Goal: Task Accomplishment & Management: Use online tool/utility

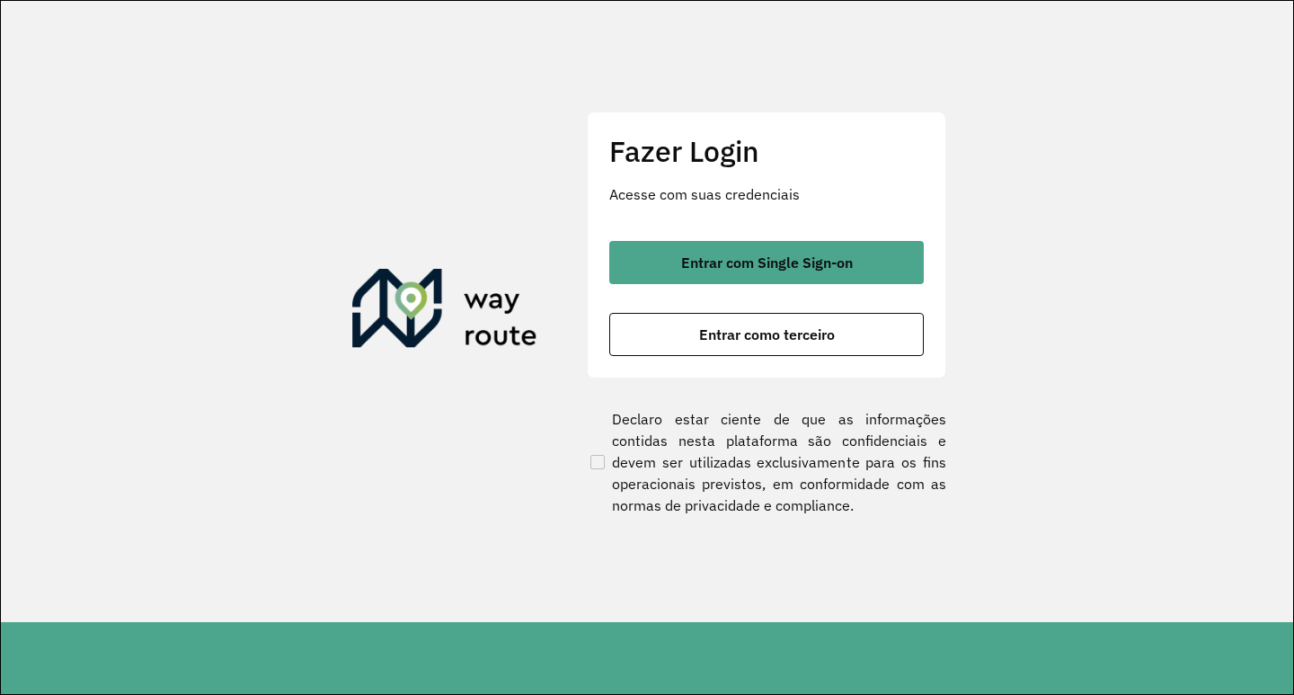
click at [785, 301] on div "Entrar com Single Sign-on Entrar como terceiro" at bounding box center [766, 298] width 315 height 115
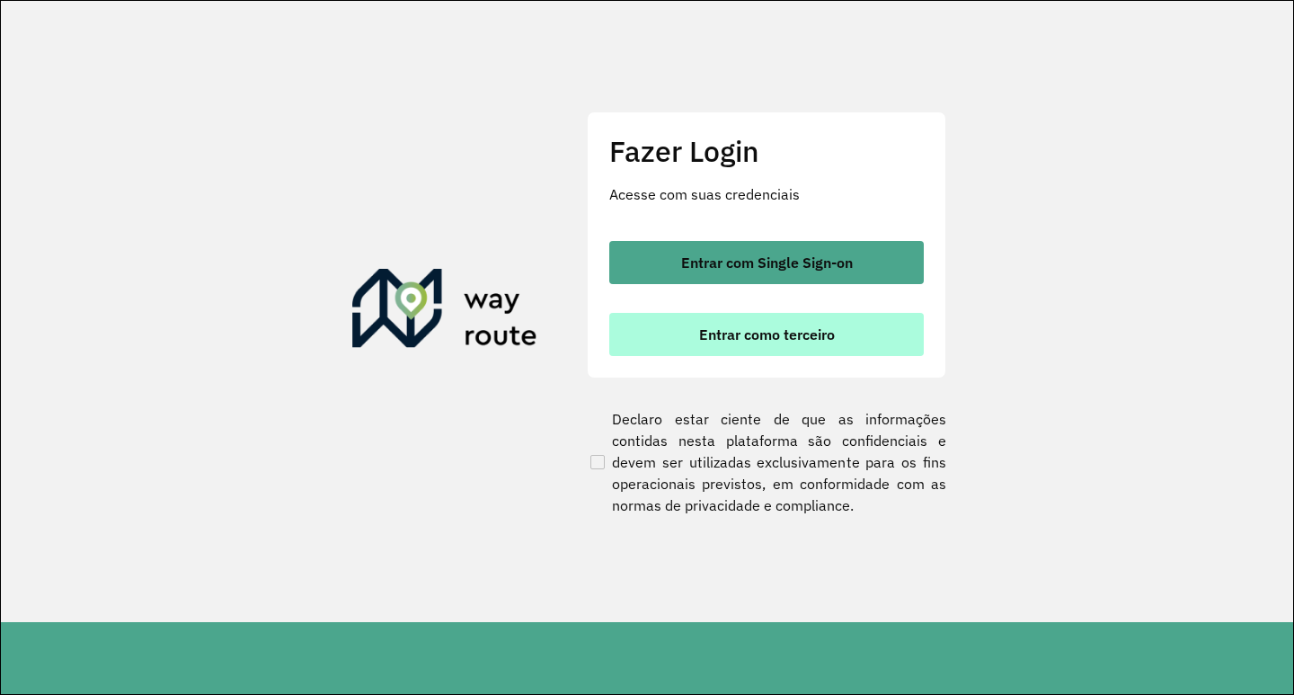
click at [774, 340] on span "Entrar como terceiro" at bounding box center [767, 334] width 136 height 14
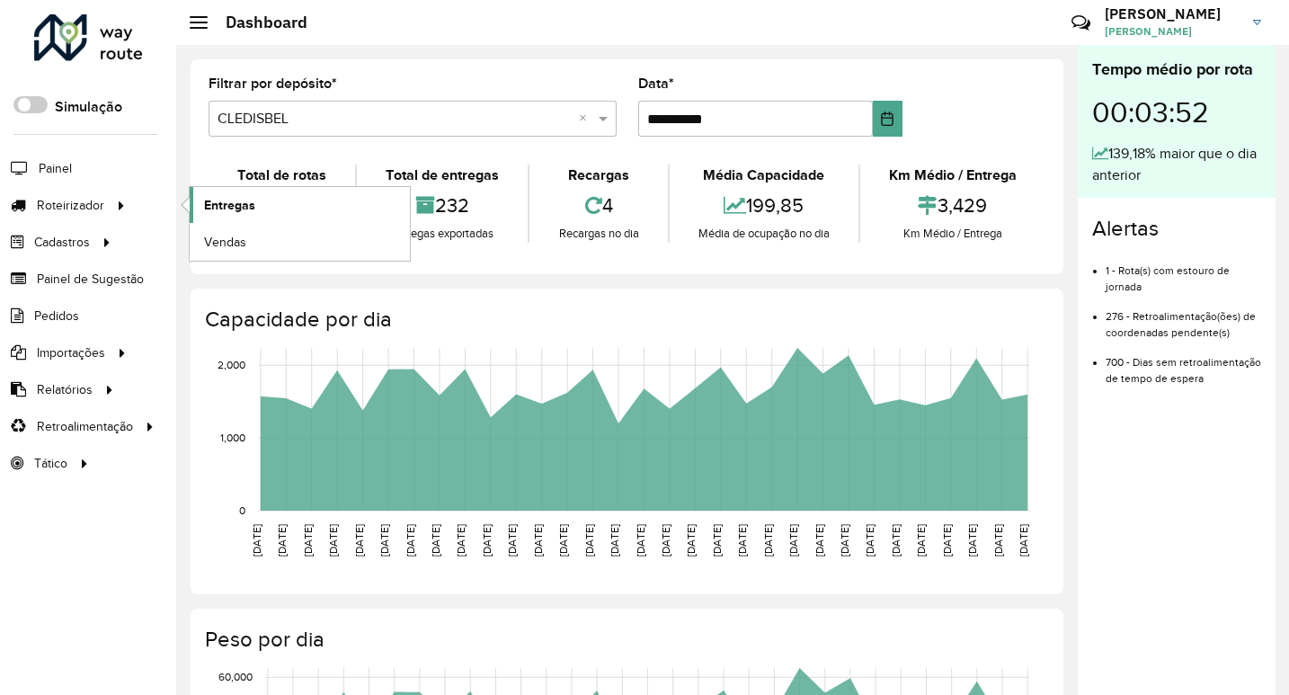
click at [207, 213] on span "Entregas" at bounding box center [229, 205] width 51 height 19
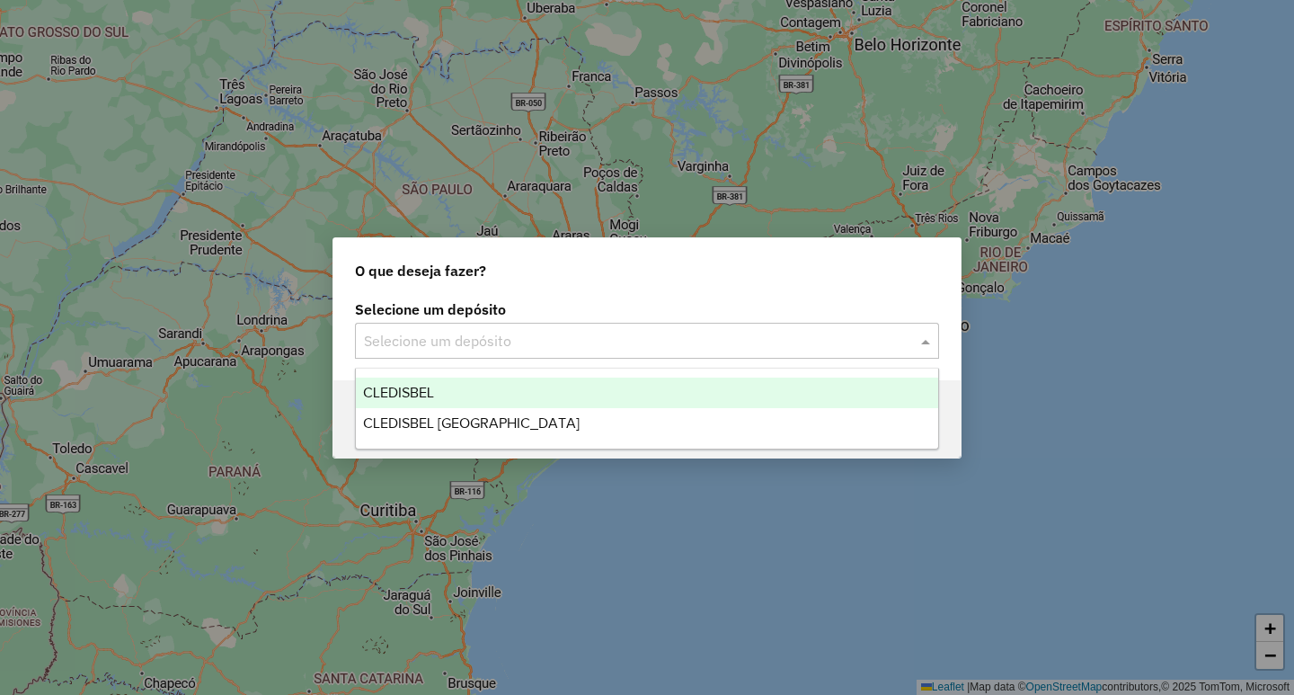
click at [576, 350] on input "text" at bounding box center [629, 342] width 530 height 22
click at [528, 384] on div "CLEDISBEL" at bounding box center [647, 392] width 582 height 31
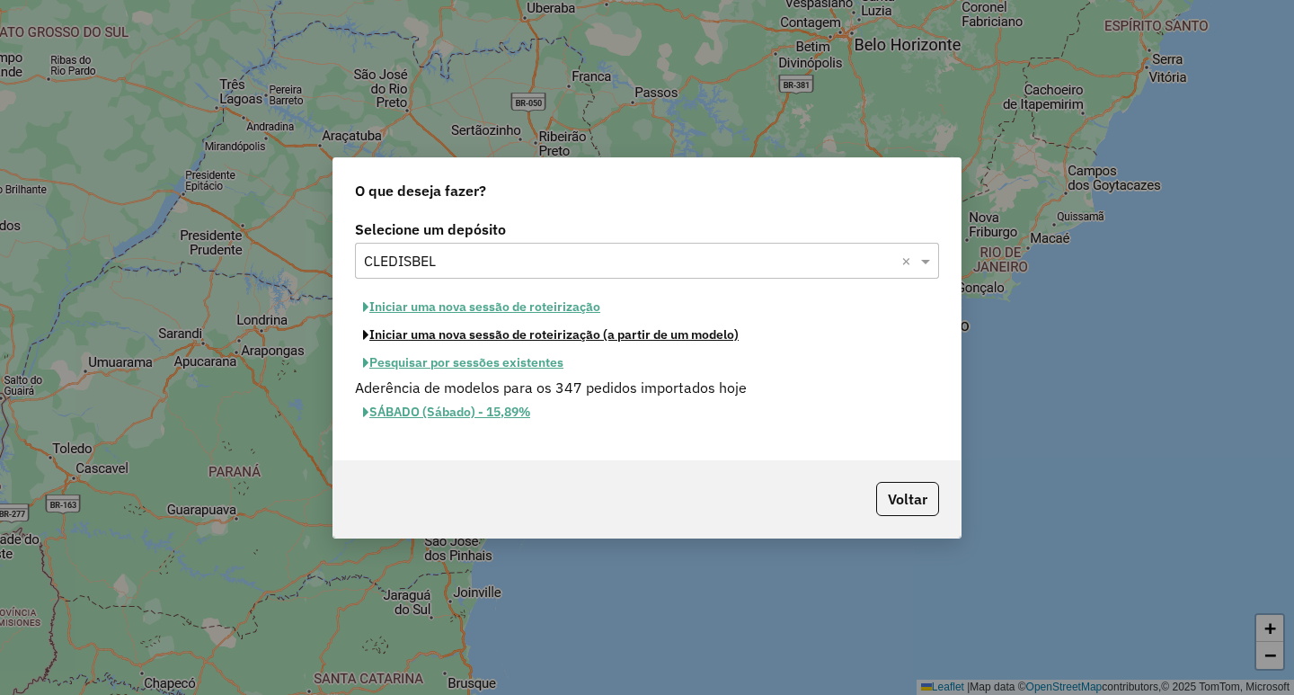
click at [606, 339] on button "Iniciar uma nova sessão de roteirização (a partir de um modelo)" at bounding box center [551, 335] width 392 height 28
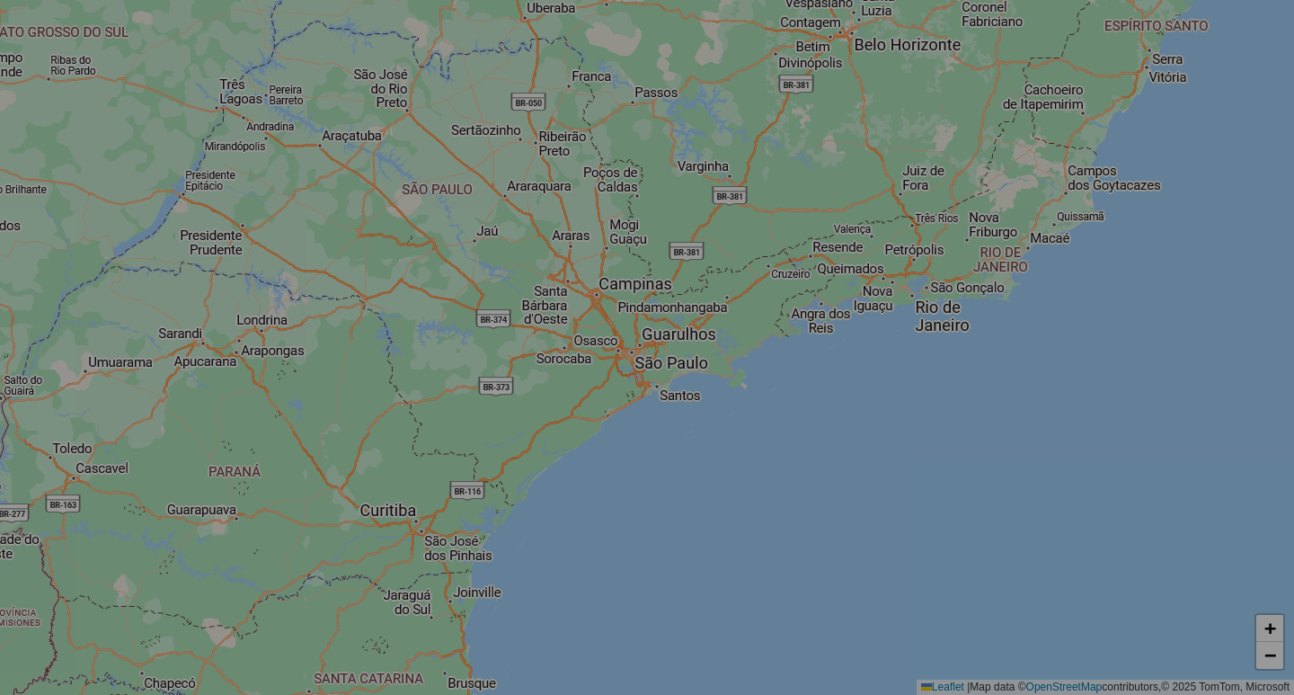
select select "*"
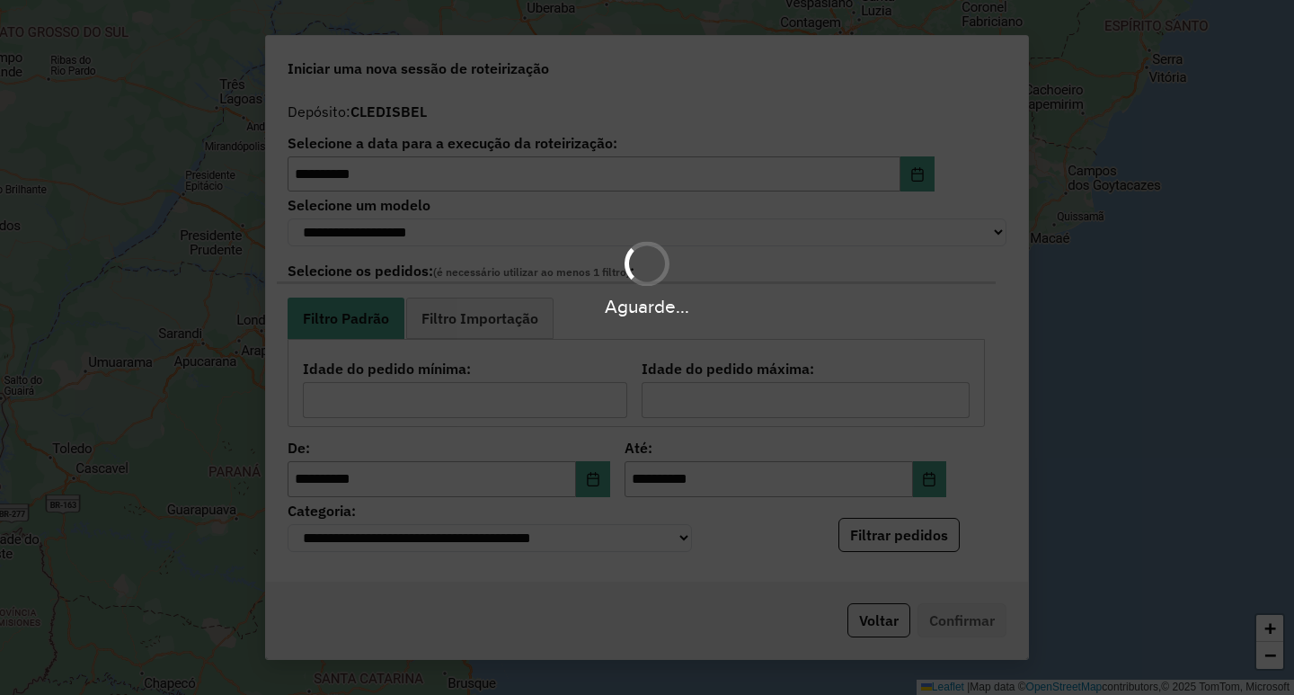
click at [906, 547] on div "Aguarde..." at bounding box center [647, 347] width 1294 height 695
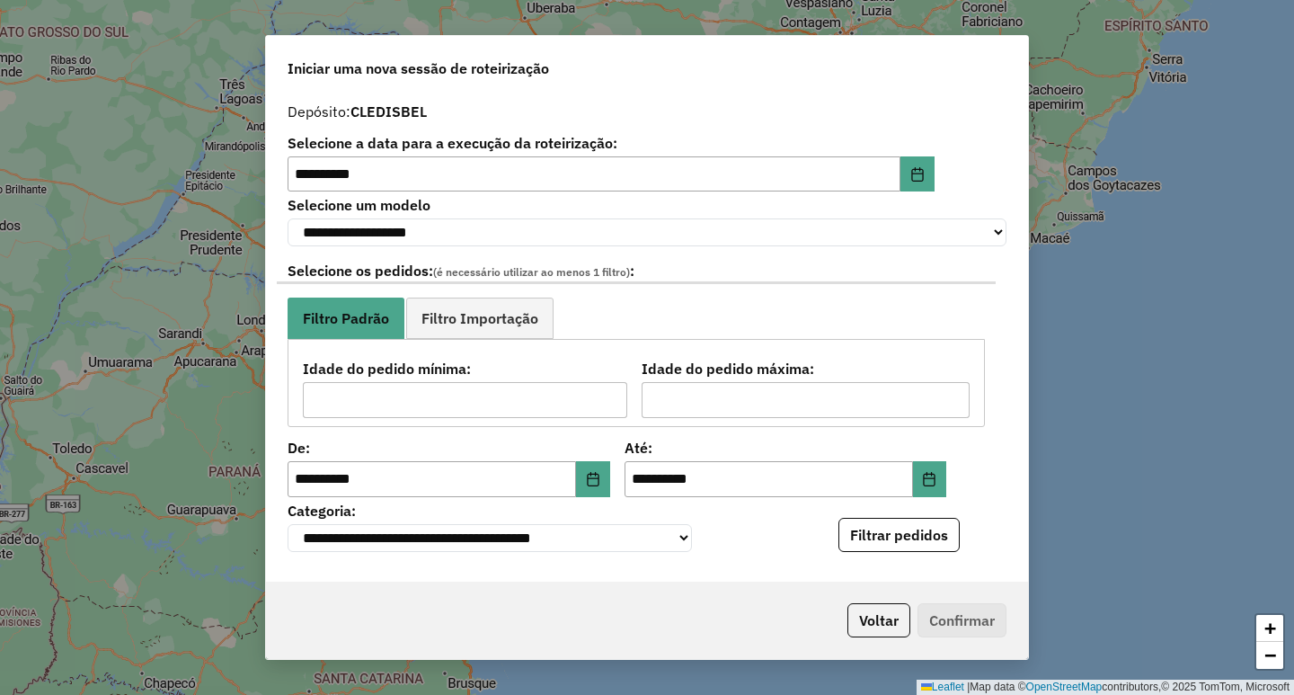
click at [906, 547] on button "Filtrar pedidos" at bounding box center [898, 535] width 121 height 34
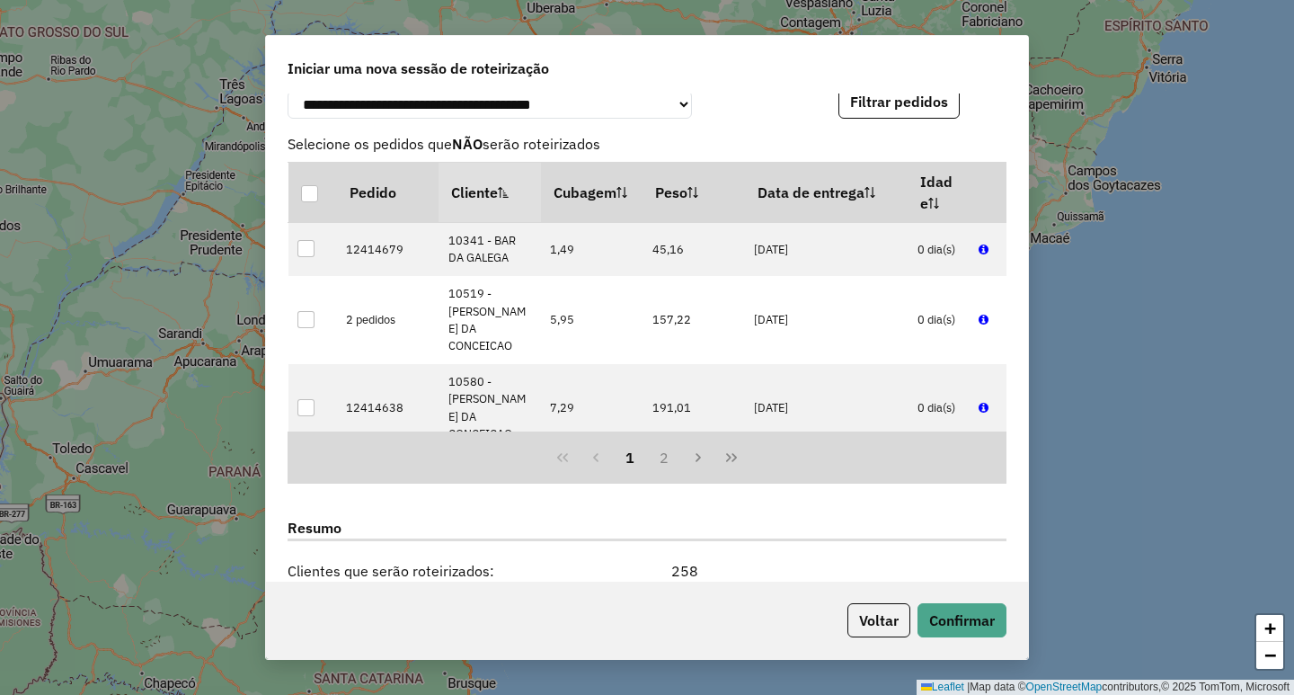
scroll to position [449, 0]
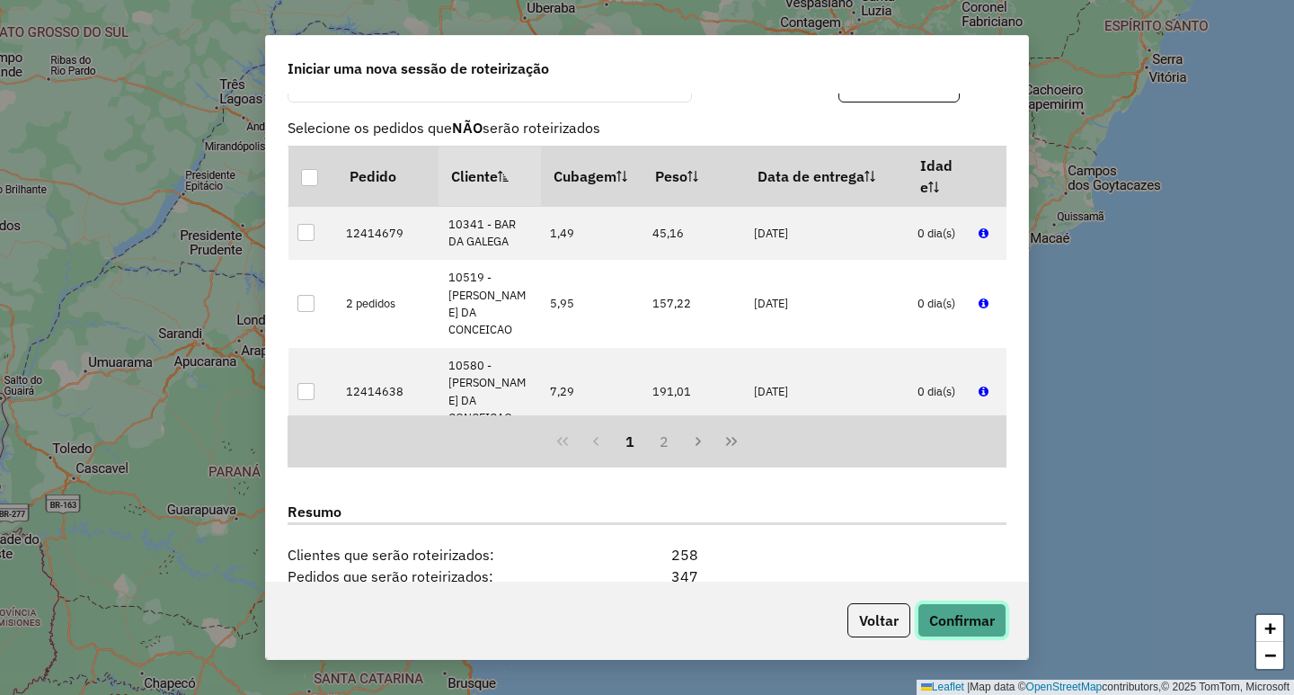
click at [980, 630] on button "Confirmar" at bounding box center [962, 620] width 89 height 34
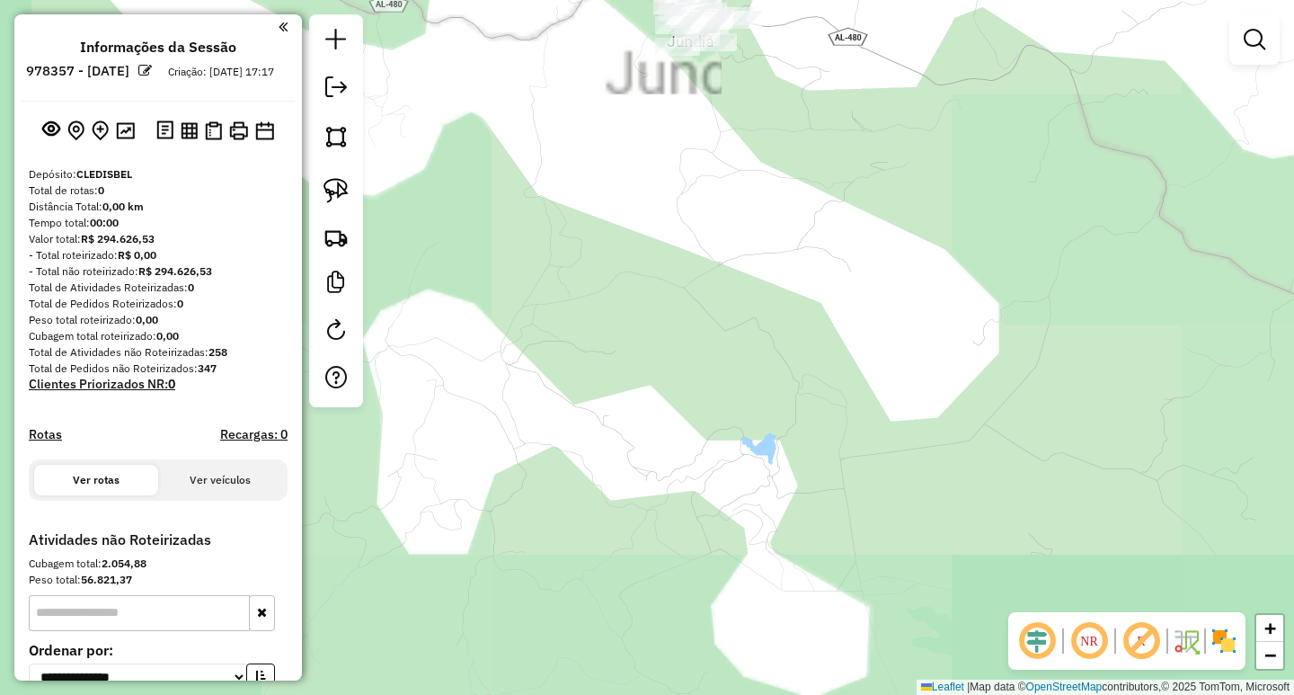
drag, startPoint x: 920, startPoint y: 204, endPoint x: 998, endPoint y: 450, distance: 258.4
click at [995, 434] on div "Janela de atendimento Grade de atendimento Capacidade Transportadoras Veículos …" at bounding box center [647, 347] width 1294 height 695
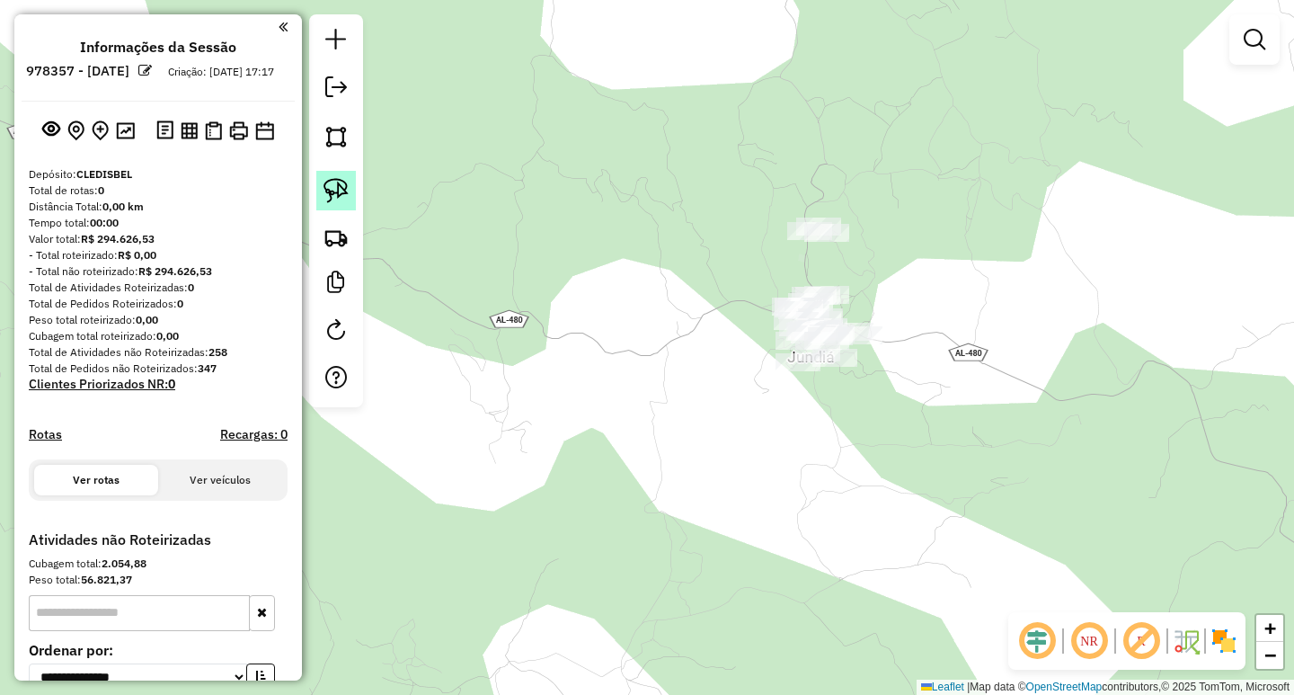
click at [346, 199] on img at bounding box center [336, 190] width 25 height 25
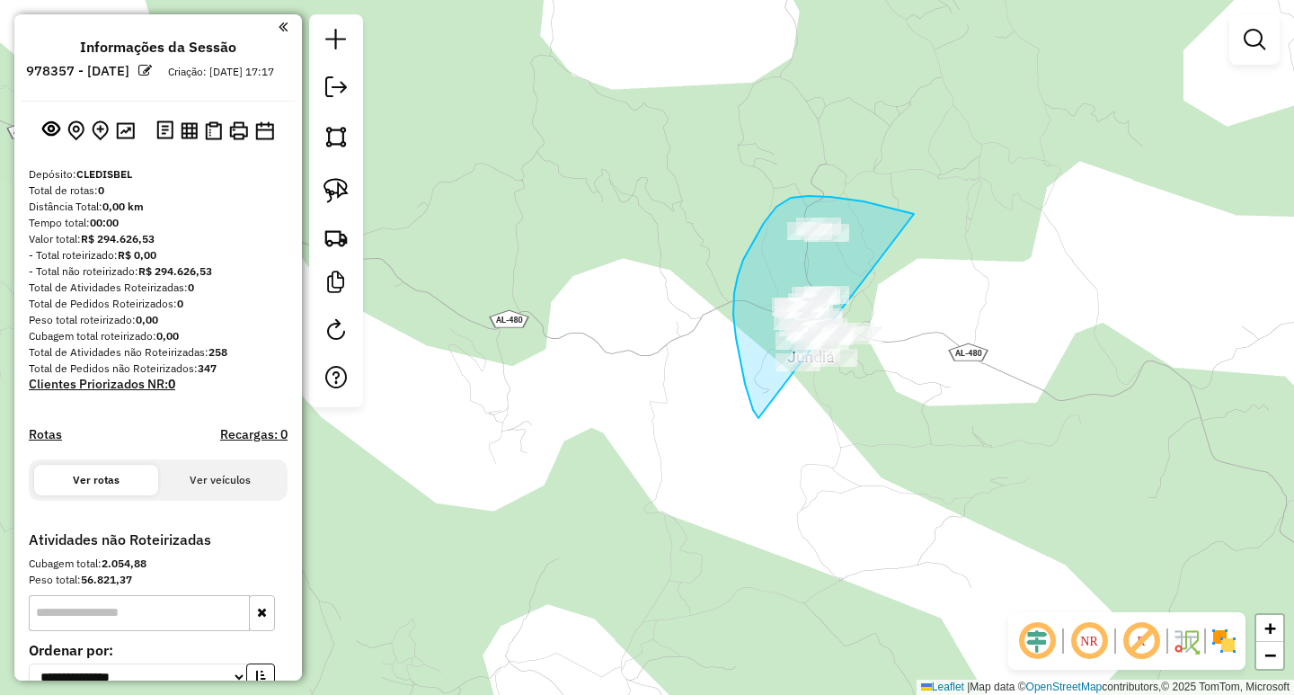
drag, startPoint x: 905, startPoint y: 211, endPoint x: 938, endPoint y: 349, distance: 141.5
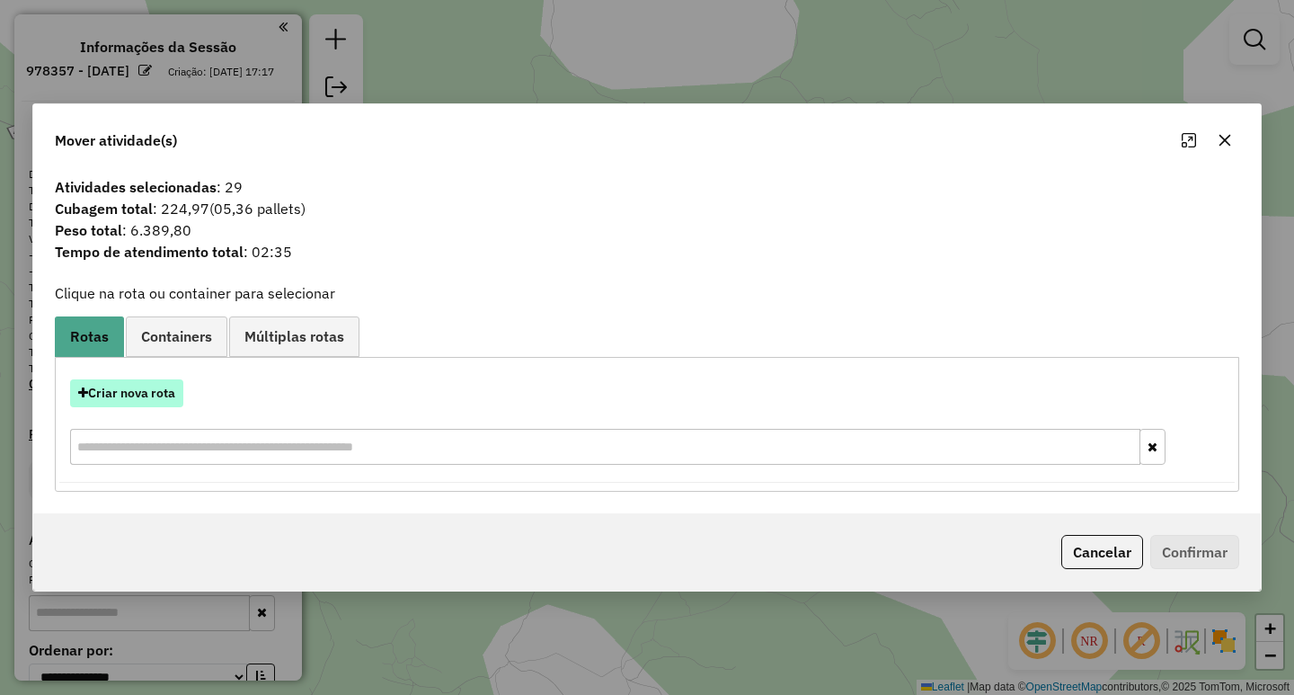
click at [170, 393] on button "Criar nova rota" at bounding box center [126, 393] width 113 height 28
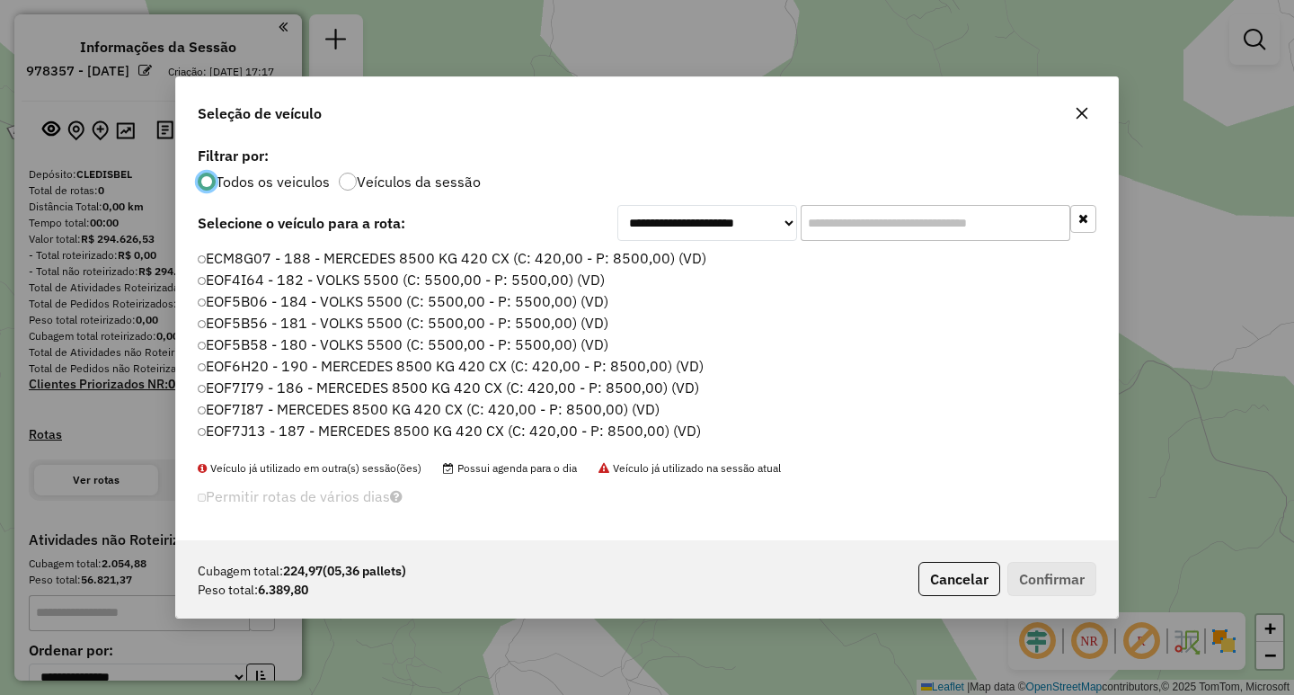
scroll to position [10, 5]
click at [934, 230] on input "text" at bounding box center [936, 223] width 270 height 36
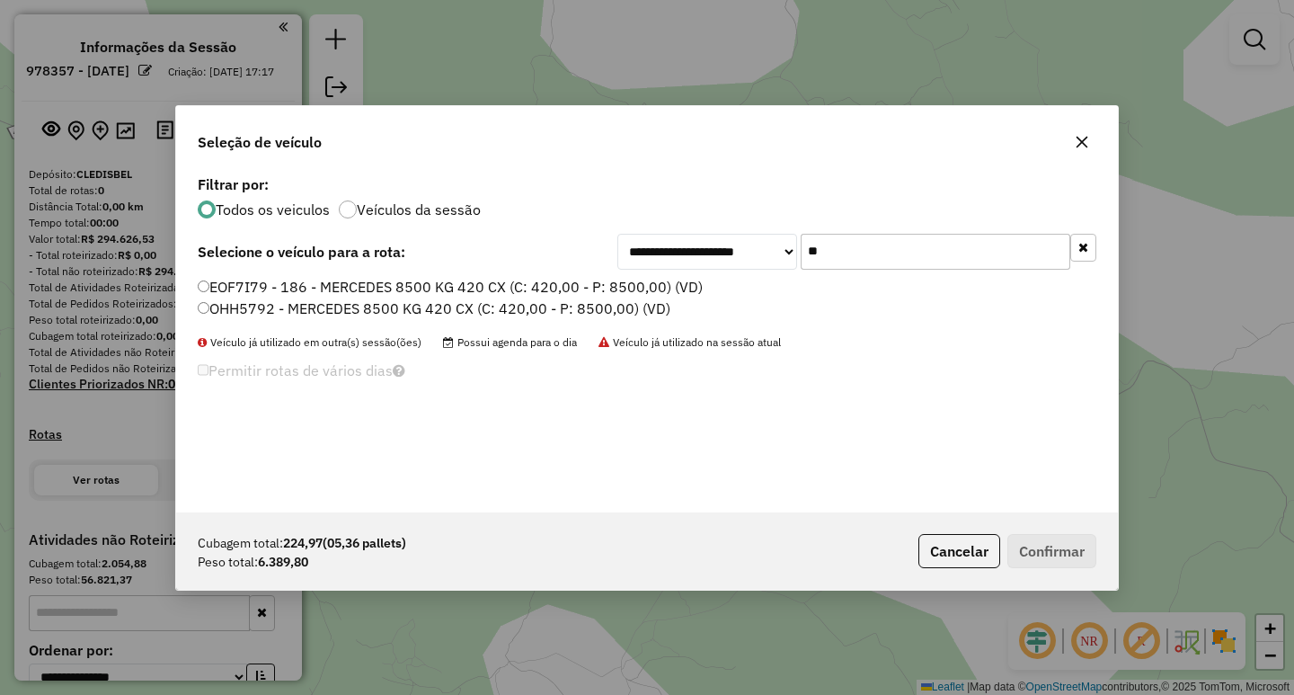
type input "**"
click at [431, 282] on label "EOF7I79 - 186 - MERCEDES 8500 KG 420 CX (C: 420,00 - P: 8500,00) (VD)" at bounding box center [450, 287] width 505 height 22
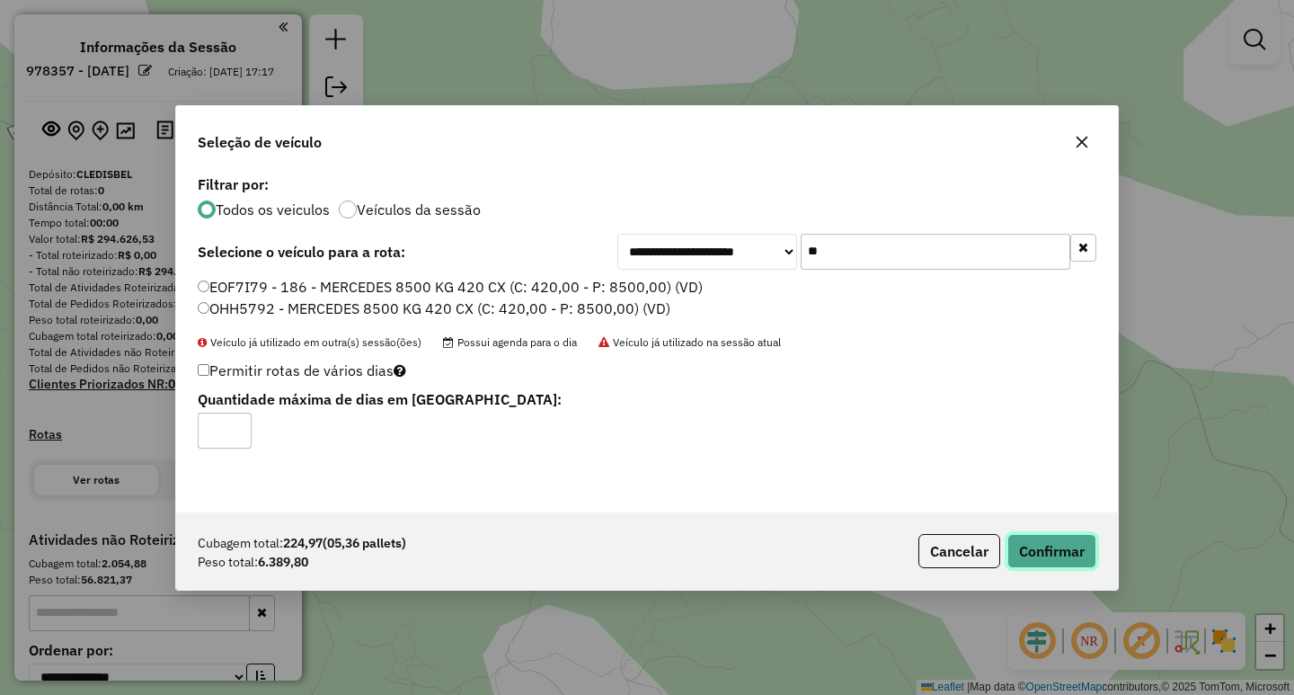
click at [1060, 554] on button "Confirmar" at bounding box center [1051, 551] width 89 height 34
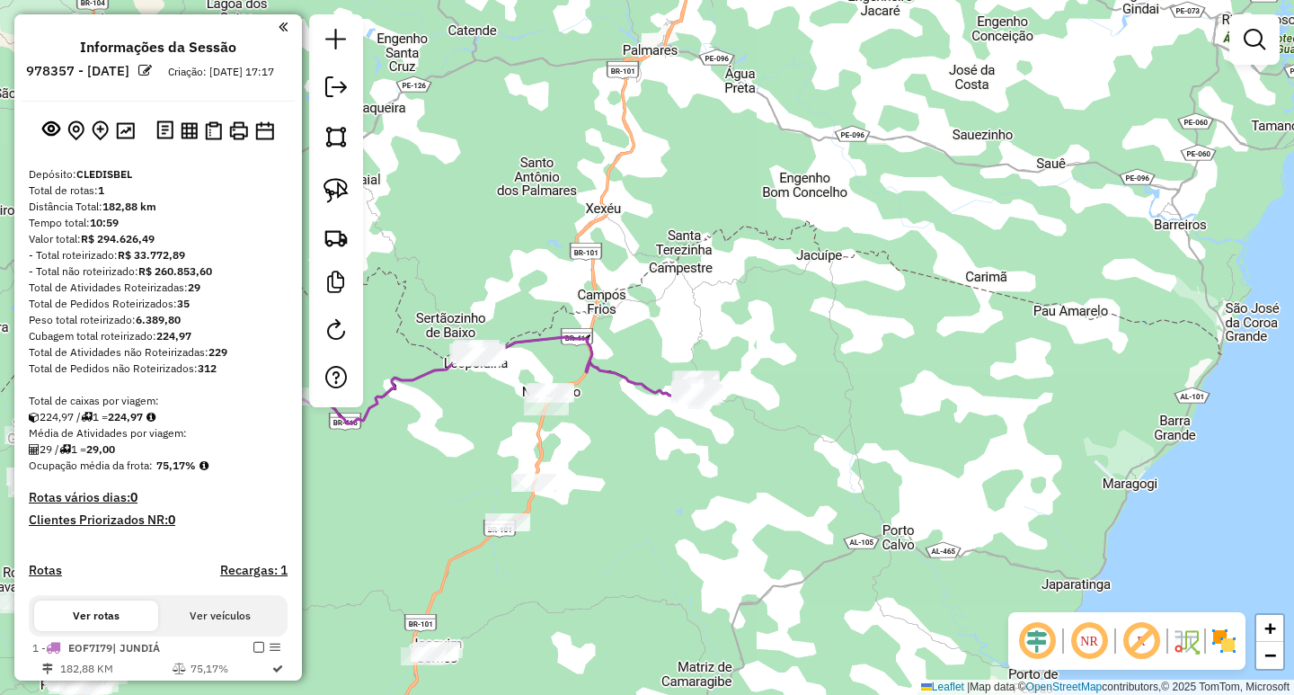
drag, startPoint x: 644, startPoint y: 320, endPoint x: 856, endPoint y: 156, distance: 267.8
click at [832, 179] on div "Janela de atendimento Grade de atendimento Capacidade Transportadoras Veículos …" at bounding box center [647, 347] width 1294 height 695
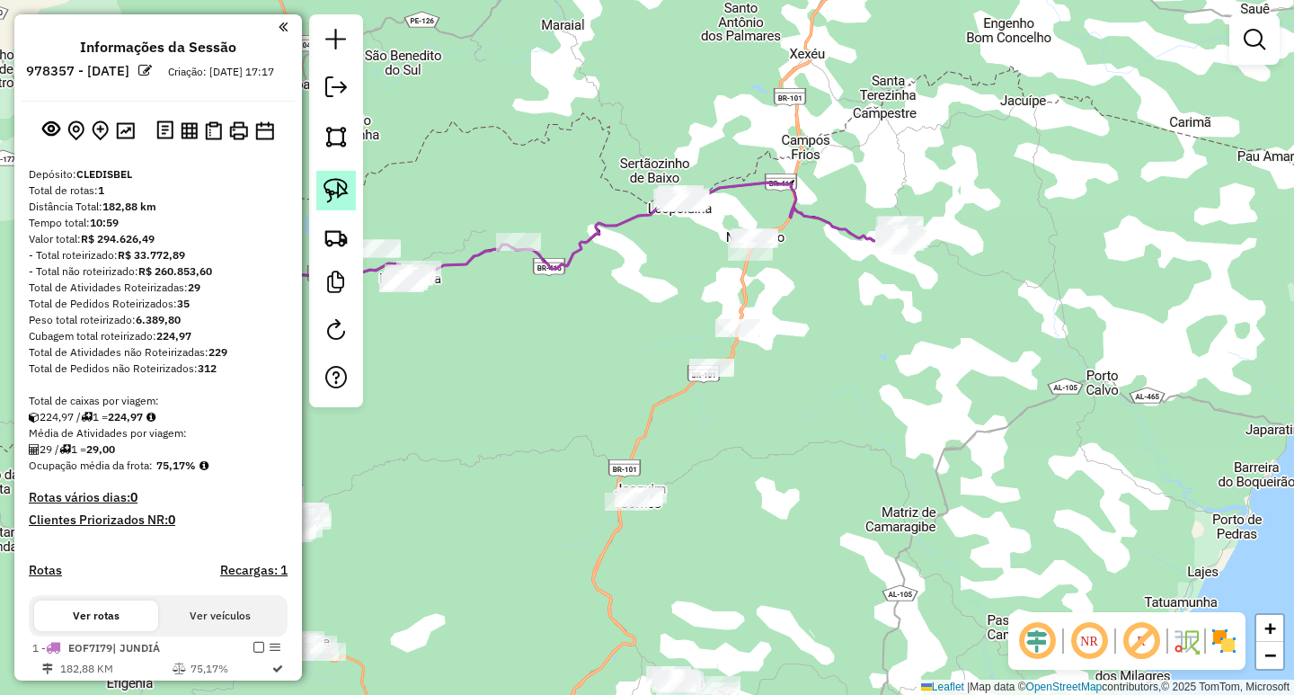
click at [346, 193] on img at bounding box center [336, 190] width 25 height 25
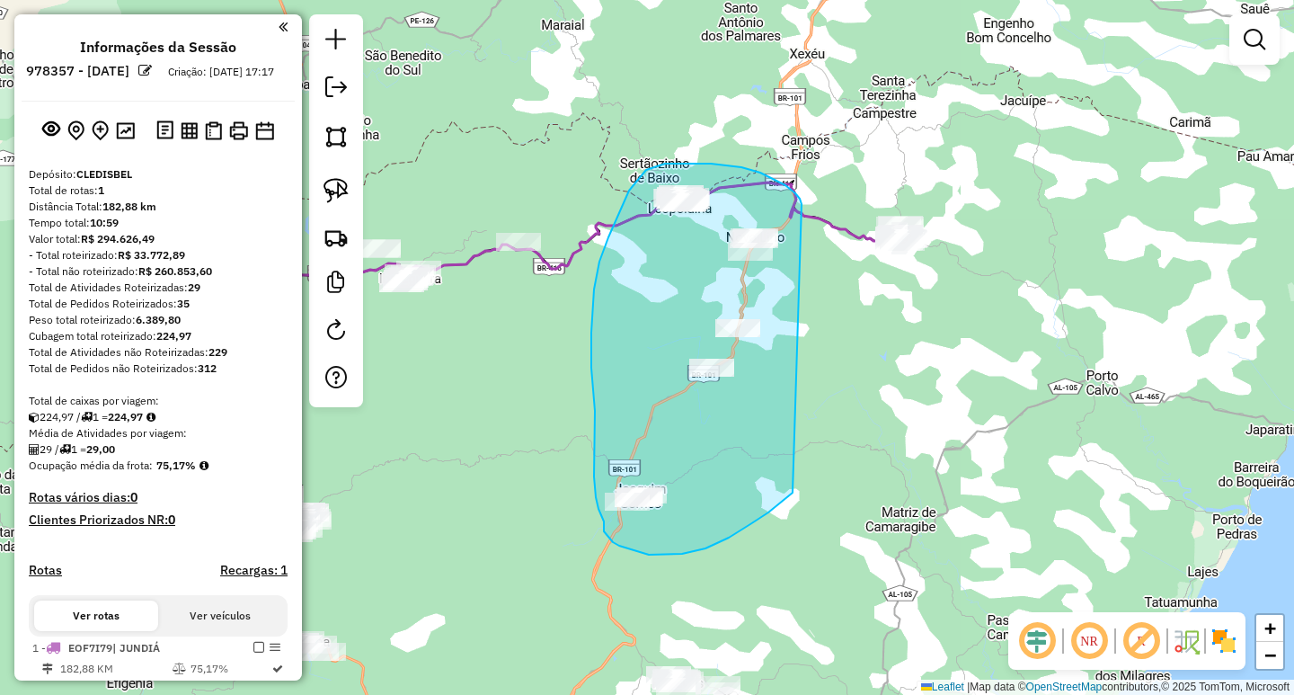
drag, startPoint x: 802, startPoint y: 204, endPoint x: 793, endPoint y: 492, distance: 288.6
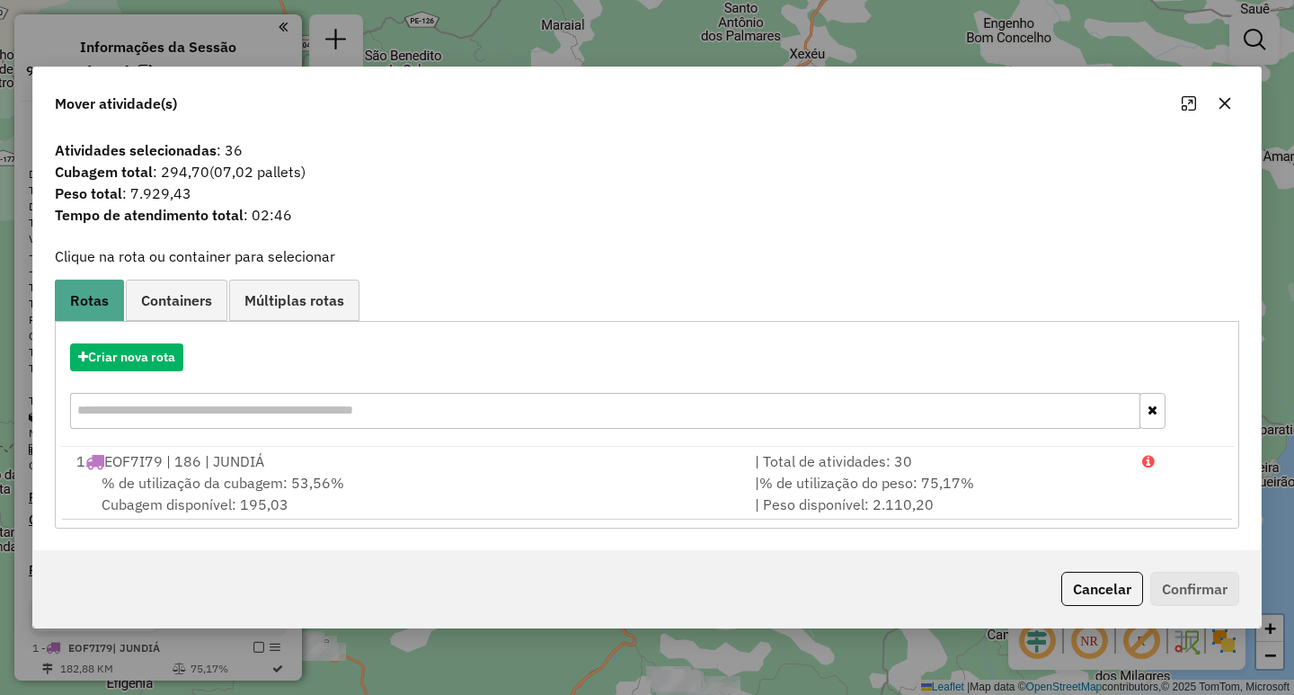
click at [1234, 104] on button "button" at bounding box center [1225, 103] width 29 height 29
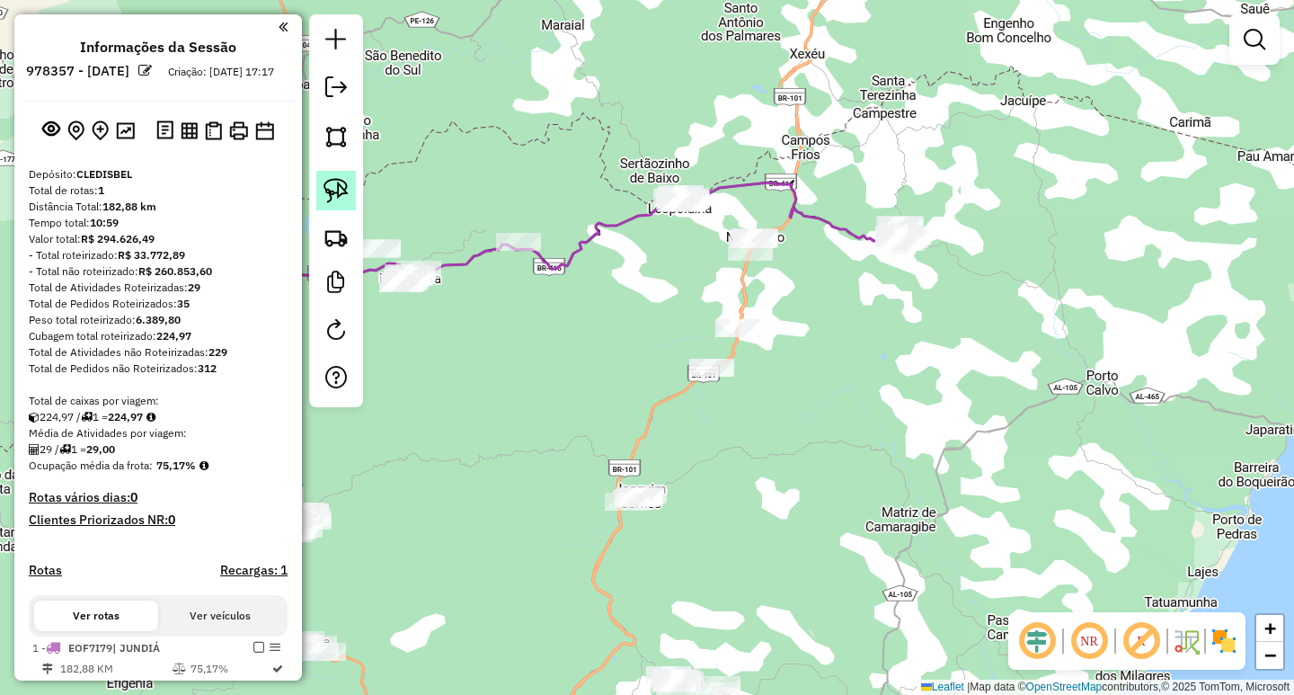
click at [348, 200] on img at bounding box center [336, 190] width 25 height 25
drag, startPoint x: 718, startPoint y: 156, endPoint x: 781, endPoint y: 200, distance: 76.8
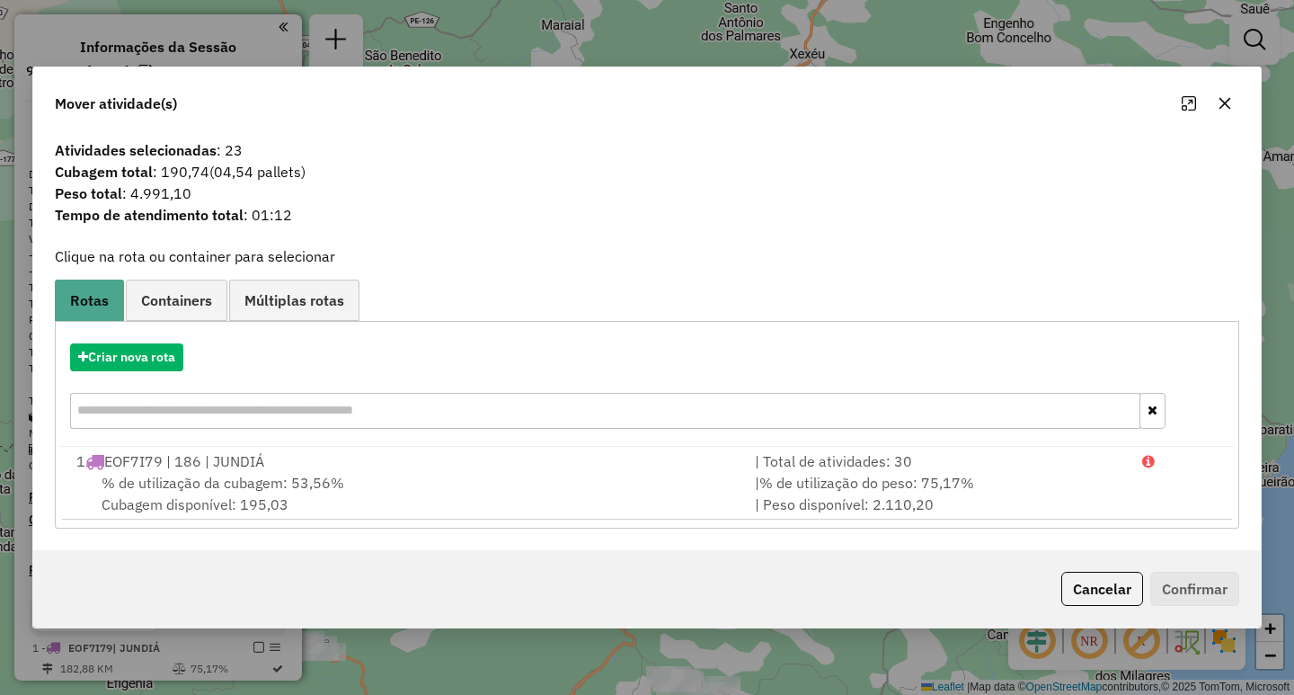
click at [1230, 100] on icon "button" at bounding box center [1225, 103] width 14 height 14
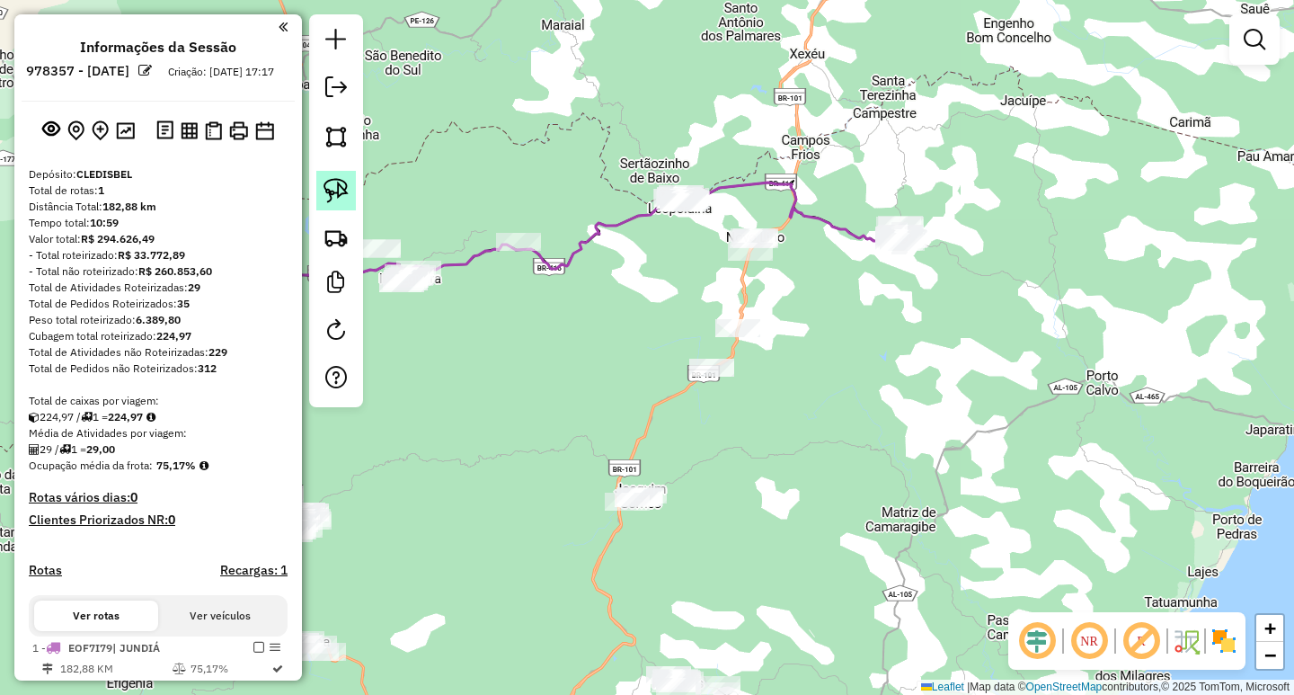
click at [338, 178] on img at bounding box center [336, 190] width 25 height 25
drag, startPoint x: 786, startPoint y: 200, endPoint x: 809, endPoint y: 239, distance: 45.5
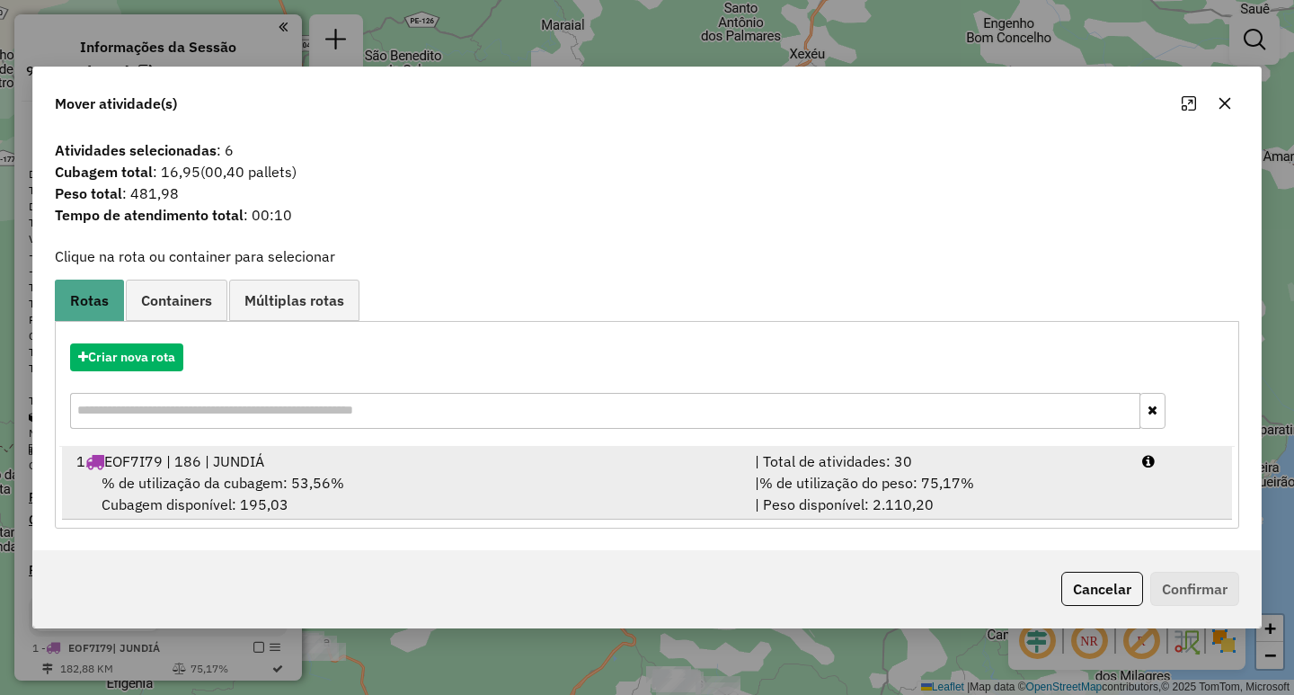
click at [1046, 487] on div "| % de utilização do peso: 75,17% | Peso disponível: 2.110,20" at bounding box center [937, 493] width 387 height 43
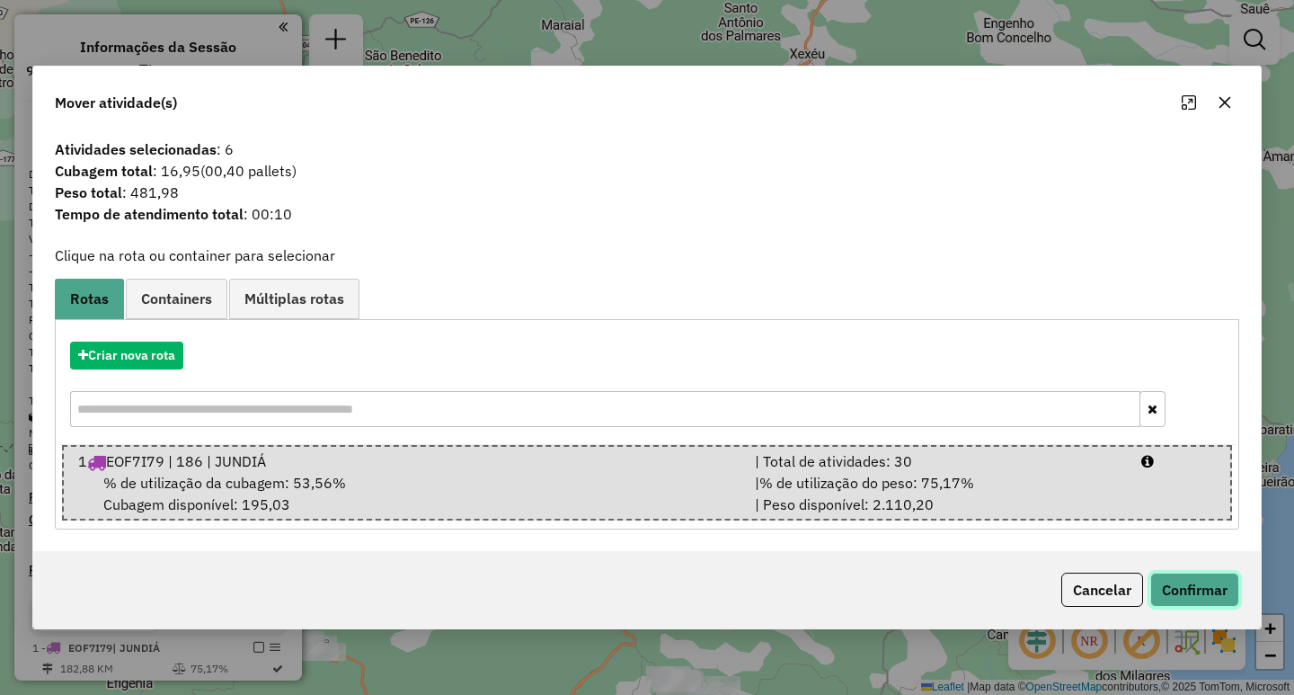
click at [1217, 602] on button "Confirmar" at bounding box center [1194, 589] width 89 height 34
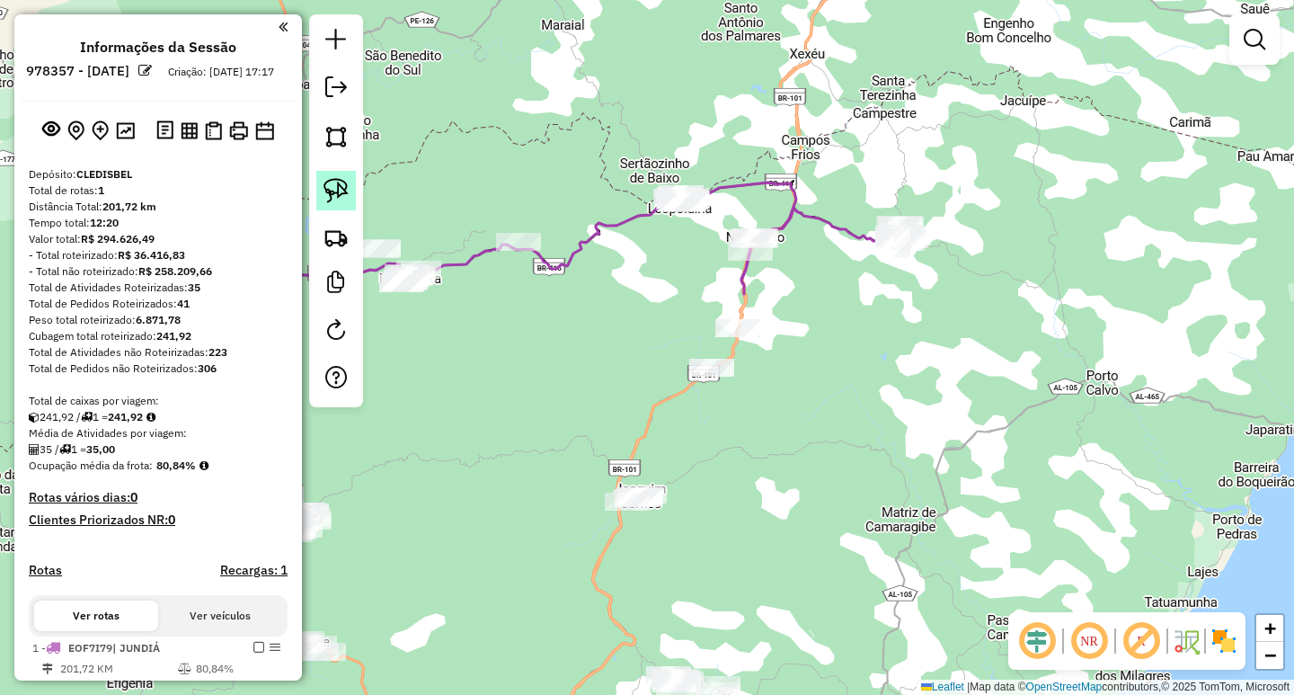
click at [337, 187] on img at bounding box center [336, 190] width 25 height 25
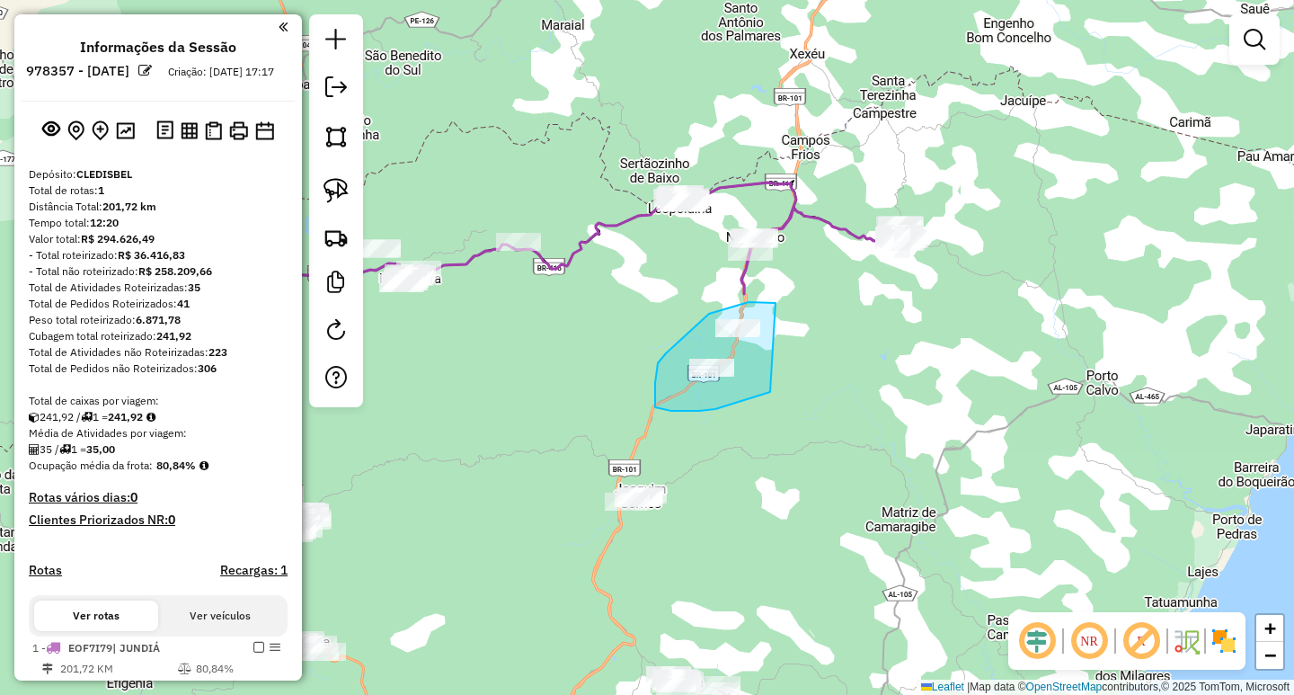
drag, startPoint x: 766, startPoint y: 302, endPoint x: 805, endPoint y: 377, distance: 84.4
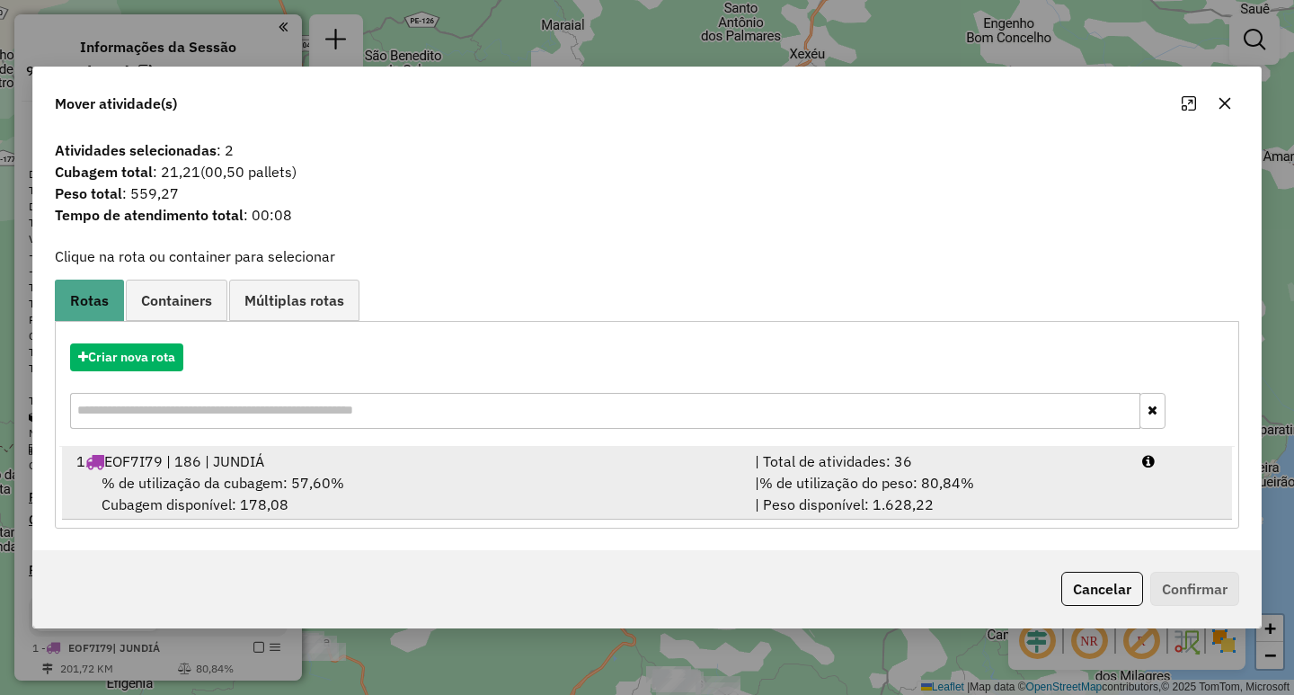
click at [553, 498] on div "% de utilização da cubagem: 57,60% Cubagem disponível: 178,08" at bounding box center [405, 493] width 679 height 43
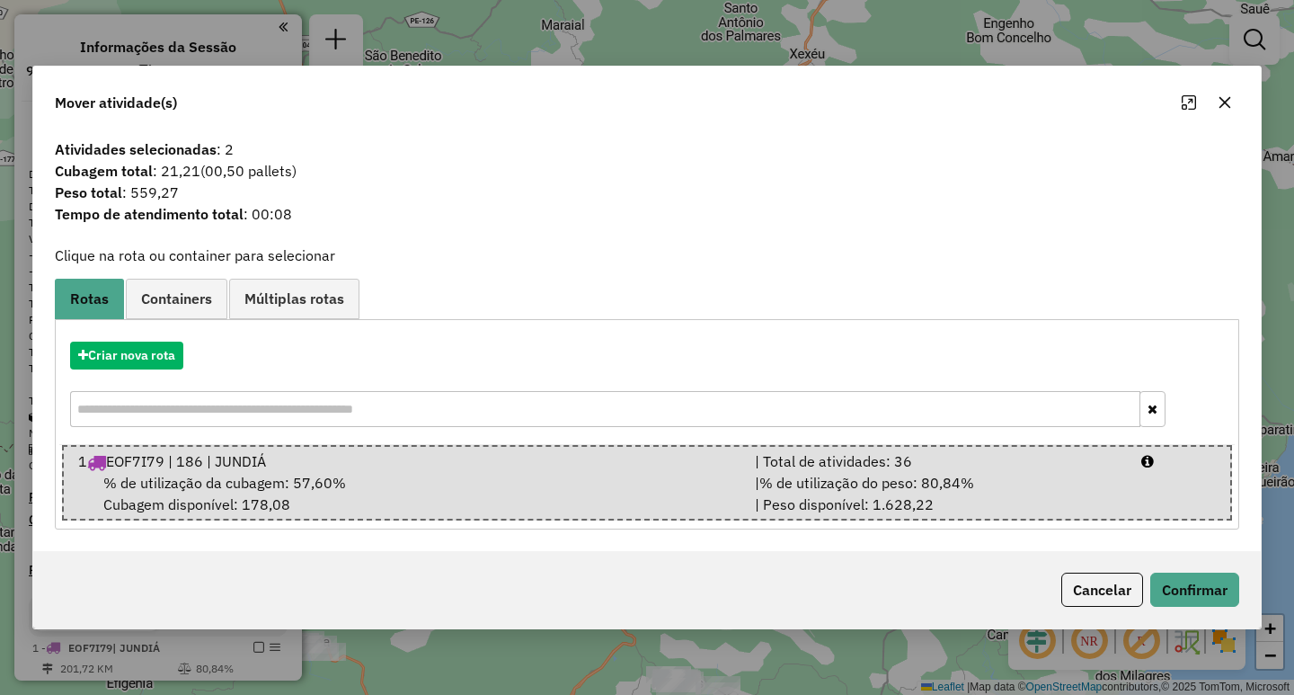
click at [1226, 112] on button "button" at bounding box center [1225, 102] width 29 height 29
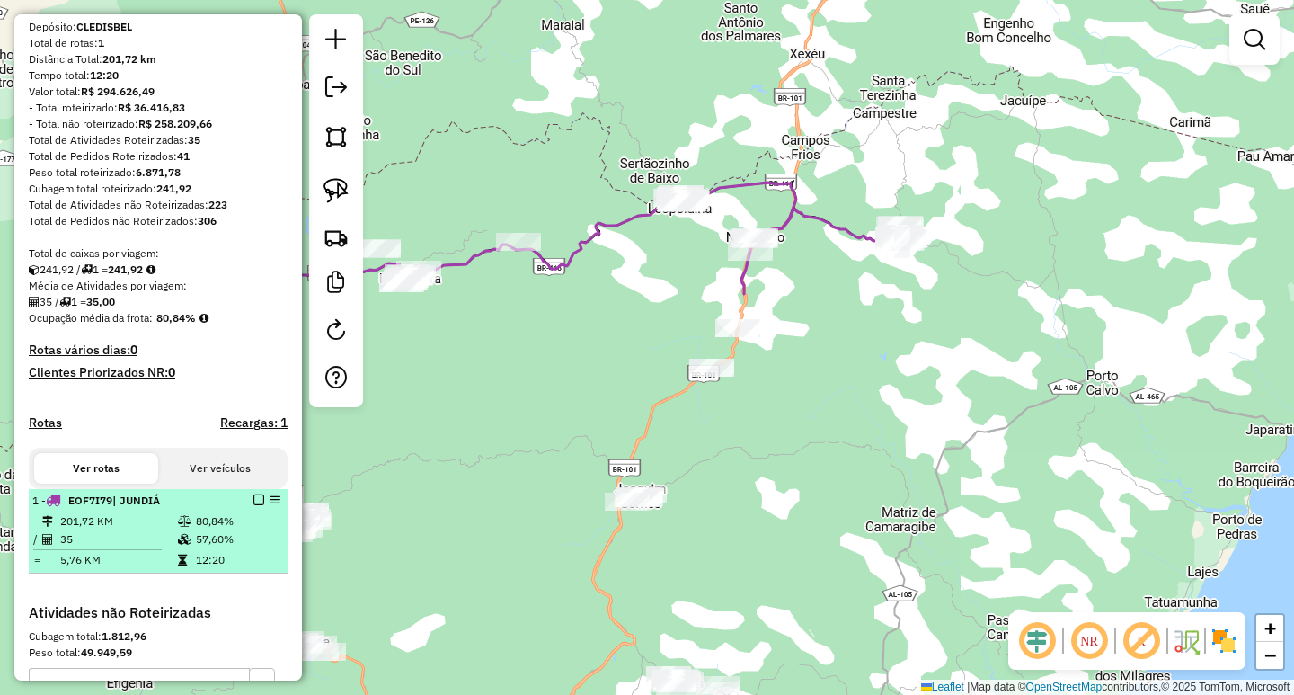
scroll to position [270, 0]
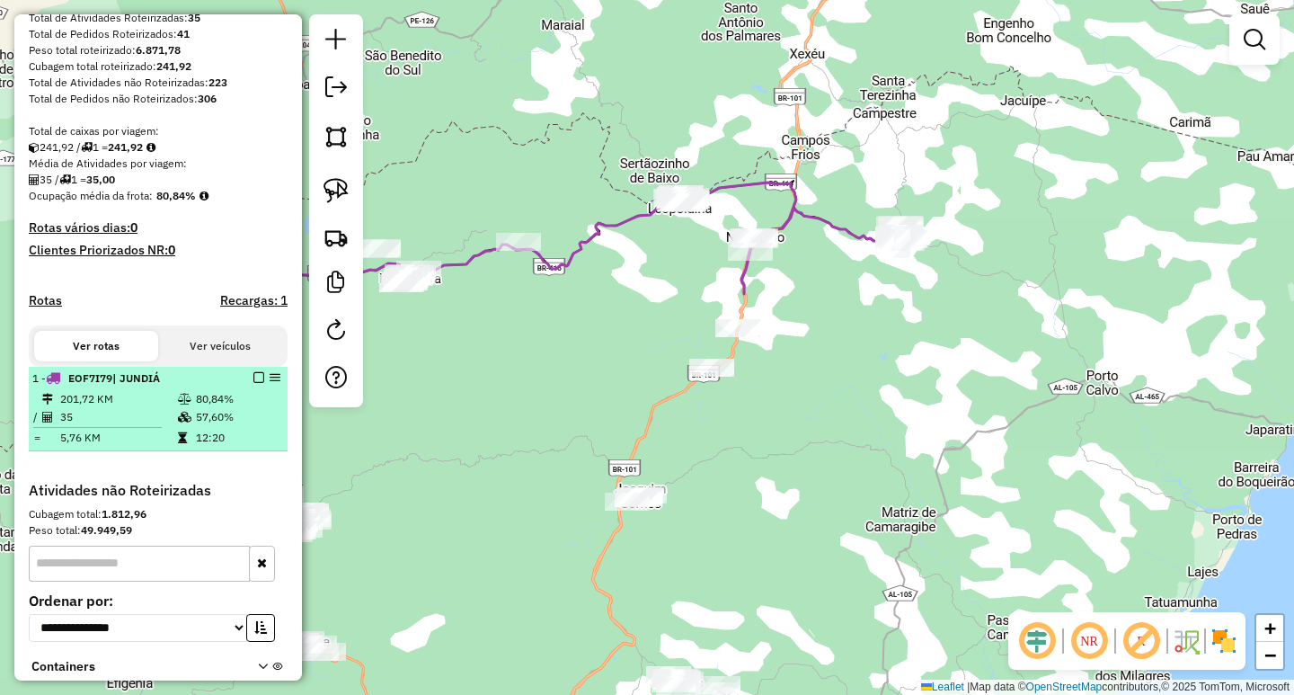
click at [257, 383] on em at bounding box center [258, 377] width 11 height 11
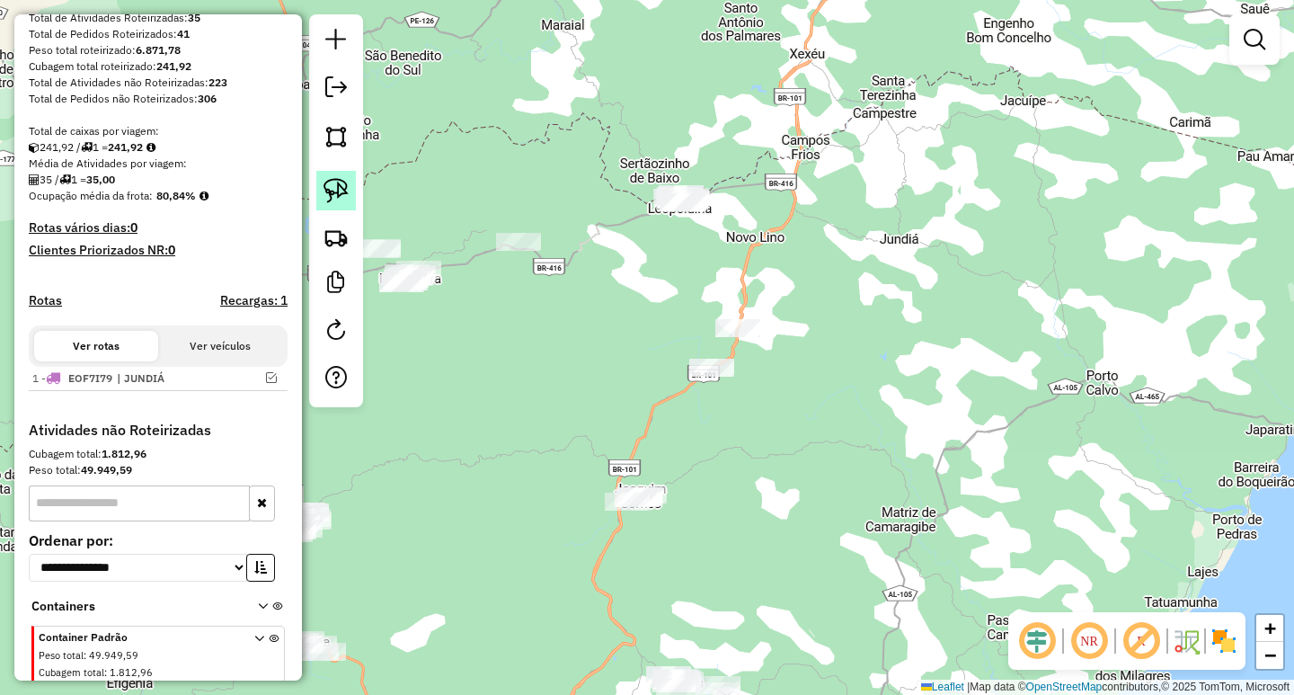
click at [325, 187] on img at bounding box center [336, 190] width 25 height 25
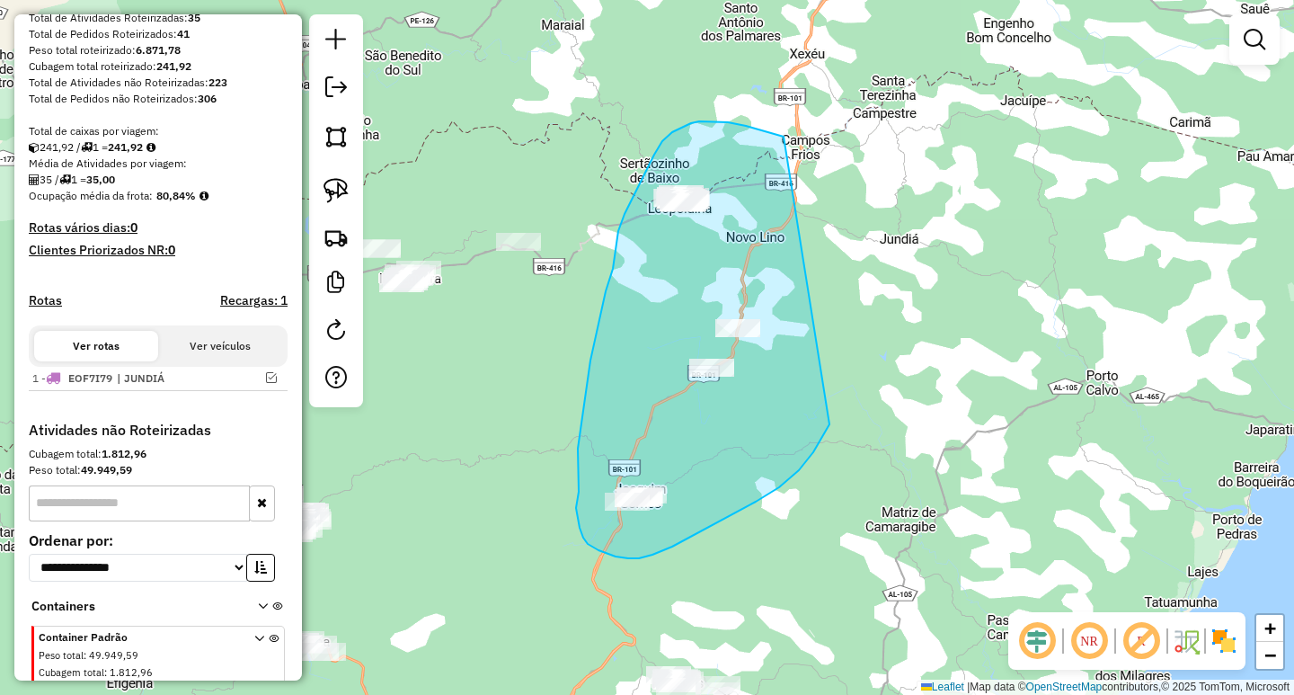
drag, startPoint x: 780, startPoint y: 136, endPoint x: 829, endPoint y: 424, distance: 292.7
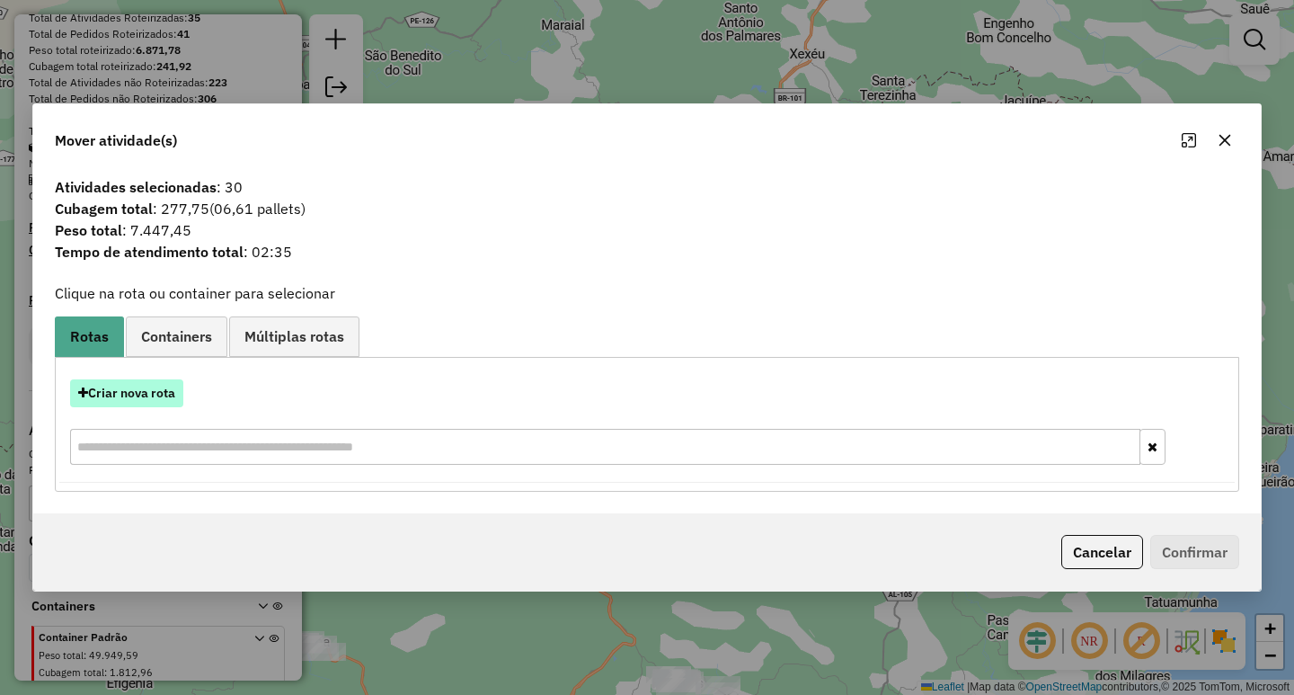
click at [134, 395] on button "Criar nova rota" at bounding box center [126, 393] width 113 height 28
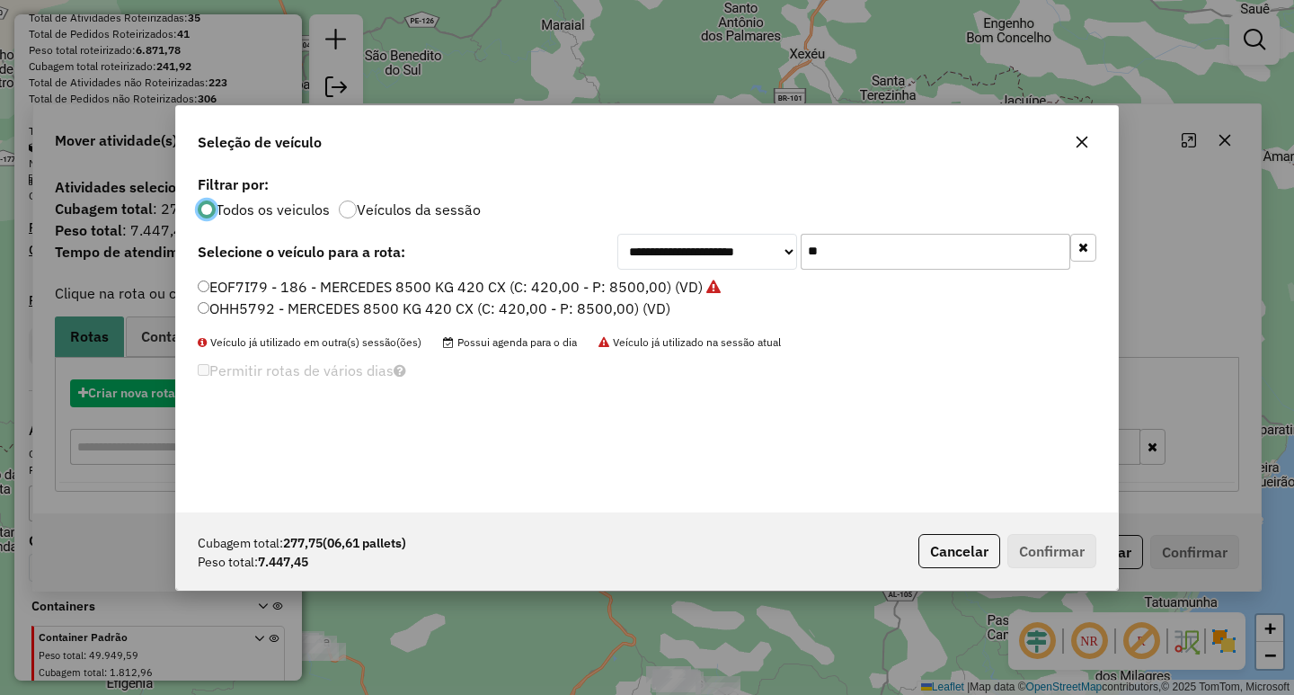
scroll to position [10, 5]
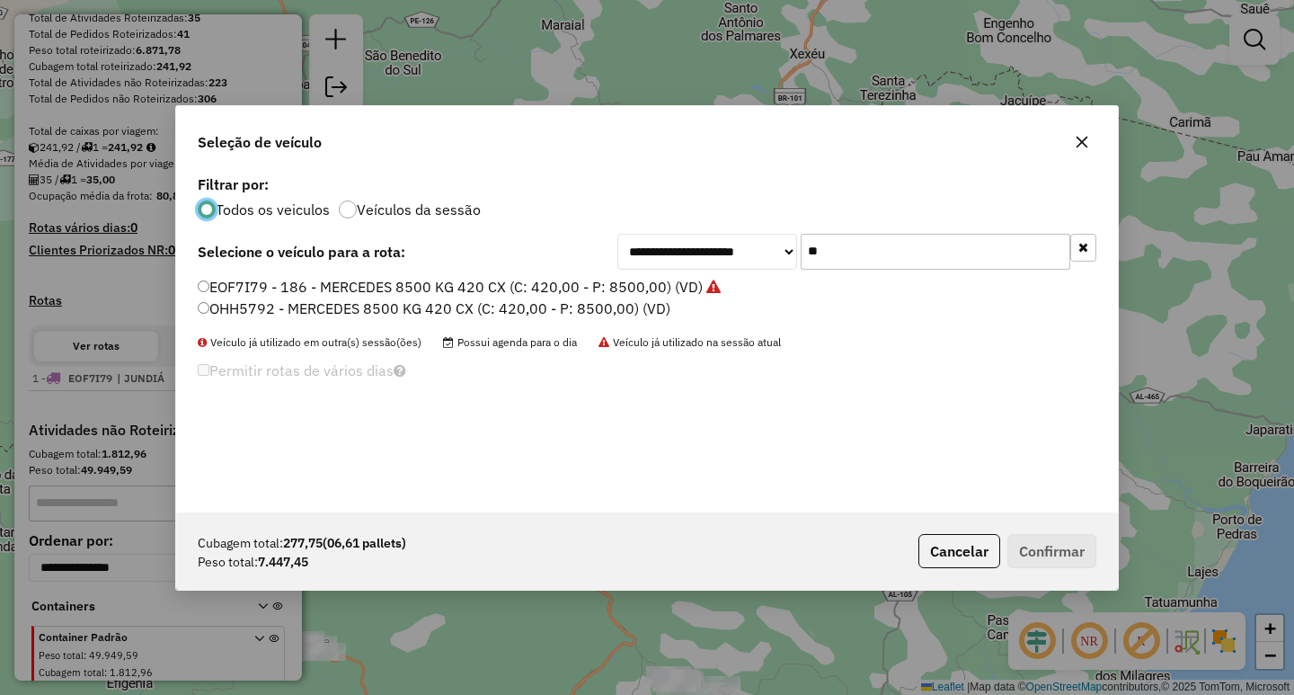
drag, startPoint x: 789, startPoint y: 253, endPoint x: 525, endPoint y: 235, distance: 264.8
click at [680, 244] on div "**********" at bounding box center [856, 252] width 479 height 36
type input "**"
click at [410, 285] on label "EOF7I87 - MERCEDES 8500 KG 420 CX (C: 420,00 - P: 8500,00) (VD)" at bounding box center [431, 287] width 466 height 22
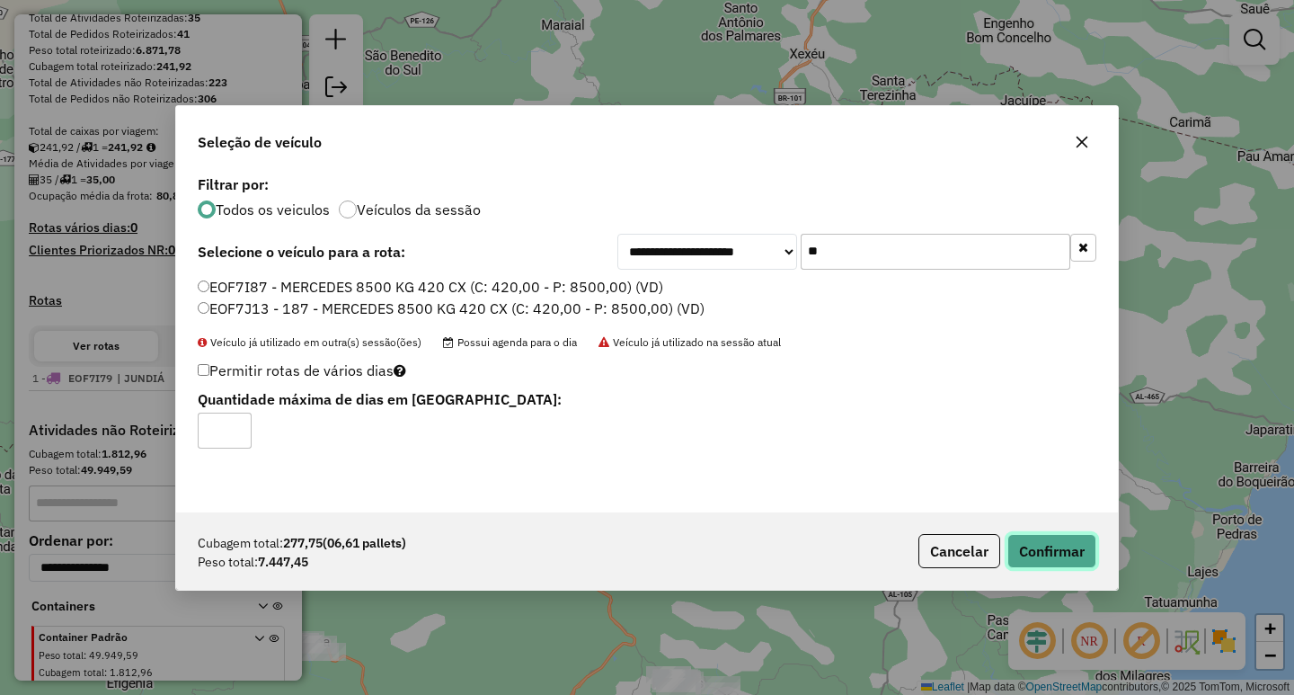
click at [1066, 560] on button "Confirmar" at bounding box center [1051, 551] width 89 height 34
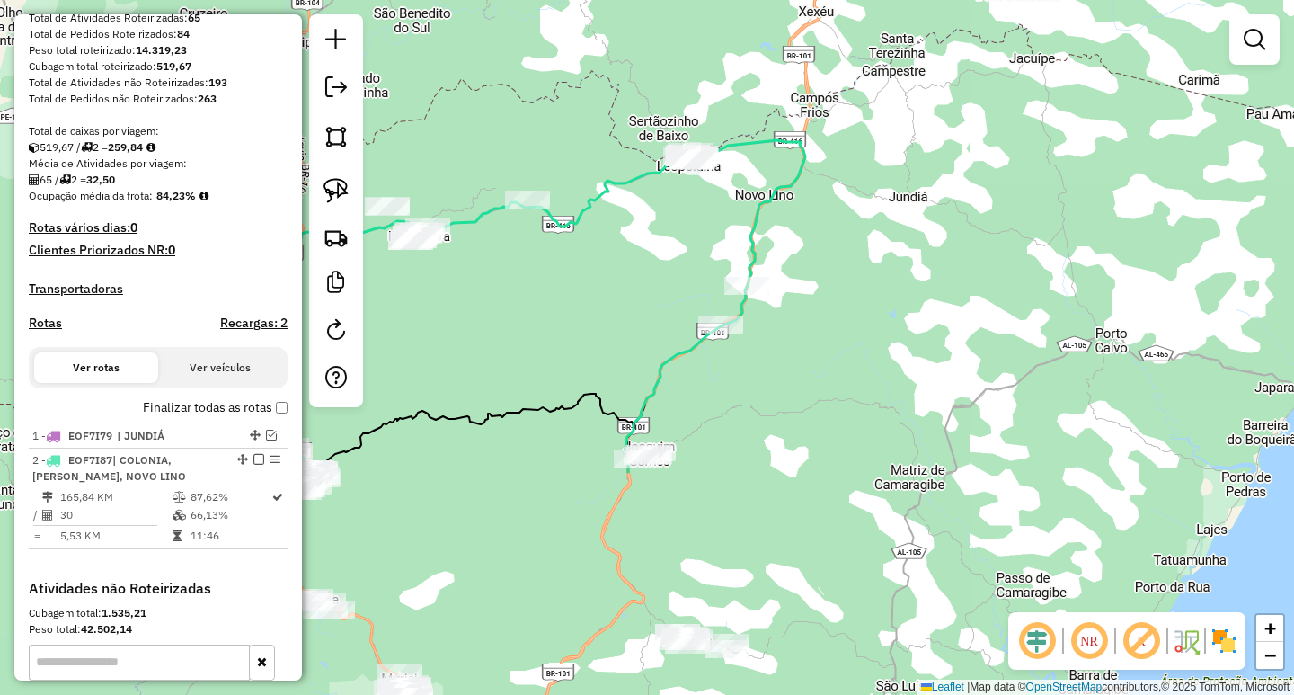
drag, startPoint x: 607, startPoint y: 298, endPoint x: 645, endPoint y: 187, distance: 117.9
click at [642, 199] on div "Janela de atendimento Grade de atendimento Capacidade Transportadoras Veículos …" at bounding box center [647, 347] width 1294 height 695
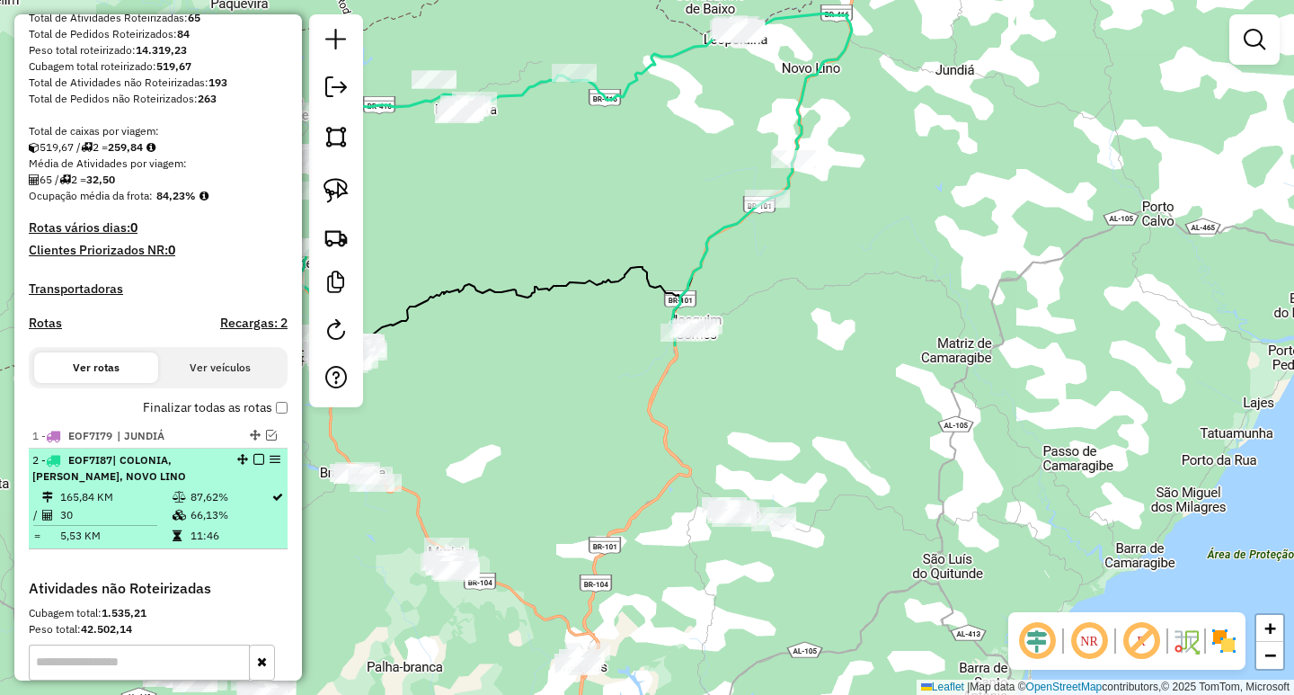
click at [246, 465] on div at bounding box center [253, 459] width 54 height 11
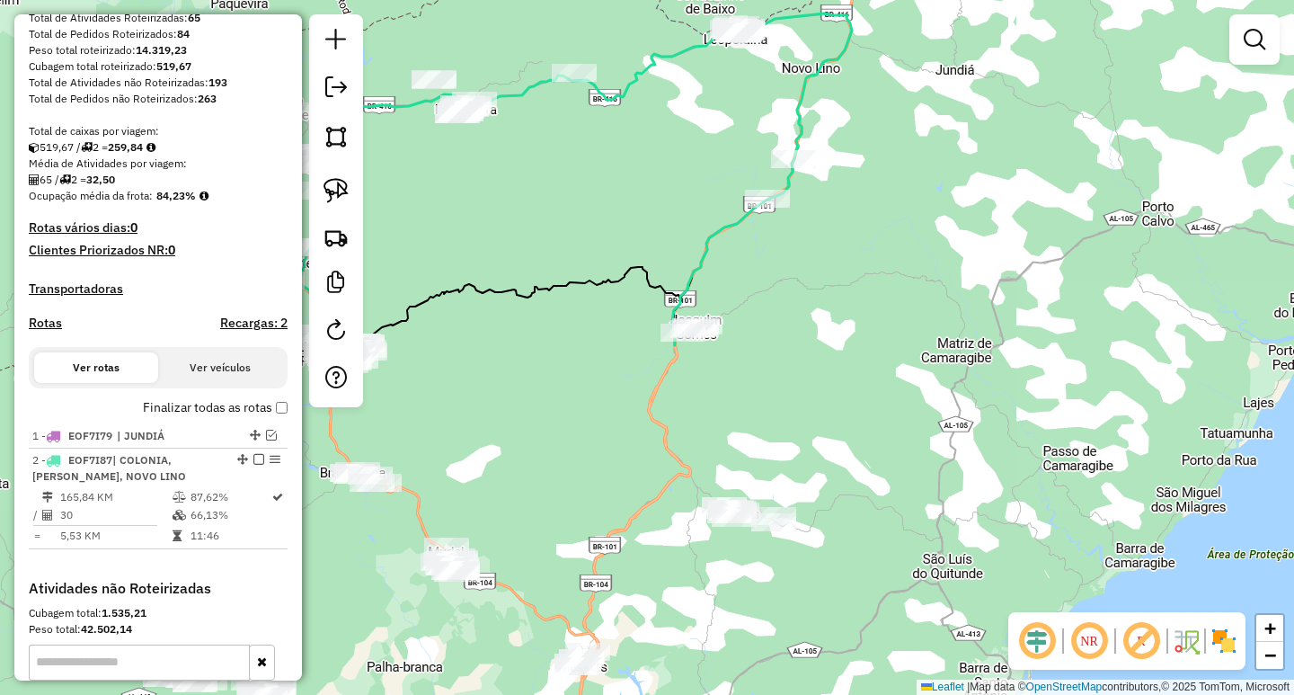
select select "**********"
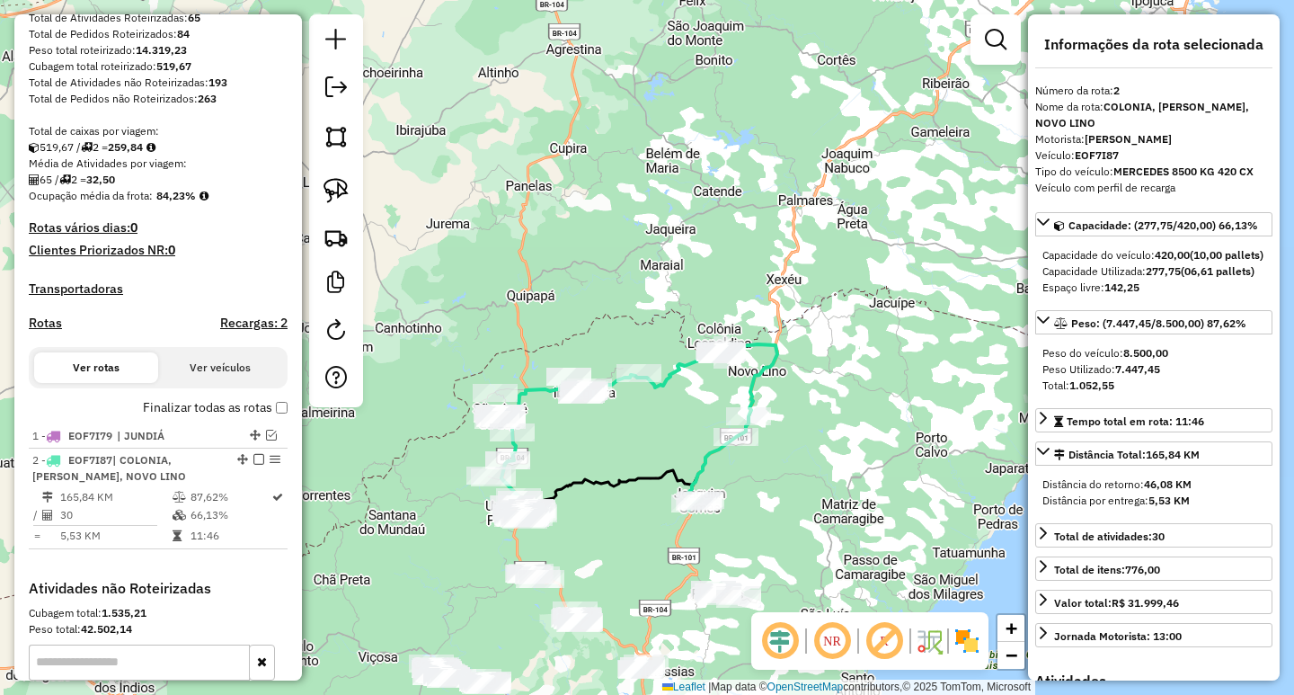
drag, startPoint x: 874, startPoint y: 551, endPoint x: 872, endPoint y: 392, distance: 159.1
click at [870, 419] on div "Janela de atendimento Grade de atendimento Capacidade Transportadoras Veículos …" at bounding box center [647, 347] width 1294 height 695
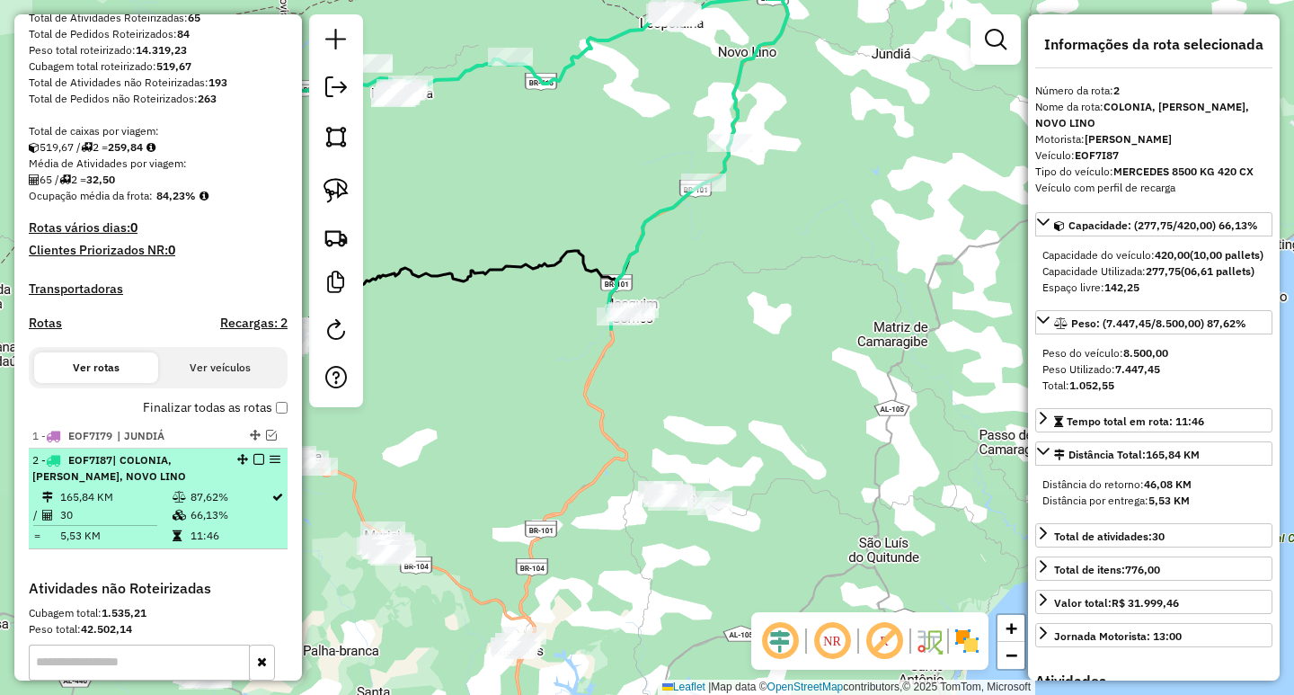
click at [256, 465] on em at bounding box center [258, 459] width 11 height 11
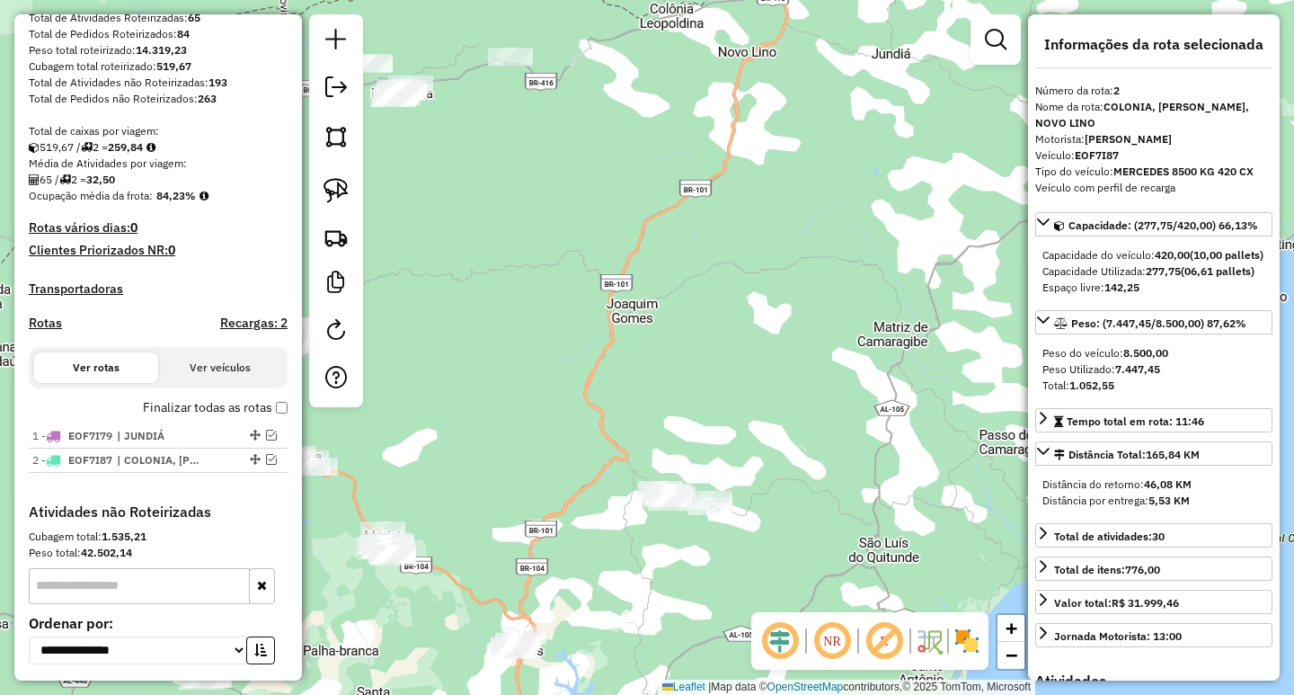
drag, startPoint x: 760, startPoint y: 405, endPoint x: 754, endPoint y: 324, distance: 81.1
click at [759, 376] on div "Janela de atendimento Grade de atendimento Capacidade Transportadoras Veículos …" at bounding box center [647, 347] width 1294 height 695
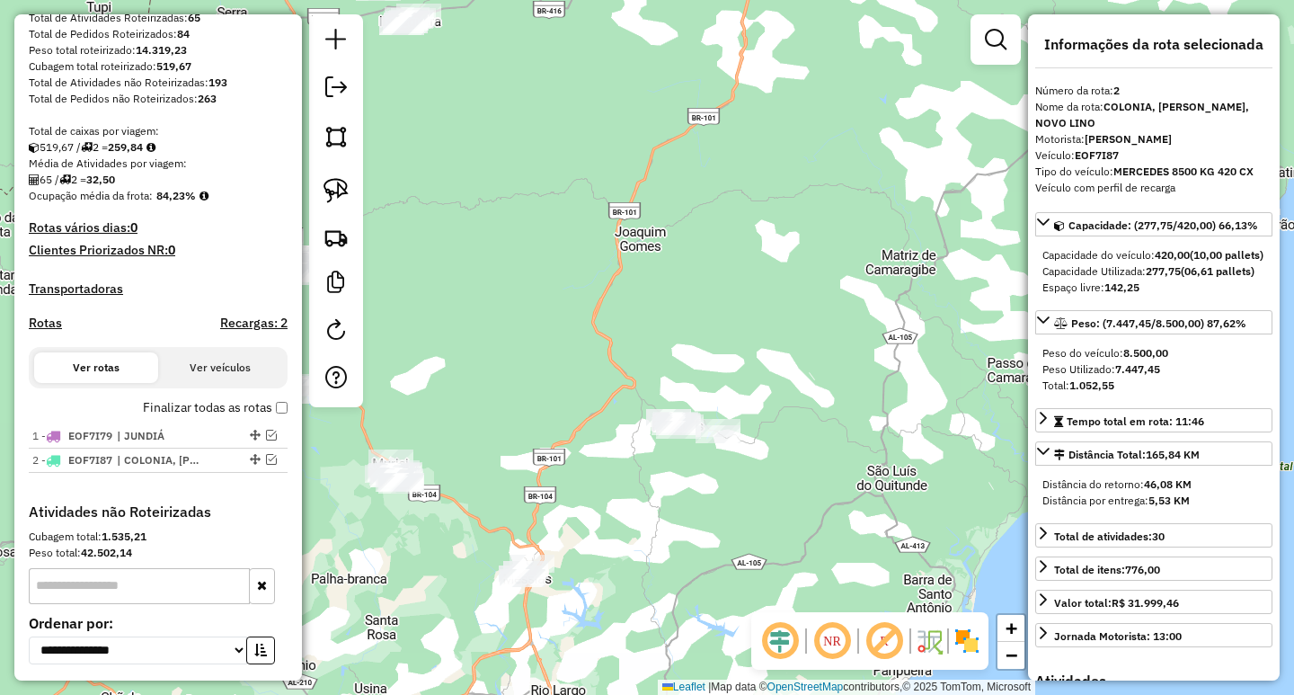
drag, startPoint x: 750, startPoint y: 324, endPoint x: 771, endPoint y: 260, distance: 67.9
click at [770, 270] on div "Janela de atendimento Grade de atendimento Capacidade Transportadoras Veículos …" at bounding box center [647, 347] width 1294 height 695
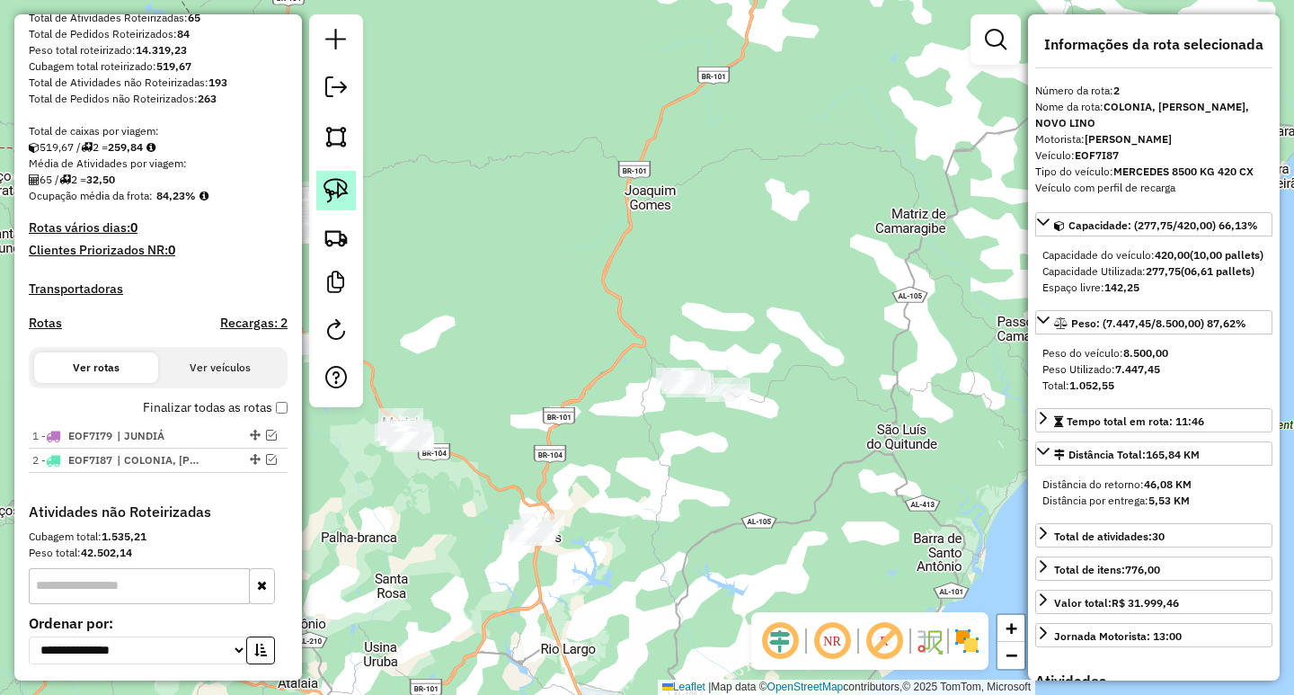
click at [341, 196] on img at bounding box center [336, 190] width 25 height 25
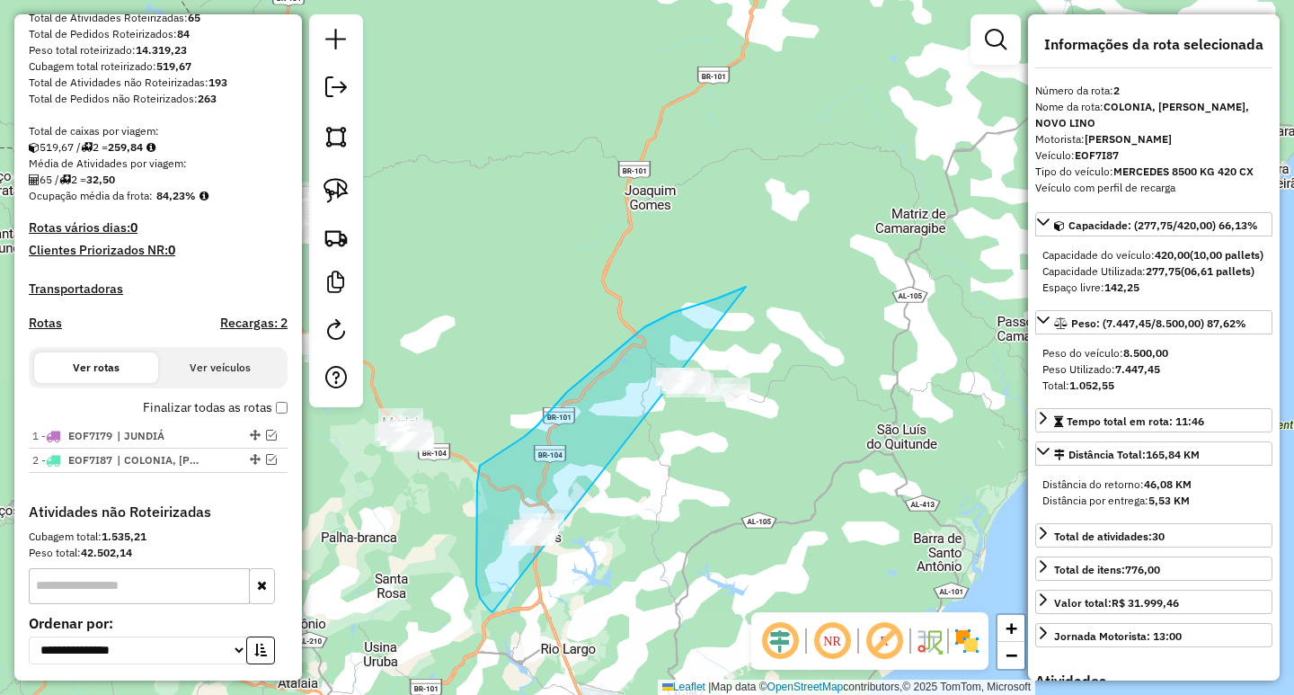
drag, startPoint x: 746, startPoint y: 287, endPoint x: 653, endPoint y: 593, distance: 320.1
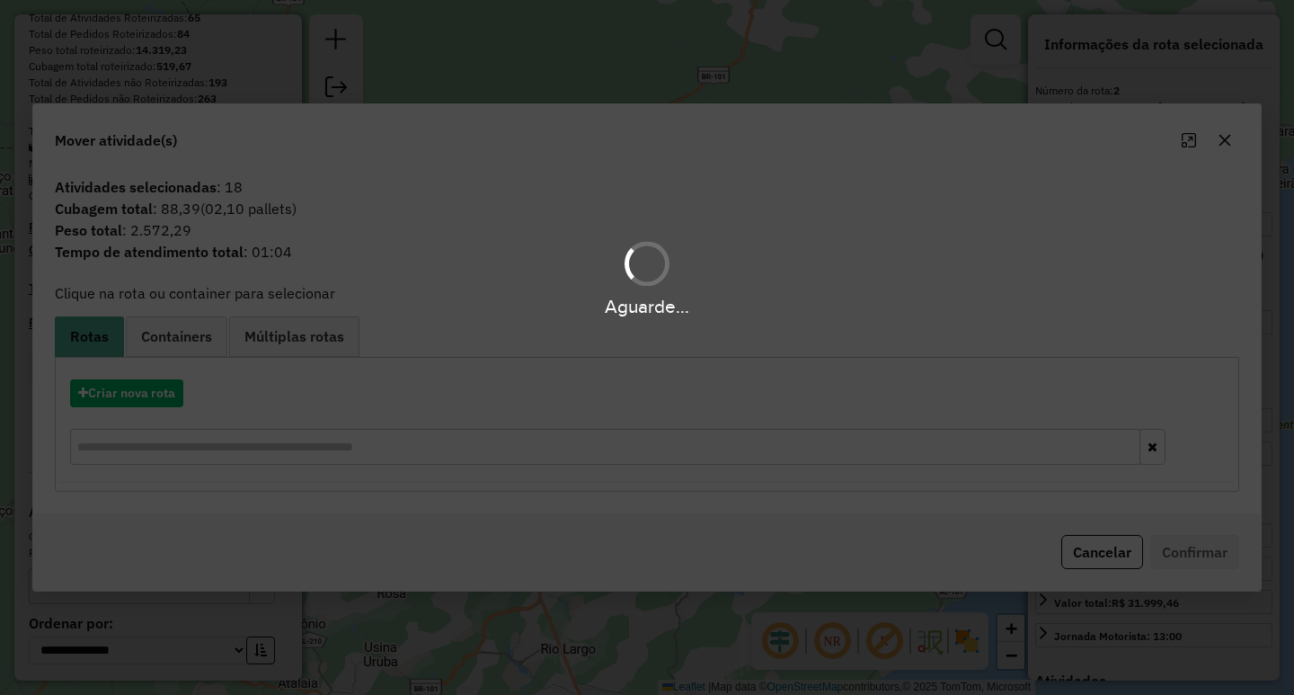
click at [790, 366] on hb-app "Aguarde... Pop-up bloqueado! Seu navegador bloqueou automáticamente a abertura …" at bounding box center [647, 347] width 1294 height 695
click at [833, 342] on div "Aguarde..." at bounding box center [647, 347] width 1294 height 695
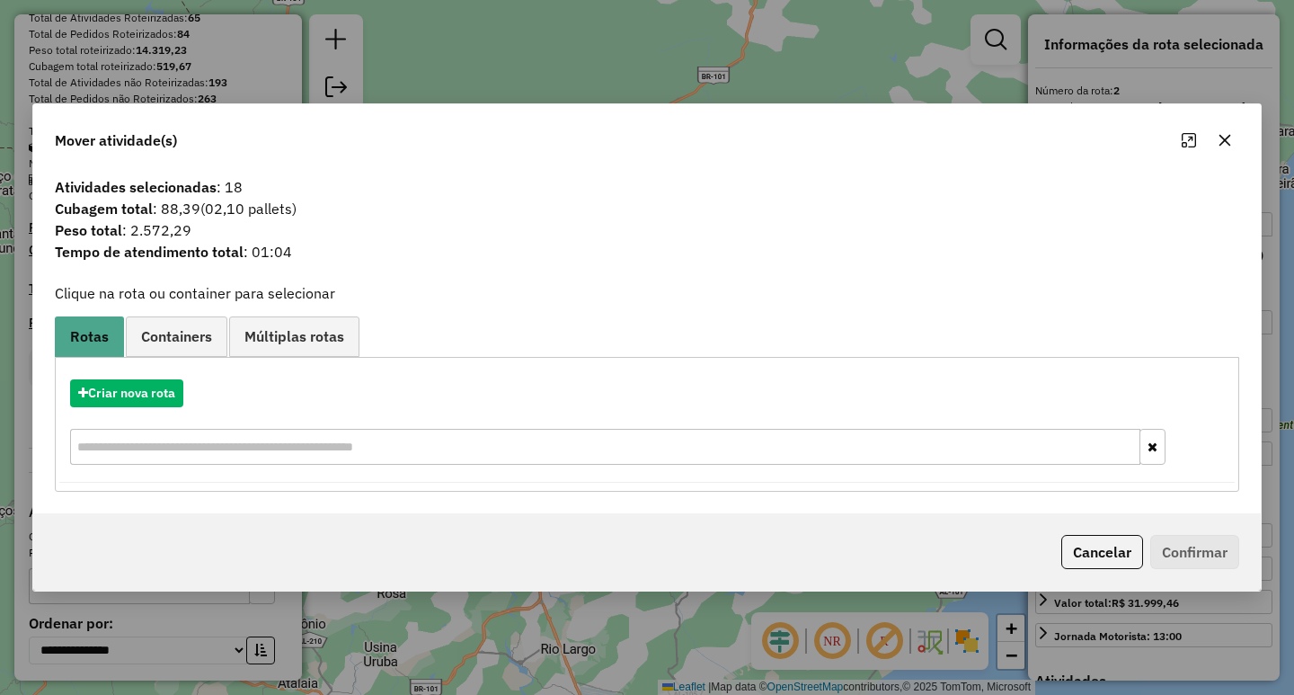
click at [1221, 129] on button "button" at bounding box center [1225, 140] width 29 height 29
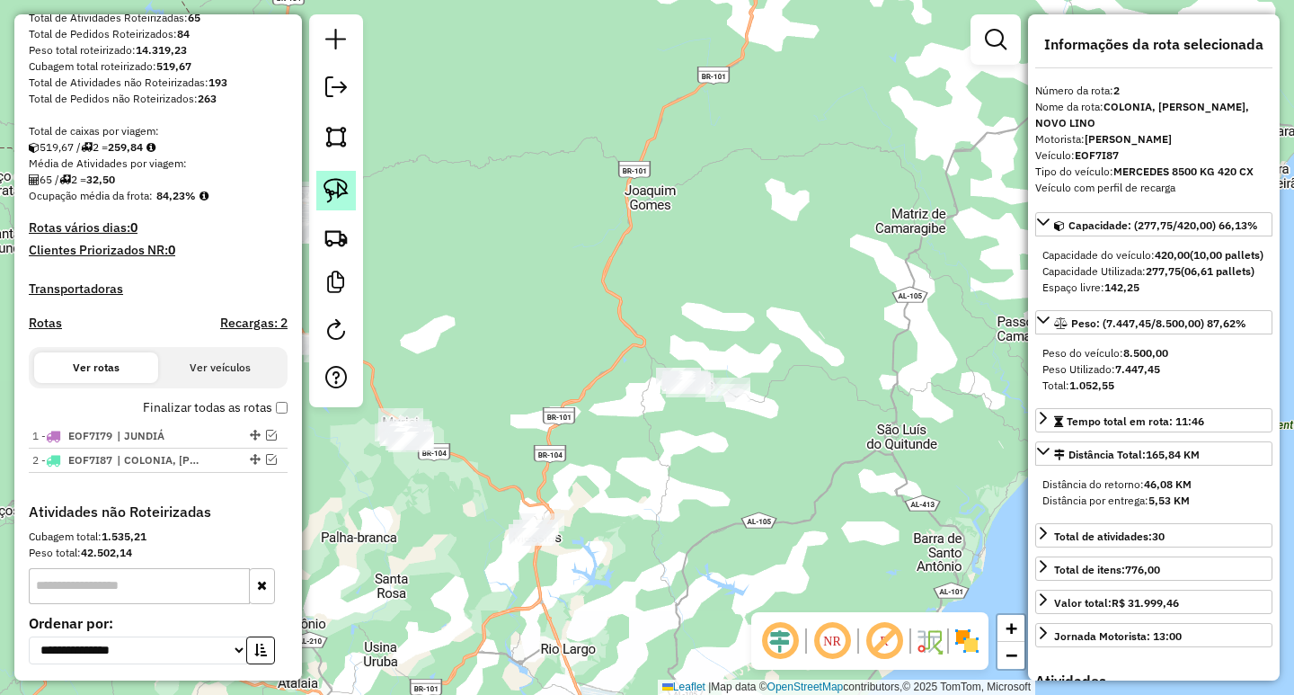
click at [346, 204] on link at bounding box center [336, 191] width 40 height 40
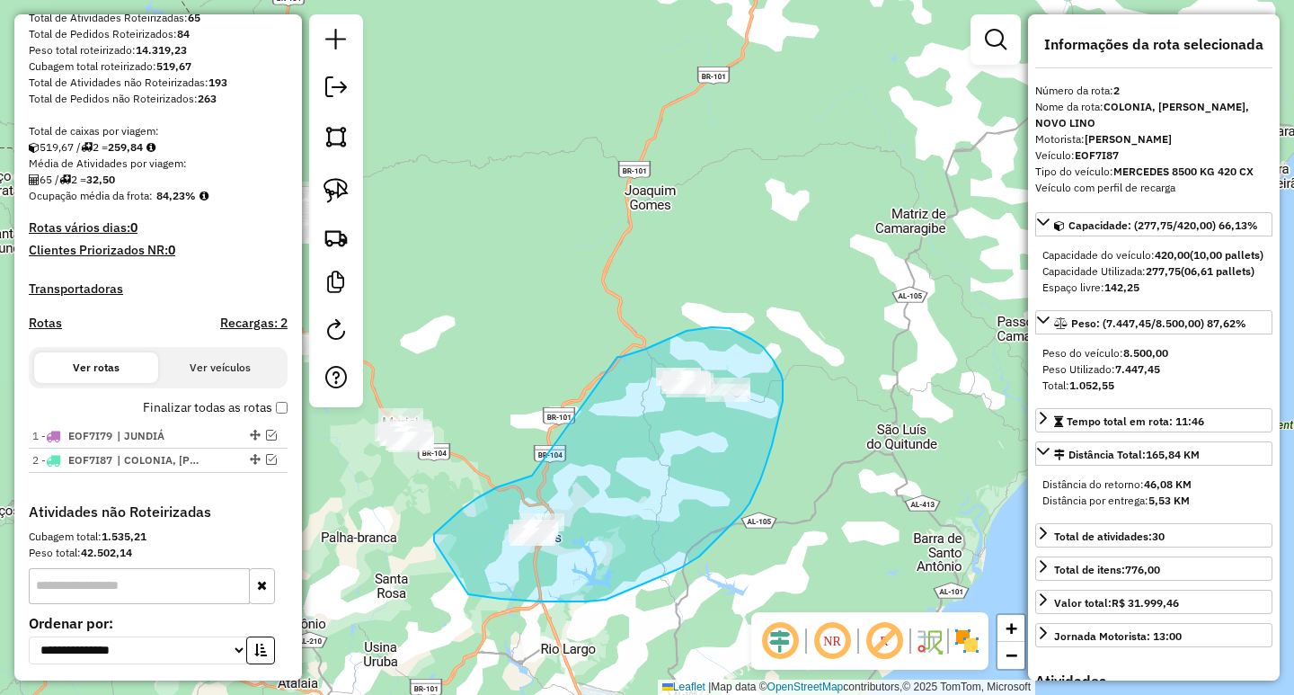
drag, startPoint x: 617, startPoint y: 357, endPoint x: 532, endPoint y: 475, distance: 146.2
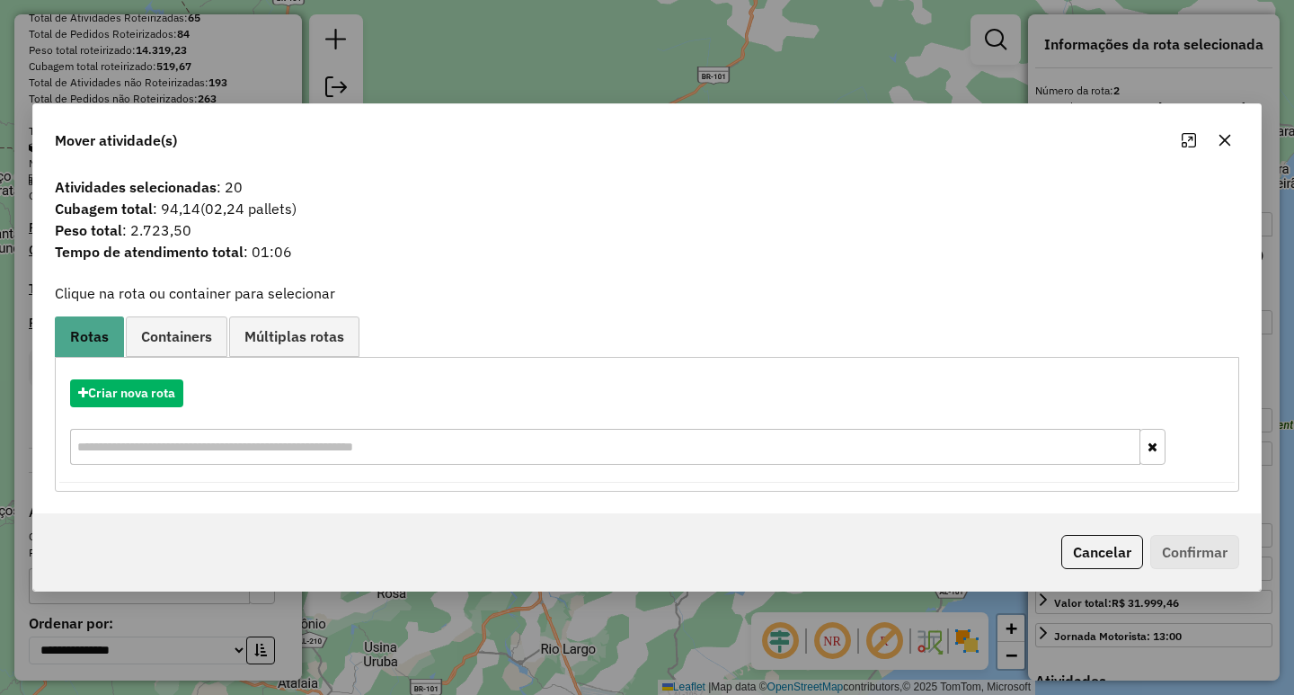
click at [1231, 137] on icon "button" at bounding box center [1225, 140] width 14 height 14
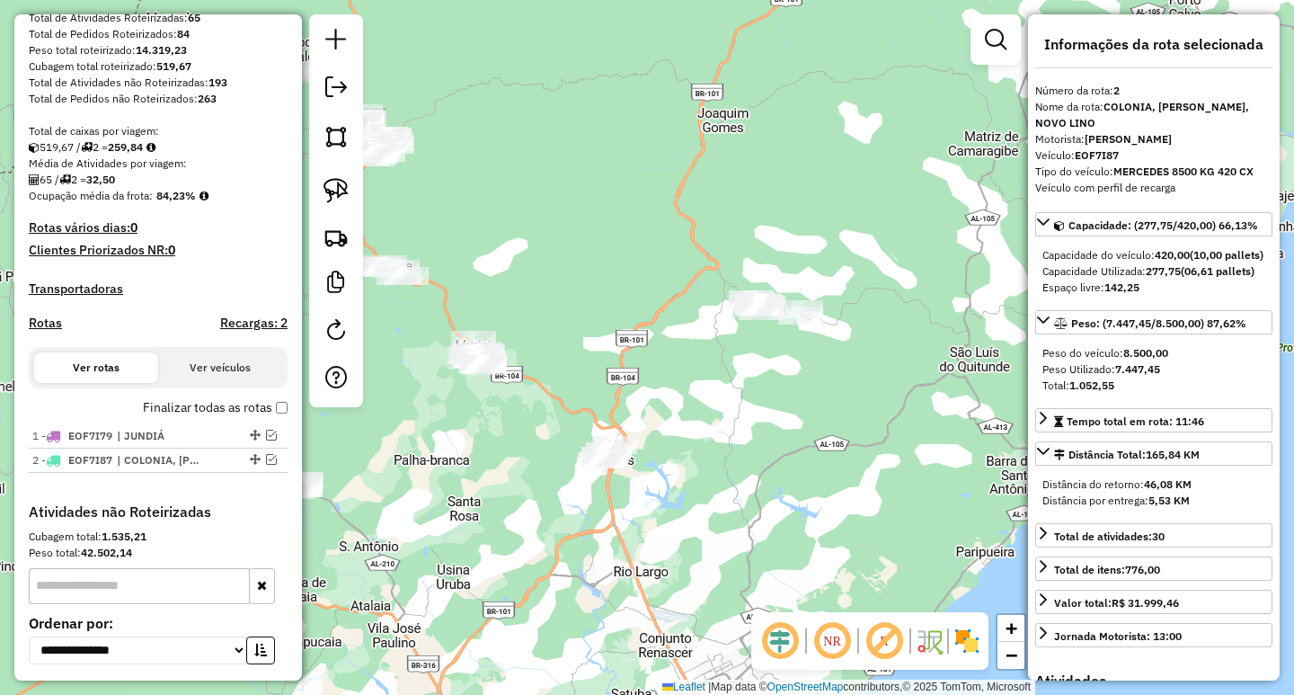
drag, startPoint x: 766, startPoint y: 525, endPoint x: 948, endPoint y: 310, distance: 281.8
click at [945, 313] on div "Janela de atendimento Grade de atendimento Capacidade Transportadoras Veículos …" at bounding box center [647, 347] width 1294 height 695
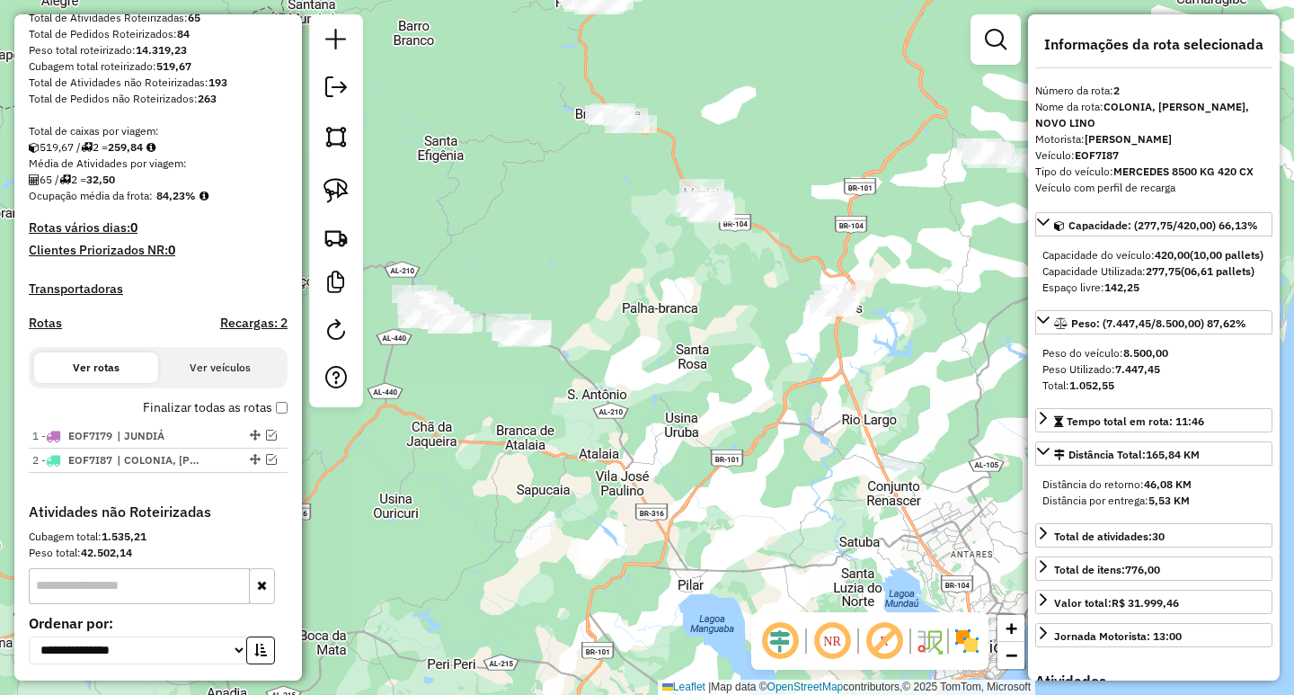
drag, startPoint x: 495, startPoint y: 449, endPoint x: 699, endPoint y: 460, distance: 204.3
click at [696, 464] on div "Janela de atendimento Grade de atendimento Capacidade Transportadoras Veículos …" at bounding box center [647, 347] width 1294 height 695
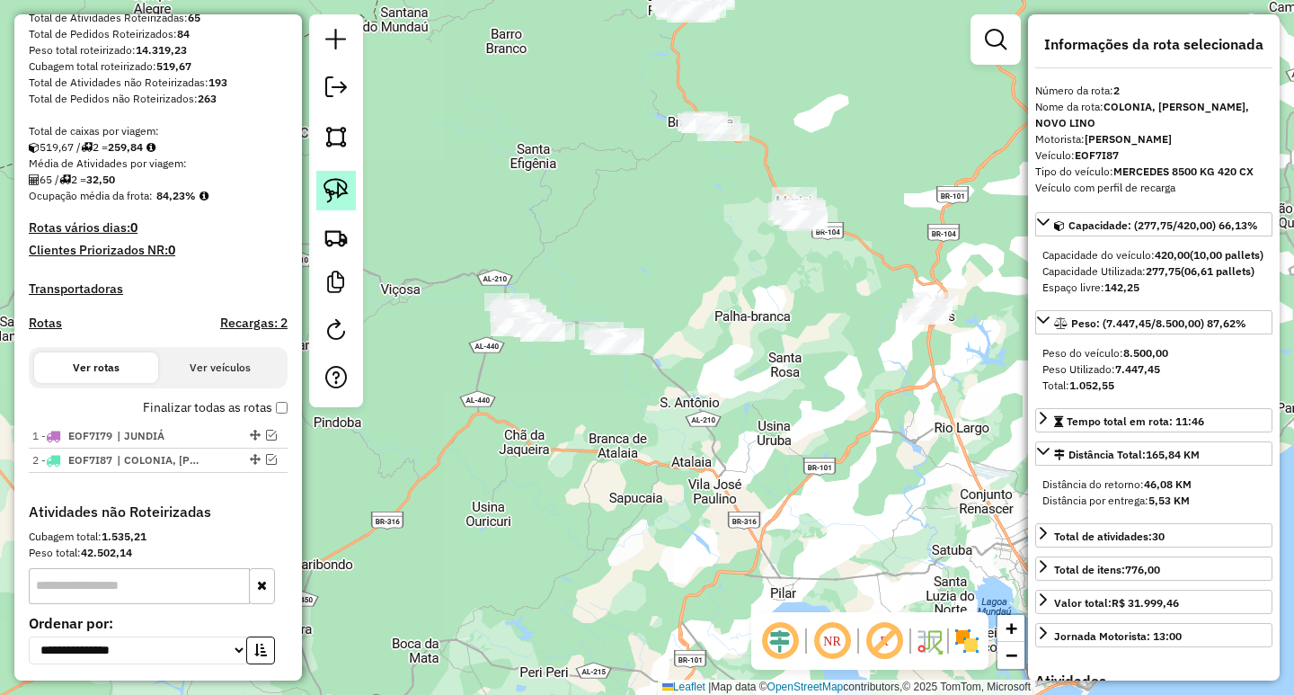
click at [330, 177] on link at bounding box center [336, 191] width 40 height 40
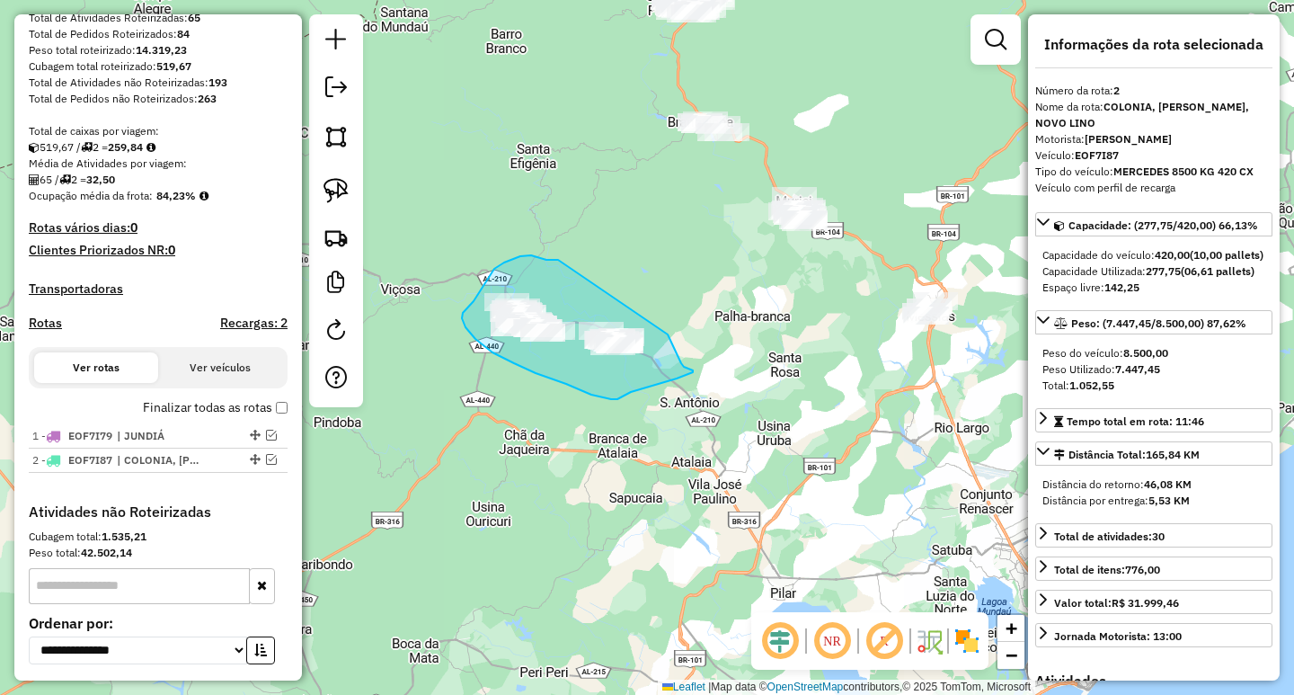
drag, startPoint x: 552, startPoint y: 260, endPoint x: 655, endPoint y: 299, distance: 110.7
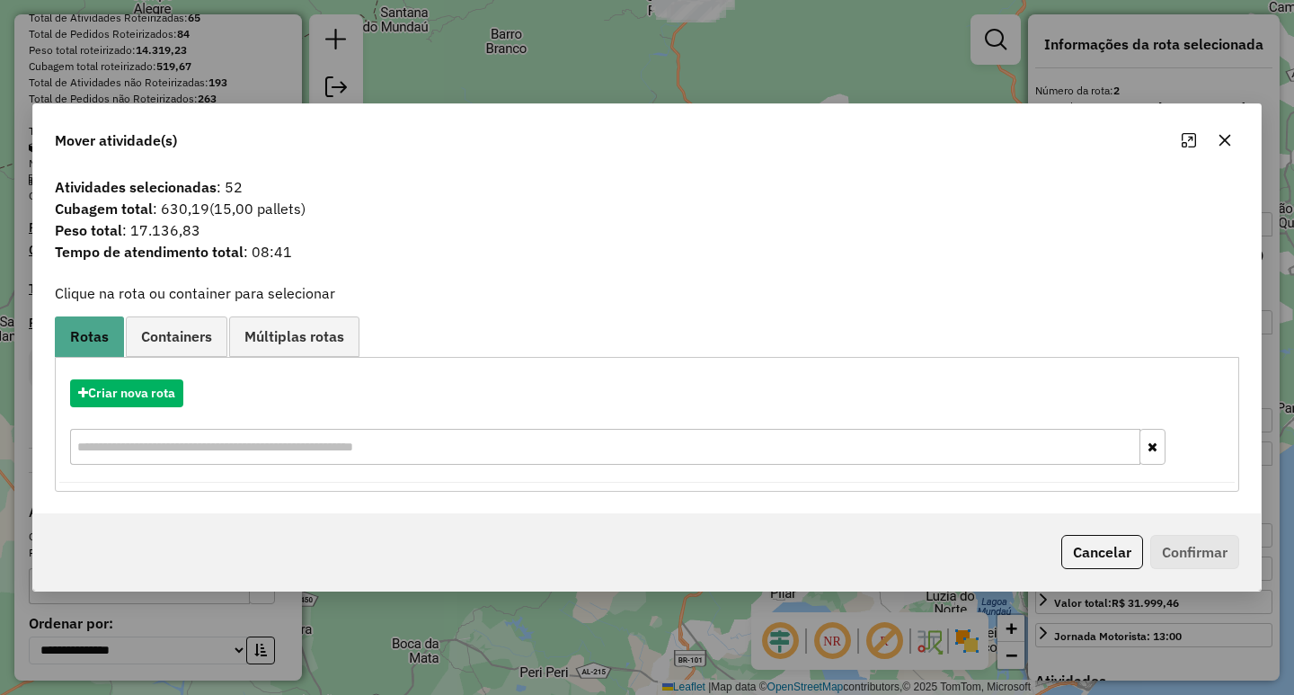
click at [1216, 137] on button "button" at bounding box center [1225, 140] width 29 height 29
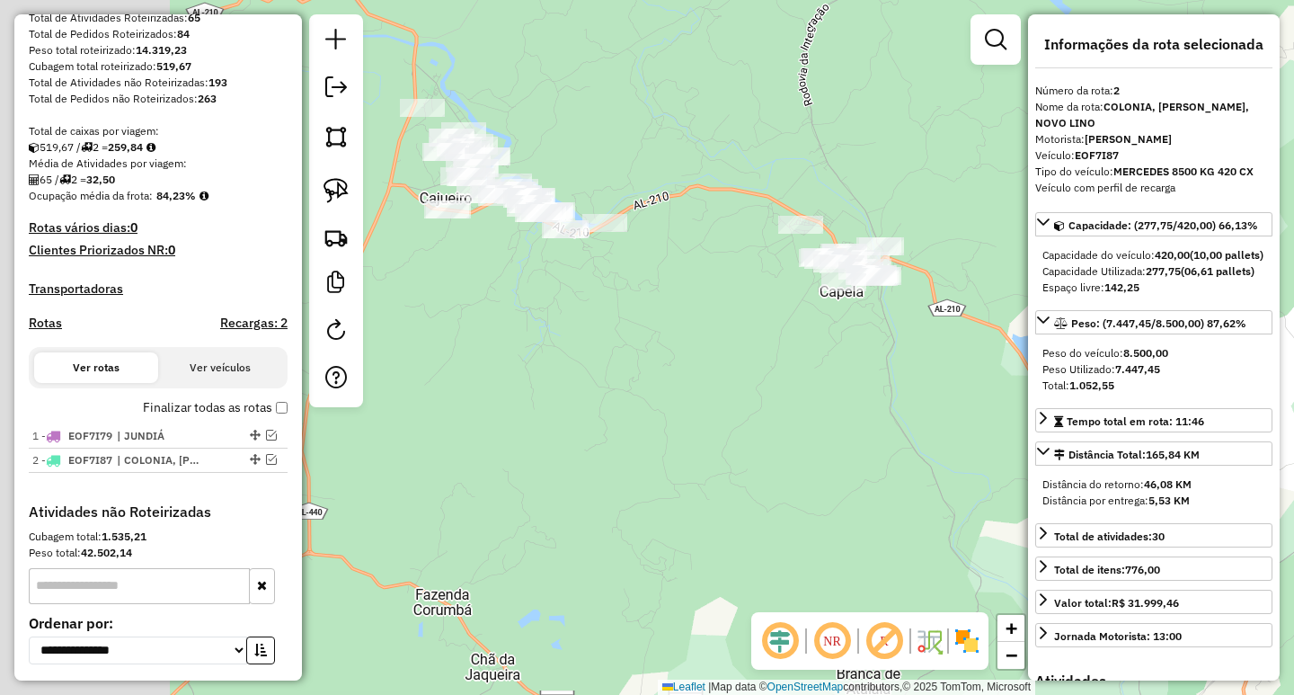
drag, startPoint x: 540, startPoint y: 350, endPoint x: 744, endPoint y: 350, distance: 204.0
click at [741, 350] on div "Janela de atendimento Grade de atendimento Capacidade Transportadoras Veículos …" at bounding box center [647, 347] width 1294 height 695
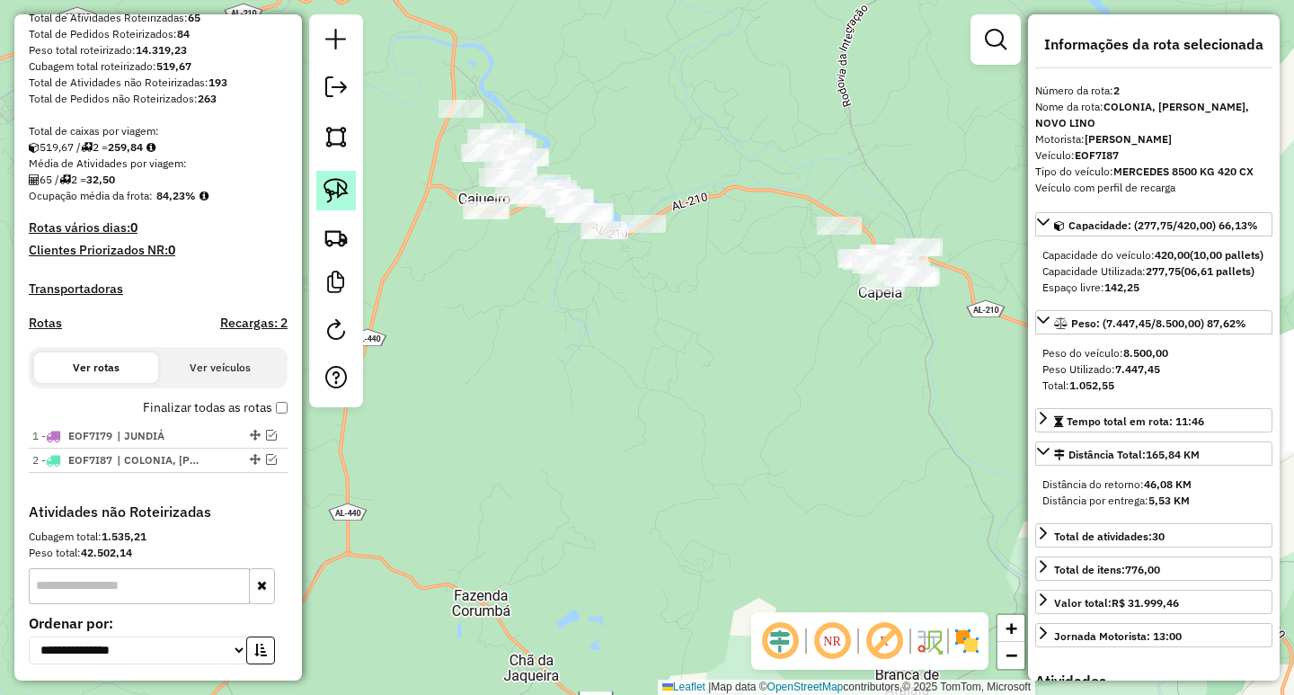
click at [346, 182] on img at bounding box center [336, 190] width 25 height 25
drag, startPoint x: 581, startPoint y: 95, endPoint x: 405, endPoint y: 111, distance: 175.9
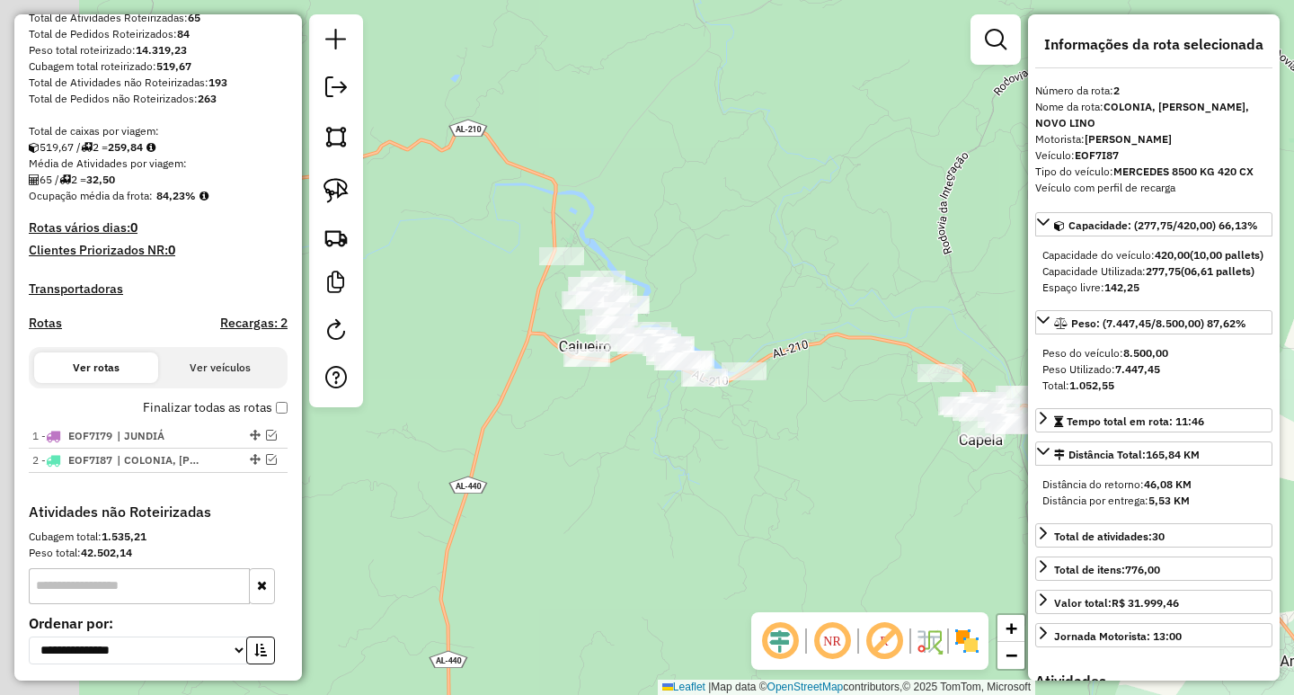
drag, startPoint x: 405, startPoint y: 111, endPoint x: 524, endPoint y: 262, distance: 192.0
click at [524, 262] on div "Janela de atendimento Grade de atendimento Capacidade Transportadoras Veículos …" at bounding box center [647, 347] width 1294 height 695
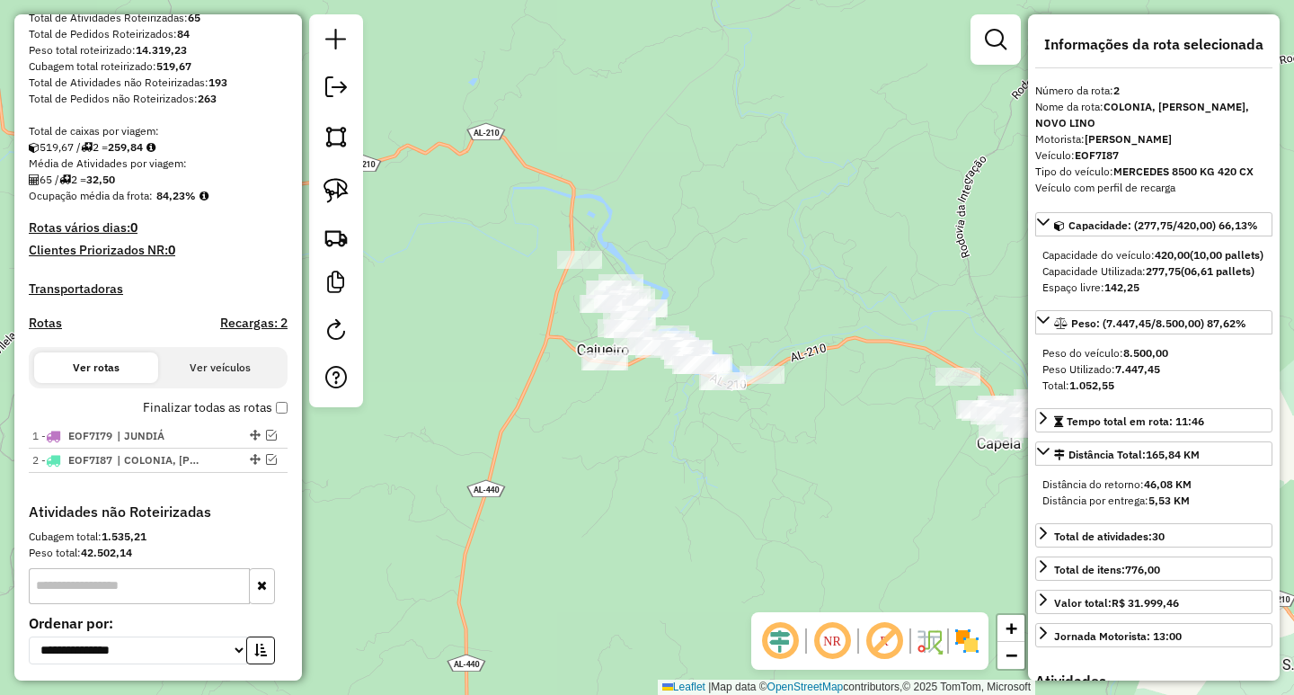
drag, startPoint x: 333, startPoint y: 200, endPoint x: 566, endPoint y: 217, distance: 234.3
click at [334, 200] on img at bounding box center [336, 190] width 25 height 25
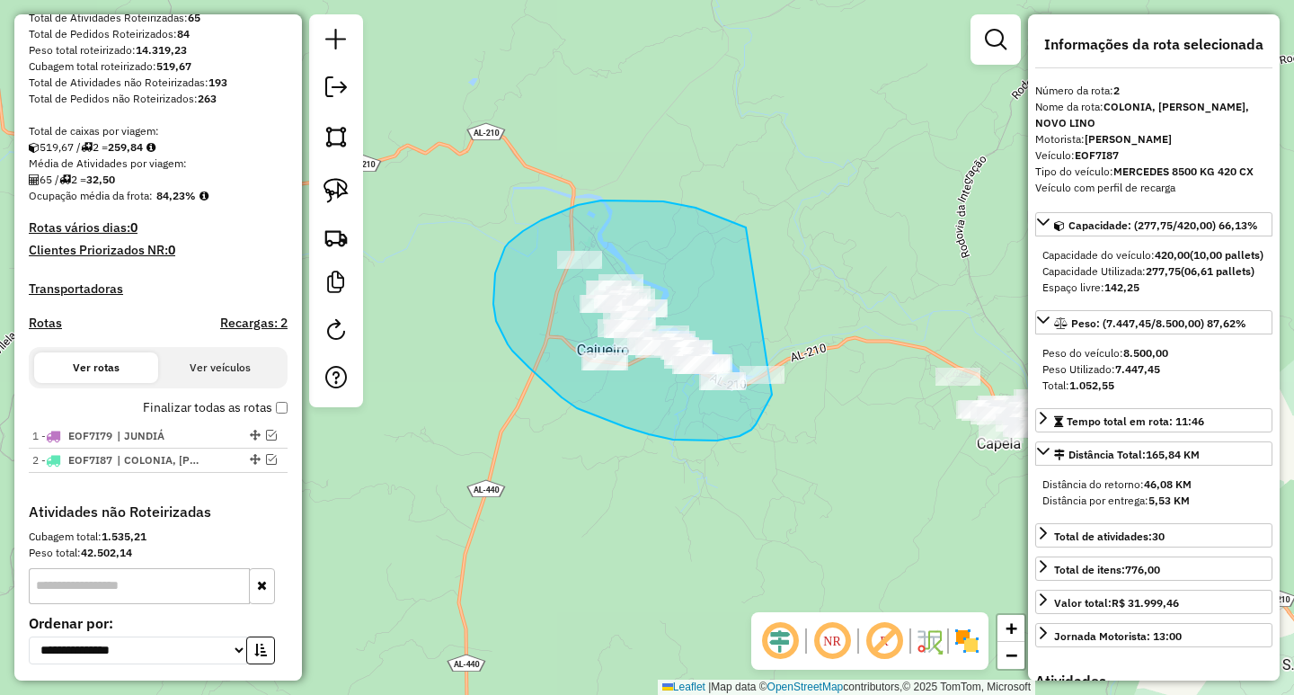
drag, startPoint x: 730, startPoint y: 220, endPoint x: 802, endPoint y: 340, distance: 139.5
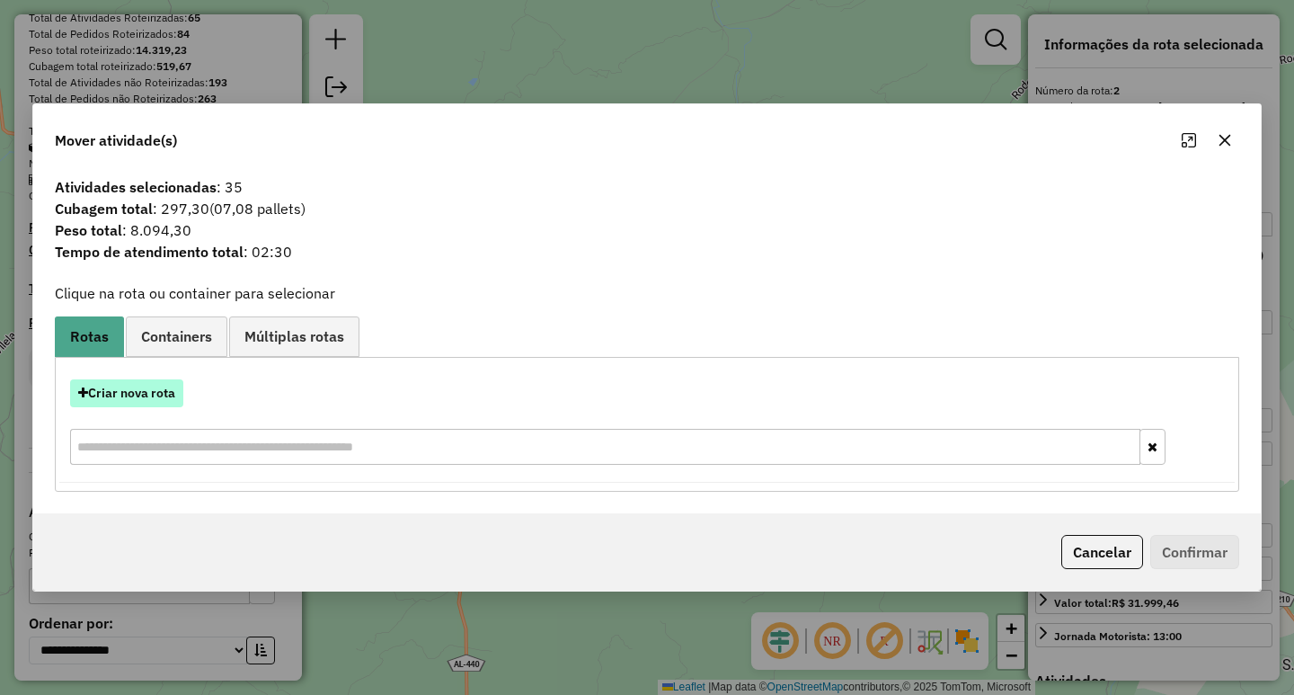
click at [160, 391] on button "Criar nova rota" at bounding box center [126, 393] width 113 height 28
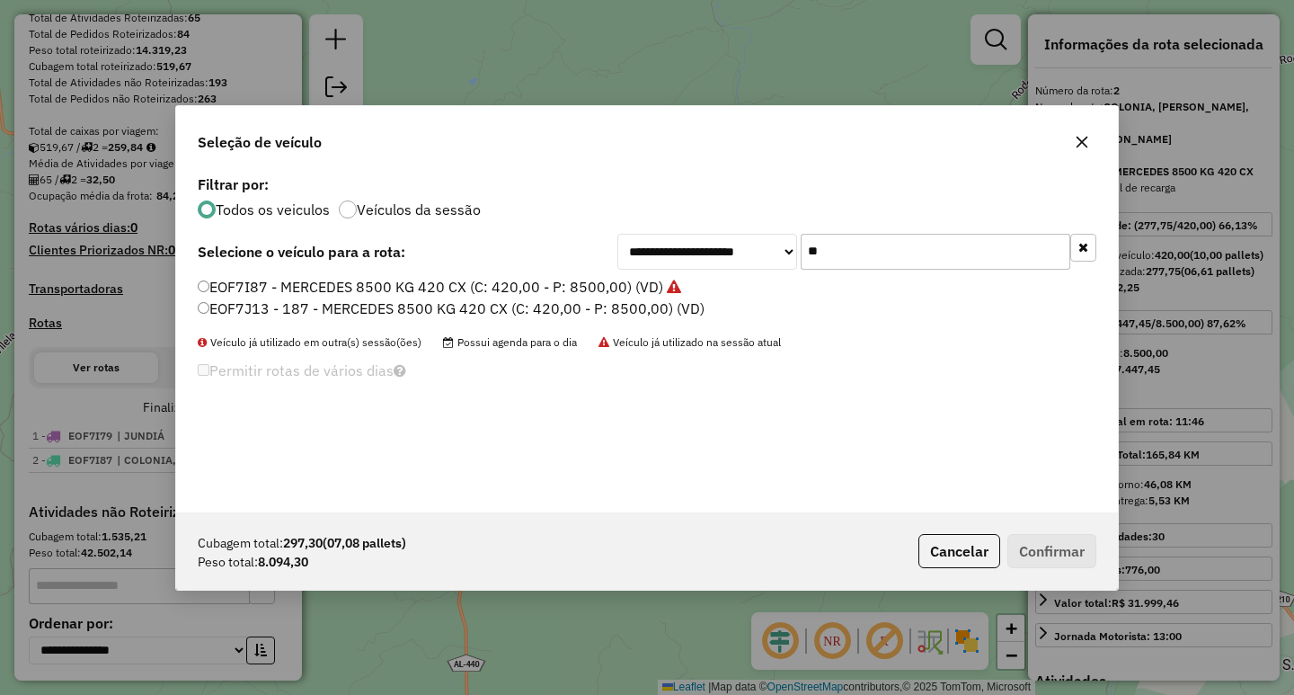
drag, startPoint x: 865, startPoint y: 251, endPoint x: 714, endPoint y: 259, distance: 150.3
click at [730, 255] on div "**********" at bounding box center [856, 252] width 479 height 36
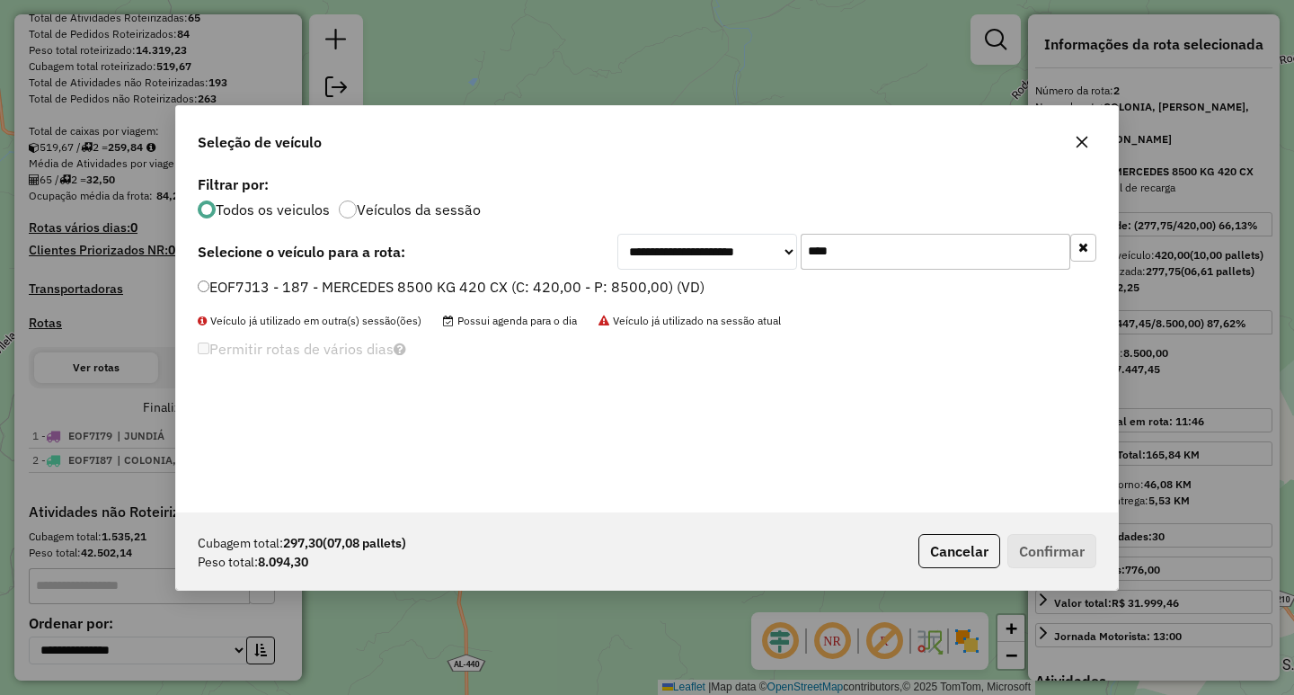
type input "****"
click at [609, 298] on div "EOF7J13 - 187 - MERCEDES 8500 KG 420 CX (C: 420,00 - P: 8500,00) (VD)" at bounding box center [647, 295] width 920 height 36
click at [608, 294] on label "EOF7J13 - 187 - MERCEDES 8500 KG 420 CX (C: 420,00 - P: 8500,00) (VD)" at bounding box center [451, 287] width 507 height 22
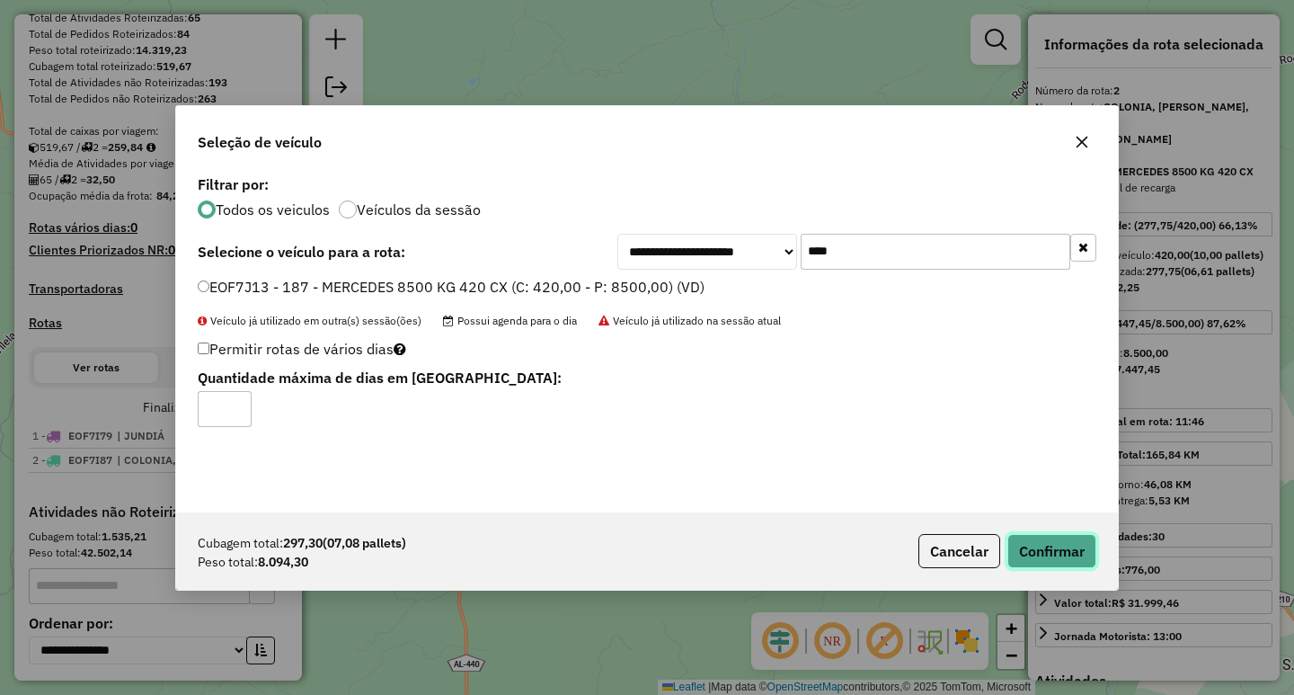
click at [1046, 546] on button "Confirmar" at bounding box center [1051, 551] width 89 height 34
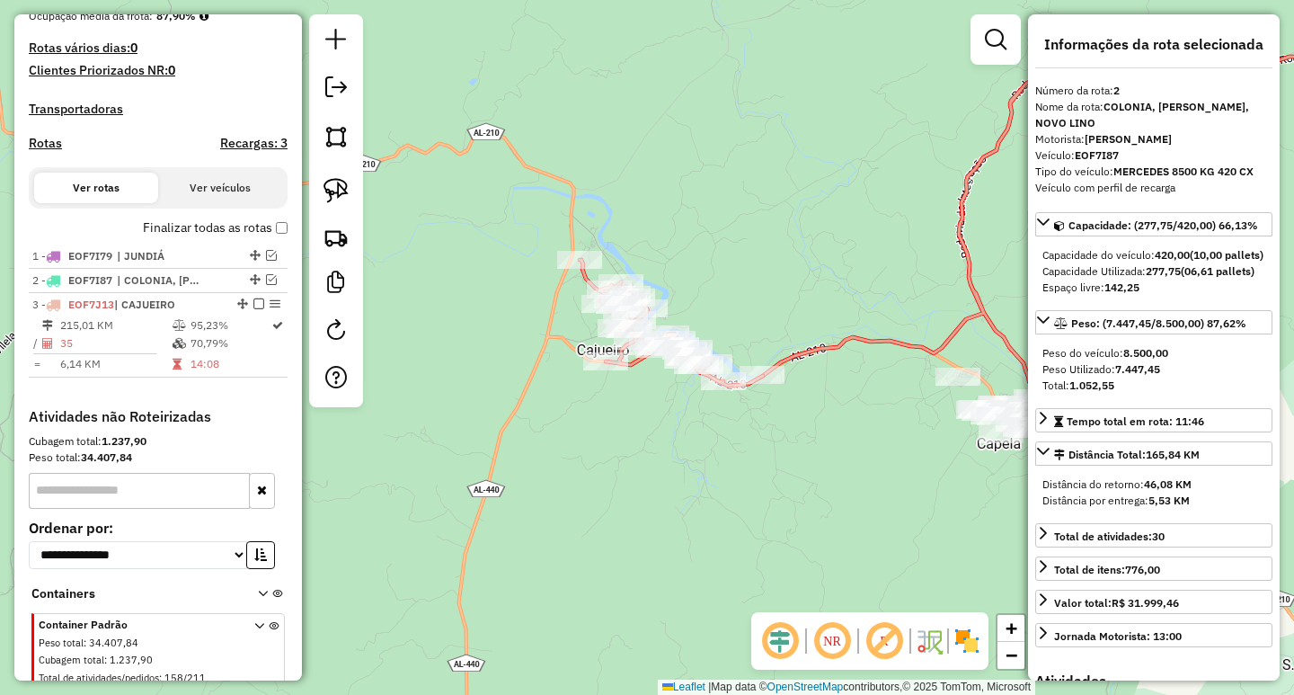
scroll to position [517, 0]
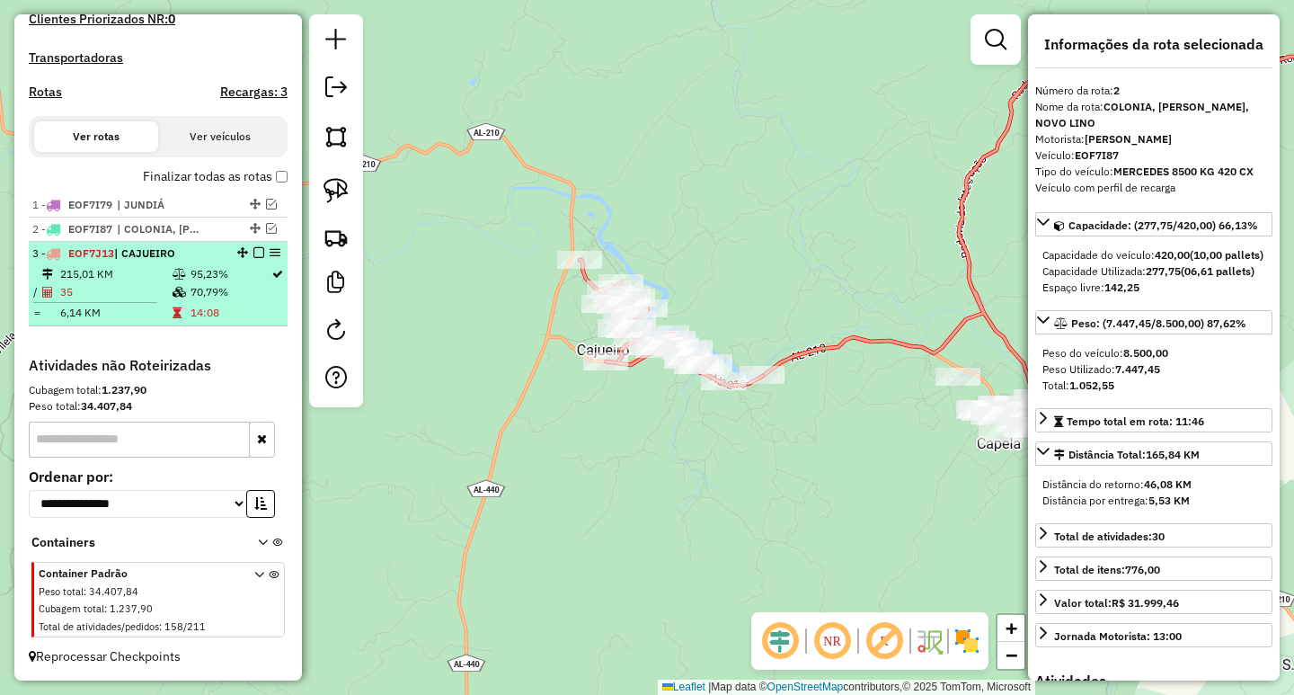
click at [253, 256] on em at bounding box center [258, 252] width 11 height 11
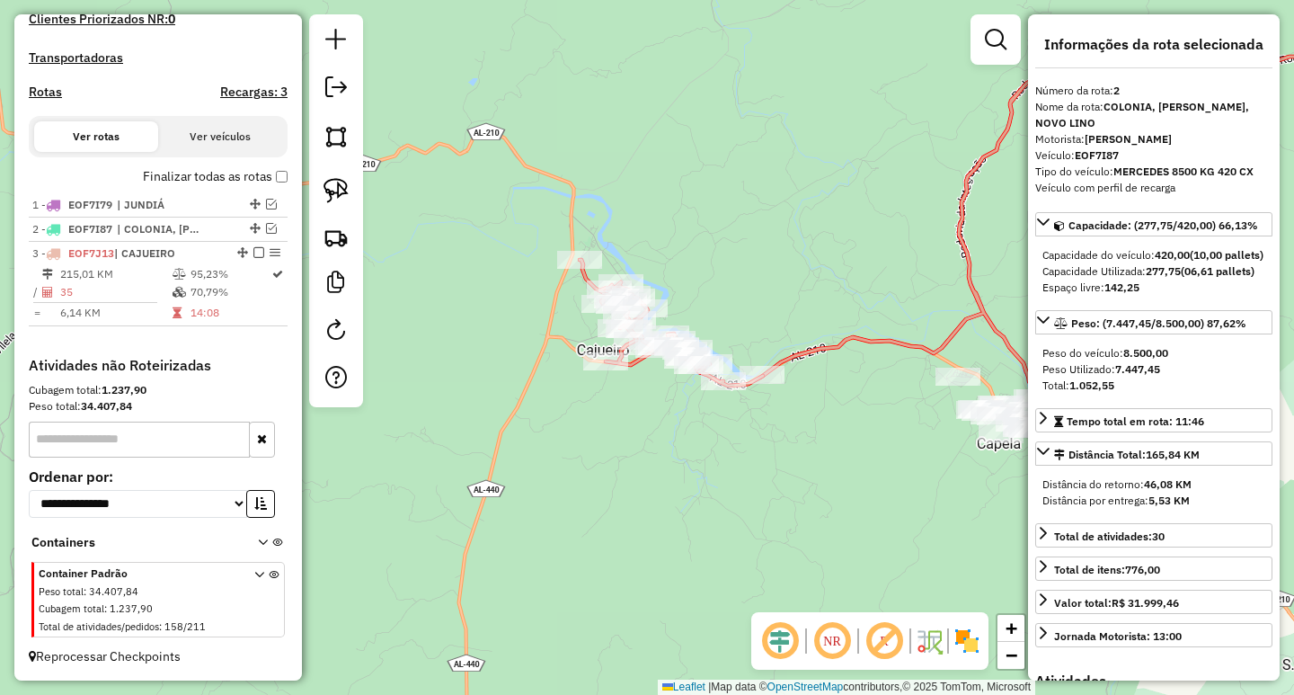
scroll to position [457, 0]
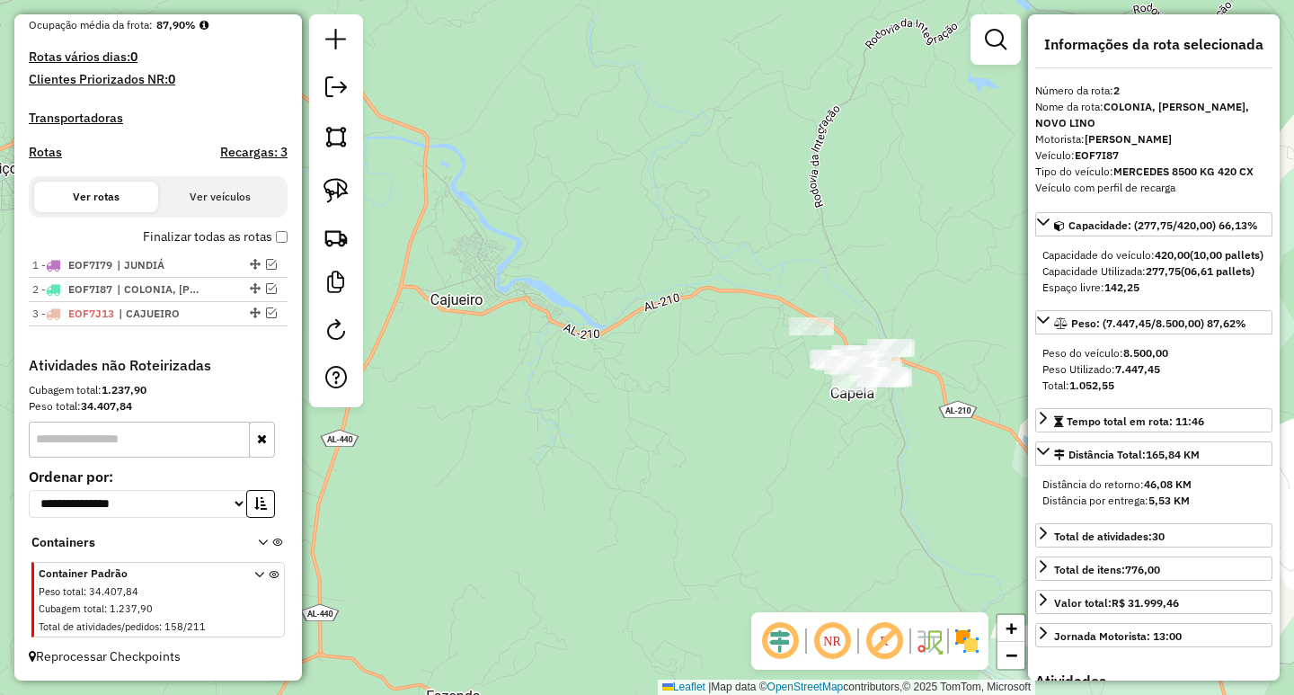
drag, startPoint x: 809, startPoint y: 483, endPoint x: 602, endPoint y: 415, distance: 217.7
click at [603, 415] on div "Janela de atendimento Grade de atendimento Capacidade Transportadoras Veículos …" at bounding box center [647, 347] width 1294 height 695
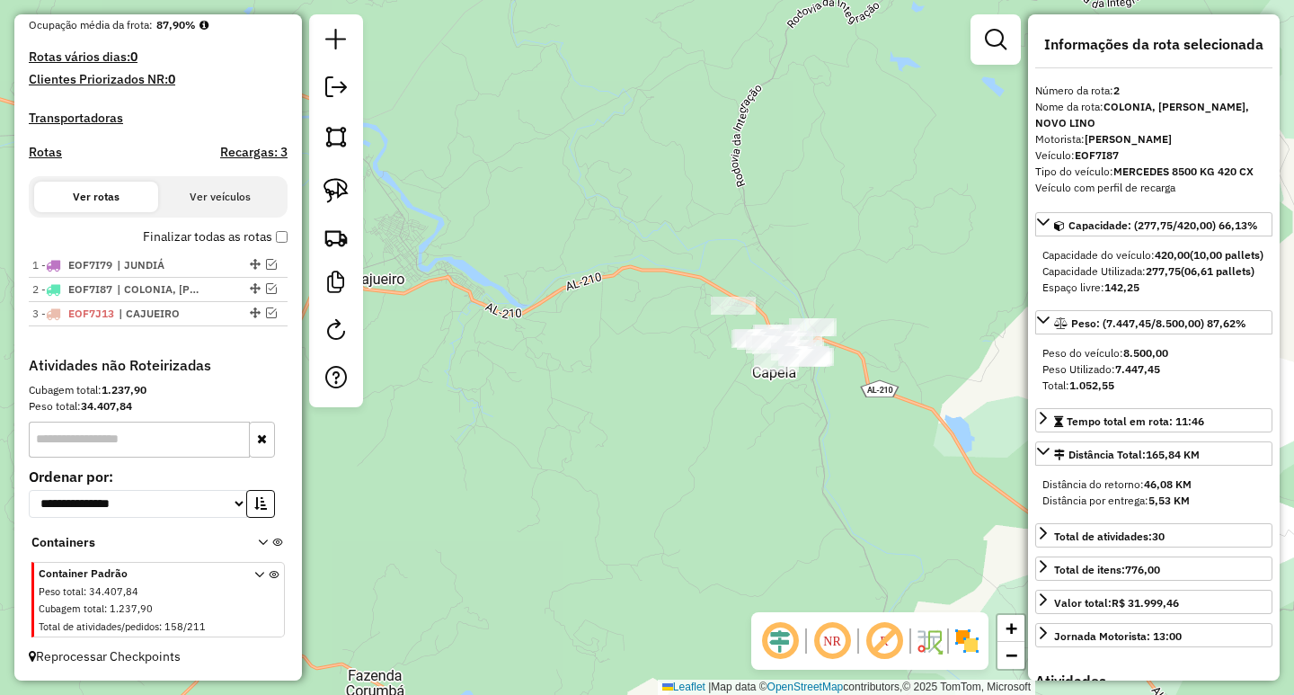
drag, startPoint x: 771, startPoint y: 456, endPoint x: 707, endPoint y: 434, distance: 67.4
click at [714, 442] on div "Janela de atendimento Grade de atendimento Capacidade Transportadoras Veículos …" at bounding box center [647, 347] width 1294 height 695
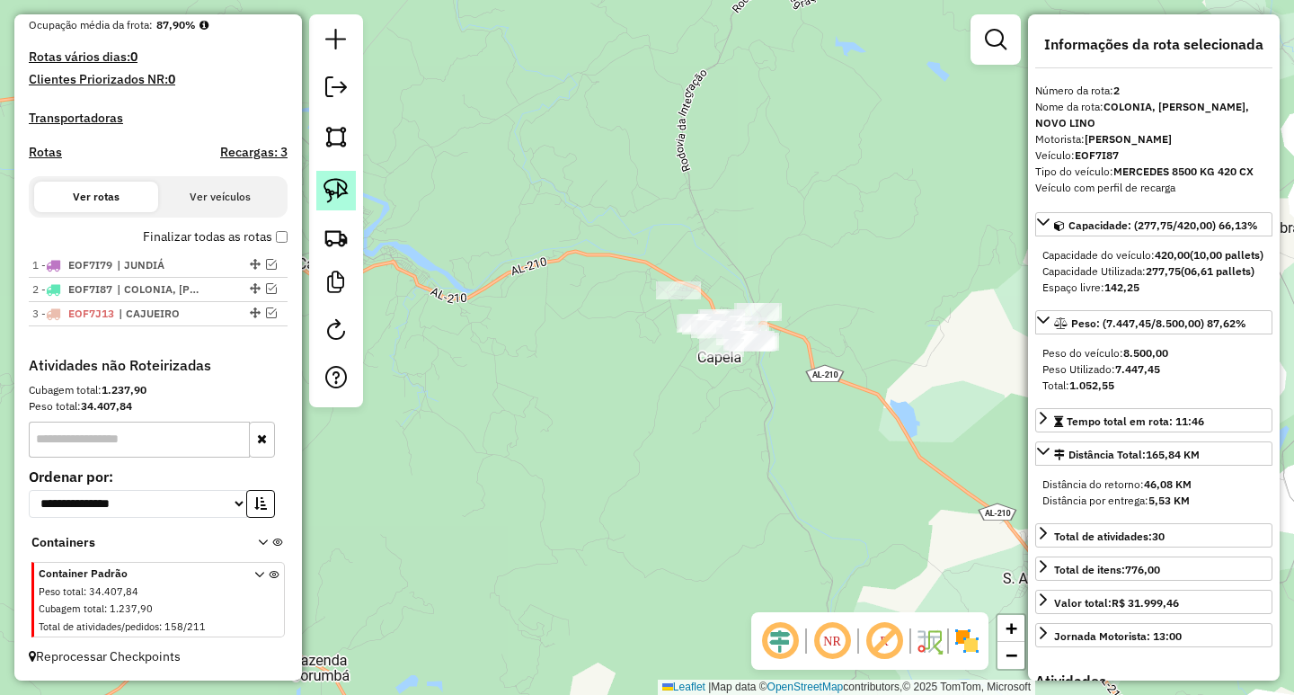
click at [351, 191] on link at bounding box center [336, 191] width 40 height 40
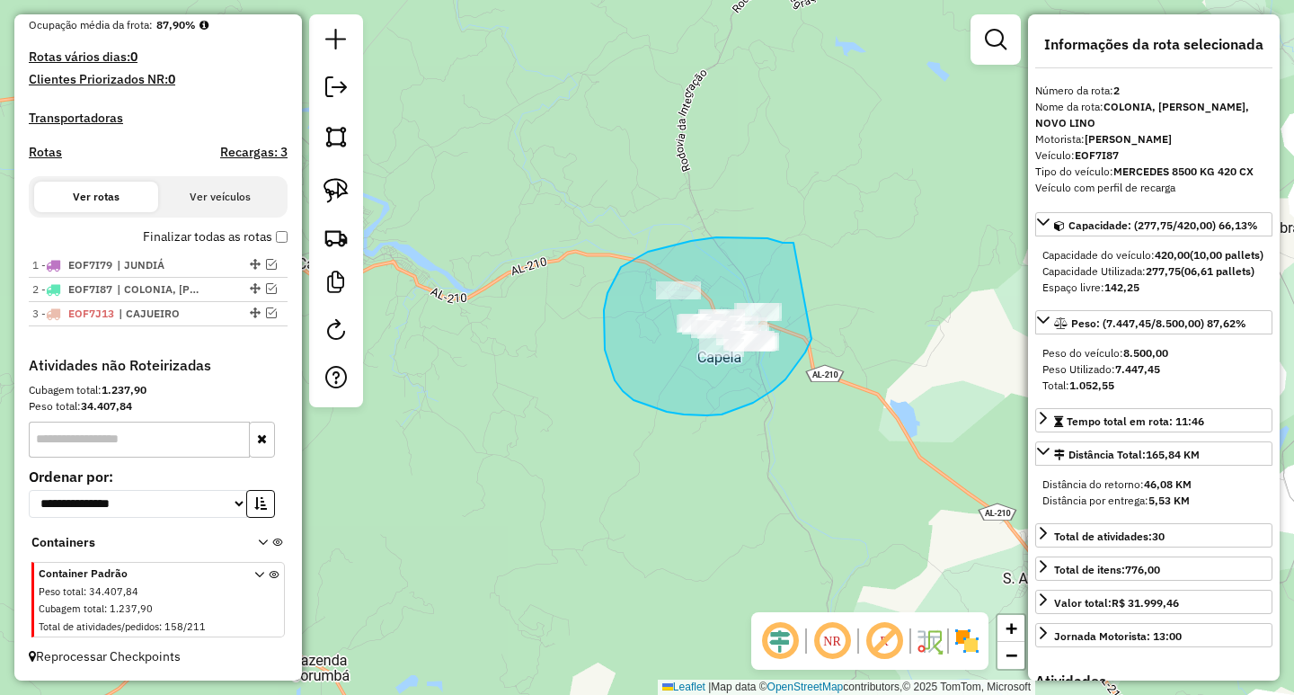
drag, startPoint x: 794, startPoint y: 243, endPoint x: 829, endPoint y: 291, distance: 59.9
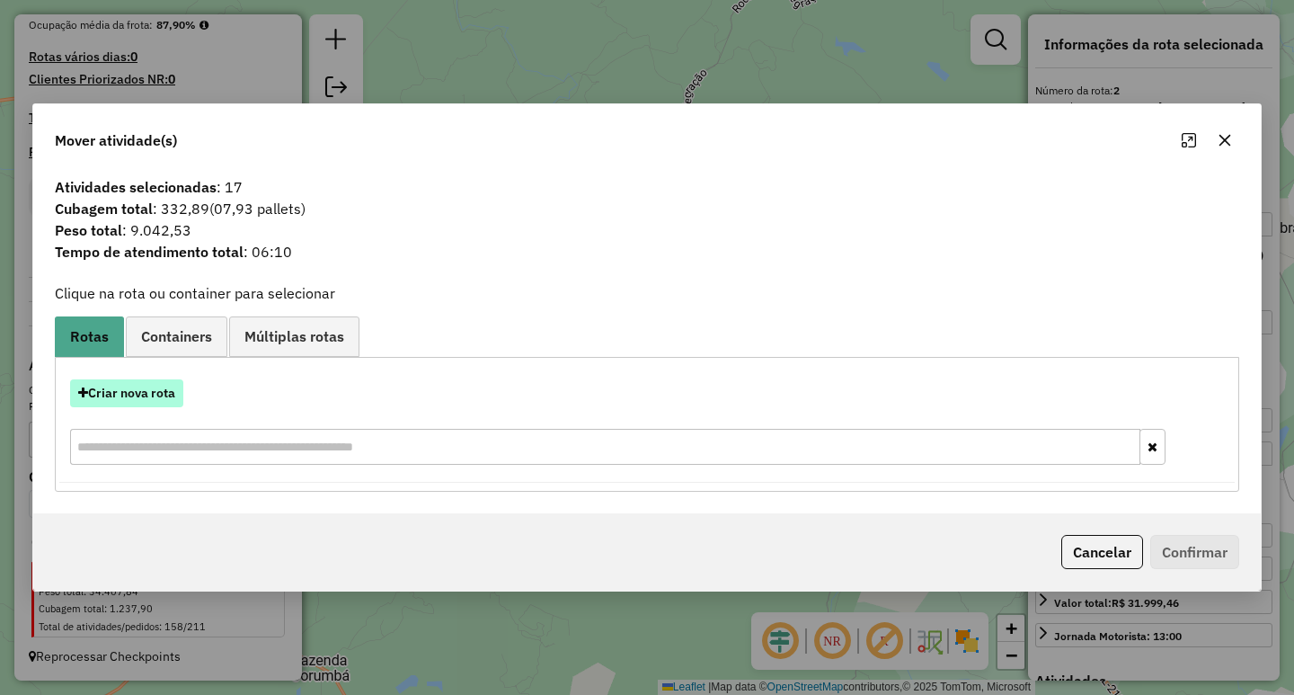
click at [150, 393] on button "Criar nova rota" at bounding box center [126, 393] width 113 height 28
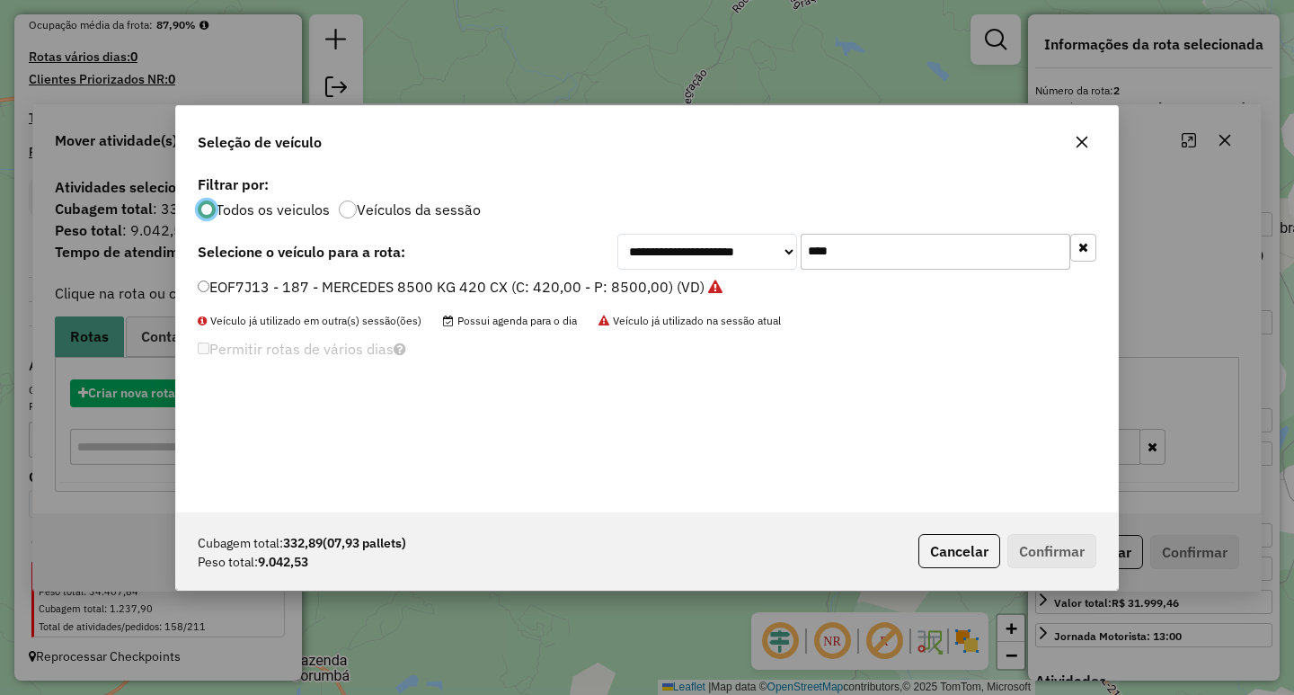
scroll to position [10, 5]
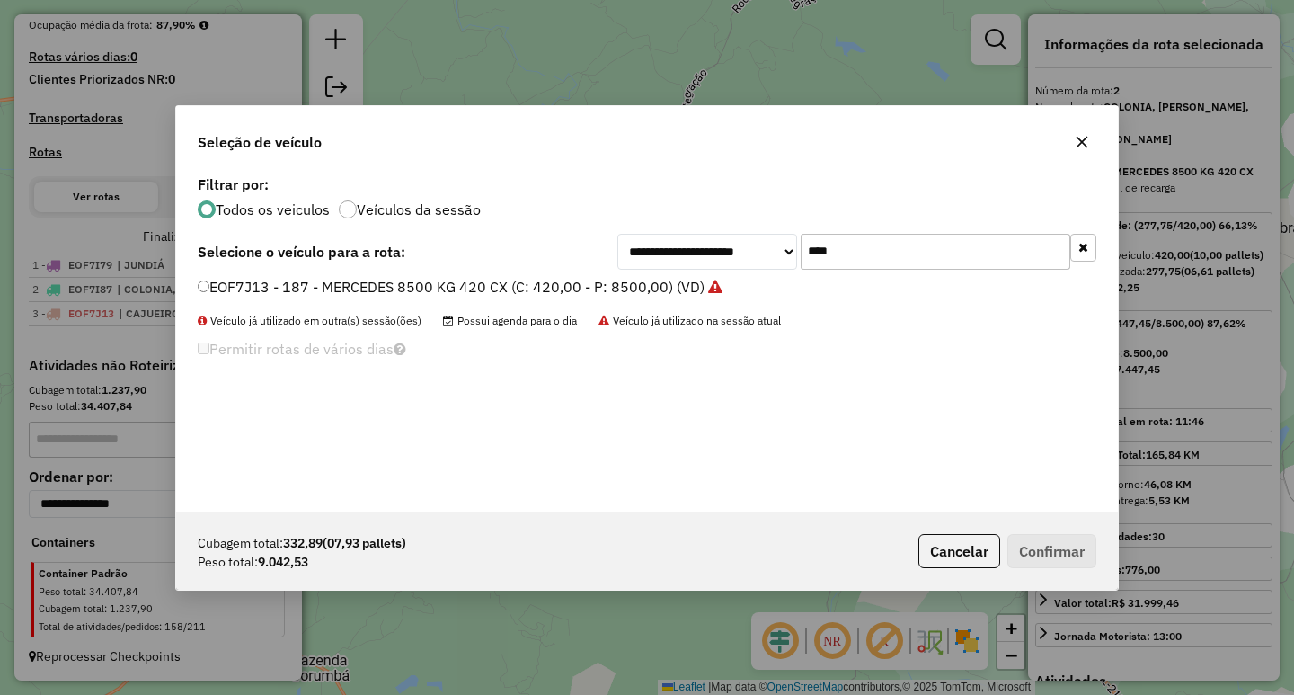
drag, startPoint x: 856, startPoint y: 261, endPoint x: 748, endPoint y: 253, distance: 109.0
click at [752, 253] on div "**********" at bounding box center [856, 252] width 479 height 36
type input "****"
click at [483, 287] on label "KJF2422 - VOLKS 10890 KG 420 CX (C: 420,00 - P: 10890,00) (VD)" at bounding box center [426, 287] width 457 height 22
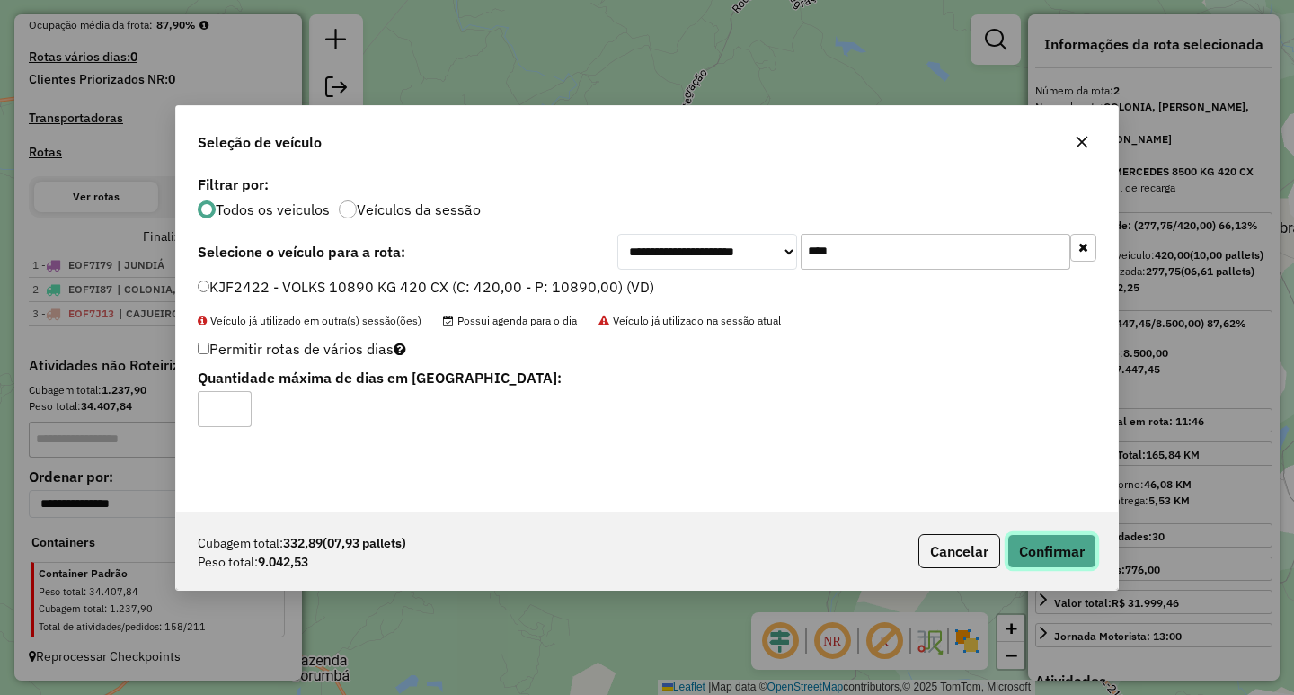
click at [1086, 547] on button "Confirmar" at bounding box center [1051, 551] width 89 height 34
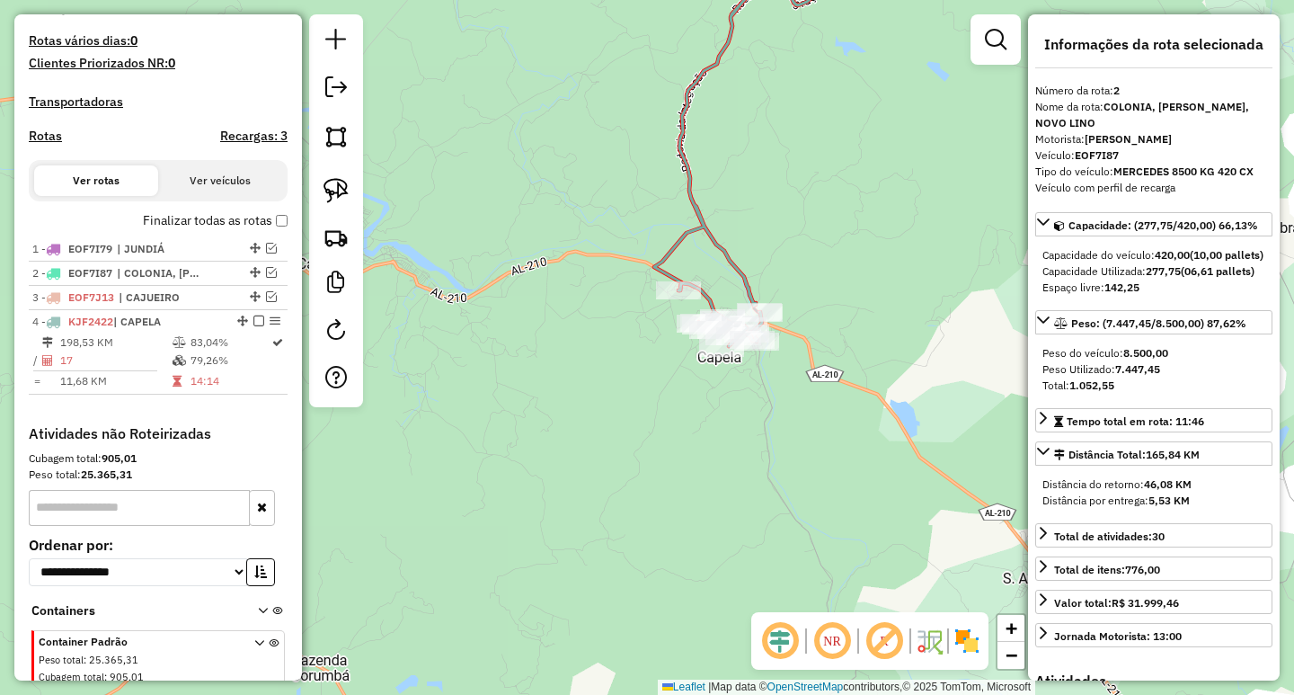
scroll to position [541, 0]
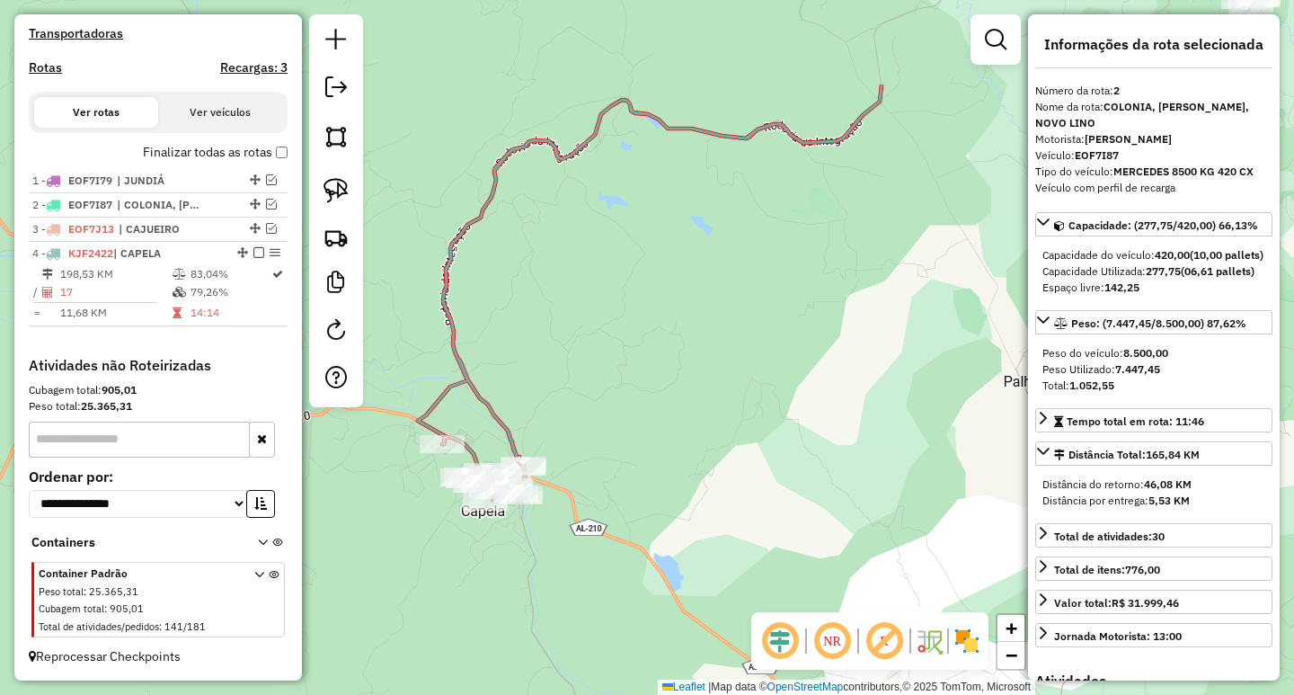
drag, startPoint x: 868, startPoint y: 407, endPoint x: 657, endPoint y: 569, distance: 266.0
click at [661, 568] on div "Janela de atendimento Grade de atendimento Capacidade Transportadoras Veículos …" at bounding box center [647, 347] width 1294 height 695
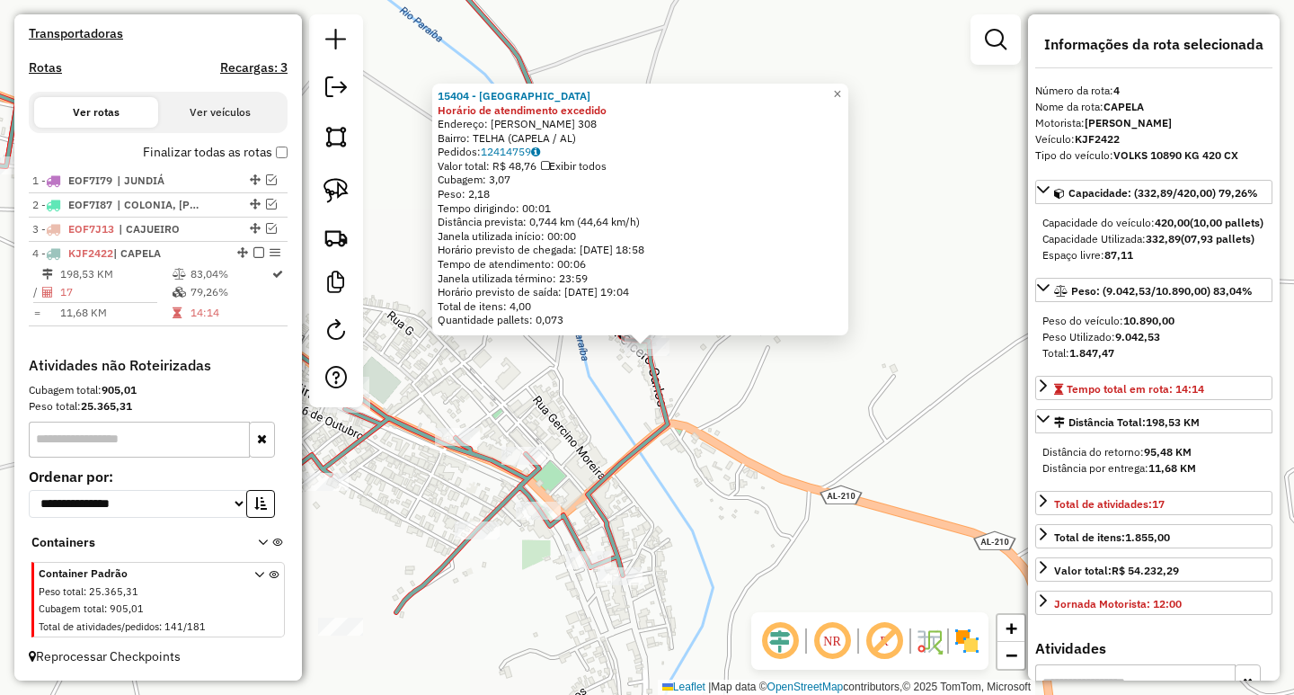
click at [783, 402] on div "15404 - POINT DA TELHA Horário de atendimento excedido Endereço: [PERSON_NAME] …" at bounding box center [647, 347] width 1294 height 695
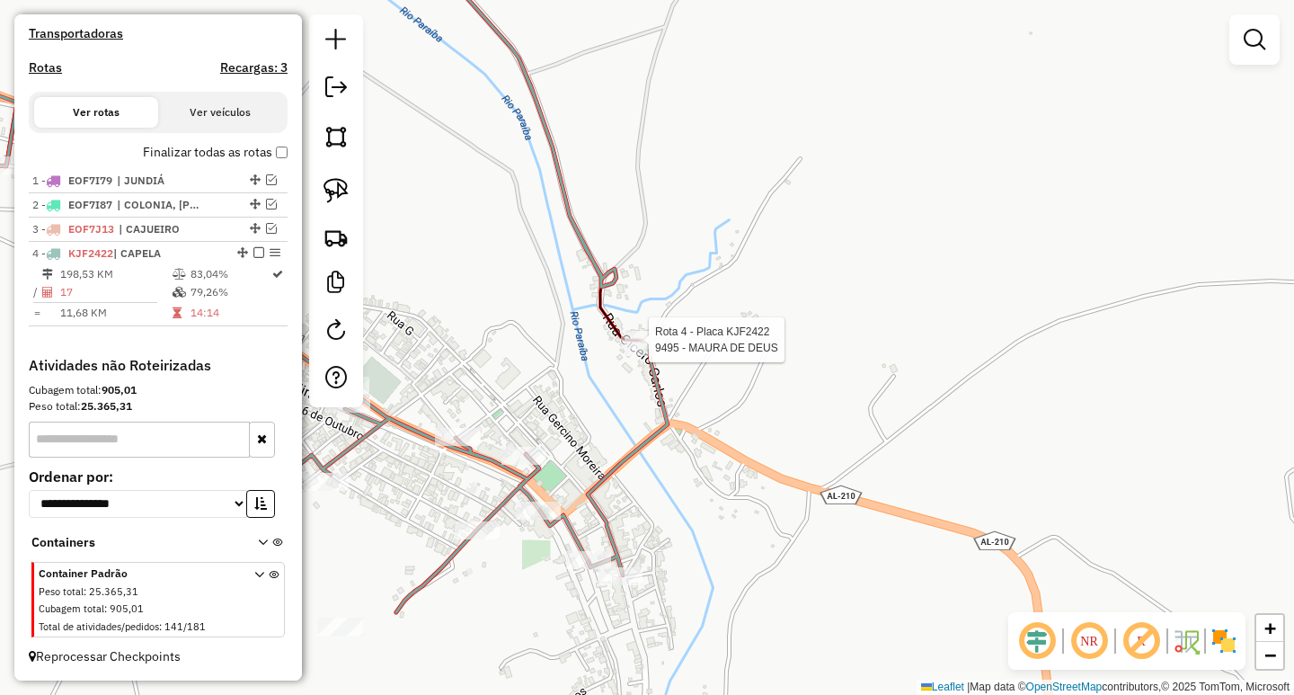
select select "**********"
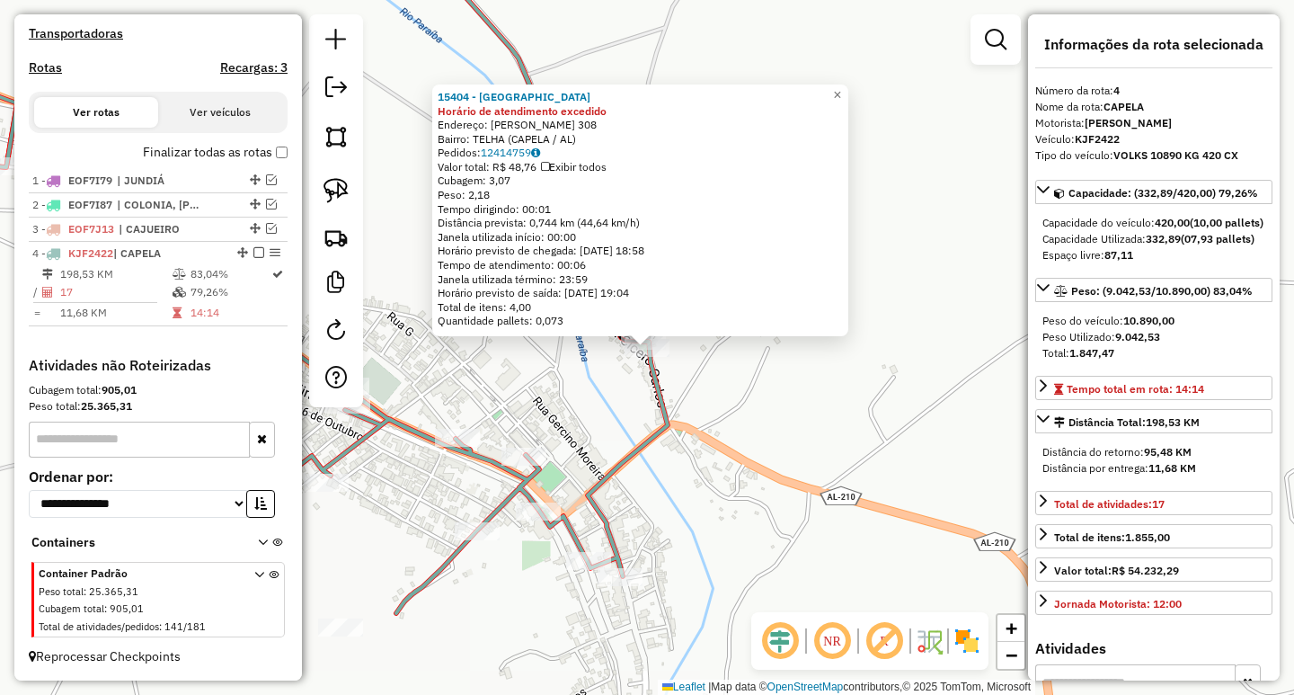
click at [771, 450] on div "15404 - POINT DA TELHA Horário de atendimento excedido Endereço: [PERSON_NAME] …" at bounding box center [647, 347] width 1294 height 695
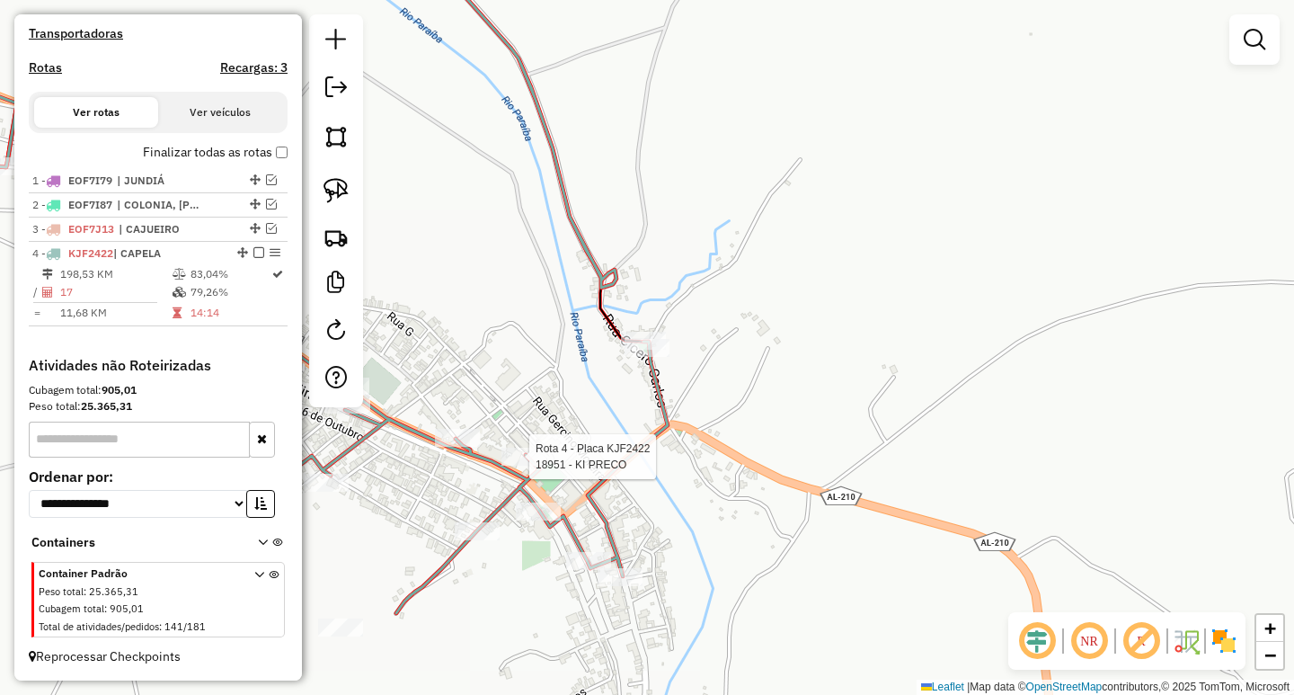
select select "**********"
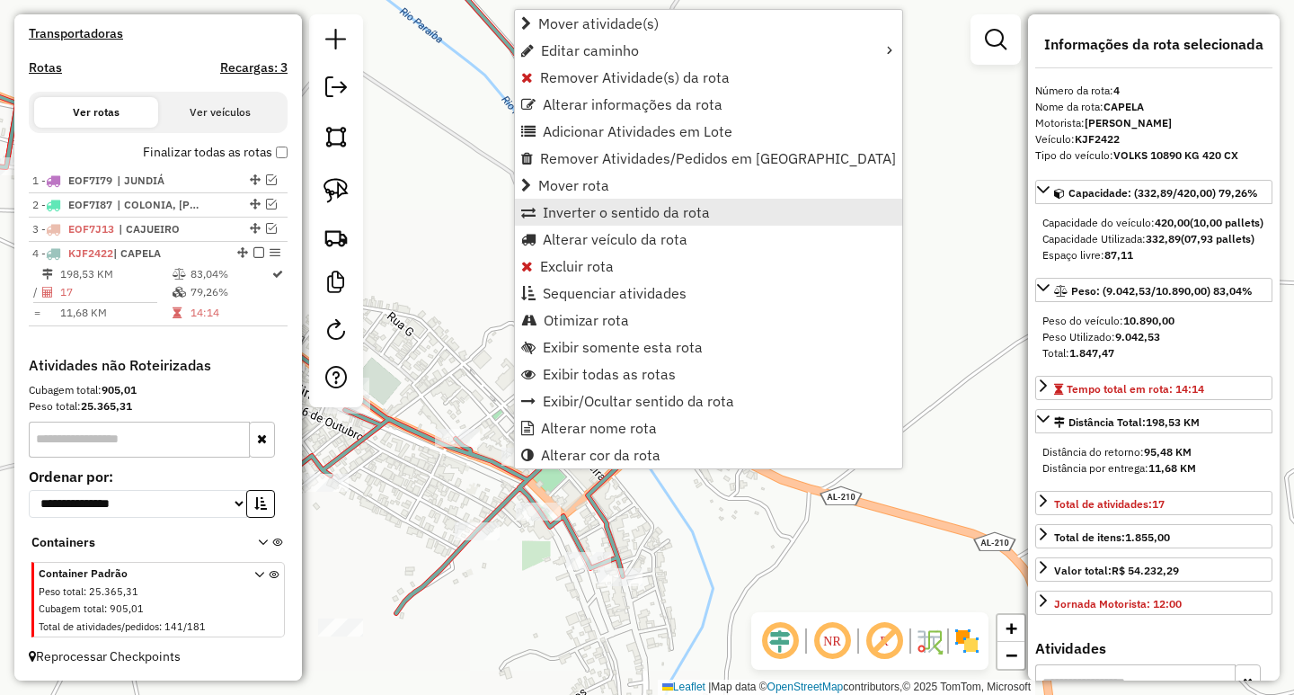
click at [588, 218] on span "Inverter o sentido da rota" at bounding box center [626, 212] width 167 height 14
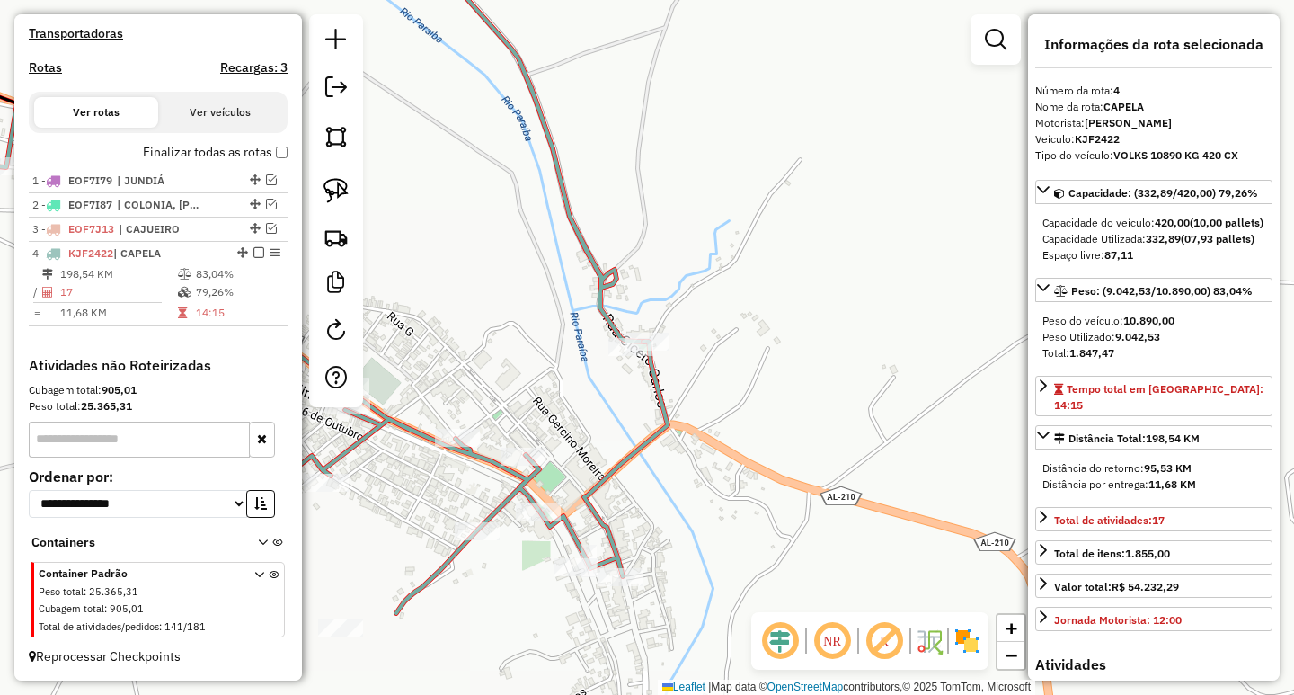
drag, startPoint x: 493, startPoint y: 301, endPoint x: 700, endPoint y: 216, distance: 223.6
click at [687, 219] on div "Janela de atendimento Grade de atendimento Capacidade Transportadoras Veículos …" at bounding box center [647, 347] width 1294 height 695
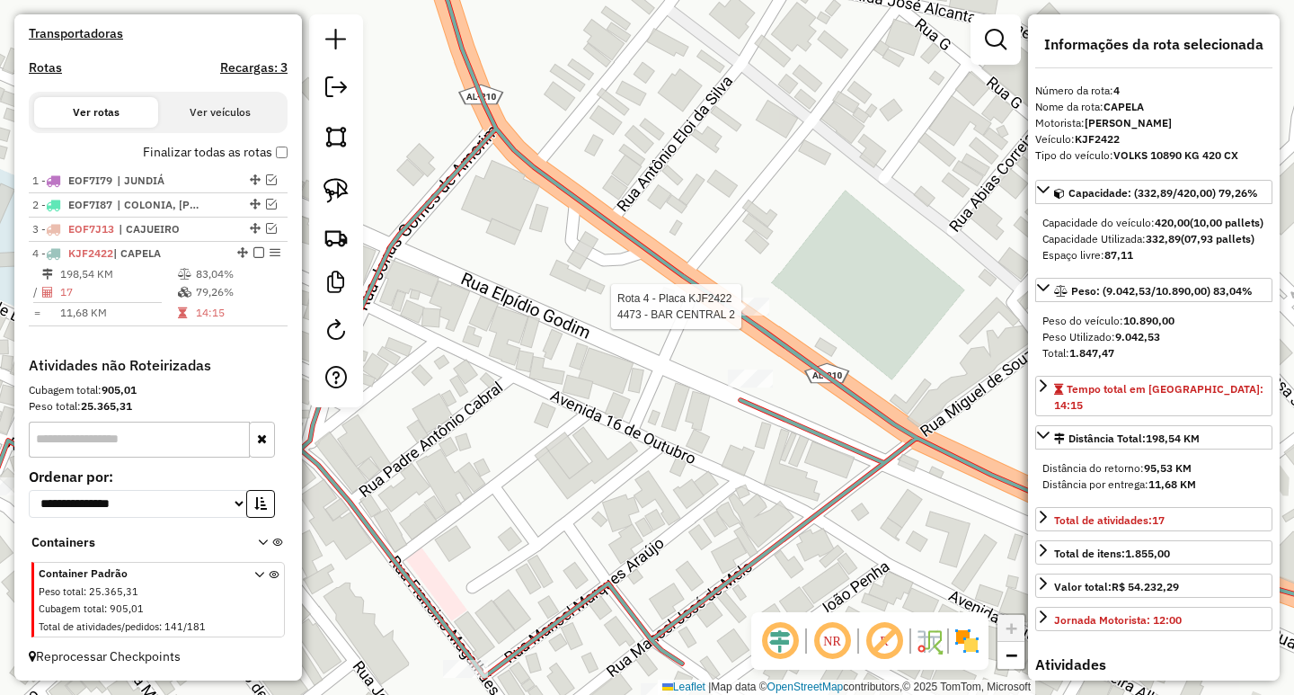
click at [731, 315] on div at bounding box center [746, 306] width 45 height 18
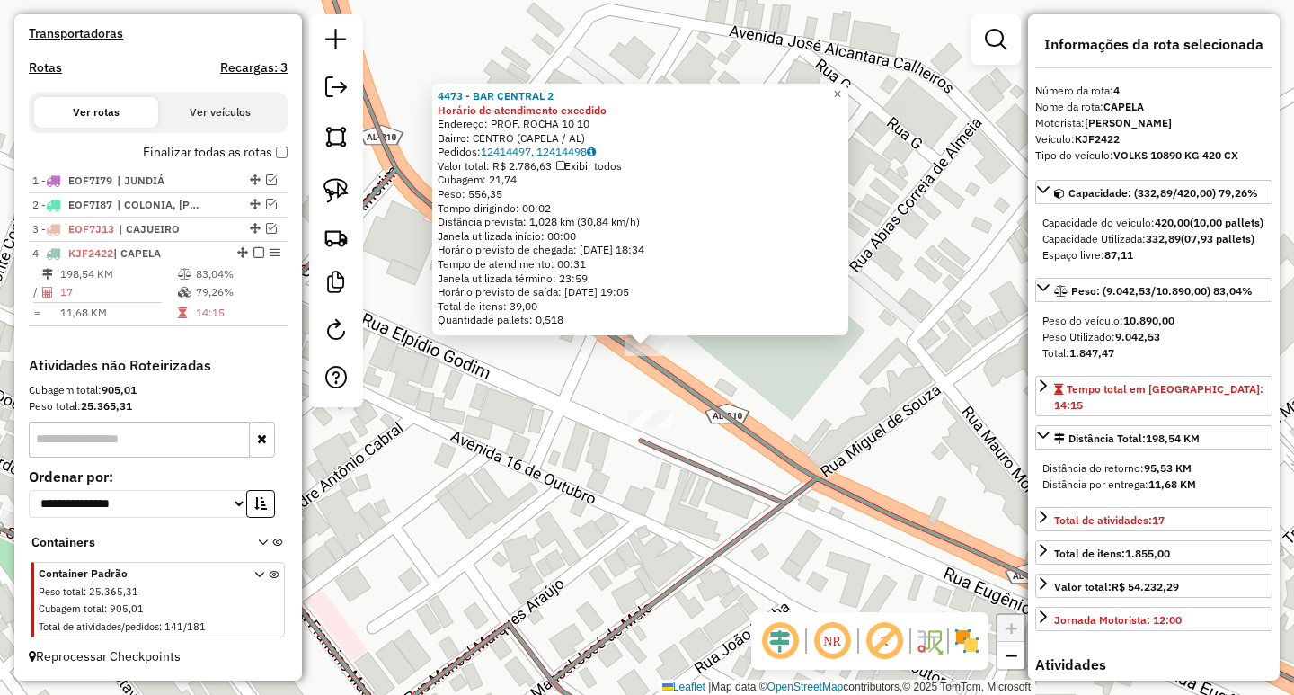
click at [517, 453] on div "4473 - BAR CENTRAL 2 Horário de atendimento excedido Endereço: PROF. ROCHA 10 1…" at bounding box center [647, 347] width 1294 height 695
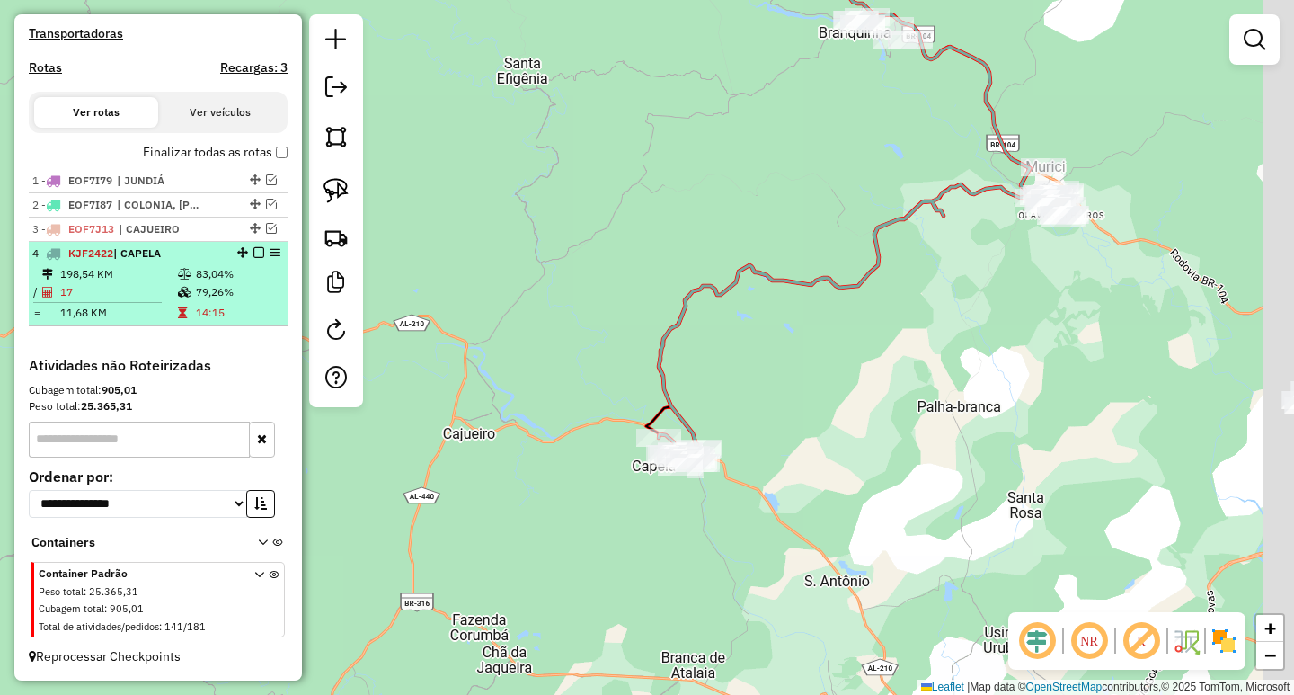
drag, startPoint x: 812, startPoint y: 267, endPoint x: 280, endPoint y: 304, distance: 533.3
click at [584, 306] on div "Janela de atendimento Grade de atendimento Capacidade Transportadoras Veículos …" at bounding box center [647, 347] width 1294 height 695
drag, startPoint x: 280, startPoint y: 304, endPoint x: 218, endPoint y: 303, distance: 62.0
click at [252, 304] on hb-router-mapa "Informações da Sessão 978357 - [DATE] Criação: [DATE] 17:17 Depósito: CLEDISBEL…" at bounding box center [647, 347] width 1294 height 695
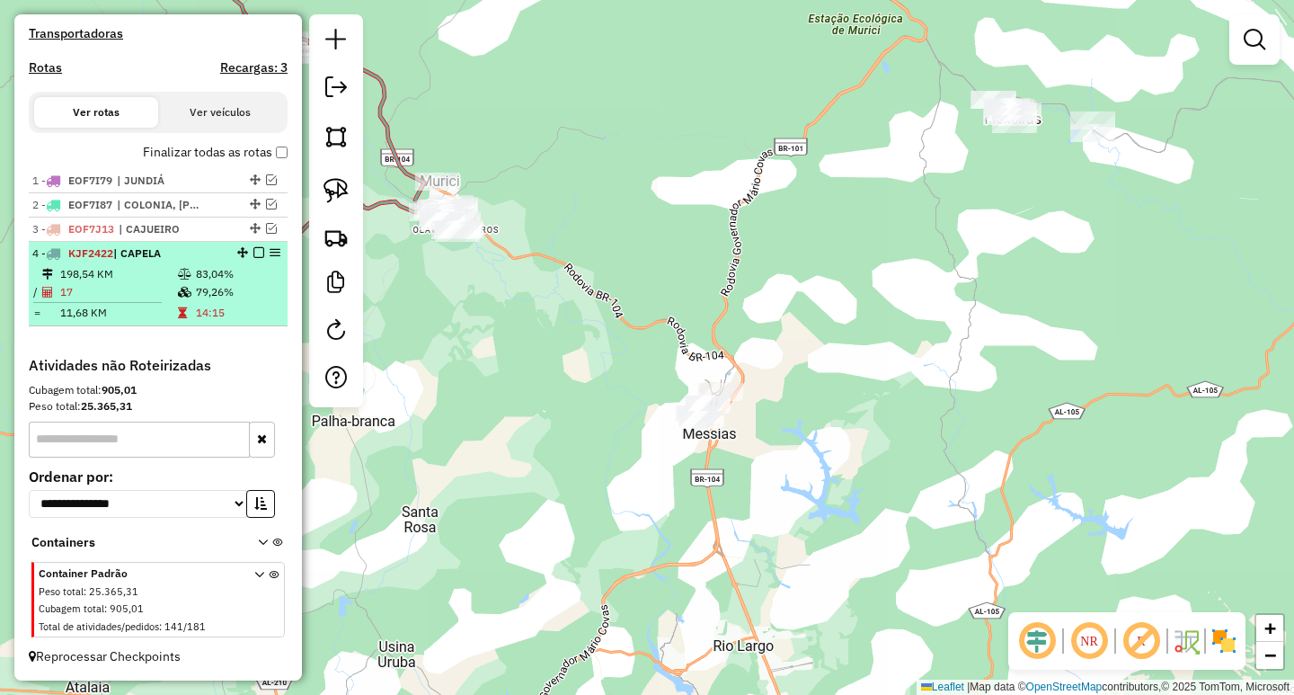
click at [253, 252] on em at bounding box center [258, 252] width 11 height 11
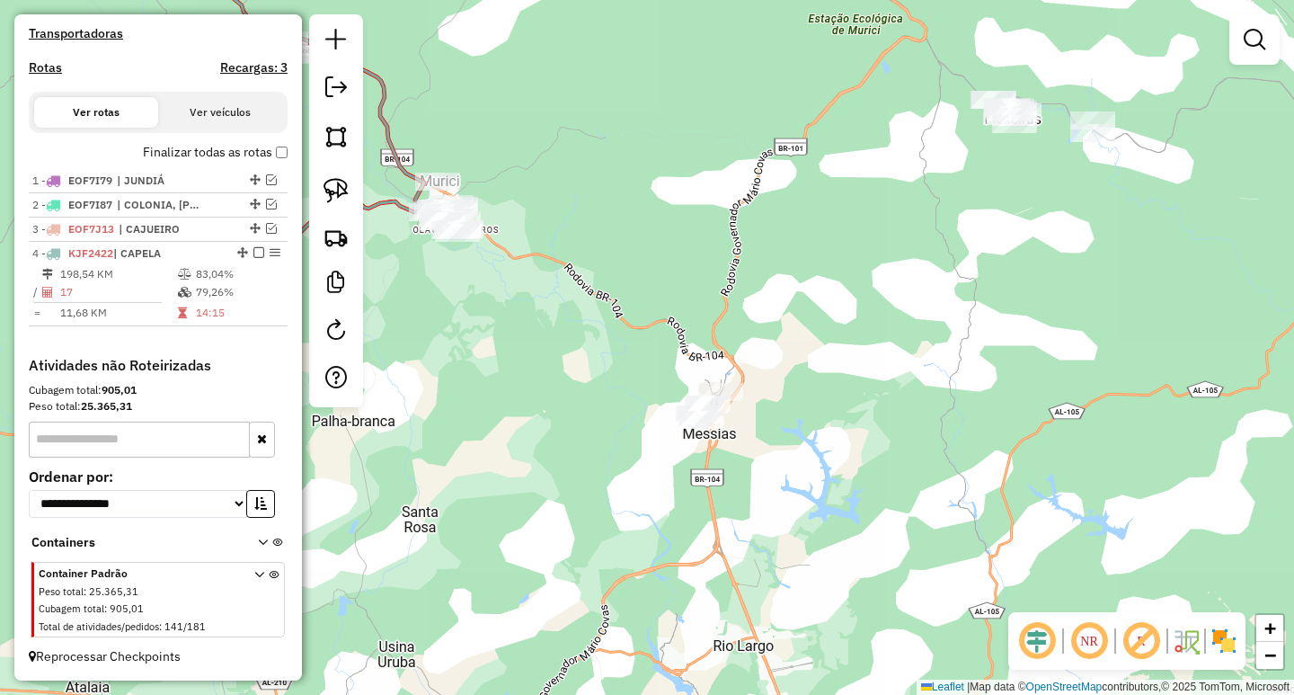
scroll to position [481, 0]
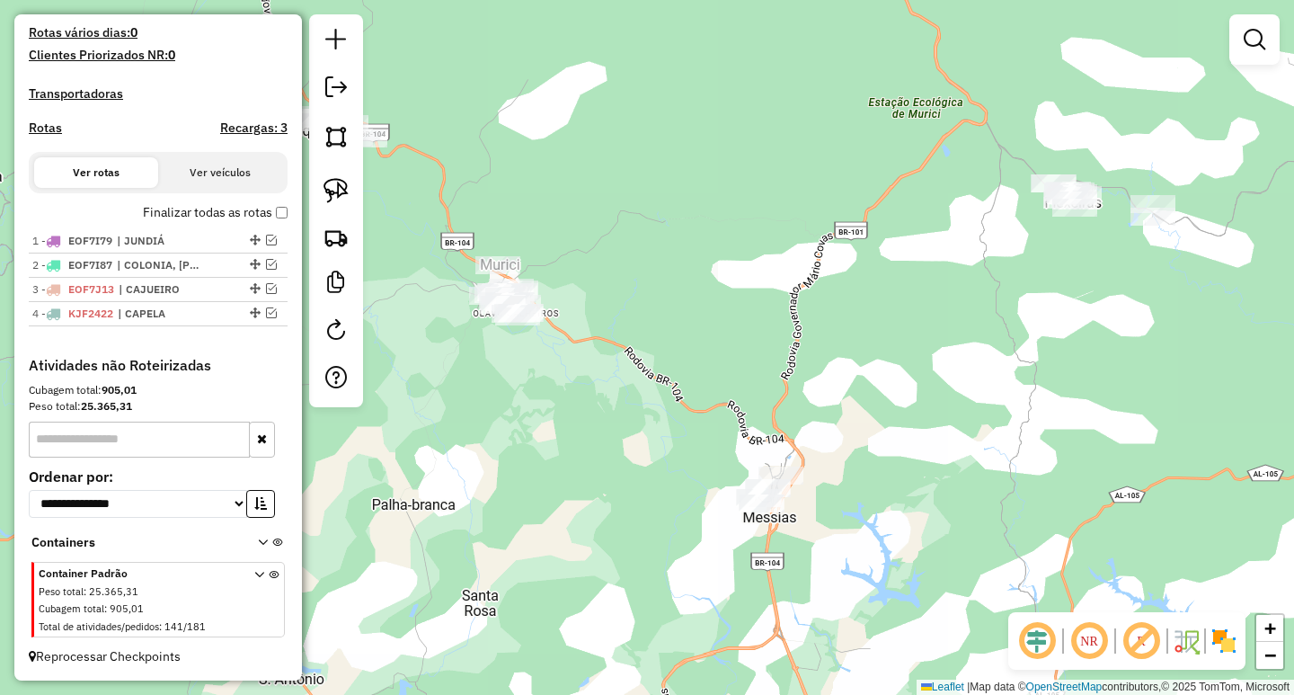
drag, startPoint x: 541, startPoint y: 388, endPoint x: 612, endPoint y: 464, distance: 103.6
click at [612, 464] on div "Janela de atendimento Grade de atendimento Capacidade Transportadoras Veículos …" at bounding box center [647, 347] width 1294 height 695
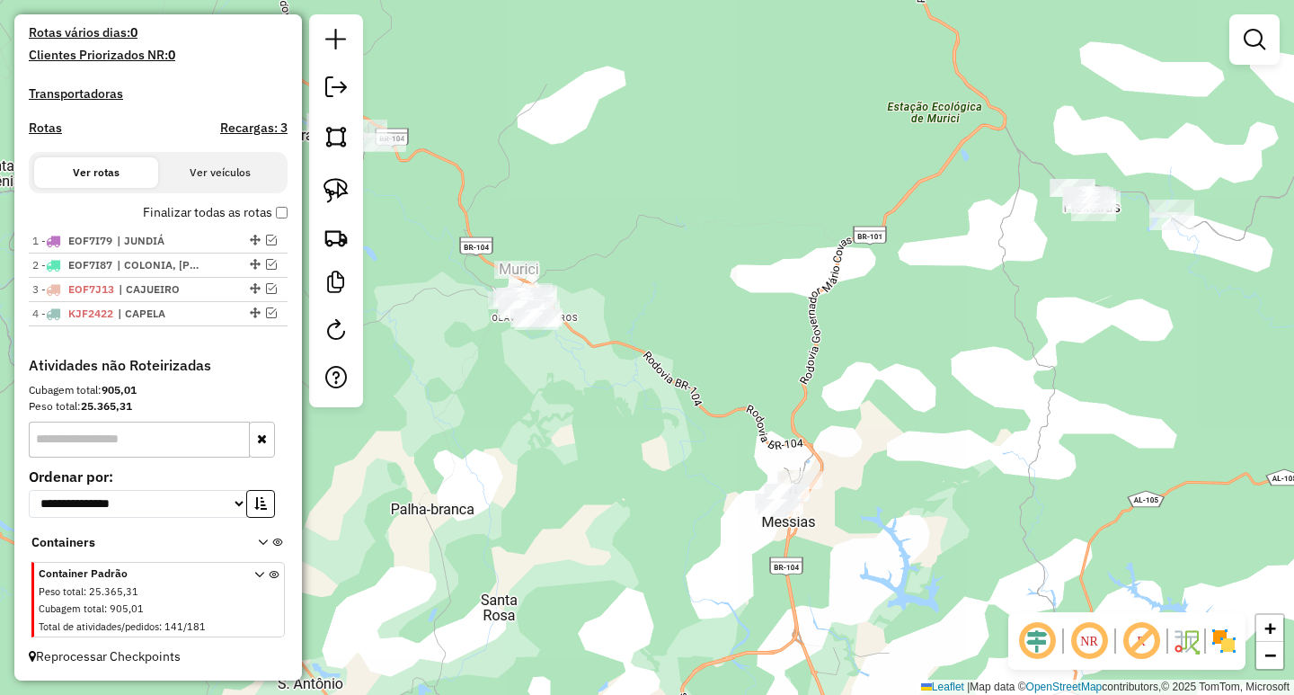
drag, startPoint x: 539, startPoint y: 400, endPoint x: 833, endPoint y: 522, distance: 318.3
click at [832, 521] on div "Janela de atendimento Grade de atendimento Capacidade Transportadoras Veículos …" at bounding box center [647, 347] width 1294 height 695
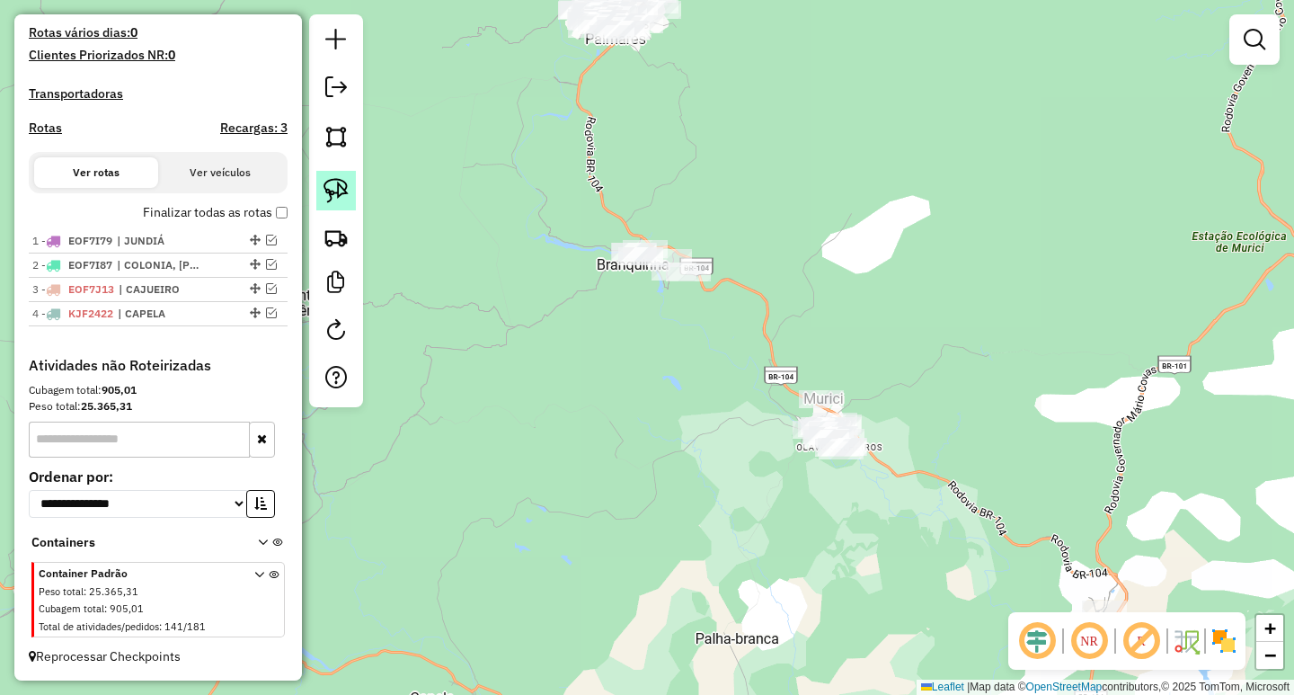
click at [324, 188] on img at bounding box center [336, 190] width 25 height 25
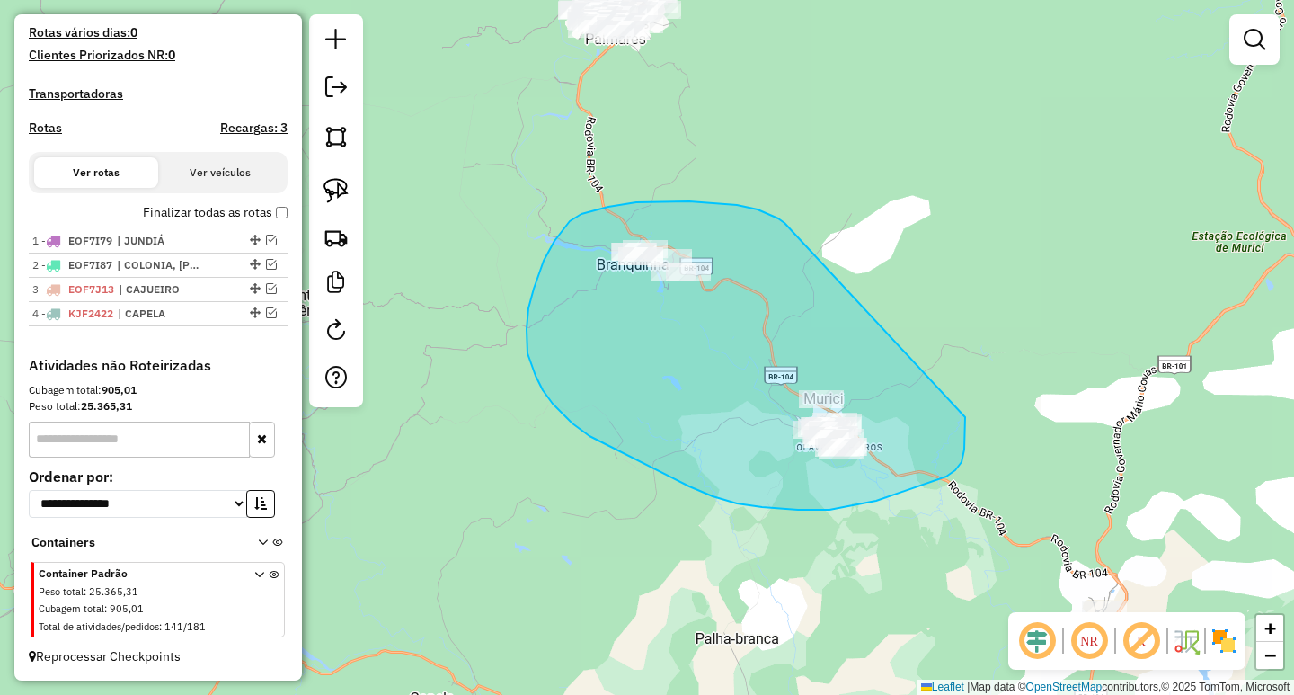
drag, startPoint x: 758, startPoint y: 209, endPoint x: 962, endPoint y: 359, distance: 252.7
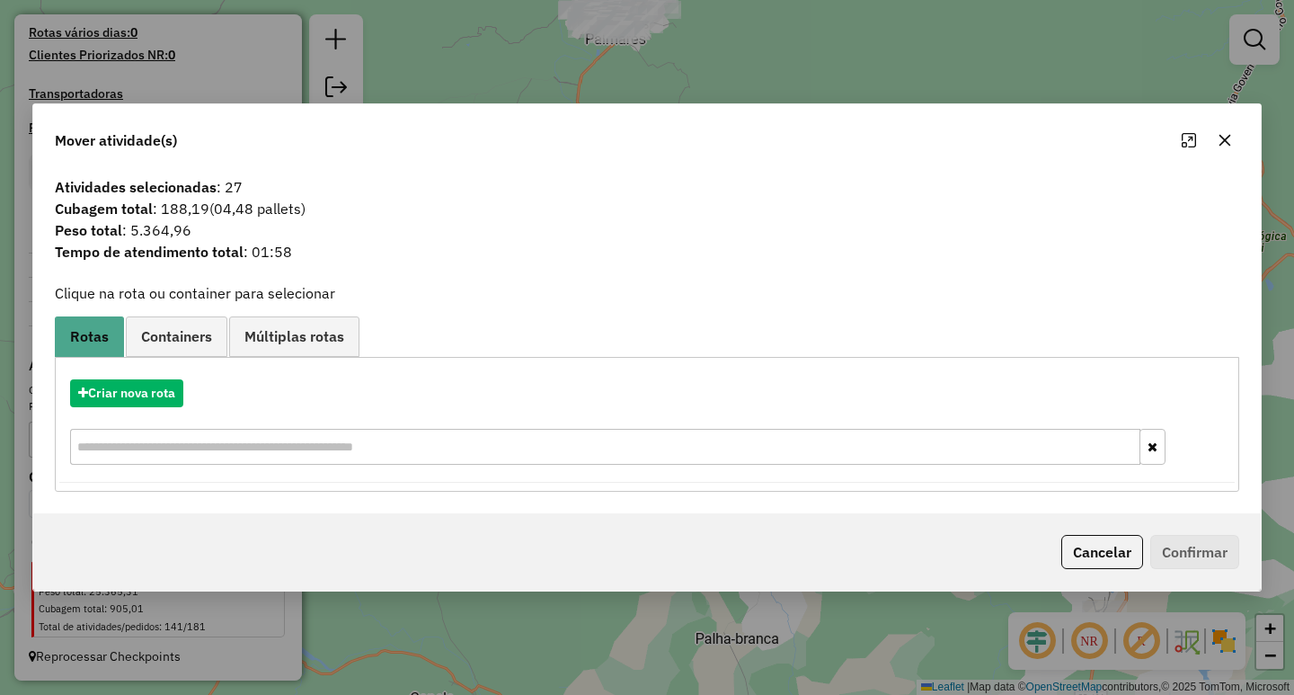
click at [1220, 142] on icon "button" at bounding box center [1225, 140] width 14 height 14
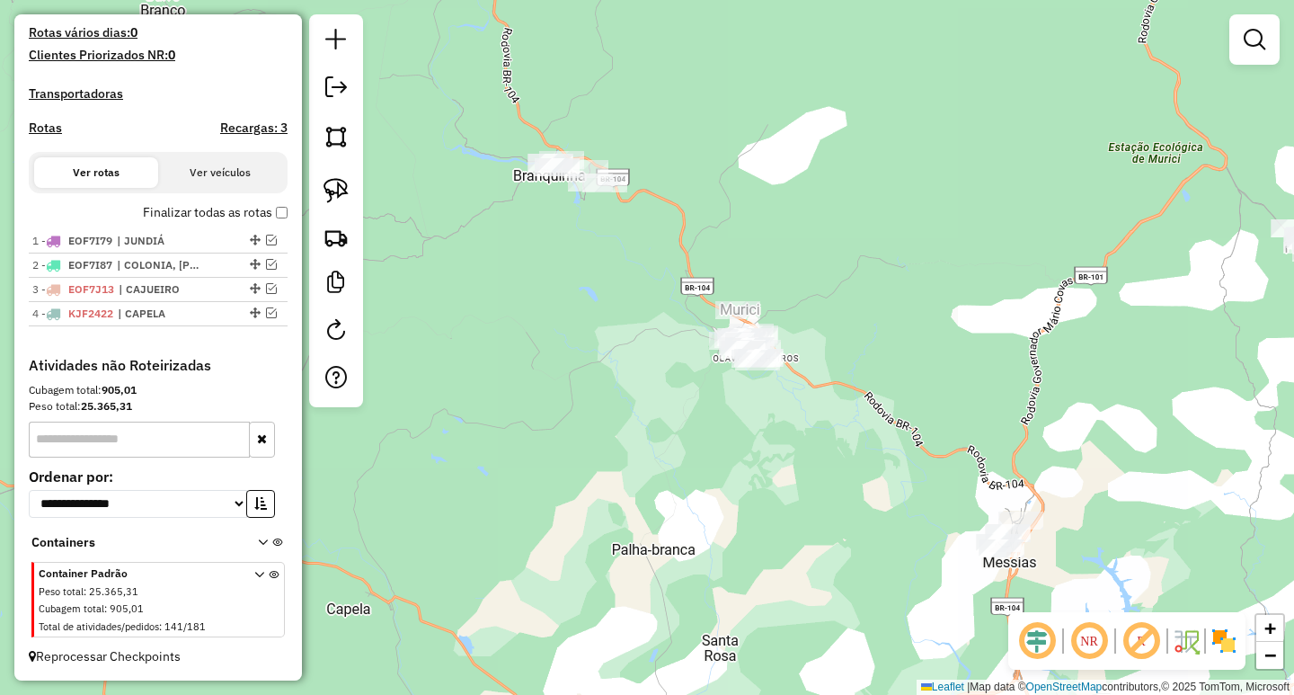
drag, startPoint x: 907, startPoint y: 382, endPoint x: 846, endPoint y: 268, distance: 129.5
click at [847, 271] on div "Janela de atendimento Grade de atendimento Capacidade Transportadoras Veículos …" at bounding box center [647, 347] width 1294 height 695
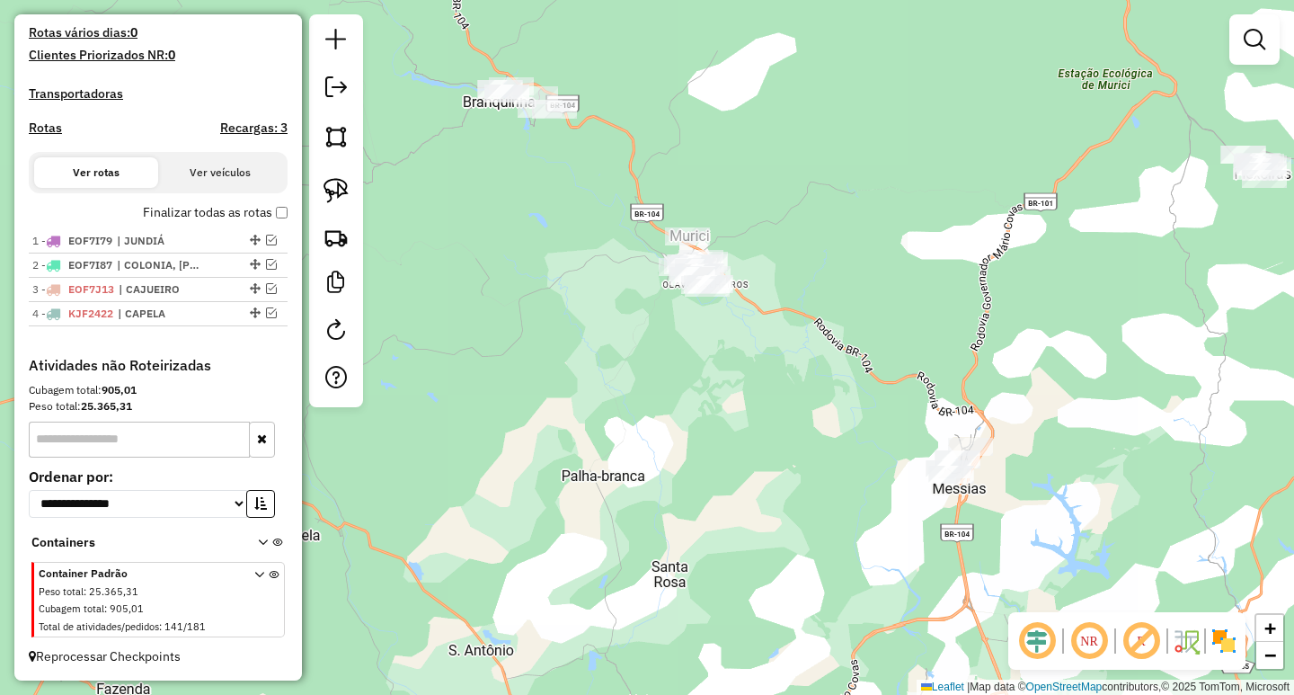
drag, startPoint x: 905, startPoint y: 306, endPoint x: 787, endPoint y: 341, distance: 122.6
click at [802, 340] on div "Janela de atendimento Grade de atendimento Capacidade Transportadoras Veículos …" at bounding box center [647, 347] width 1294 height 695
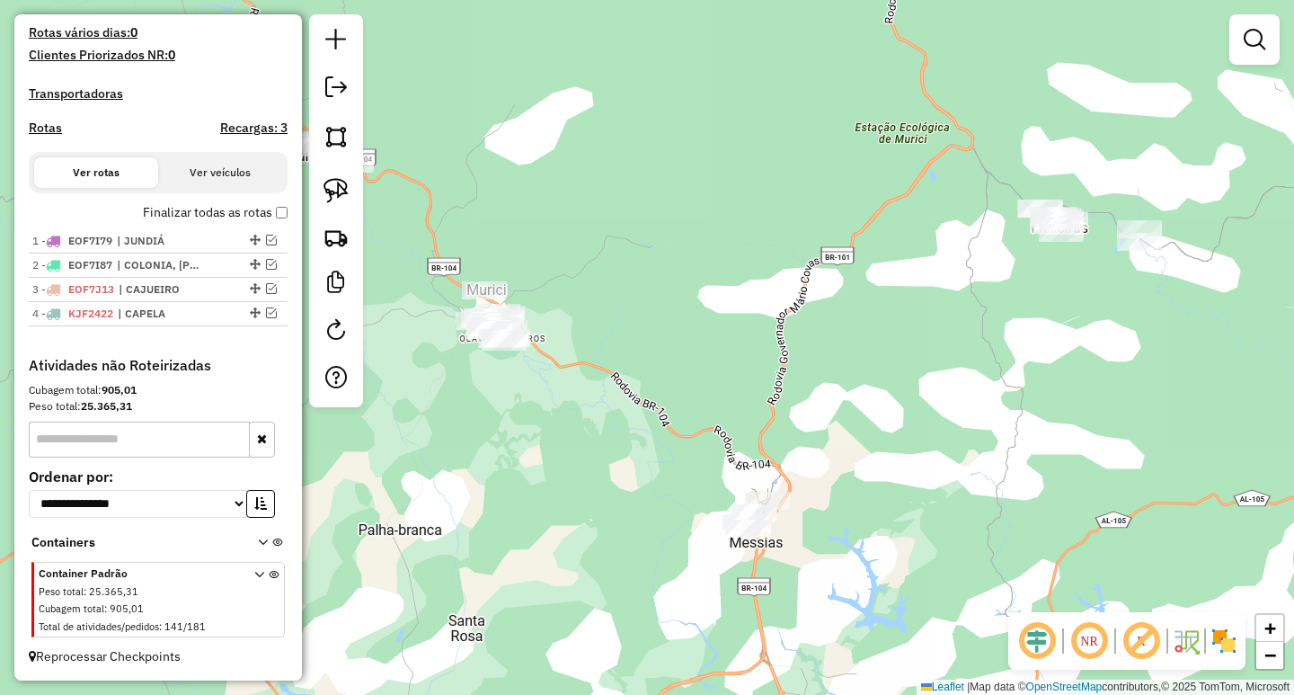
drag, startPoint x: 687, startPoint y: 371, endPoint x: 619, endPoint y: 386, distance: 68.9
click at [620, 385] on div "Janela de atendimento Grade de atendimento Capacidade Transportadoras Veículos …" at bounding box center [647, 347] width 1294 height 695
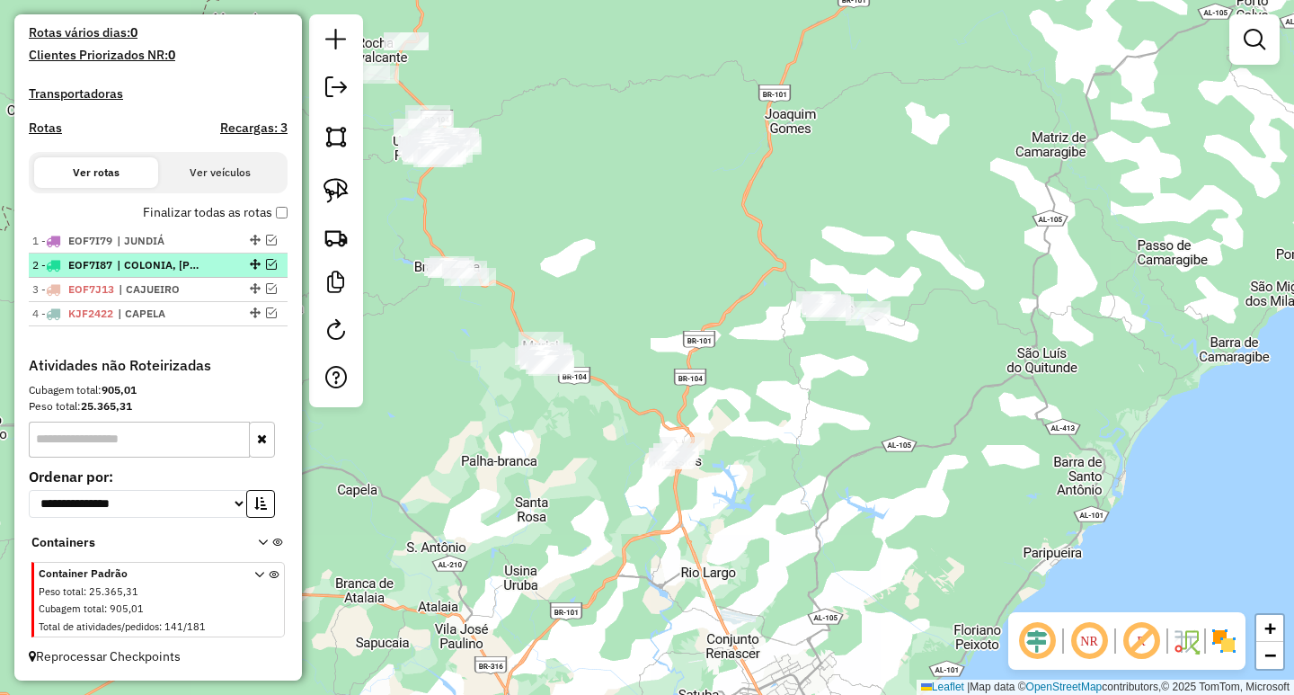
click at [266, 265] on em at bounding box center [271, 264] width 11 height 11
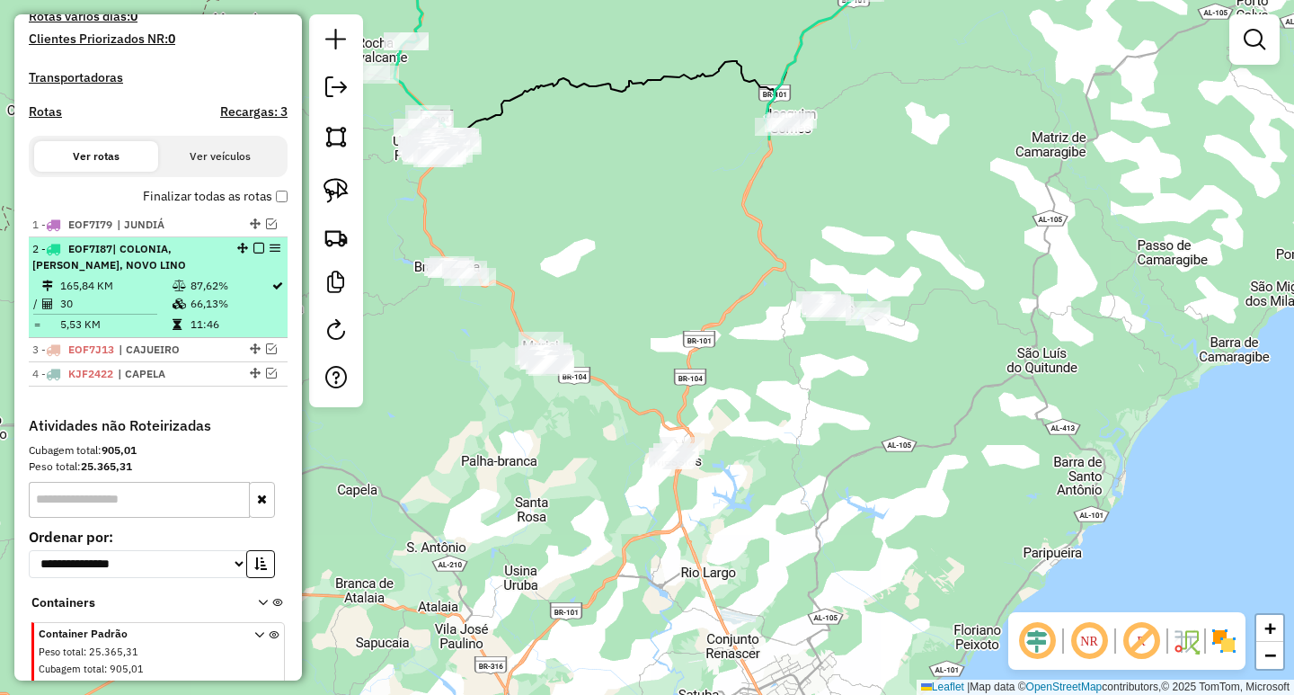
scroll to position [541, 0]
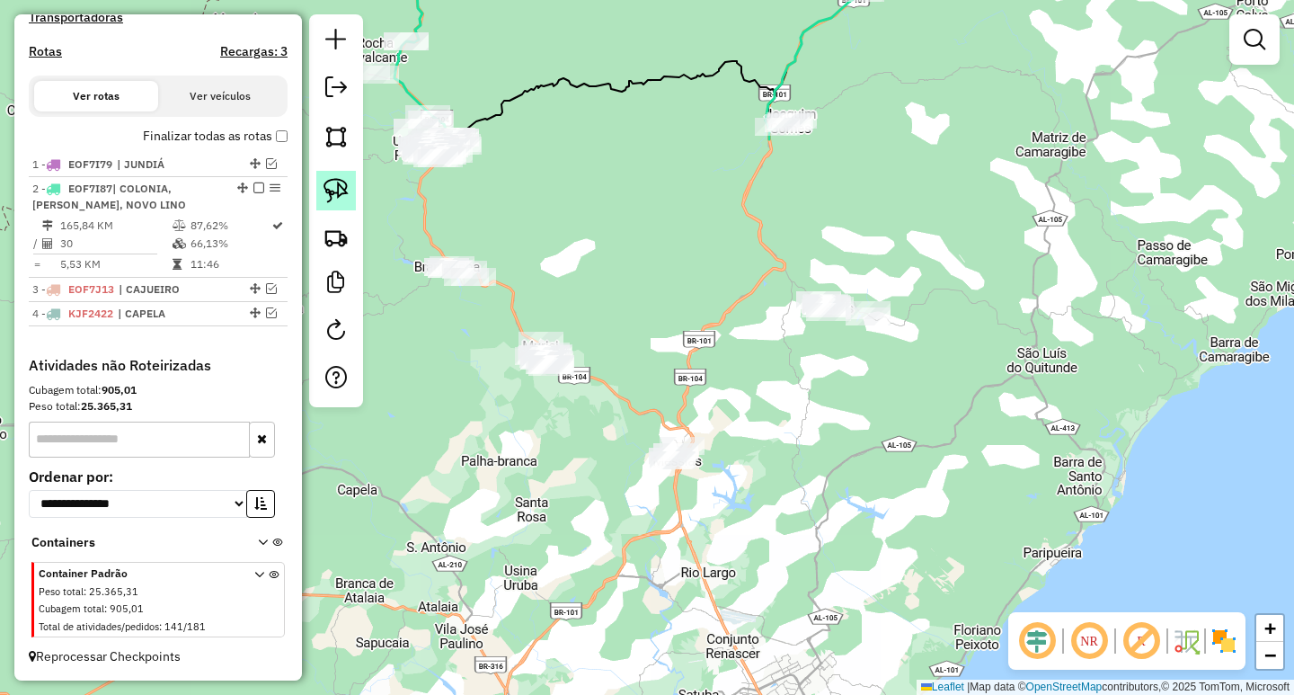
click at [342, 192] on img at bounding box center [336, 190] width 25 height 25
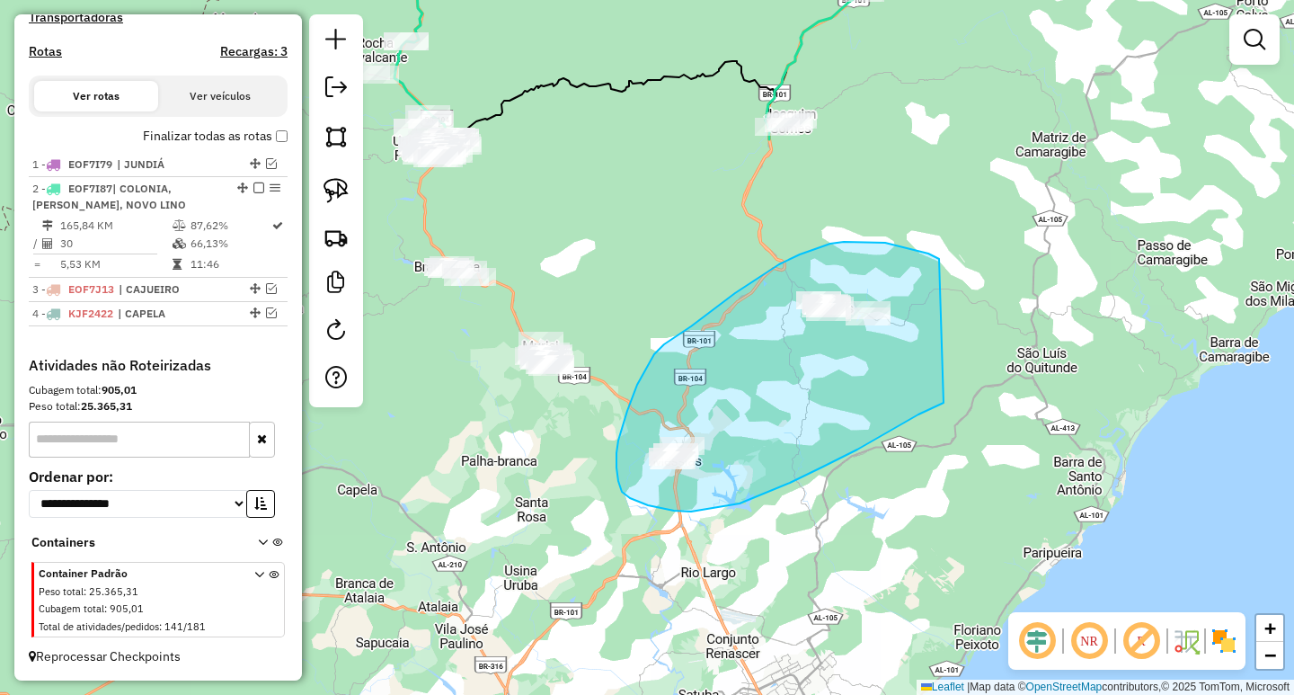
drag, startPoint x: 939, startPoint y: 259, endPoint x: 980, endPoint y: 386, distance: 134.1
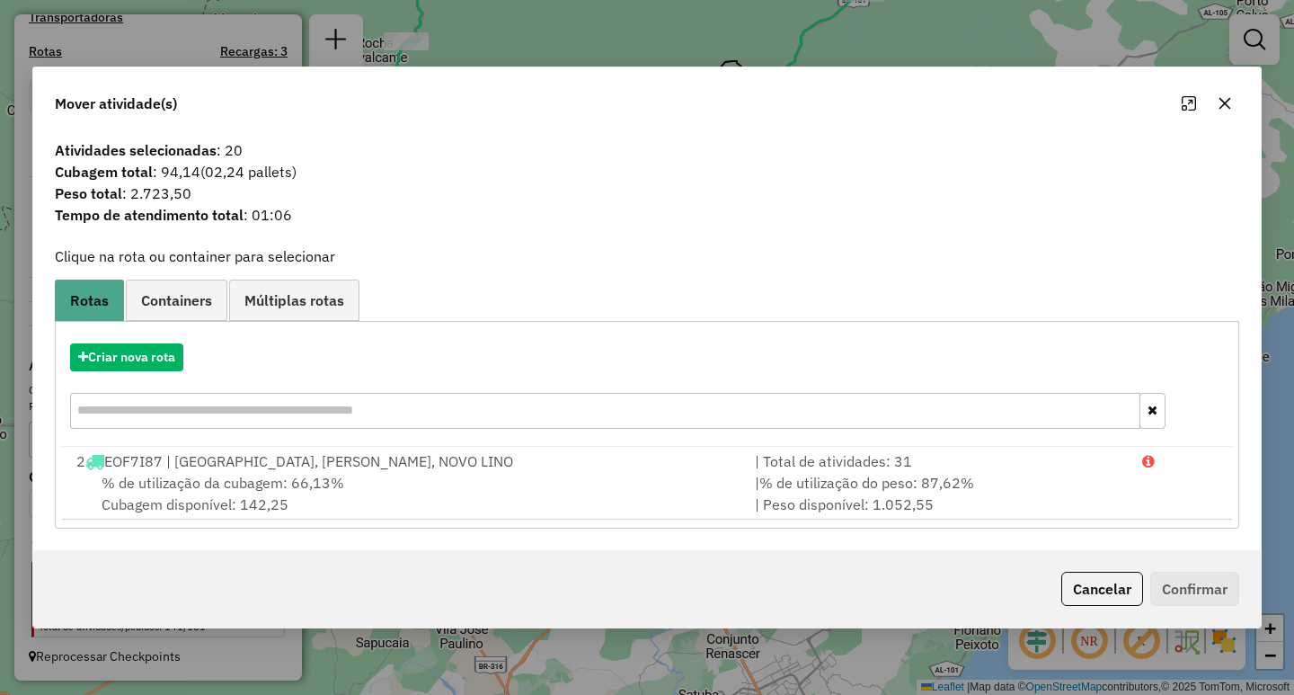
click at [1224, 105] on icon "button" at bounding box center [1226, 104] width 12 height 12
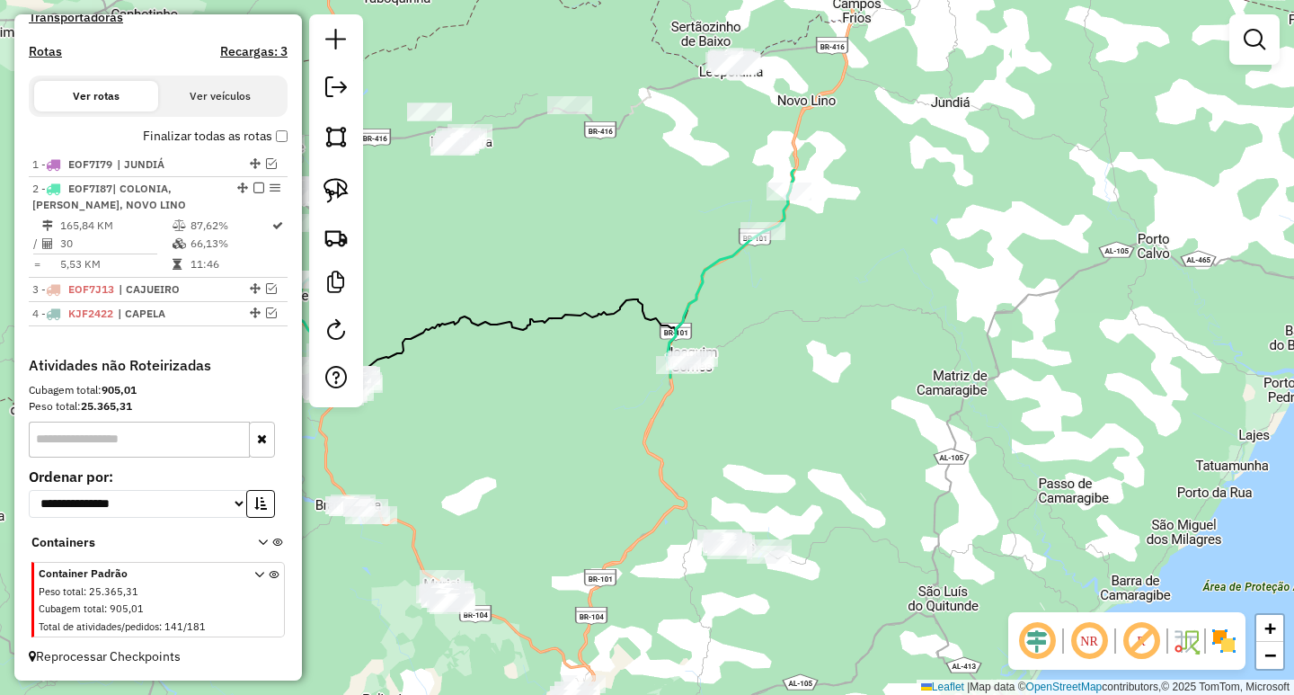
drag, startPoint x: 971, startPoint y: 215, endPoint x: 871, endPoint y: 469, distance: 273.2
click at [871, 469] on div "Janela de atendimento Grade de atendimento Capacidade Transportadoras Veículos …" at bounding box center [647, 347] width 1294 height 695
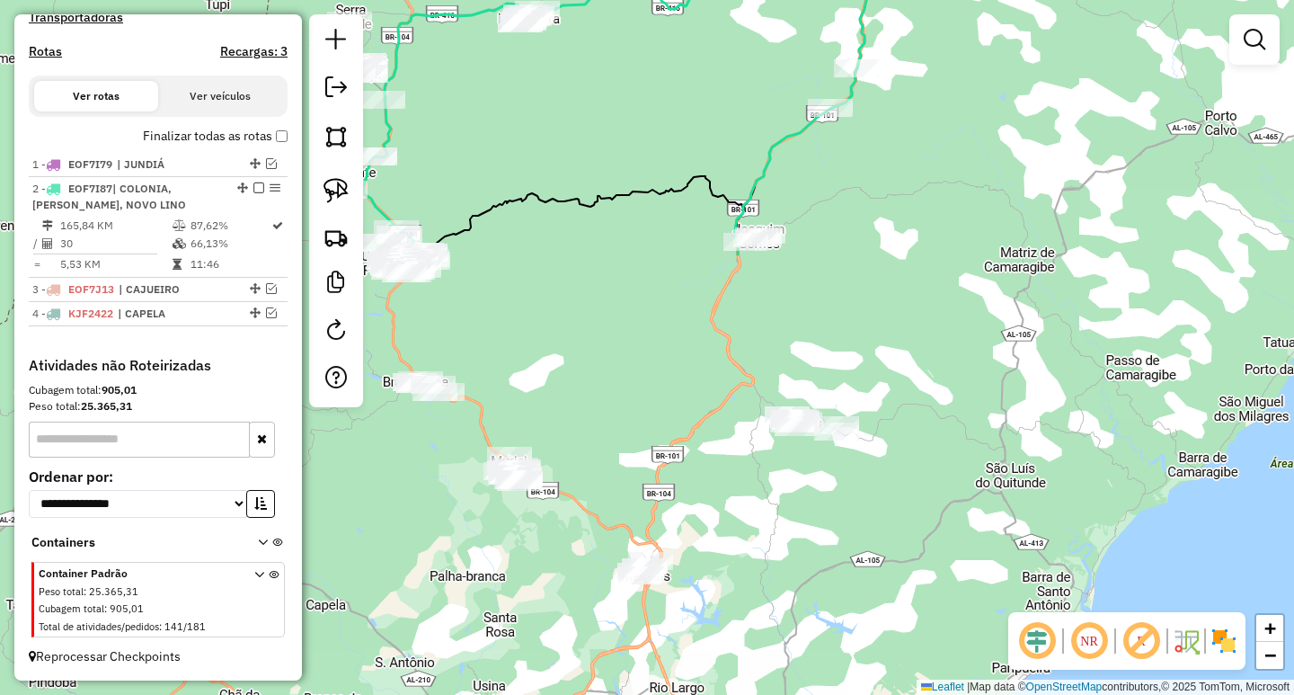
drag, startPoint x: 742, startPoint y: 512, endPoint x: 832, endPoint y: 324, distance: 209.0
click at [831, 325] on div "Janela de atendimento Grade de atendimento Capacidade Transportadoras Veículos …" at bounding box center [647, 347] width 1294 height 695
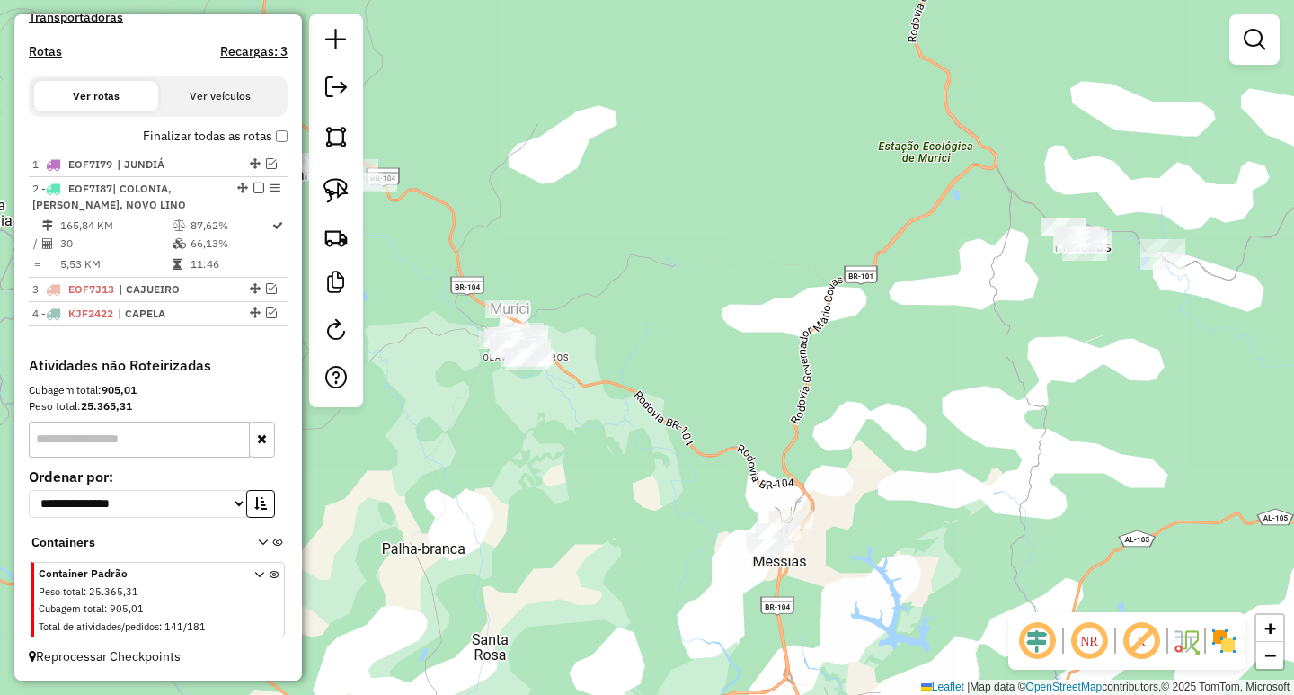
drag, startPoint x: 758, startPoint y: 401, endPoint x: 760, endPoint y: 359, distance: 41.4
click at [760, 359] on div "Janela de atendimento Grade de atendimento Capacidade Transportadoras Veículos …" at bounding box center [647, 347] width 1294 height 695
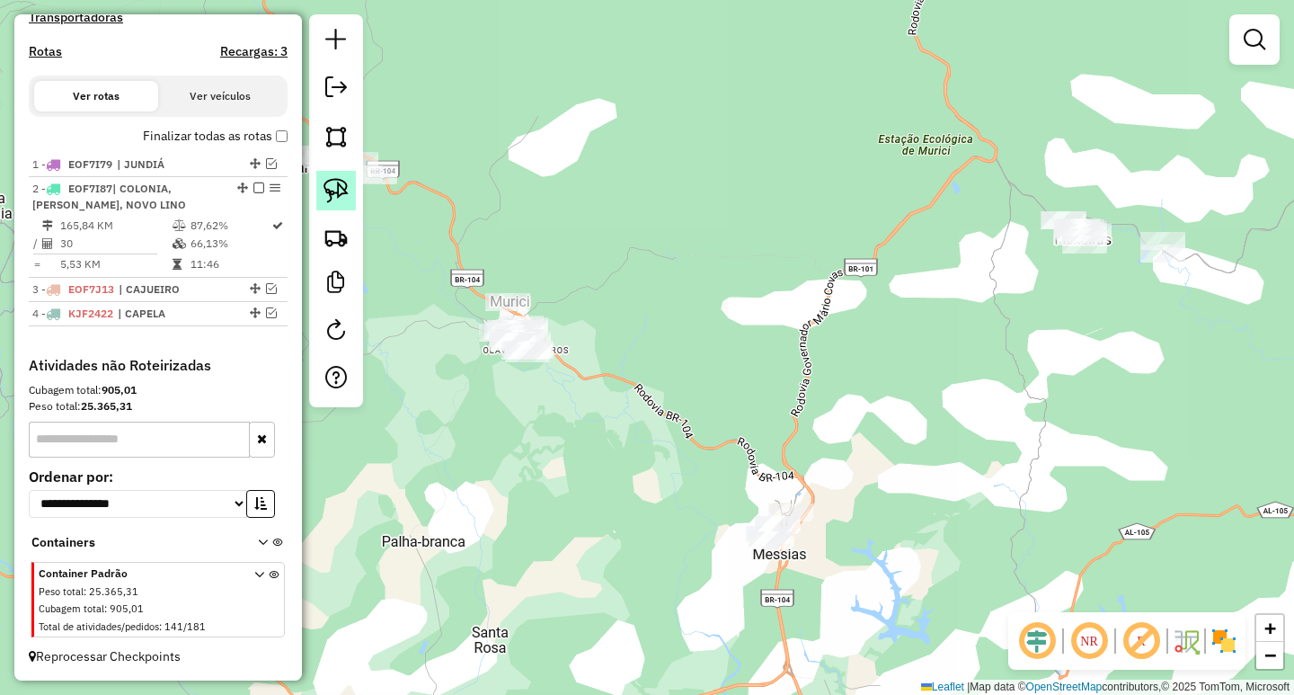
click at [332, 200] on img at bounding box center [336, 190] width 25 height 25
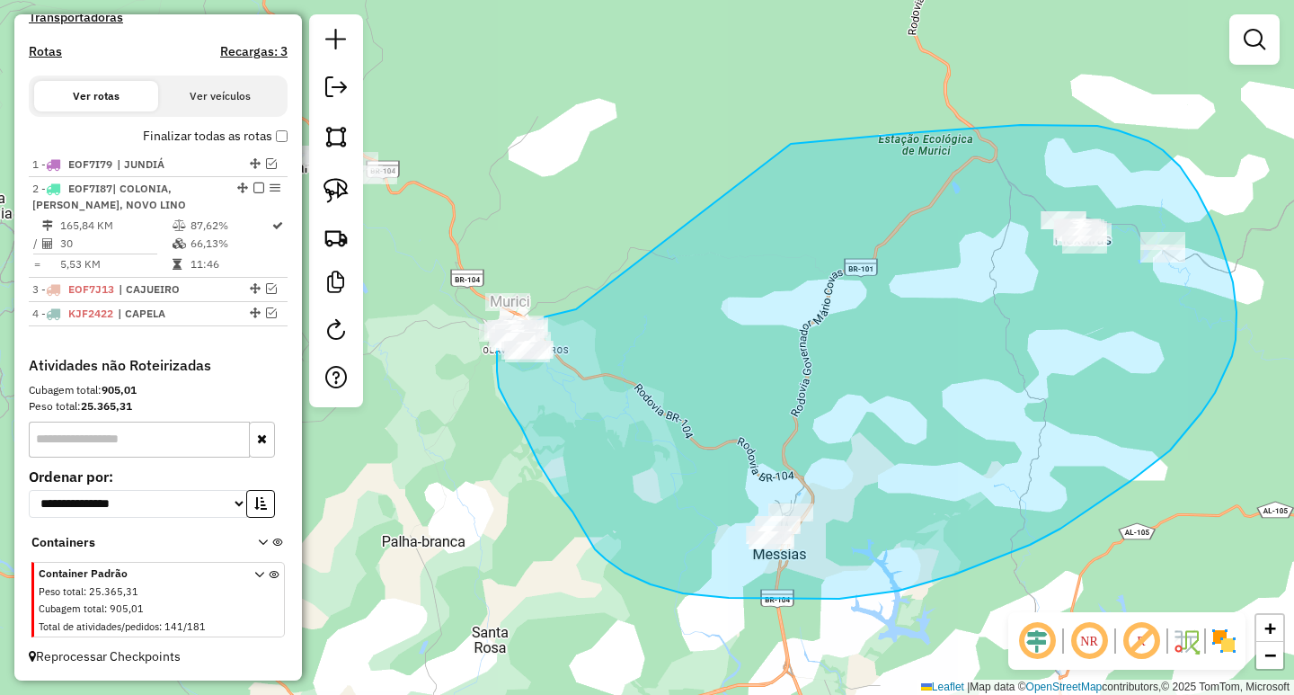
drag, startPoint x: 576, startPoint y: 309, endPoint x: 788, endPoint y: 144, distance: 268.9
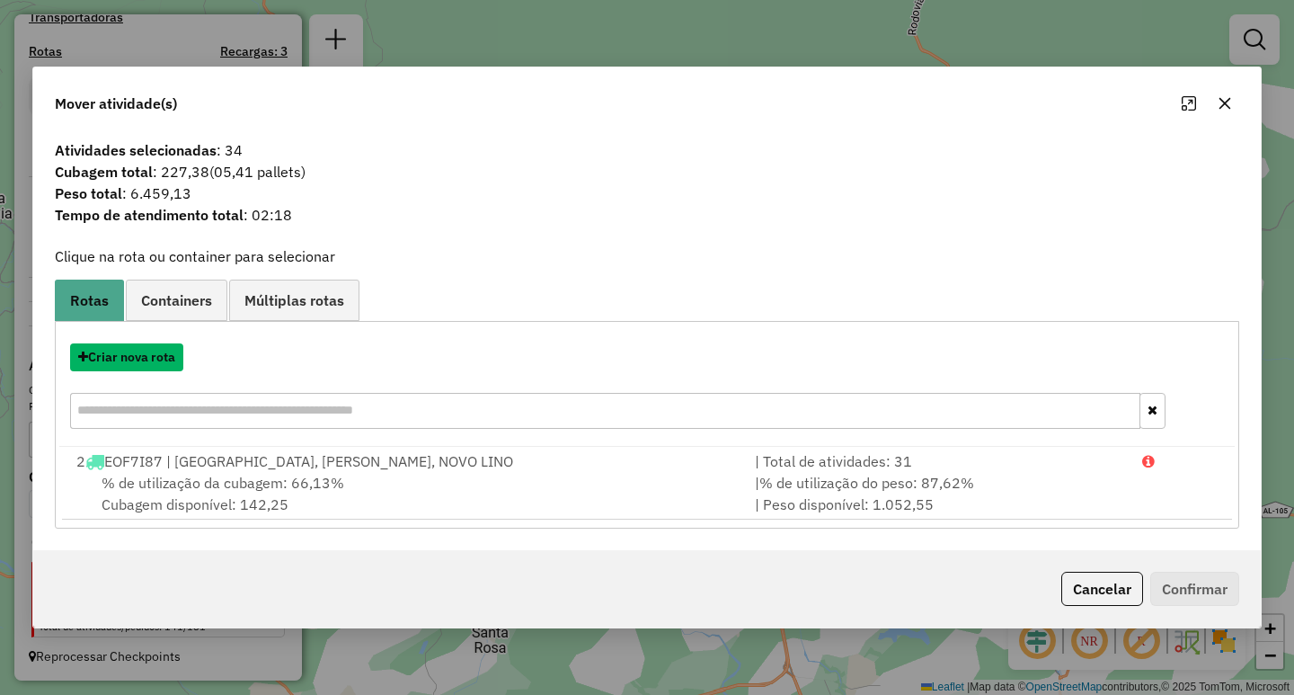
click at [168, 357] on button "Criar nova rota" at bounding box center [126, 357] width 113 height 28
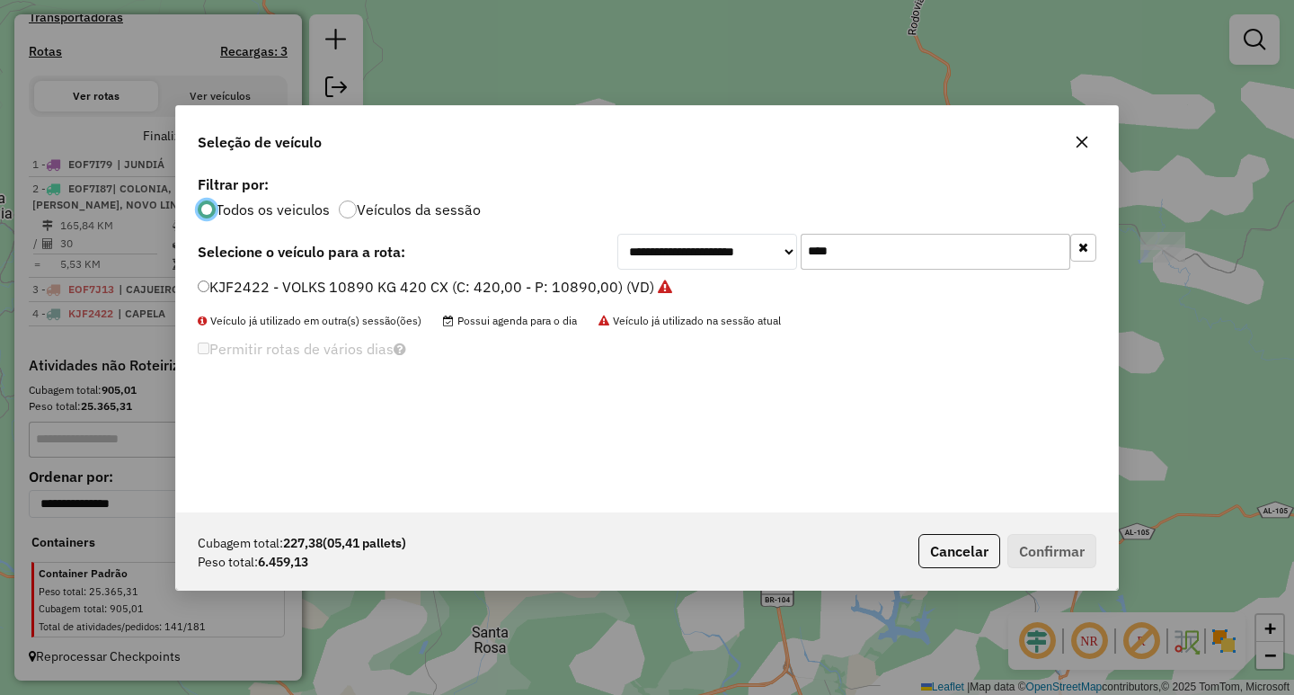
scroll to position [10, 5]
drag, startPoint x: 801, startPoint y: 251, endPoint x: 585, endPoint y: 245, distance: 215.8
click at [607, 245] on div "**********" at bounding box center [647, 252] width 899 height 36
click at [499, 287] on label "ECM8G07 - 188 - MERCEDES 8500 KG 420 CX (C: 420,00 - P: 8500,00) (VD)" at bounding box center [454, 287] width 512 height 22
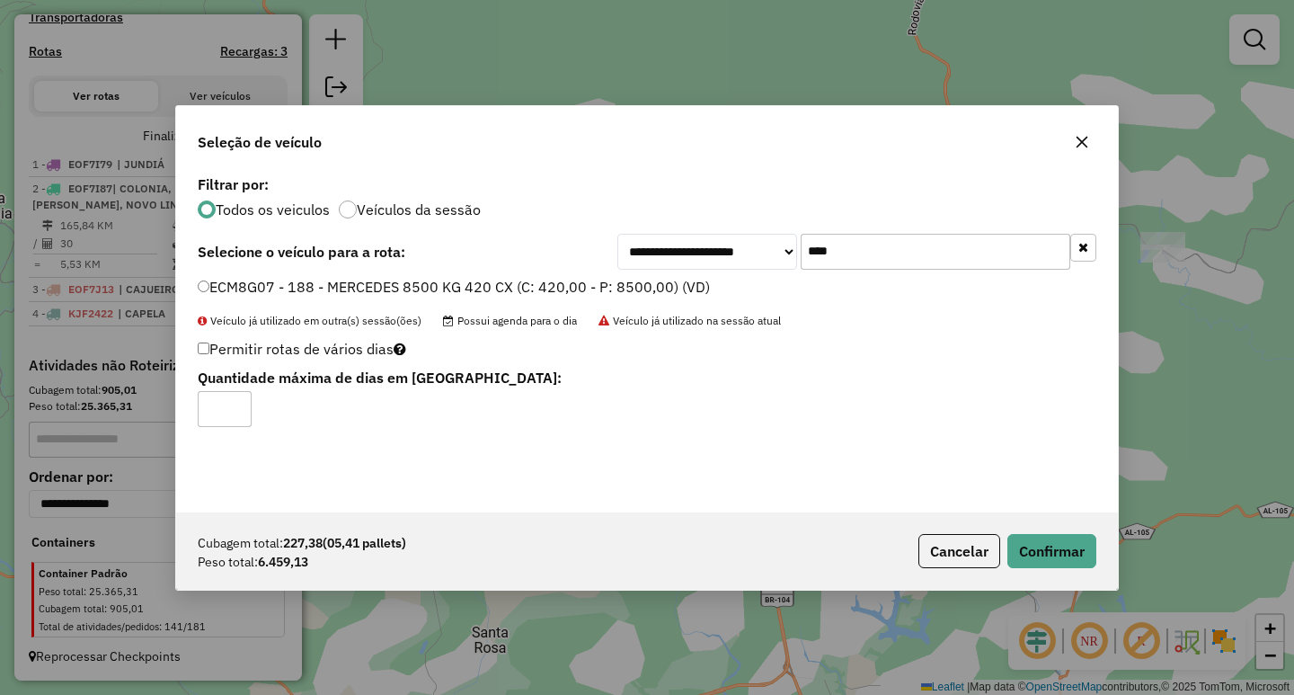
drag, startPoint x: 870, startPoint y: 258, endPoint x: 680, endPoint y: 238, distance: 190.7
click at [719, 238] on div "**********" at bounding box center [856, 252] width 479 height 36
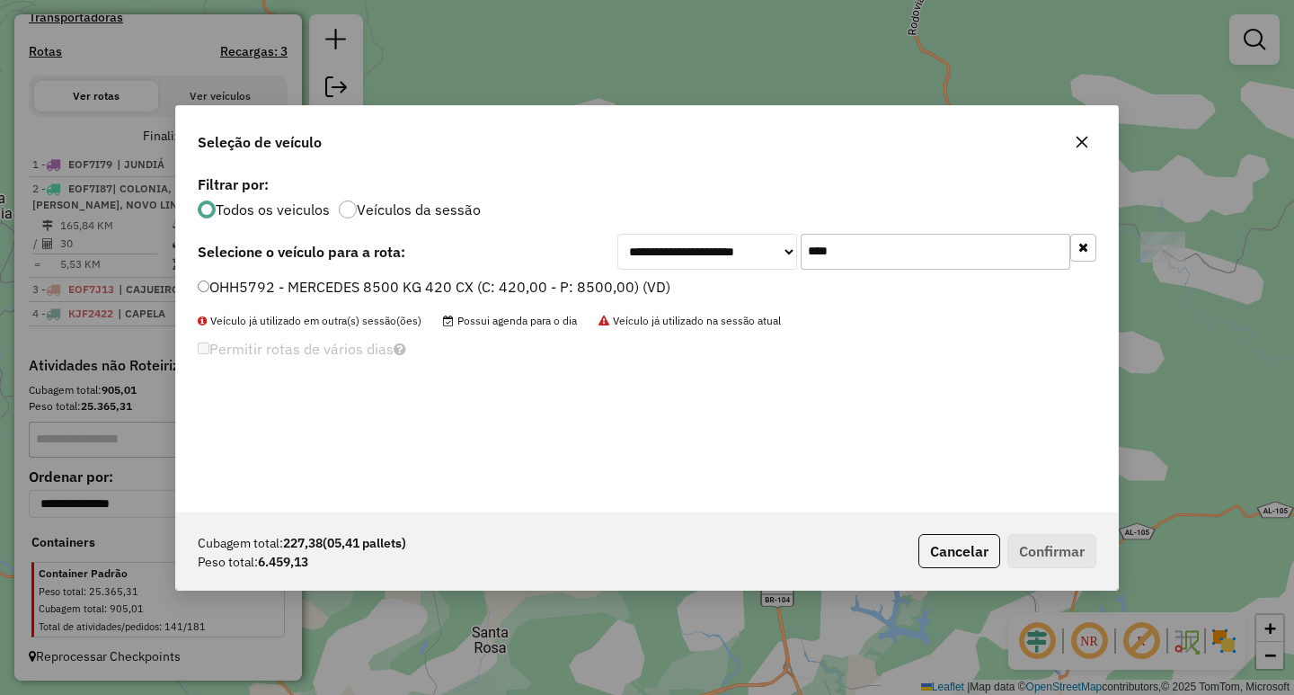
type input "****"
click at [521, 275] on div "**********" at bounding box center [647, 342] width 942 height 342
click at [519, 289] on label "OHH5792 - MERCEDES 8500 KG 420 CX (C: 420,00 - P: 8500,00) (VD)" at bounding box center [434, 287] width 473 height 22
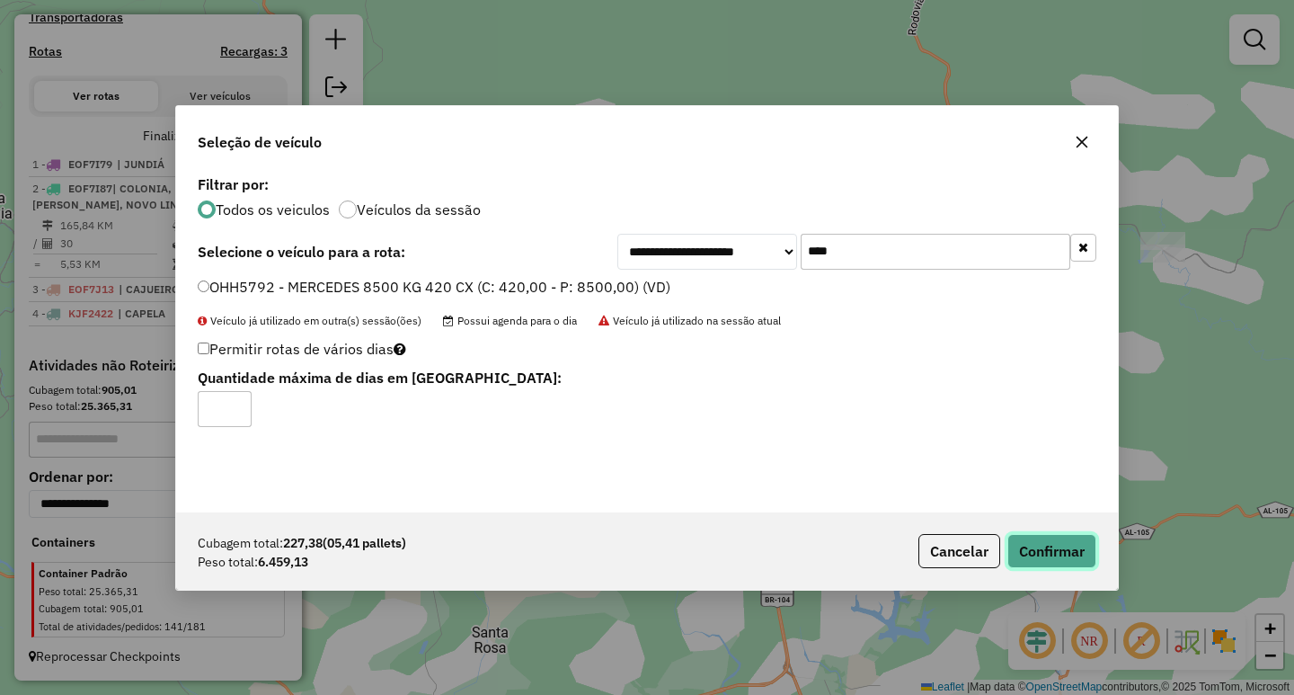
click at [1085, 554] on button "Confirmar" at bounding box center [1051, 551] width 89 height 34
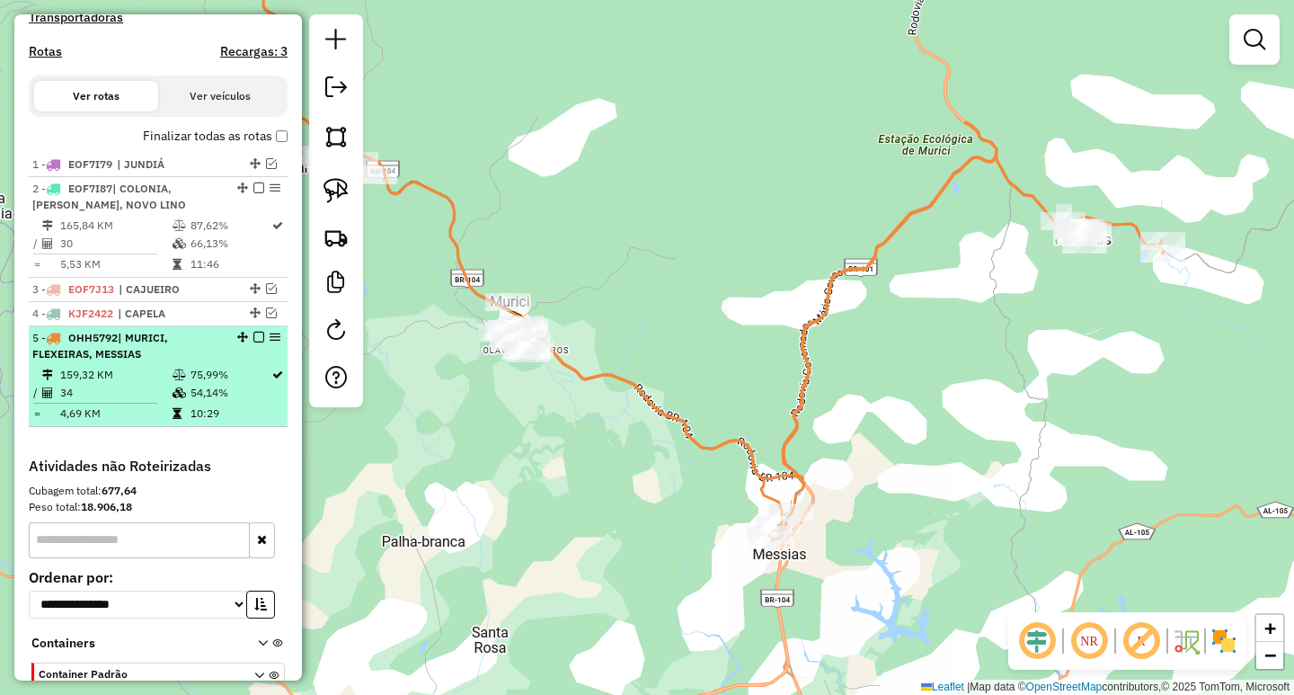
click at [255, 342] on em at bounding box center [258, 337] width 11 height 11
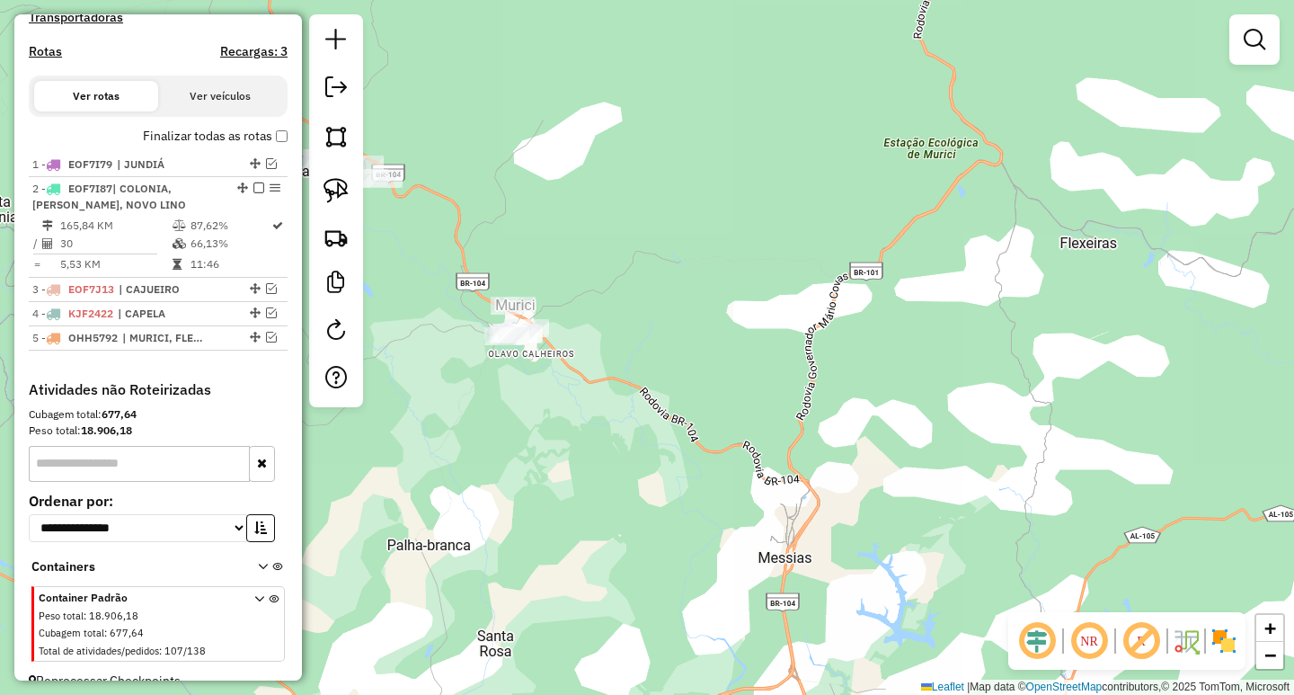
drag, startPoint x: 557, startPoint y: 468, endPoint x: 889, endPoint y: 592, distance: 354.0
click at [830, 572] on div "Janela de atendimento Grade de atendimento Capacidade Transportadoras Veículos …" at bounding box center [647, 347] width 1294 height 695
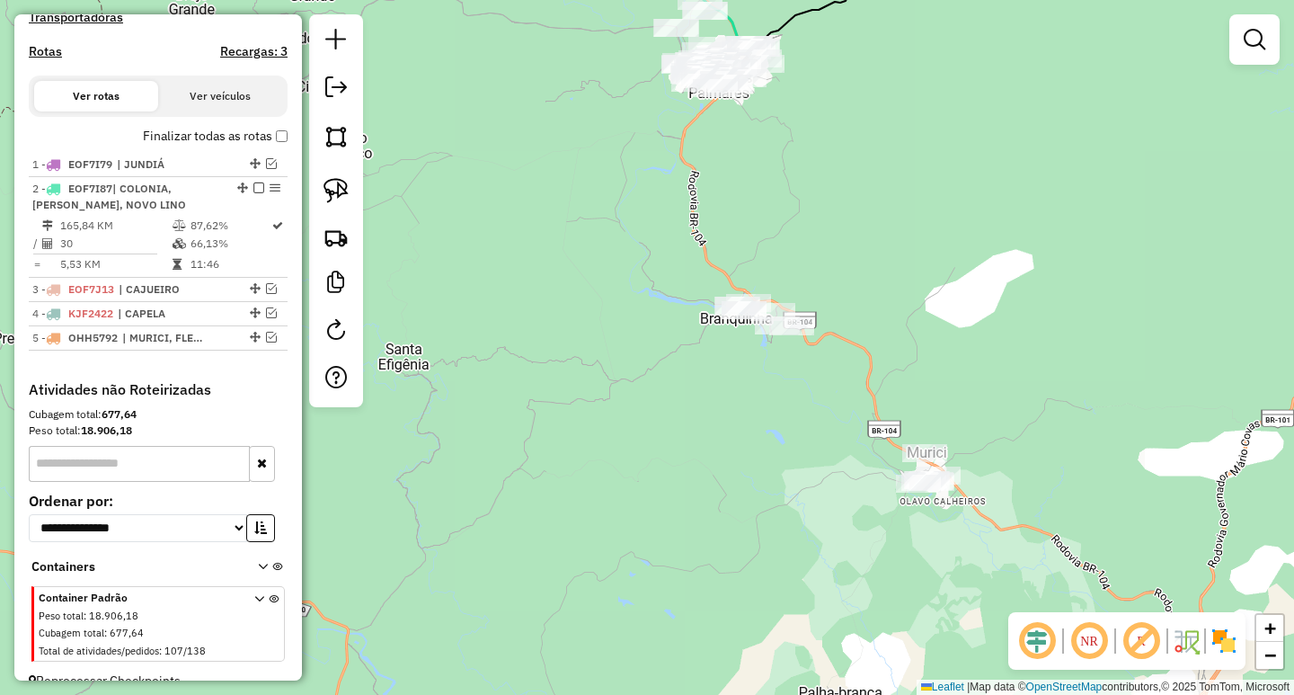
click at [342, 211] on div at bounding box center [336, 210] width 54 height 393
click at [364, 188] on div "Janela de atendimento Grade de atendimento Capacidade Transportadoras Veículos …" at bounding box center [647, 347] width 1294 height 695
click at [344, 191] on img at bounding box center [336, 190] width 25 height 25
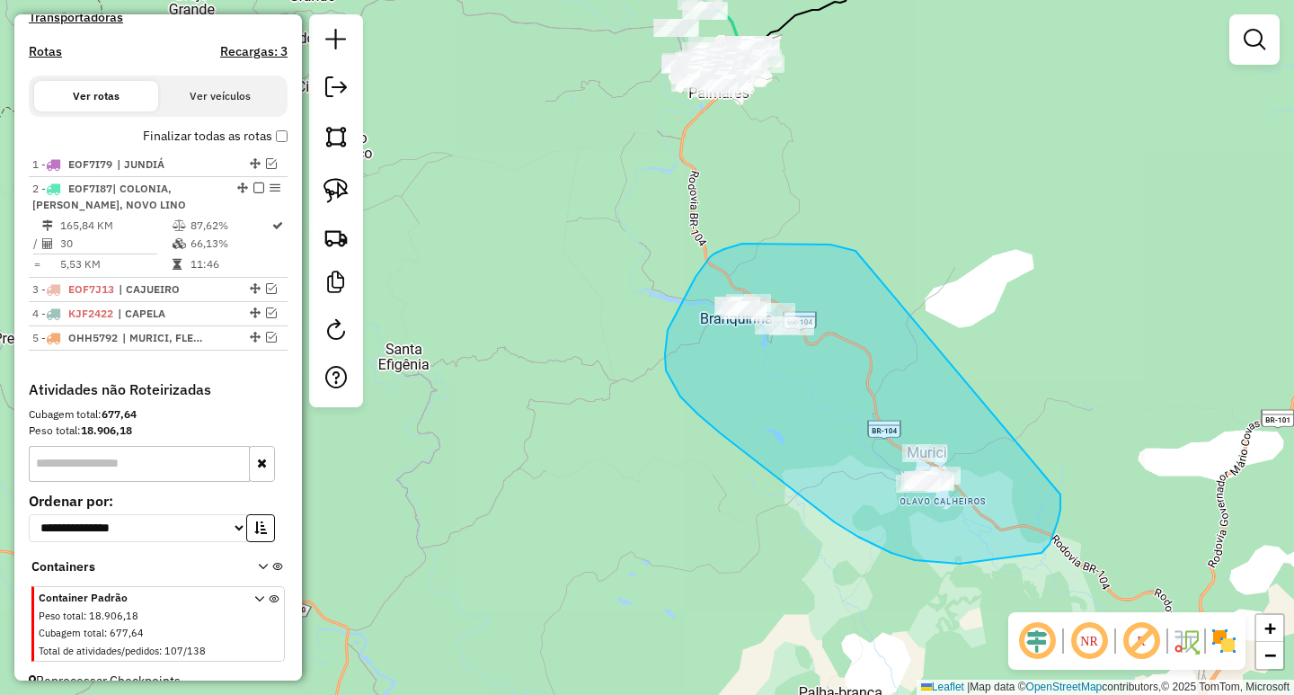
drag, startPoint x: 856, startPoint y: 251, endPoint x: 1037, endPoint y: 411, distance: 242.0
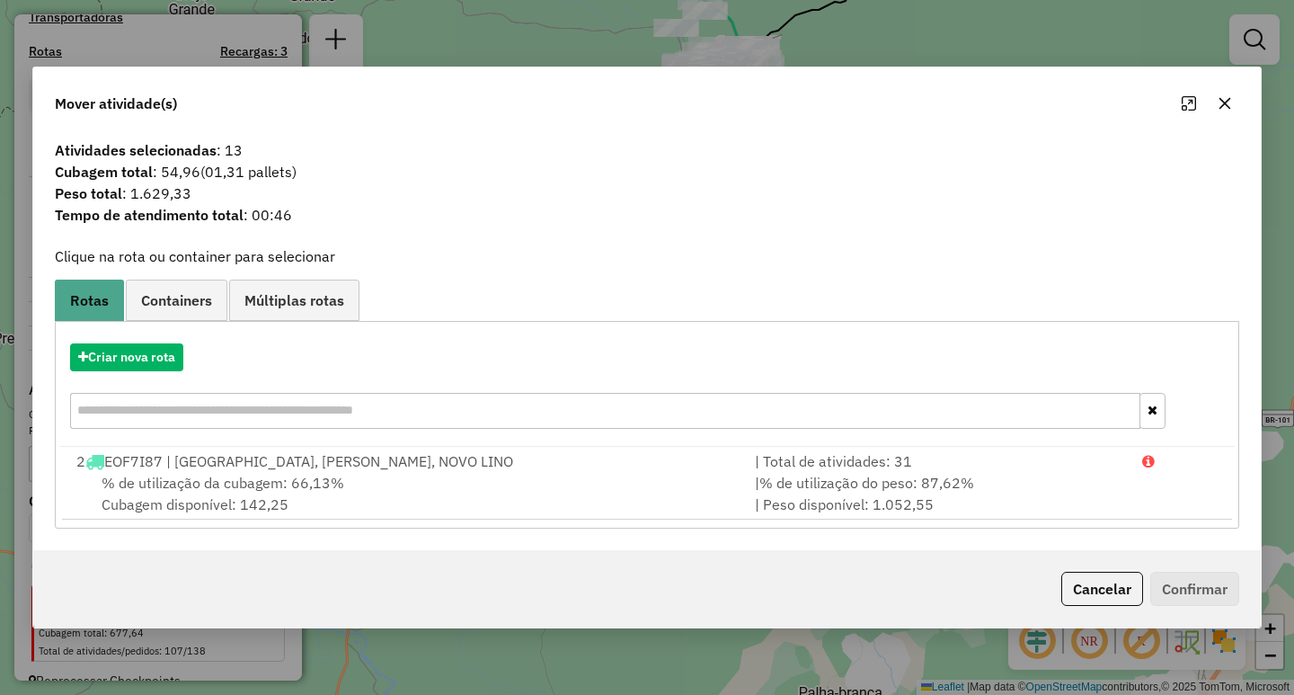
click at [1221, 101] on icon "button" at bounding box center [1226, 104] width 12 height 12
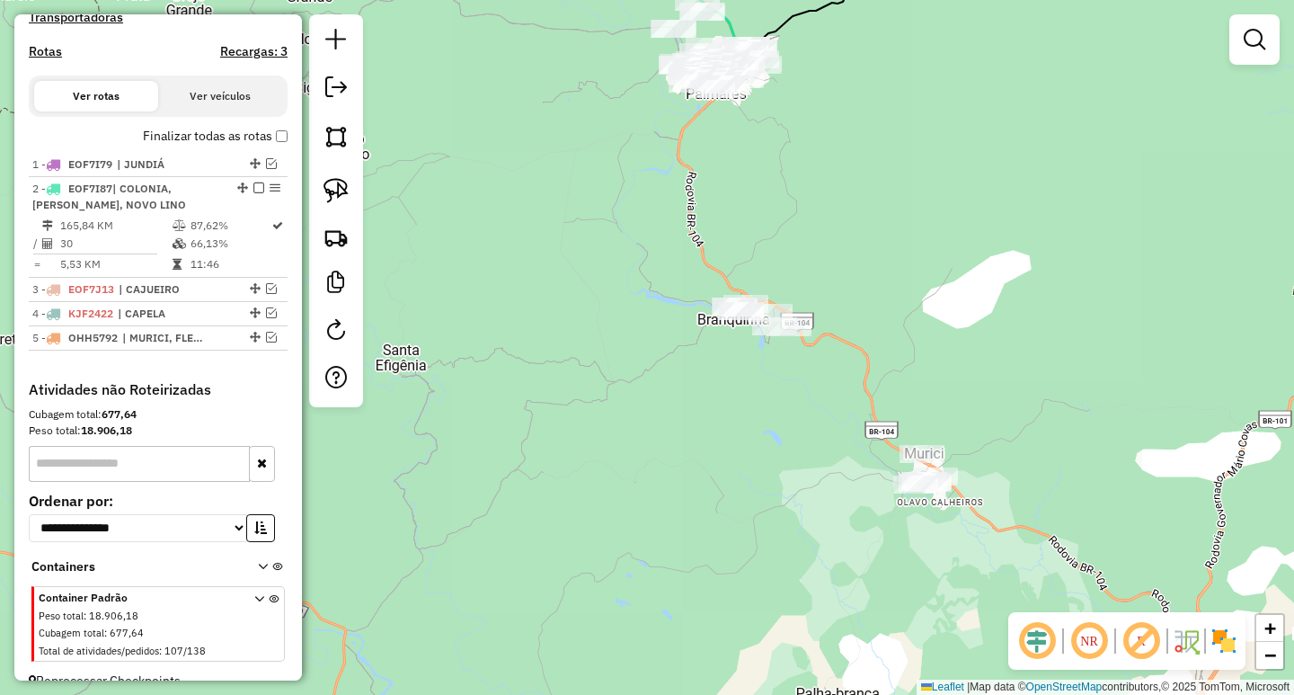
drag, startPoint x: 998, startPoint y: 244, endPoint x: 793, endPoint y: 160, distance: 222.5
click at [820, 165] on div "Janela de atendimento Grade de atendimento Capacidade Transportadoras Veículos …" at bounding box center [647, 347] width 1294 height 695
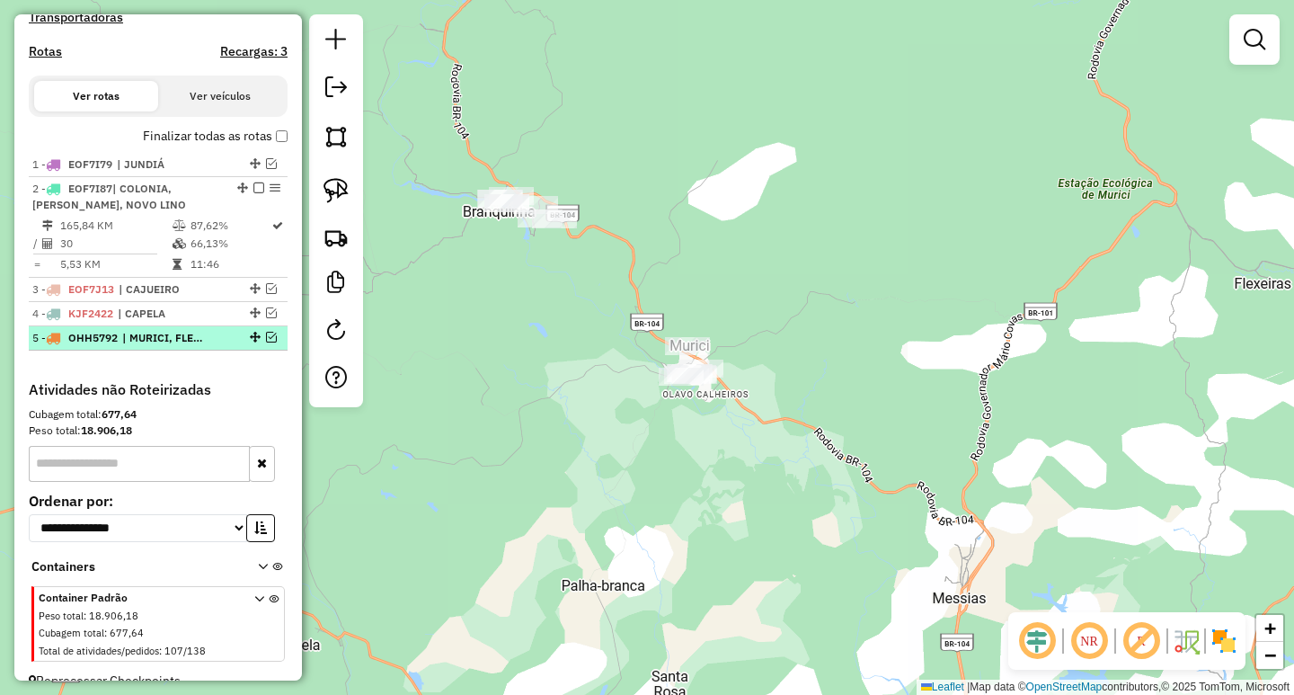
click at [270, 342] on em at bounding box center [271, 337] width 11 height 11
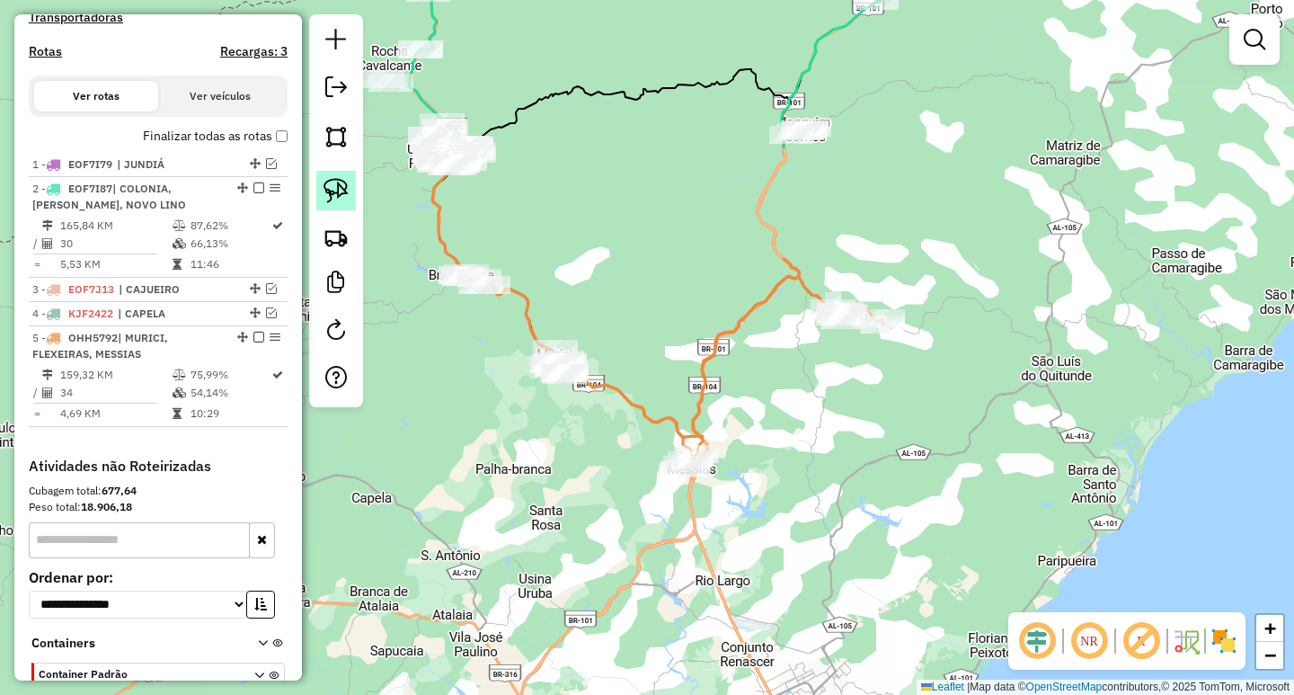
click at [348, 190] on img at bounding box center [336, 190] width 25 height 25
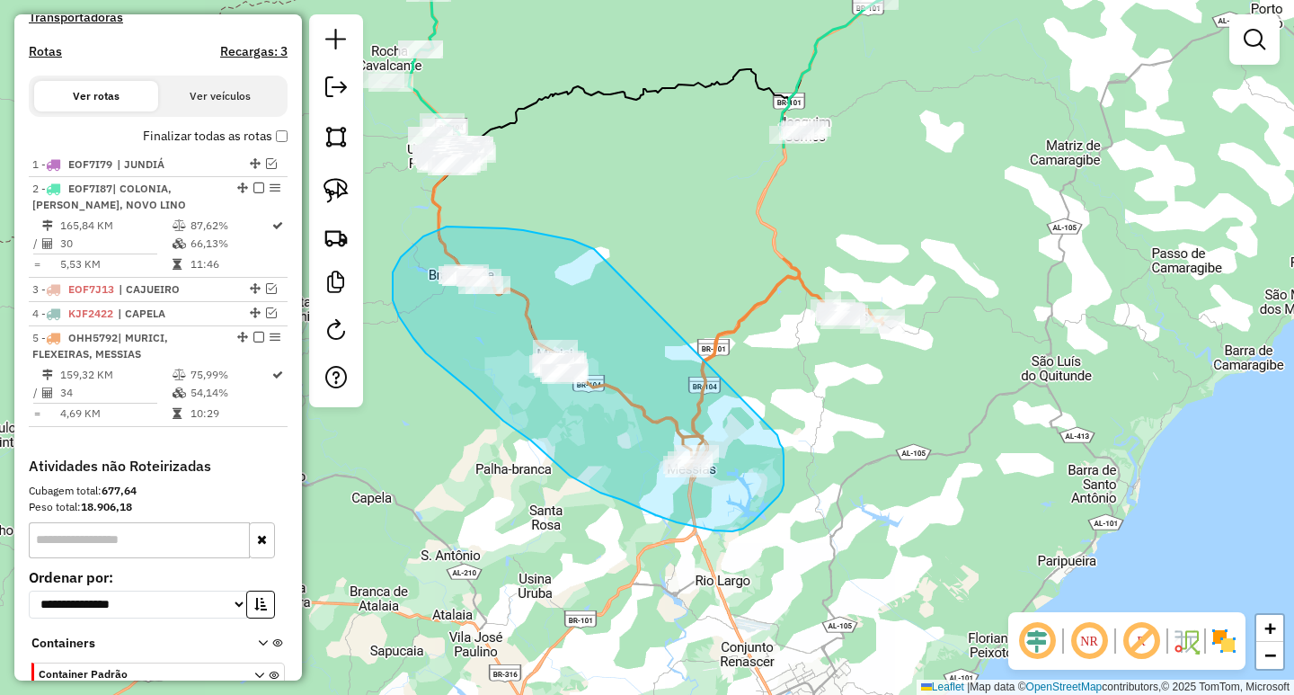
drag, startPoint x: 594, startPoint y: 249, endPoint x: 777, endPoint y: 435, distance: 261.2
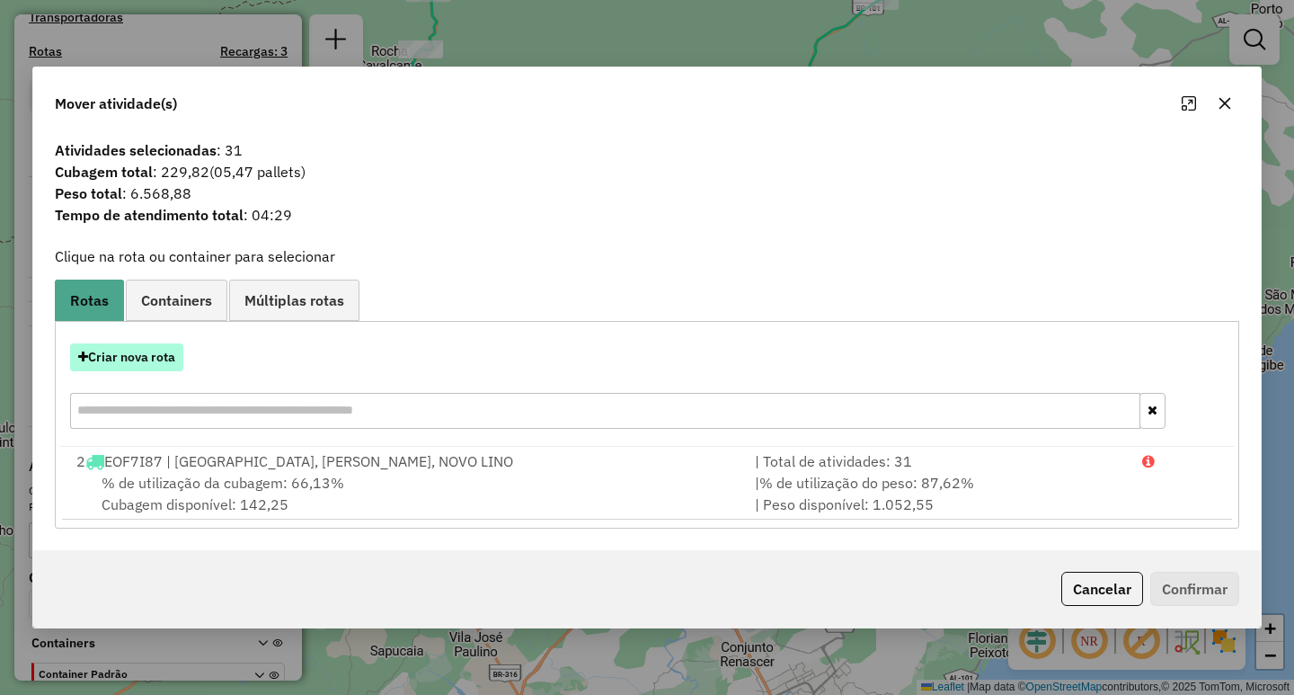
click at [151, 348] on button "Criar nova rota" at bounding box center [126, 357] width 113 height 28
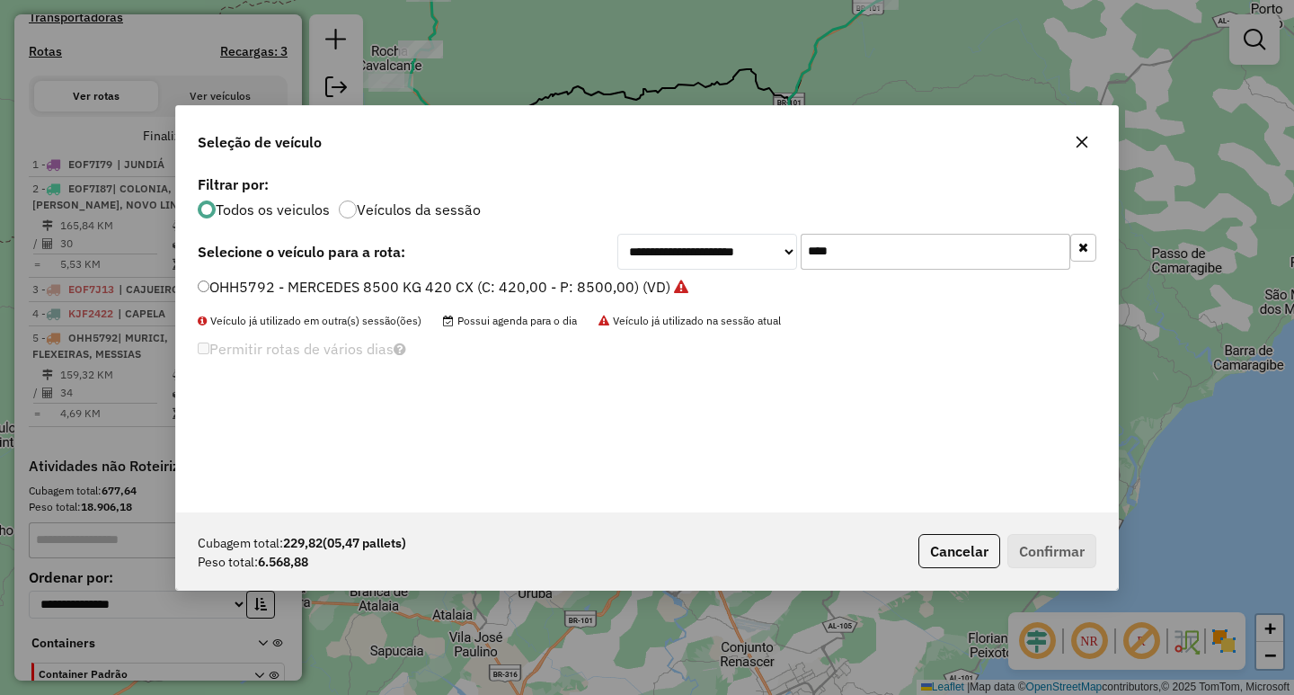
click at [335, 276] on label "OHH5792 - MERCEDES 8500 KG 420 CX (C: 420,00 - P: 8500,00) (VD)" at bounding box center [443, 287] width 491 height 22
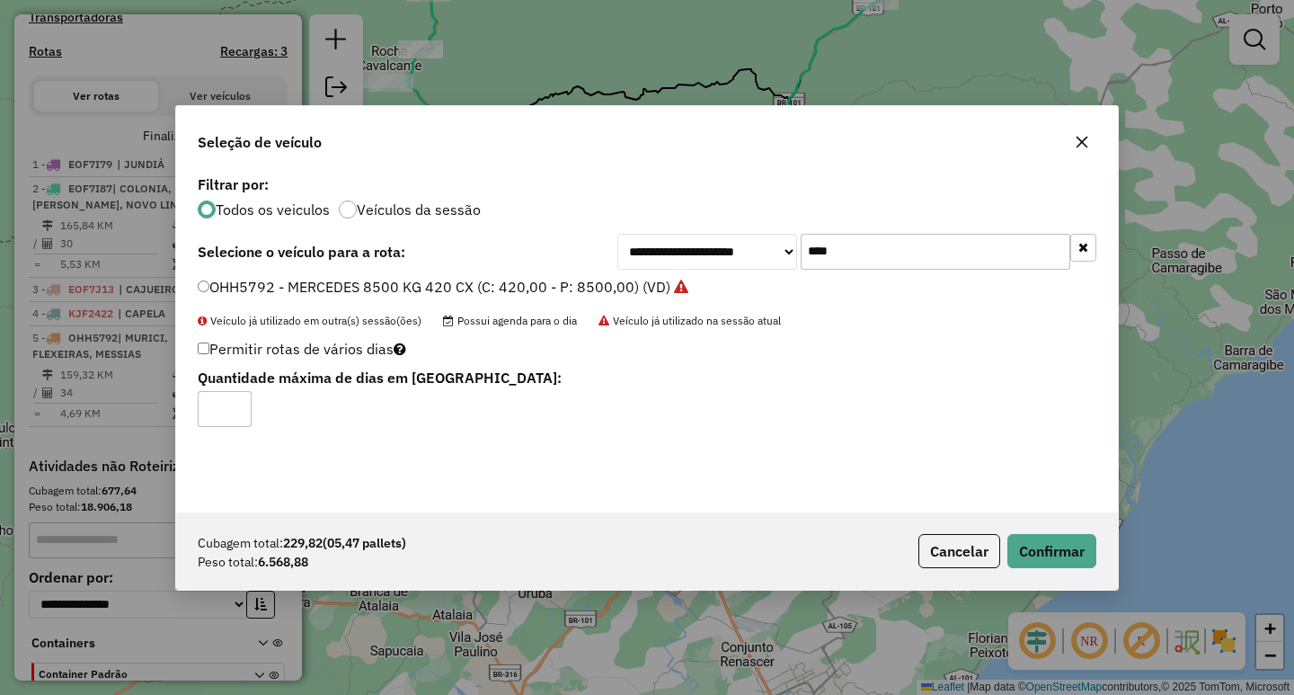
click at [1096, 550] on div "Cubagem total: 229,82 (05,47 pallets) Peso total: 6.568,88 Cancelar Confirmar" at bounding box center [647, 550] width 942 height 77
click at [1070, 557] on button "Confirmar" at bounding box center [1051, 551] width 89 height 34
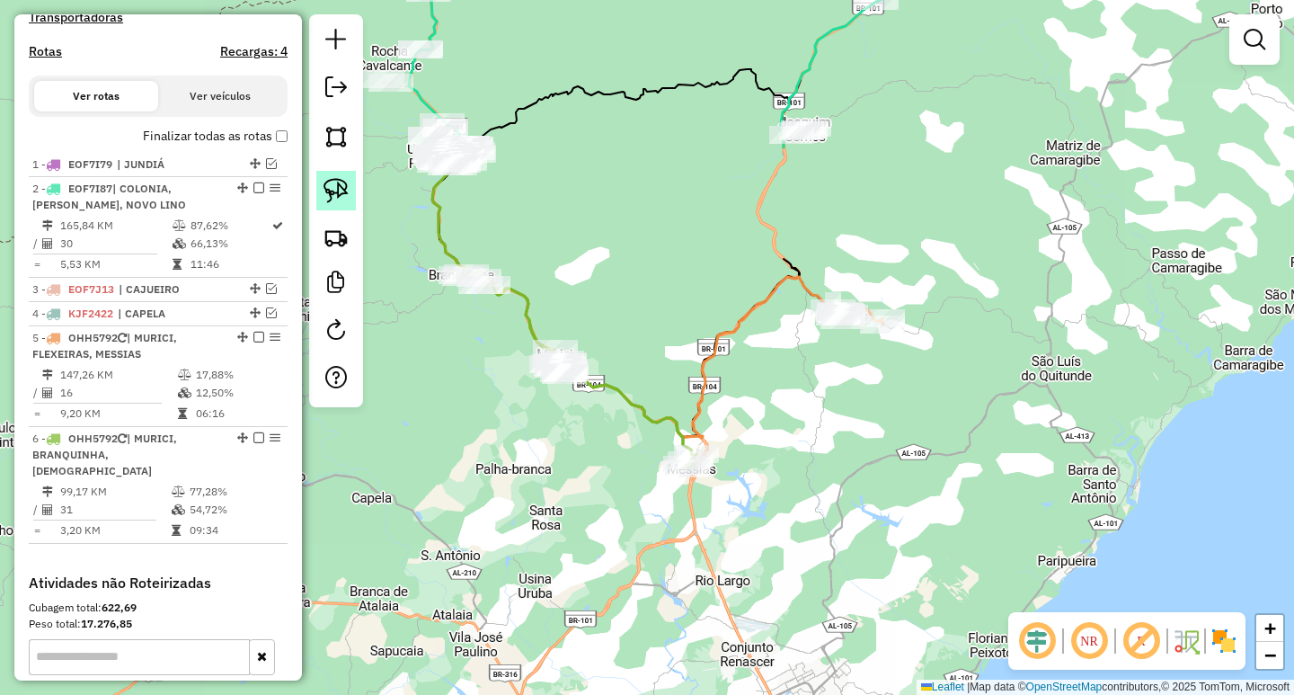
click at [339, 191] on img at bounding box center [336, 190] width 25 height 25
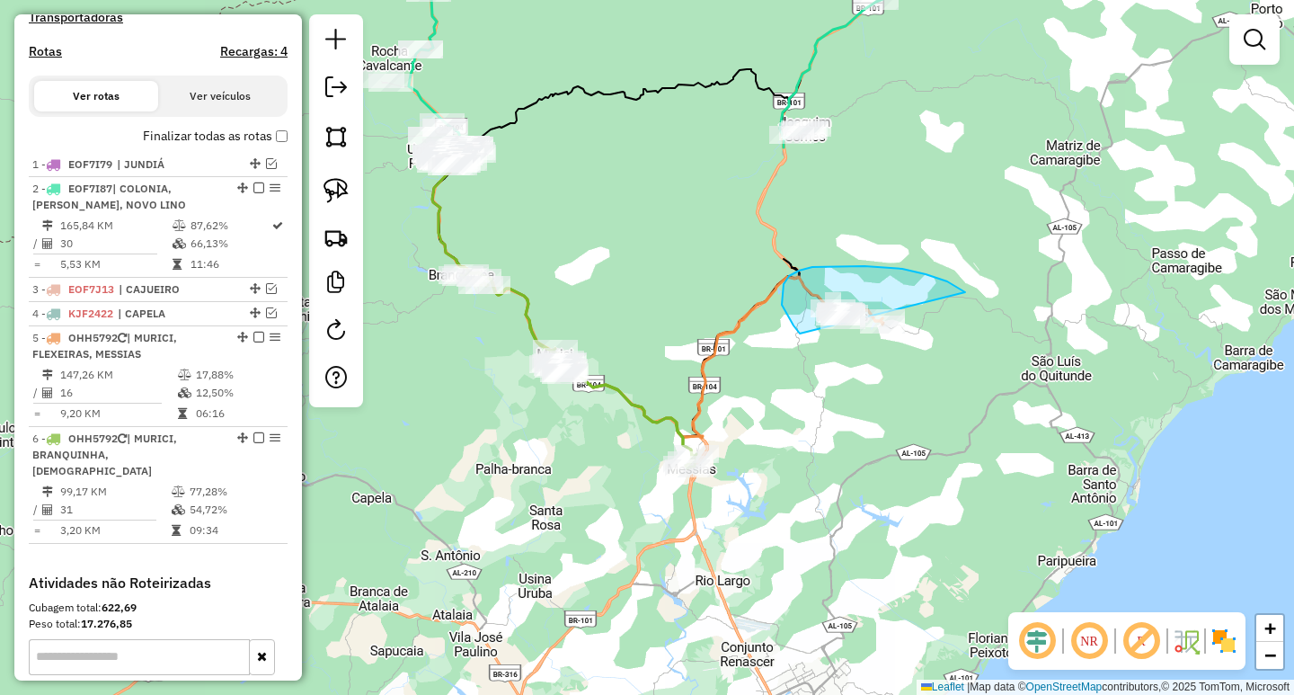
drag, startPoint x: 961, startPoint y: 289, endPoint x: 994, endPoint y: 332, distance: 53.8
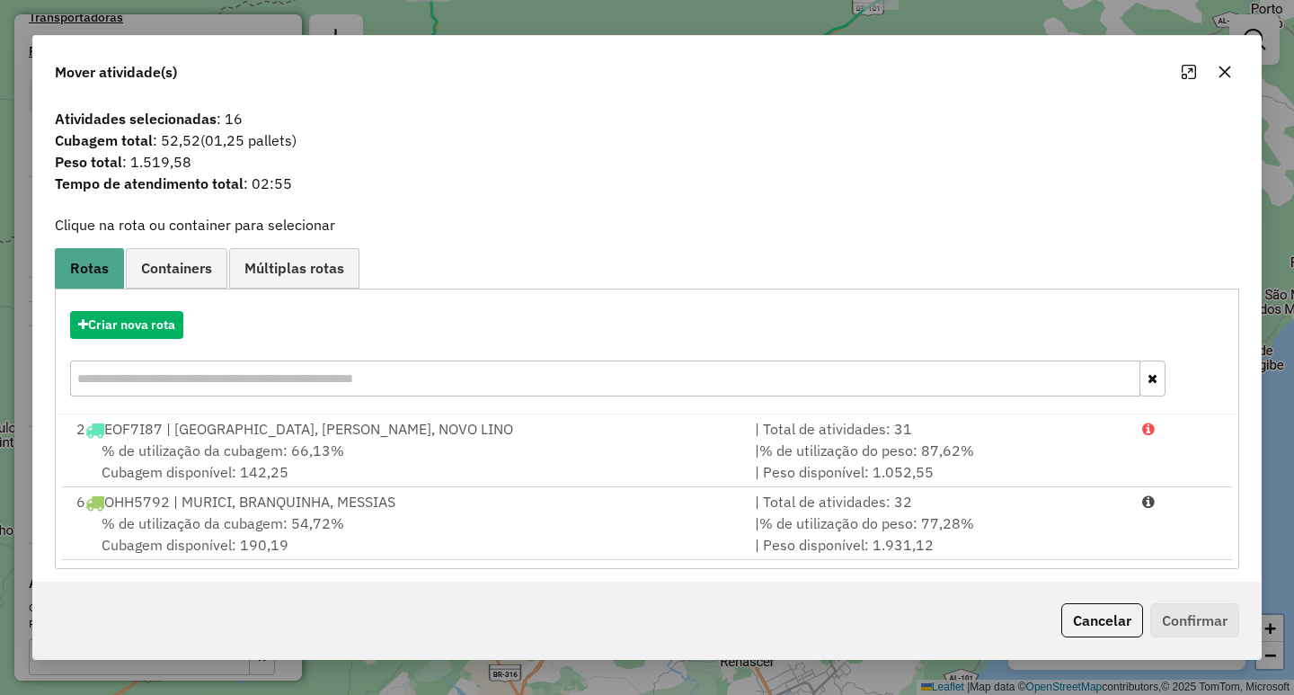
click at [1229, 80] on button "button" at bounding box center [1225, 72] width 29 height 29
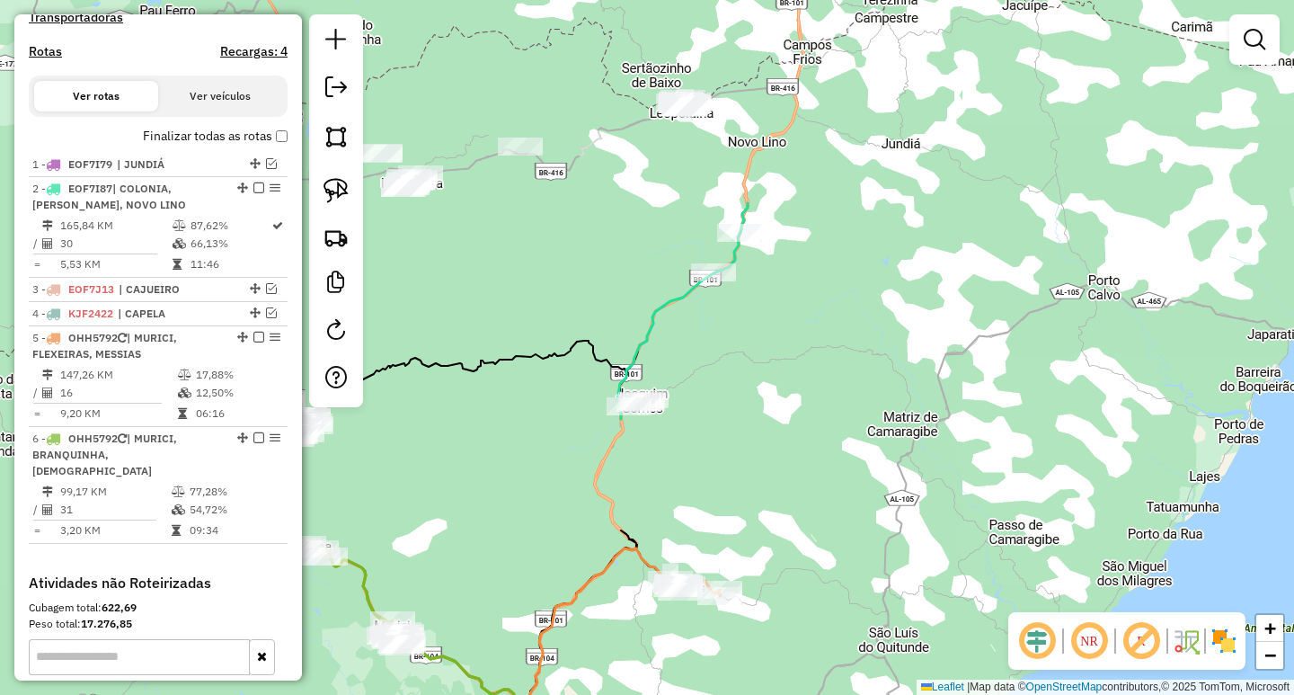
drag, startPoint x: 987, startPoint y: 217, endPoint x: 832, endPoint y: 457, distance: 285.4
click at [832, 457] on div "Janela de atendimento Grade de atendimento Capacidade Transportadoras Veículos …" at bounding box center [647, 347] width 1294 height 695
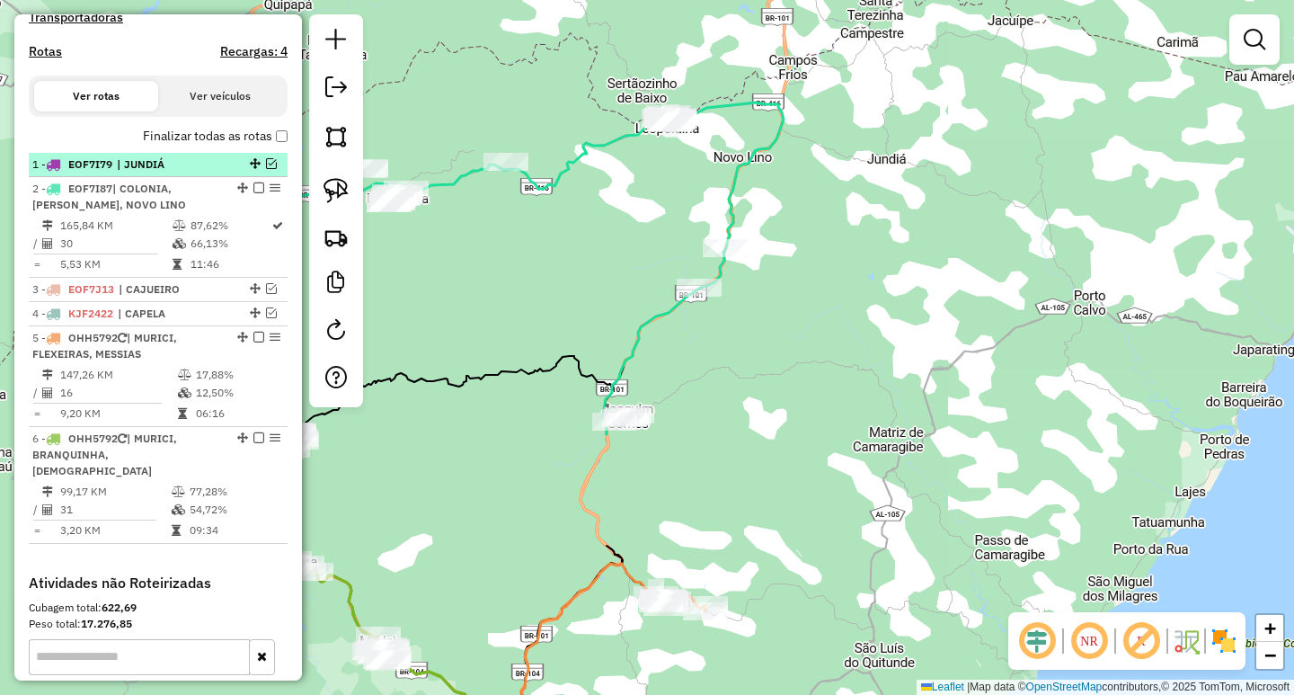
click at [267, 169] on em at bounding box center [271, 163] width 11 height 11
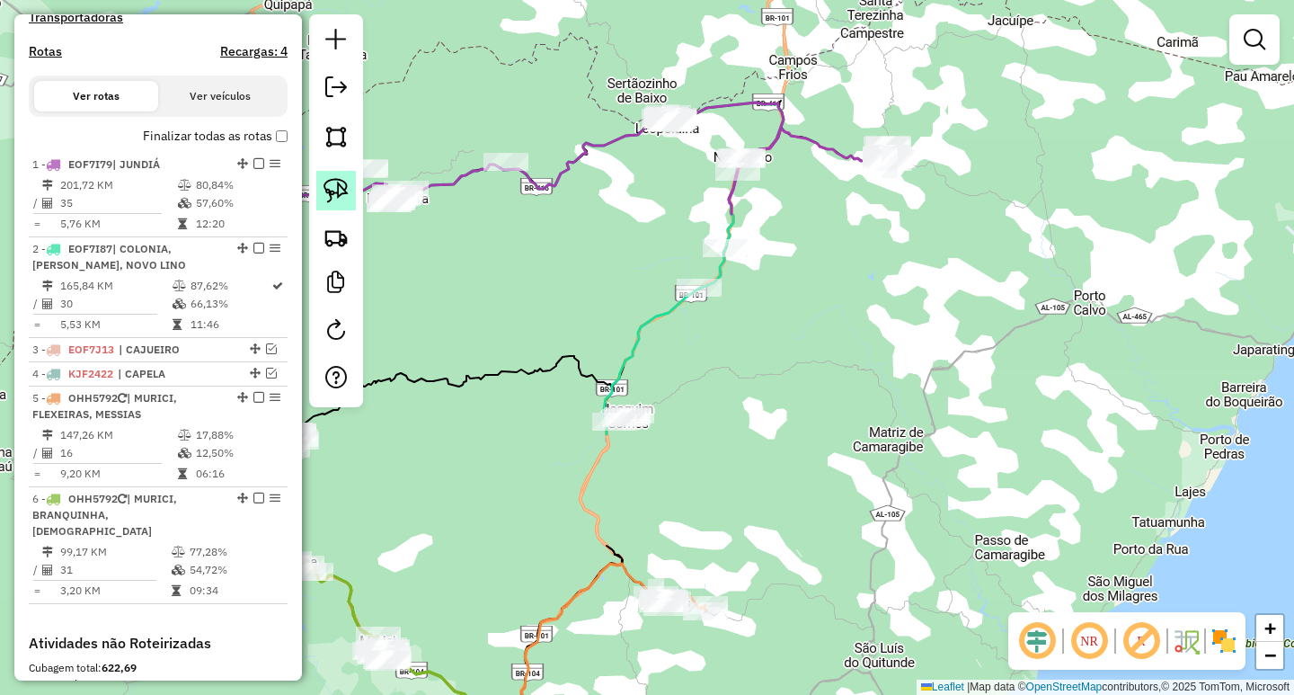
click at [337, 184] on img at bounding box center [336, 190] width 25 height 25
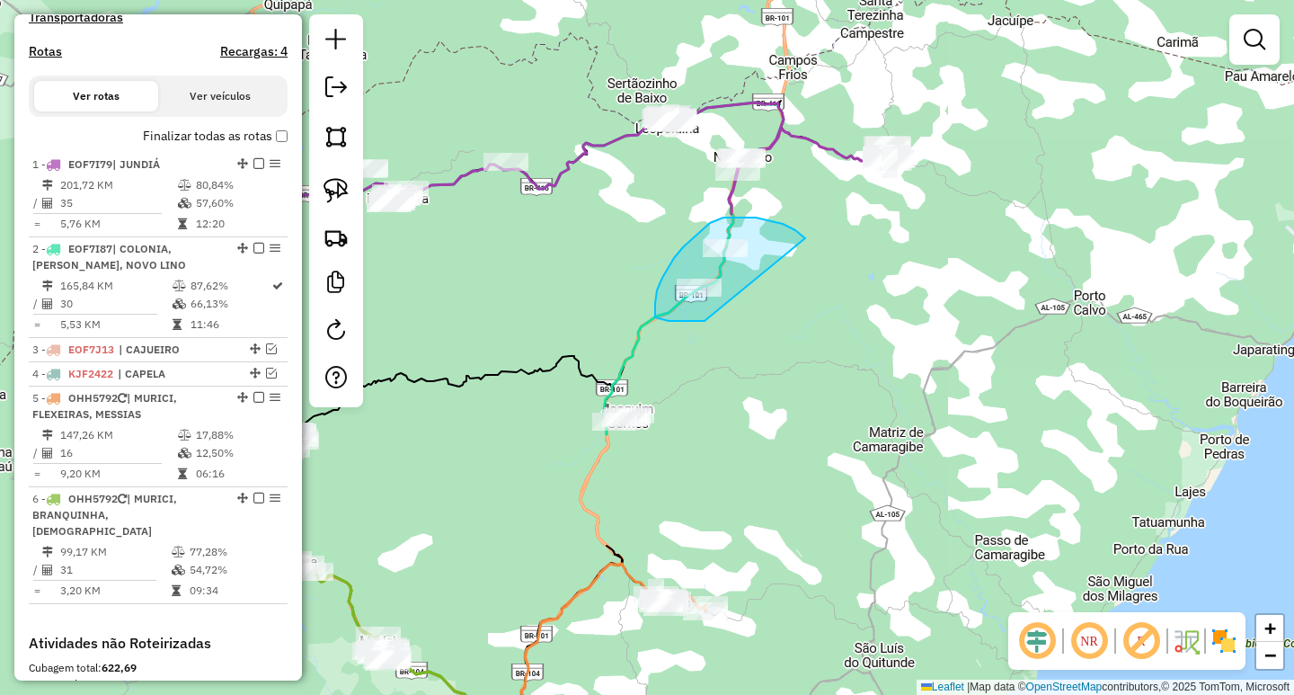
drag, startPoint x: 805, startPoint y: 238, endPoint x: 794, endPoint y: 310, distance: 72.7
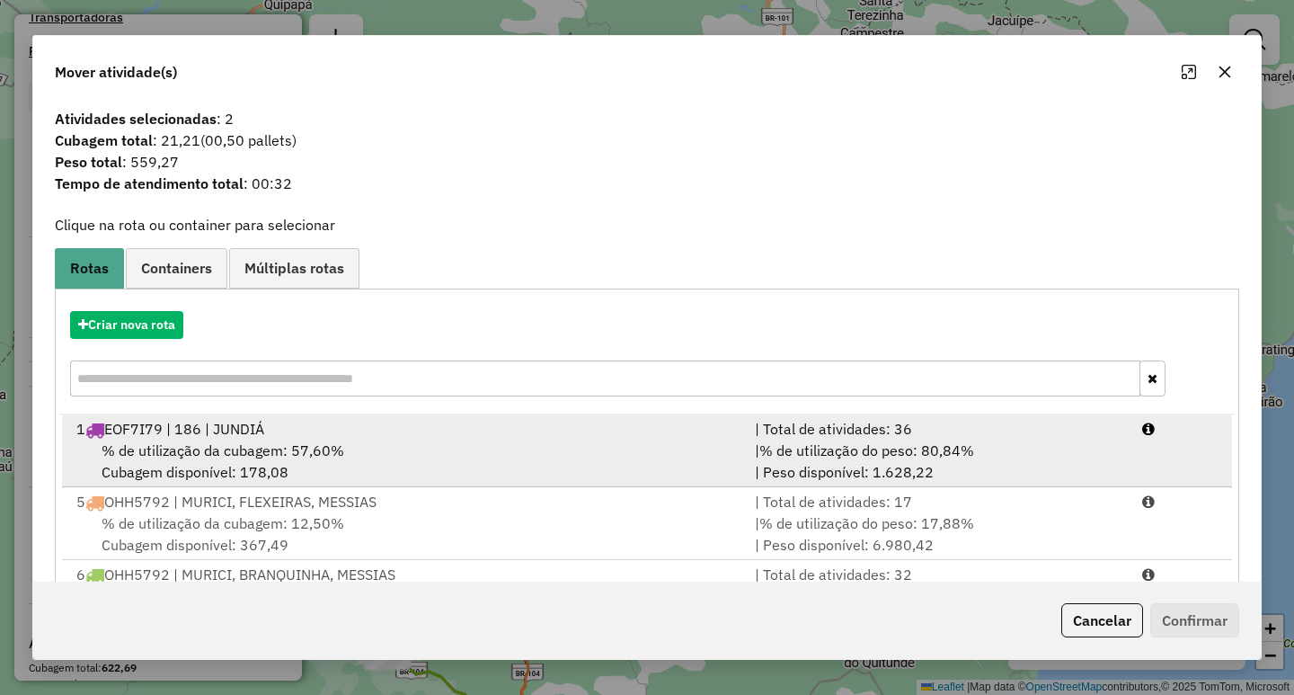
click at [483, 445] on div "% de utilização da cubagem: 57,60% Cubagem disponível: 178,08" at bounding box center [405, 460] width 679 height 43
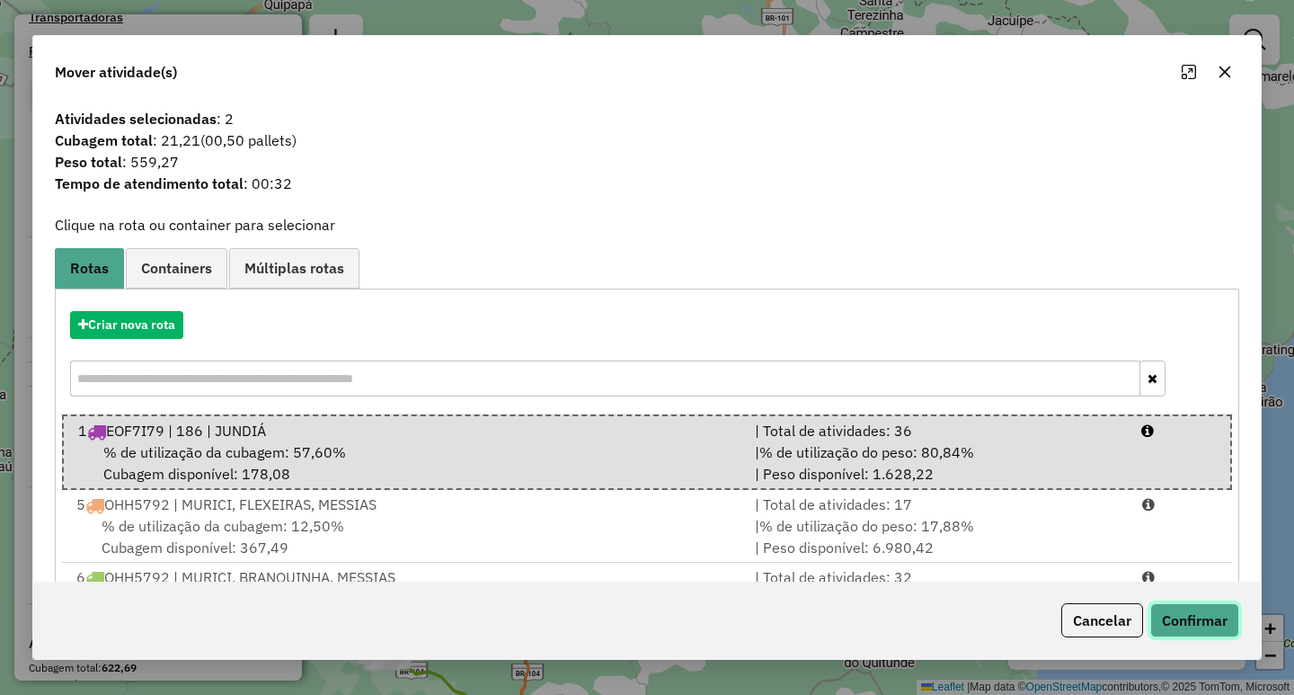
click at [1180, 620] on button "Confirmar" at bounding box center [1194, 620] width 89 height 34
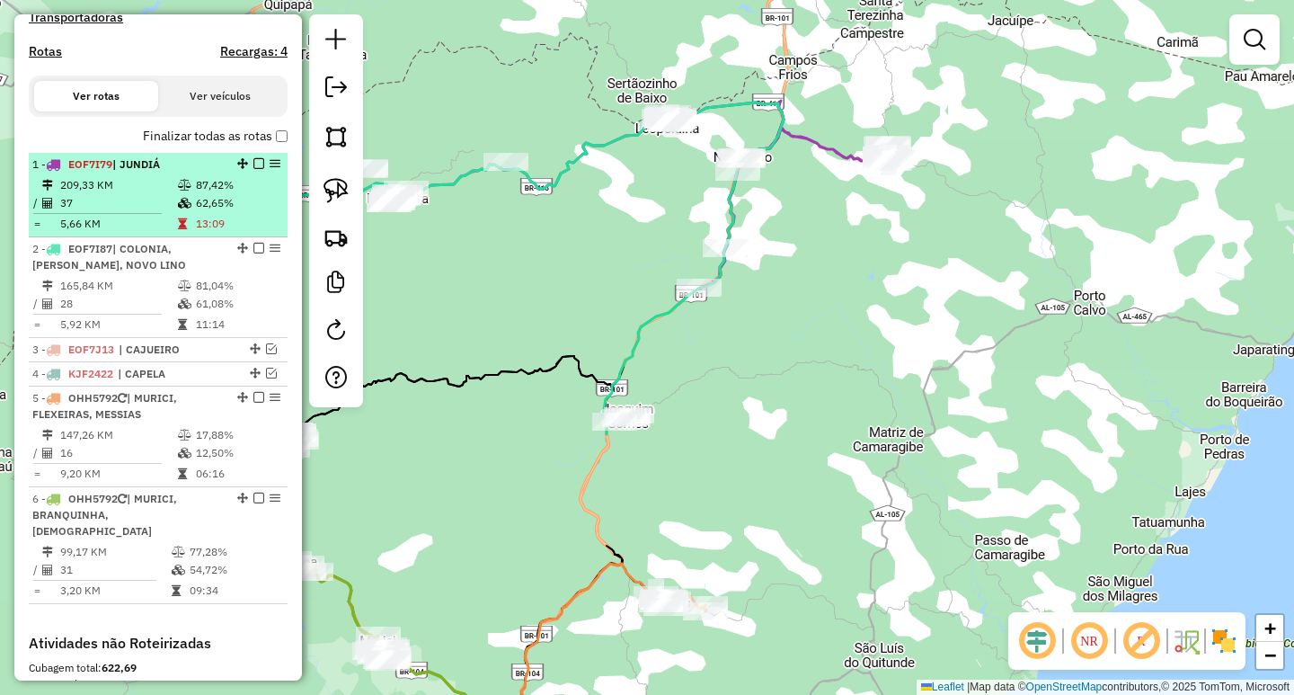
drag, startPoint x: 252, startPoint y: 262, endPoint x: 257, endPoint y: 211, distance: 51.5
click at [257, 215] on ul "1 - EOF7I79 | JUNDIÁ 209,33 KM 87,42% / 37 62,65% = 5,66 KM 13:09 2 - EOF7I87 |…" at bounding box center [158, 378] width 259 height 451
click at [253, 169] on em at bounding box center [258, 163] width 11 height 11
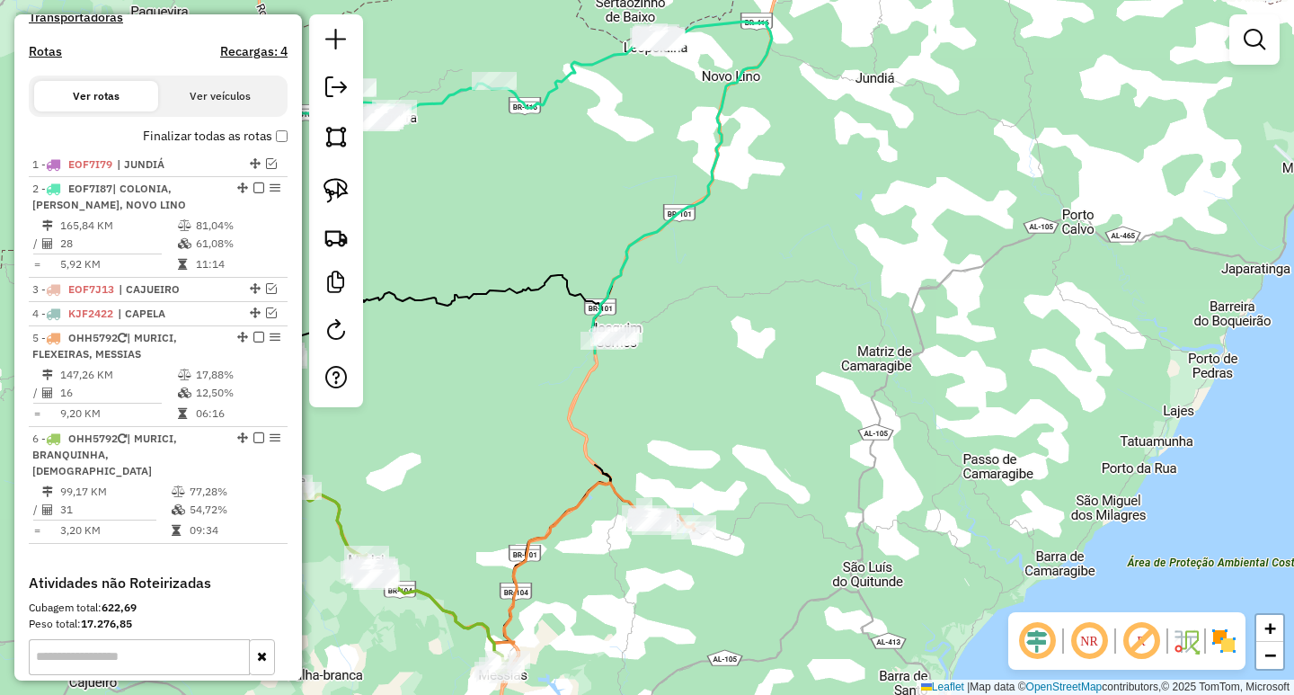
drag, startPoint x: 756, startPoint y: 367, endPoint x: 747, endPoint y: 294, distance: 73.3
click at [747, 294] on div "Janela de atendimento Grade de atendimento Capacidade Transportadoras Veículos …" at bounding box center [647, 347] width 1294 height 695
click at [336, 200] on img at bounding box center [336, 190] width 25 height 25
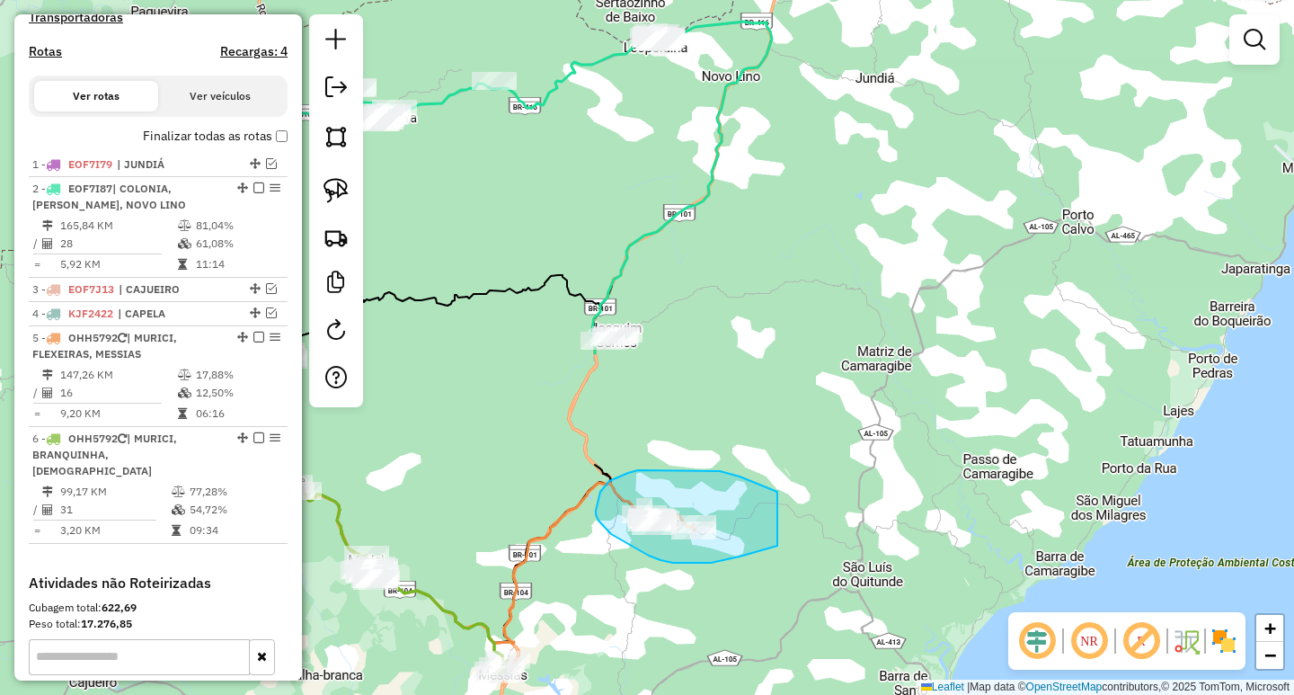
drag, startPoint x: 772, startPoint y: 489, endPoint x: 777, endPoint y: 546, distance: 56.9
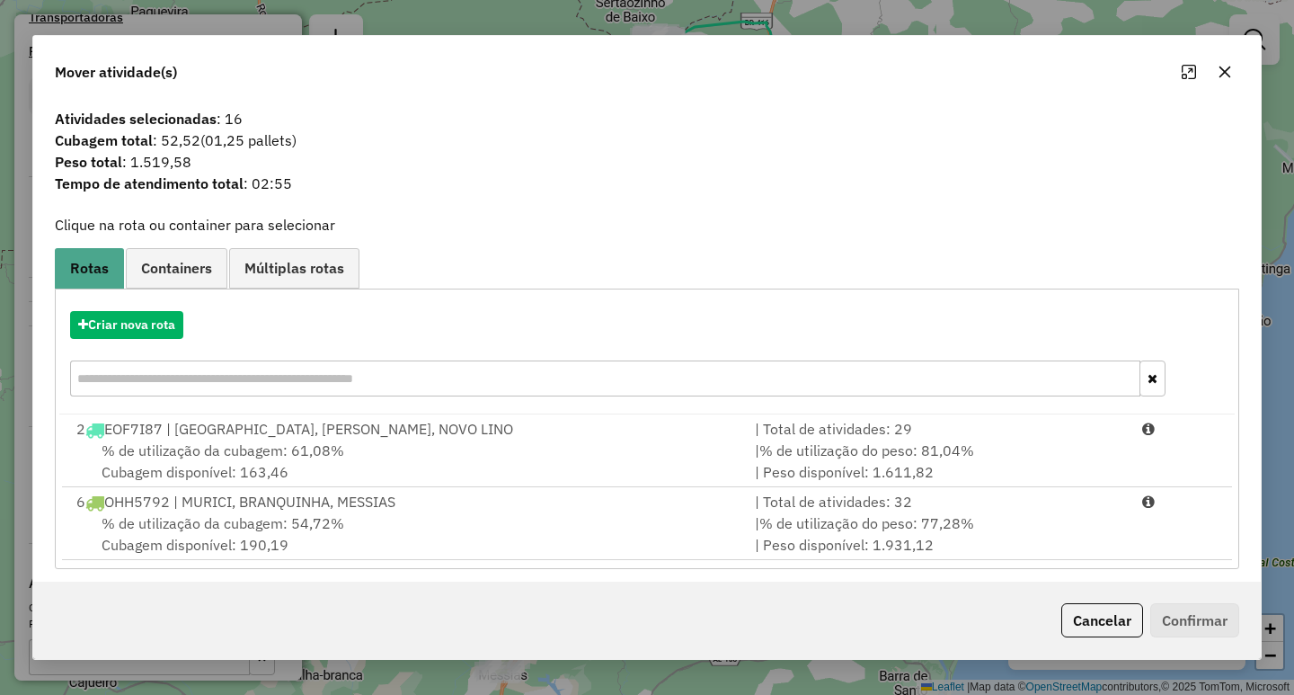
click at [386, 435] on div "2 EOF7I87 | [GEOGRAPHIC_DATA], [PERSON_NAME], NOVO LINO" at bounding box center [405, 429] width 679 height 22
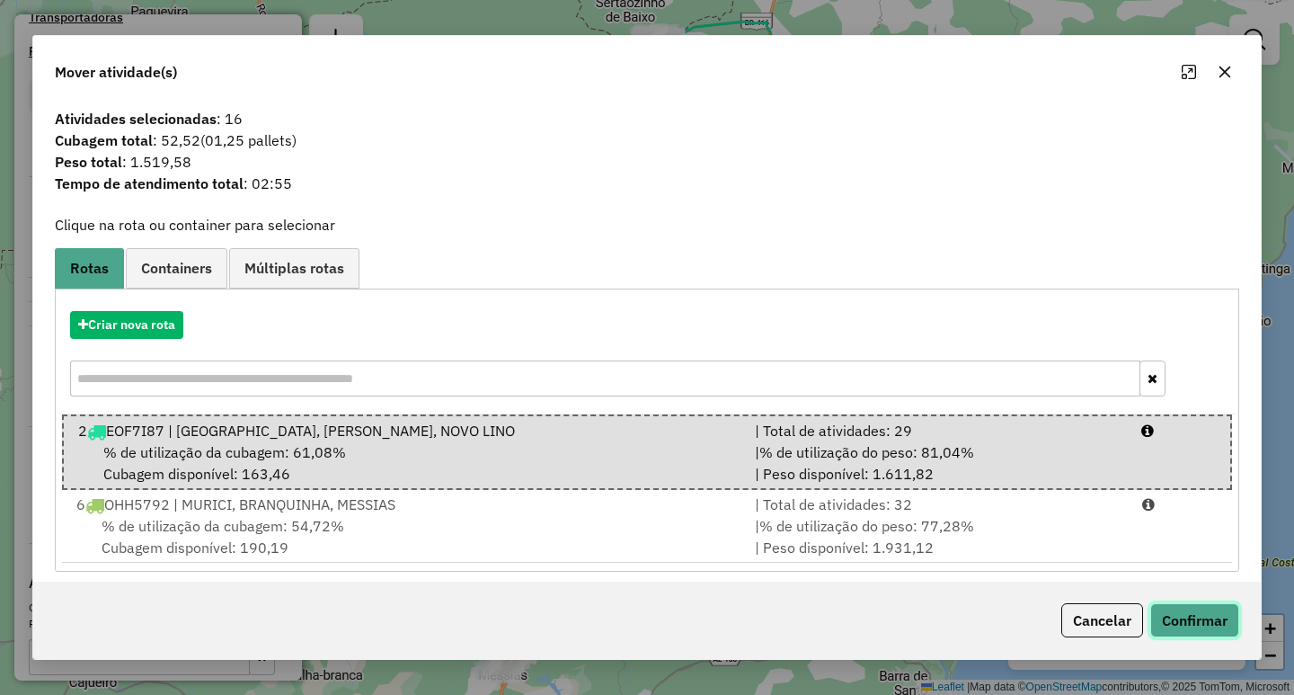
click at [1207, 622] on button "Confirmar" at bounding box center [1194, 620] width 89 height 34
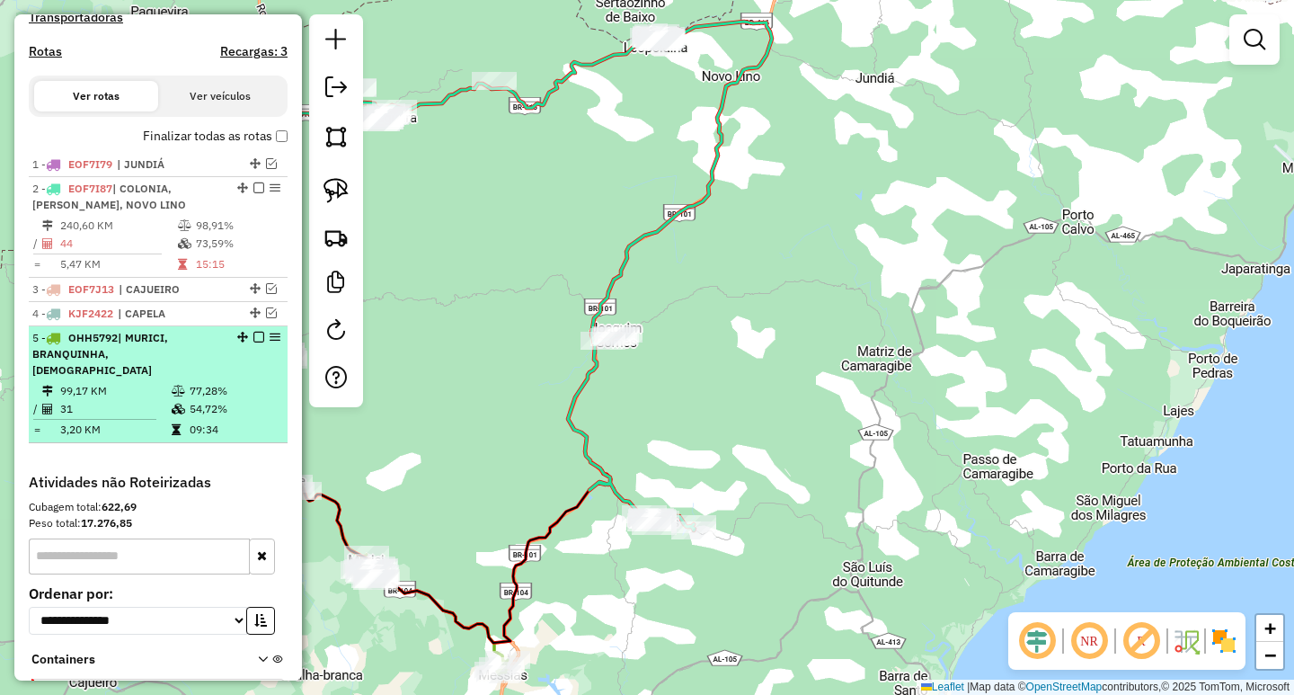
click at [240, 379] on li "5 - OHH5792 | MURICI, BRANQUINHA, MESSIAS 99,17 KM 77,28% / 31 54,72% = 3,20 KM…" at bounding box center [158, 384] width 259 height 117
select select "**********"
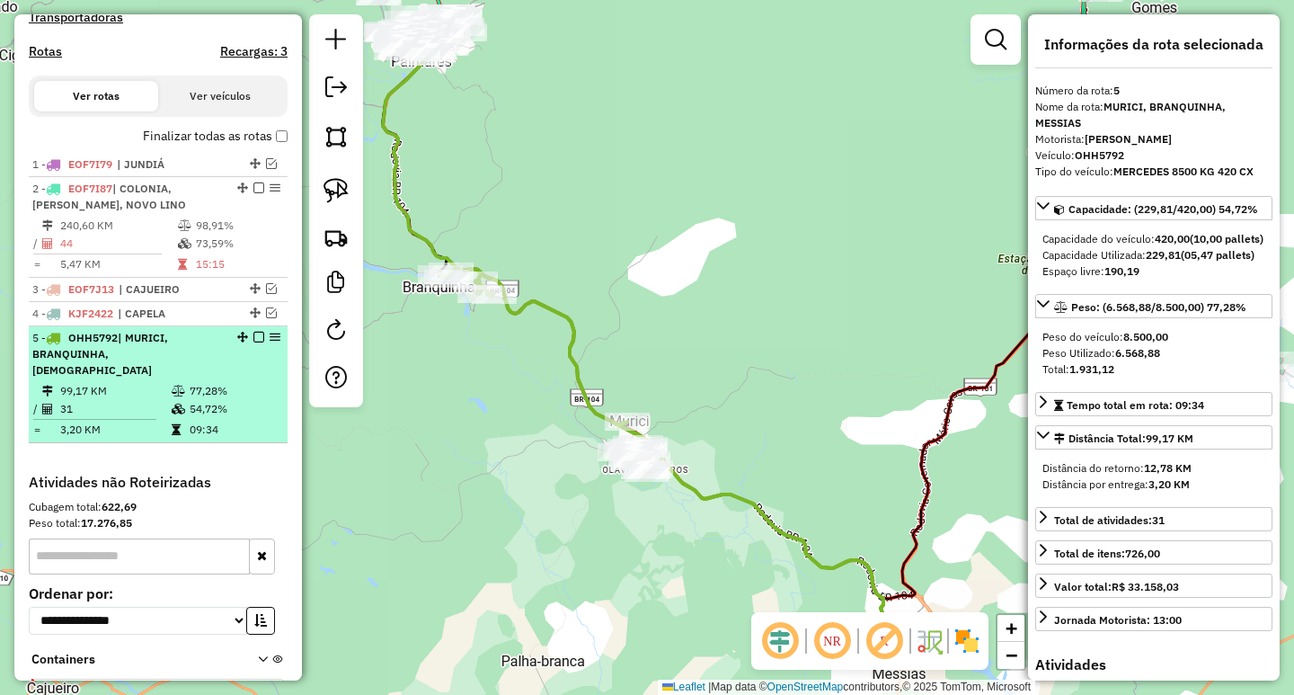
click at [254, 342] on em at bounding box center [258, 337] width 11 height 11
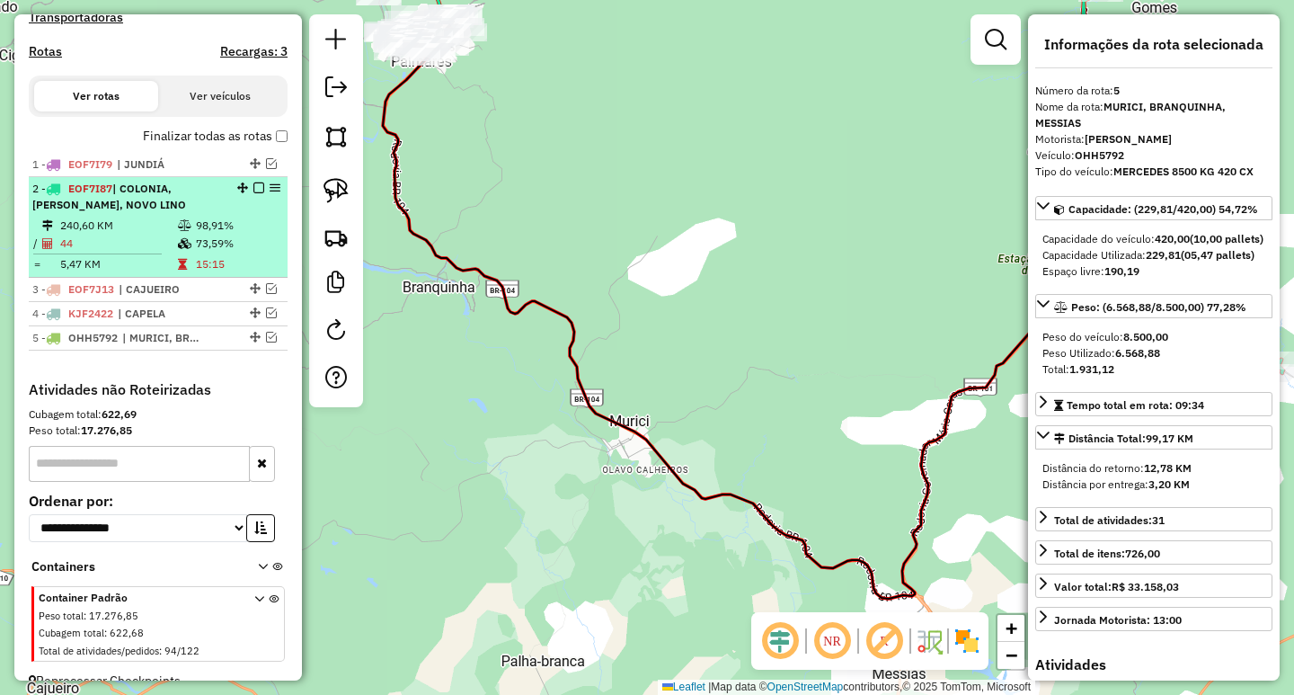
click at [138, 235] on td "240,60 KM" at bounding box center [118, 226] width 118 height 18
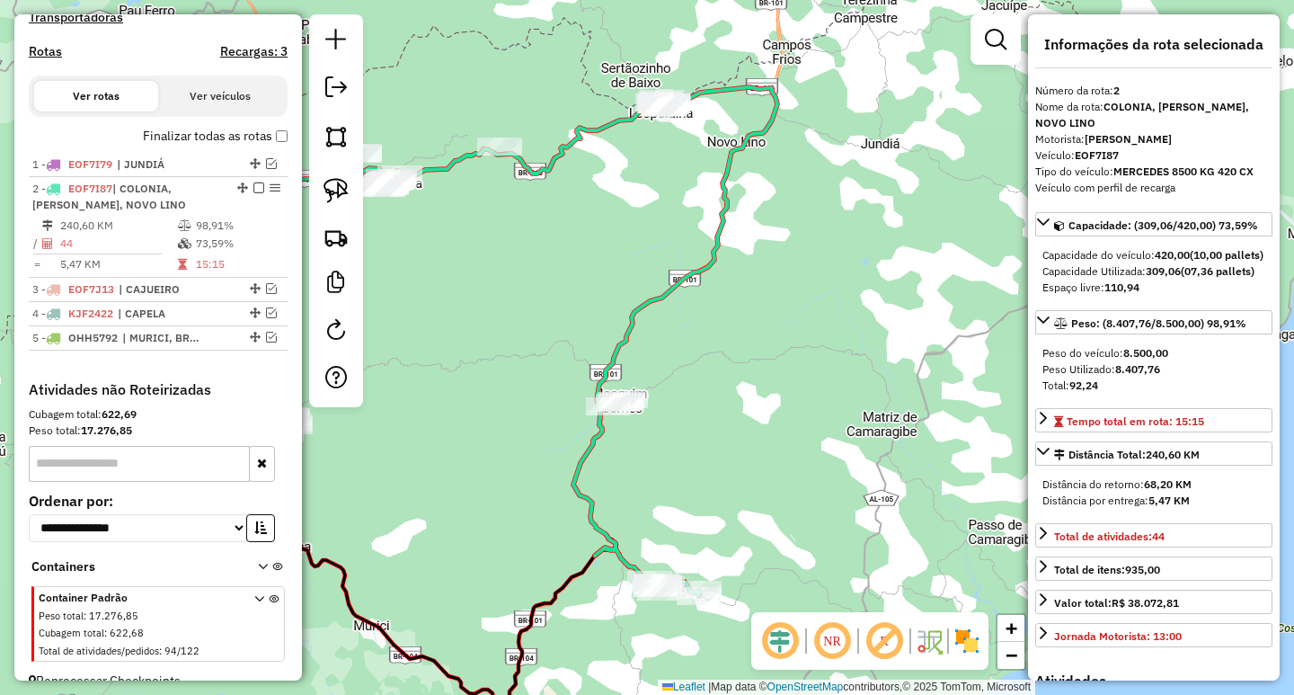
drag, startPoint x: 696, startPoint y: 271, endPoint x: 620, endPoint y: 297, distance: 80.7
click at [620, 297] on div "Janela de atendimento Grade de atendimento Capacidade Transportadoras Veículos …" at bounding box center [647, 347] width 1294 height 695
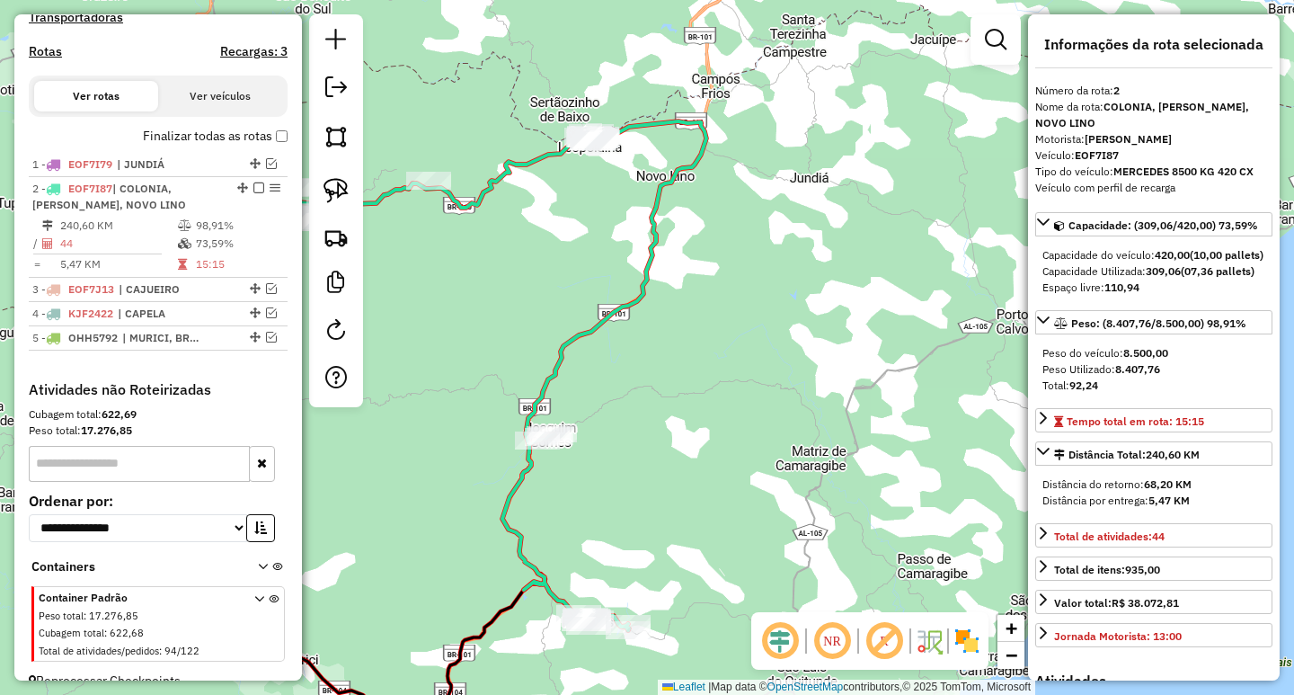
drag, startPoint x: 620, startPoint y: 297, endPoint x: 549, endPoint y: 331, distance: 78.8
click at [549, 331] on div "Janela de atendimento Grade de atendimento Capacidade Transportadoras Veículos …" at bounding box center [647, 347] width 1294 height 695
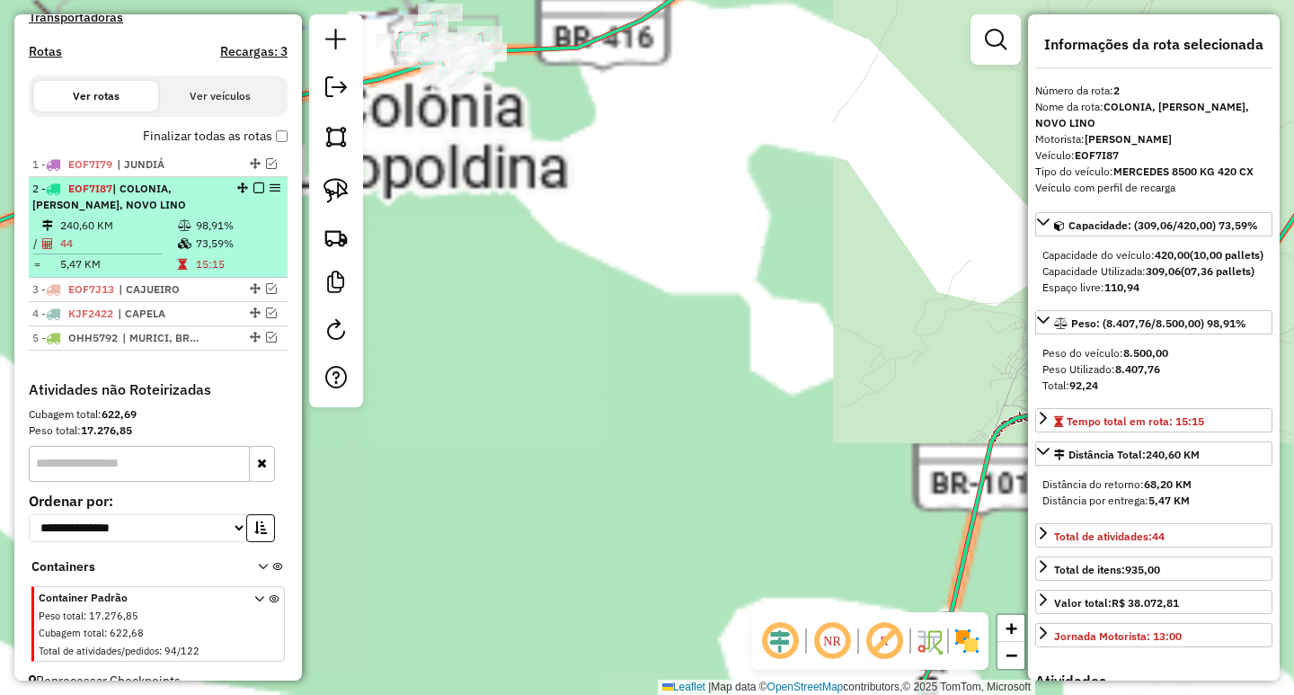
click at [233, 253] on td "73,59%" at bounding box center [237, 244] width 85 height 18
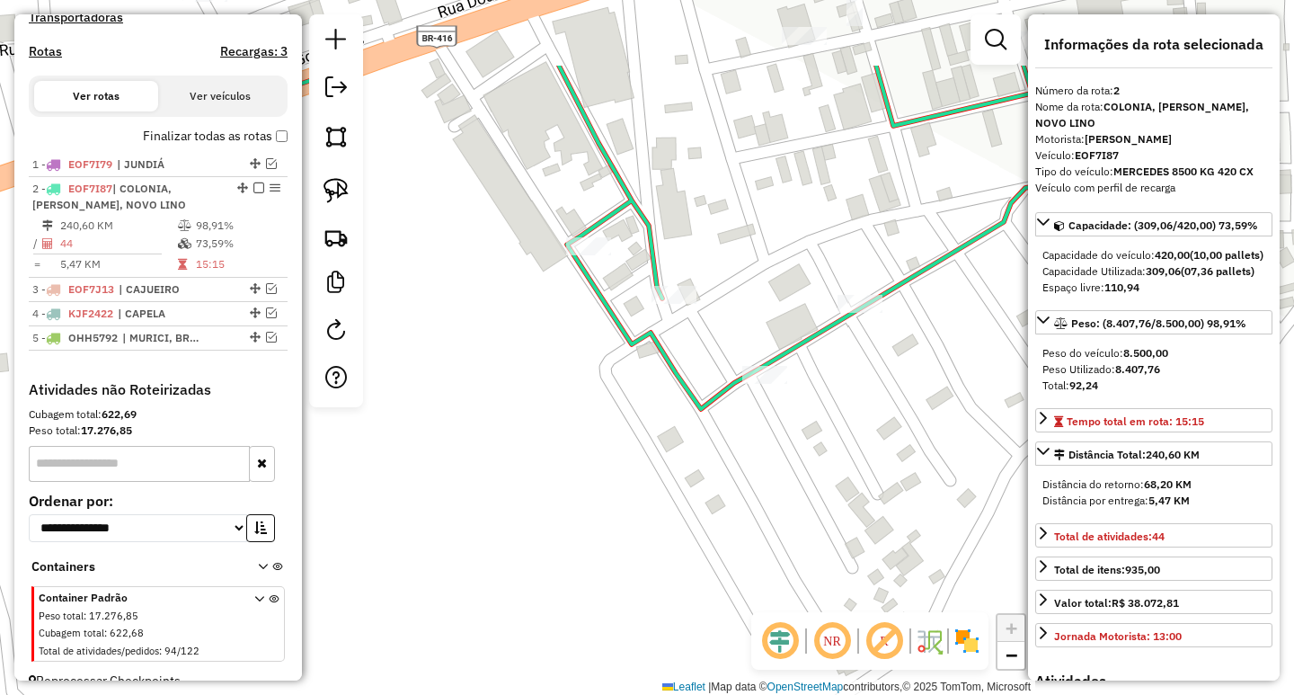
drag, startPoint x: 537, startPoint y: 317, endPoint x: 597, endPoint y: 394, distance: 96.7
click at [596, 390] on div "Janela de atendimento Grade de atendimento Capacidade Transportadoras Veículos …" at bounding box center [647, 347] width 1294 height 695
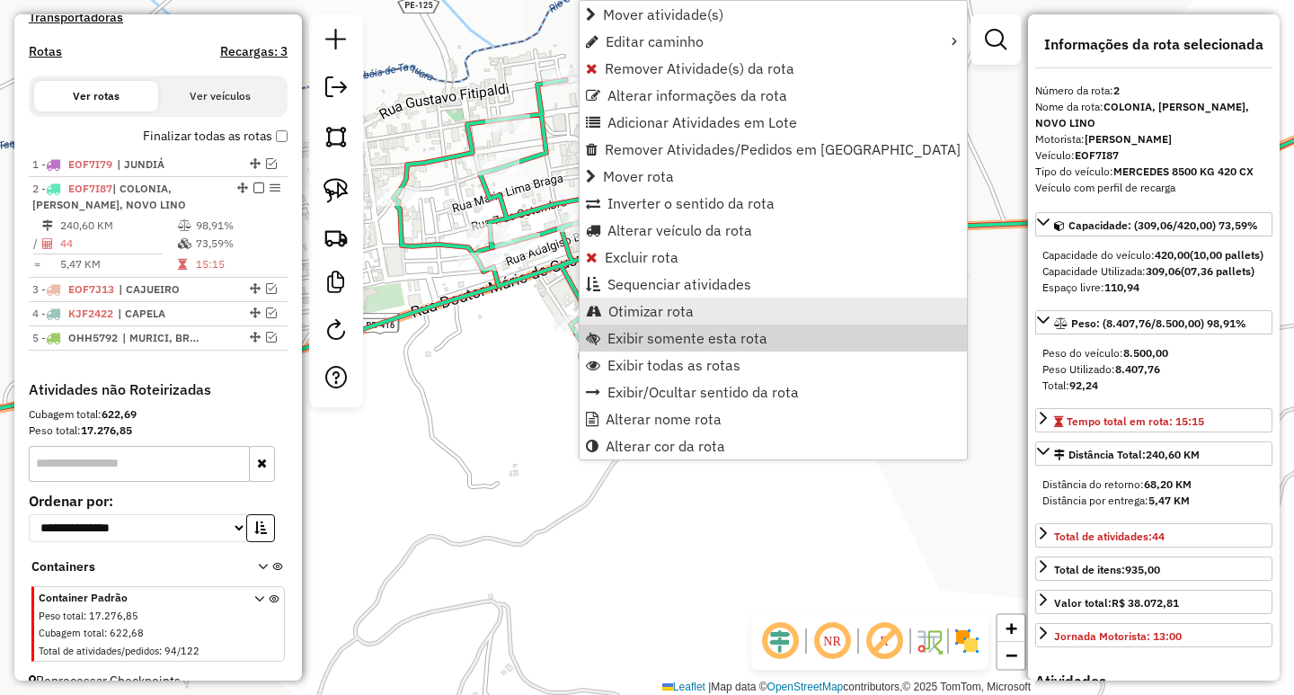
scroll to position [581, 0]
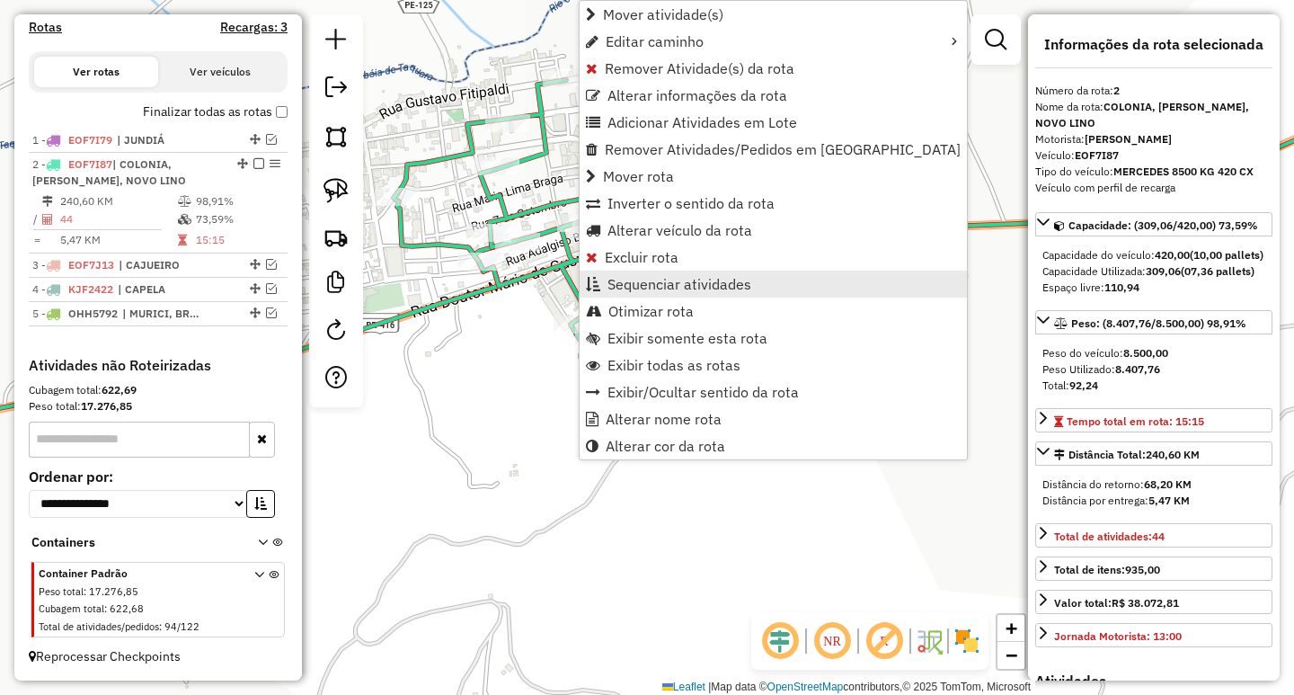
click at [643, 286] on span "Sequenciar atividades" at bounding box center [680, 284] width 144 height 14
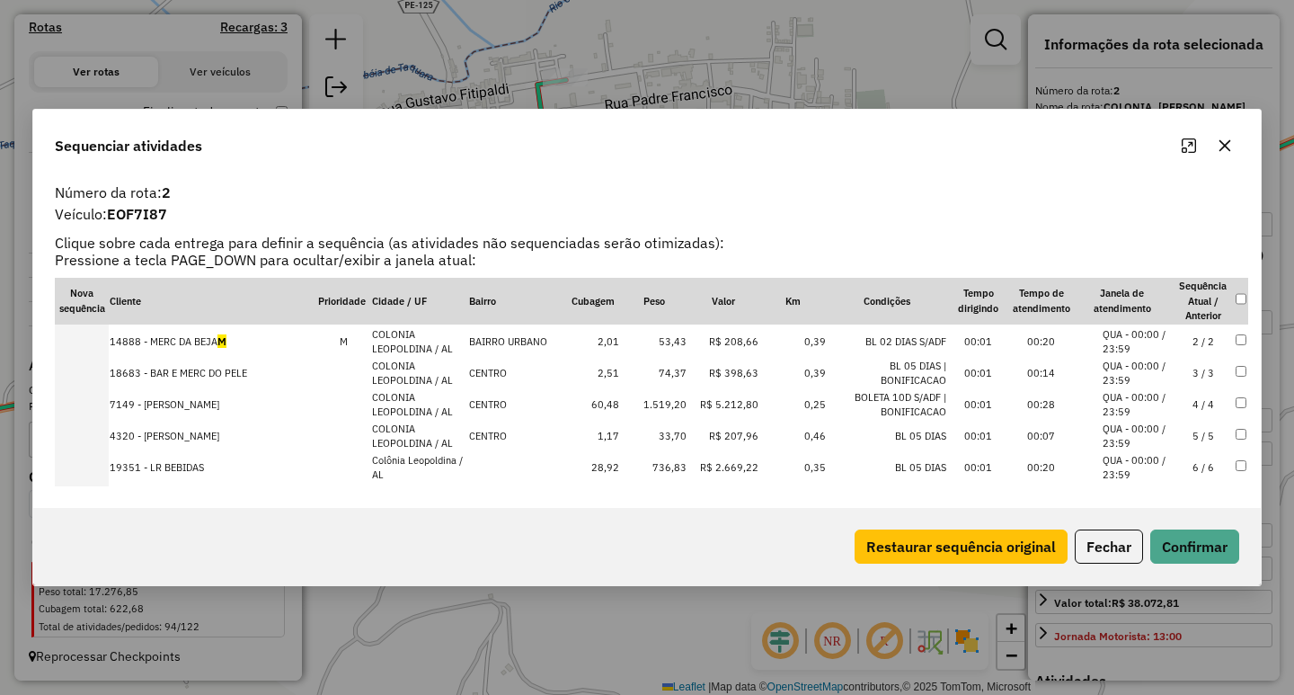
scroll to position [0, 0]
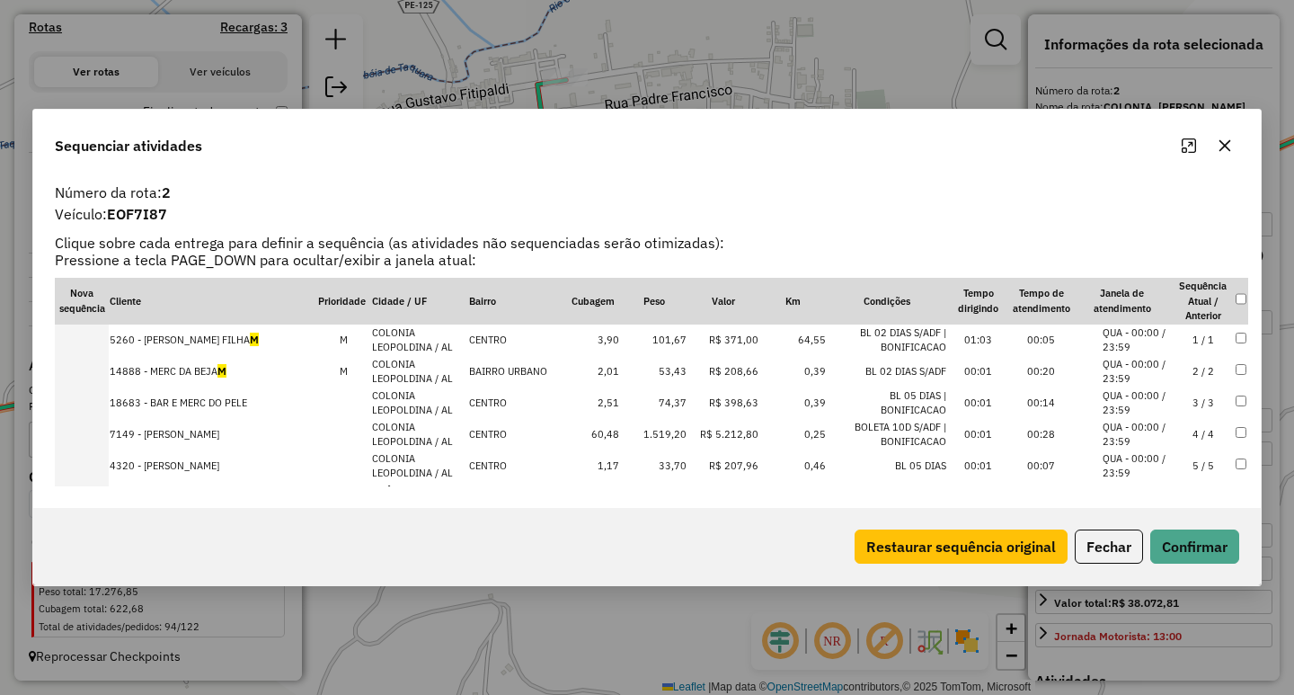
click at [1228, 146] on icon "button" at bounding box center [1225, 145] width 14 height 14
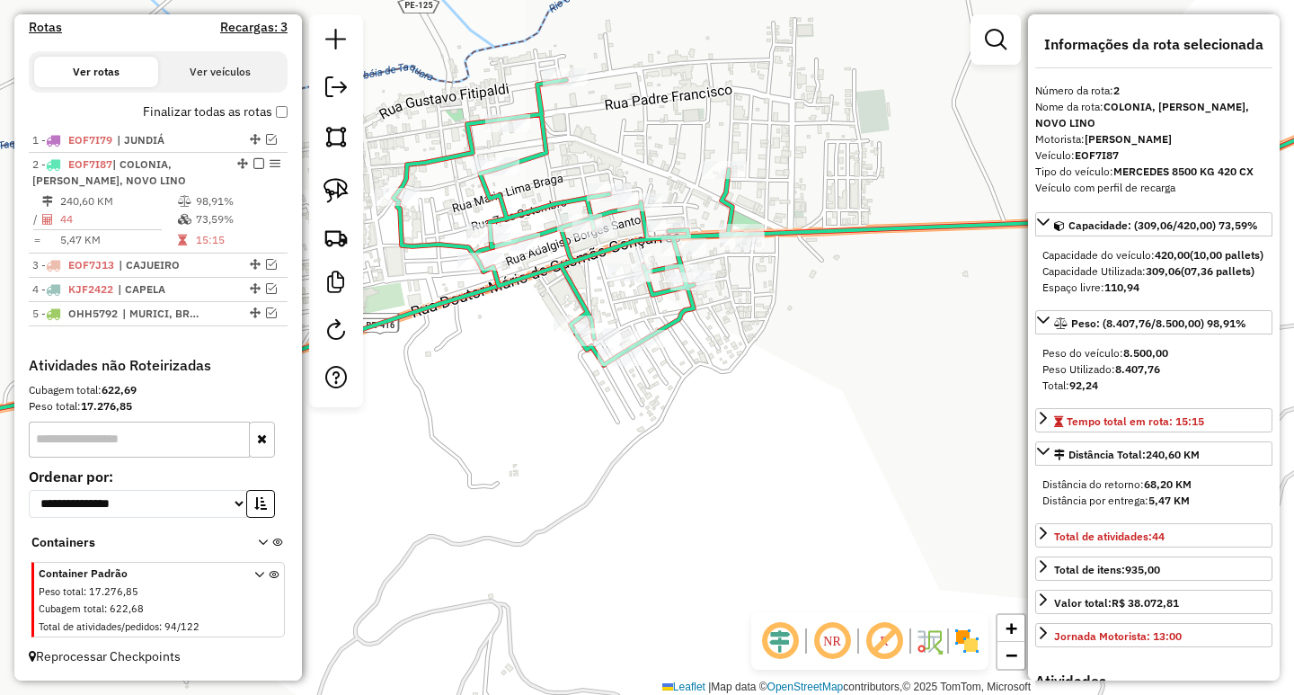
drag, startPoint x: 563, startPoint y: 149, endPoint x: 625, endPoint y: 202, distance: 82.3
click at [623, 200] on div "Janela de atendimento Grade de atendimento Capacidade Transportadoras Veículos …" at bounding box center [647, 347] width 1294 height 695
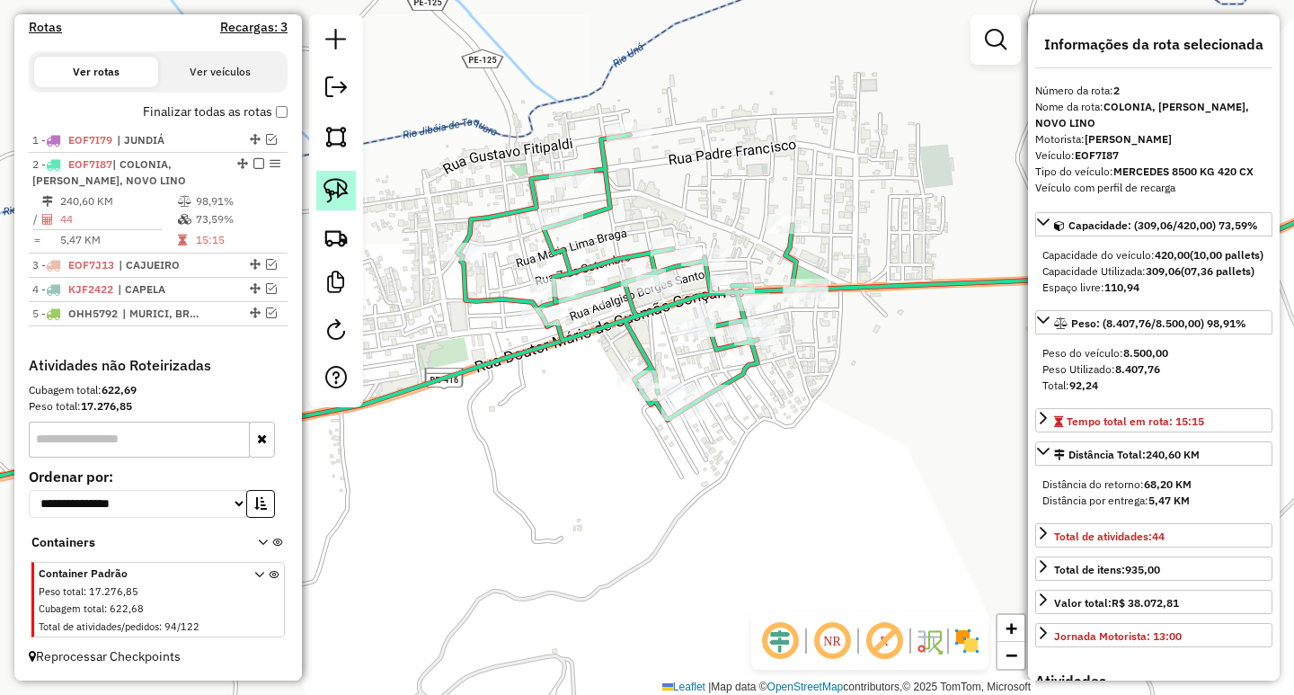
click at [342, 190] on img at bounding box center [336, 190] width 25 height 25
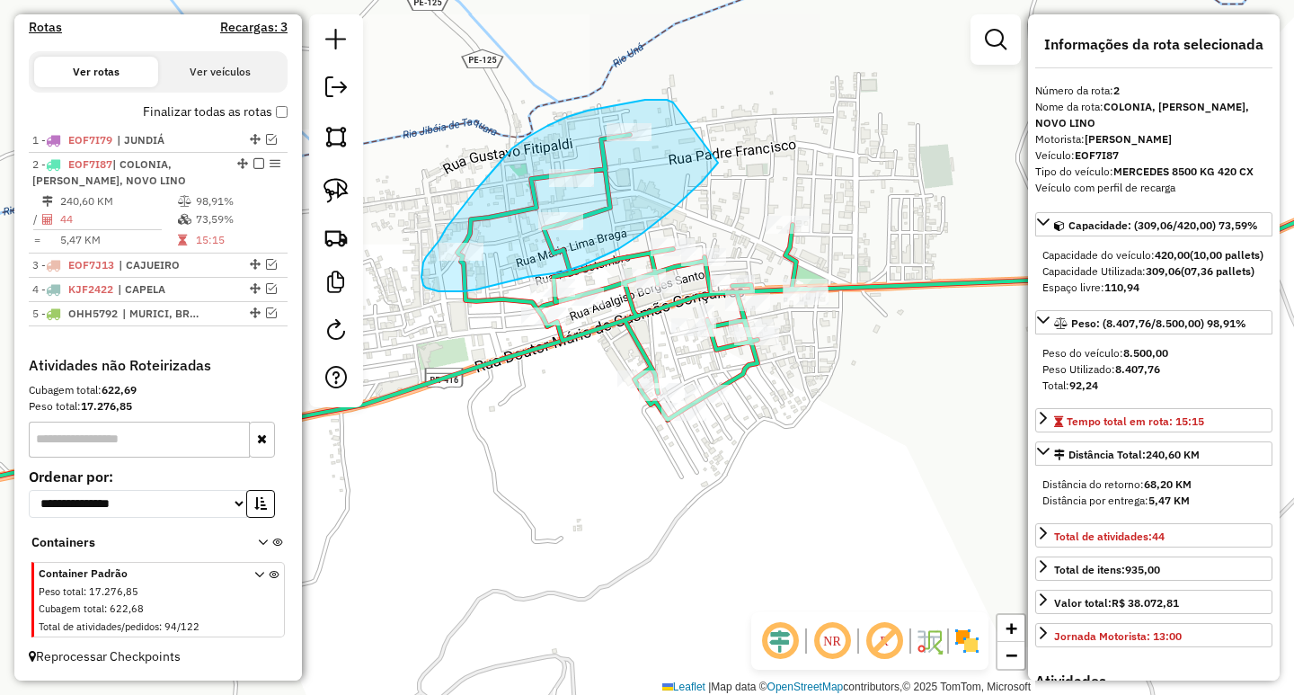
drag, startPoint x: 670, startPoint y: 101, endPoint x: 722, endPoint y: 156, distance: 75.7
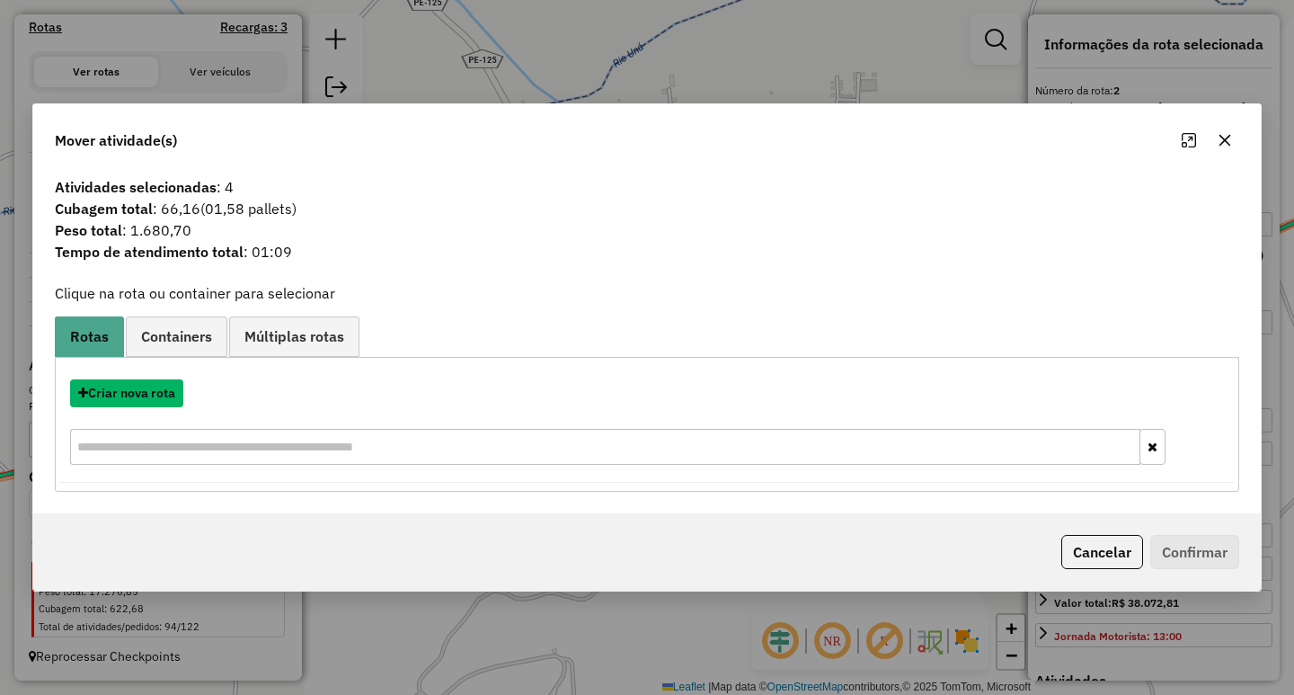
click at [166, 401] on button "Criar nova rota" at bounding box center [126, 393] width 113 height 28
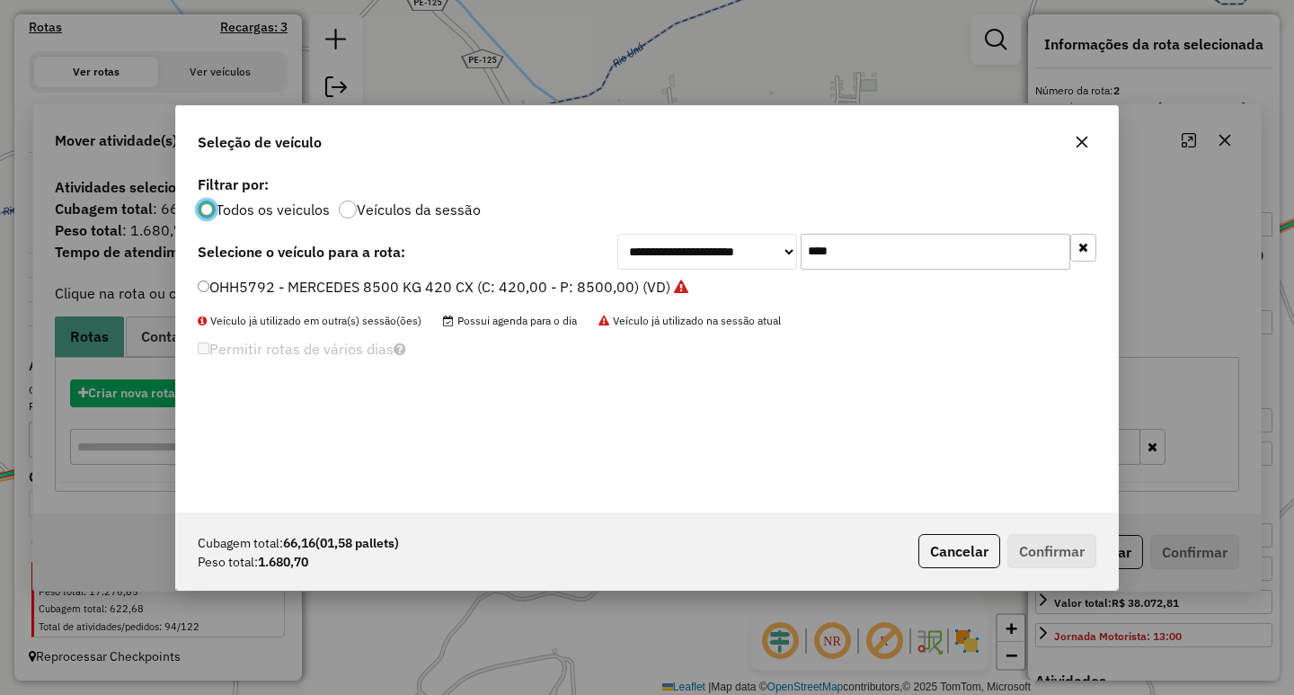
scroll to position [10, 5]
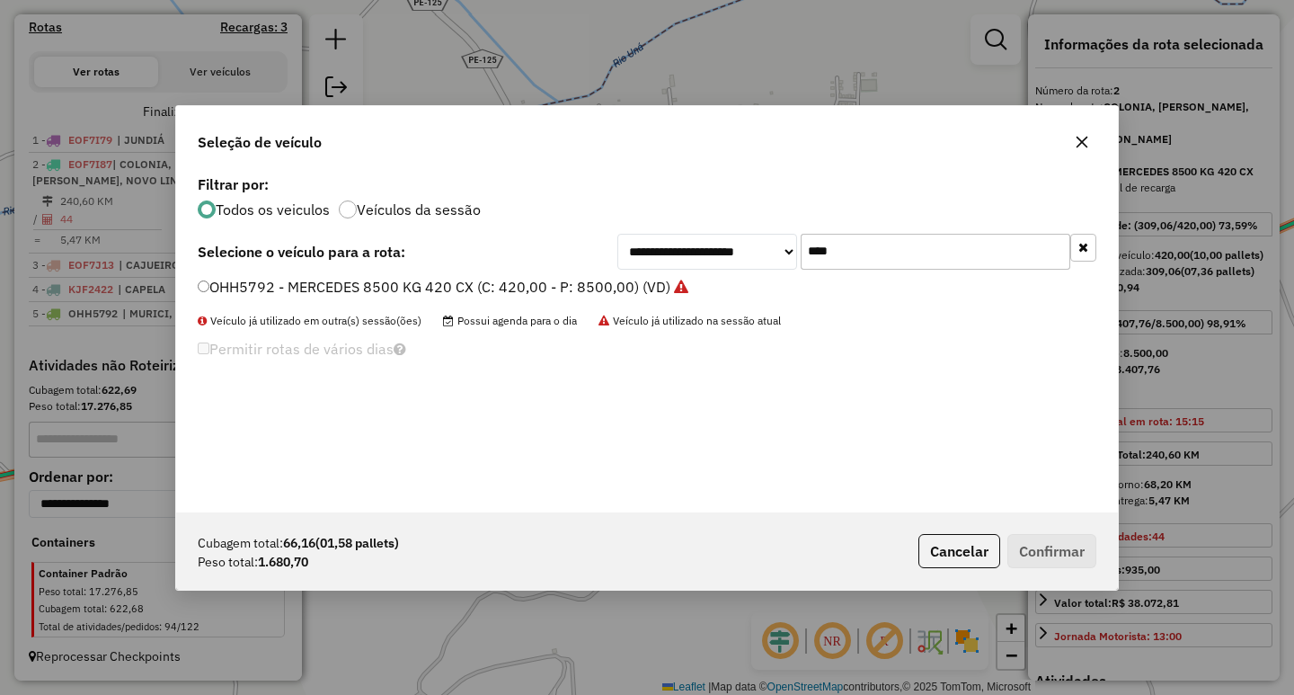
drag, startPoint x: 882, startPoint y: 259, endPoint x: 638, endPoint y: 256, distance: 243.6
click at [668, 254] on div "**********" at bounding box center [856, 252] width 479 height 36
type input "****"
click at [485, 279] on label "NMG6759 - VOLKS 5500 (C: 5500,00 - P: 5500,00) (VD)" at bounding box center [388, 287] width 380 height 22
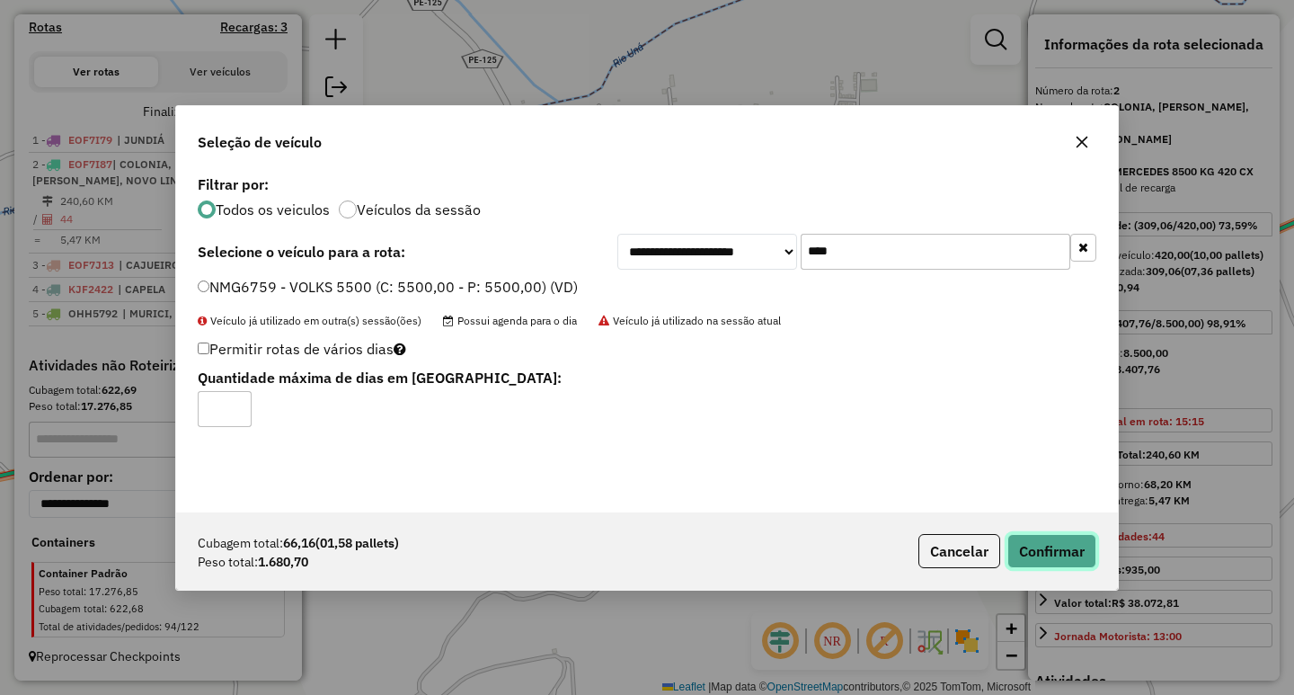
click at [1020, 543] on button "Confirmar" at bounding box center [1051, 551] width 89 height 34
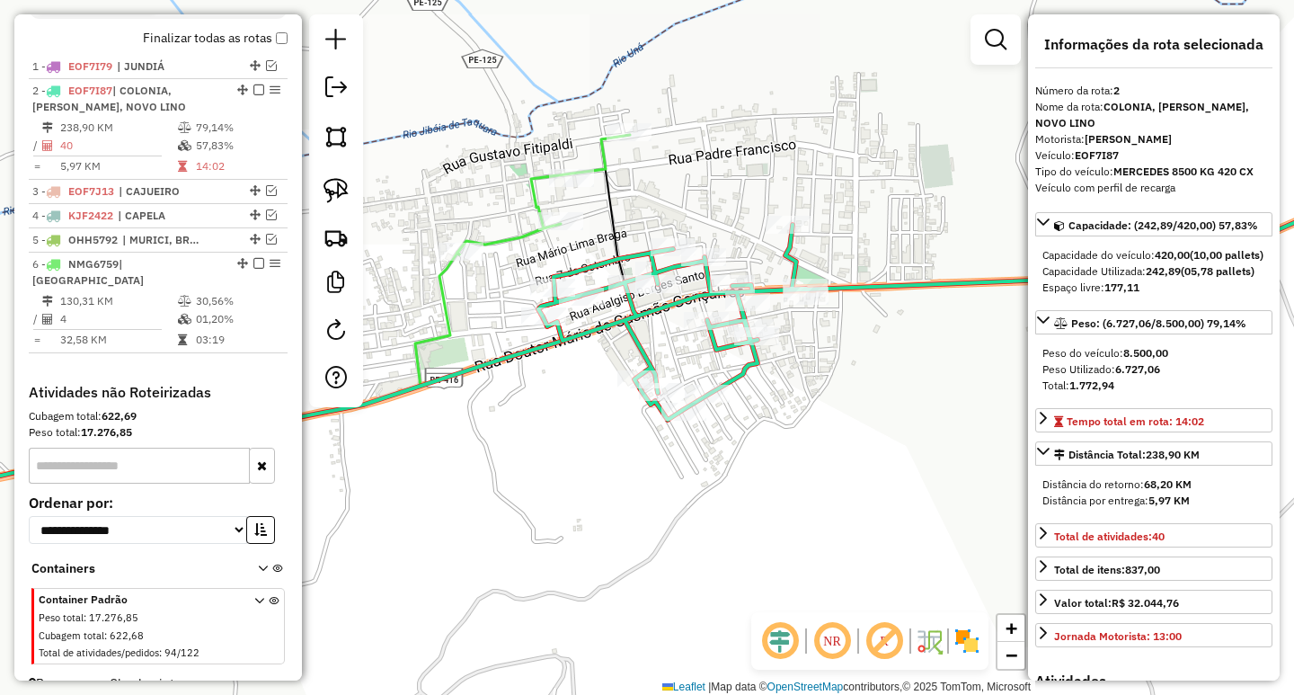
scroll to position [688, 0]
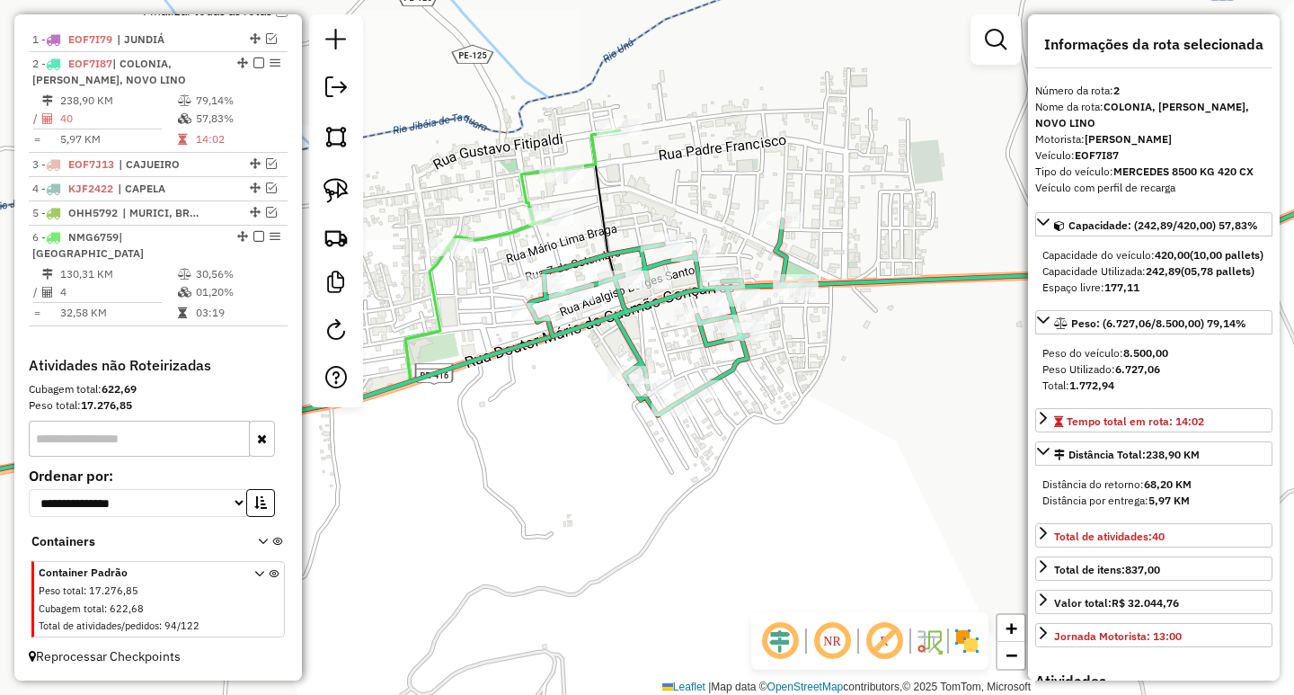
drag, startPoint x: 903, startPoint y: 562, endPoint x: 654, endPoint y: 392, distance: 301.4
click at [663, 393] on div "Janela de atendimento Grade de atendimento Capacidade Transportadoras Veículos …" at bounding box center [647, 347] width 1294 height 695
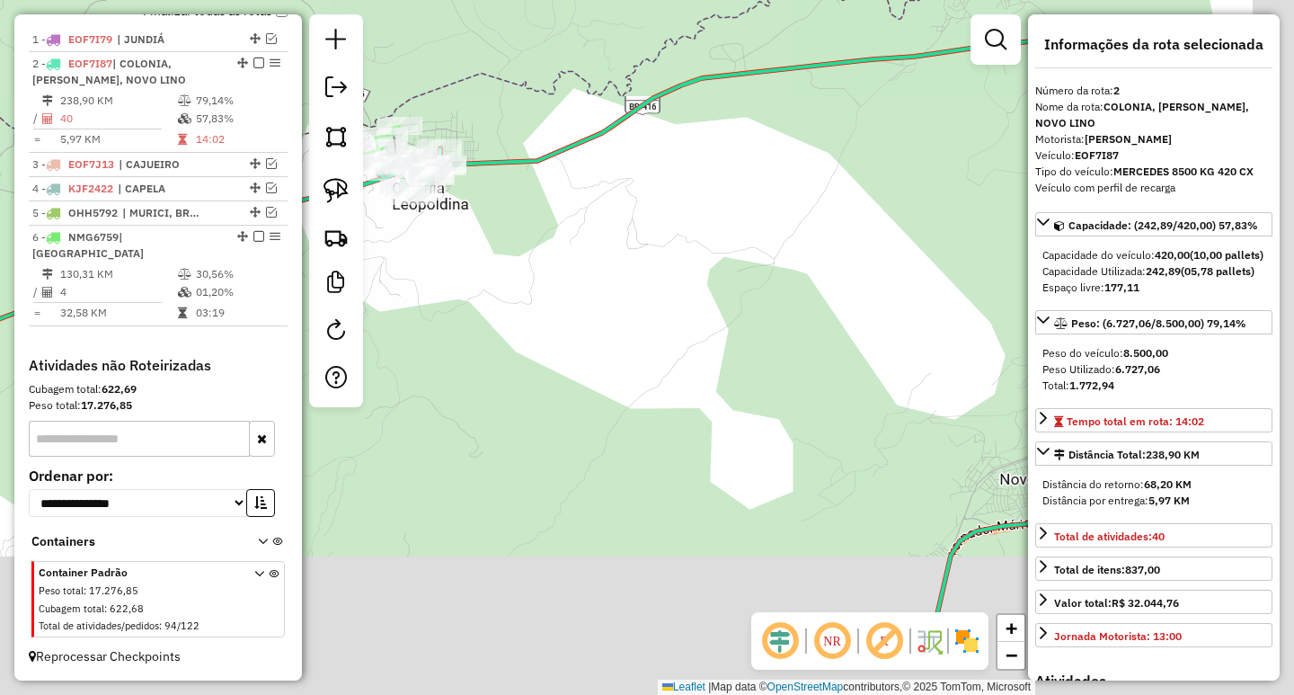
drag, startPoint x: 773, startPoint y: 464, endPoint x: 513, endPoint y: 274, distance: 321.6
click at [515, 275] on div "Janela de atendimento Grade de atendimento Capacidade Transportadoras Veículos …" at bounding box center [647, 347] width 1294 height 695
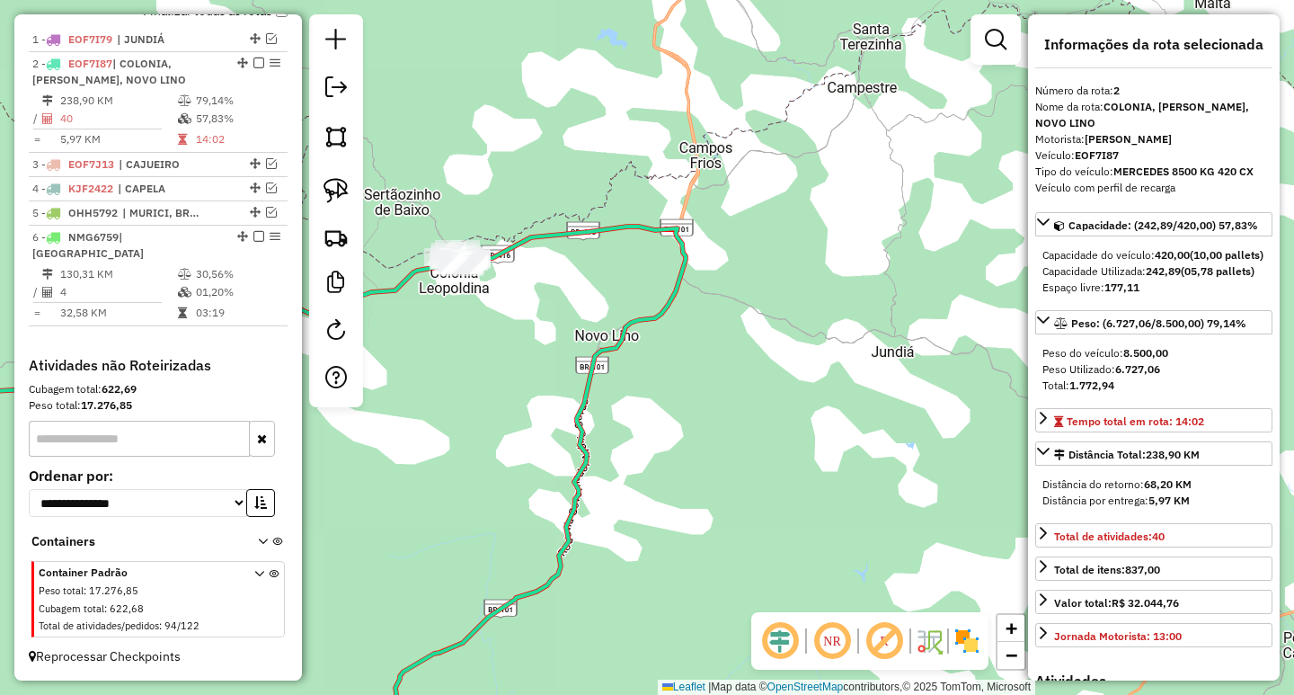
drag, startPoint x: 728, startPoint y: 437, endPoint x: 783, endPoint y: 220, distance: 223.4
click at [770, 253] on div "Janela de atendimento Grade de atendimento Capacidade Transportadoras Veículos …" at bounding box center [647, 347] width 1294 height 695
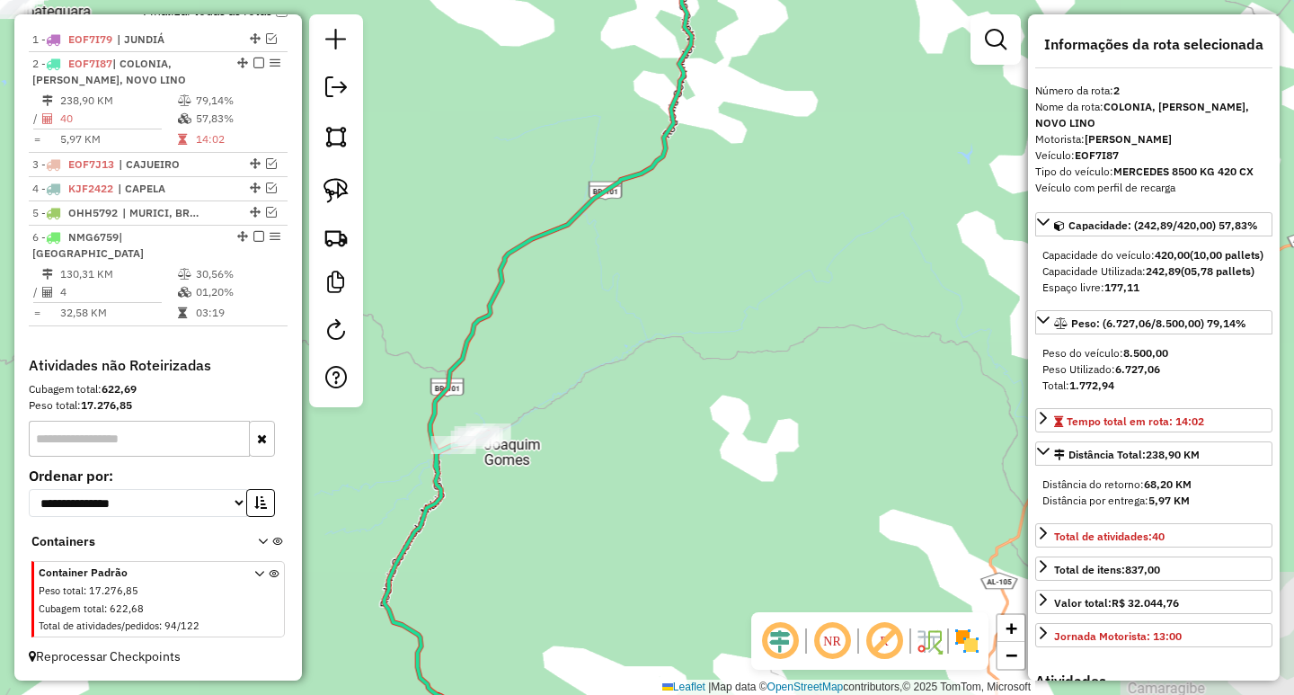
drag, startPoint x: 681, startPoint y: 395, endPoint x: 732, endPoint y: 146, distance: 253.1
click at [713, 197] on div "Janela de atendimento Grade de atendimento Capacidade Transportadoras Veículos …" at bounding box center [647, 347] width 1294 height 695
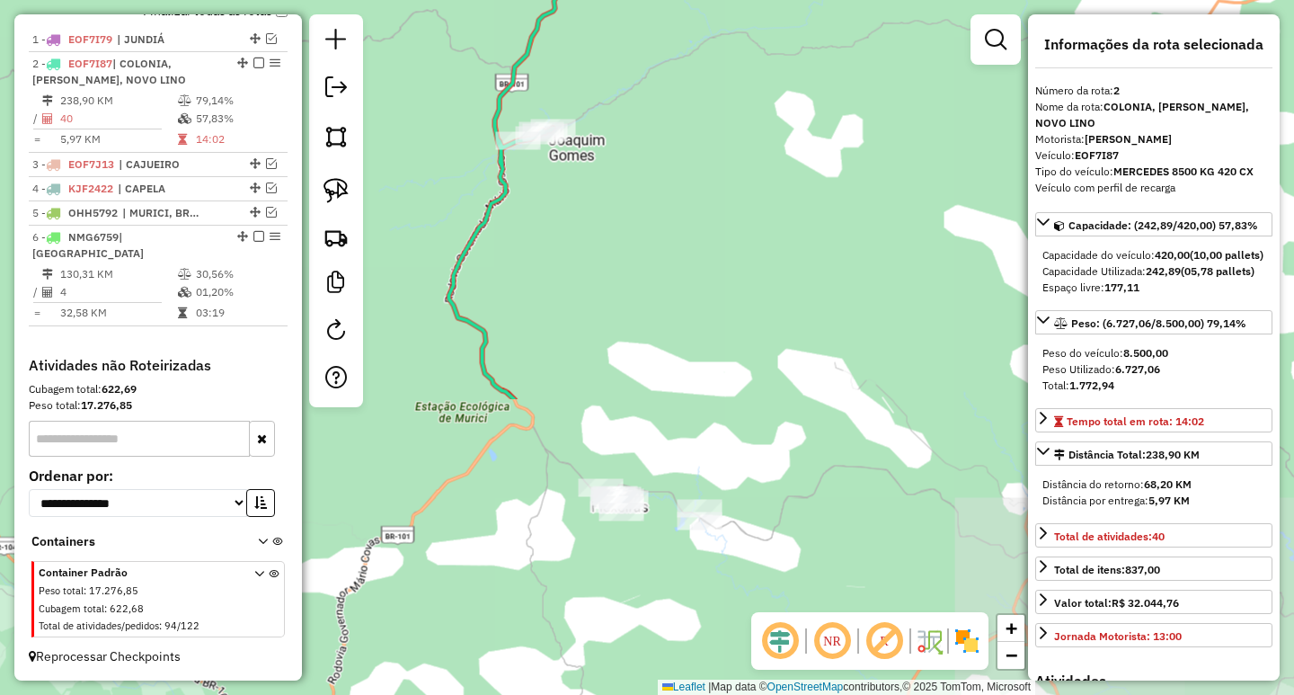
drag, startPoint x: 664, startPoint y: 250, endPoint x: 704, endPoint y: 330, distance: 89.2
click at [705, 324] on div "Janela de atendimento Grade de atendimento Capacidade Transportadoras Veículos …" at bounding box center [647, 347] width 1294 height 695
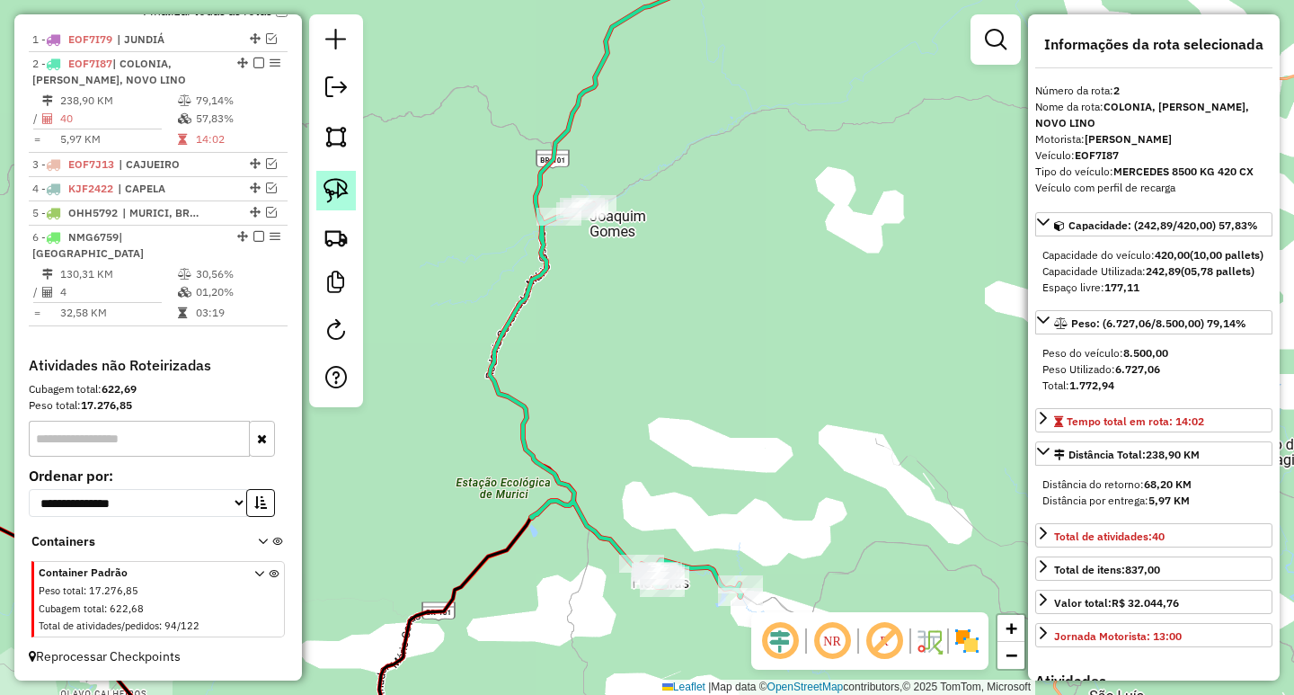
click at [335, 197] on img at bounding box center [336, 190] width 25 height 25
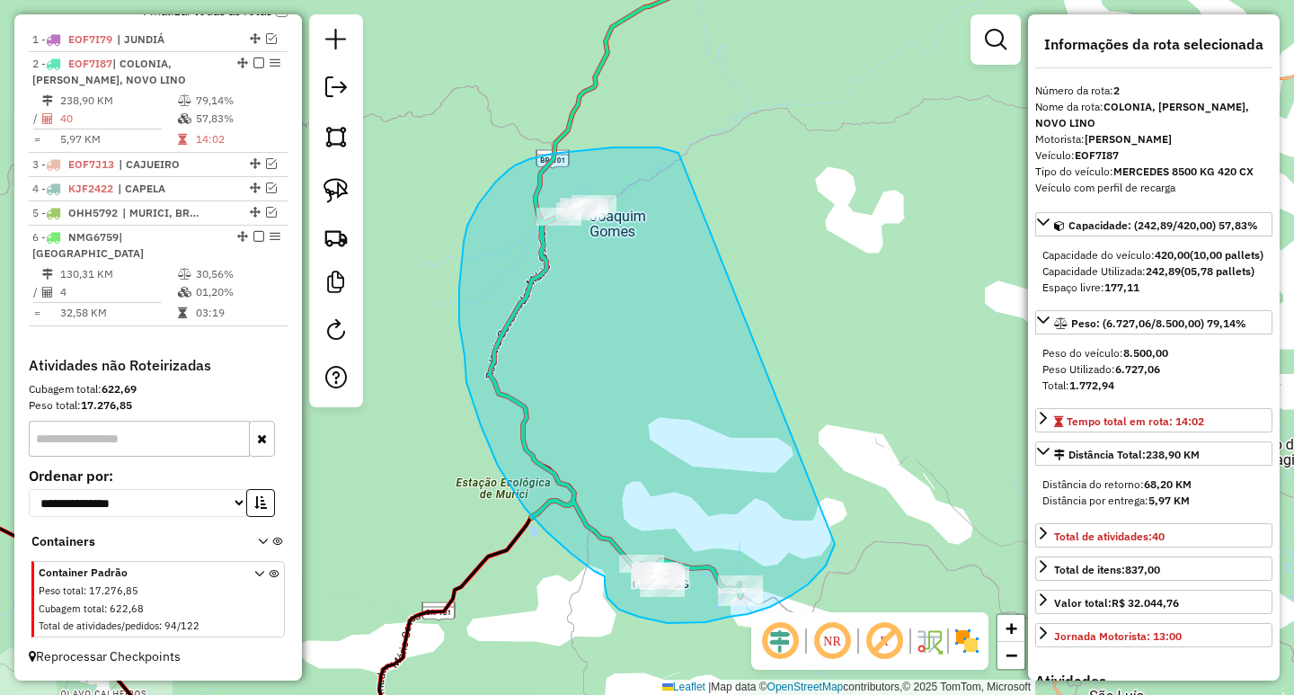
drag, startPoint x: 673, startPoint y: 151, endPoint x: 794, endPoint y: 427, distance: 301.4
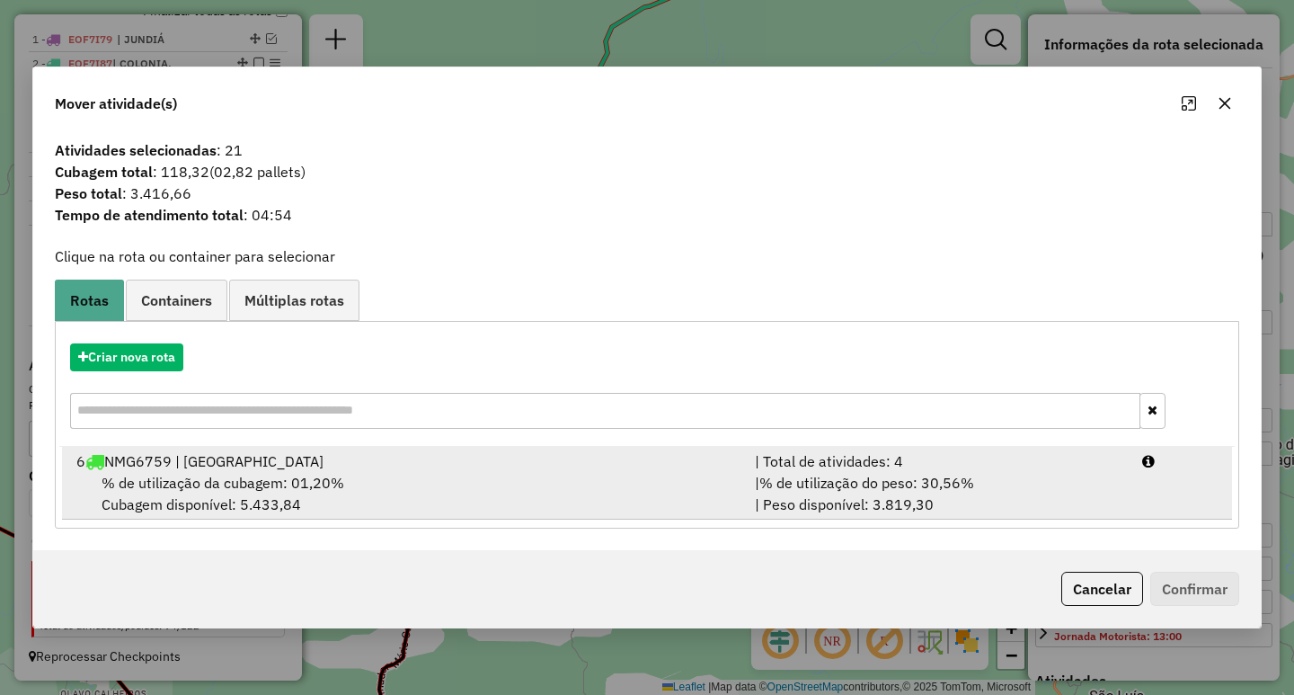
click at [820, 477] on span "% de utilização do peso: 30,56%" at bounding box center [866, 483] width 215 height 18
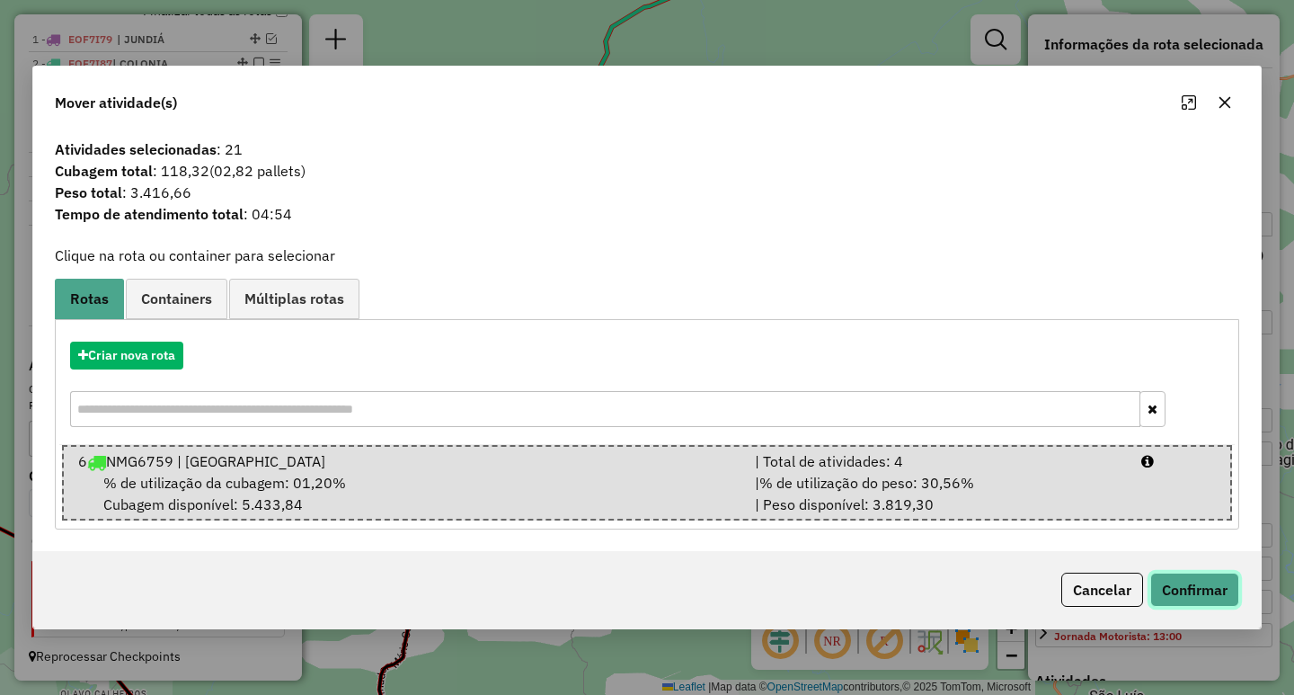
click at [1213, 592] on button "Confirmar" at bounding box center [1194, 589] width 89 height 34
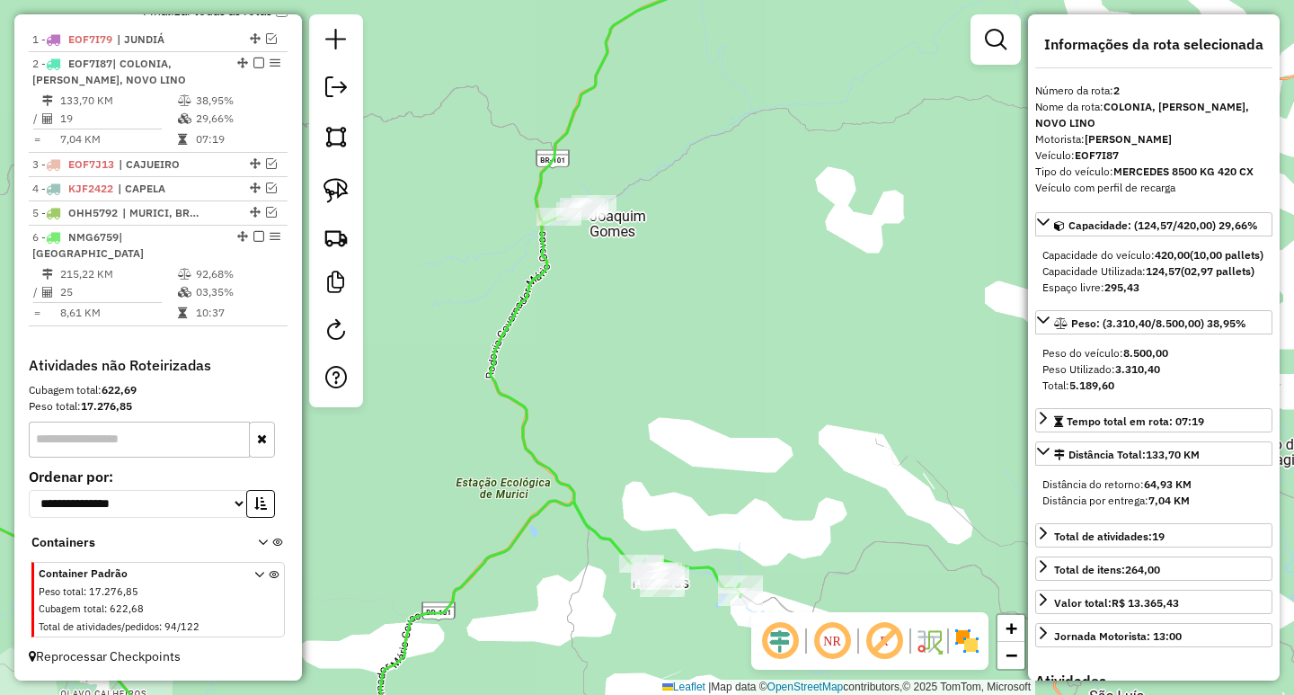
scroll to position [666, 0]
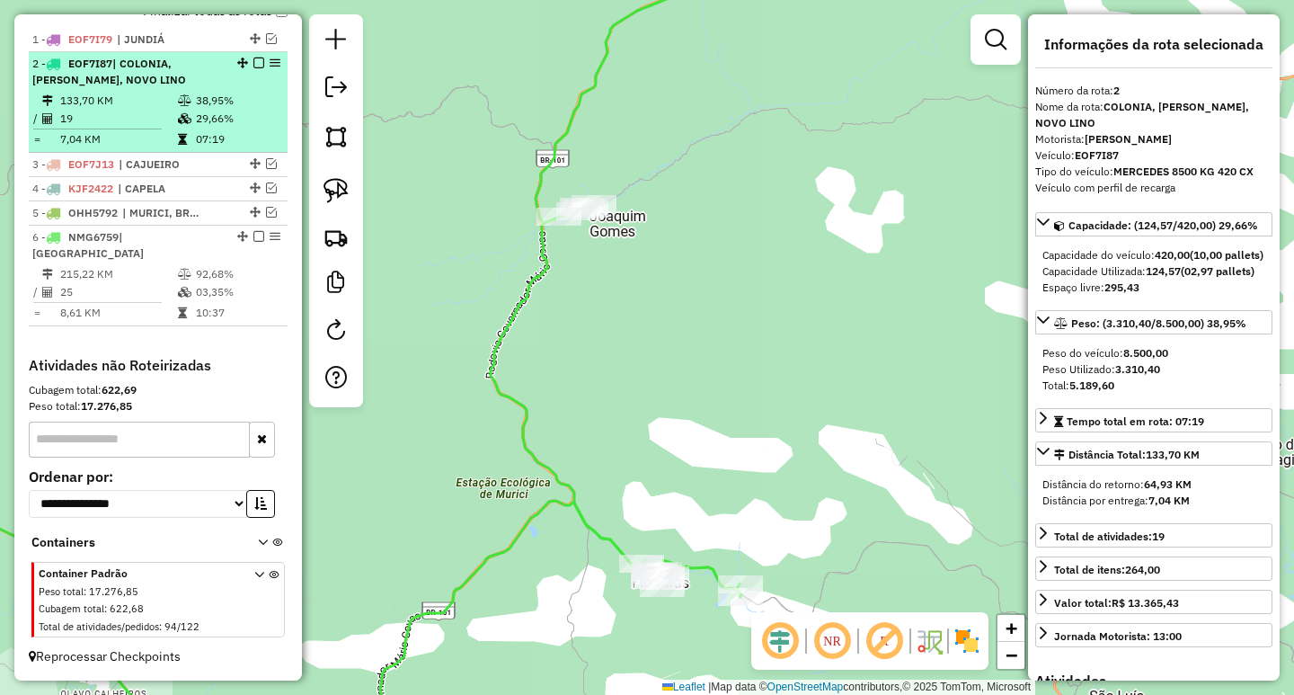
click at [222, 128] on td "29,66%" at bounding box center [237, 119] width 85 height 18
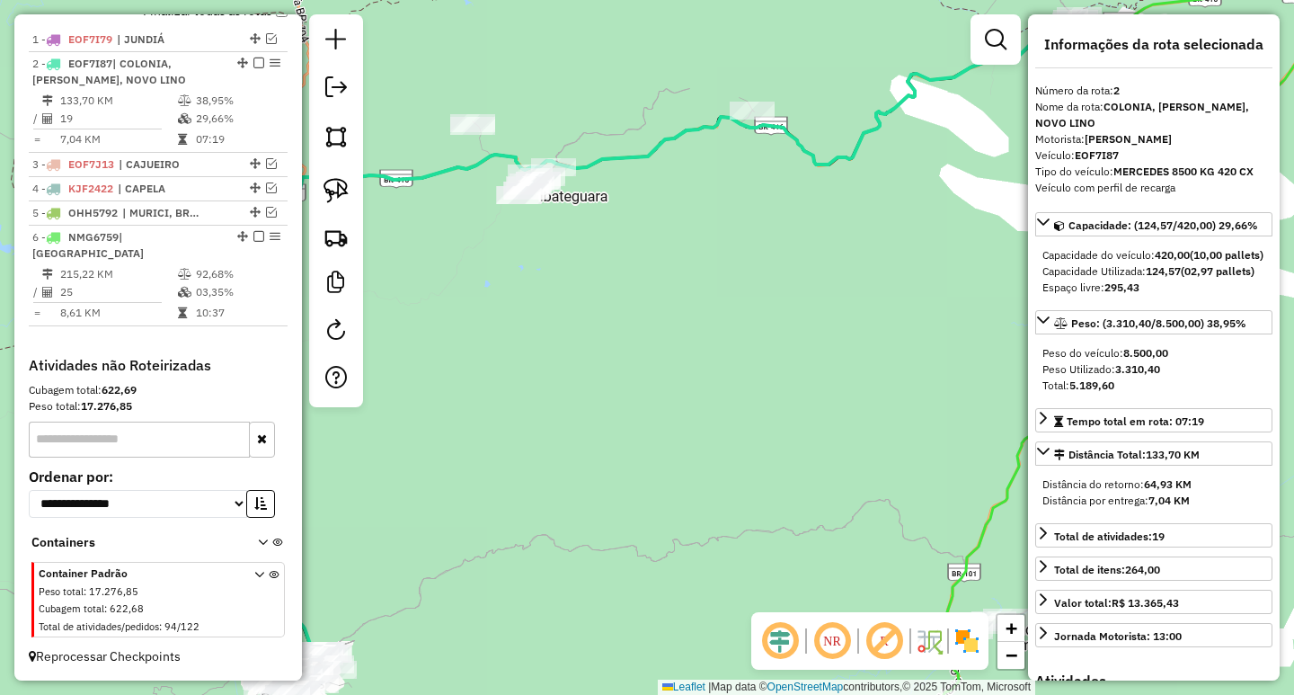
drag, startPoint x: 538, startPoint y: 359, endPoint x: 384, endPoint y: 245, distance: 191.6
click at [426, 273] on div "Janela de atendimento Grade de atendimento Capacidade Transportadoras Veículos …" at bounding box center [647, 347] width 1294 height 695
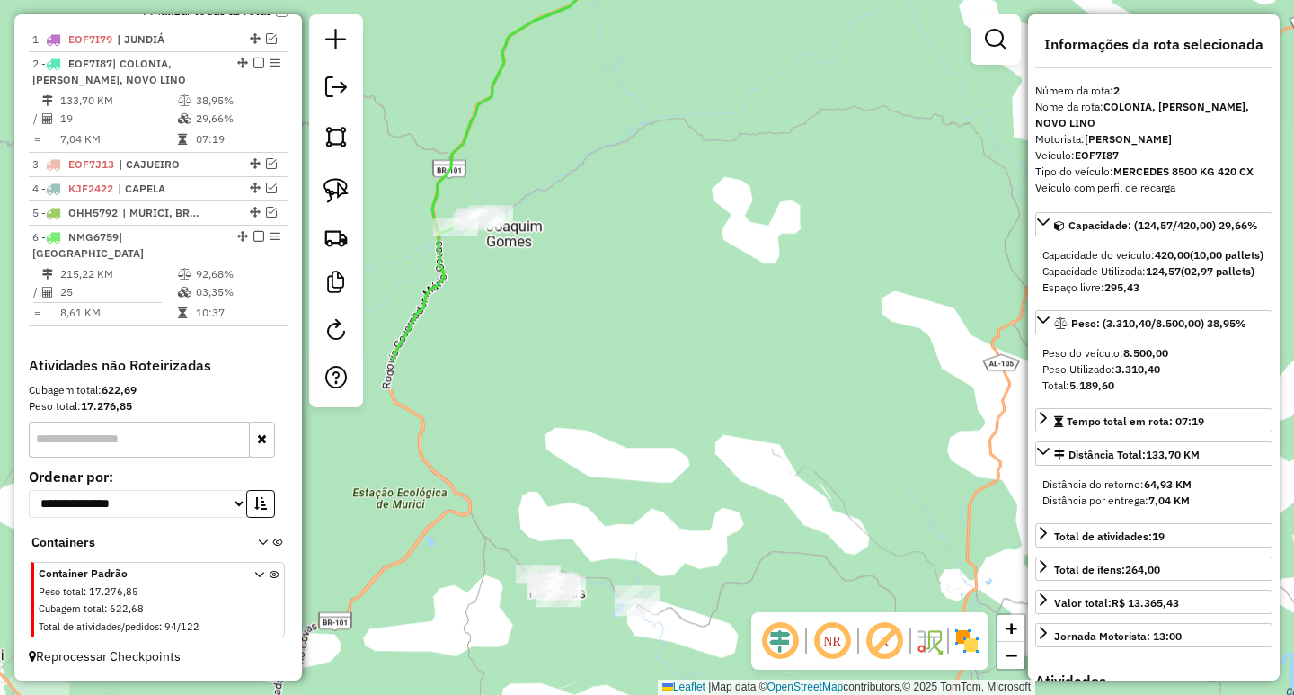
drag, startPoint x: 581, startPoint y: 324, endPoint x: 687, endPoint y: 381, distance: 121.4
click at [687, 379] on div "Janela de atendimento Grade de atendimento Capacidade Transportadoras Veículos …" at bounding box center [647, 347] width 1294 height 695
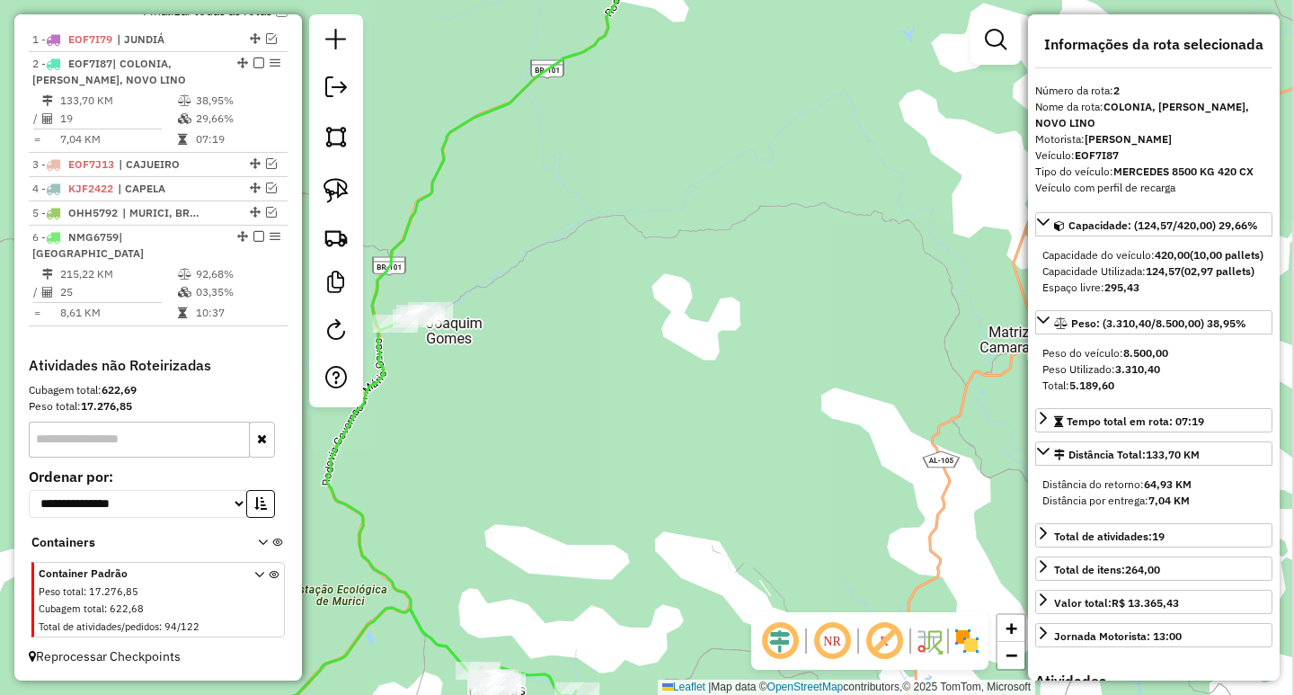
drag, startPoint x: 659, startPoint y: 245, endPoint x: 646, endPoint y: 288, distance: 44.9
click at [646, 288] on div "Janela de atendimento Grade de atendimento Capacidade Transportadoras Veículos …" at bounding box center [647, 347] width 1294 height 695
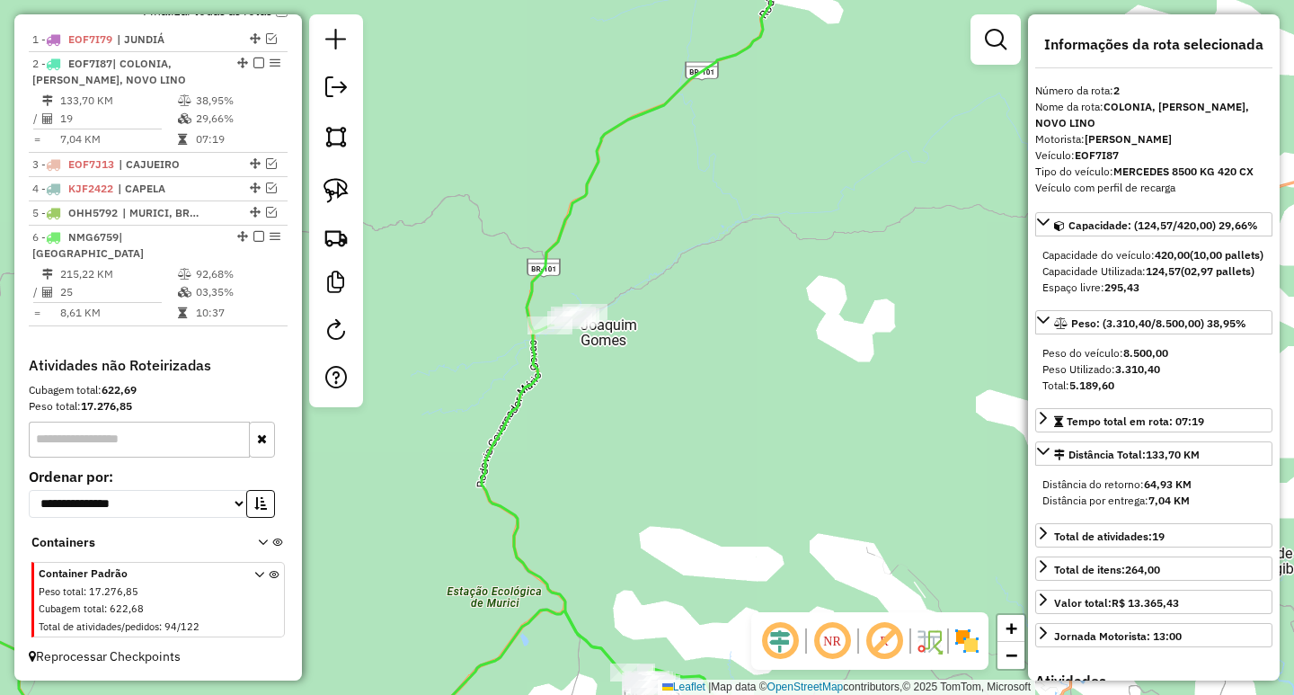
drag, startPoint x: 634, startPoint y: 277, endPoint x: 621, endPoint y: 180, distance: 98.0
click at [621, 180] on div "Janela de atendimento Grade de atendimento Capacidade Transportadoras Veículos …" at bounding box center [647, 347] width 1294 height 695
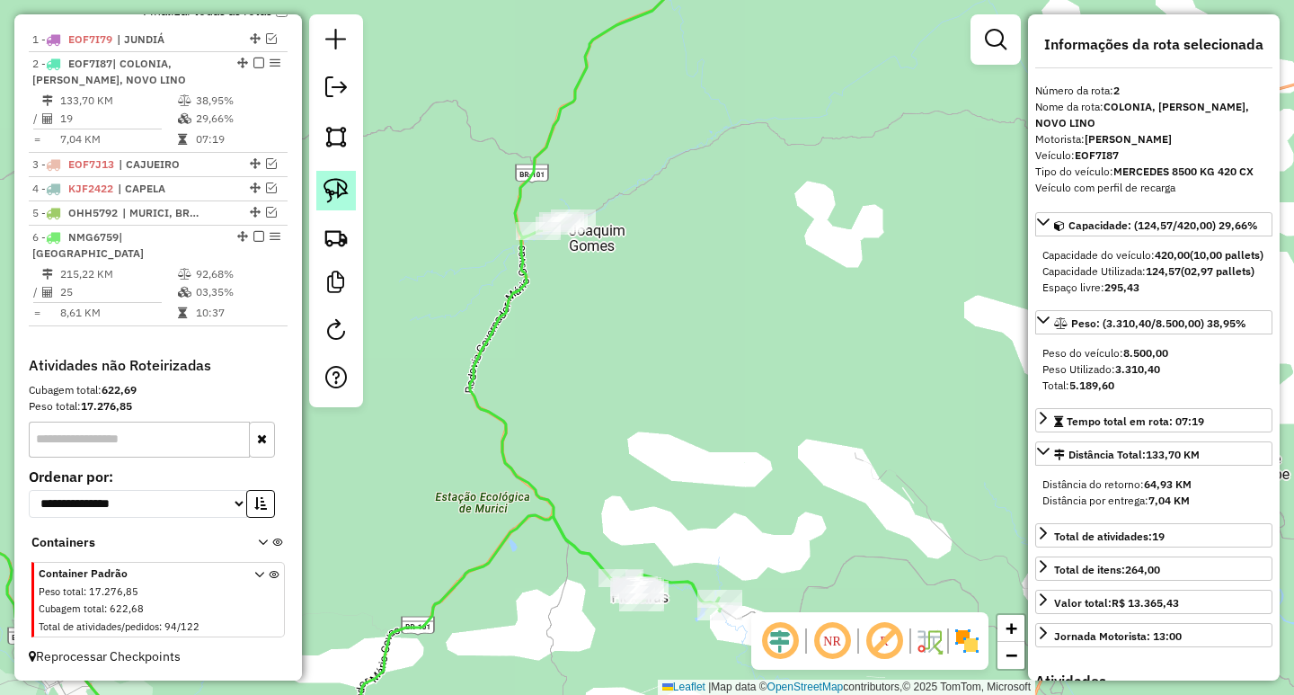
click at [342, 179] on img at bounding box center [336, 190] width 25 height 25
drag, startPoint x: 661, startPoint y: 180, endPoint x: 685, endPoint y: 234, distance: 59.1
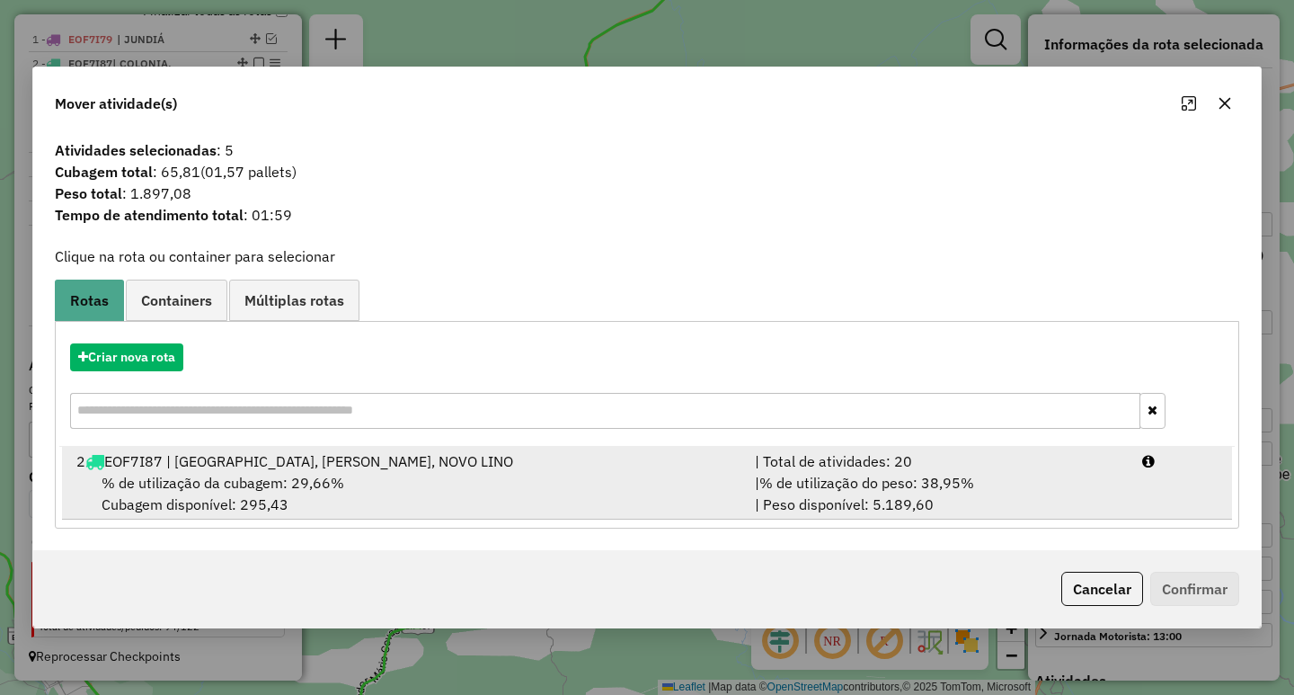
click at [732, 496] on div "% de utilização da cubagem: 29,66% Cubagem disponível: 295,43" at bounding box center [405, 493] width 679 height 43
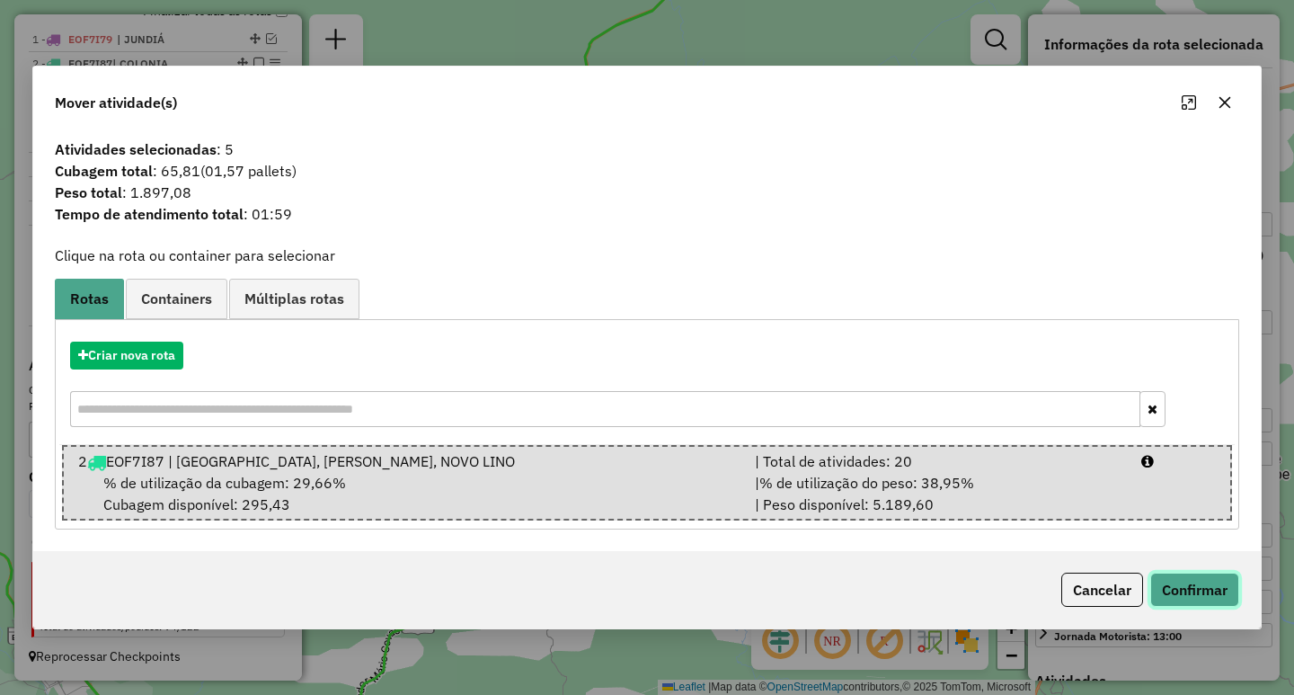
click at [1188, 592] on button "Confirmar" at bounding box center [1194, 589] width 89 height 34
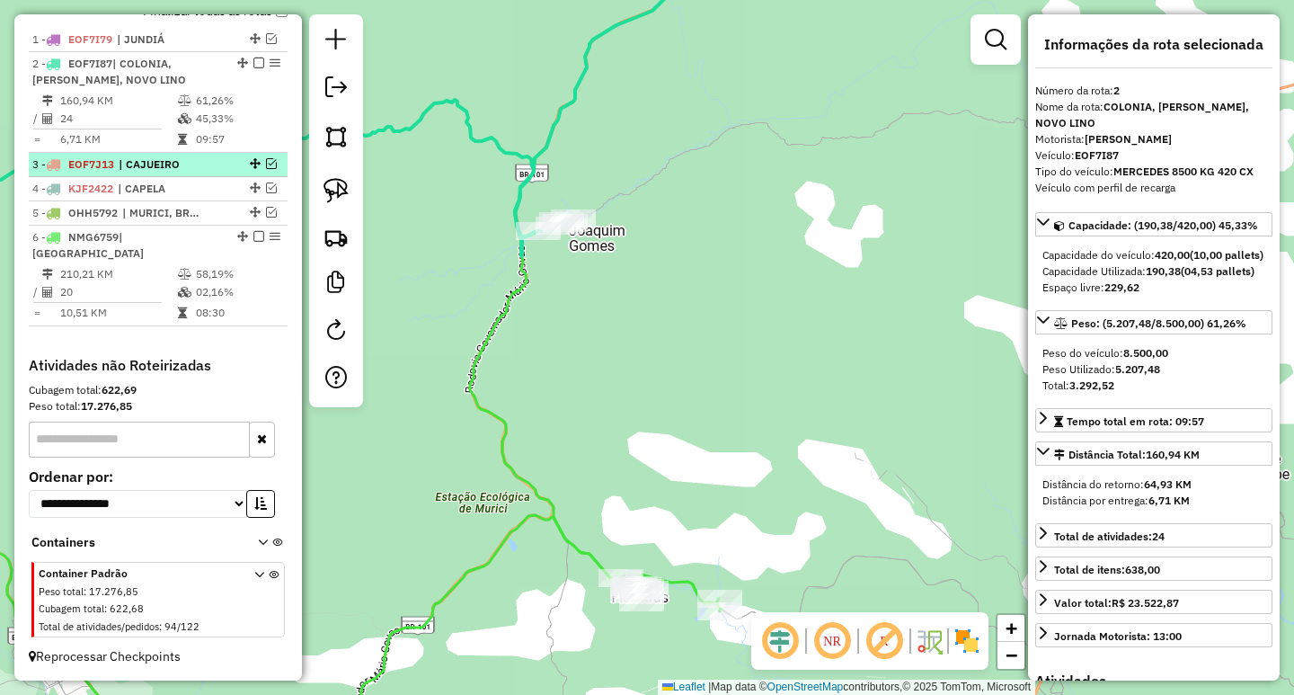
click at [182, 170] on li "3 - EOF7J13 | CAJUEIRO" at bounding box center [158, 165] width 259 height 24
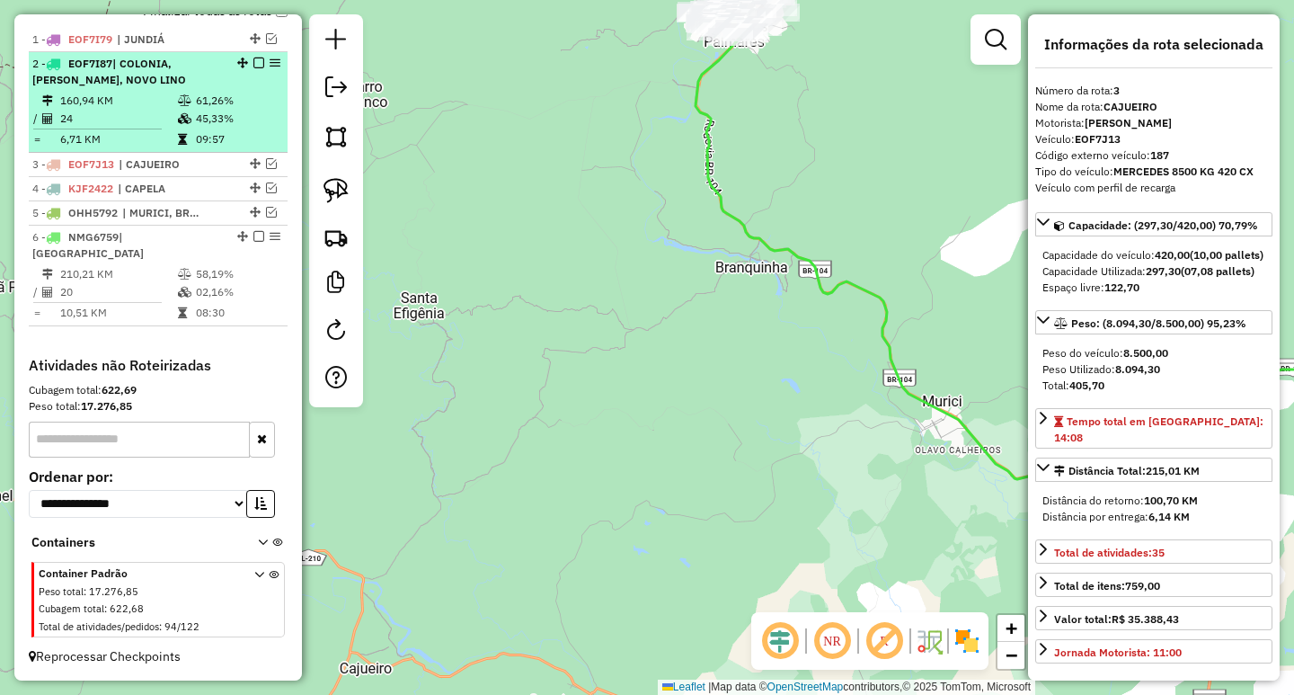
click at [178, 106] on icon at bounding box center [184, 100] width 13 height 11
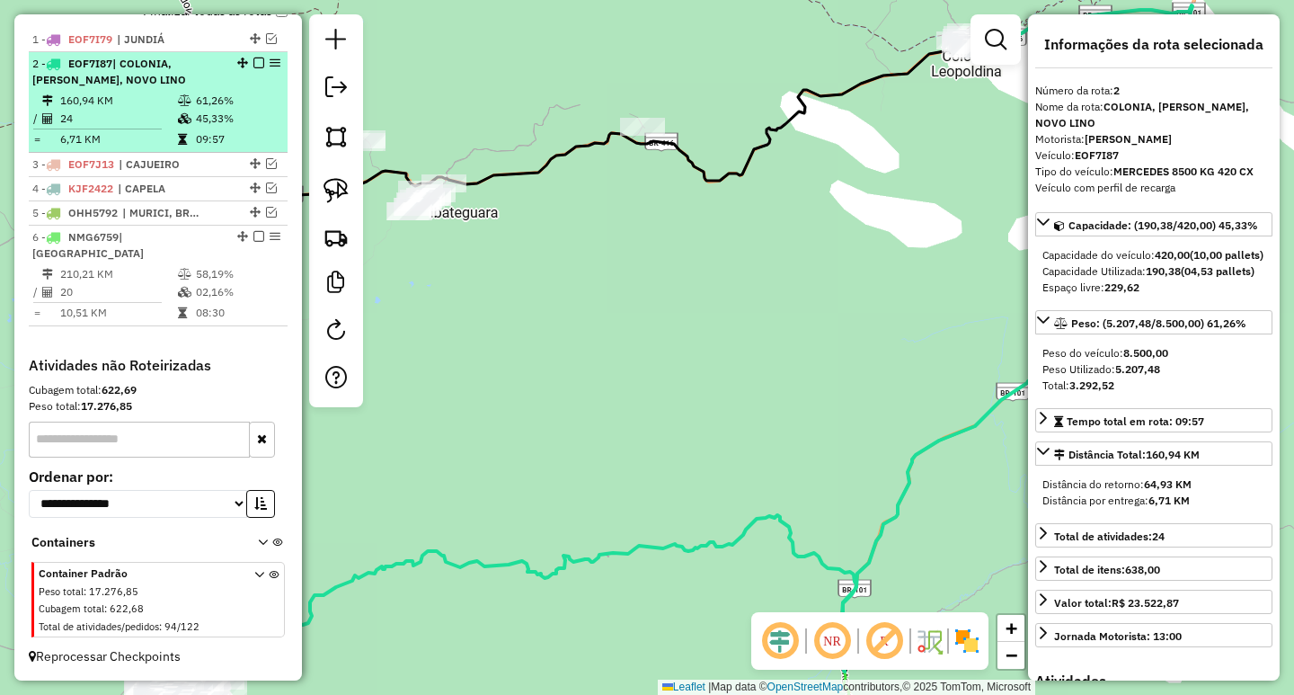
click at [258, 68] on em at bounding box center [258, 63] width 11 height 11
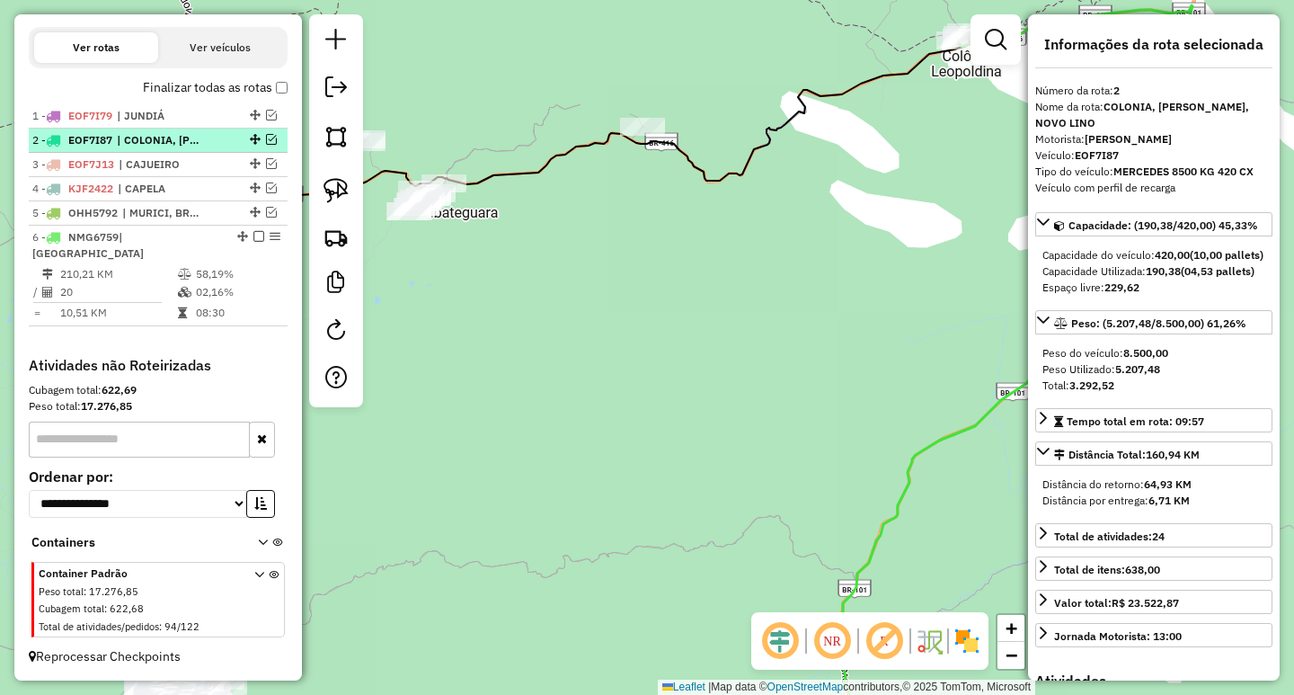
scroll to position [590, 0]
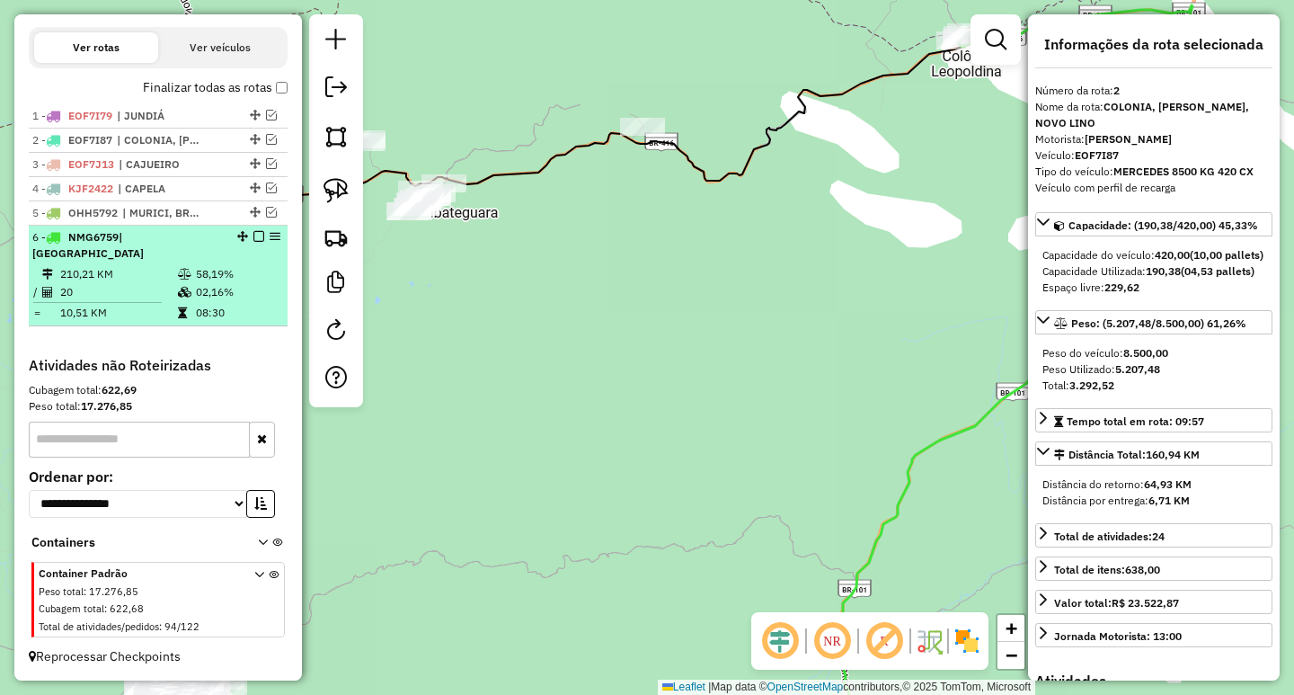
click at [202, 267] on td "58,19%" at bounding box center [237, 274] width 85 height 18
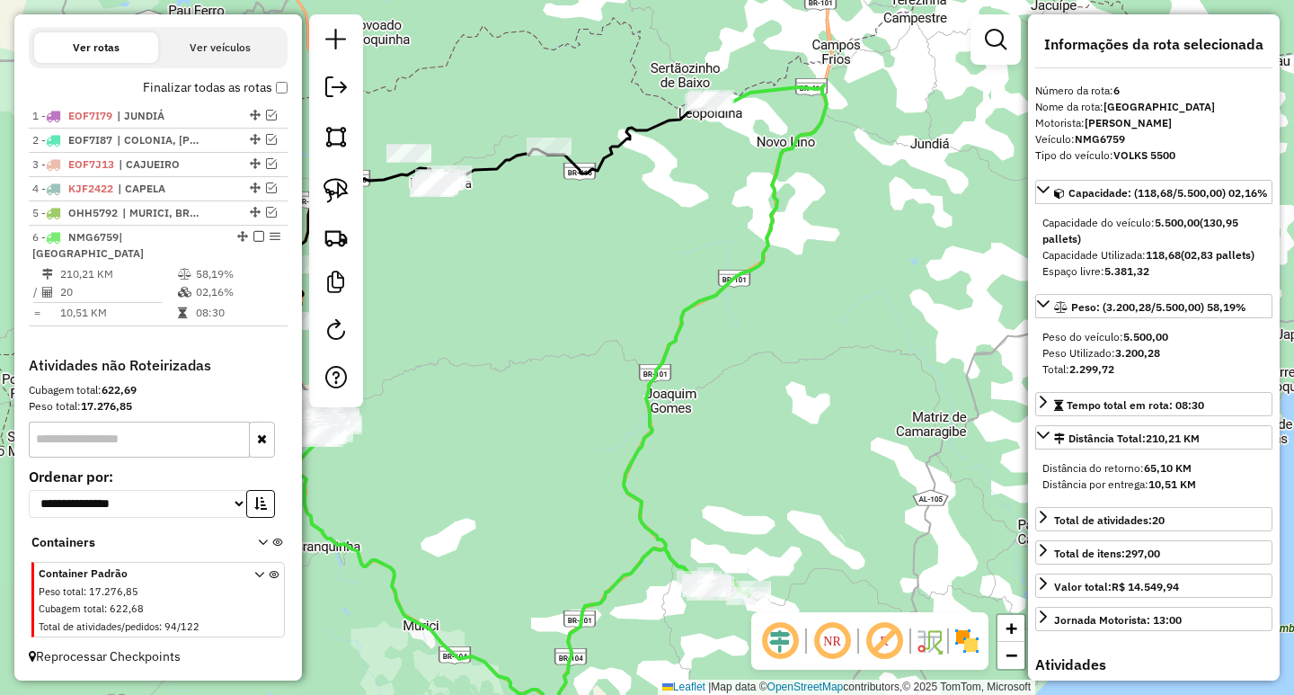
drag, startPoint x: 719, startPoint y: 288, endPoint x: 636, endPoint y: 337, distance: 96.3
click at [636, 337] on div "Janela de atendimento Grade de atendimento Capacidade Transportadoras Veículos …" at bounding box center [647, 347] width 1294 height 695
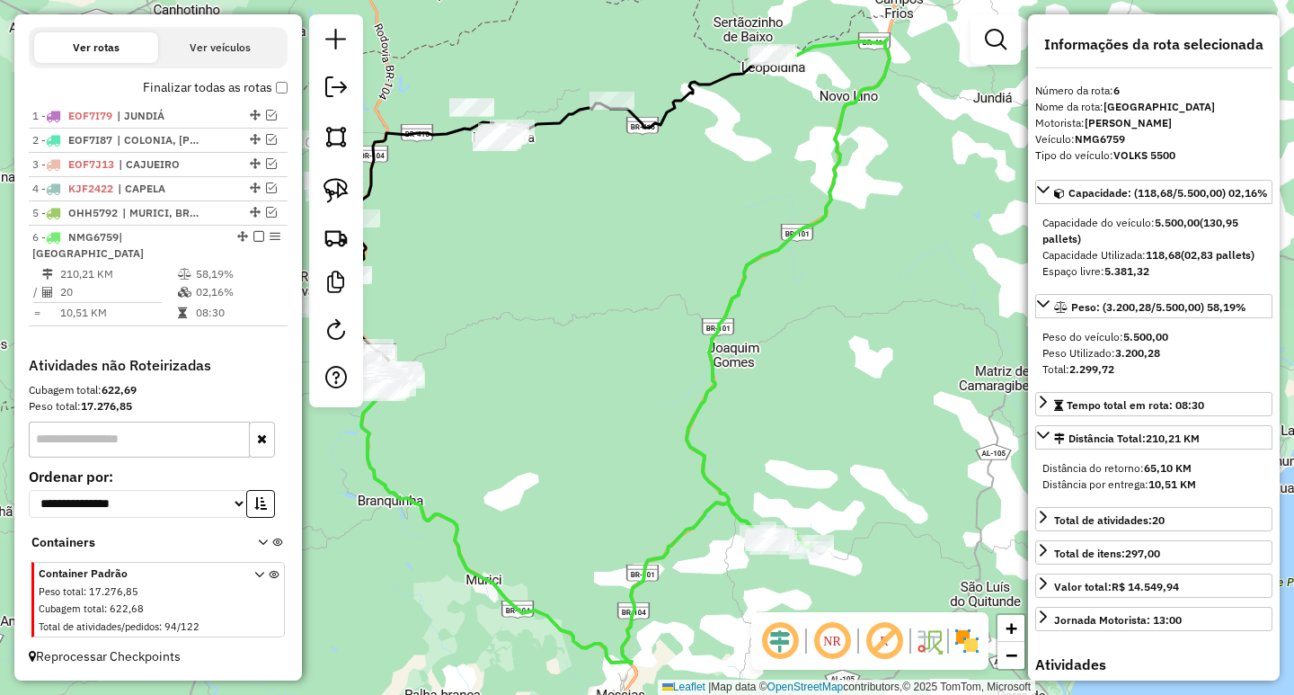
drag, startPoint x: 561, startPoint y: 356, endPoint x: 624, endPoint y: 310, distance: 77.8
click at [624, 310] on div "Janela de atendimento Grade de atendimento Capacidade Transportadoras Veículos …" at bounding box center [647, 347] width 1294 height 695
click at [266, 169] on em at bounding box center [271, 163] width 11 height 11
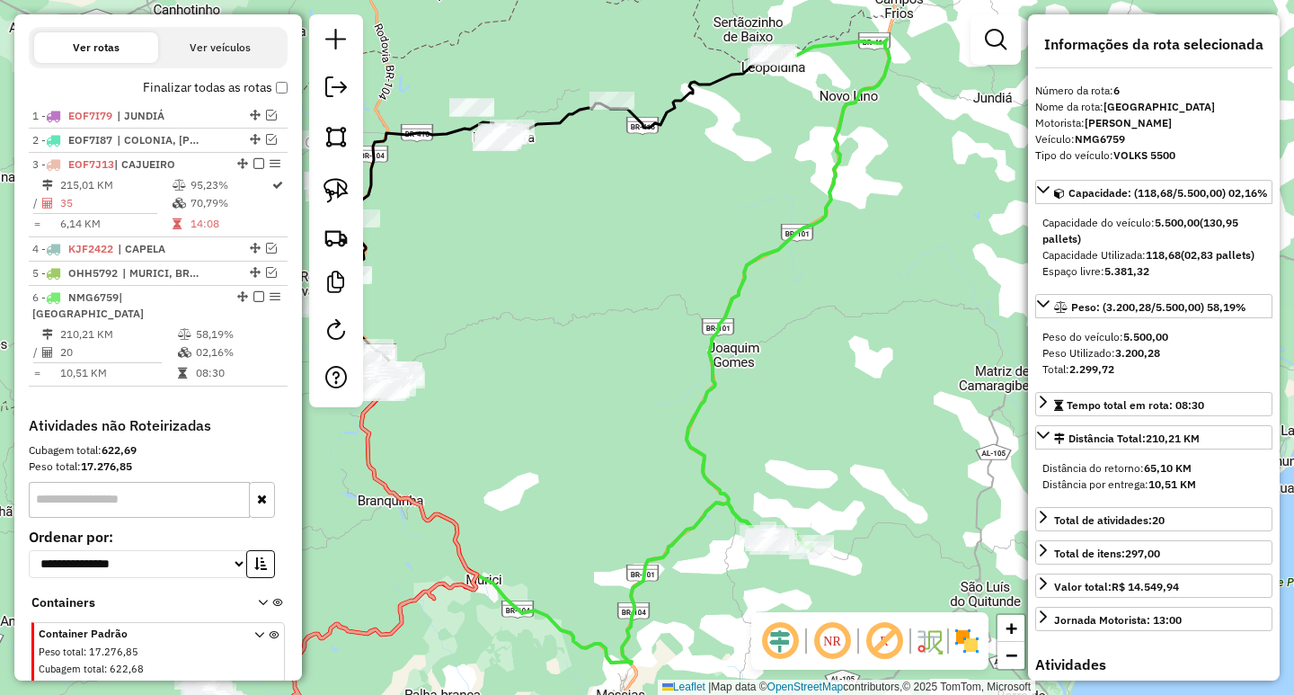
scroll to position [650, 0]
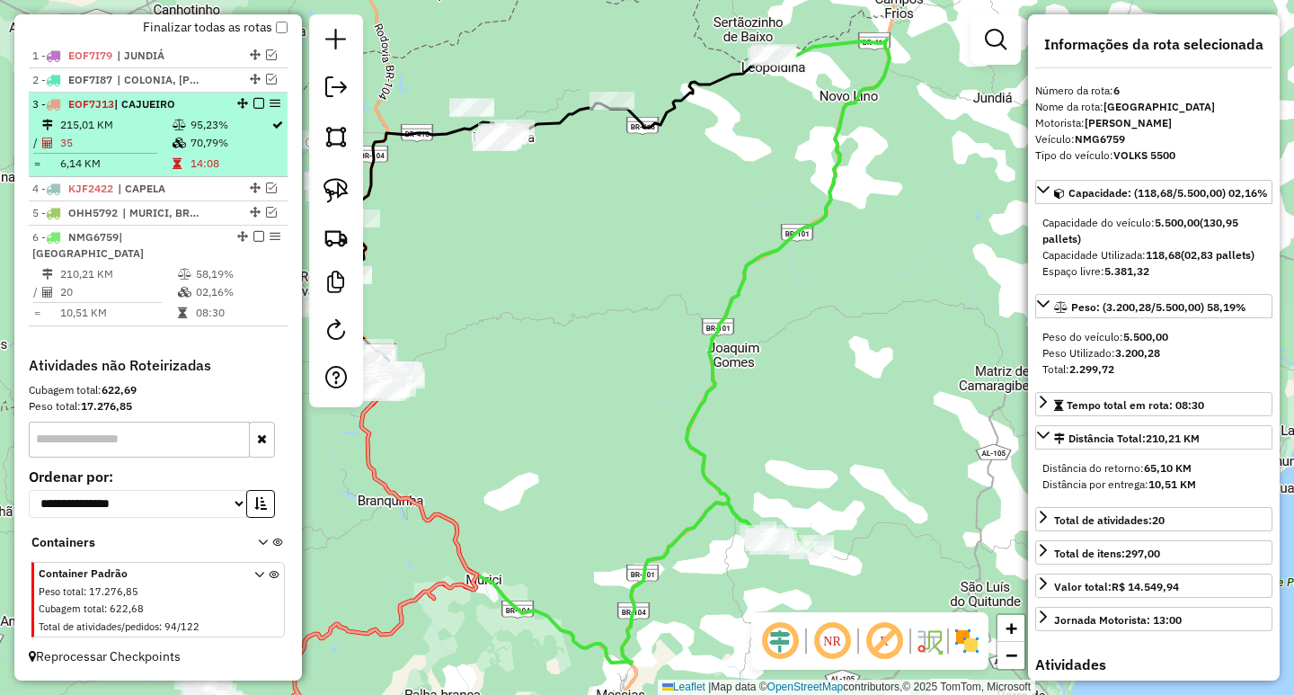
click at [257, 109] on em at bounding box center [258, 103] width 11 height 11
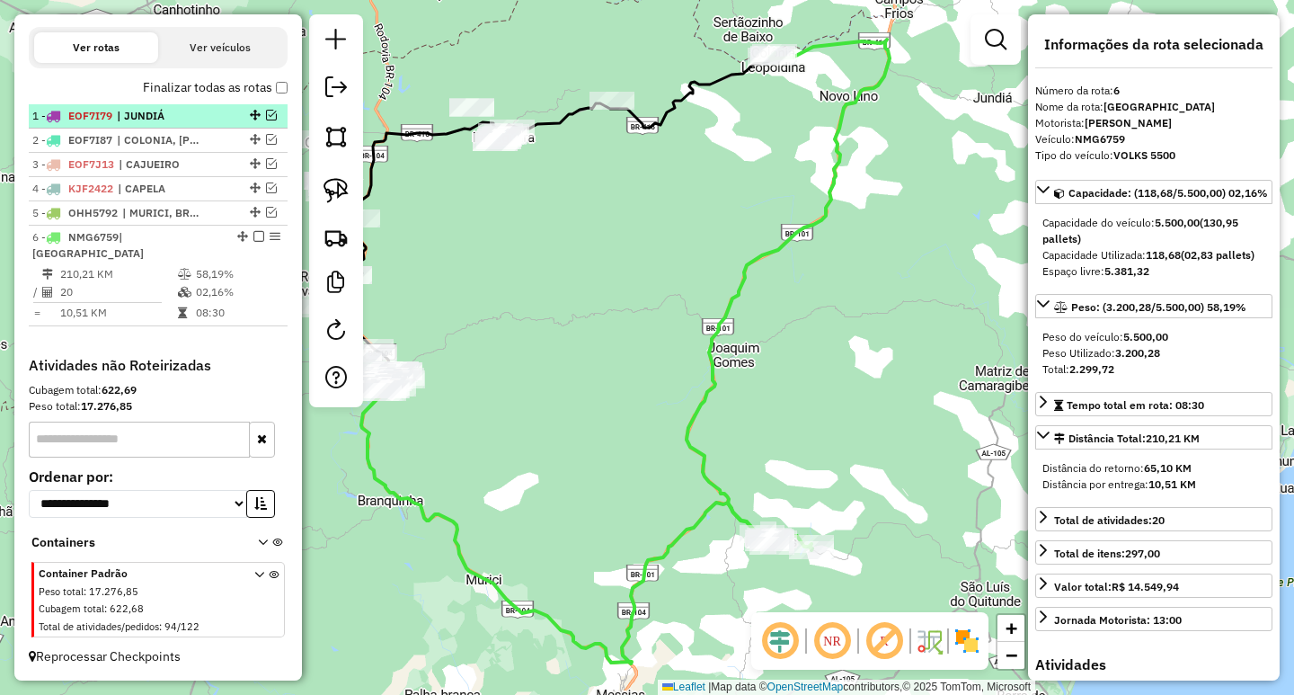
click at [266, 120] on em at bounding box center [271, 115] width 11 height 11
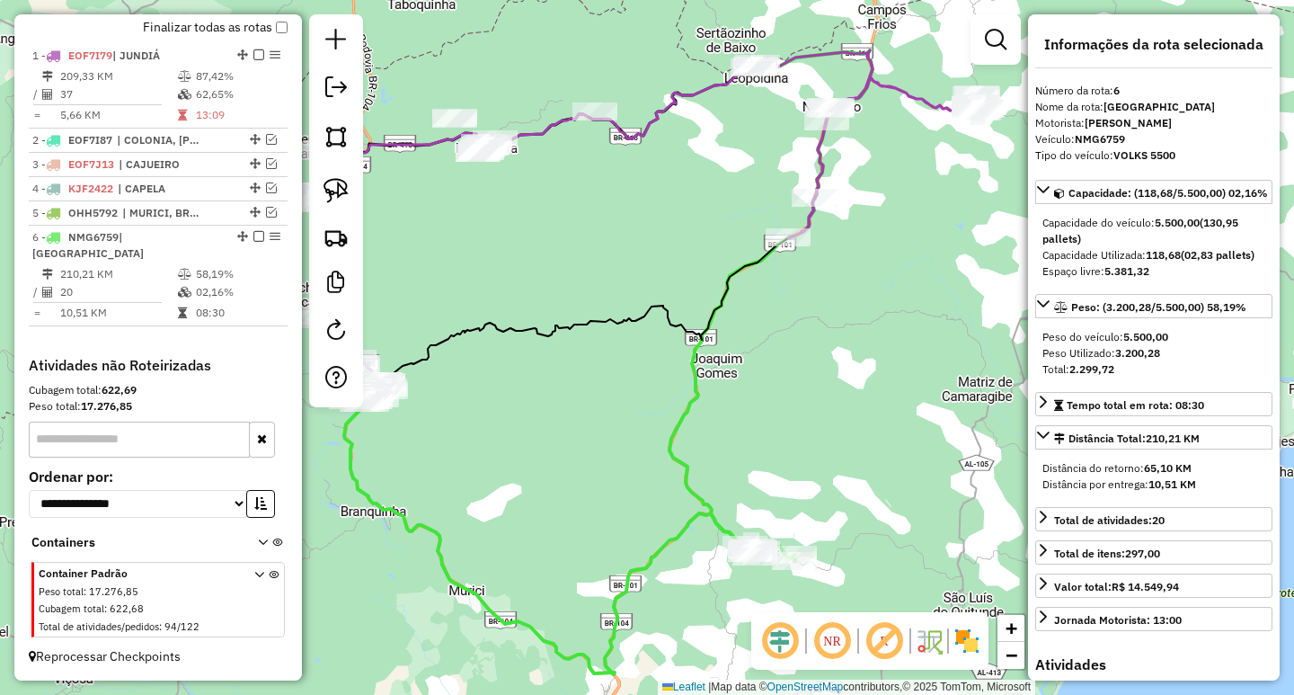
drag, startPoint x: 694, startPoint y: 218, endPoint x: 605, endPoint y: 277, distance: 106.4
click at [607, 275] on div "Janela de atendimento Grade de atendimento Capacidade Transportadoras Veículos …" at bounding box center [647, 347] width 1294 height 695
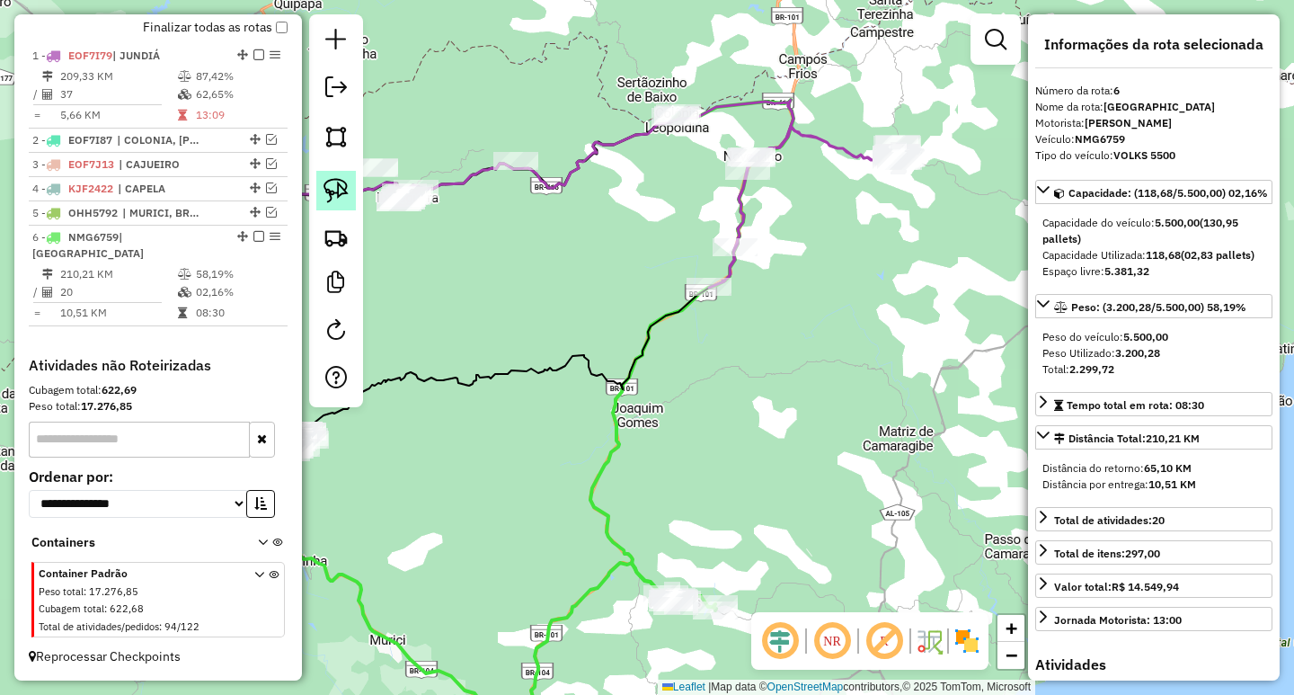
drag, startPoint x: 340, startPoint y: 193, endPoint x: 645, endPoint y: 195, distance: 305.6
click at [342, 194] on img at bounding box center [336, 190] width 25 height 25
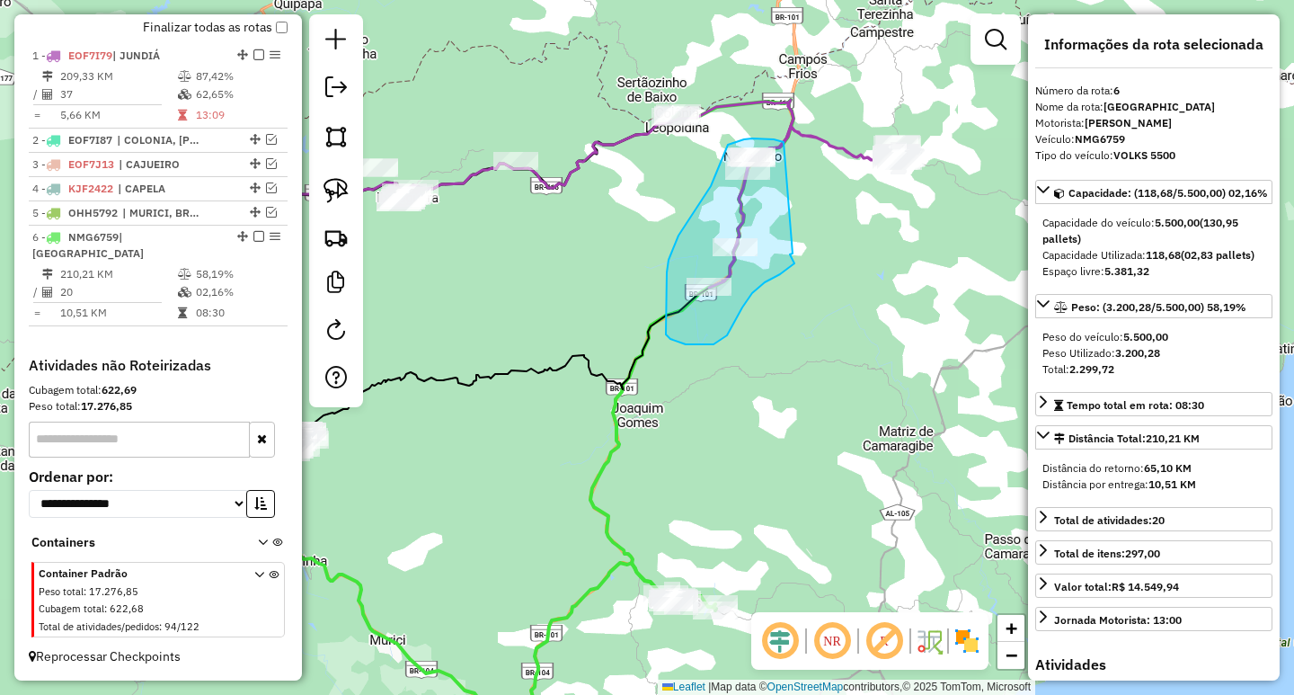
drag, startPoint x: 784, startPoint y: 142, endPoint x: 793, endPoint y: 253, distance: 111.8
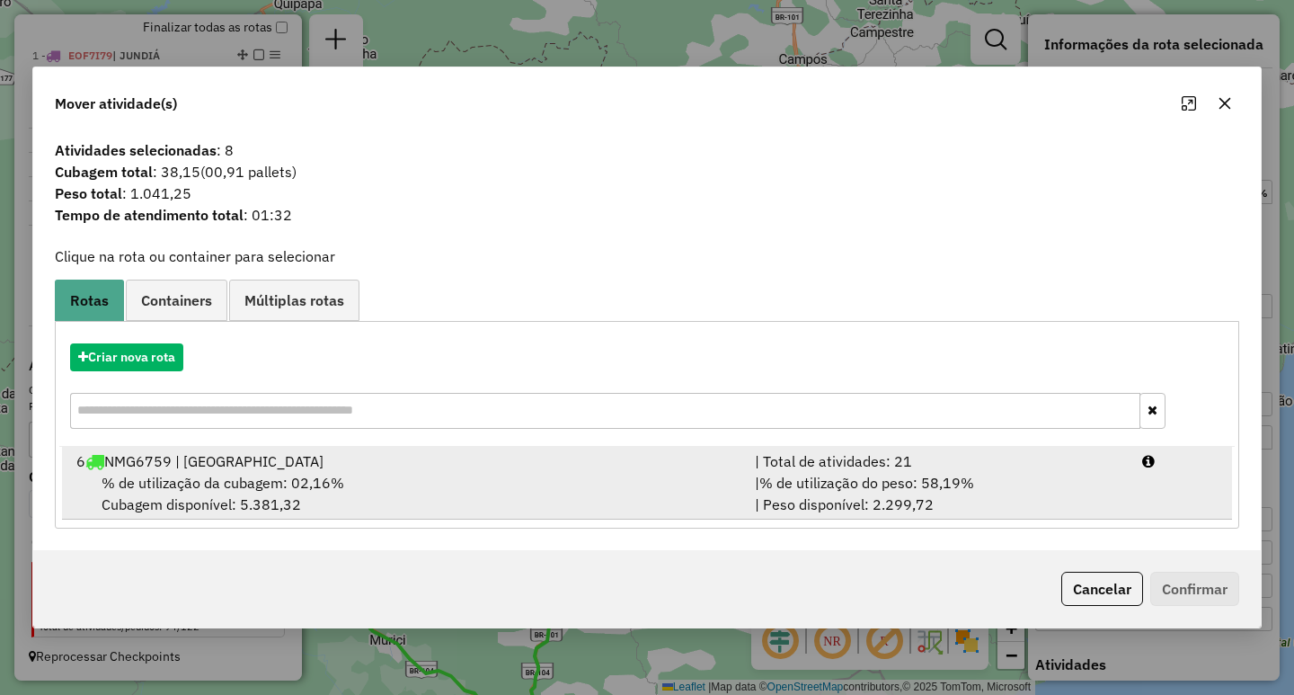
click at [938, 490] on span "% de utilização do peso: 58,19%" at bounding box center [866, 483] width 215 height 18
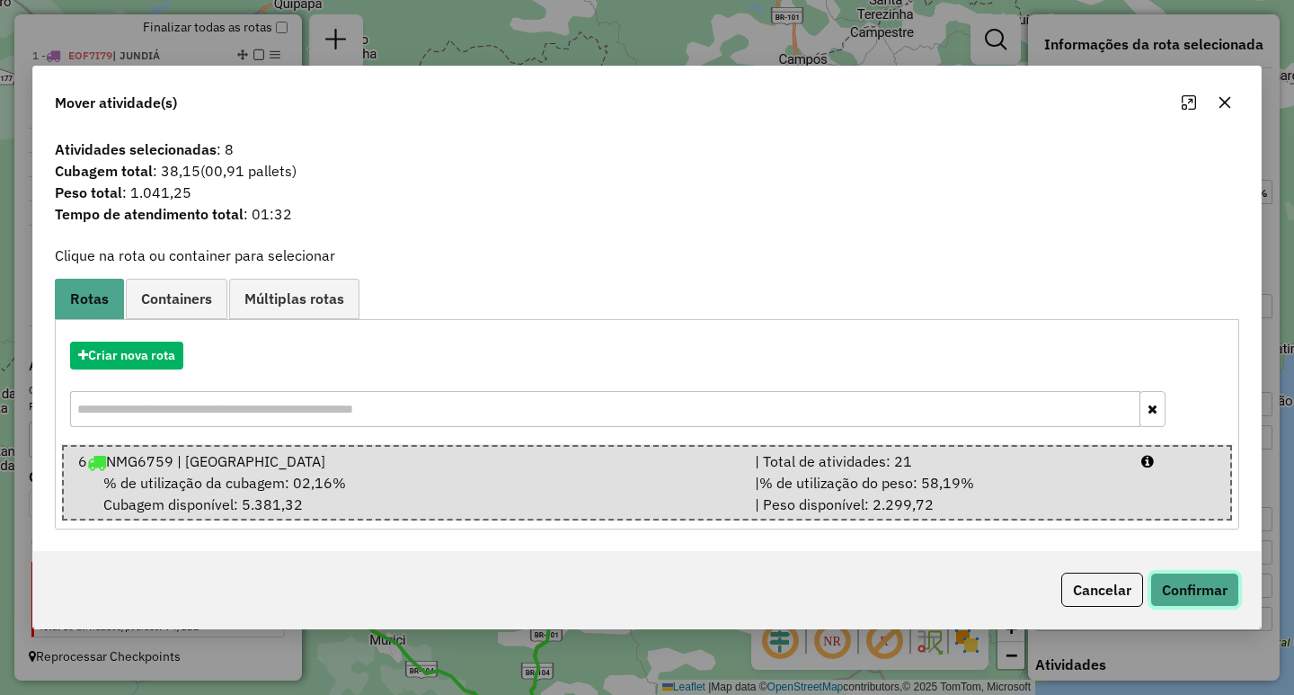
click at [1193, 593] on button "Confirmar" at bounding box center [1194, 589] width 89 height 34
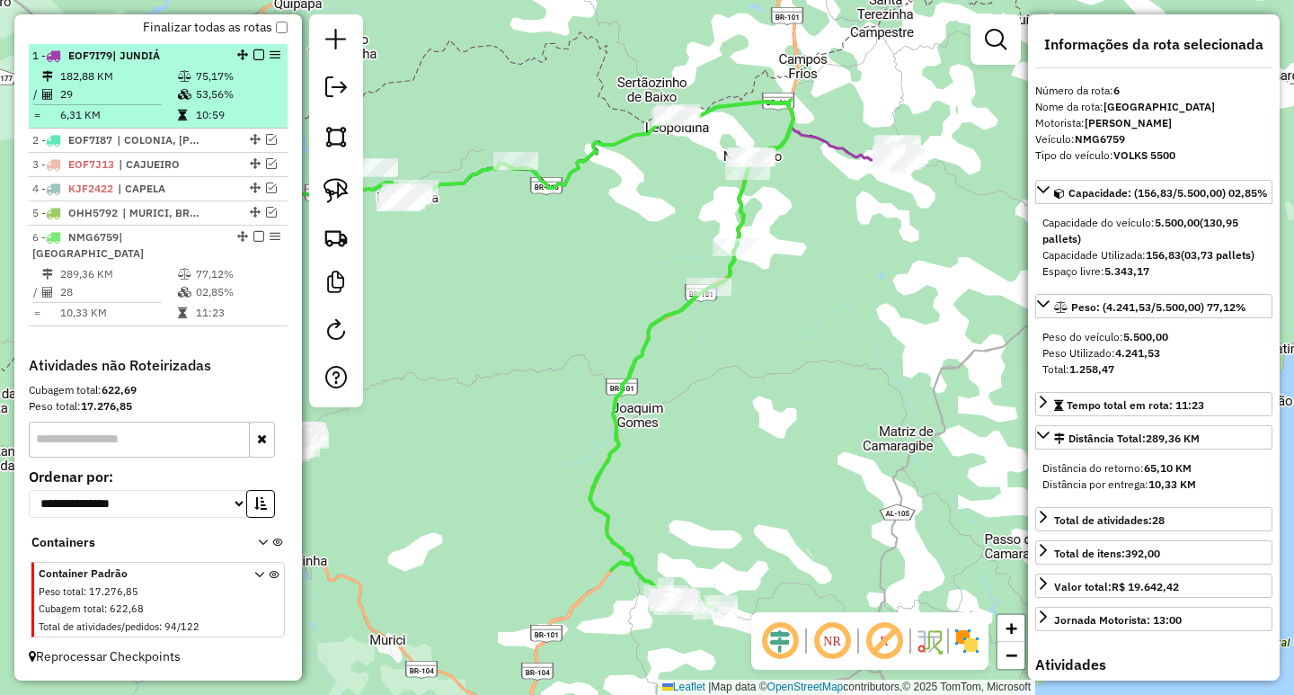
click at [209, 81] on li "1 - EOF7I79 | JUNDIÁ 182,88 KM 75,17% / 29 53,56% = 6,31 KM 10:59" at bounding box center [158, 86] width 259 height 84
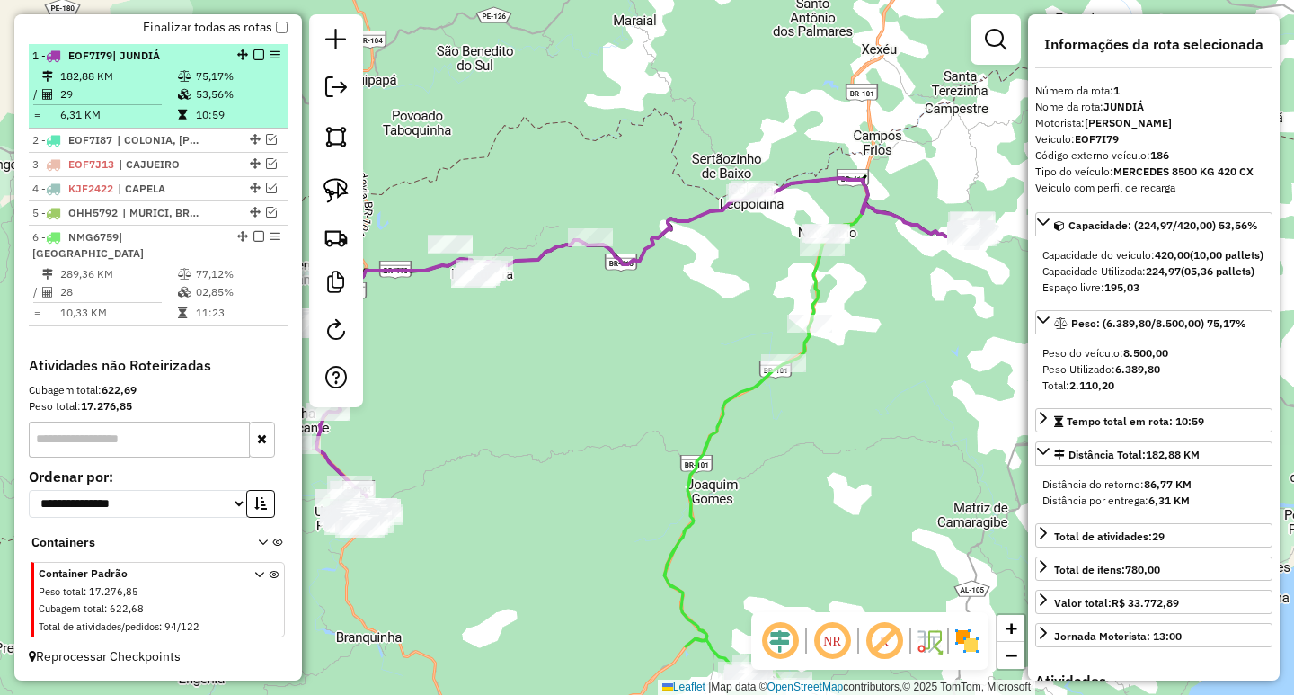
click at [253, 60] on em at bounding box center [258, 54] width 11 height 11
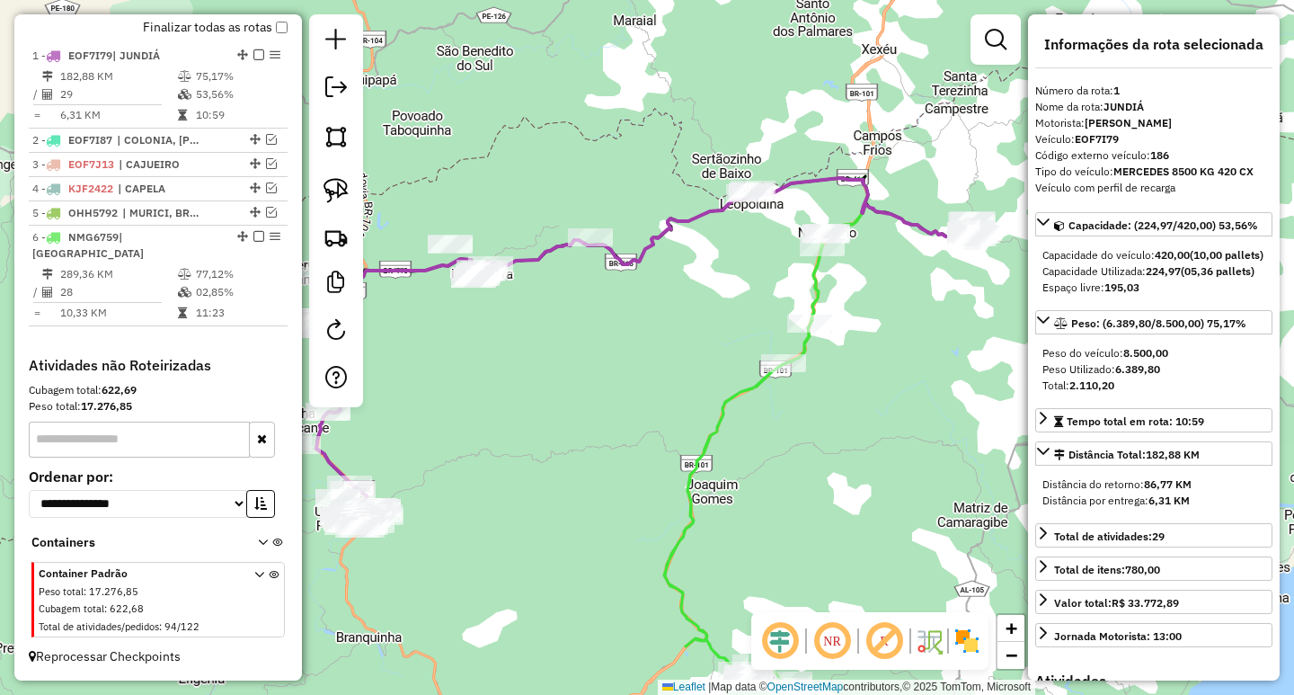
scroll to position [590, 0]
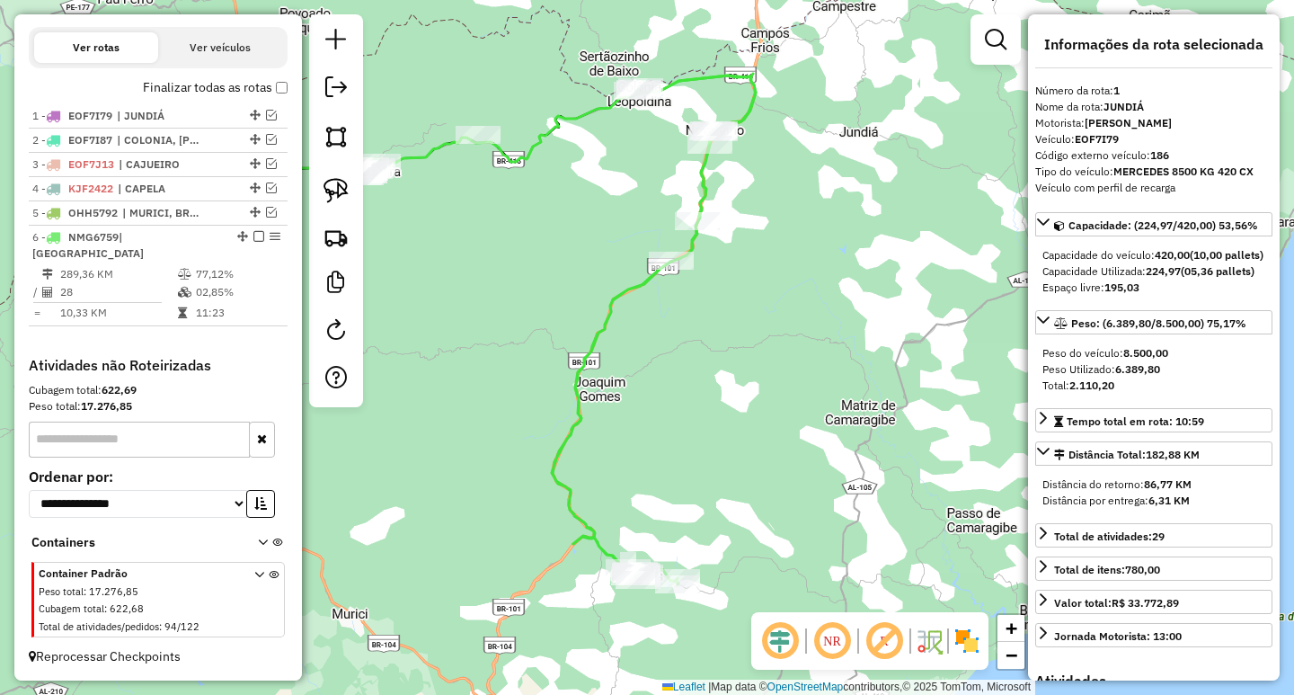
drag, startPoint x: 784, startPoint y: 402, endPoint x: 631, endPoint y: 273, distance: 199.6
click at [633, 271] on div "Janela de atendimento Grade de atendimento Capacidade Transportadoras Veículos …" at bounding box center [647, 347] width 1294 height 695
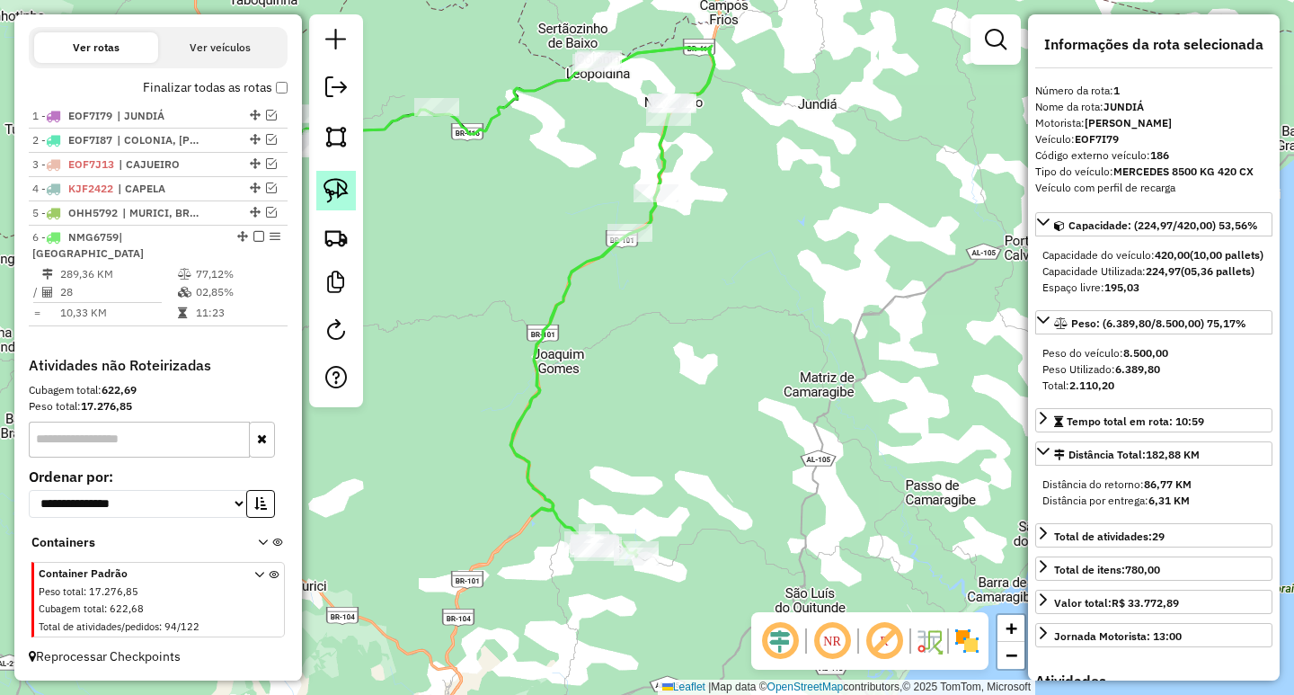
click at [350, 189] on link at bounding box center [336, 191] width 40 height 40
drag, startPoint x: 794, startPoint y: 111, endPoint x: 792, endPoint y: 98, distance: 13.6
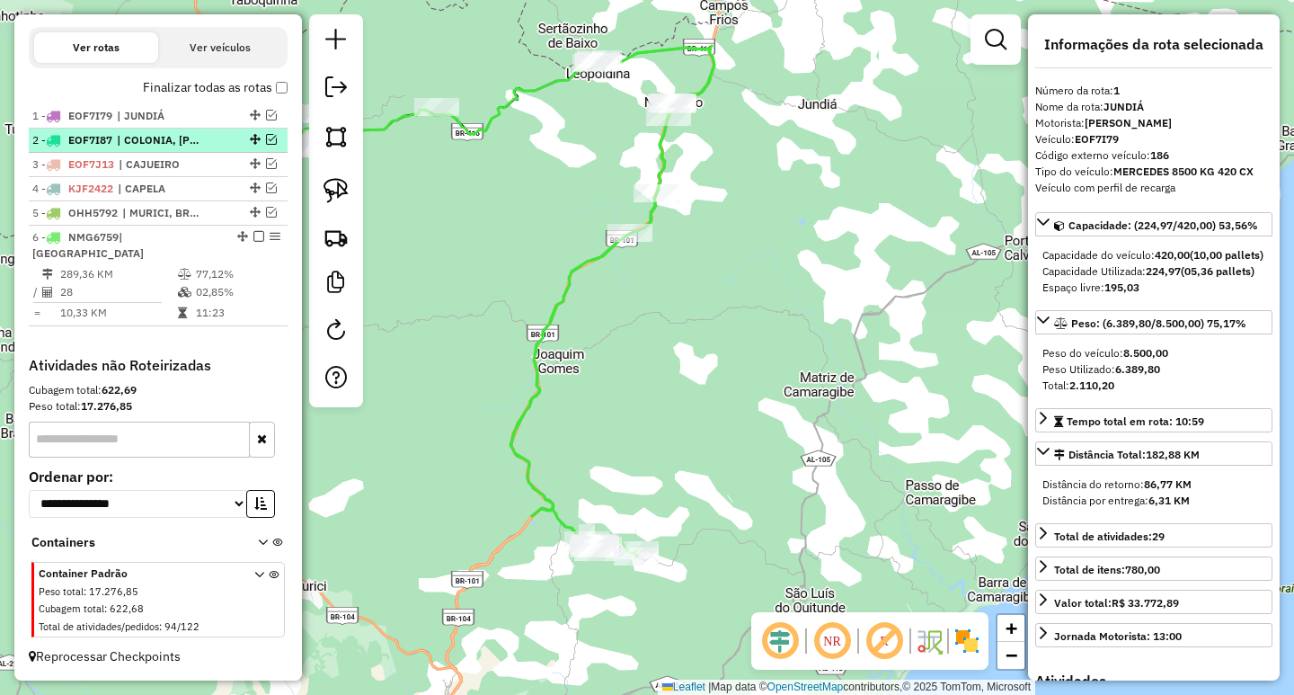
click at [268, 145] on em at bounding box center [271, 139] width 11 height 11
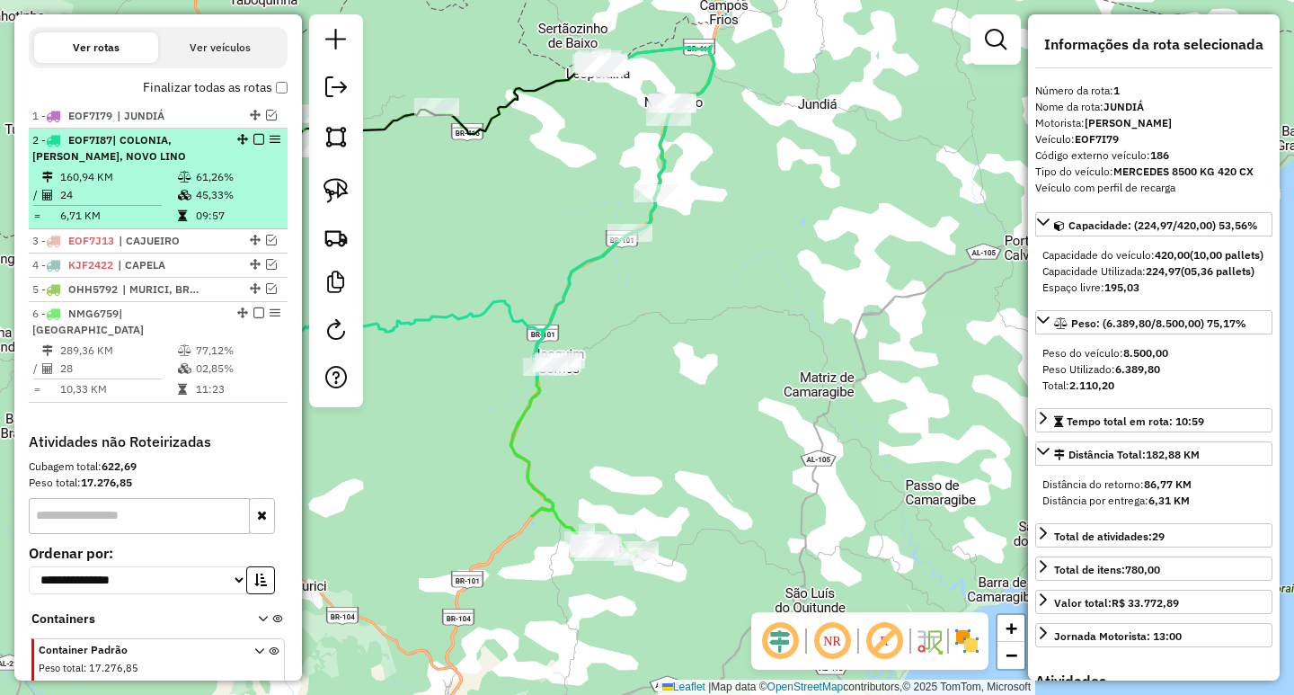
scroll to position [666, 0]
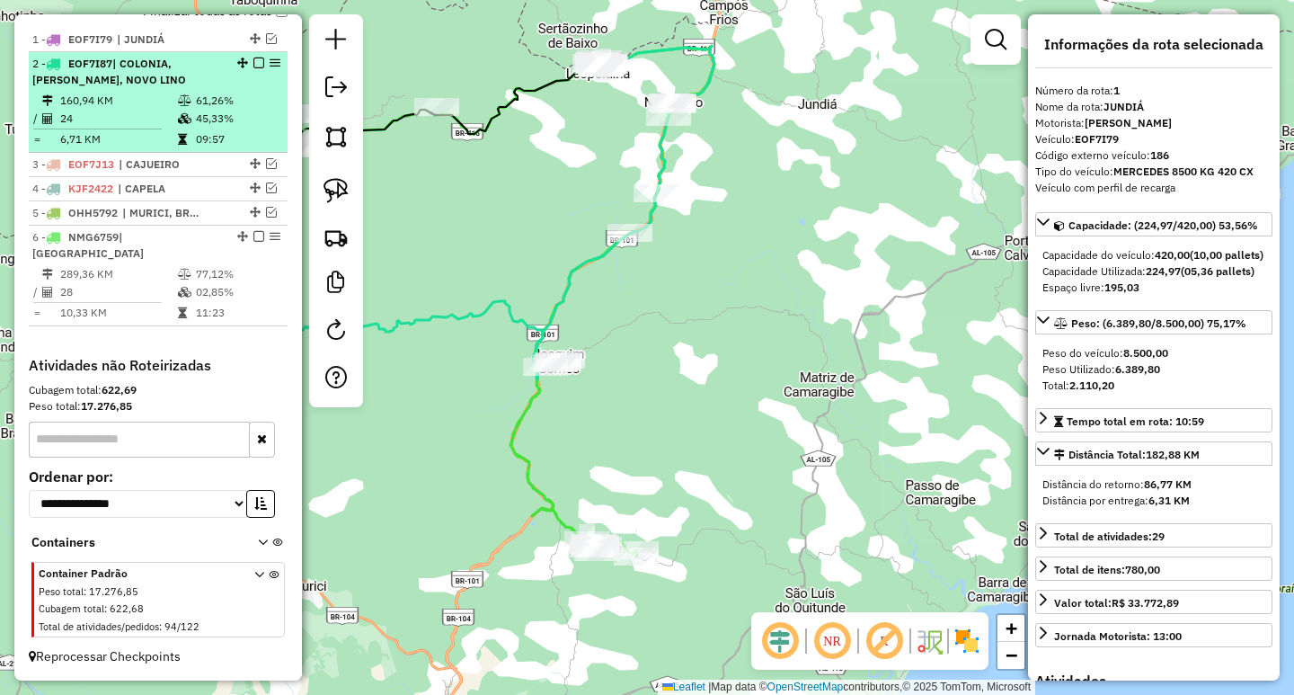
click at [232, 148] on td "09:57" at bounding box center [237, 139] width 85 height 18
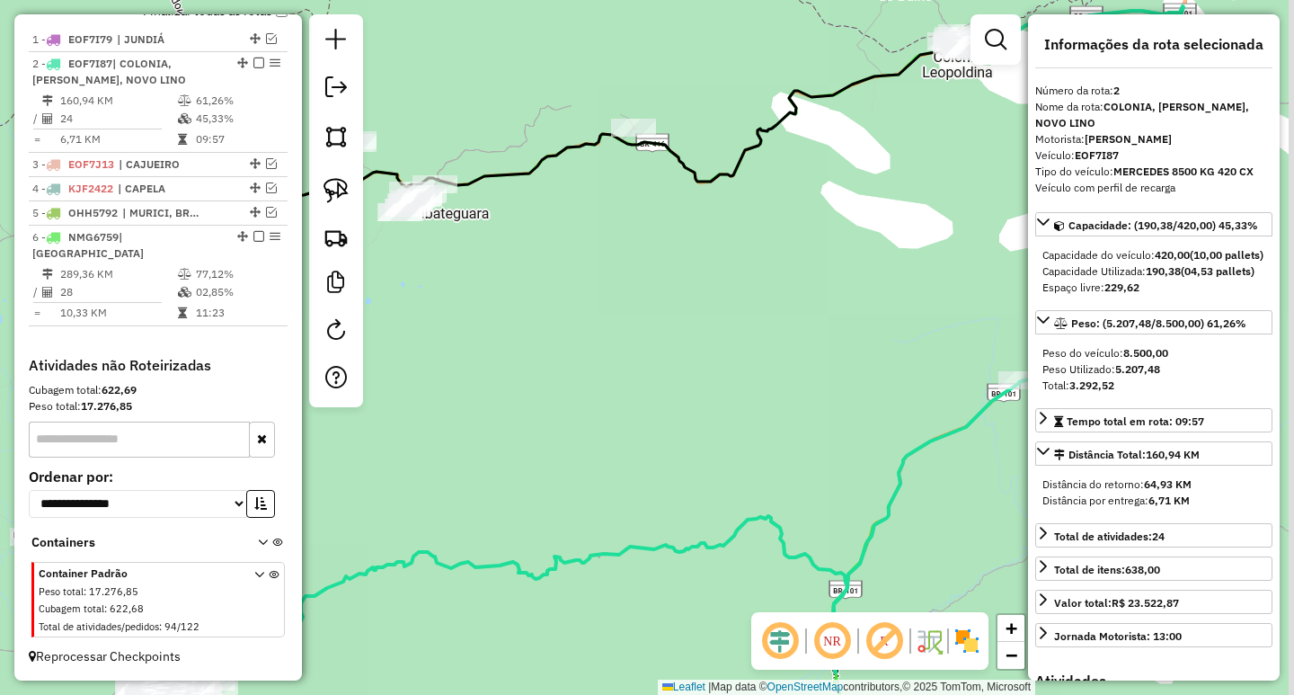
drag, startPoint x: 752, startPoint y: 336, endPoint x: 477, endPoint y: 361, distance: 276.1
click at [477, 361] on div "Janela de atendimento Grade de atendimento Capacidade Transportadoras Veículos …" at bounding box center [647, 347] width 1294 height 695
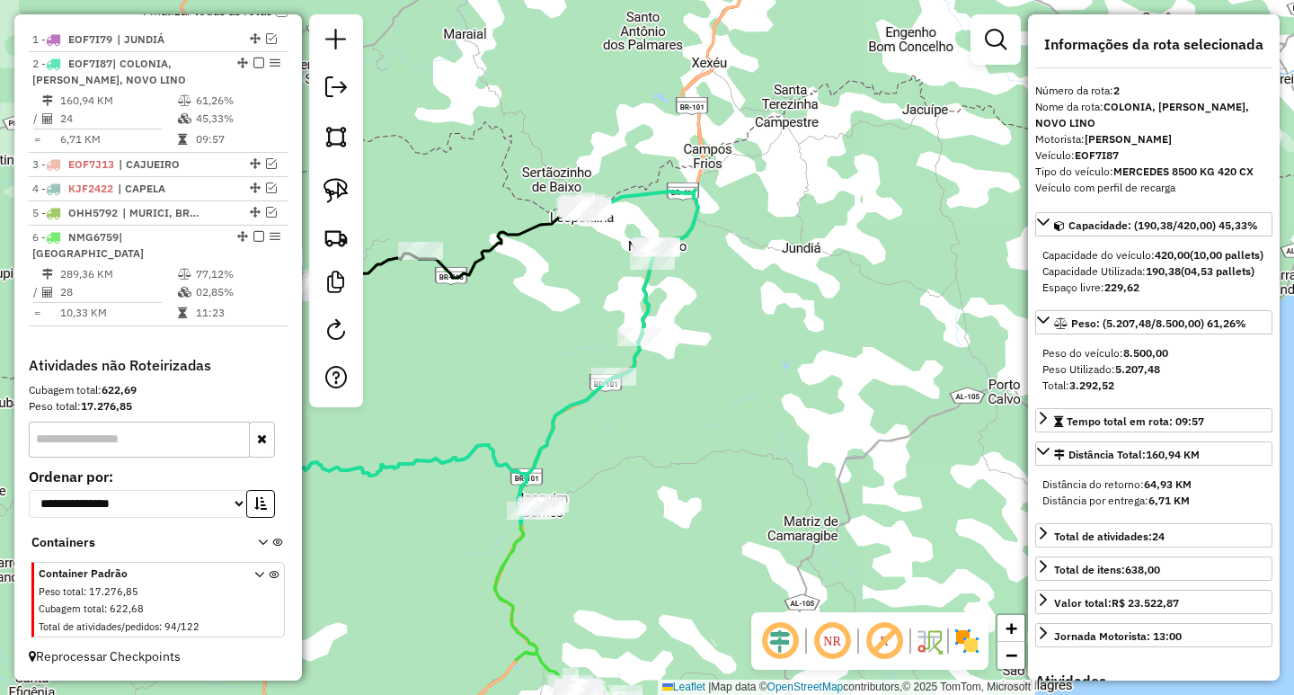
click at [338, 158] on div at bounding box center [336, 210] width 54 height 393
click at [340, 184] on img at bounding box center [336, 190] width 25 height 25
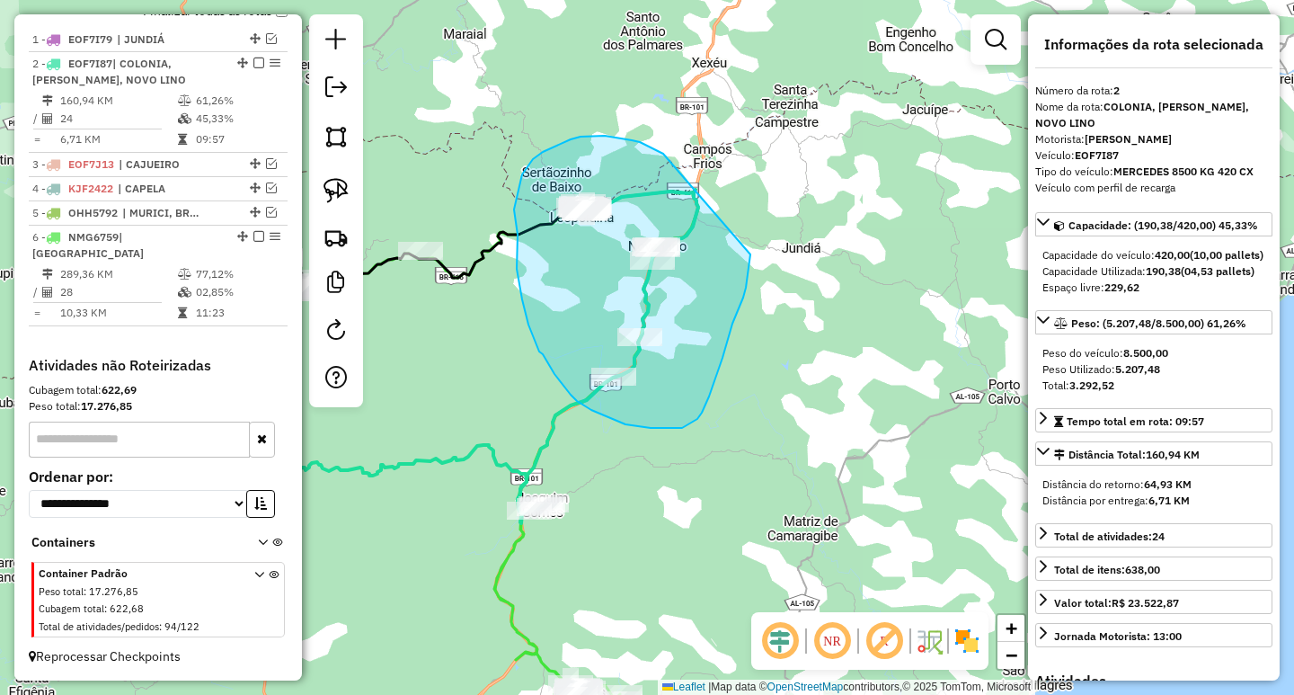
drag, startPoint x: 660, startPoint y: 152, endPoint x: 750, endPoint y: 254, distance: 136.9
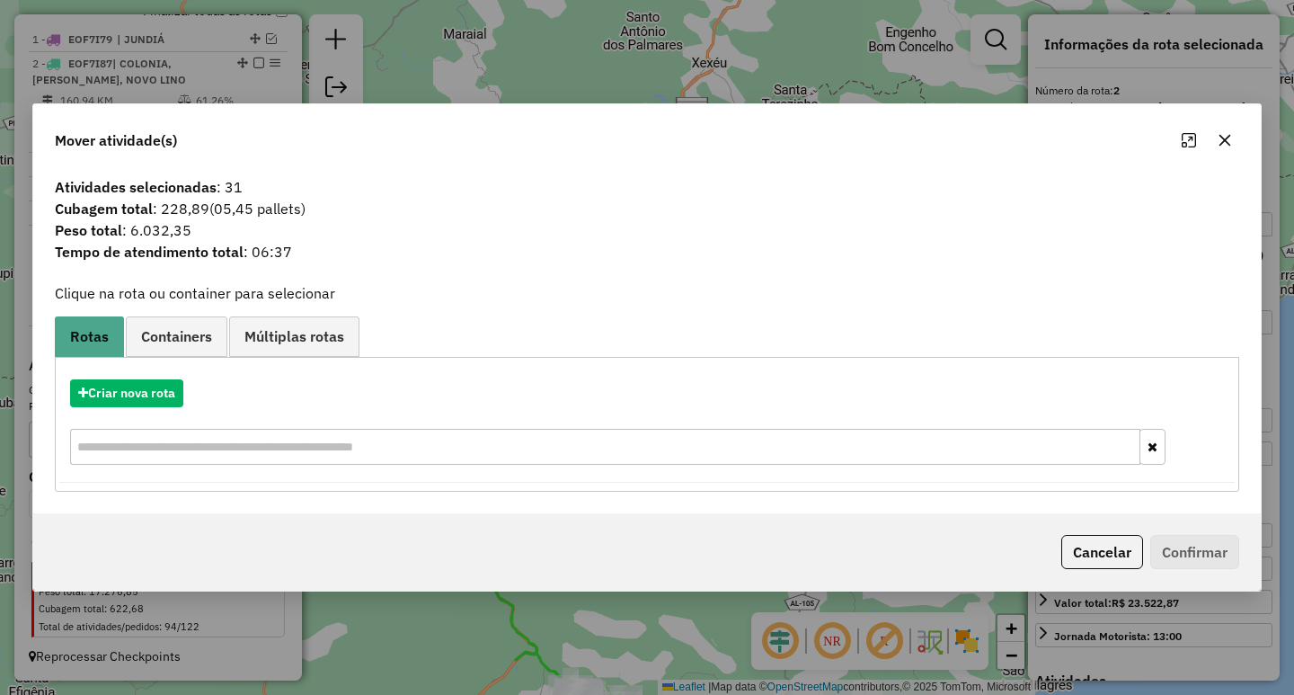
click at [1228, 144] on icon "button" at bounding box center [1225, 140] width 14 height 14
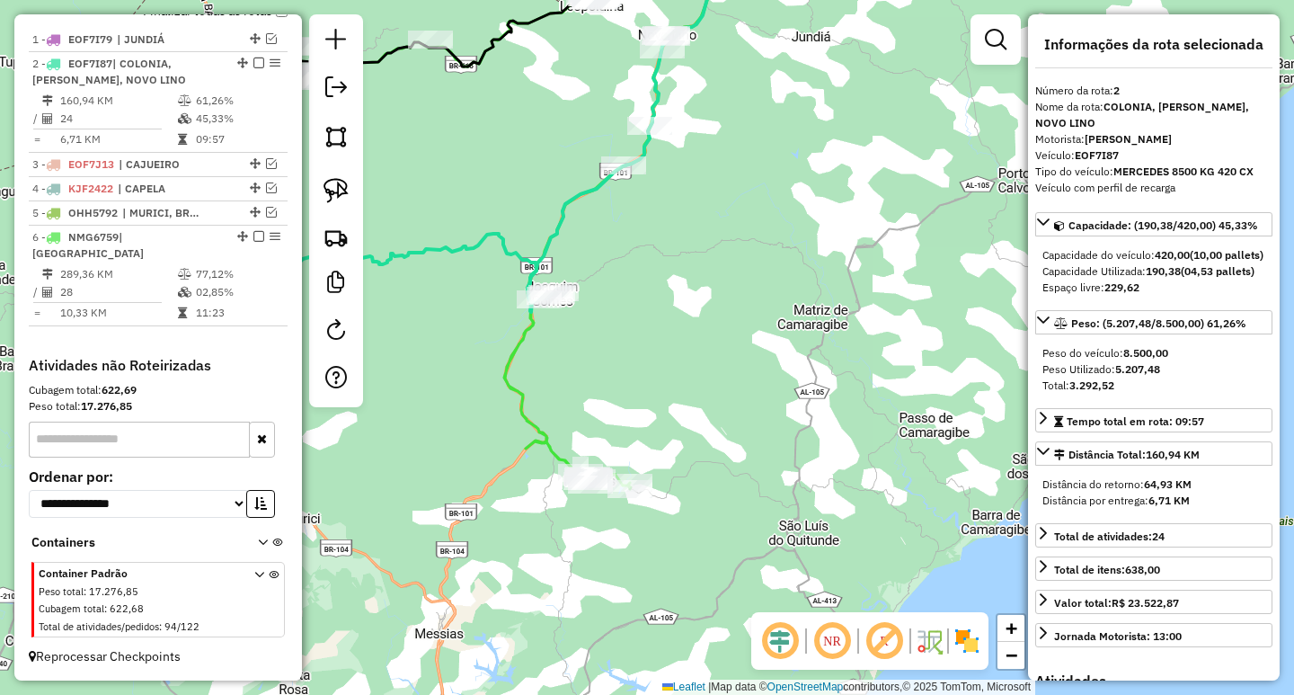
drag, startPoint x: 803, startPoint y: 499, endPoint x: 829, endPoint y: 174, distance: 325.5
click at [807, 192] on div "Janela de atendimento Grade de atendimento Capacidade Transportadoras Veículos …" at bounding box center [647, 347] width 1294 height 695
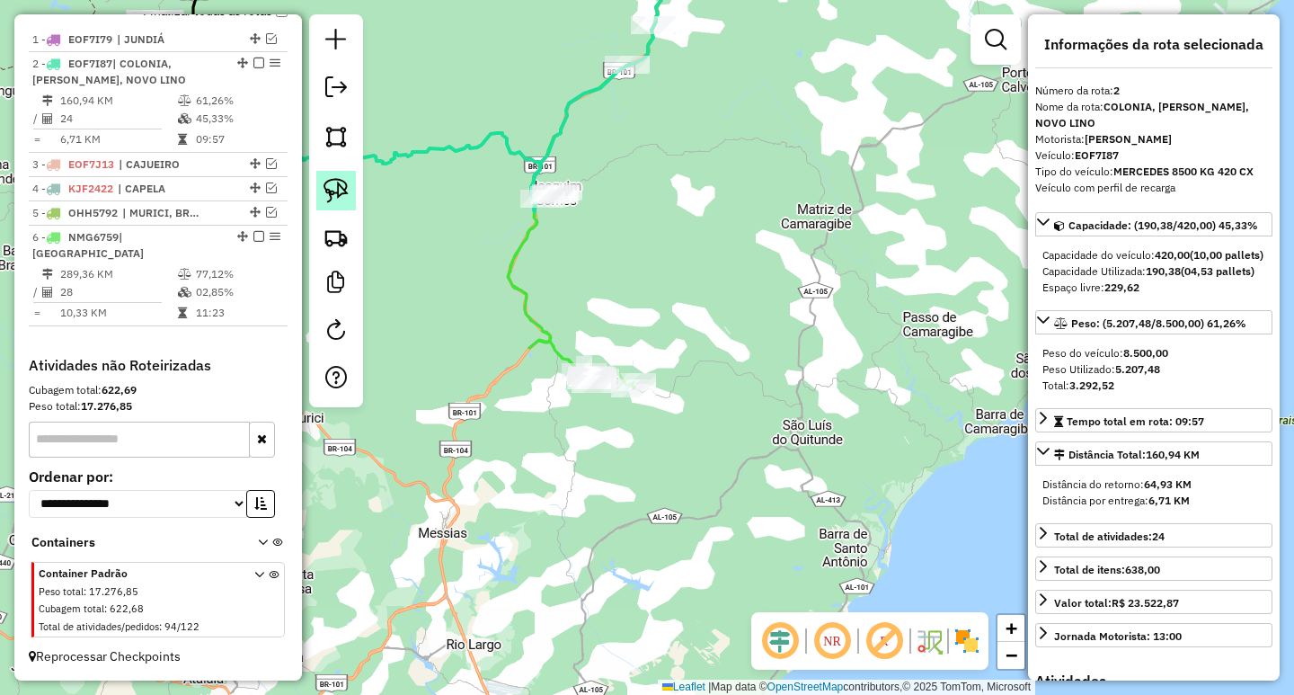
drag, startPoint x: 333, startPoint y: 191, endPoint x: 347, endPoint y: 191, distance: 14.4
click at [333, 191] on img at bounding box center [336, 190] width 25 height 25
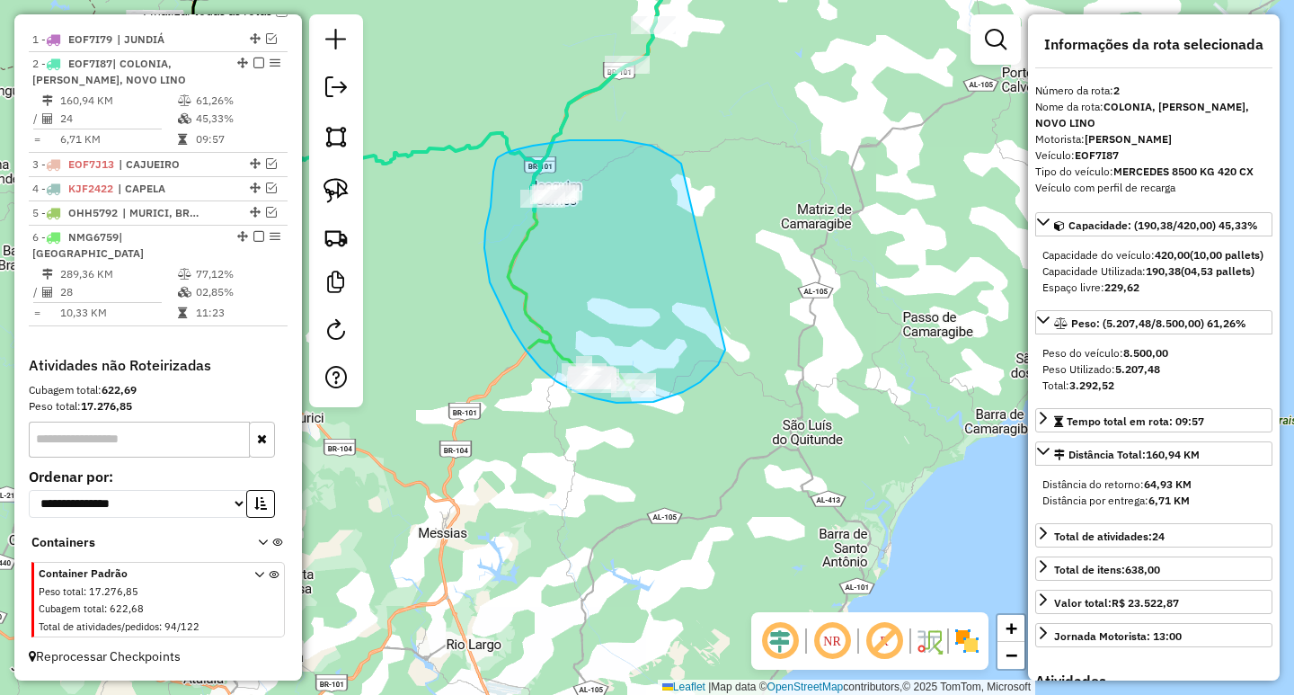
drag, startPoint x: 652, startPoint y: 146, endPoint x: 725, endPoint y: 350, distance: 216.9
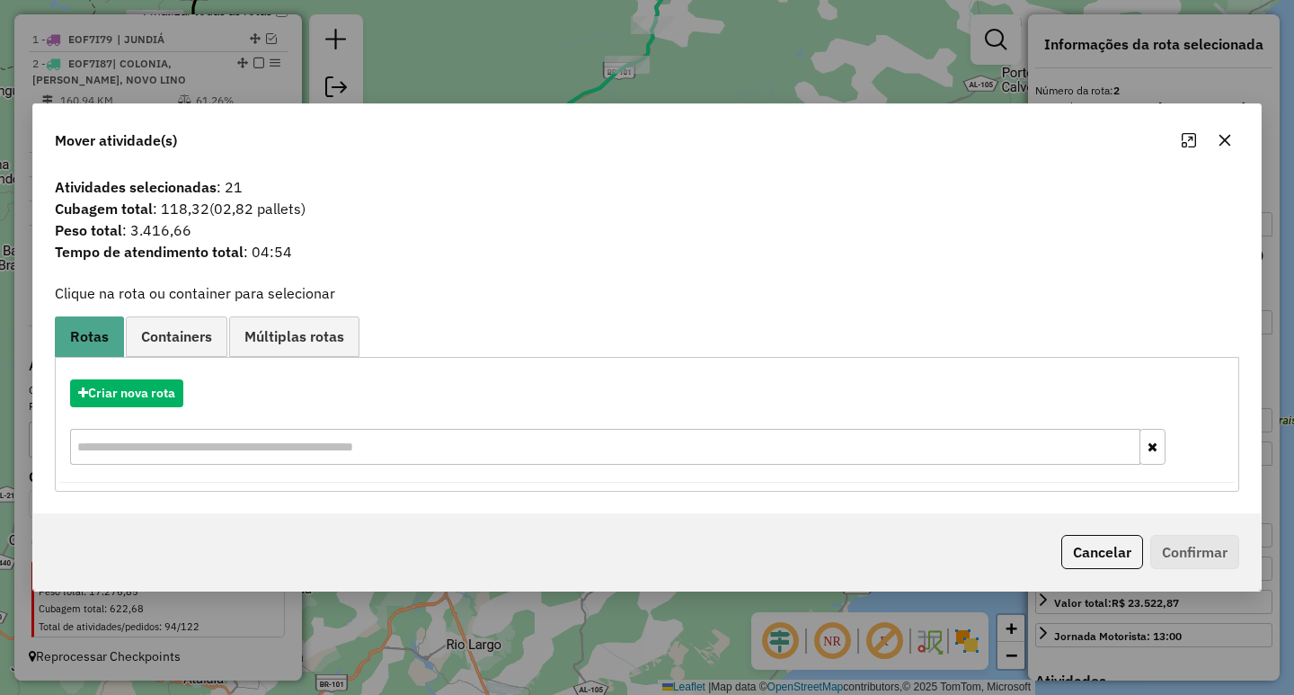
click at [1220, 140] on icon "button" at bounding box center [1225, 140] width 14 height 14
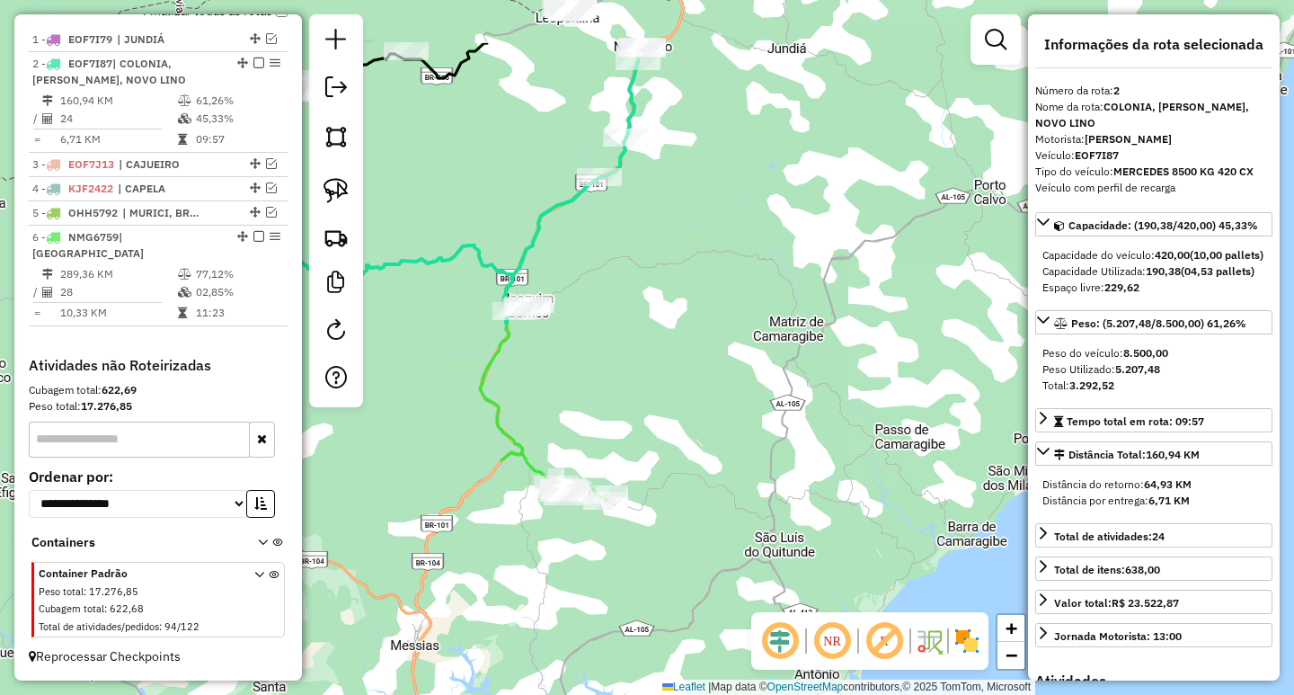
drag, startPoint x: 850, startPoint y: 226, endPoint x: 786, endPoint y: 506, distance: 287.6
click at [789, 506] on div "Janela de atendimento Grade de atendimento Capacidade Transportadoras Veículos …" at bounding box center [647, 347] width 1294 height 695
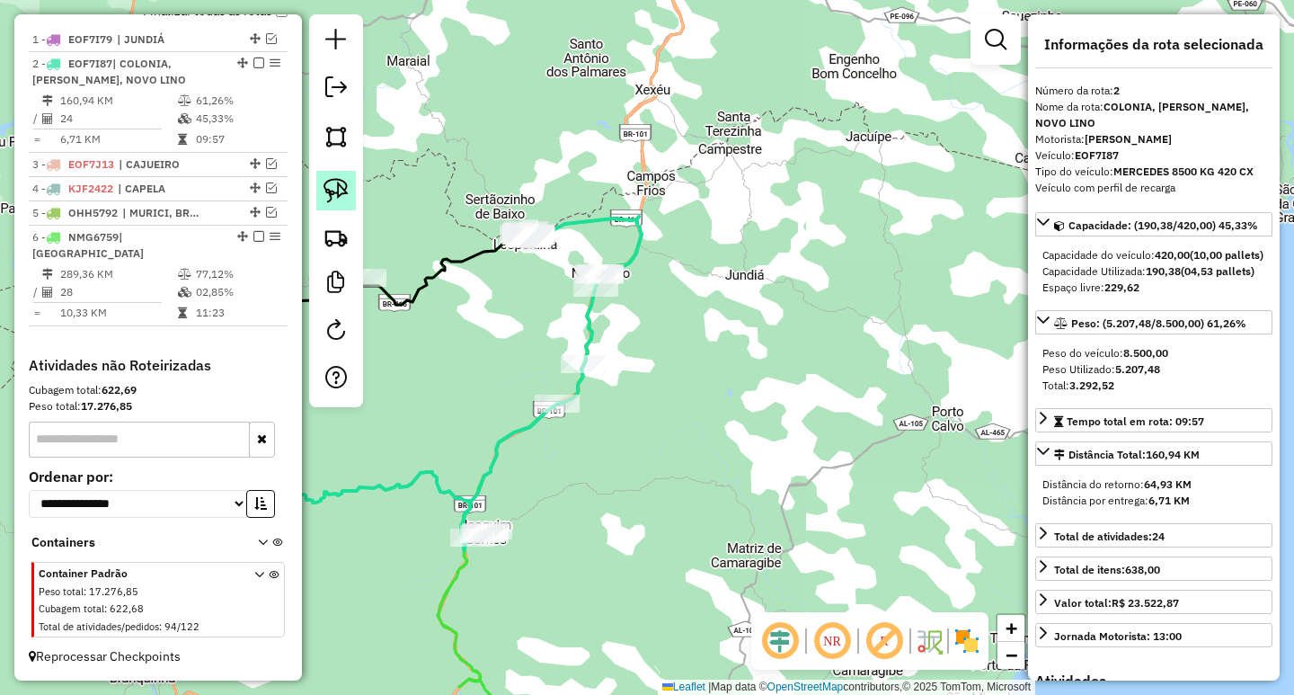
click at [340, 191] on img at bounding box center [336, 190] width 25 height 25
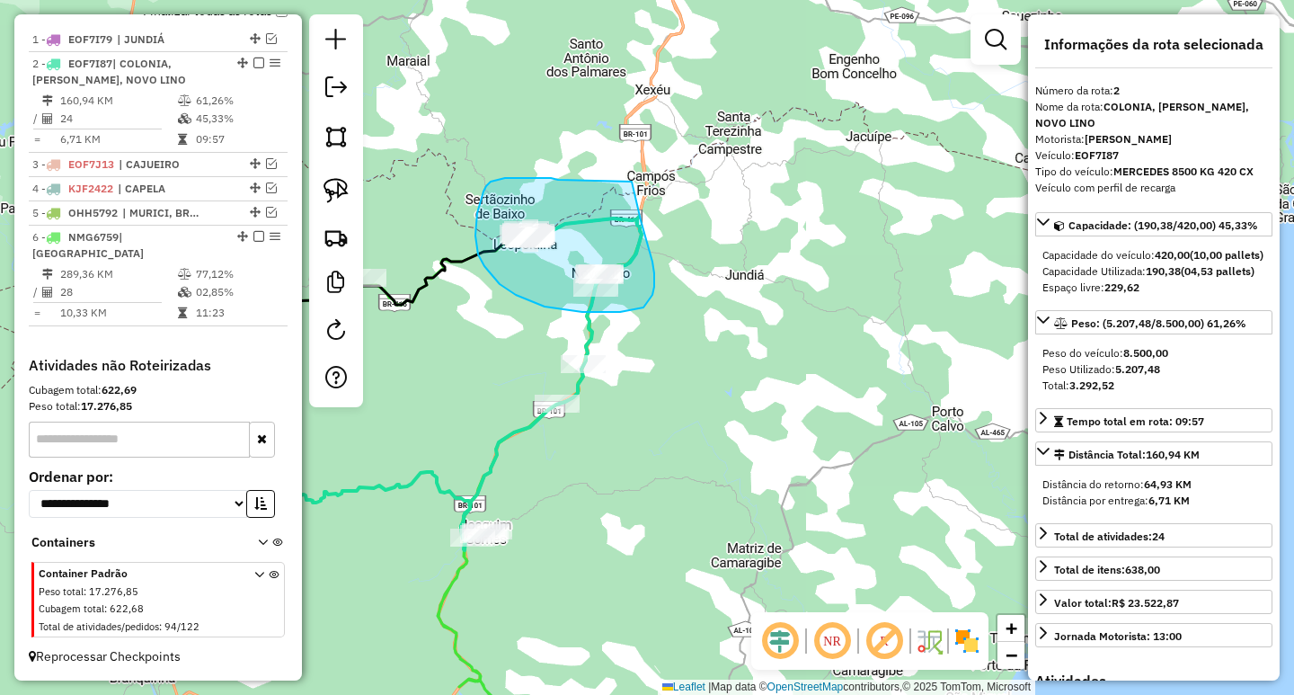
drag, startPoint x: 558, startPoint y: 180, endPoint x: 631, endPoint y: 181, distance: 72.8
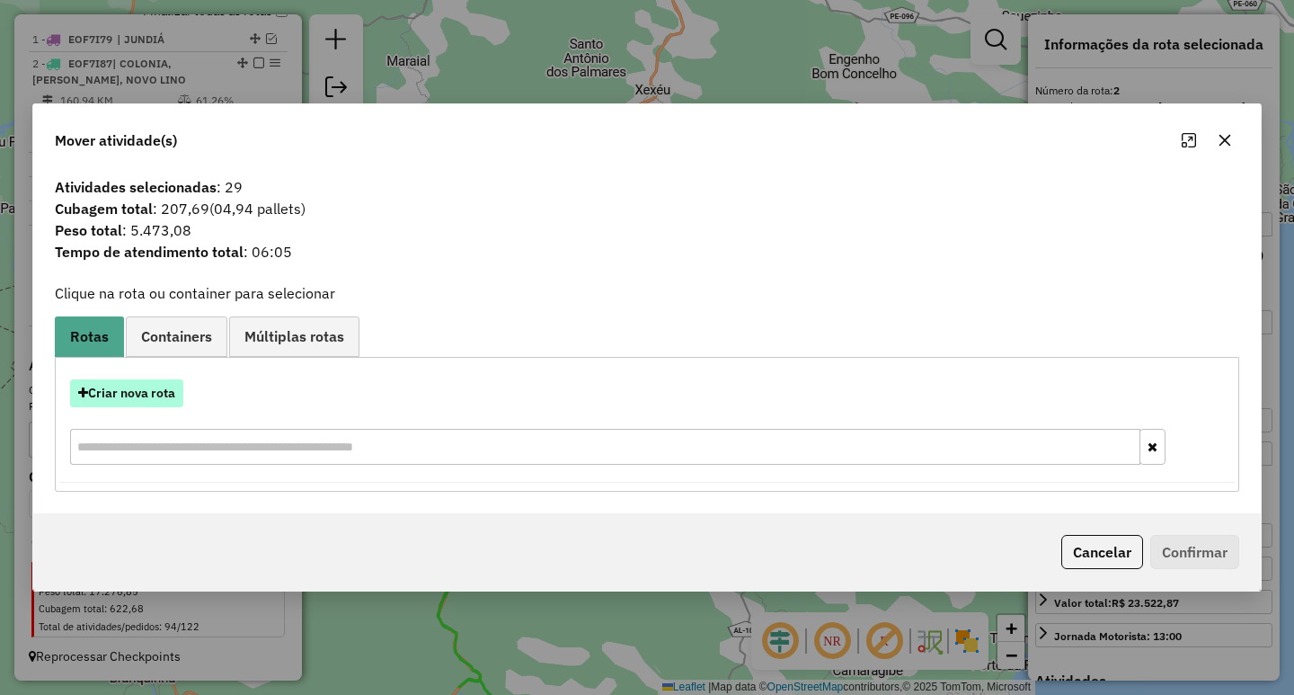
click at [163, 389] on button "Criar nova rota" at bounding box center [126, 393] width 113 height 28
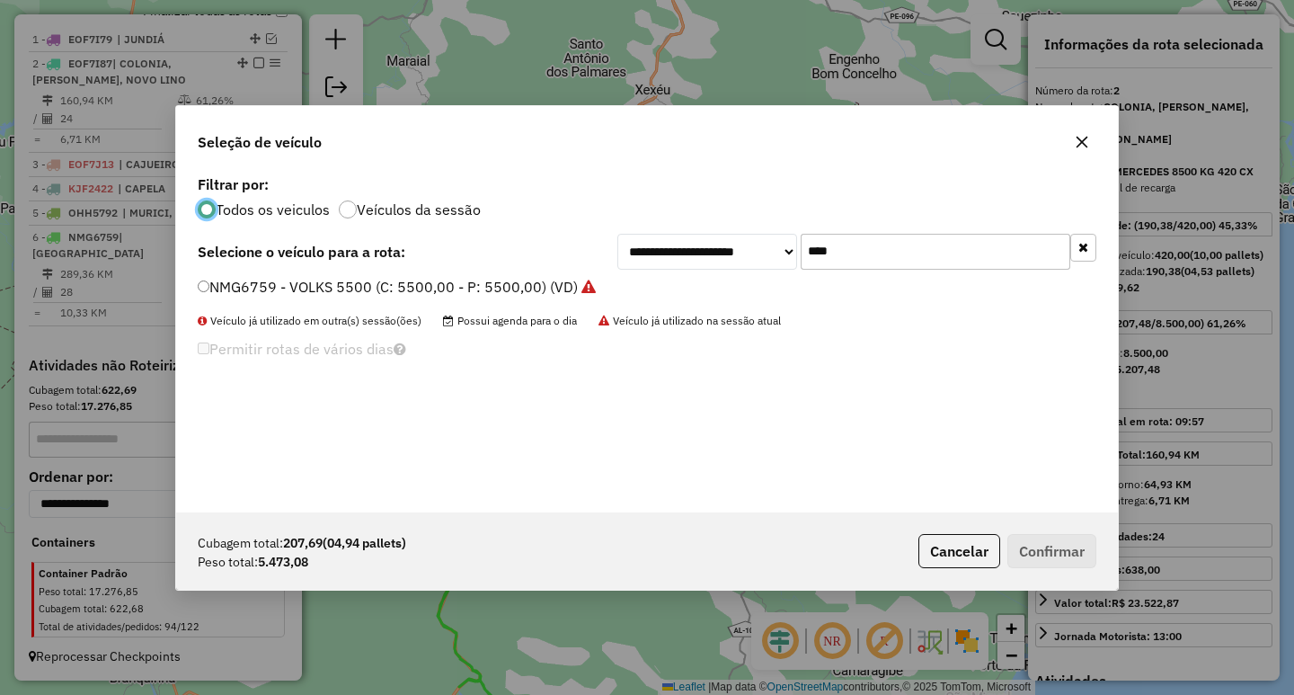
scroll to position [10, 5]
drag, startPoint x: 882, startPoint y: 262, endPoint x: 581, endPoint y: 269, distance: 300.2
click at [607, 265] on div "**********" at bounding box center [647, 252] width 899 height 36
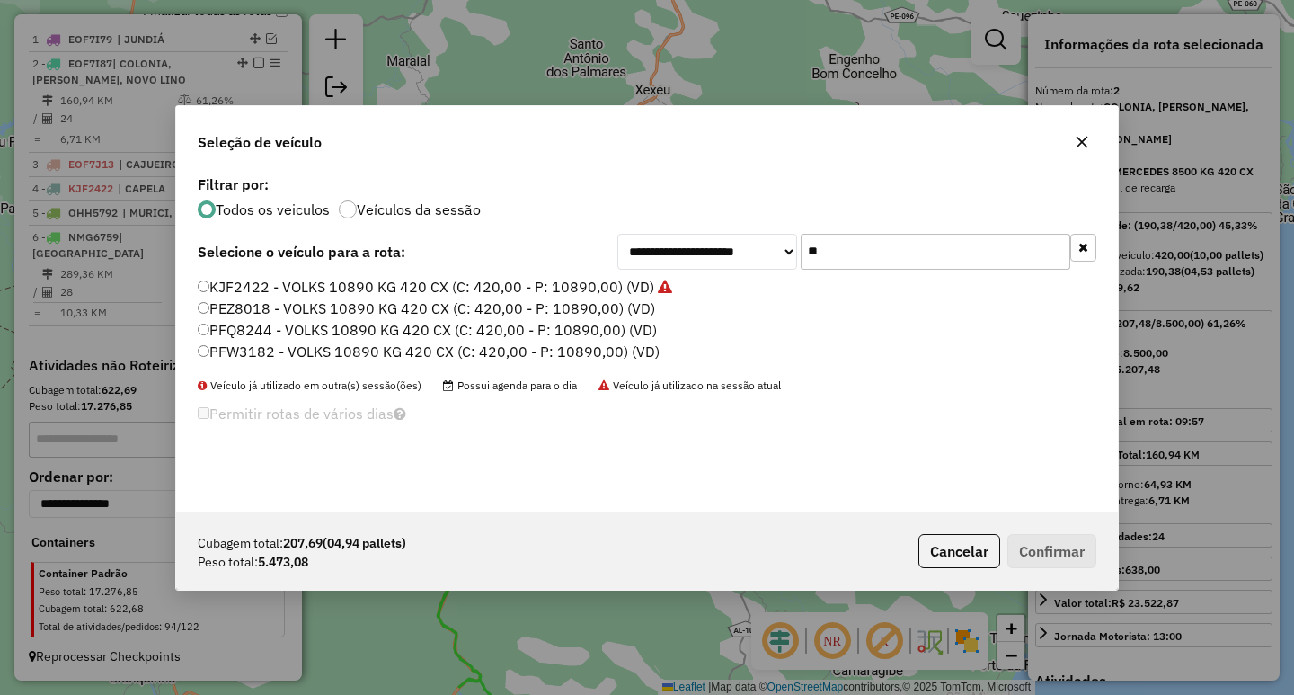
drag, startPoint x: 855, startPoint y: 254, endPoint x: 604, endPoint y: 272, distance: 251.4
click at [682, 258] on div "**********" at bounding box center [856, 252] width 479 height 36
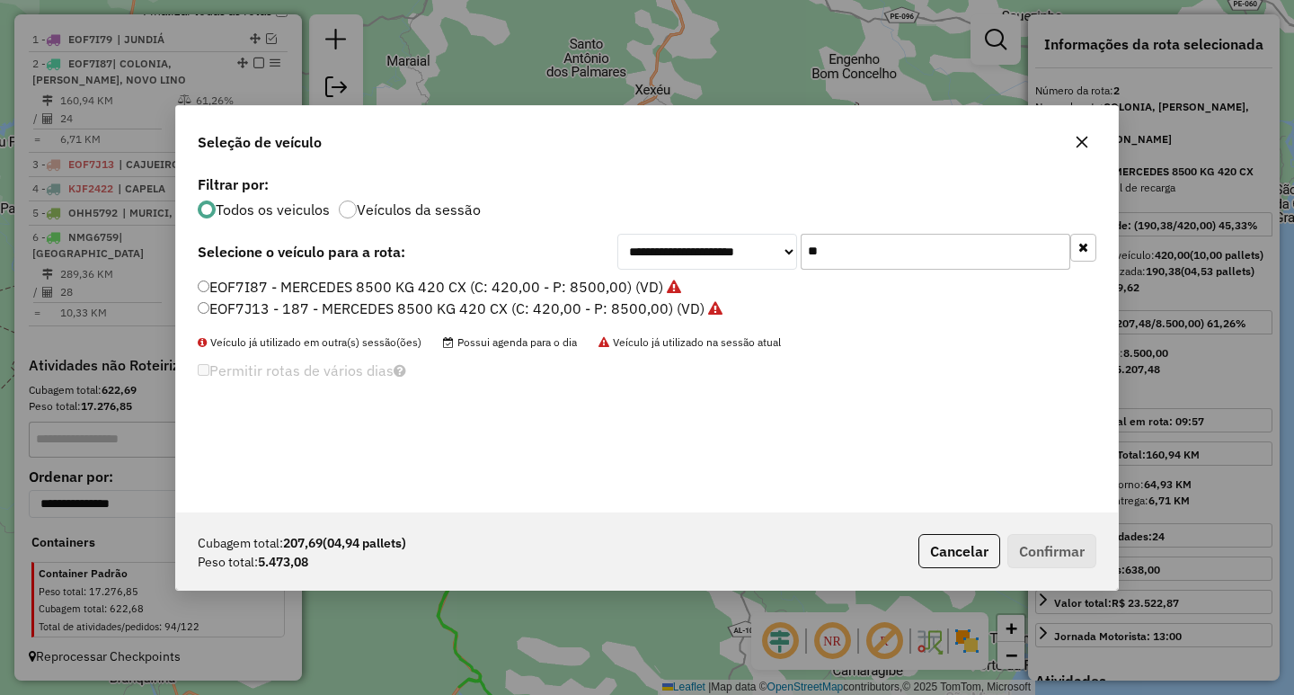
type input "**"
click at [450, 290] on label "EOF7I87 - MERCEDES 8500 KG 420 CX (C: 420,00 - P: 8500,00) (VD)" at bounding box center [439, 287] width 483 height 22
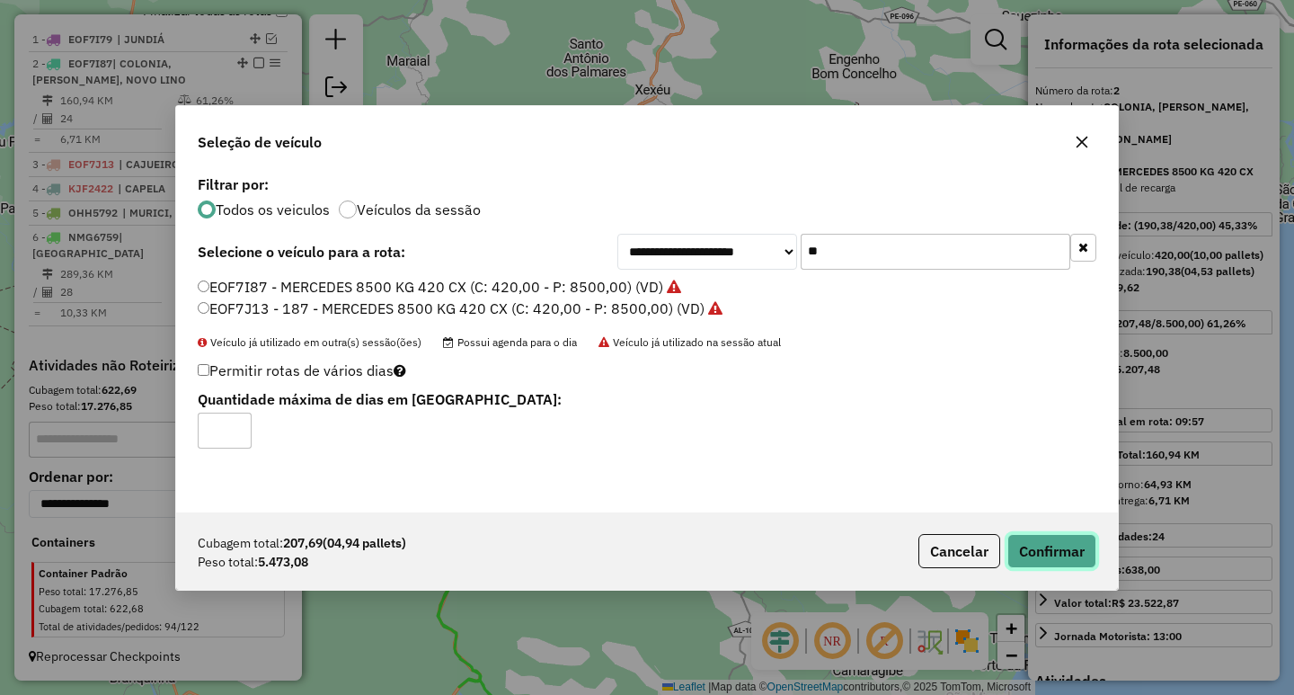
click at [1057, 546] on button "Confirmar" at bounding box center [1051, 551] width 89 height 34
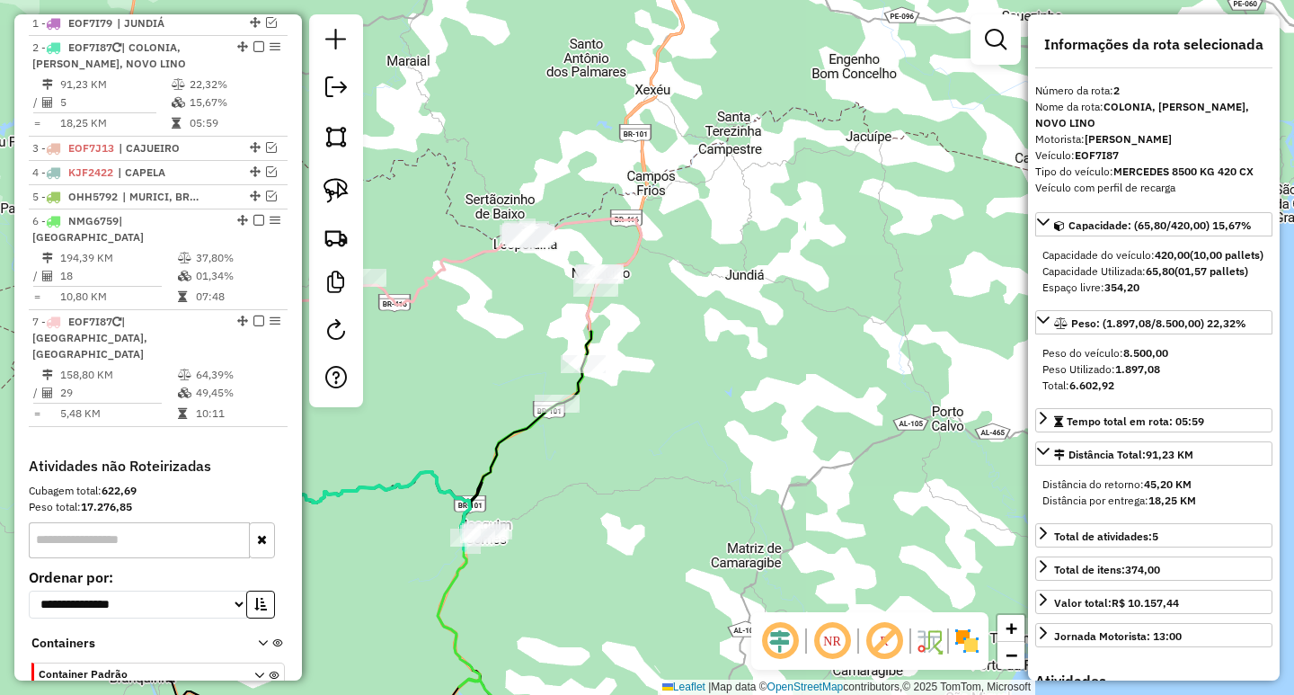
scroll to position [720, 0]
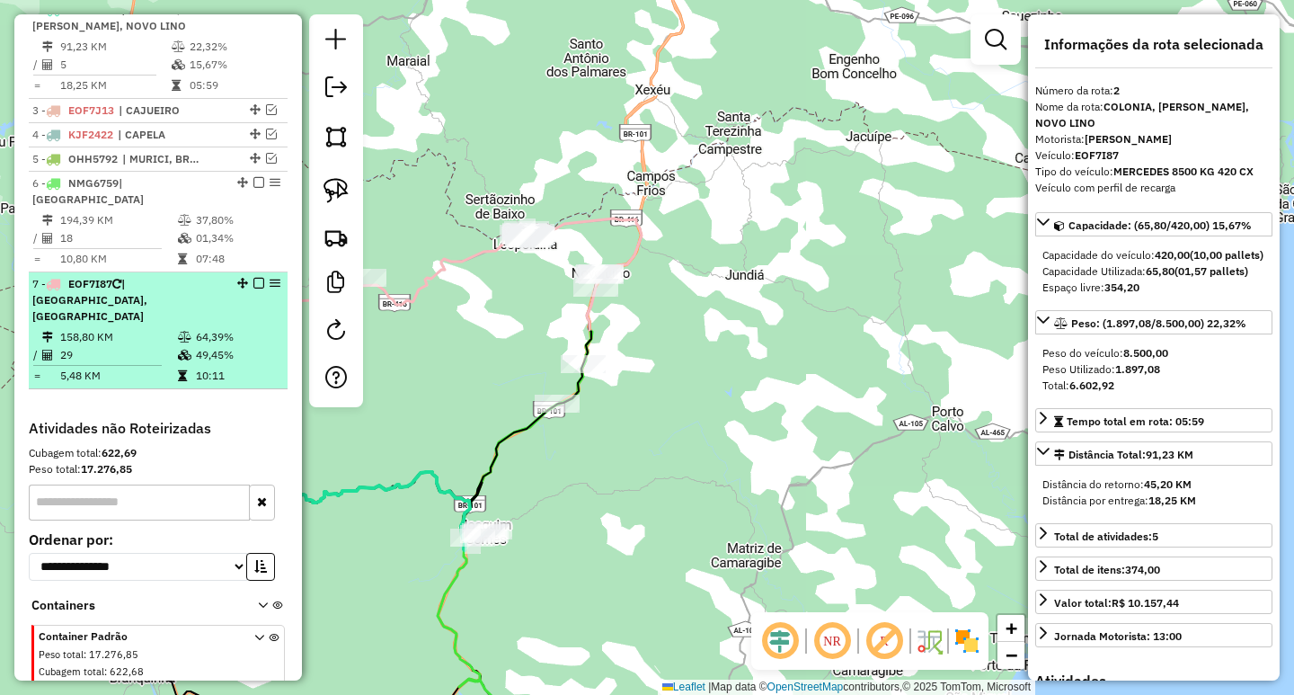
click at [253, 279] on em at bounding box center [258, 283] width 11 height 11
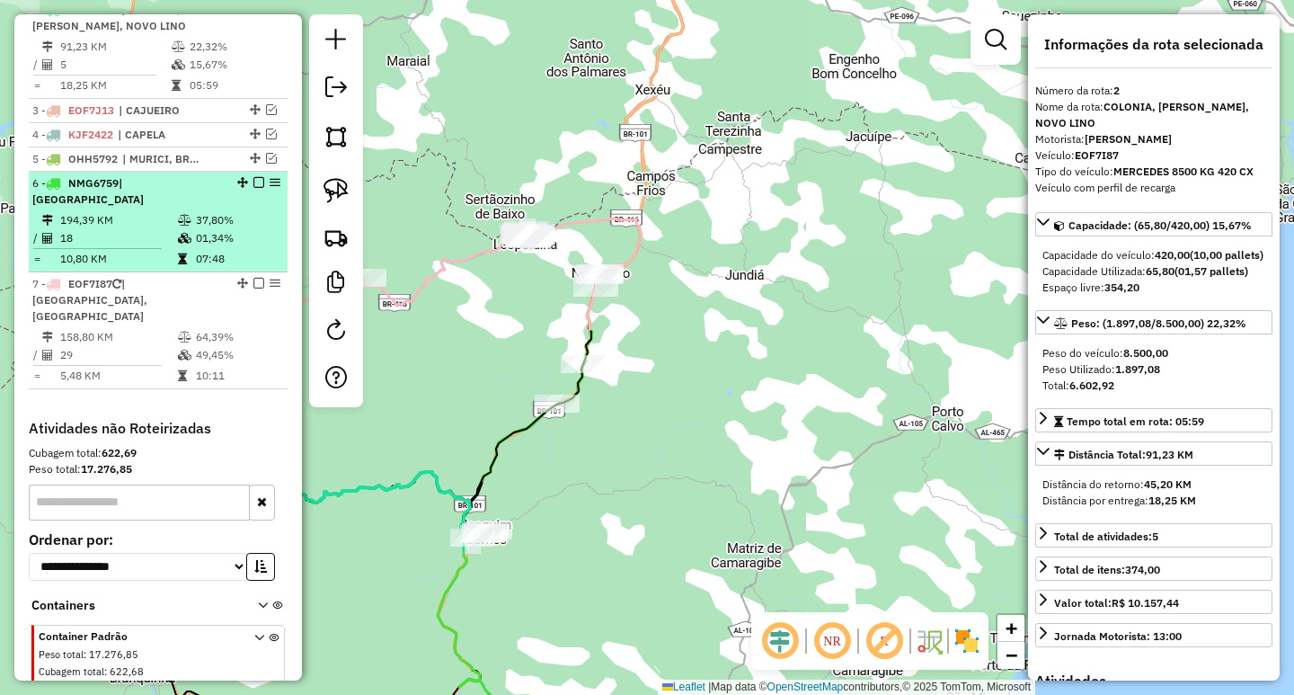
scroll to position [690, 0]
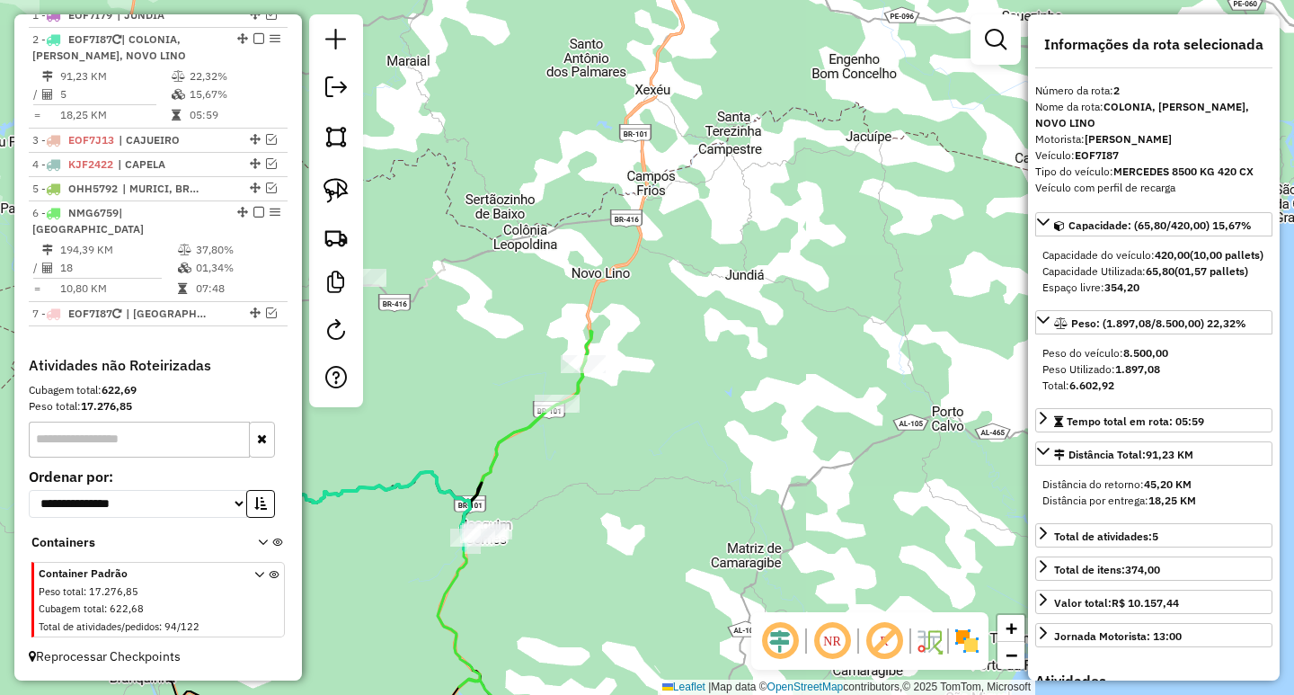
drag, startPoint x: 748, startPoint y: 514, endPoint x: 771, endPoint y: 252, distance: 263.5
click at [770, 263] on div "Janela de atendimento Grade de atendimento Capacidade Transportadoras Veículos …" at bounding box center [647, 347] width 1294 height 695
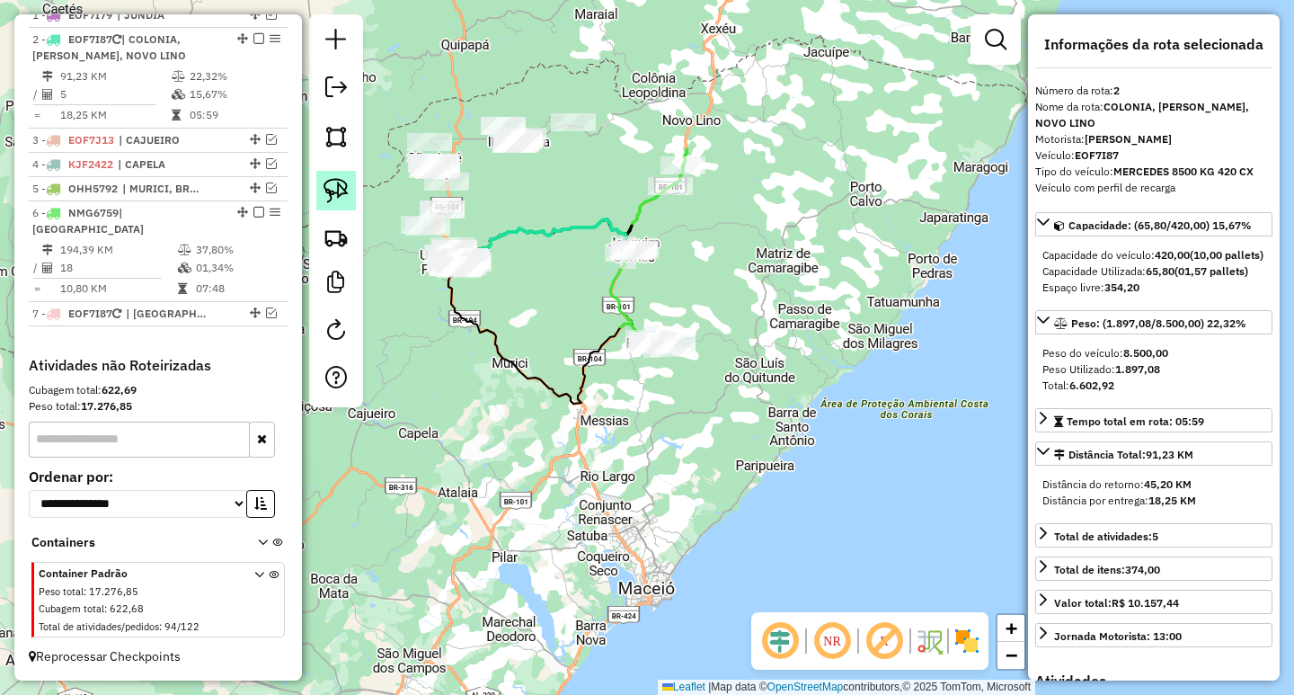
click at [340, 175] on link at bounding box center [336, 191] width 40 height 40
drag, startPoint x: 755, startPoint y: 162, endPoint x: 689, endPoint y: 129, distance: 73.1
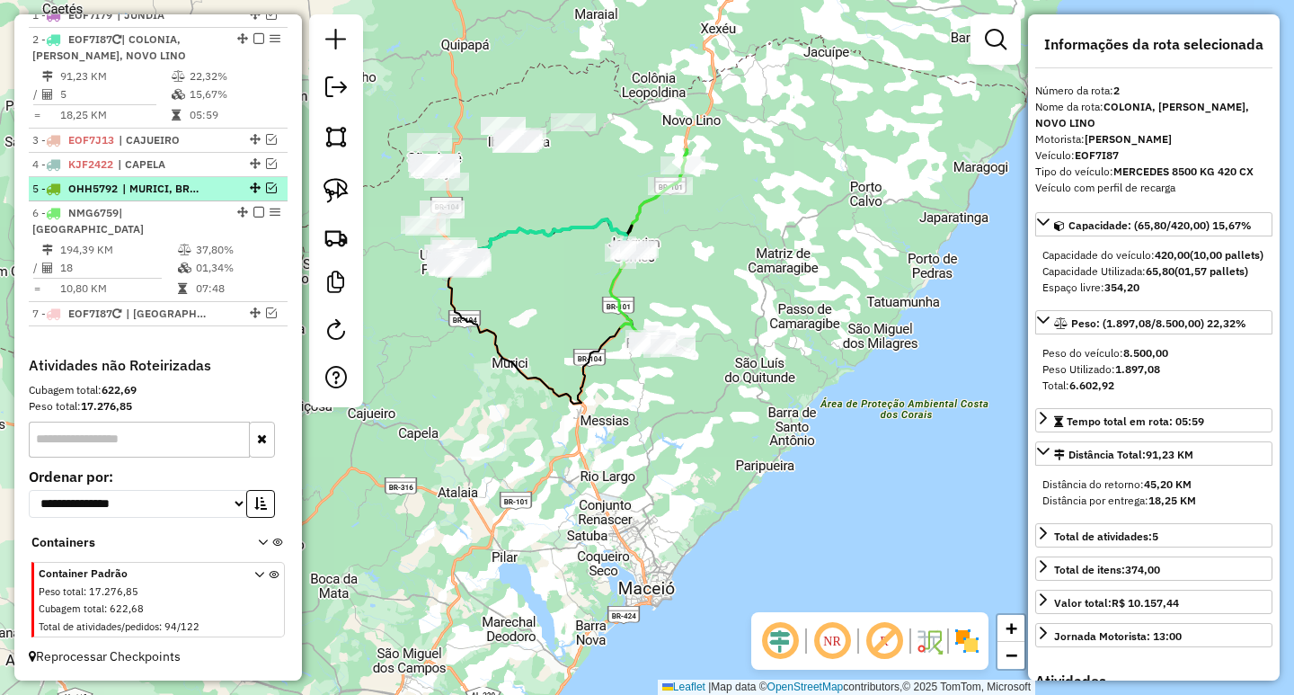
click at [269, 193] on em at bounding box center [271, 187] width 11 height 11
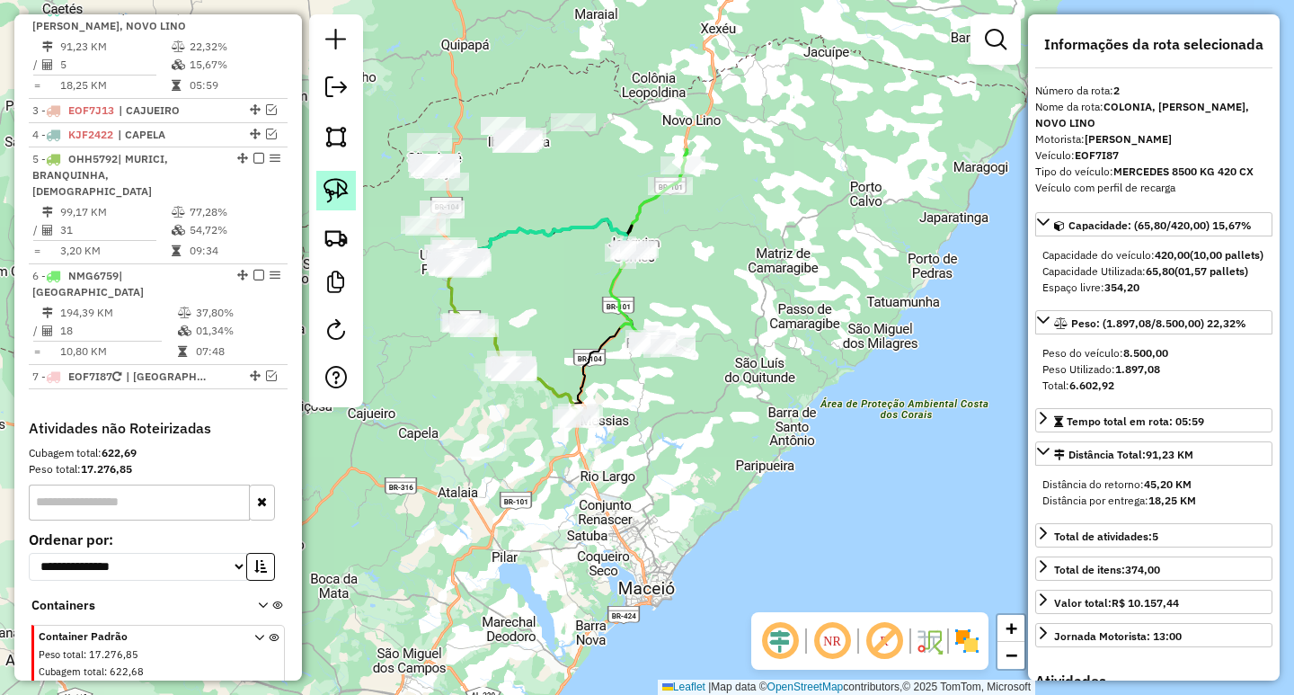
click at [341, 190] on img at bounding box center [336, 190] width 25 height 25
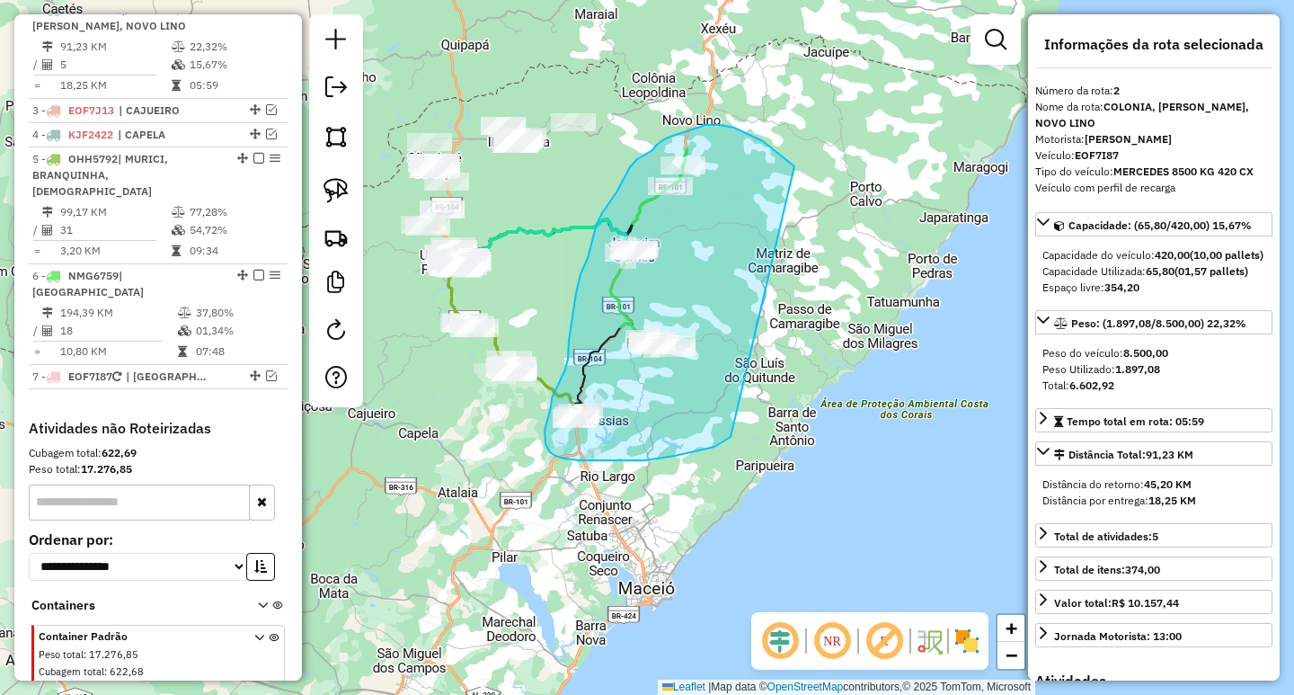
drag, startPoint x: 766, startPoint y: 144, endPoint x: 789, endPoint y: 392, distance: 249.1
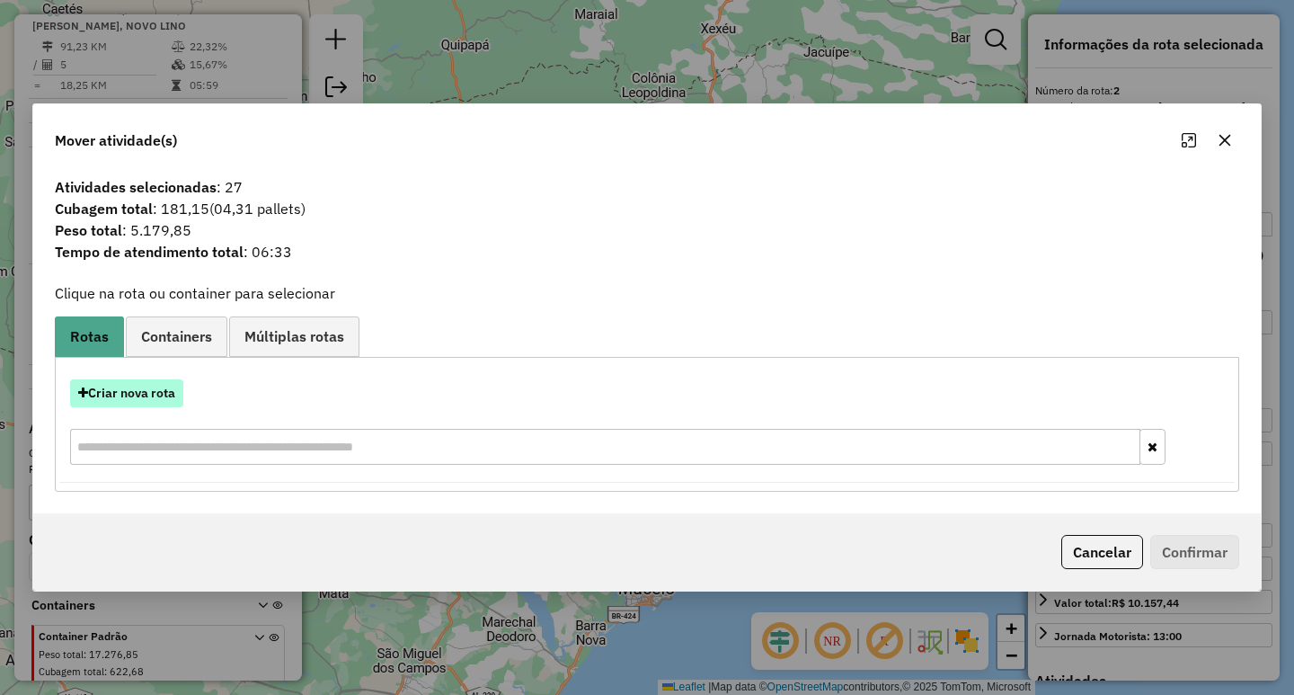
click at [141, 395] on button "Criar nova rota" at bounding box center [126, 393] width 113 height 28
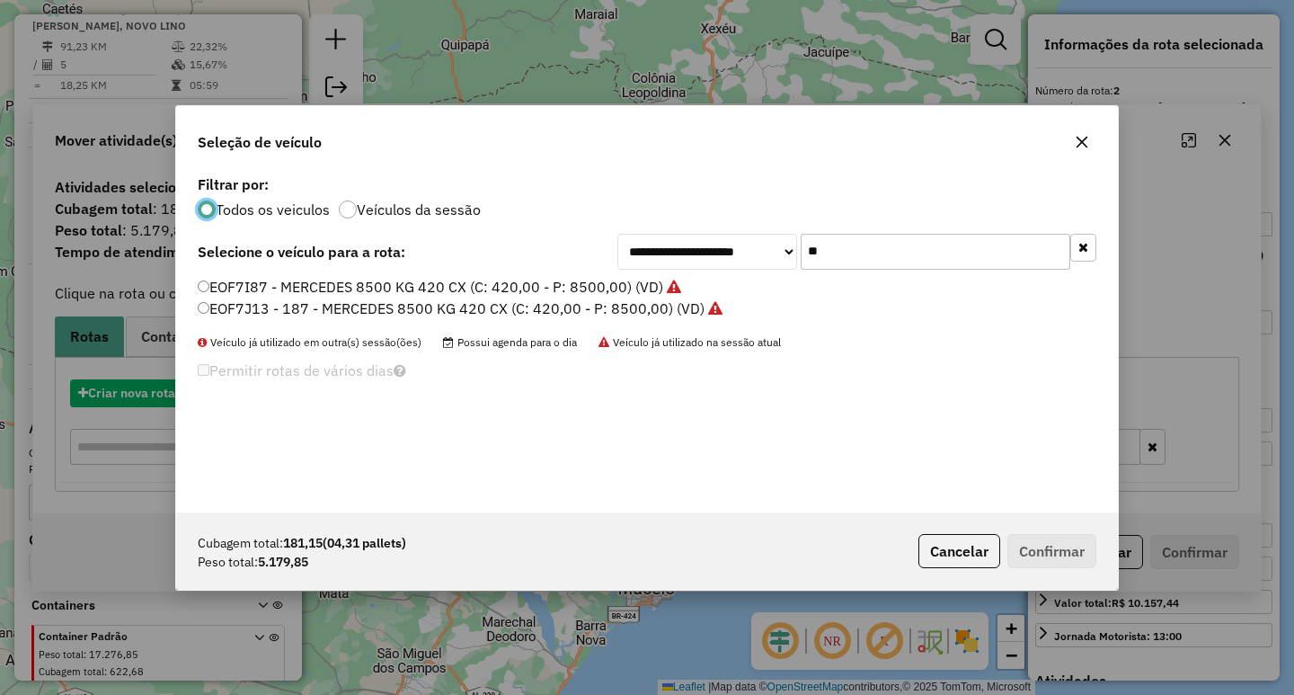
scroll to position [10, 5]
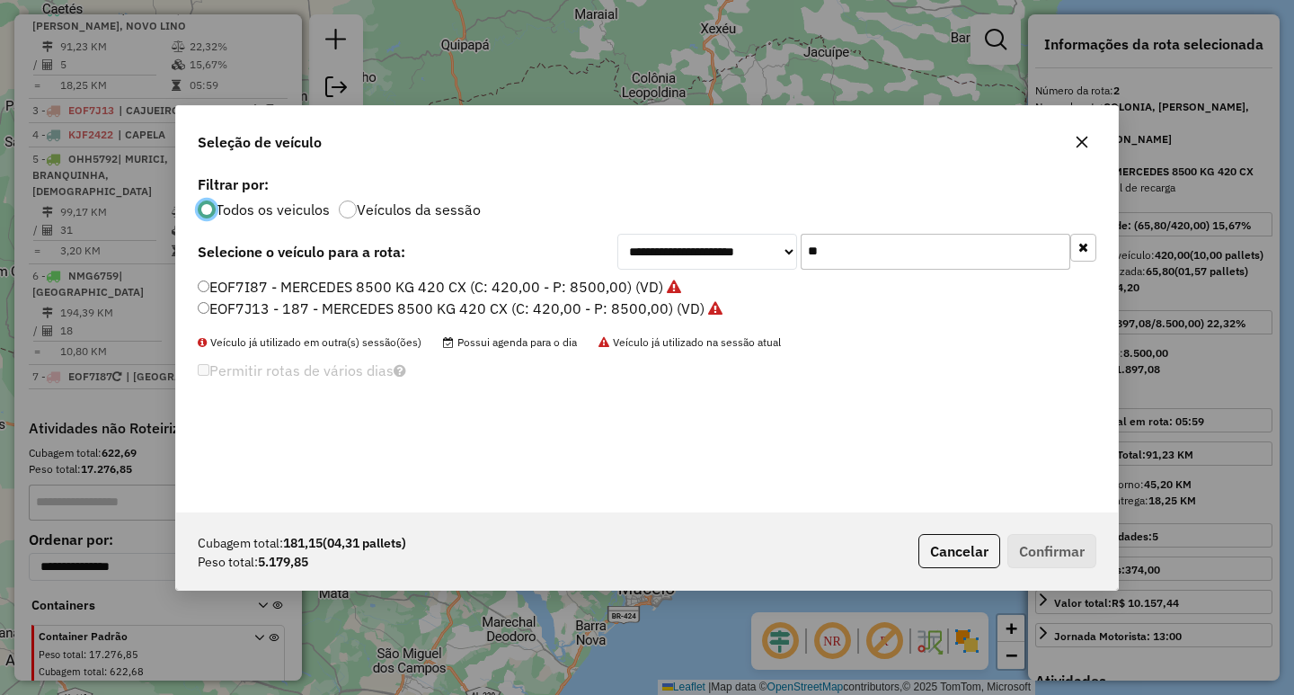
drag, startPoint x: 852, startPoint y: 260, endPoint x: 554, endPoint y: 271, distance: 297.7
click at [658, 260] on div "**********" at bounding box center [856, 252] width 479 height 36
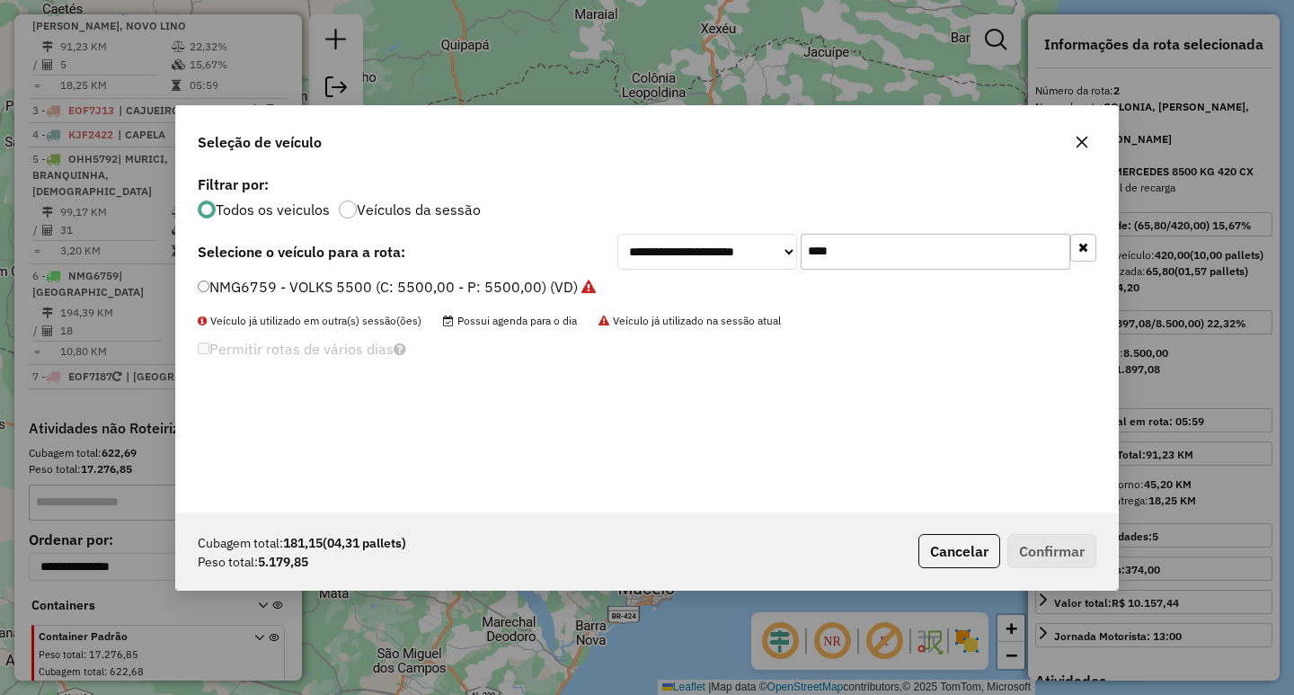
type input "****"
click at [268, 294] on label "NMG6759 - VOLKS 5500 (C: 5500,00 - P: 5500,00) (VD)" at bounding box center [397, 287] width 398 height 22
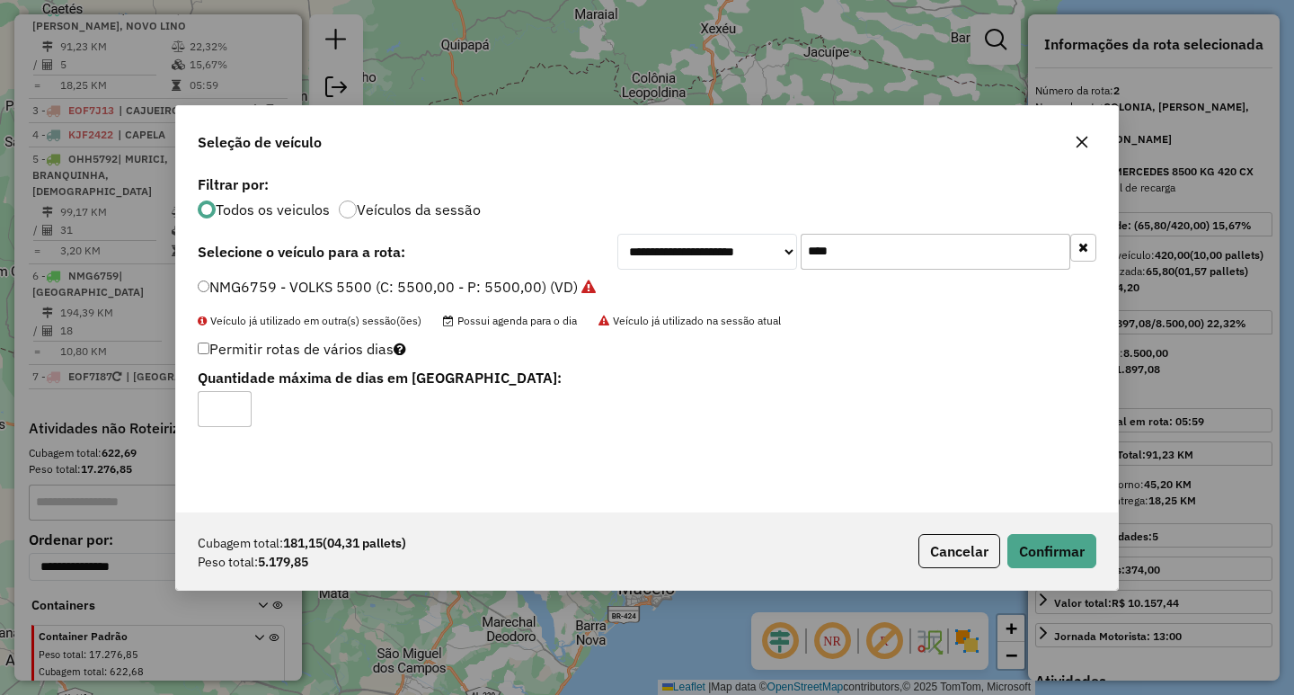
click at [1050, 572] on div "Cubagem total: 181,15 (04,31 pallets) Peso total: 5.179,85 Cancelar Confirmar" at bounding box center [647, 550] width 942 height 77
click at [1050, 555] on button "Confirmar" at bounding box center [1051, 551] width 89 height 34
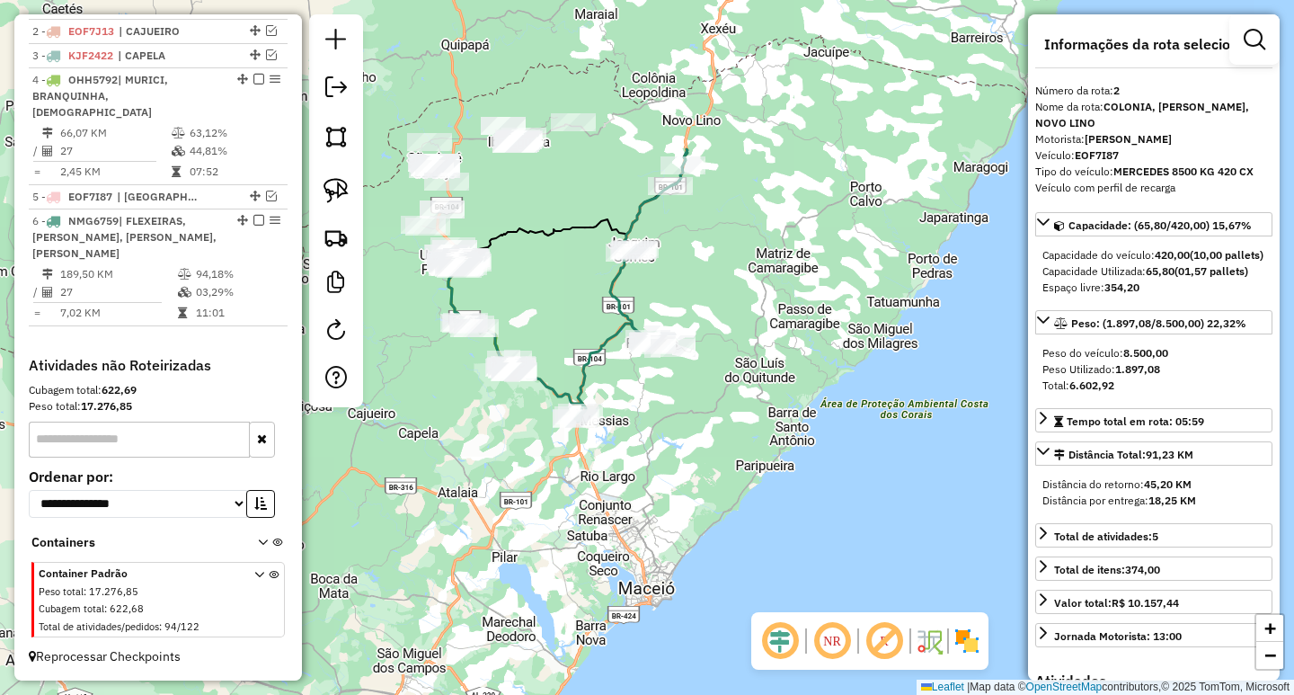
scroll to position [698, 0]
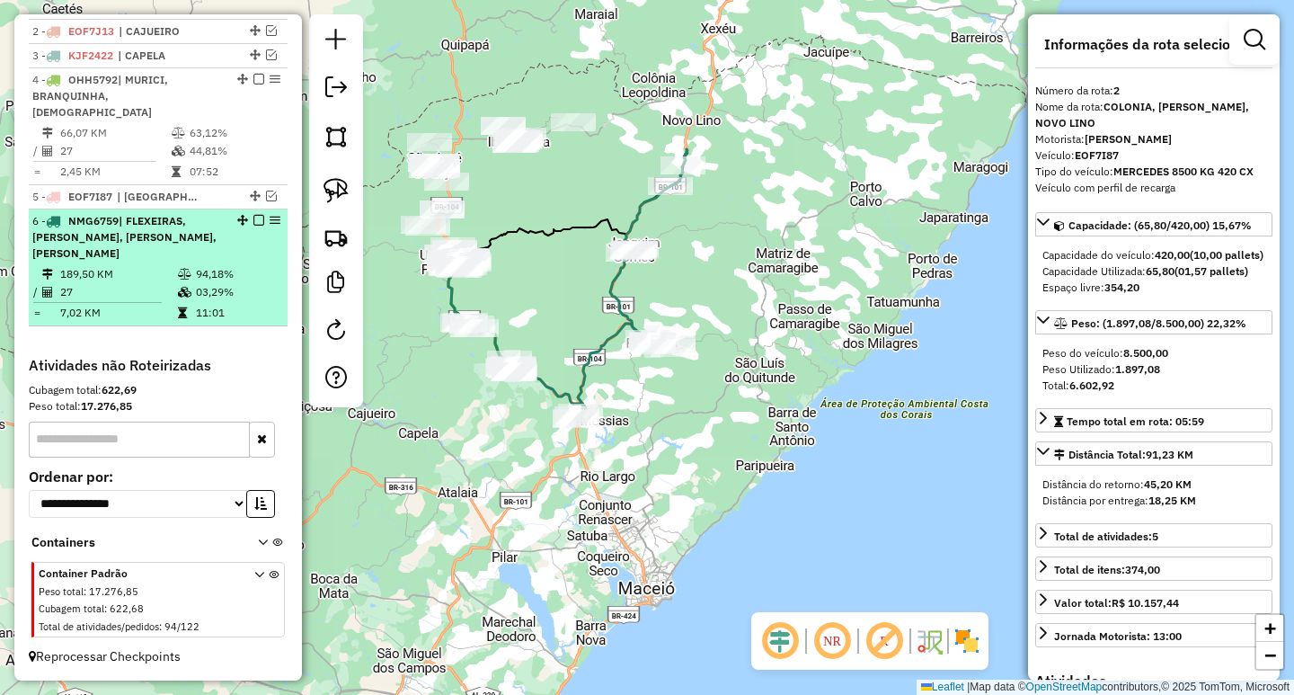
click at [253, 218] on em at bounding box center [258, 220] width 11 height 11
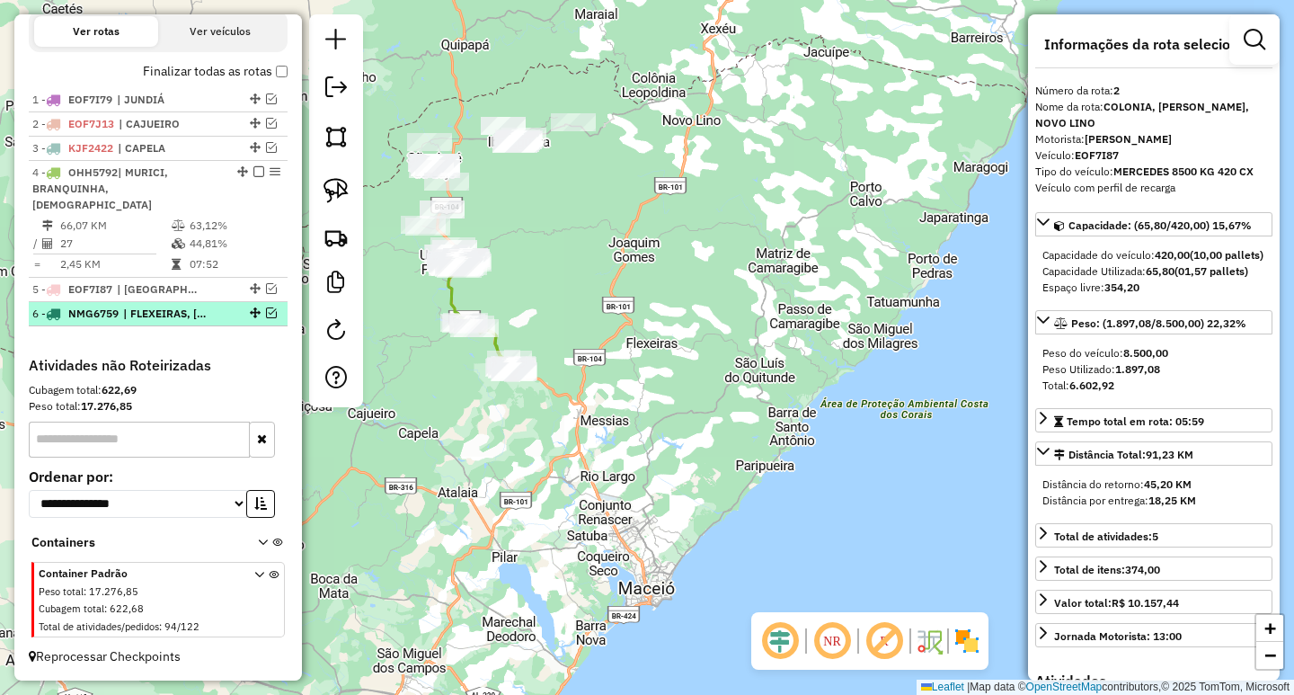
click at [267, 311] on em at bounding box center [271, 312] width 11 height 11
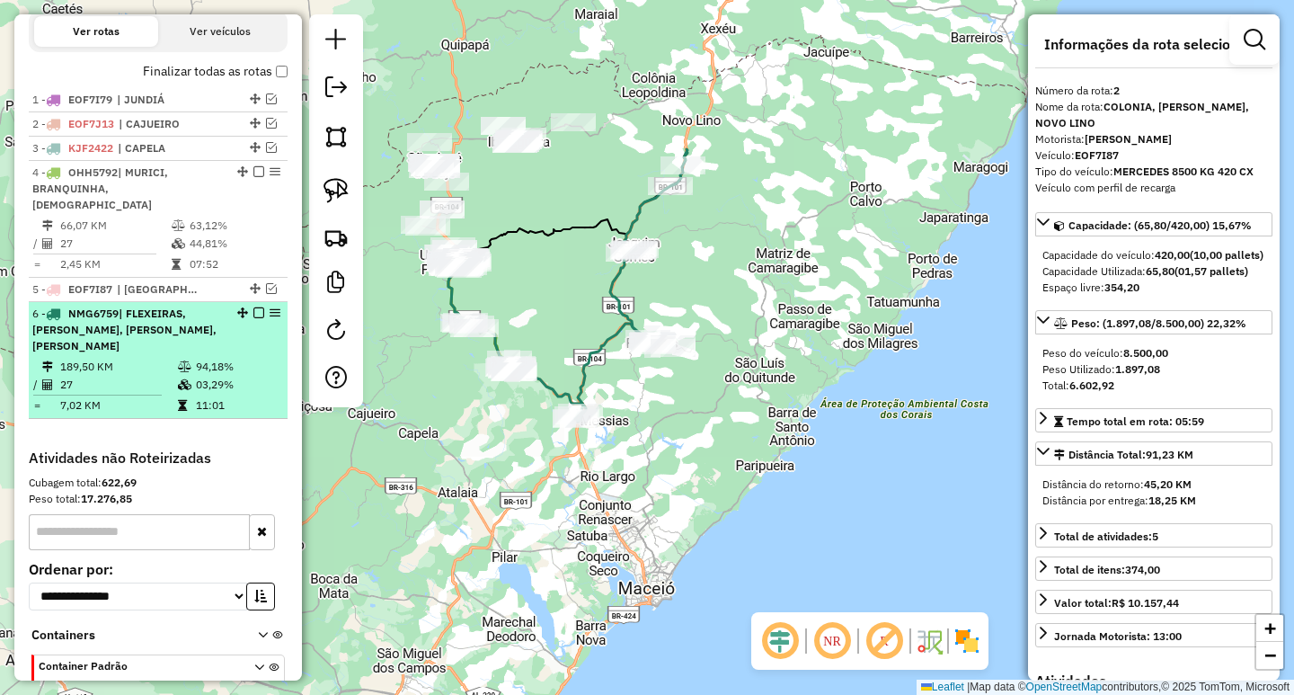
scroll to position [698, 0]
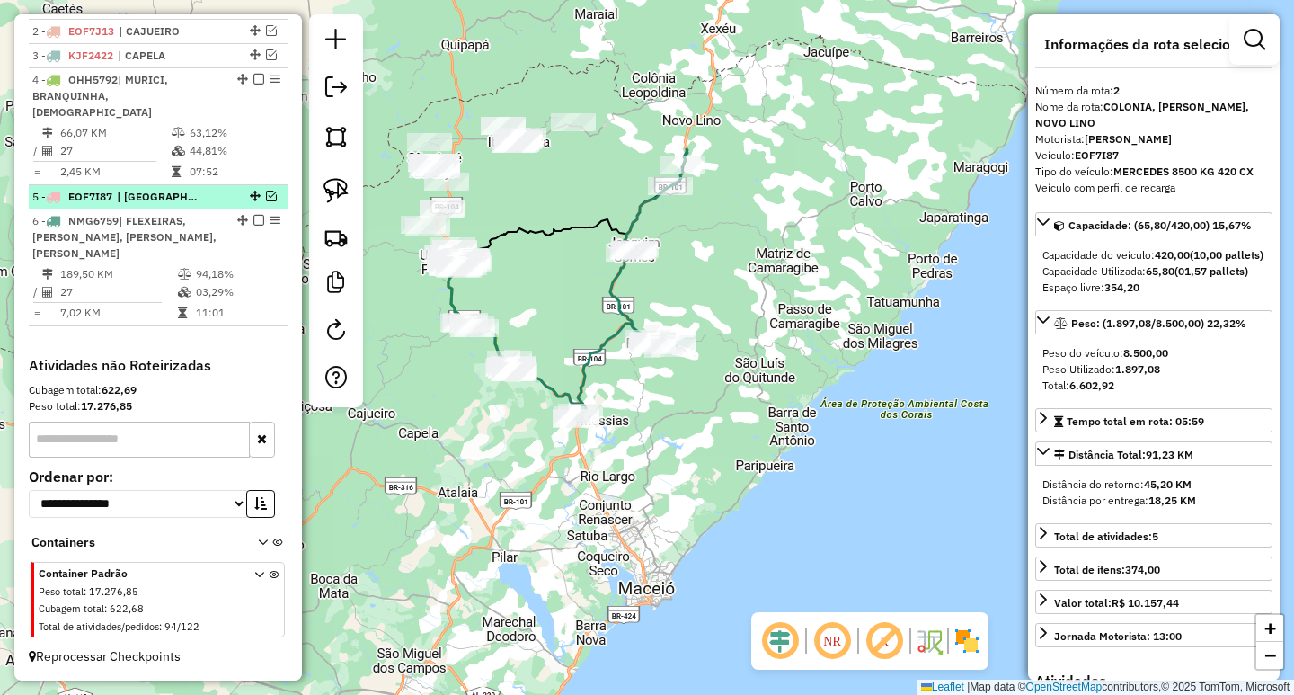
click at [267, 199] on em at bounding box center [271, 196] width 11 height 11
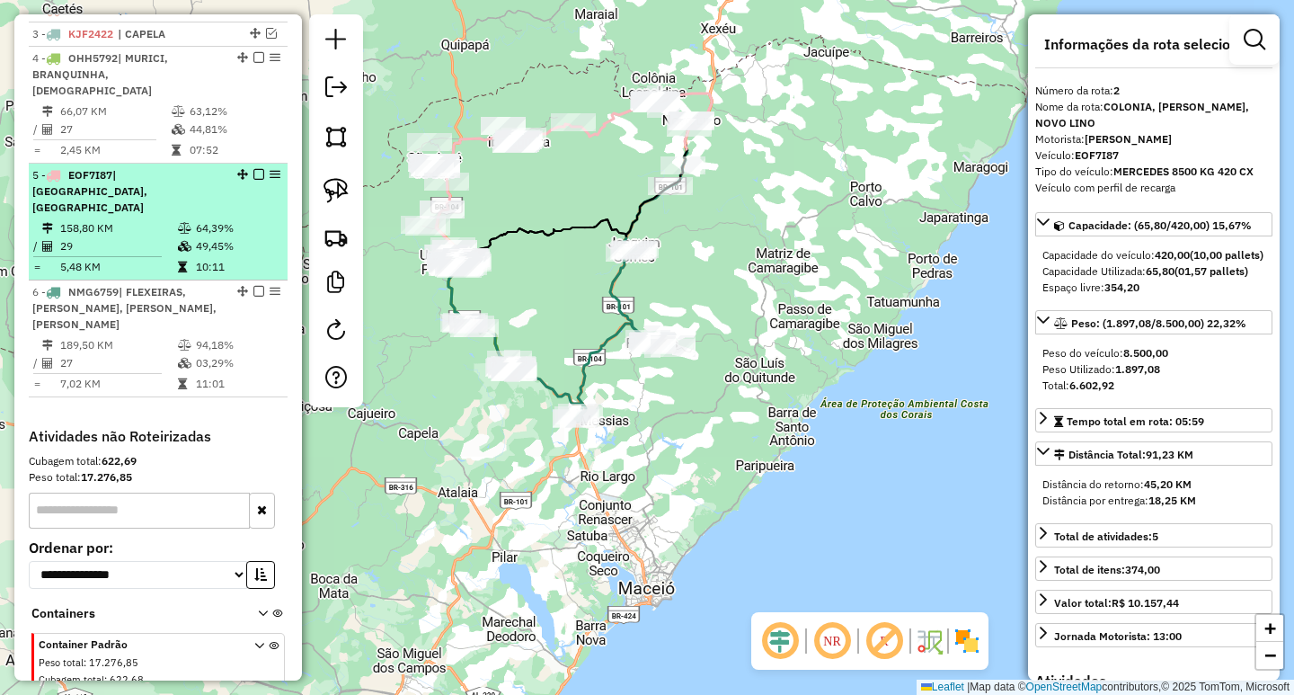
click at [146, 219] on td "158,80 KM" at bounding box center [118, 228] width 118 height 18
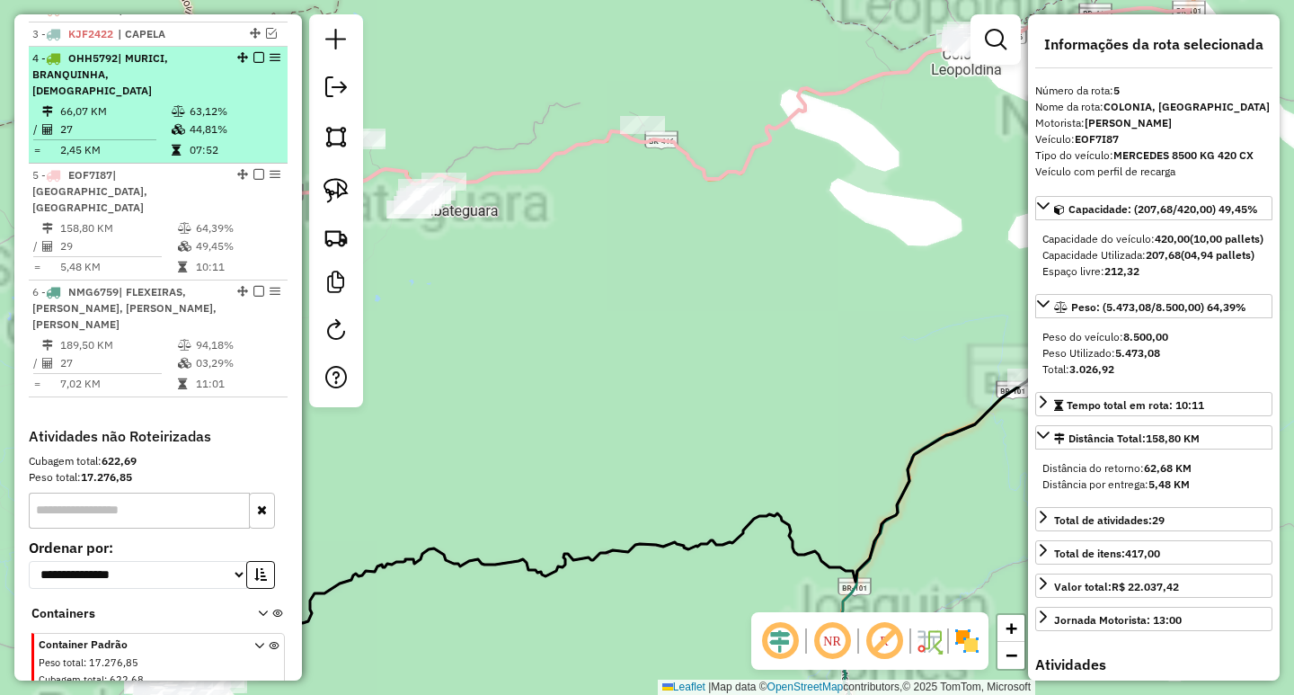
click at [173, 125] on icon at bounding box center [178, 129] width 13 height 11
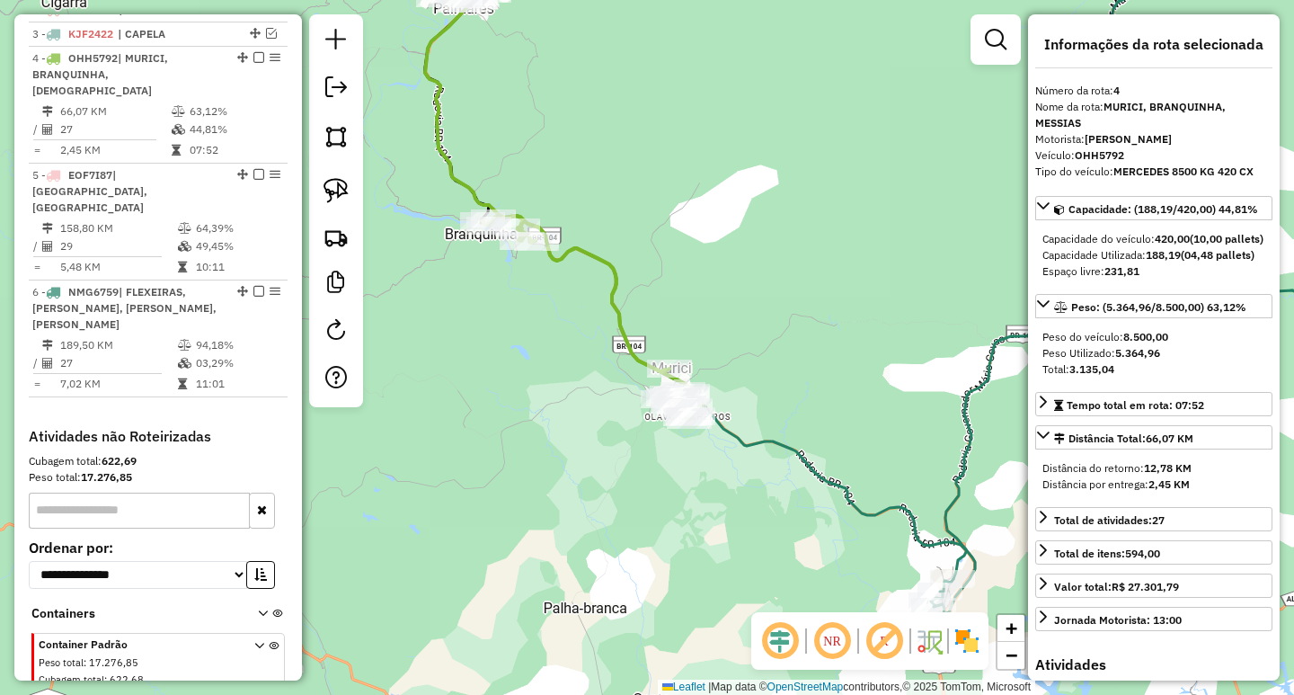
drag, startPoint x: 505, startPoint y: 348, endPoint x: 416, endPoint y: 189, distance: 182.3
click at [416, 191] on div "Janela de atendimento Grade de atendimento Capacidade Transportadoras Veículos …" at bounding box center [647, 347] width 1294 height 695
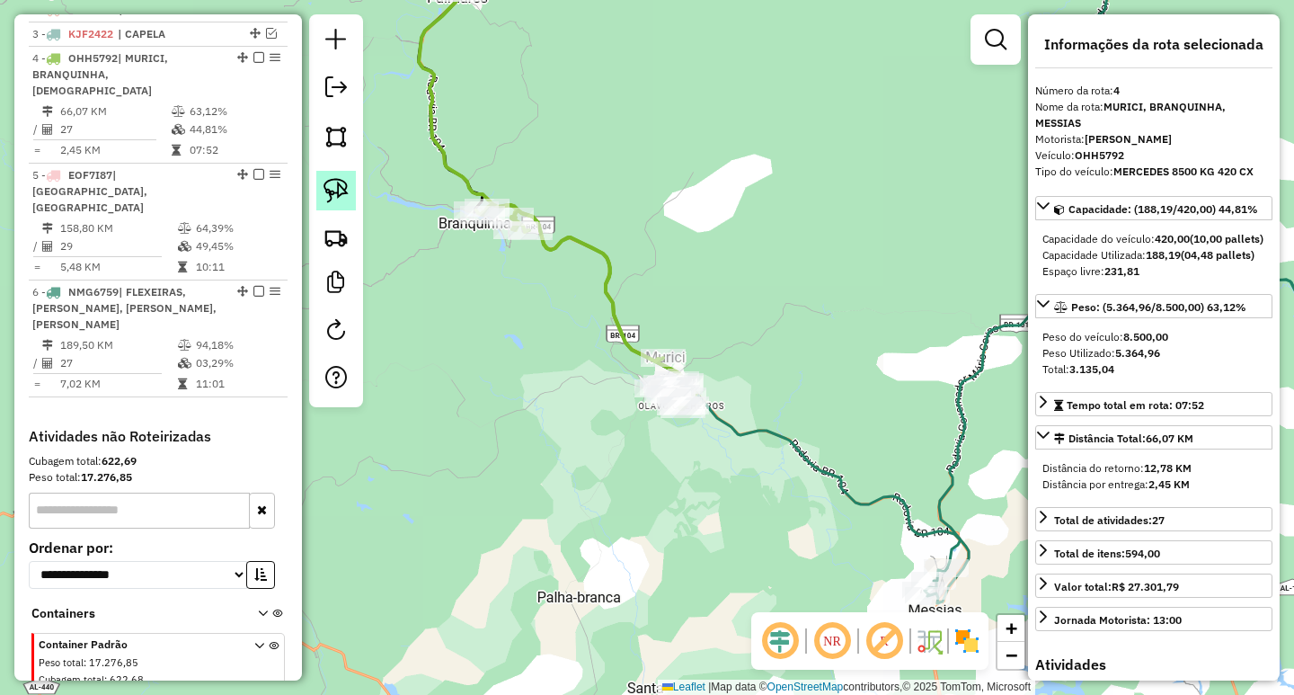
click at [337, 189] on img at bounding box center [336, 190] width 25 height 25
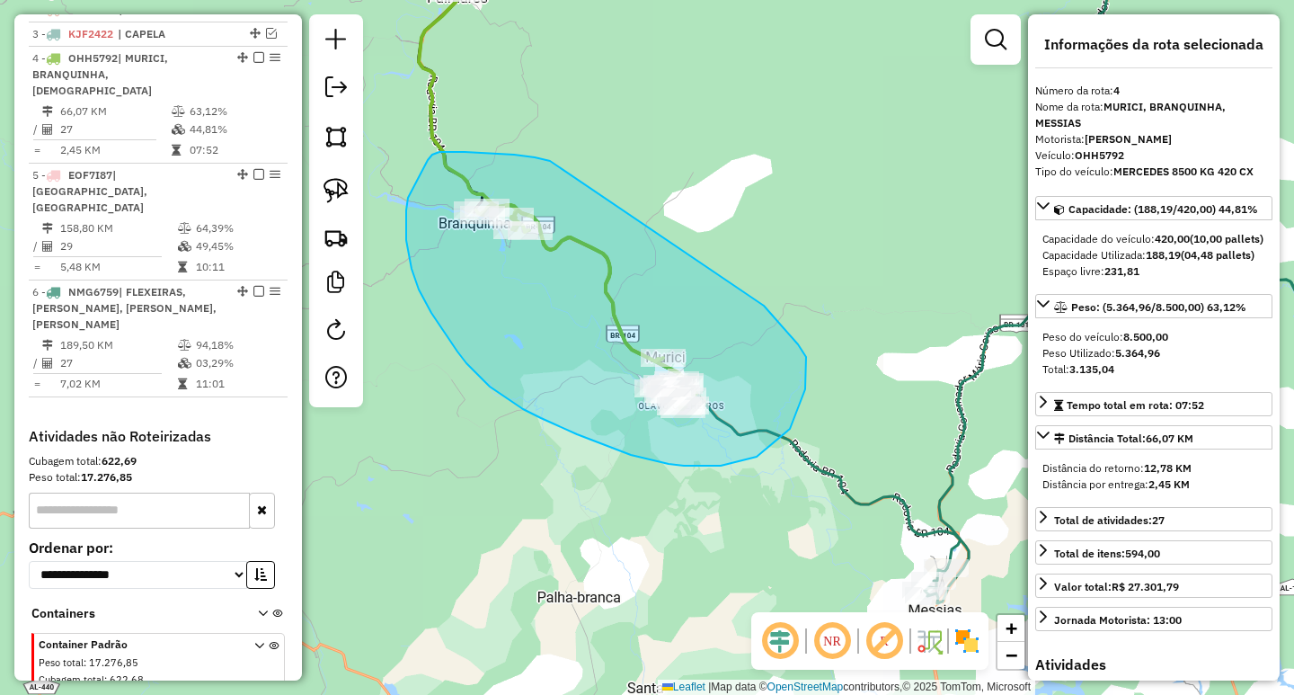
drag, startPoint x: 465, startPoint y: 152, endPoint x: 746, endPoint y: 288, distance: 312.7
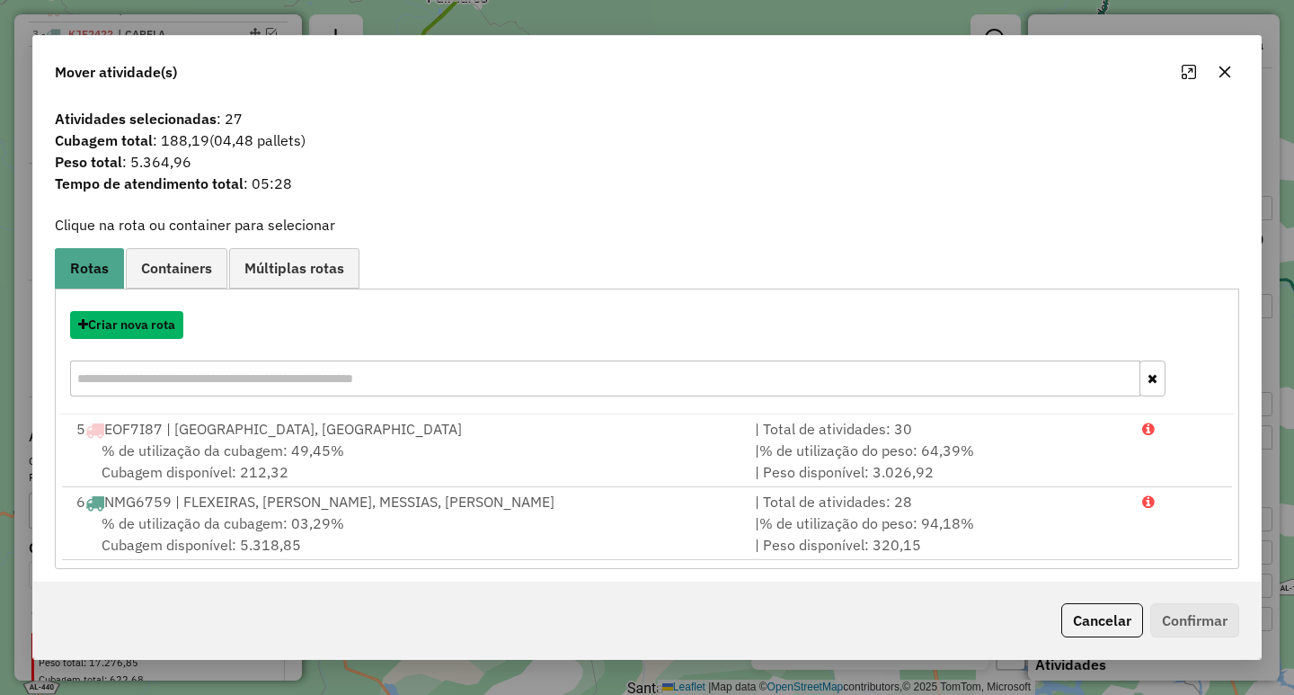
click at [148, 328] on button "Criar nova rota" at bounding box center [126, 325] width 113 height 28
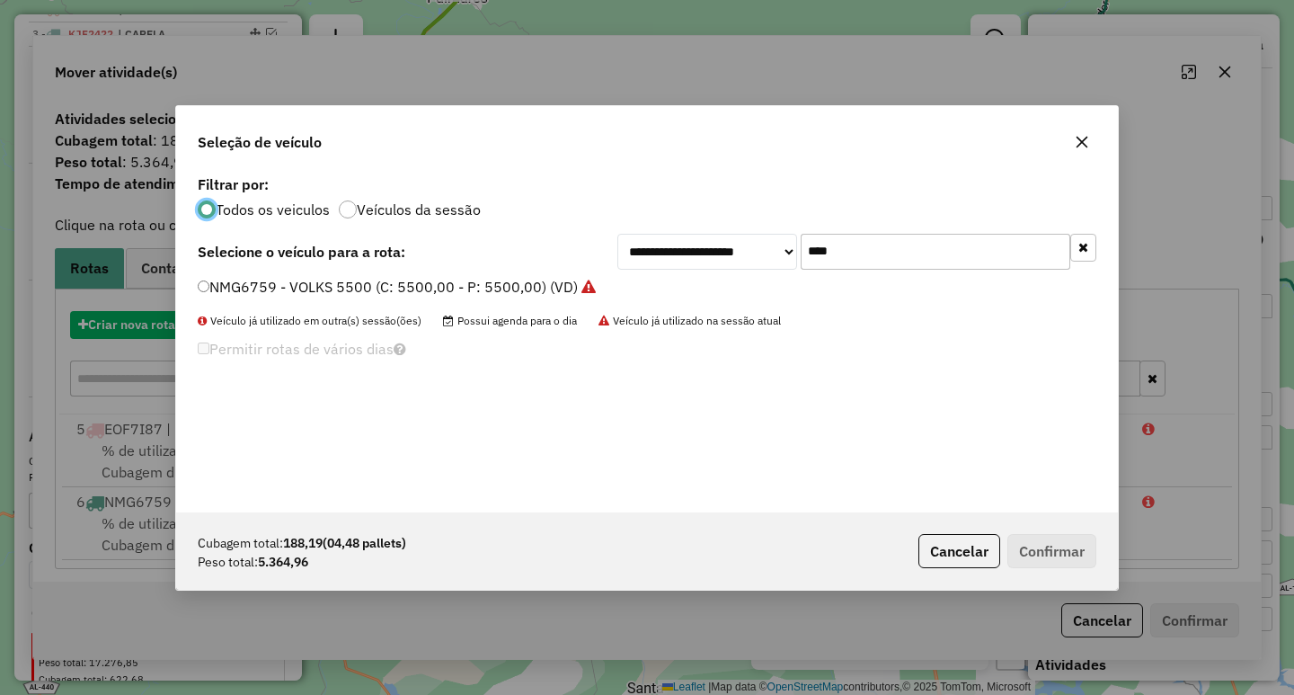
scroll to position [10, 5]
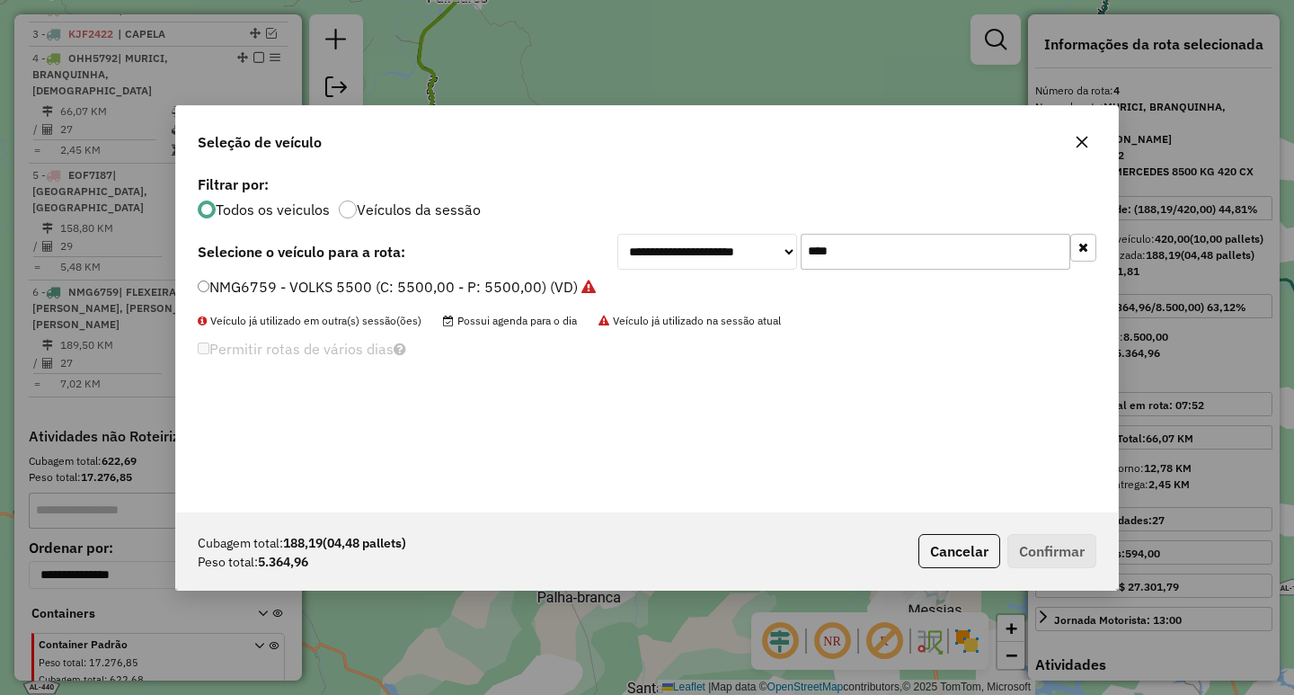
click at [831, 249] on input "****" at bounding box center [936, 252] width 270 height 36
drag, startPoint x: 838, startPoint y: 261, endPoint x: 577, endPoint y: 229, distance: 262.5
click at [652, 237] on div "**********" at bounding box center [856, 252] width 479 height 36
type input "****"
click at [412, 282] on label "OHH5792 - MERCEDES 8500 KG 420 CX (C: 420,00 - P: 8500,00) (VD)" at bounding box center [443, 287] width 491 height 22
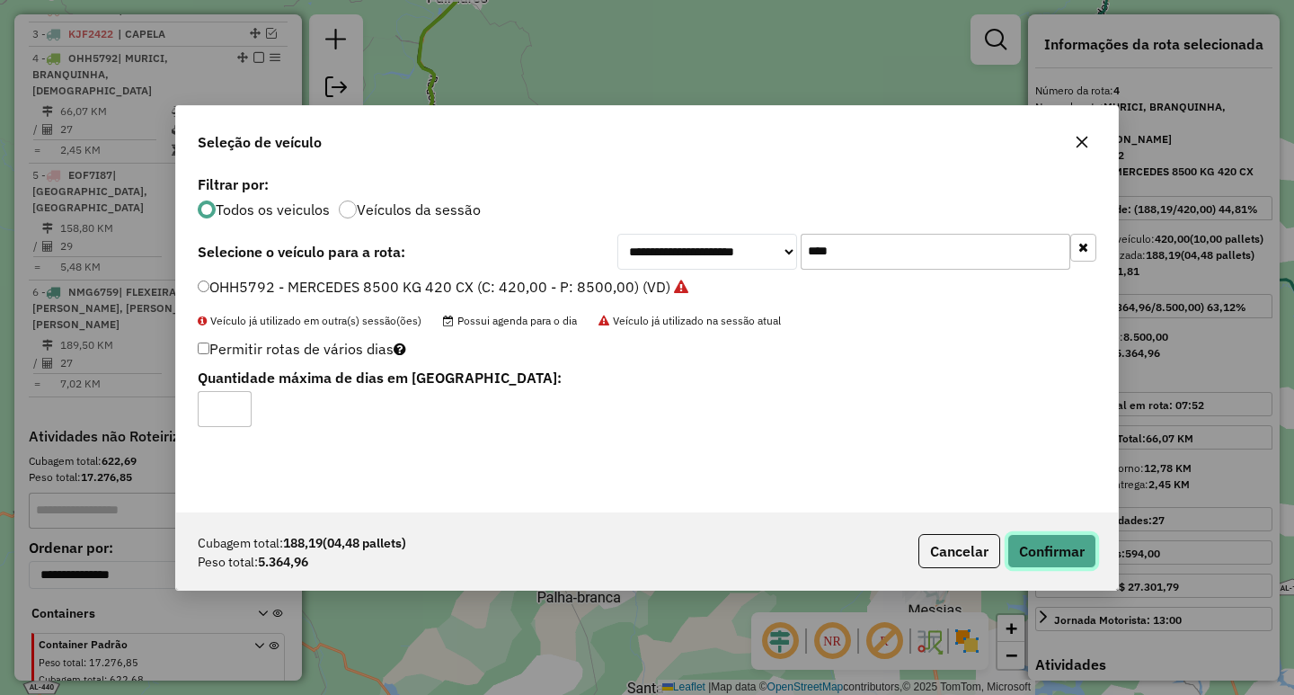
click at [1057, 557] on button "Confirmar" at bounding box center [1051, 551] width 89 height 34
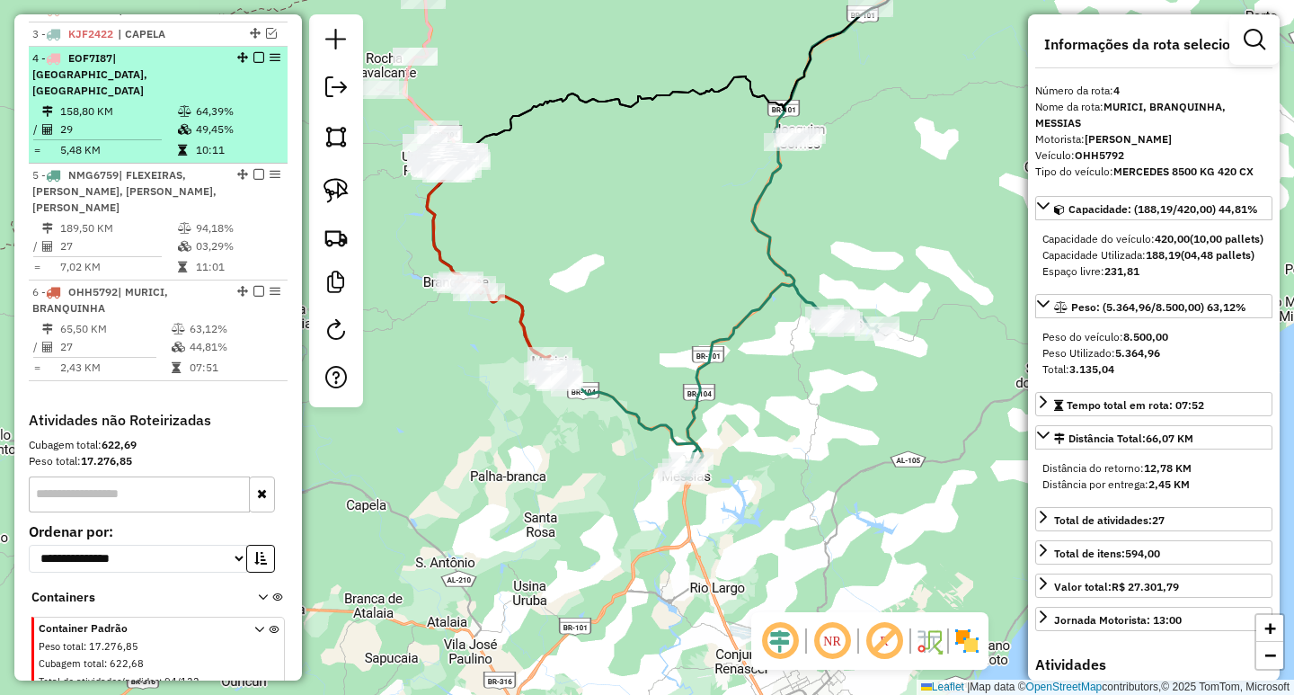
click at [135, 108] on td "158,80 KM" at bounding box center [118, 111] width 118 height 18
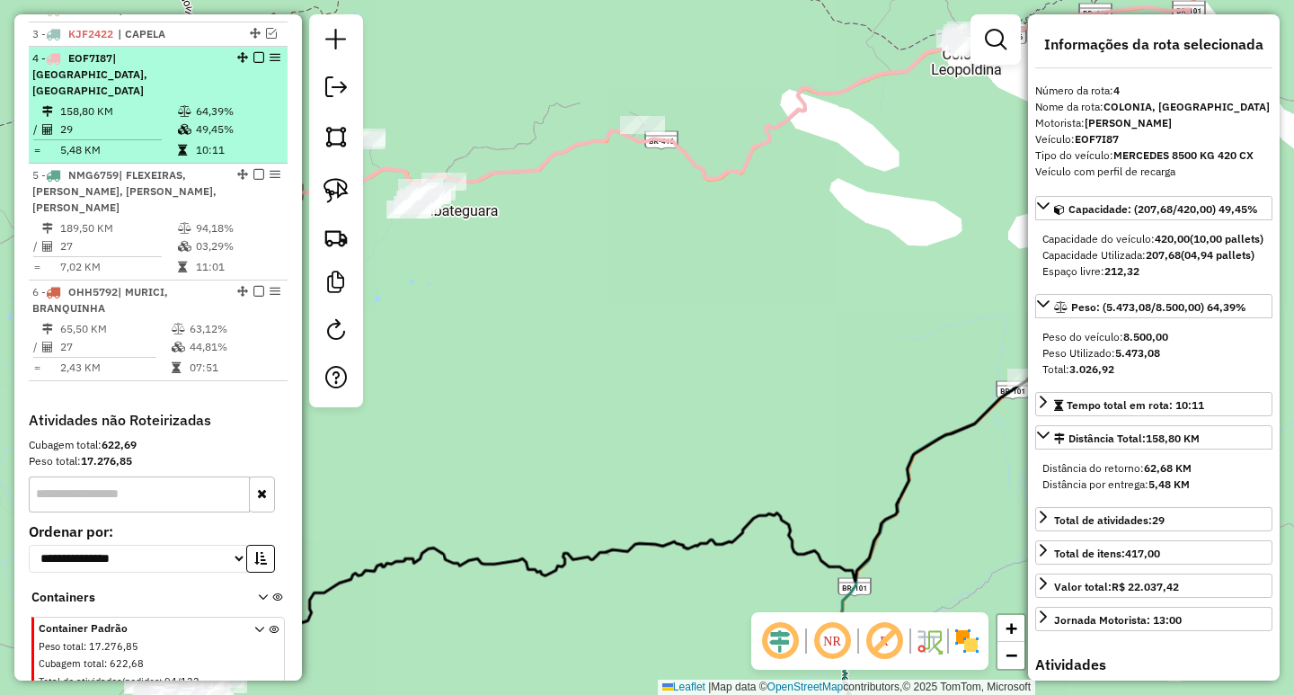
click at [210, 112] on td "64,39%" at bounding box center [237, 111] width 85 height 18
click at [253, 63] on em at bounding box center [258, 57] width 11 height 11
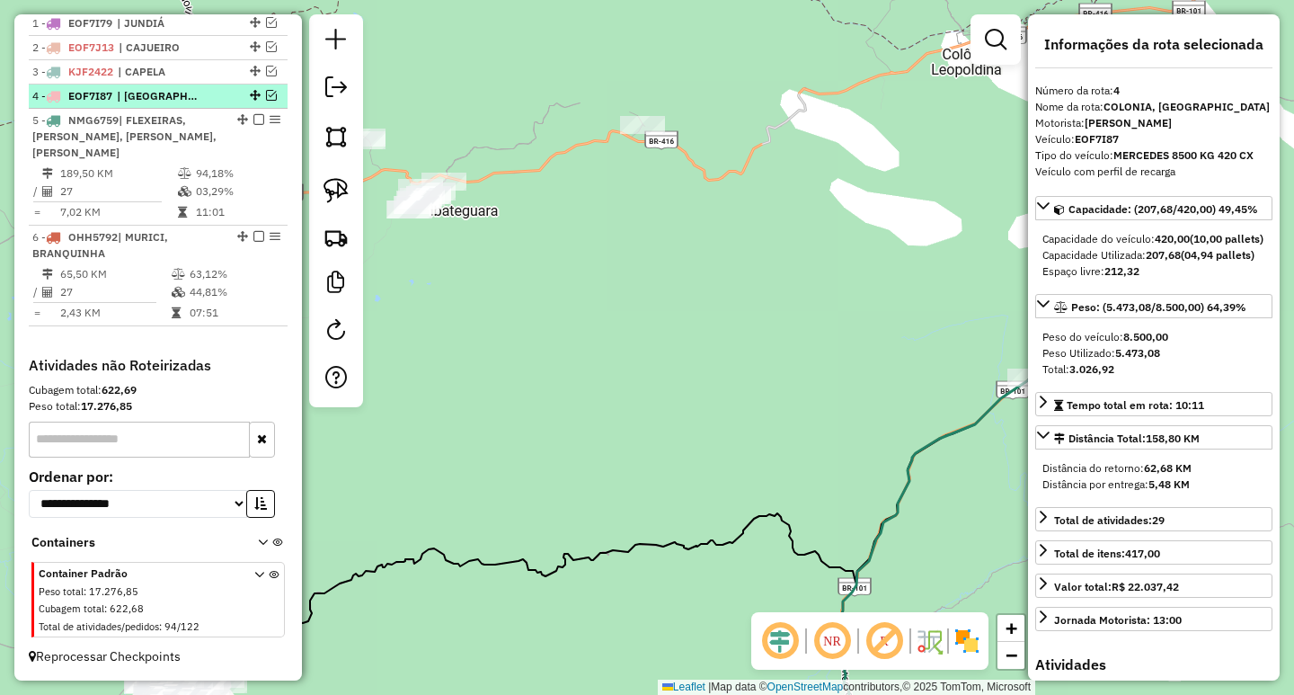
scroll to position [698, 0]
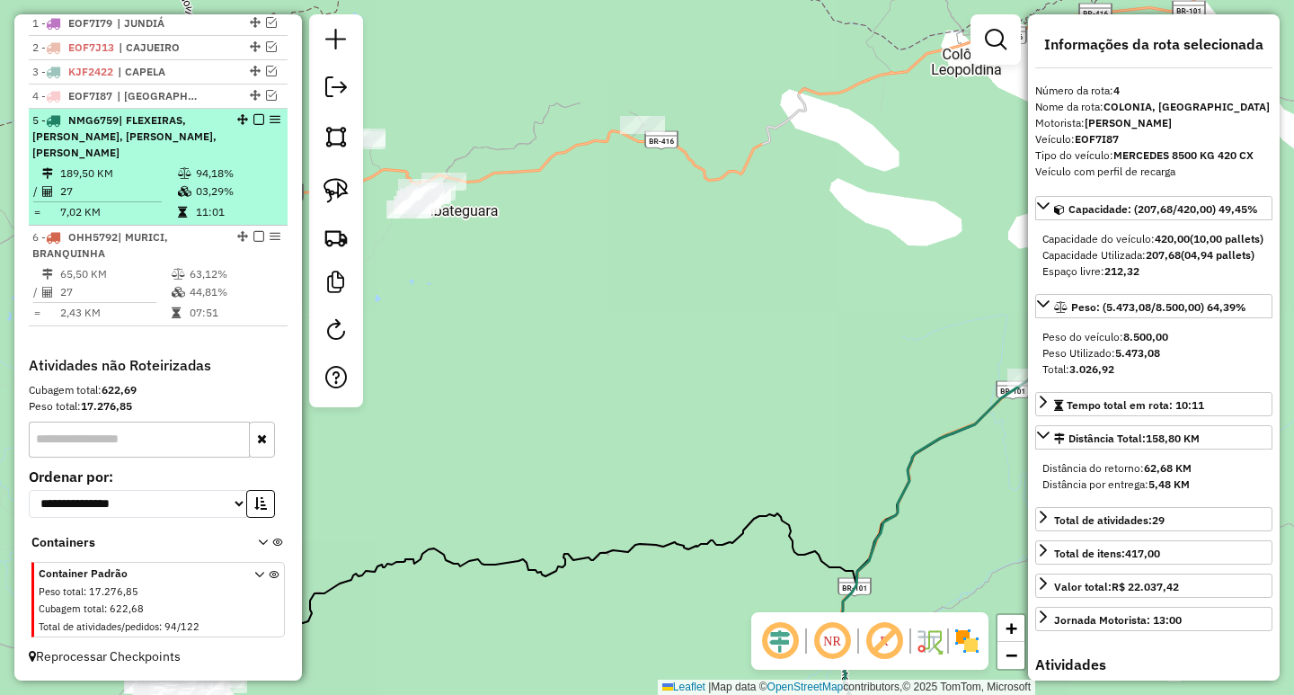
click at [182, 184] on td at bounding box center [186, 191] width 18 height 18
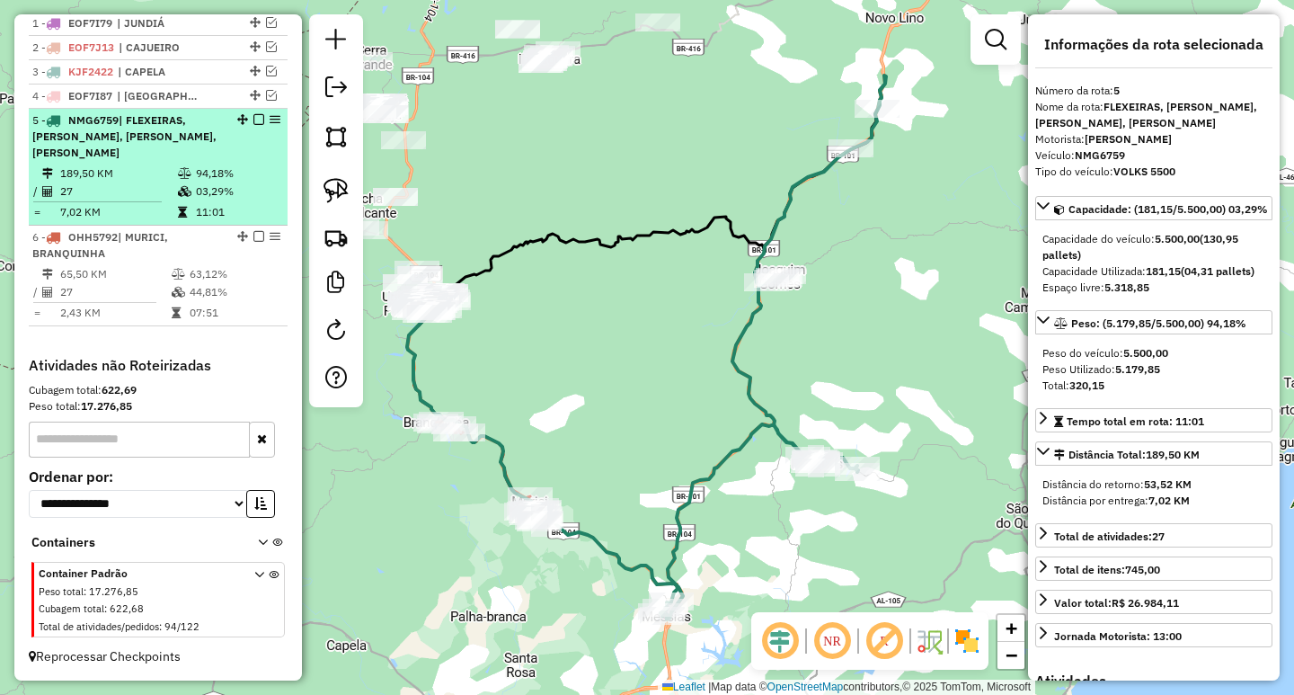
click at [253, 119] on em at bounding box center [258, 119] width 11 height 11
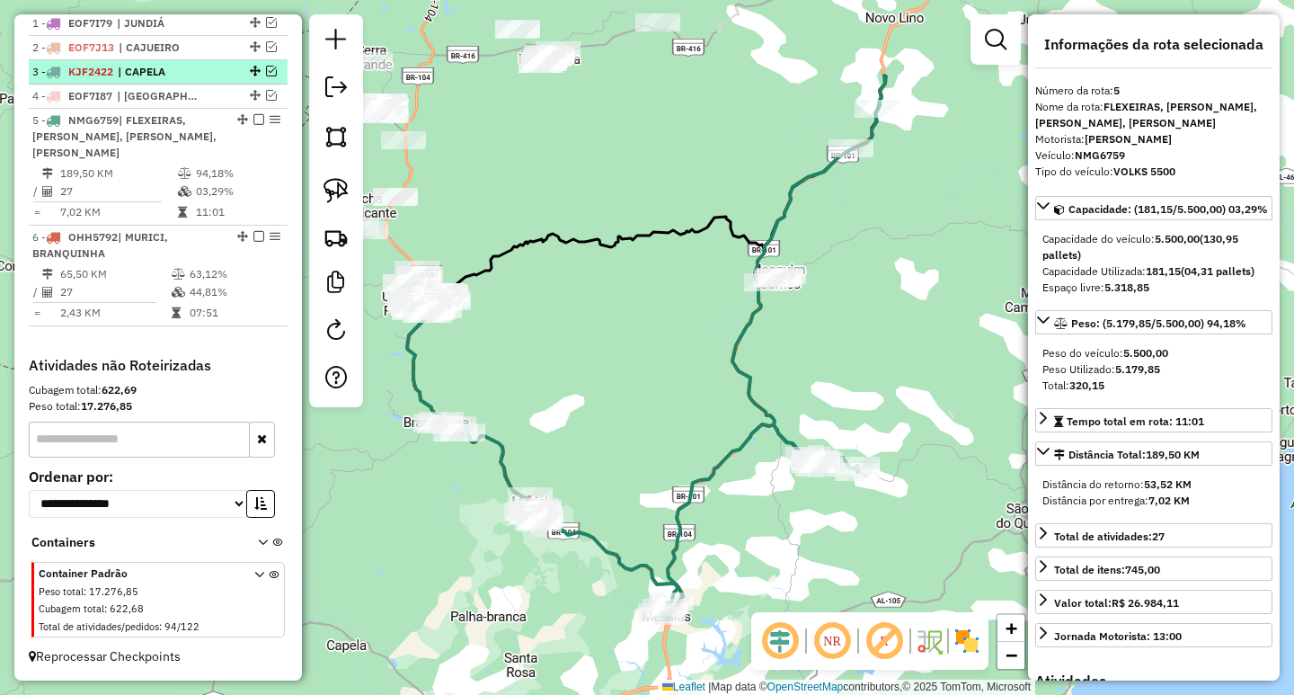
scroll to position [606, 0]
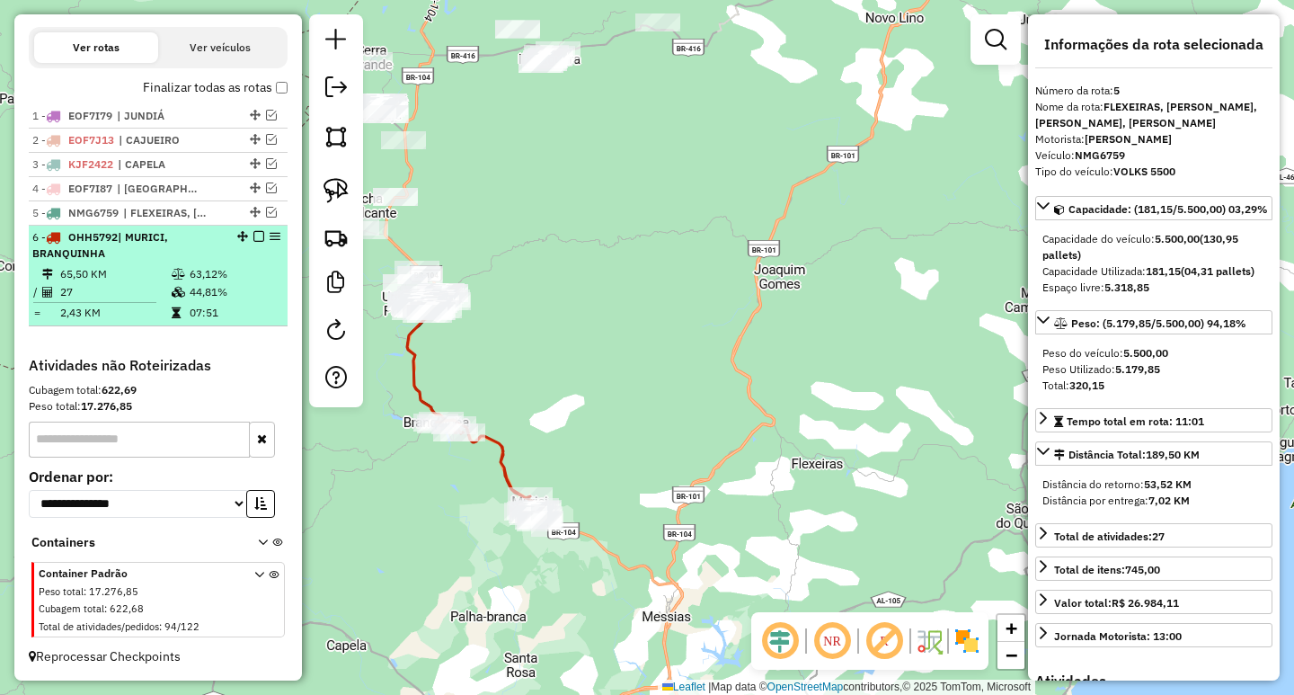
click at [217, 232] on div "6 - OHH5792 | [PERSON_NAME], BRANQUINHA" at bounding box center [127, 245] width 191 height 32
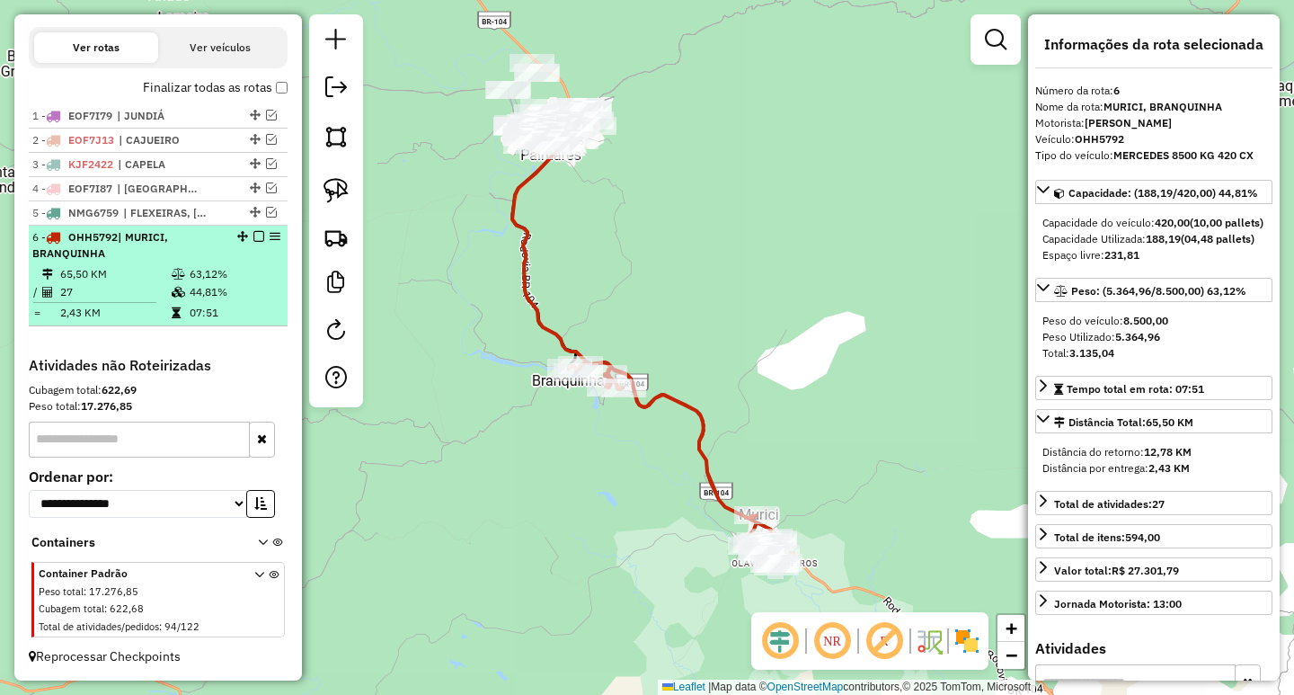
click at [253, 234] on em at bounding box center [258, 236] width 11 height 11
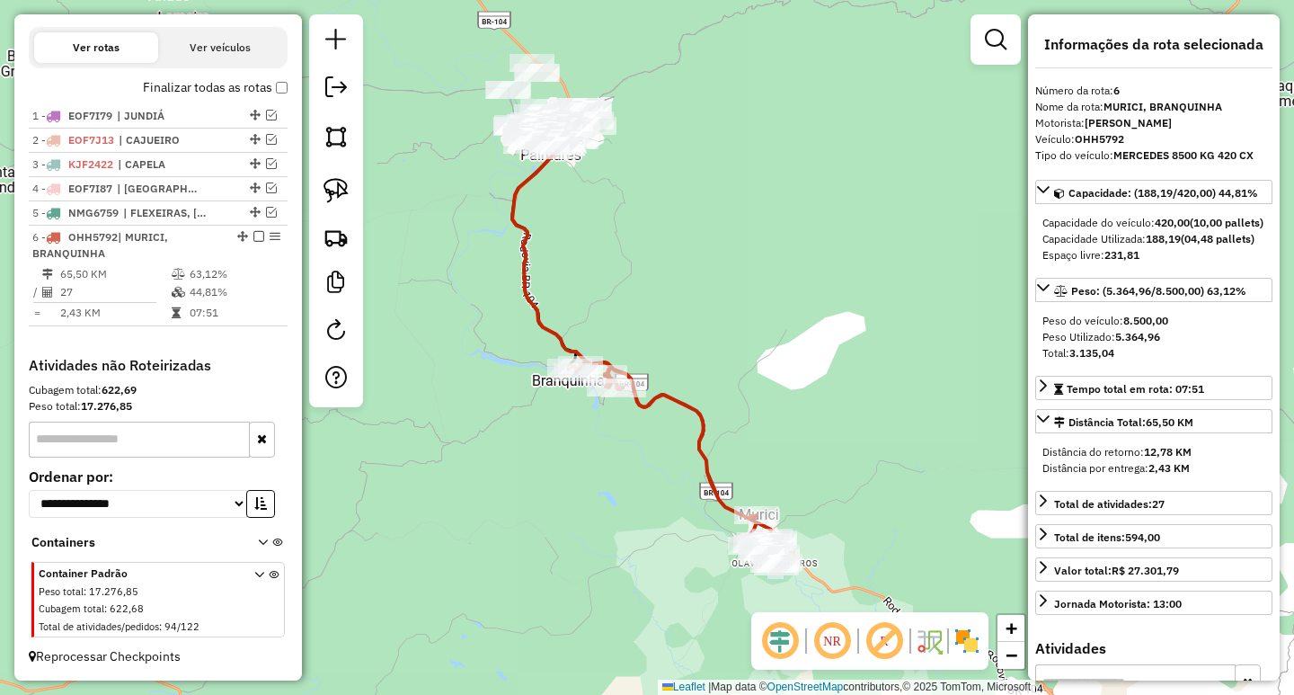
scroll to position [529, 0]
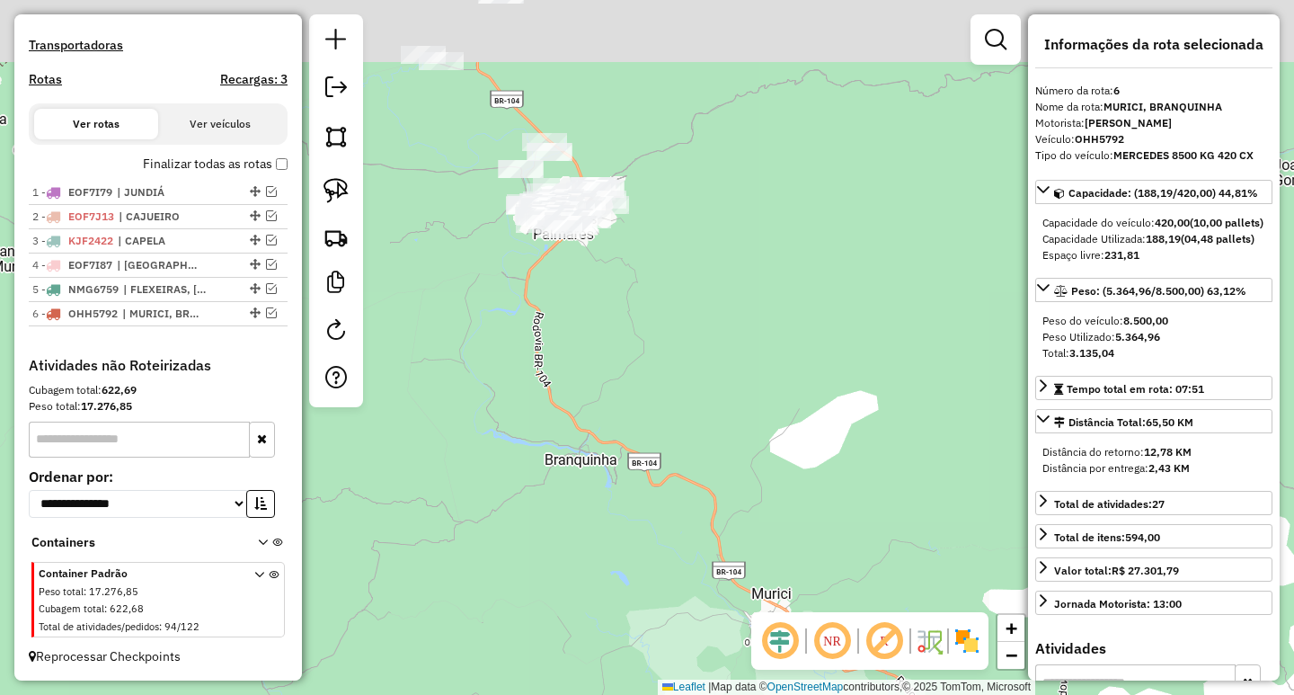
drag, startPoint x: 705, startPoint y: 322, endPoint x: 738, endPoint y: 573, distance: 253.7
click at [738, 570] on div "Janela de atendimento Grade de atendimento Capacidade Transportadoras Veículos …" at bounding box center [647, 347] width 1294 height 695
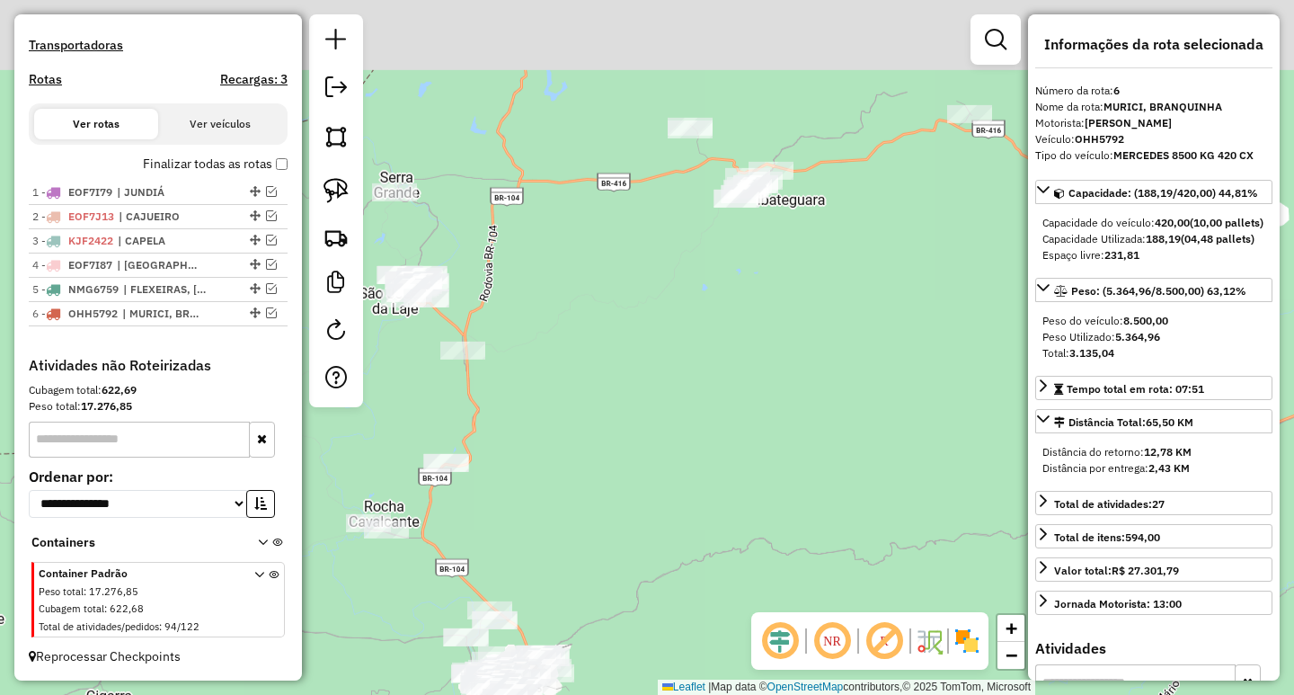
drag, startPoint x: 783, startPoint y: 338, endPoint x: 703, endPoint y: 564, distance: 240.2
click at [703, 564] on div "Janela de atendimento Grade de atendimento Capacidade Transportadoras Veículos …" at bounding box center [647, 347] width 1294 height 695
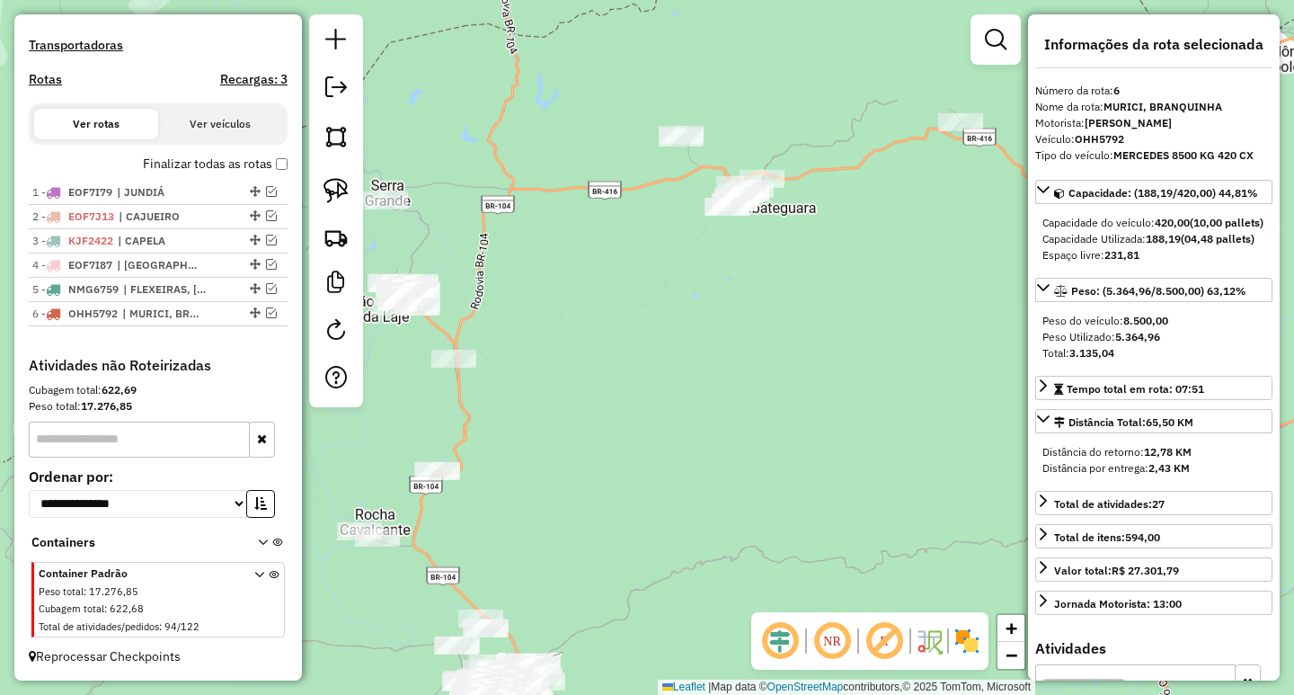
drag, startPoint x: 671, startPoint y: 426, endPoint x: 653, endPoint y: 480, distance: 56.8
click at [653, 480] on div "Janela de atendimento Grade de atendimento Capacidade Transportadoras Veículos …" at bounding box center [647, 347] width 1294 height 695
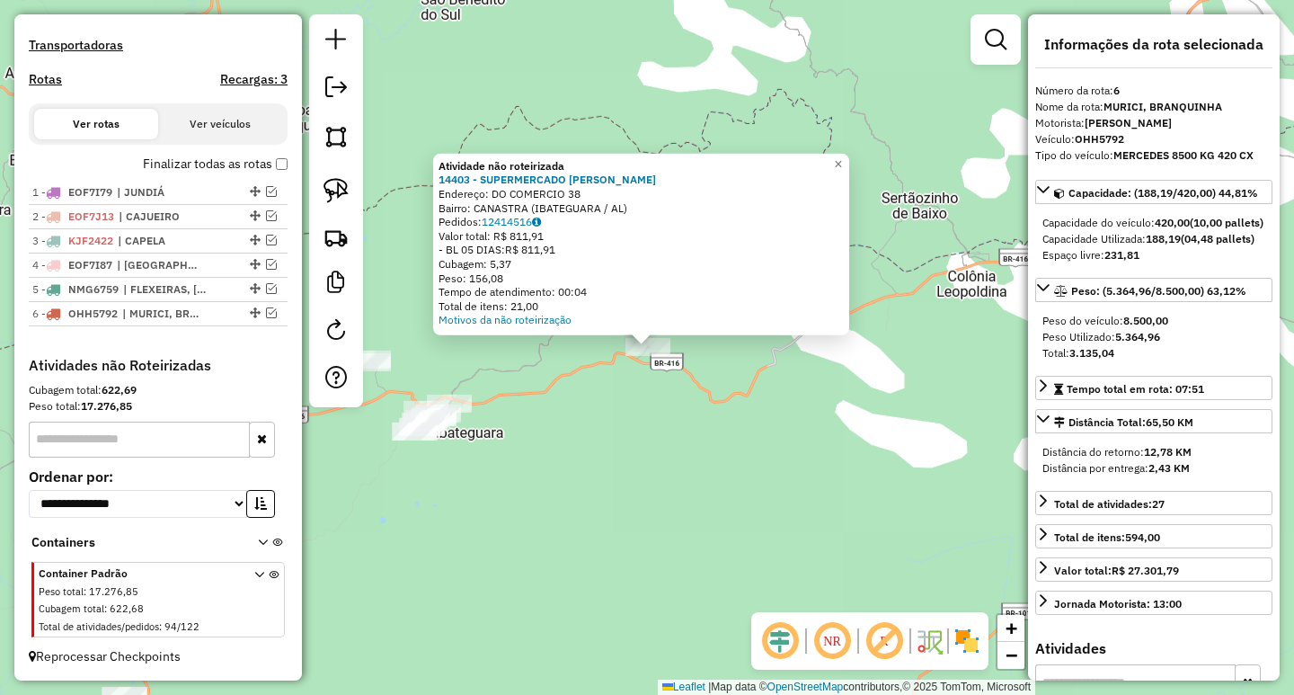
click at [584, 511] on div "Atividade não roteirizada 14403 - SUPERMERCADO [PERSON_NAME]: DO COMERCIO 38 Ba…" at bounding box center [647, 347] width 1294 height 695
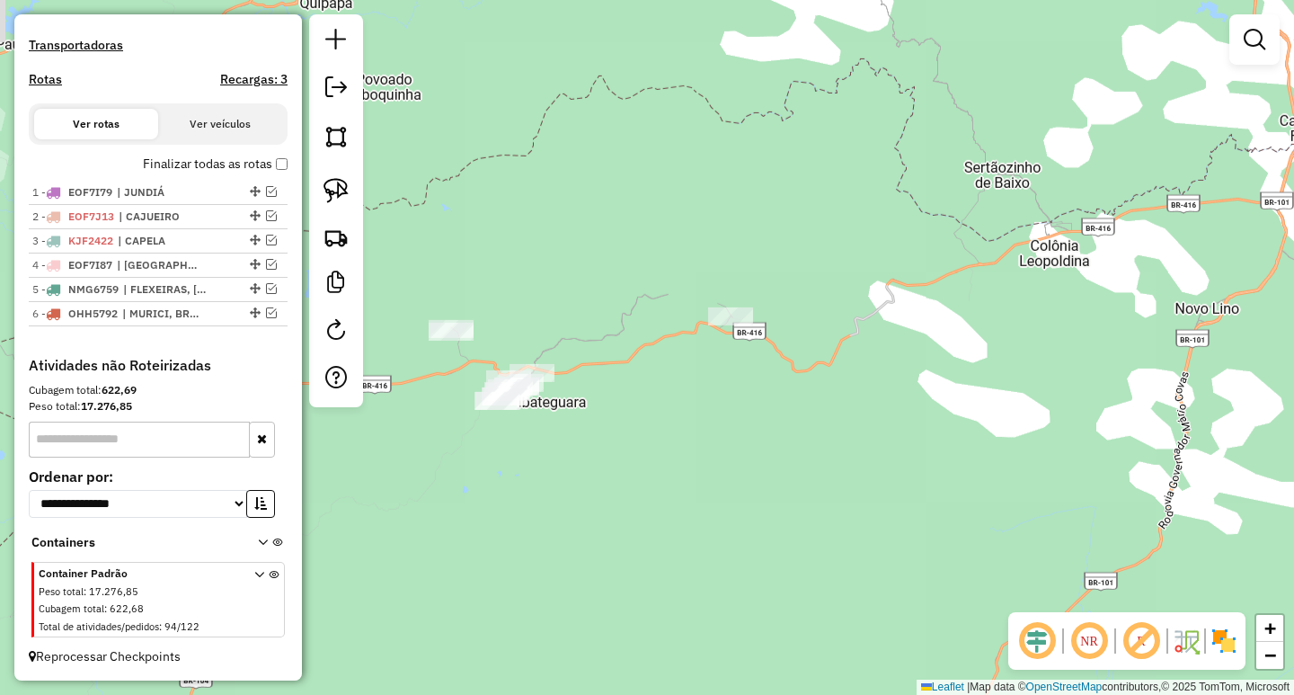
drag, startPoint x: 511, startPoint y: 521, endPoint x: 805, endPoint y: 420, distance: 310.9
click at [803, 422] on div "Janela de atendimento Grade de atendimento Capacidade Transportadoras Veículos …" at bounding box center [647, 347] width 1294 height 695
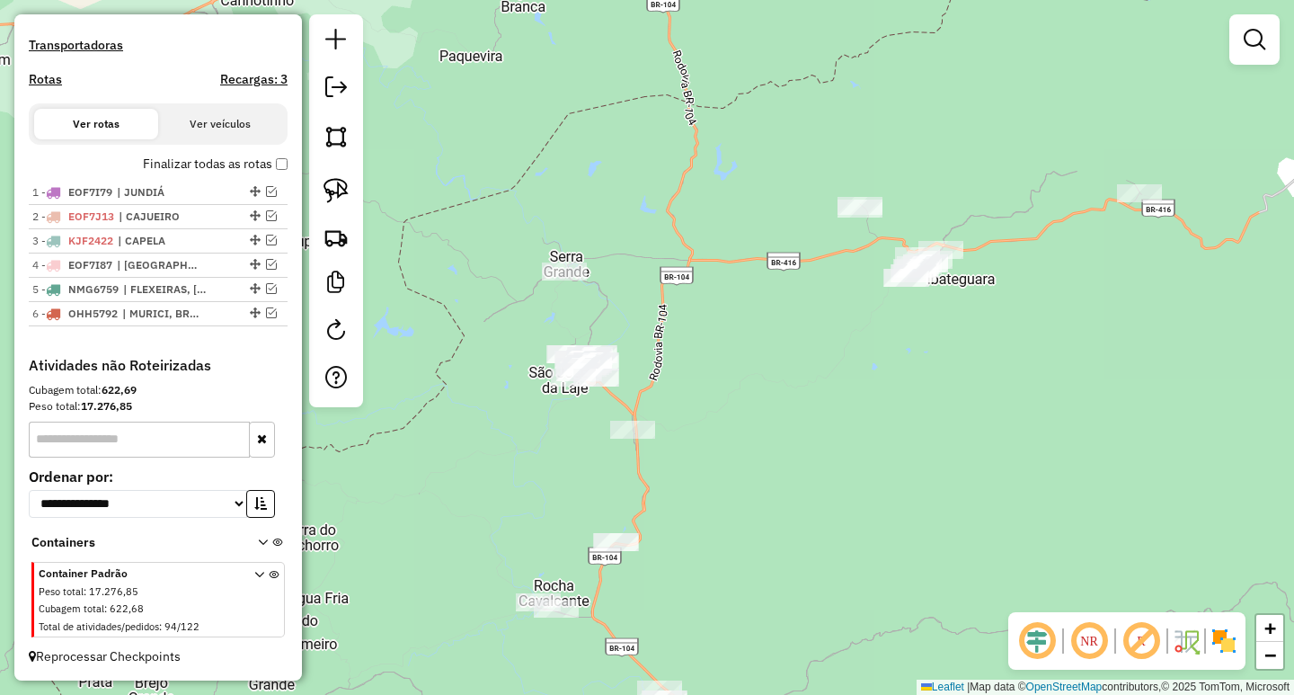
drag, startPoint x: 690, startPoint y: 444, endPoint x: 760, endPoint y: 444, distance: 70.1
click at [760, 444] on div "Janela de atendimento Grade de atendimento Capacidade Transportadoras Veículos …" at bounding box center [647, 347] width 1294 height 695
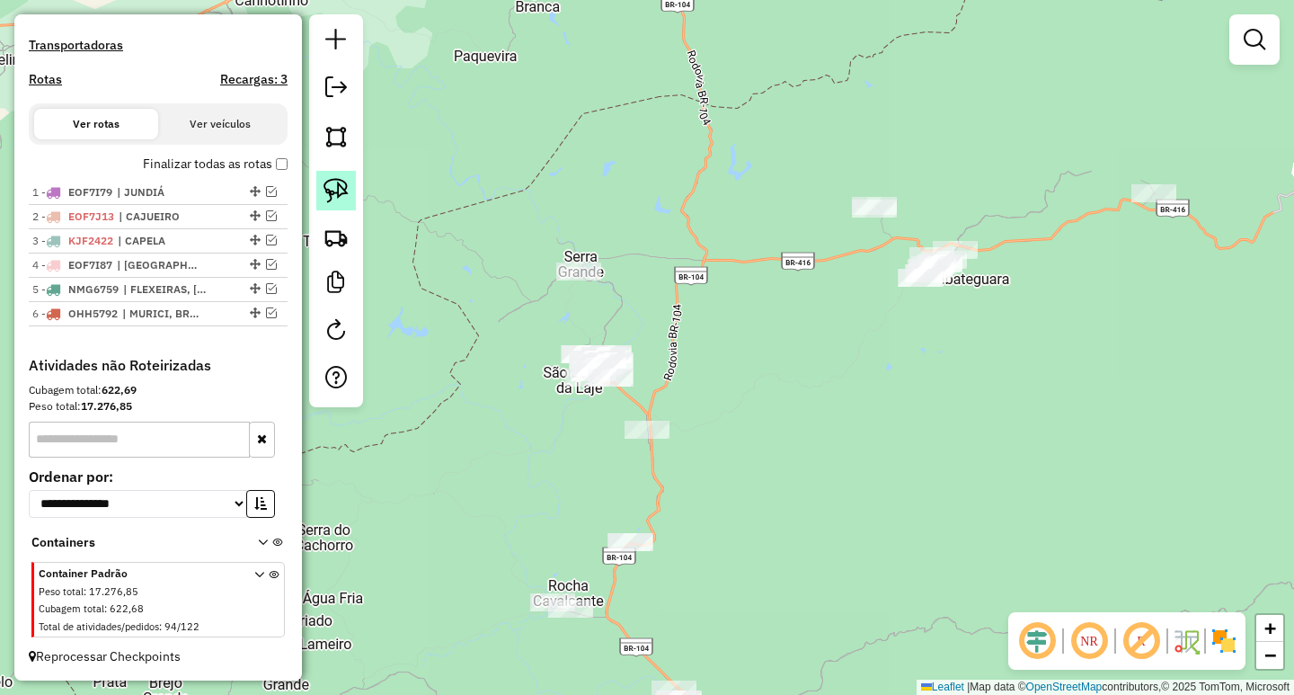
click at [330, 187] on img at bounding box center [336, 190] width 25 height 25
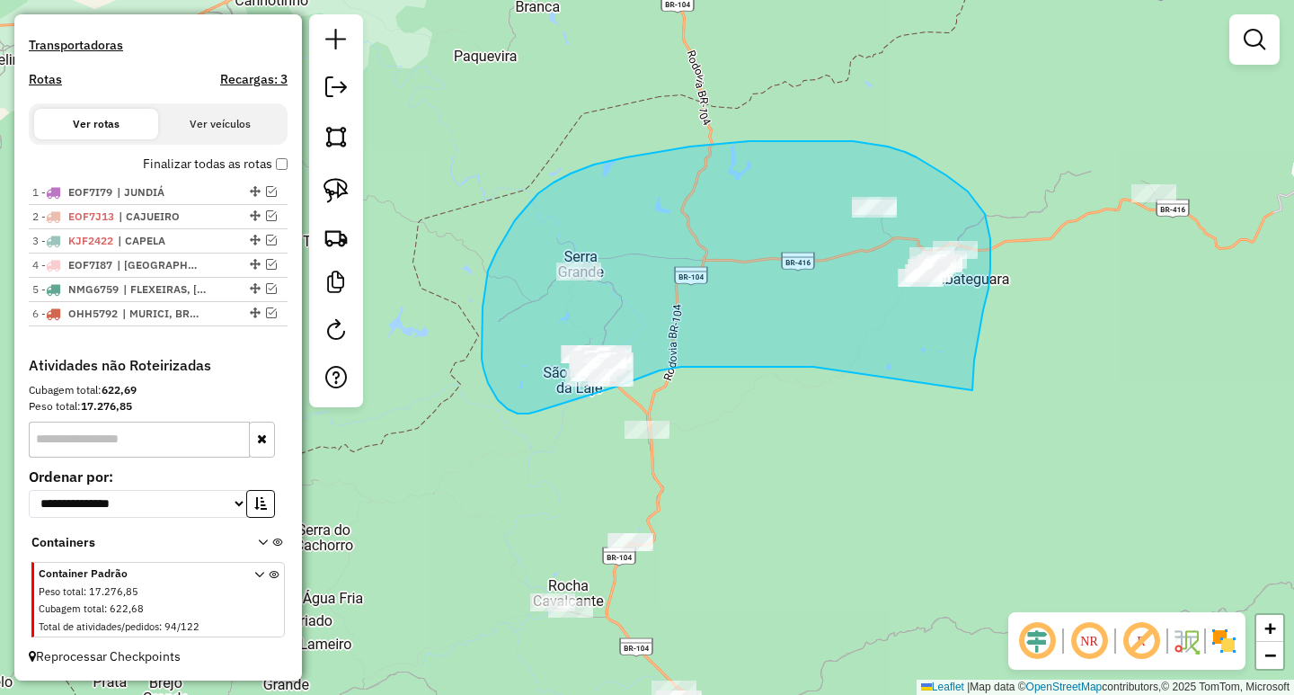
drag, startPoint x: 972, startPoint y: 390, endPoint x: 813, endPoint y: 367, distance: 160.8
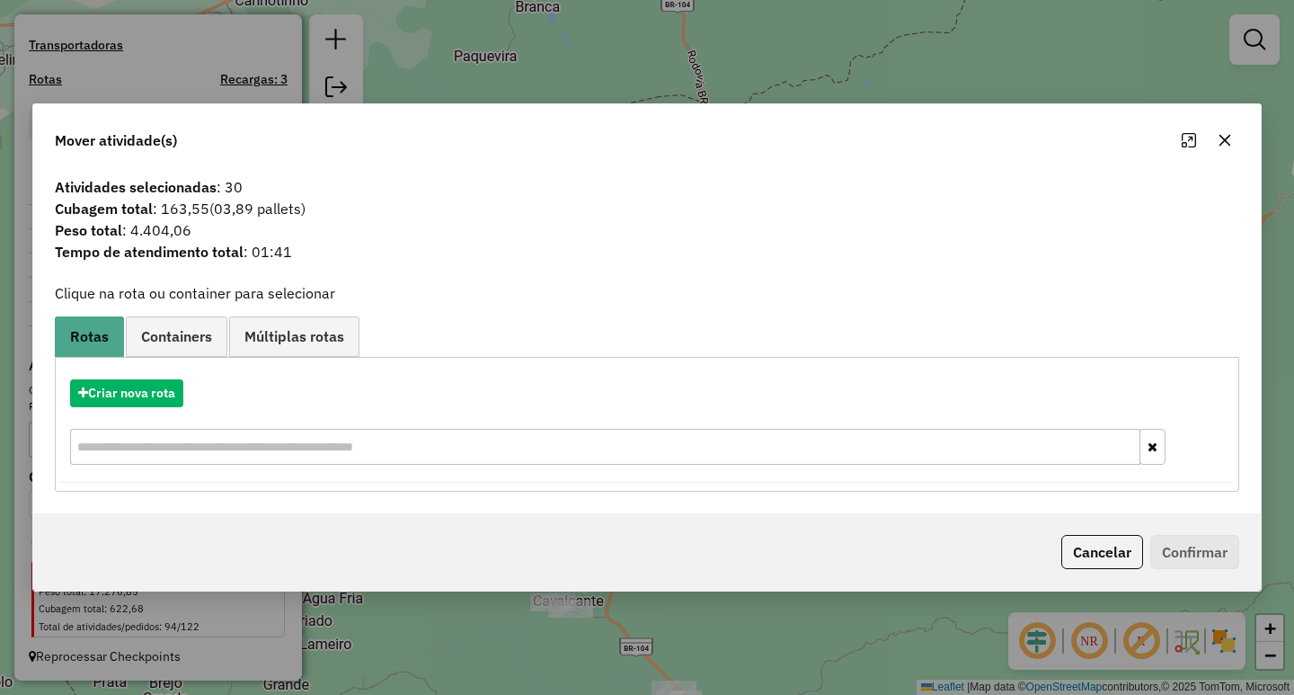
click at [1227, 137] on icon "button" at bounding box center [1226, 140] width 12 height 12
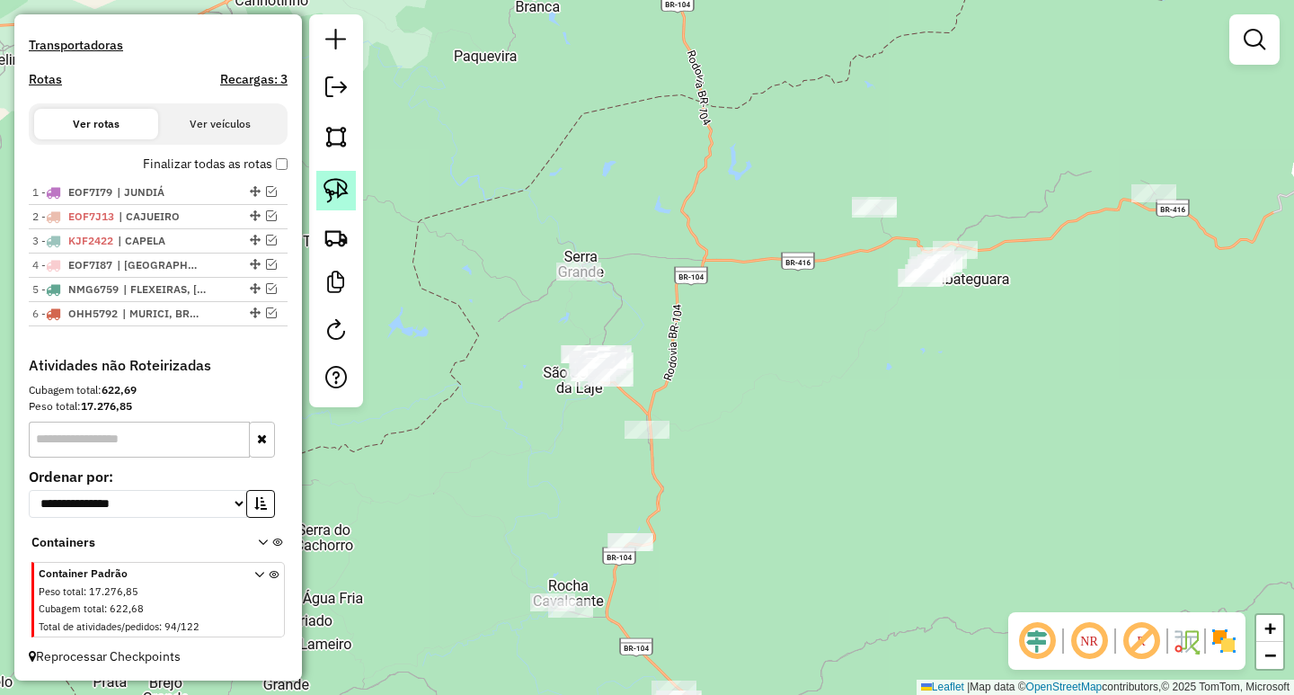
click at [339, 191] on img at bounding box center [336, 190] width 25 height 25
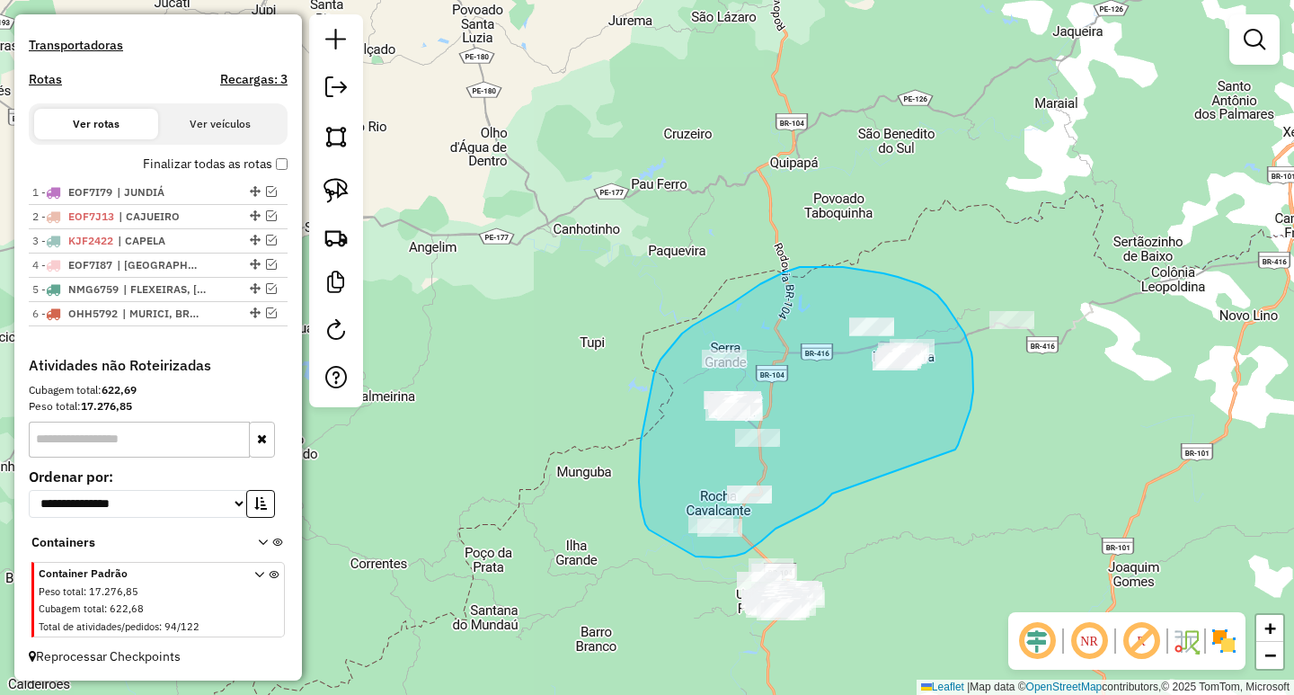
drag, startPoint x: 969, startPoint y: 414, endPoint x: 853, endPoint y: 457, distance: 123.7
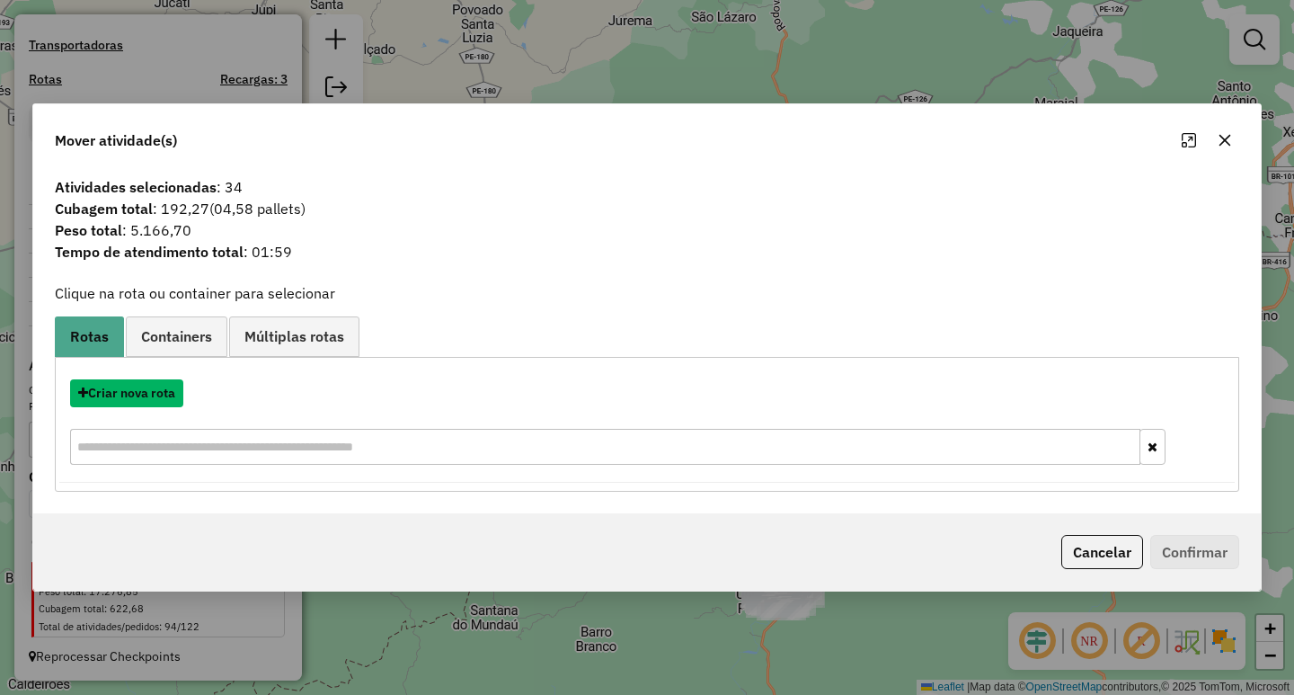
click at [132, 396] on button "Criar nova rota" at bounding box center [126, 393] width 113 height 28
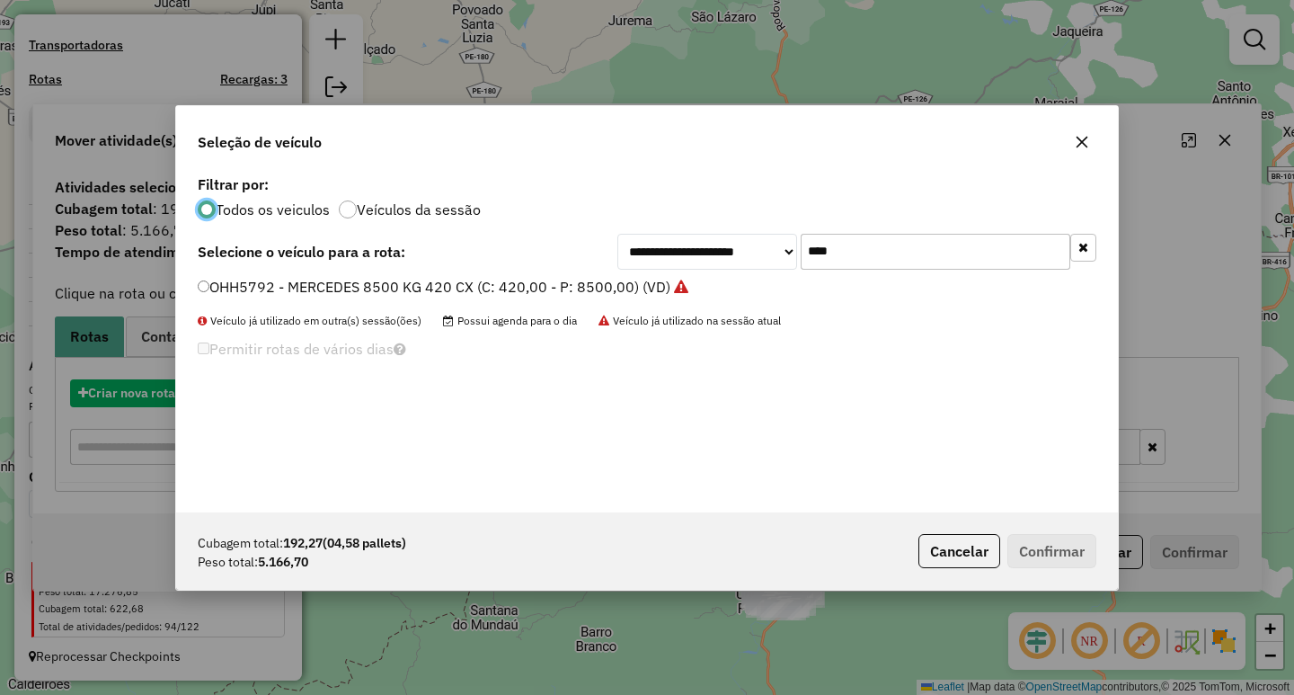
scroll to position [10, 5]
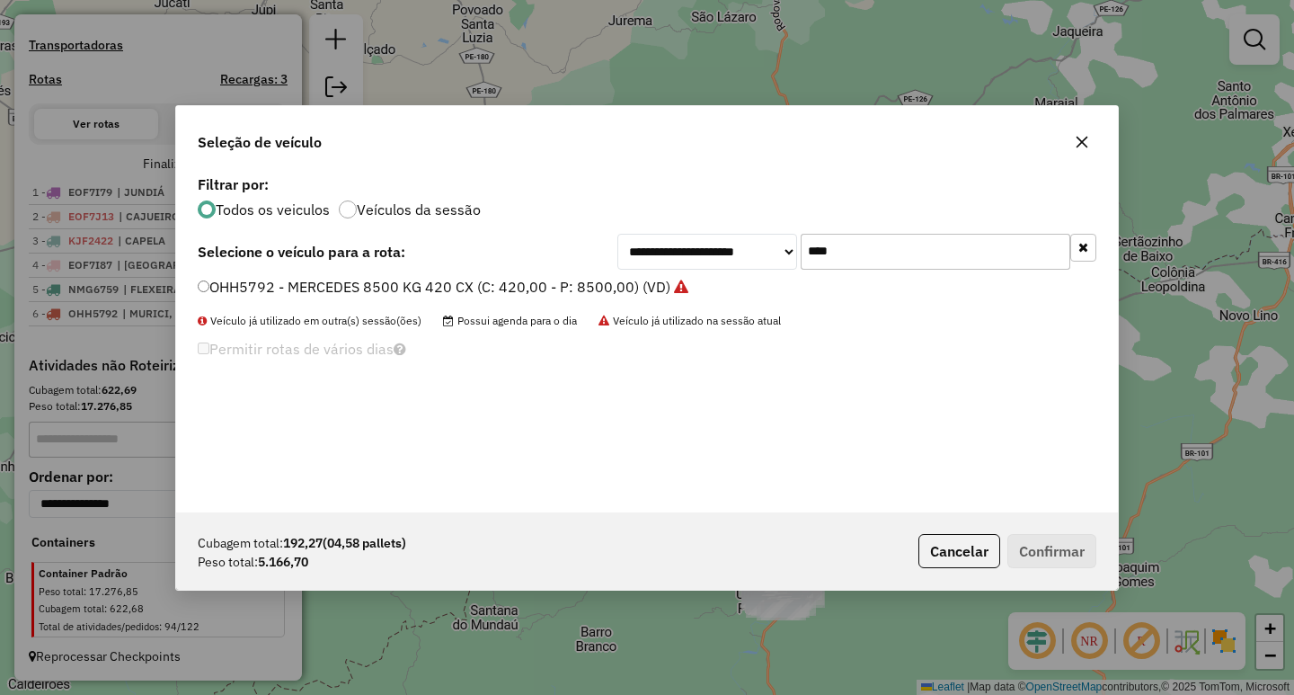
drag, startPoint x: 888, startPoint y: 259, endPoint x: 525, endPoint y: 281, distance: 363.8
click at [580, 268] on div "**********" at bounding box center [647, 252] width 899 height 36
type input "****"
click at [529, 293] on label "PEZ8018 - VOLKS 10890 KG 420 CX (C: 420,00 - P: 10890,00) (VD)" at bounding box center [426, 287] width 457 height 22
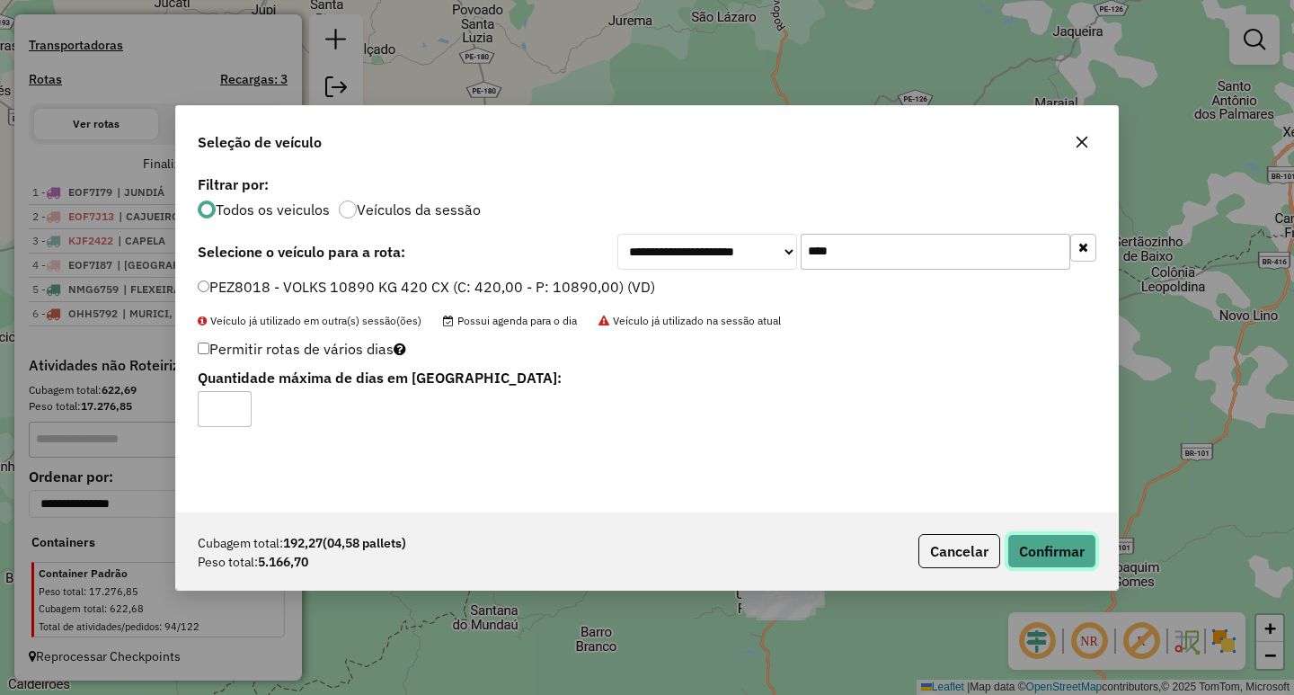
click at [1052, 555] on button "Confirmar" at bounding box center [1051, 551] width 89 height 34
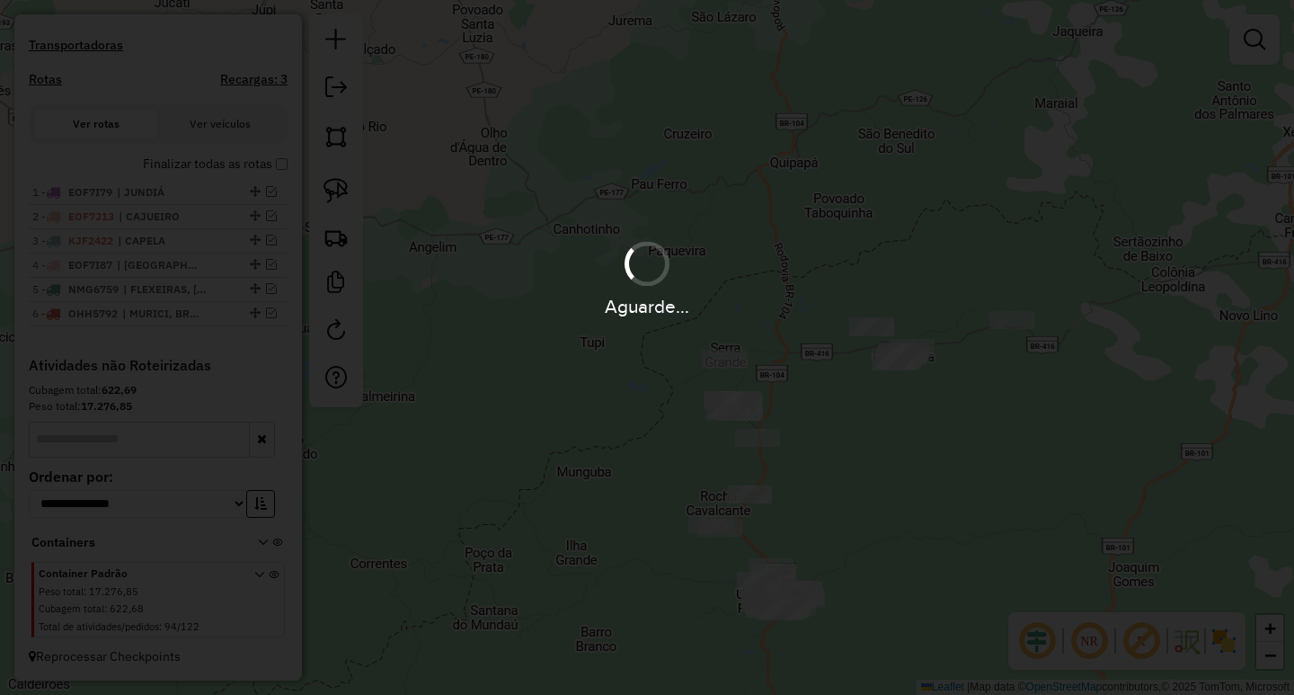
scroll to position [646, 0]
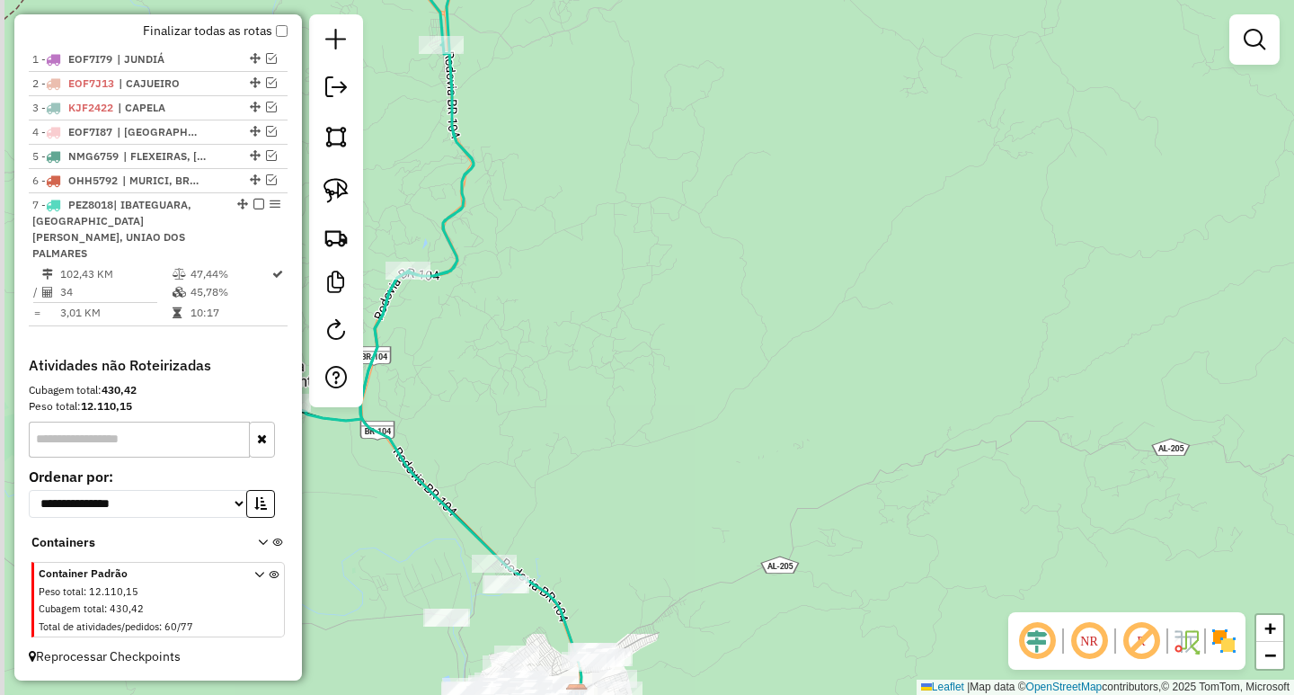
drag, startPoint x: 770, startPoint y: 462, endPoint x: 905, endPoint y: 330, distance: 188.7
click at [899, 335] on div "Janela de atendimento Grade de atendimento Capacidade Transportadoras Veículos …" at bounding box center [647, 347] width 1294 height 695
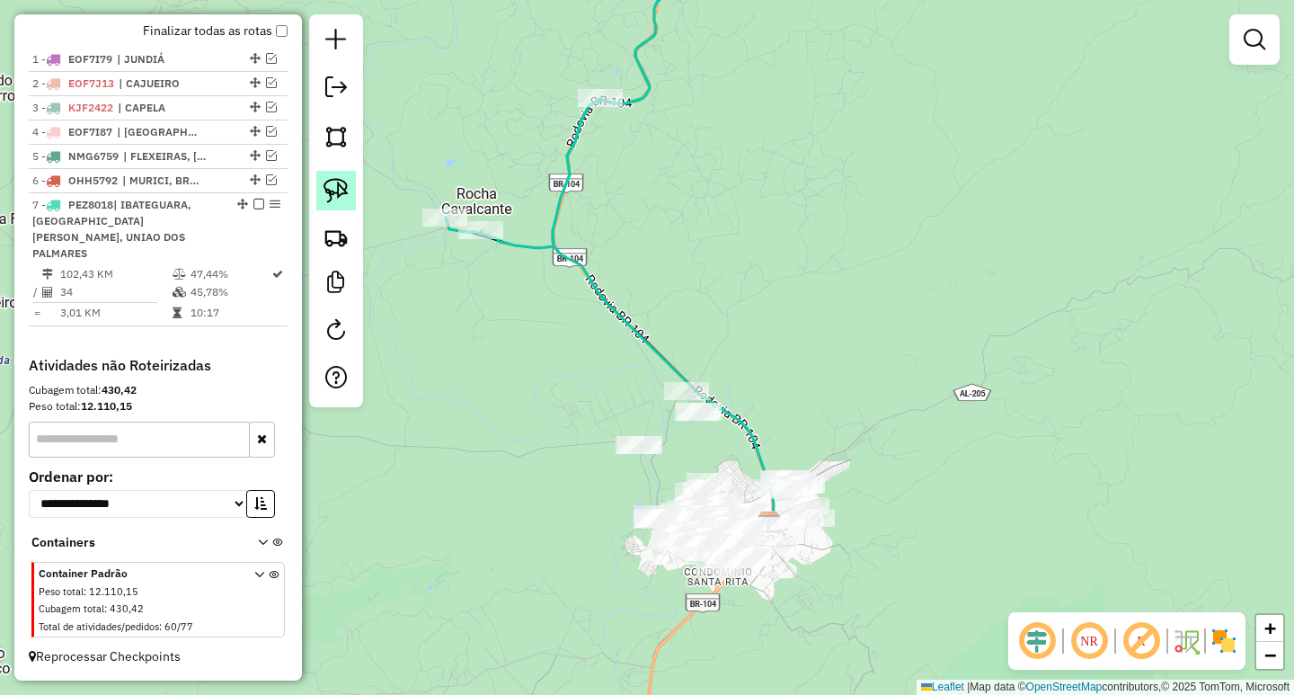
click at [337, 207] on link at bounding box center [336, 191] width 40 height 40
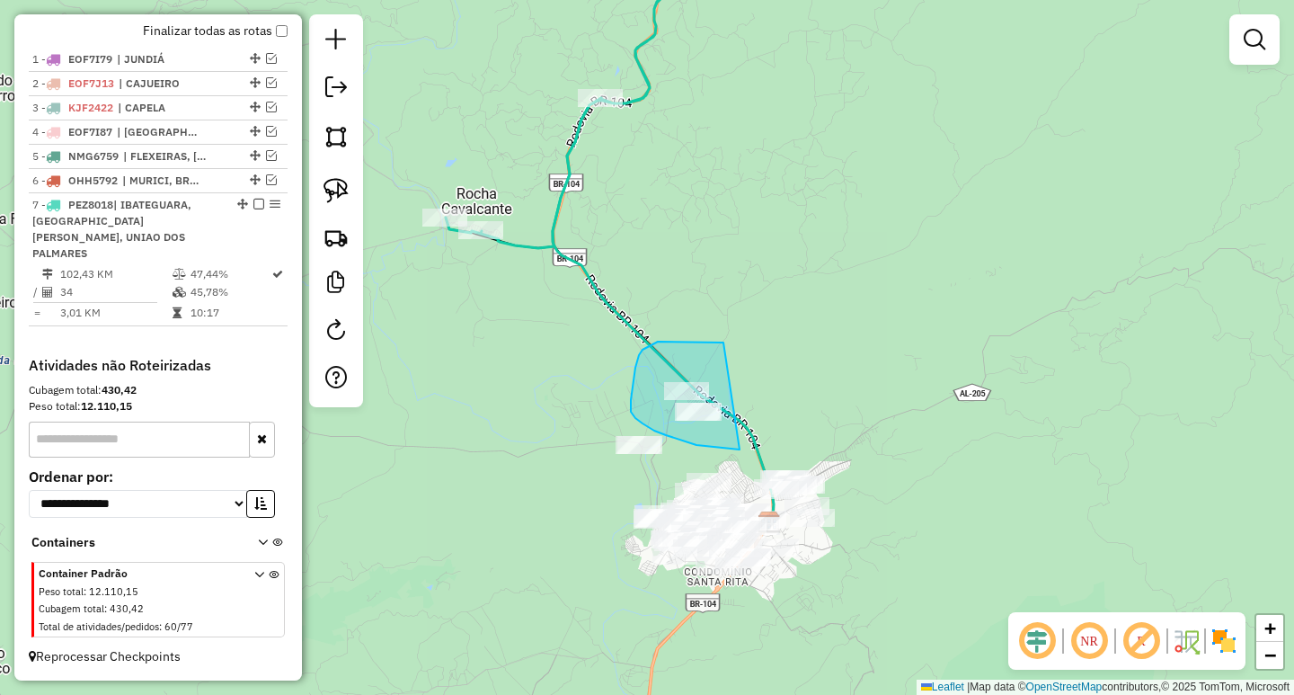
drag, startPoint x: 669, startPoint y: 342, endPoint x: 777, endPoint y: 386, distance: 117.3
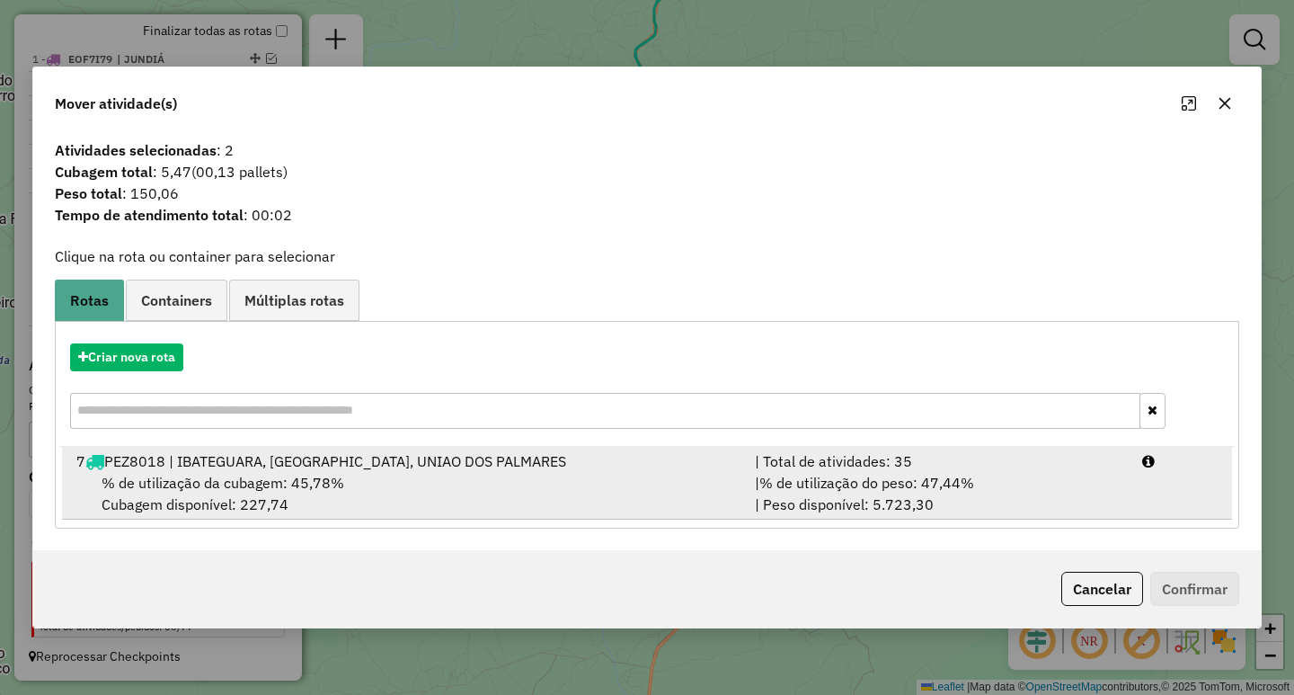
click at [727, 485] on div "% de utilização da cubagem: 45,78% Cubagem disponível: 227,74" at bounding box center [405, 493] width 679 height 43
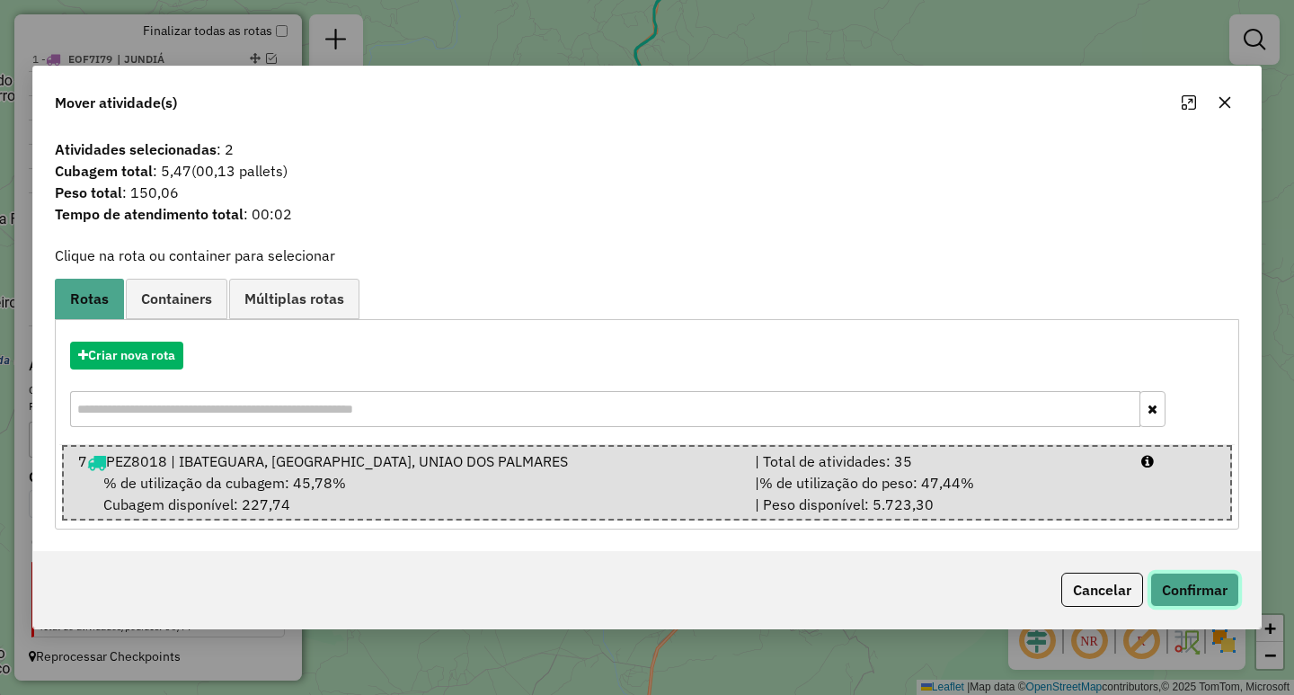
click at [1196, 575] on button "Confirmar" at bounding box center [1194, 589] width 89 height 34
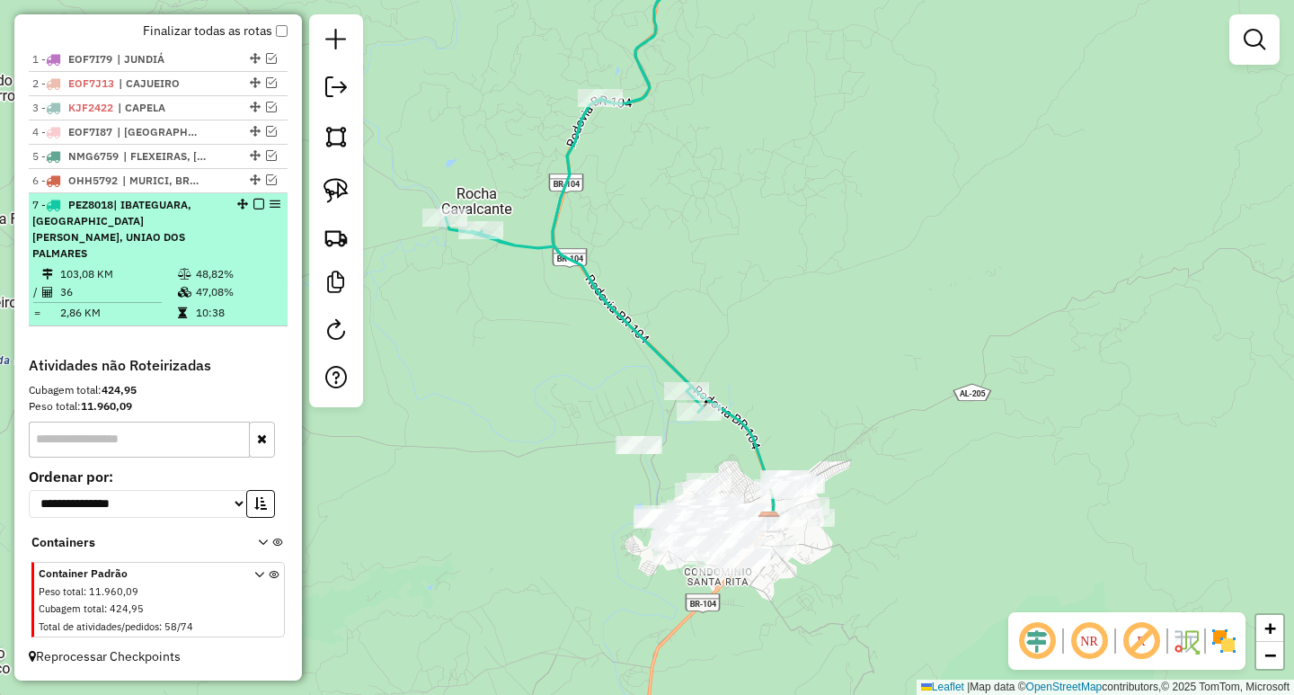
click at [255, 209] on em at bounding box center [258, 204] width 11 height 11
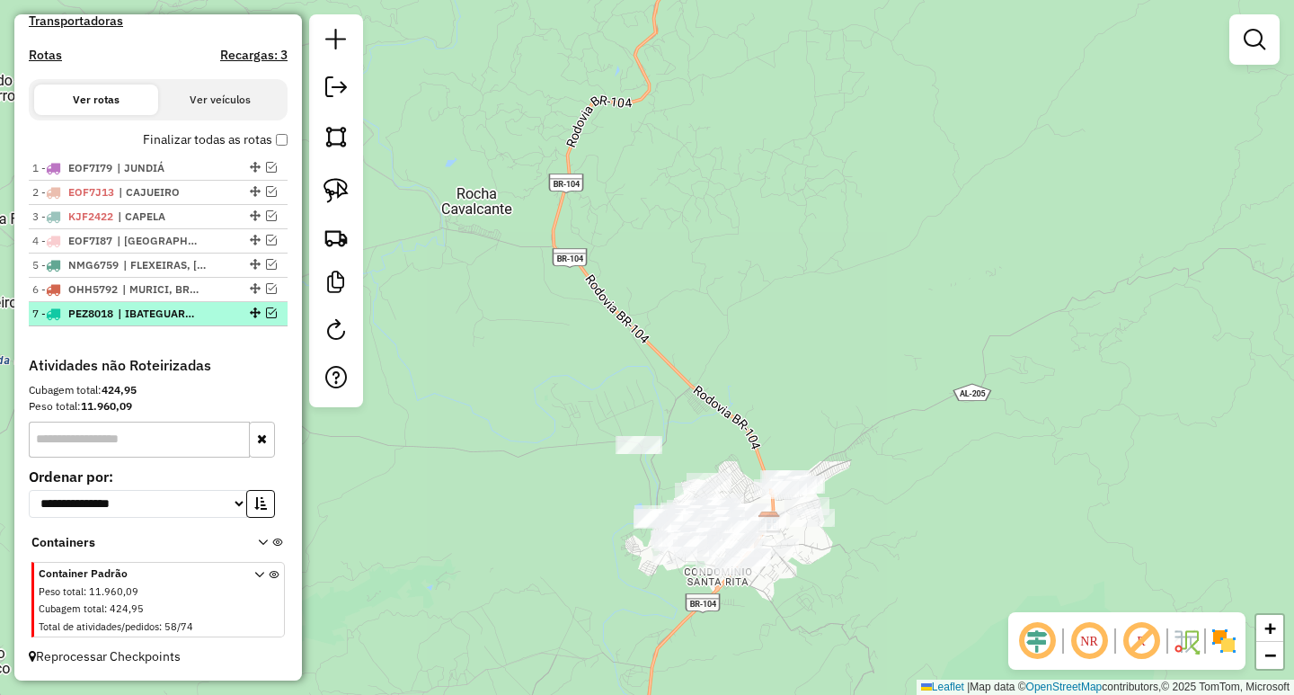
scroll to position [554, 0]
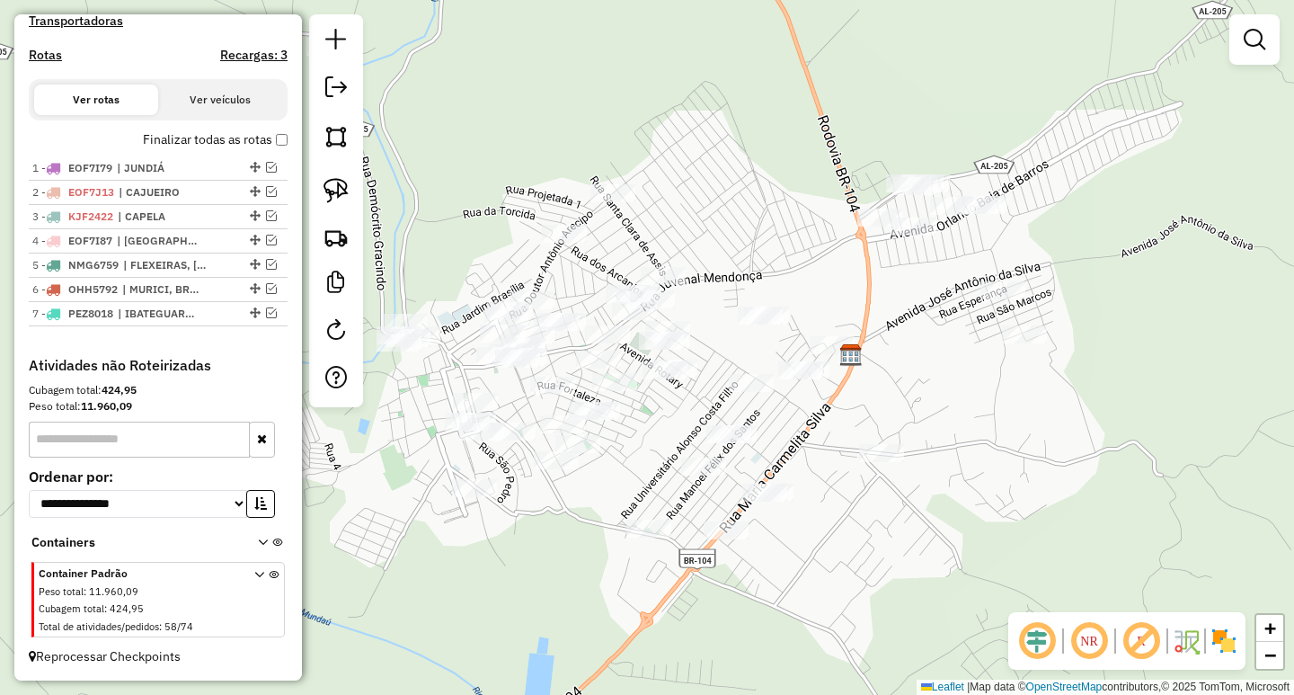
drag, startPoint x: 860, startPoint y: 552, endPoint x: 846, endPoint y: 575, distance: 27.4
click at [846, 575] on div "Janela de atendimento Grade de atendimento Capacidade Transportadoras Veículos …" at bounding box center [647, 347] width 1294 height 695
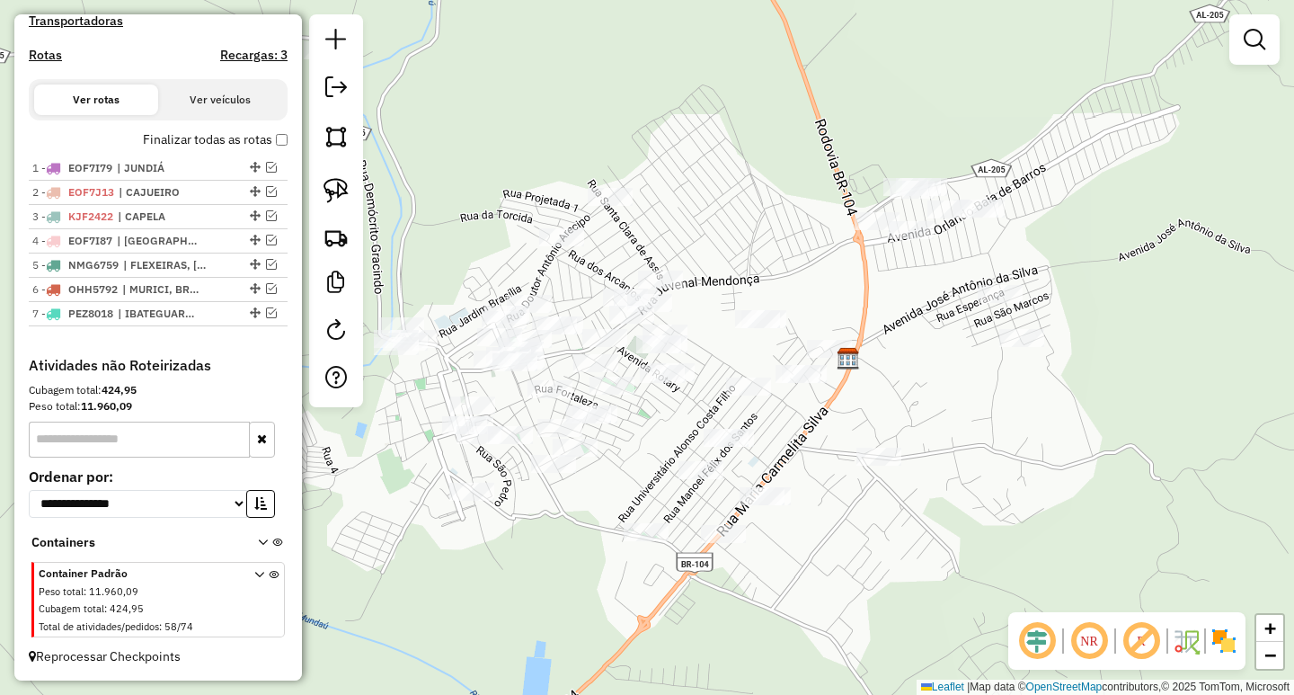
click at [759, 505] on div at bounding box center [762, 496] width 45 height 18
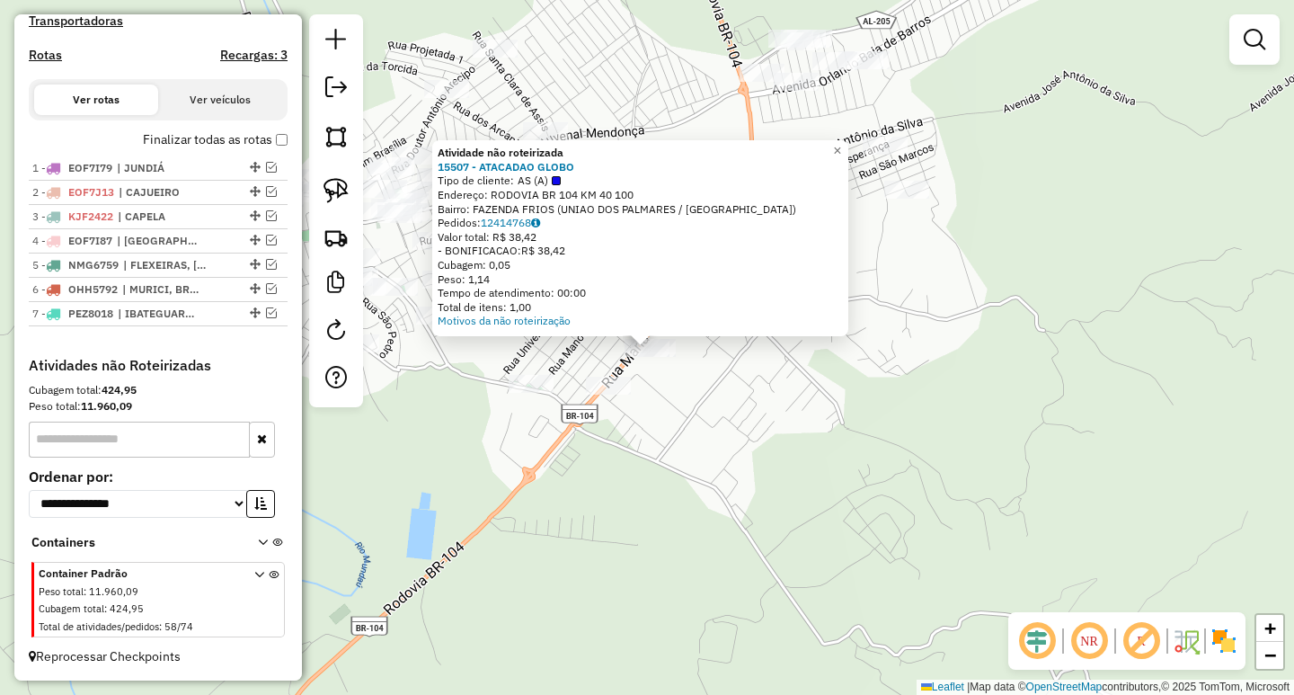
click at [736, 460] on div "Atividade não roteirizada 15507 - ATACADAO GLOBO Tipo de cliente: AS (A) Endere…" at bounding box center [647, 347] width 1294 height 695
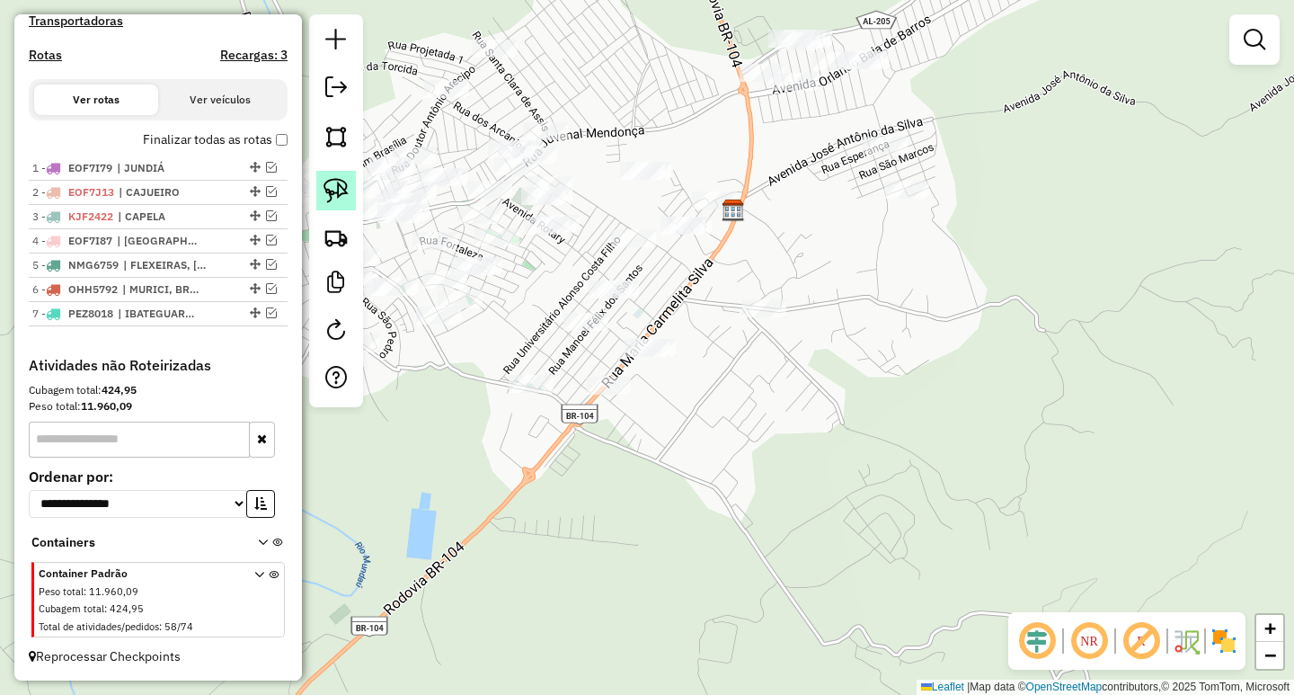
click at [329, 184] on img at bounding box center [336, 190] width 25 height 25
drag, startPoint x: 688, startPoint y: 315, endPoint x: 736, endPoint y: 369, distance: 72.6
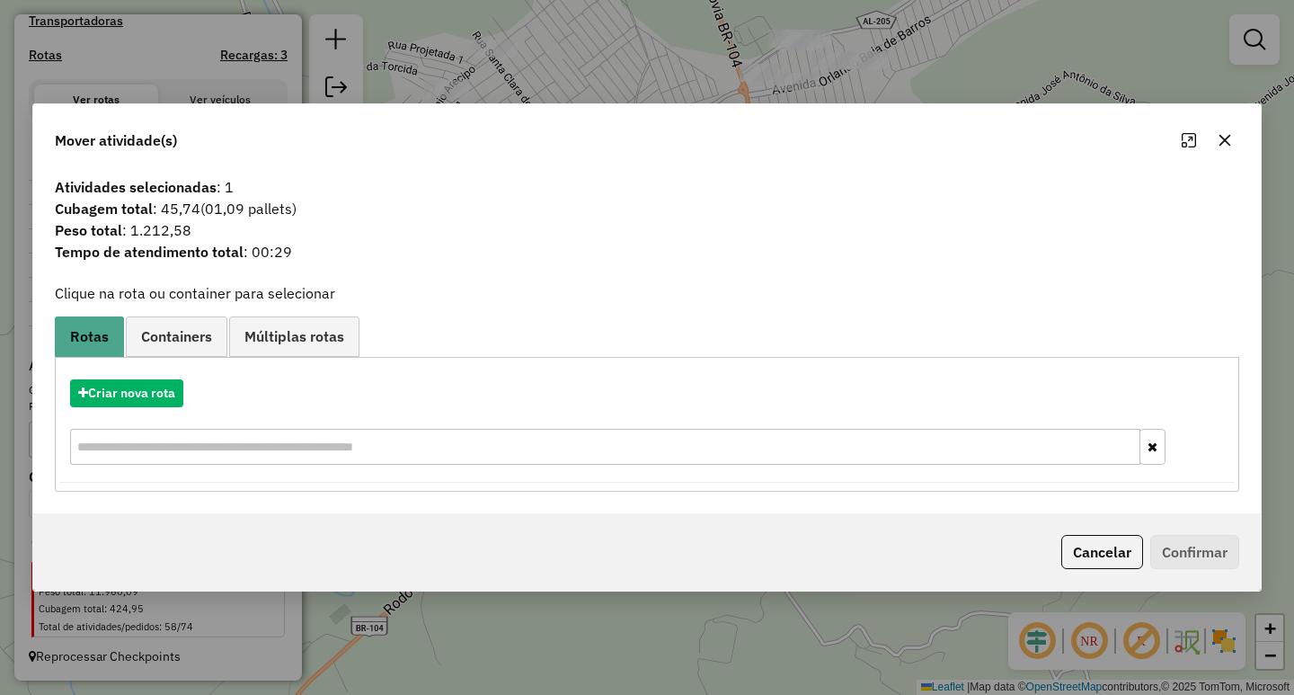
click at [188, 387] on div "Criar nova rota" at bounding box center [646, 393] width 1175 height 28
click at [169, 395] on button "Criar nova rota" at bounding box center [126, 393] width 113 height 28
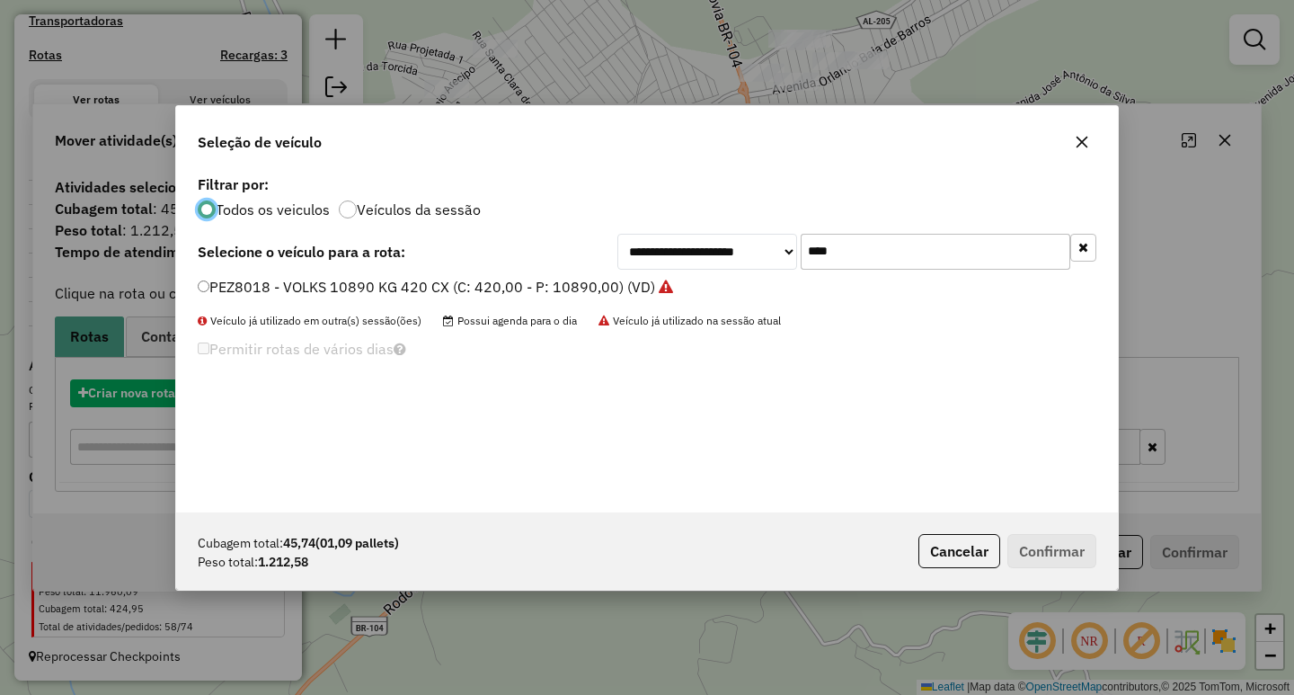
scroll to position [10, 5]
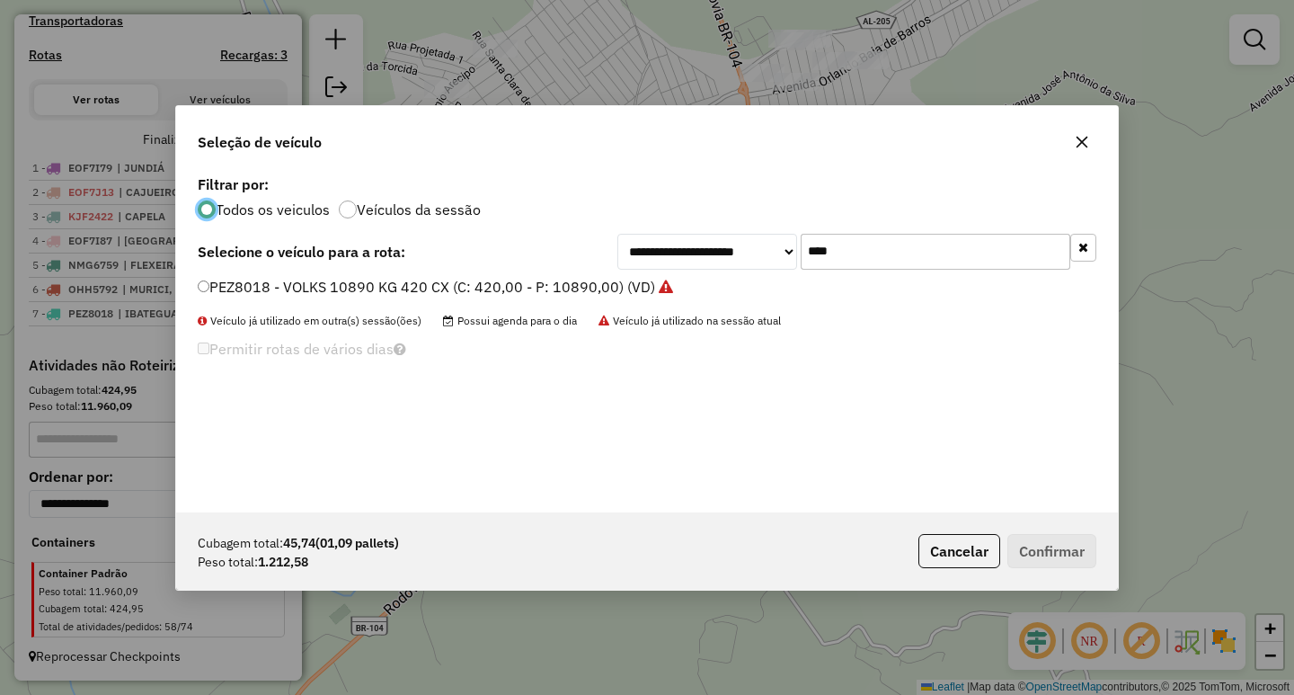
drag, startPoint x: 783, startPoint y: 252, endPoint x: 643, endPoint y: 264, distance: 139.9
click at [698, 259] on div "**********" at bounding box center [856, 252] width 479 height 36
type input "****"
click at [543, 288] on label "OHG0A12 - VOLKS 5500 (C: 5500,00 - P: 5500,00) (VD)" at bounding box center [387, 287] width 378 height 22
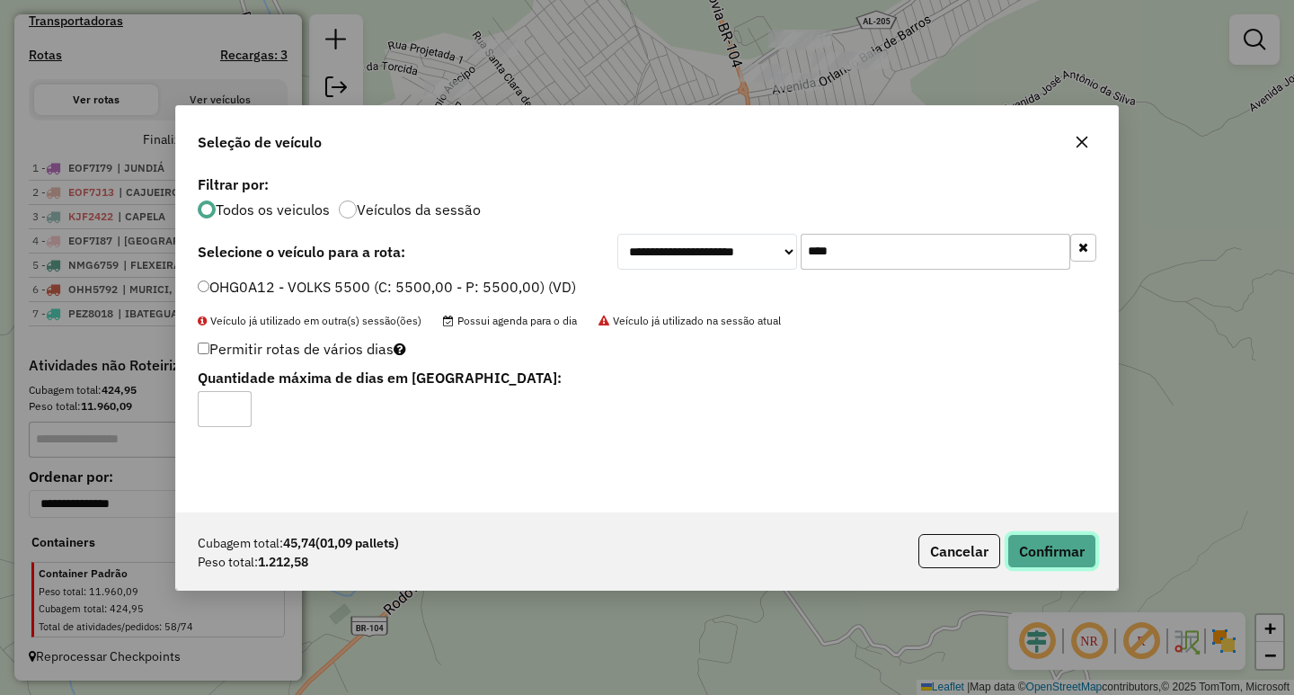
click at [1052, 556] on button "Confirmar" at bounding box center [1051, 551] width 89 height 34
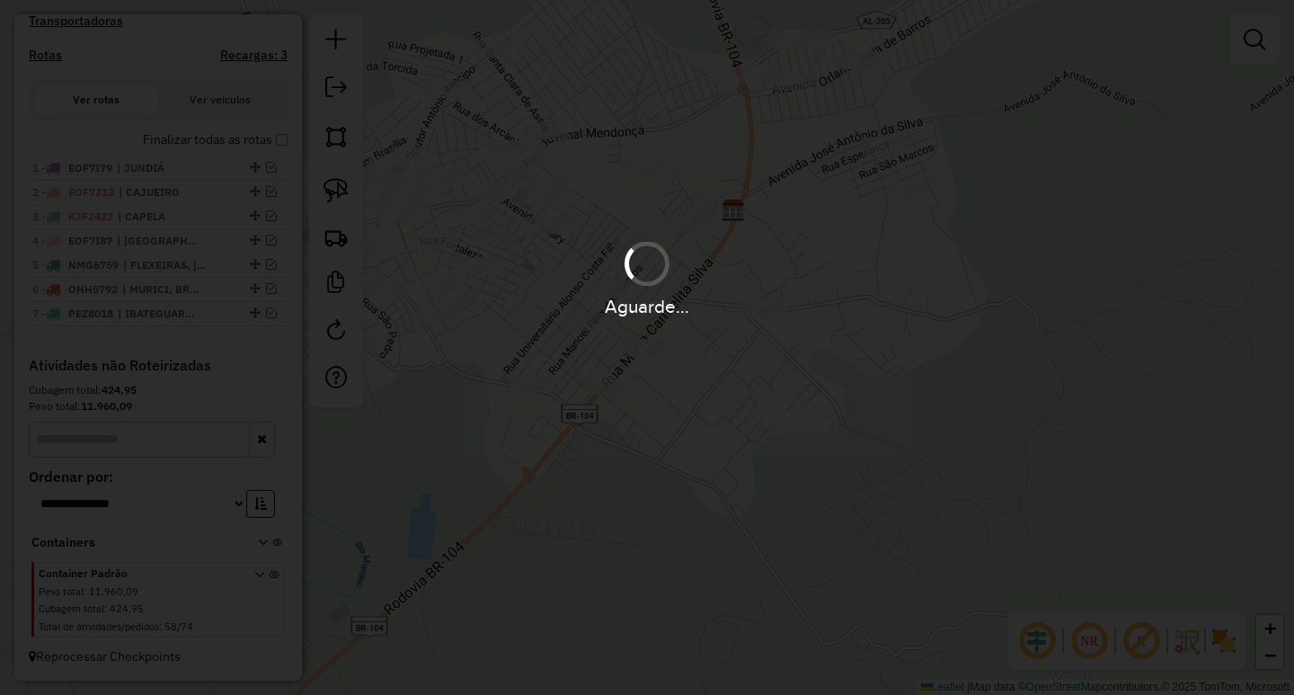
scroll to position [677, 0]
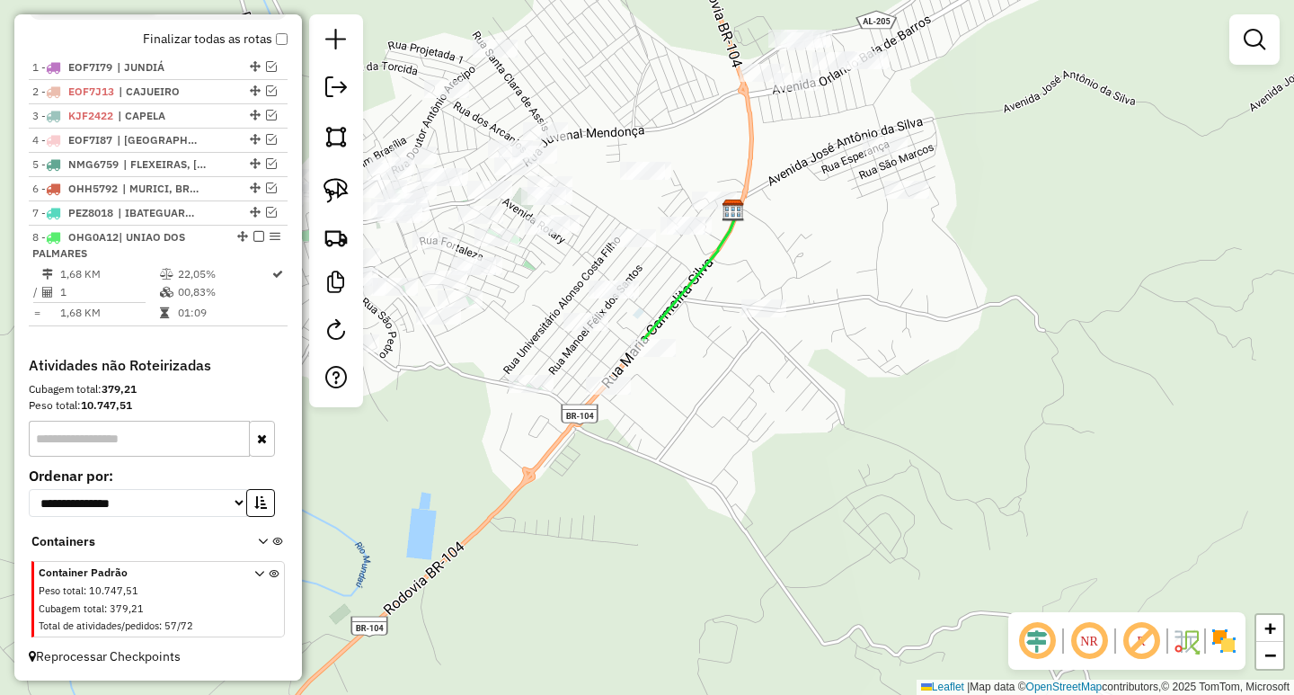
drag, startPoint x: 466, startPoint y: 379, endPoint x: 624, endPoint y: 453, distance: 173.7
click at [617, 450] on div "Janela de atendimento Grade de atendimento Capacidade Transportadoras Veículos …" at bounding box center [647, 347] width 1294 height 695
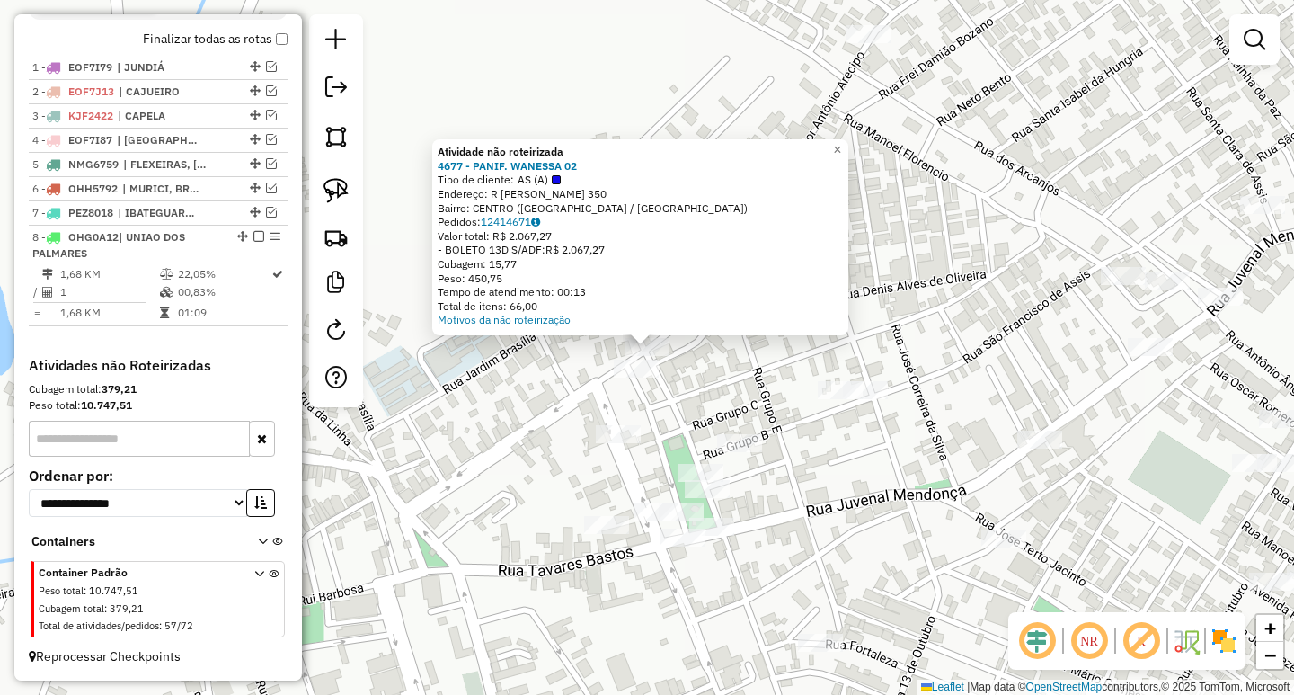
click at [737, 371] on div "Atividade não roteirizada 4677 - PANIF. WANESSA 02 Tipo de cliente: AS (A) Ende…" at bounding box center [647, 347] width 1294 height 695
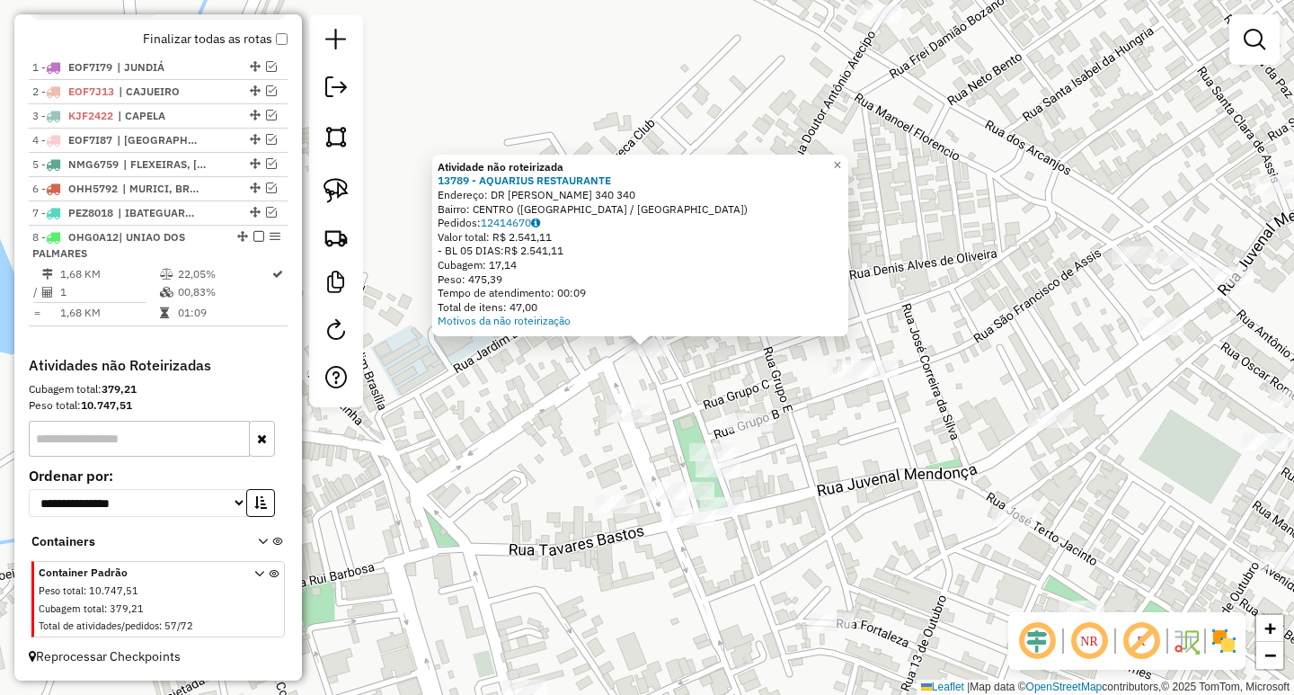
click at [721, 369] on div "Atividade não roteirizada 13789 - AQUARIUS RESTAURANTE Endereço: DR [PERSON_NAM…" at bounding box center [647, 347] width 1294 height 695
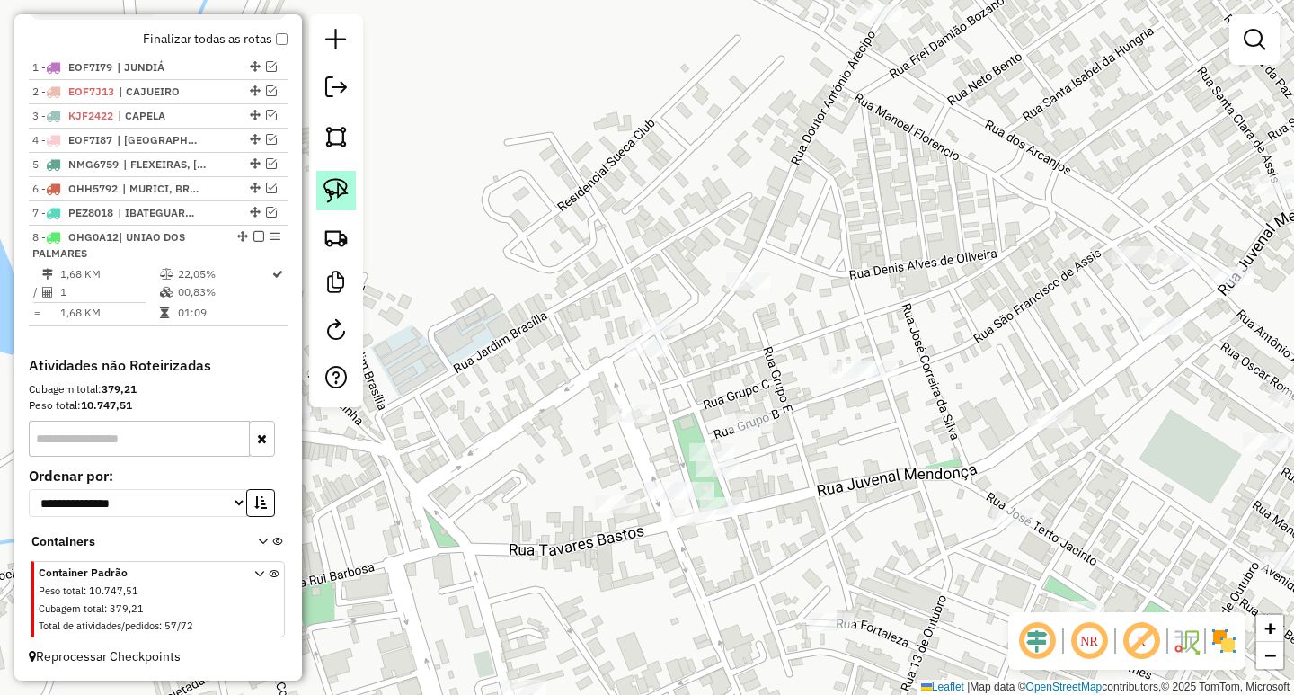
click at [336, 182] on img at bounding box center [336, 190] width 25 height 25
drag, startPoint x: 711, startPoint y: 314, endPoint x: 739, endPoint y: 359, distance: 52.9
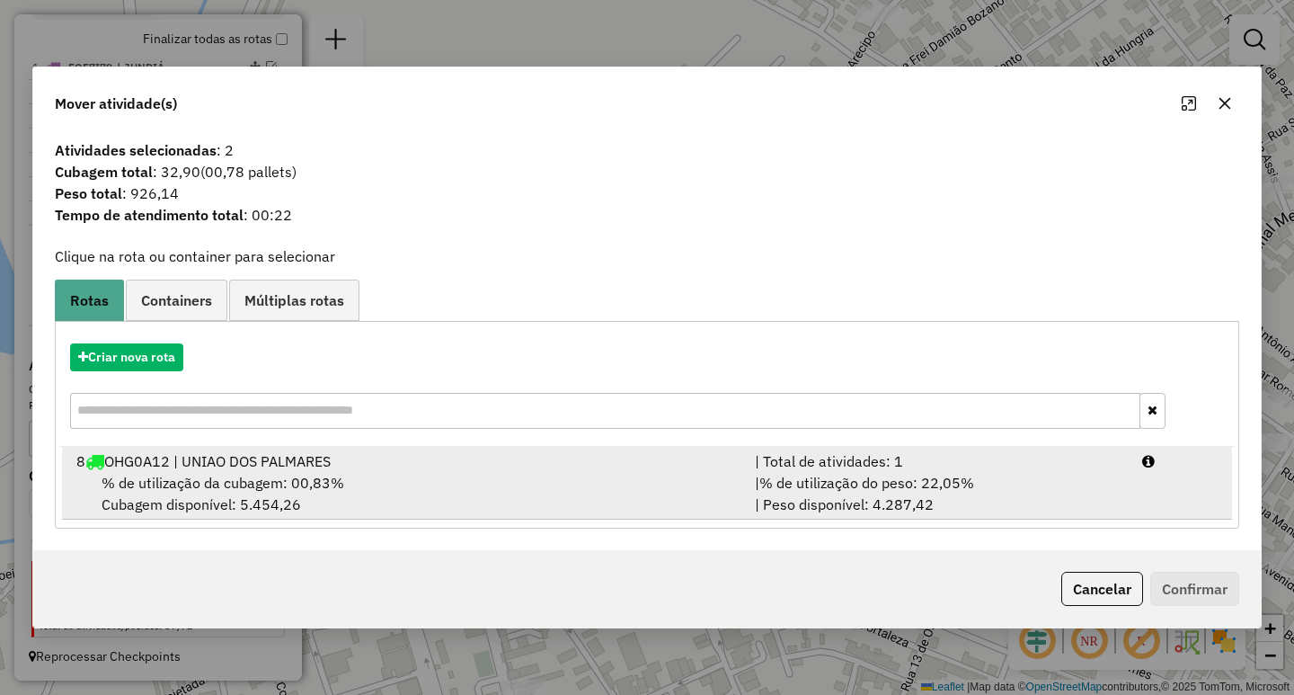
click at [793, 472] on div "| % de utilização do peso: 22,05% | Peso disponível: 4.287,42" at bounding box center [937, 493] width 387 height 43
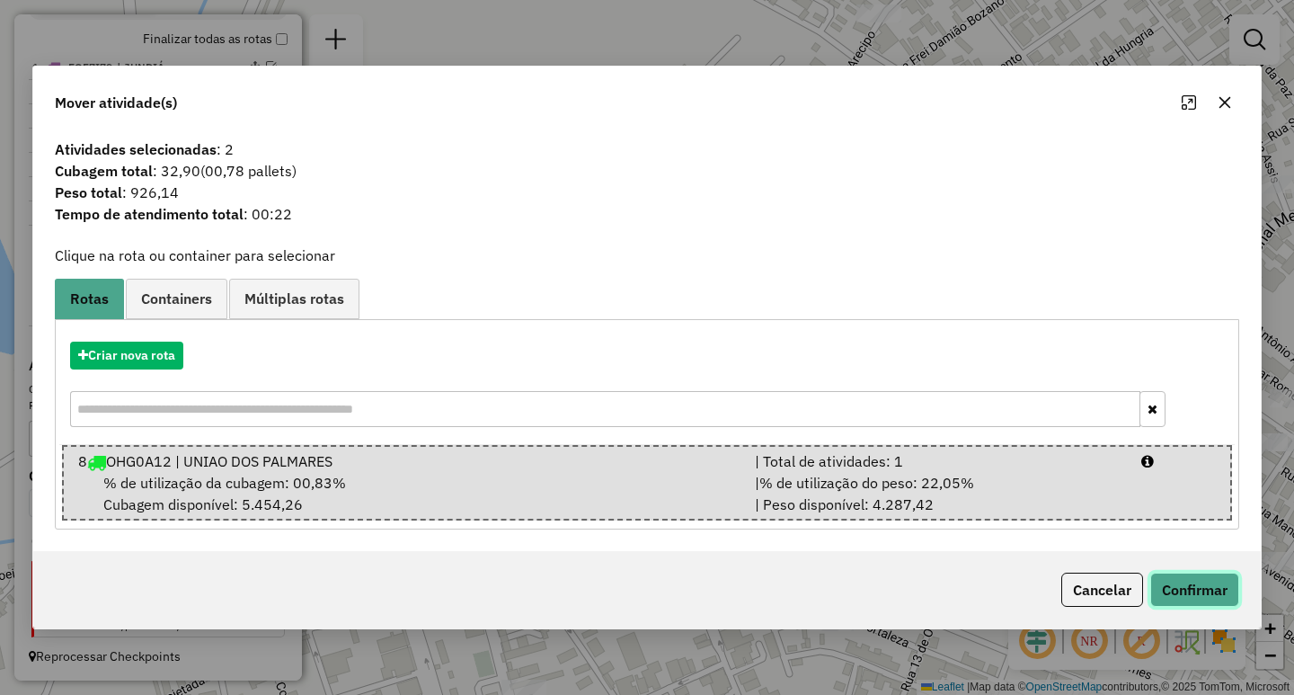
click at [1179, 578] on button "Confirmar" at bounding box center [1194, 589] width 89 height 34
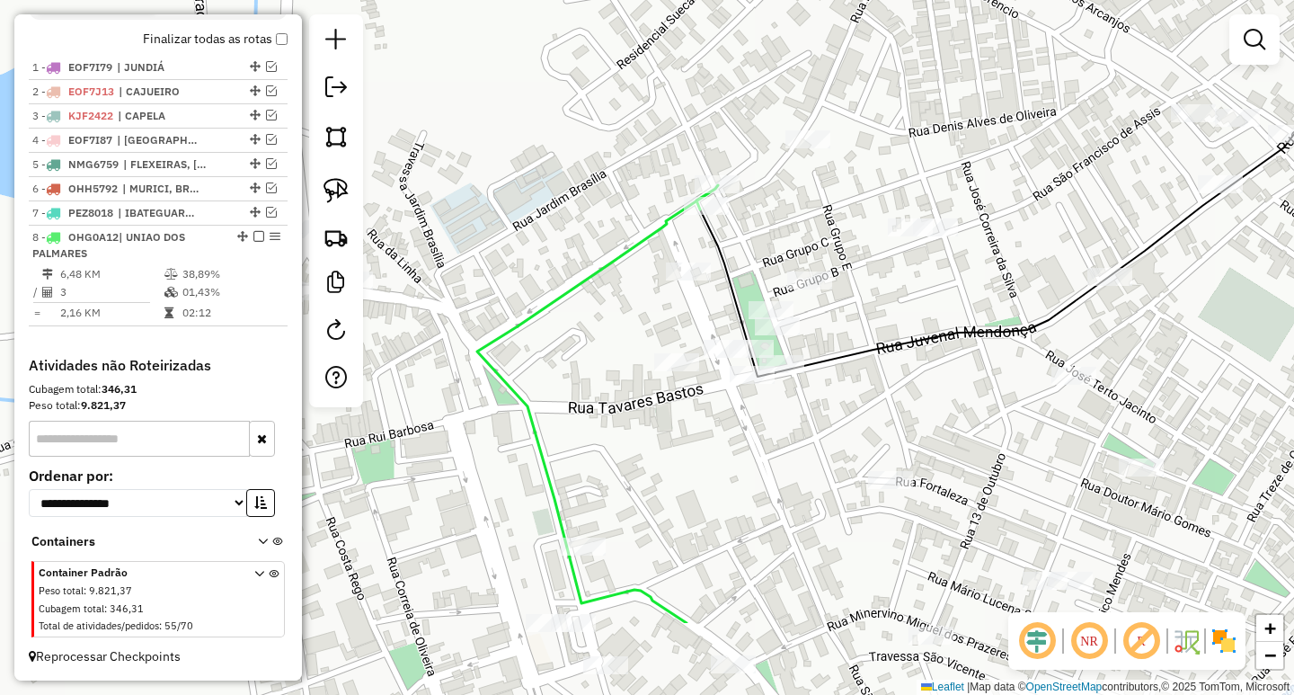
drag, startPoint x: 549, startPoint y: 497, endPoint x: 714, endPoint y: 284, distance: 269.6
click at [676, 301] on div "Janela de atendimento Grade de atendimento Capacidade Transportadoras Veículos …" at bounding box center [647, 347] width 1294 height 695
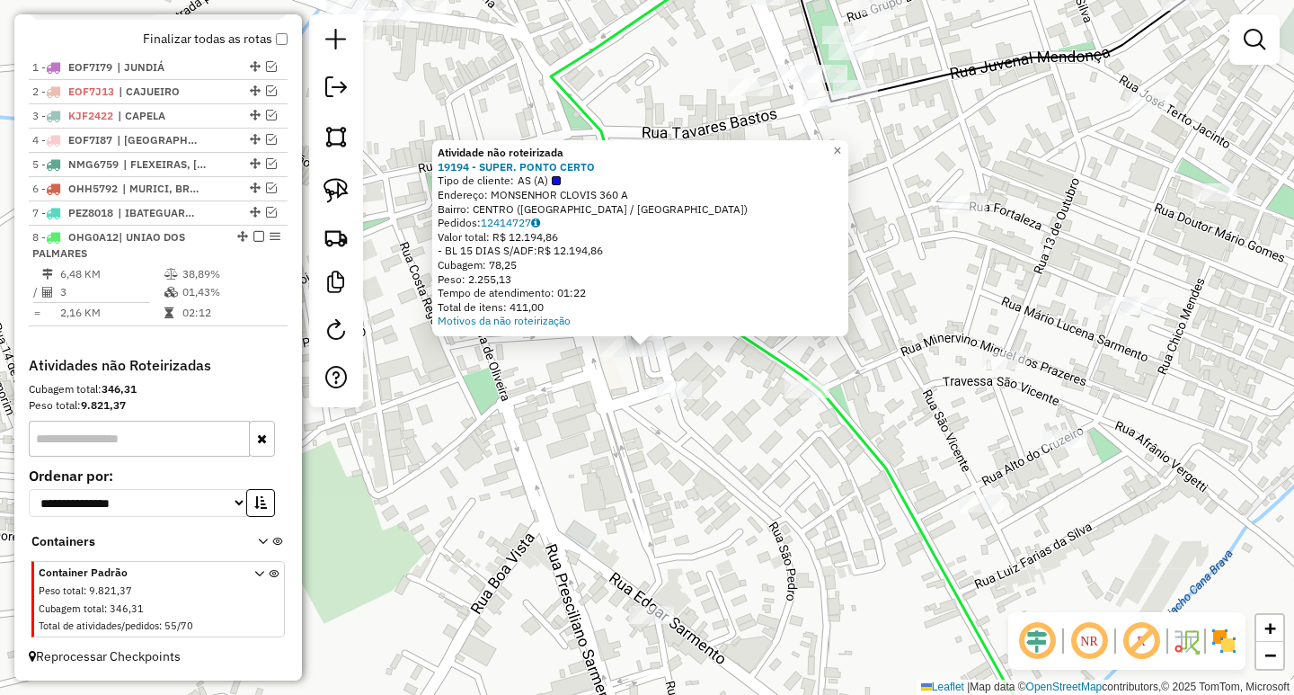
click at [578, 464] on div "Atividade não roteirizada 19194 - SUPER. PONTO CERTO Tipo de cliente: AS (A) En…" at bounding box center [647, 347] width 1294 height 695
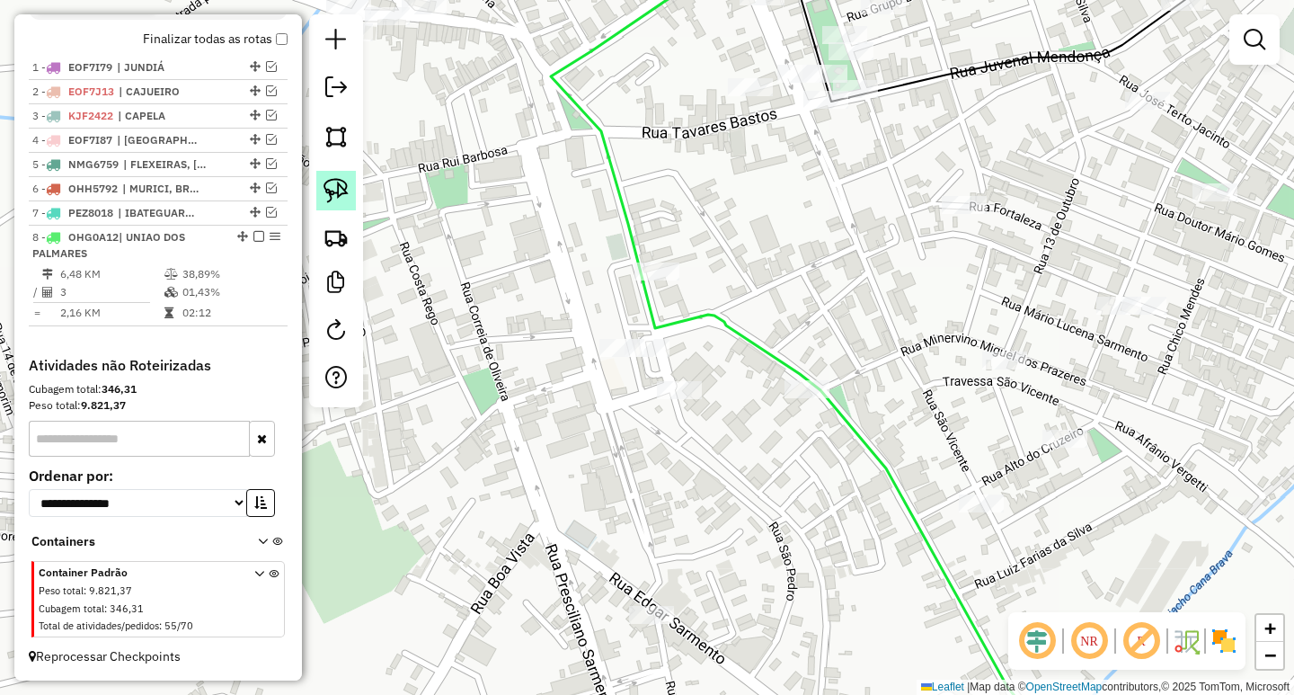
click at [330, 203] on link at bounding box center [336, 191] width 40 height 40
drag, startPoint x: 670, startPoint y: 315, endPoint x: 721, endPoint y: 352, distance: 62.4
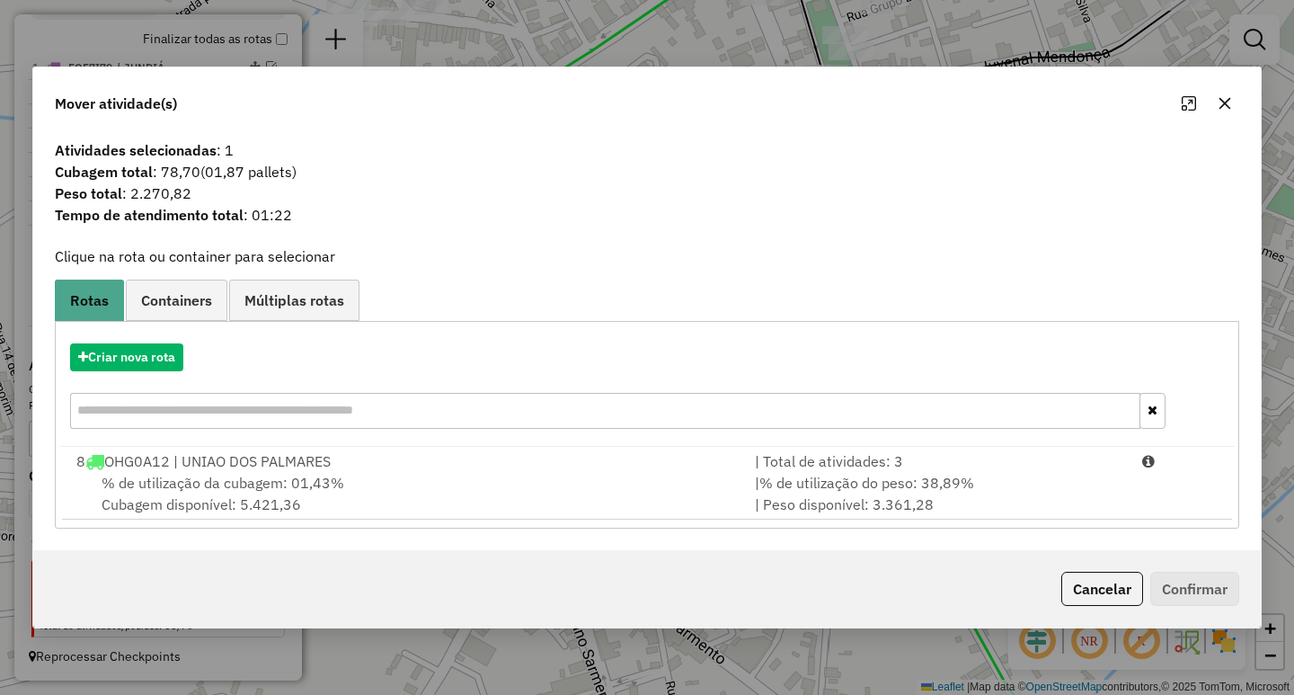
click at [937, 481] on span "% de utilização do peso: 38,89%" at bounding box center [866, 483] width 215 height 18
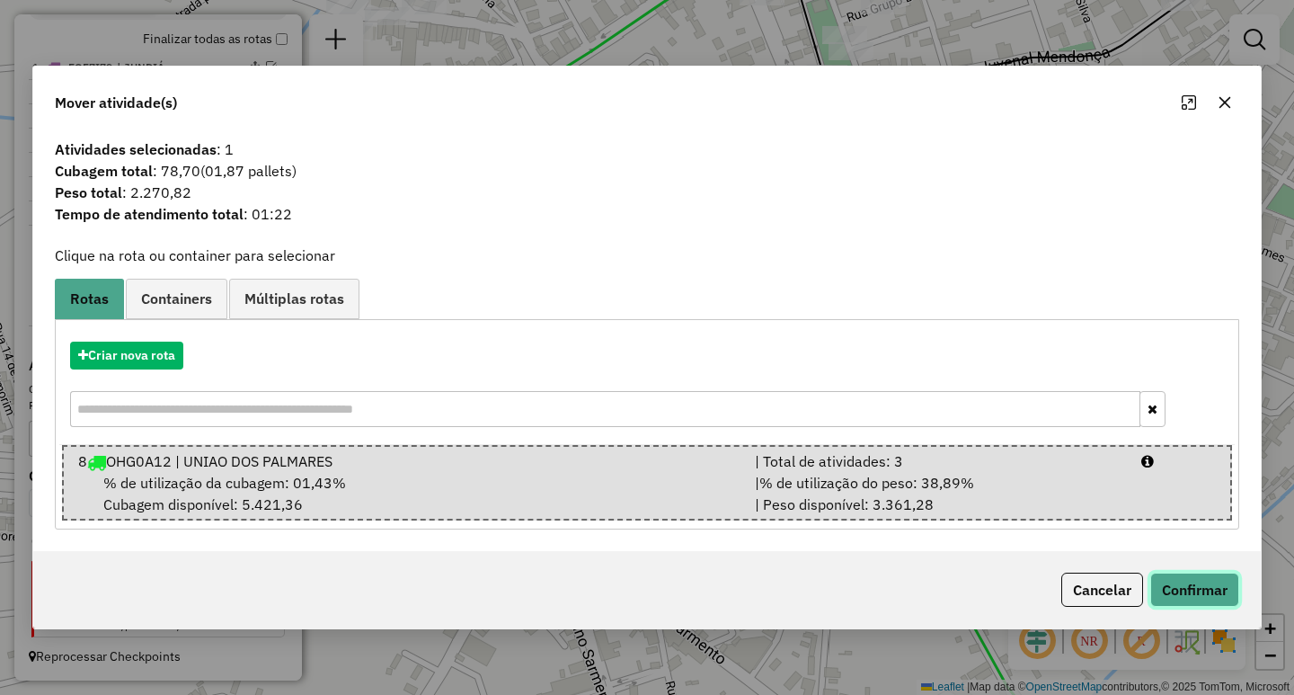
click at [1211, 597] on button "Confirmar" at bounding box center [1194, 589] width 89 height 34
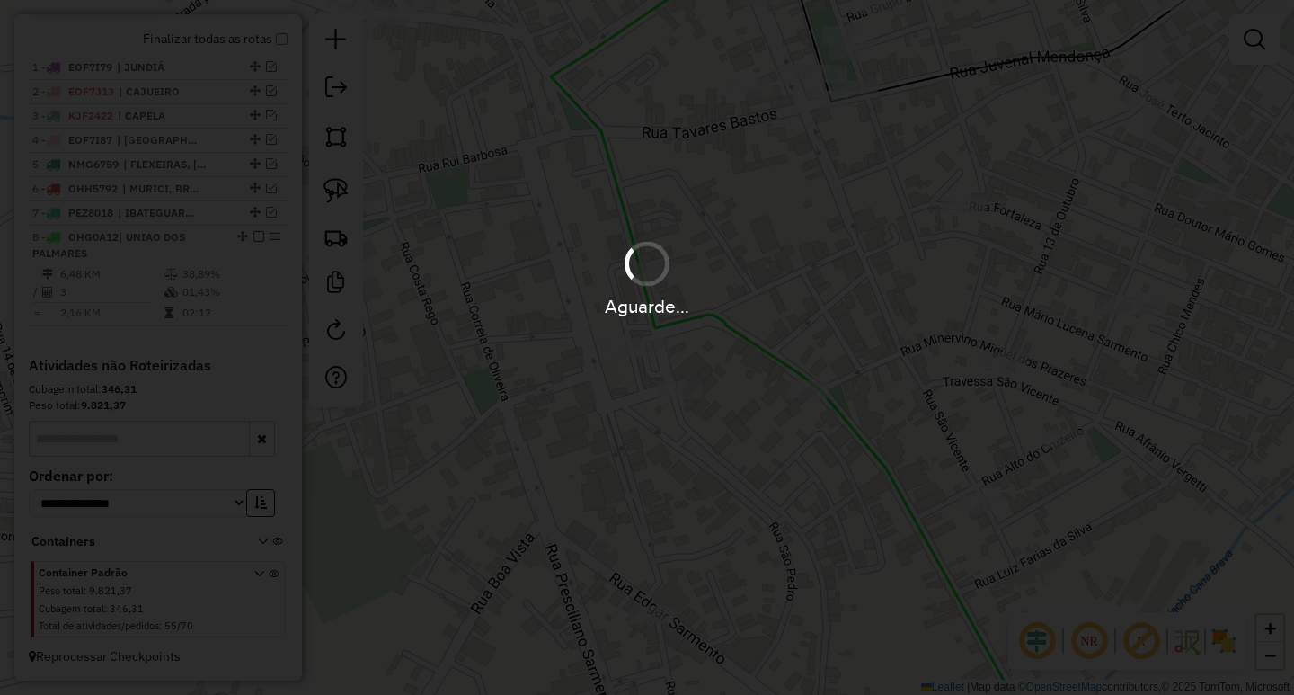
scroll to position [654, 0]
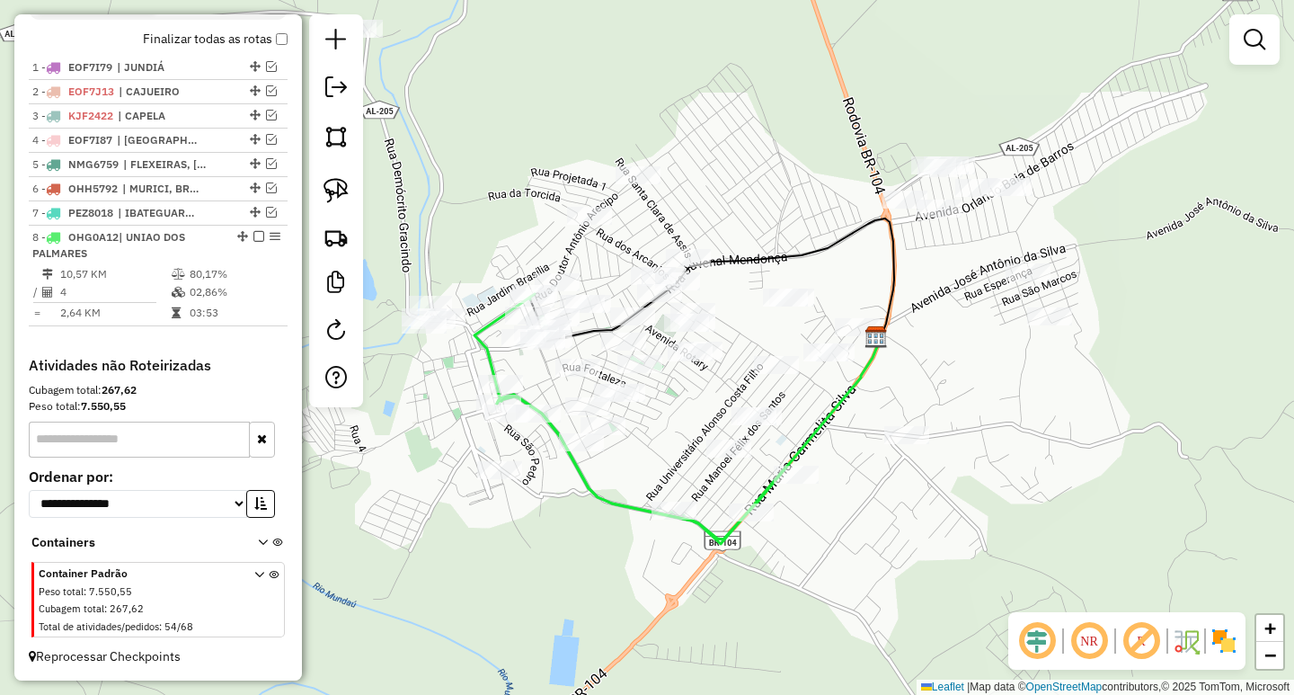
drag, startPoint x: 1084, startPoint y: 478, endPoint x: 823, endPoint y: 362, distance: 285.2
click at [823, 362] on div "Janela de atendimento Grade de atendimento Capacidade Transportadoras Veículos …" at bounding box center [647, 347] width 1294 height 695
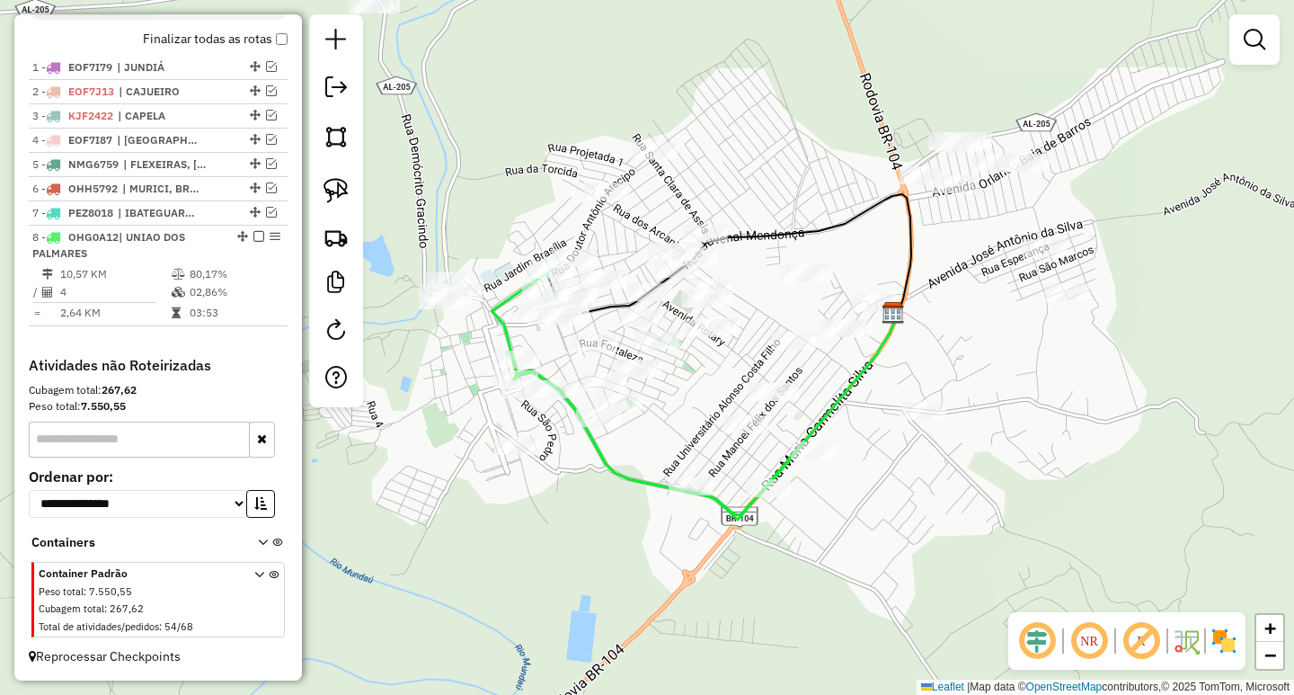
click at [769, 401] on div at bounding box center [771, 392] width 45 height 18
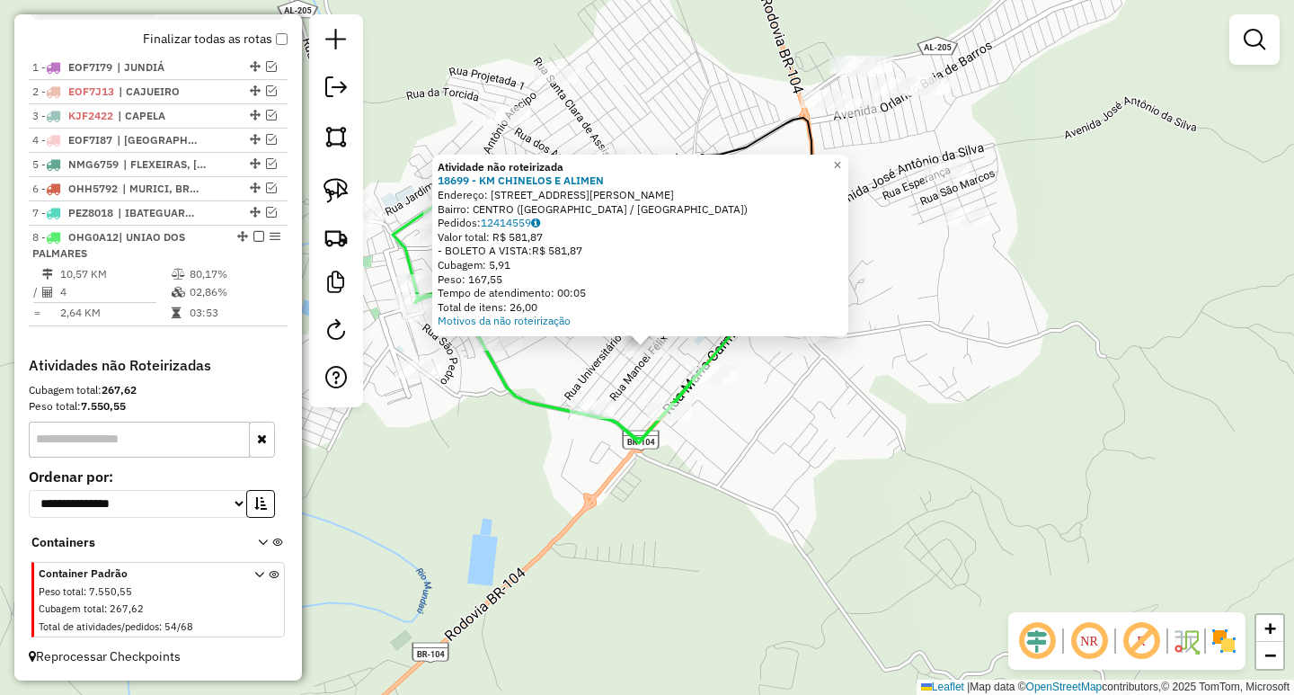
click at [855, 462] on div "Atividade não roteirizada 18699 - KM CHINELOS E ALIMEN Endereço: [STREET_ADDRES…" at bounding box center [647, 347] width 1294 height 695
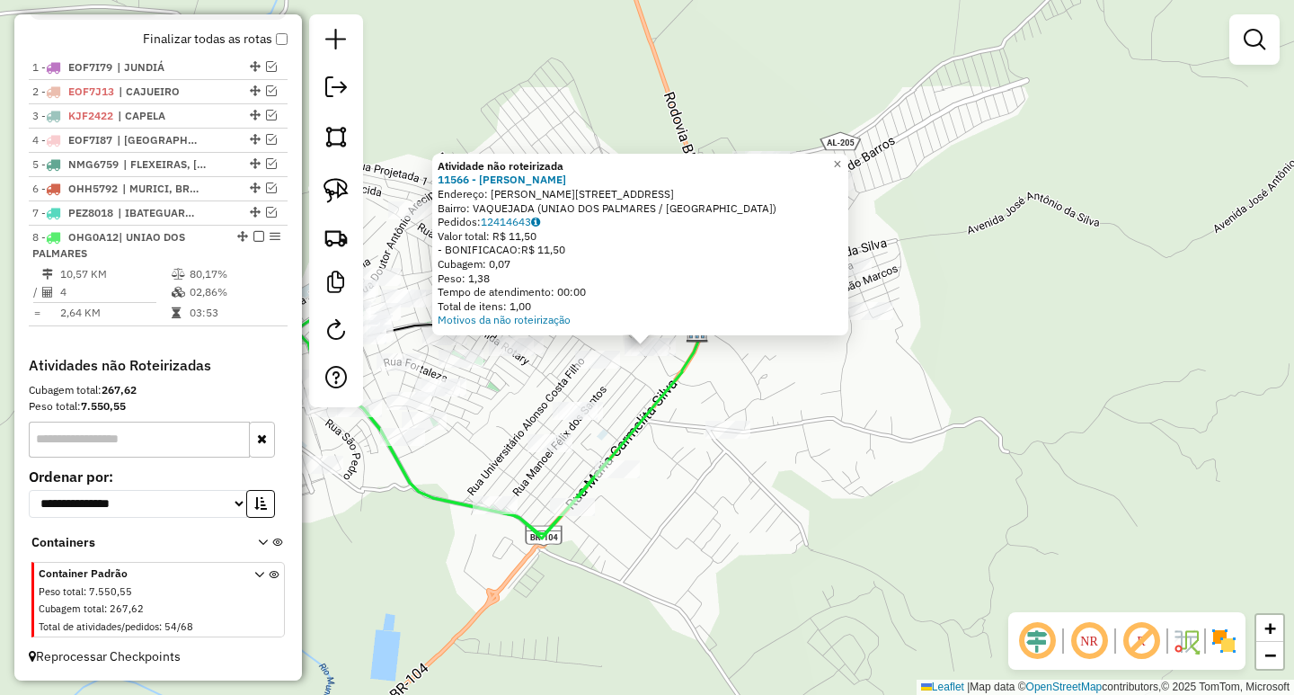
click at [892, 598] on div "Atividade não roteirizada 11566 - [PERSON_NAME]: [STREET_ADDRESS] Pedidos: 1241…" at bounding box center [647, 347] width 1294 height 695
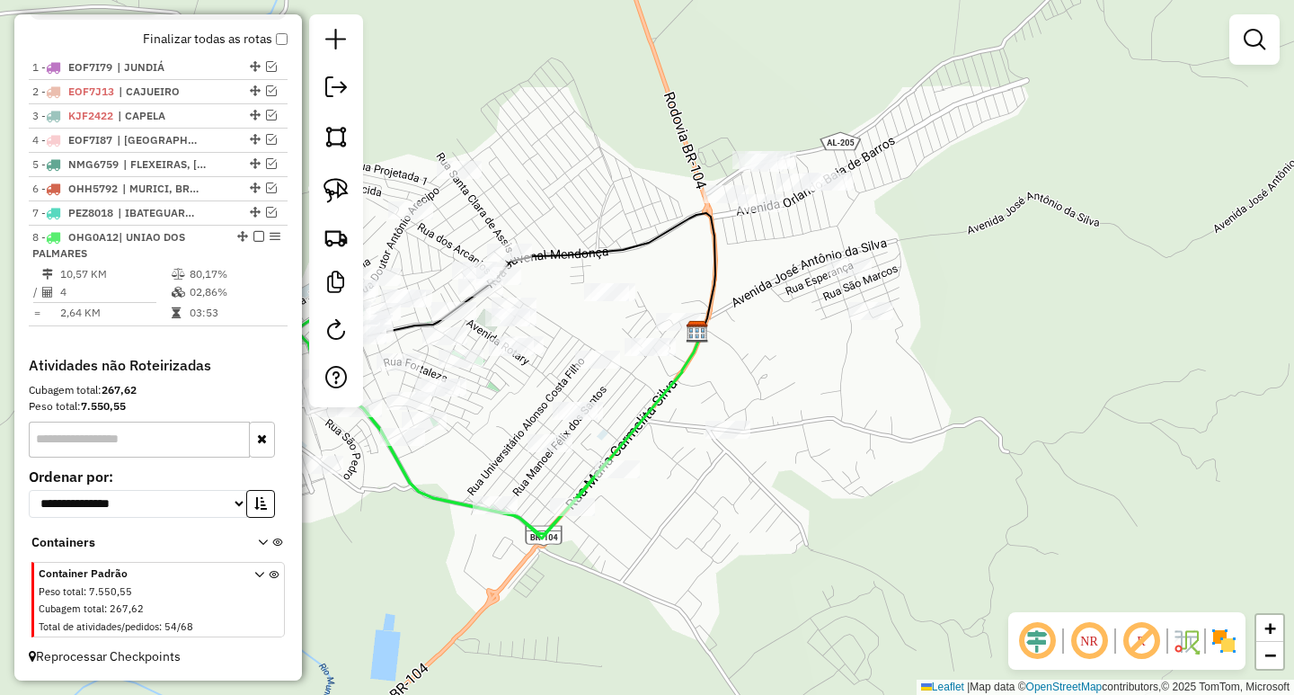
drag, startPoint x: 855, startPoint y: 603, endPoint x: 1087, endPoint y: 538, distance: 240.7
click at [1073, 542] on div "Janela de atendimento Grade de atendimento Capacidade Transportadoras Veículos …" at bounding box center [647, 347] width 1294 height 695
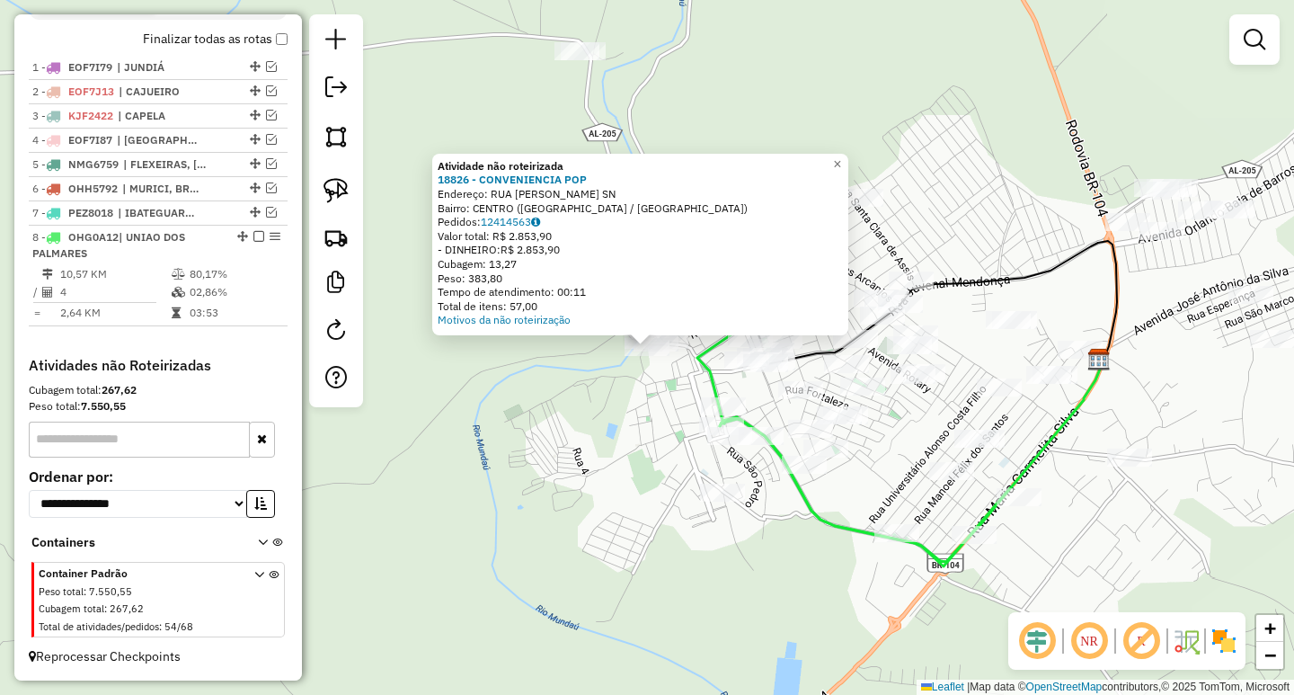
click at [528, 395] on div "Atividade não roteirizada 18826 - CONVENIENCIA POP Endereço: RUA ORLANDO BUGARI…" at bounding box center [647, 347] width 1294 height 695
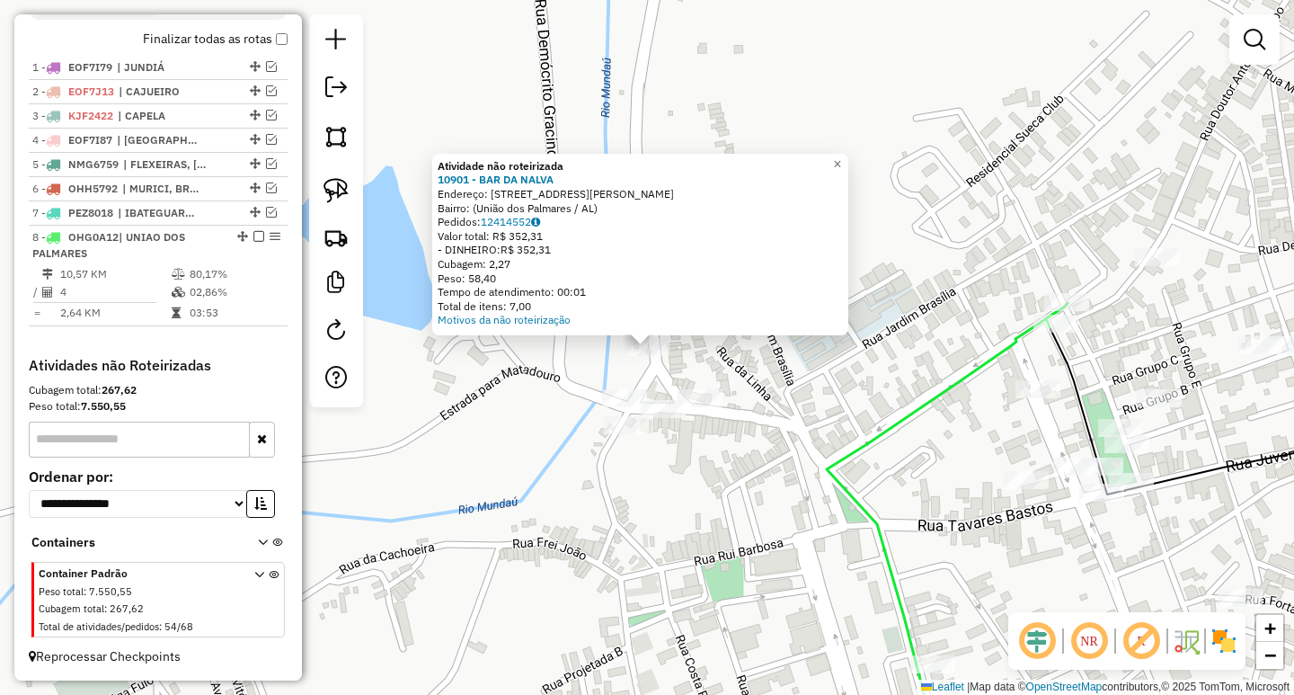
click at [720, 405] on div "Atividade não roteirizada 10901 - BAR DA [PERSON_NAME]: [STREET_ADDRESS][PERSON…" at bounding box center [647, 347] width 1294 height 695
click at [705, 407] on div at bounding box center [697, 398] width 45 height 18
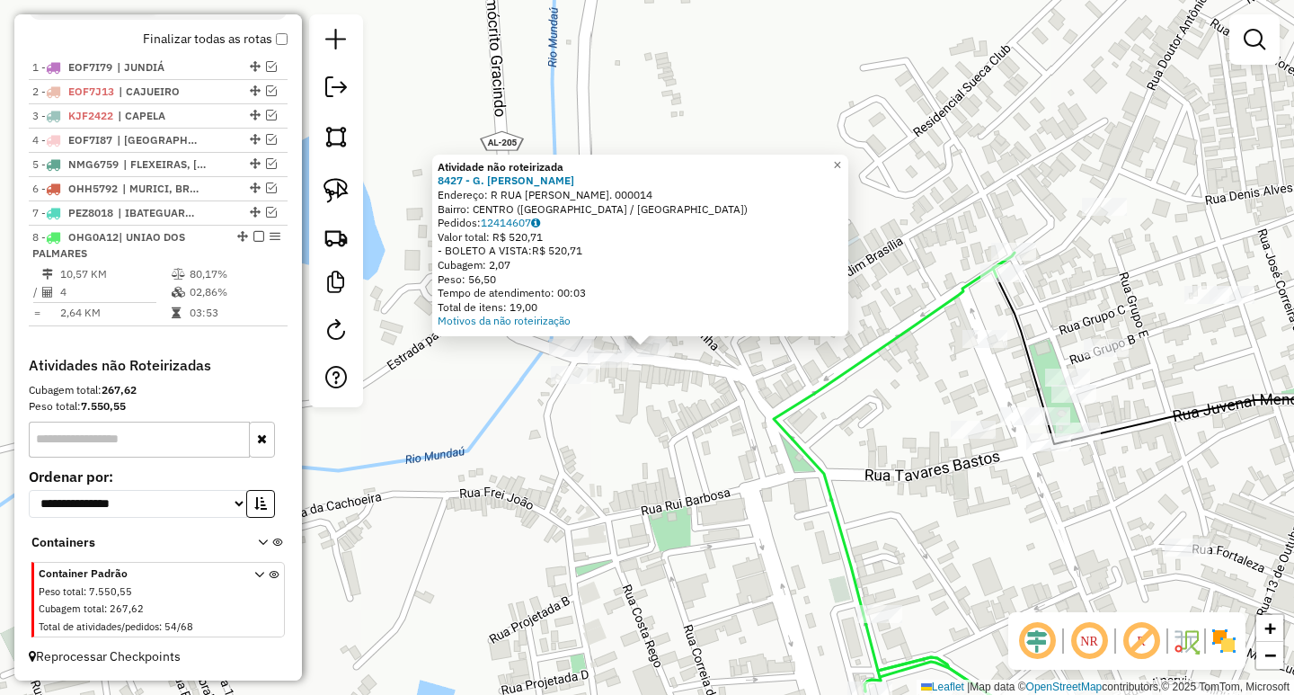
click at [824, 498] on icon at bounding box center [922, 509] width 297 height 512
select select "**********"
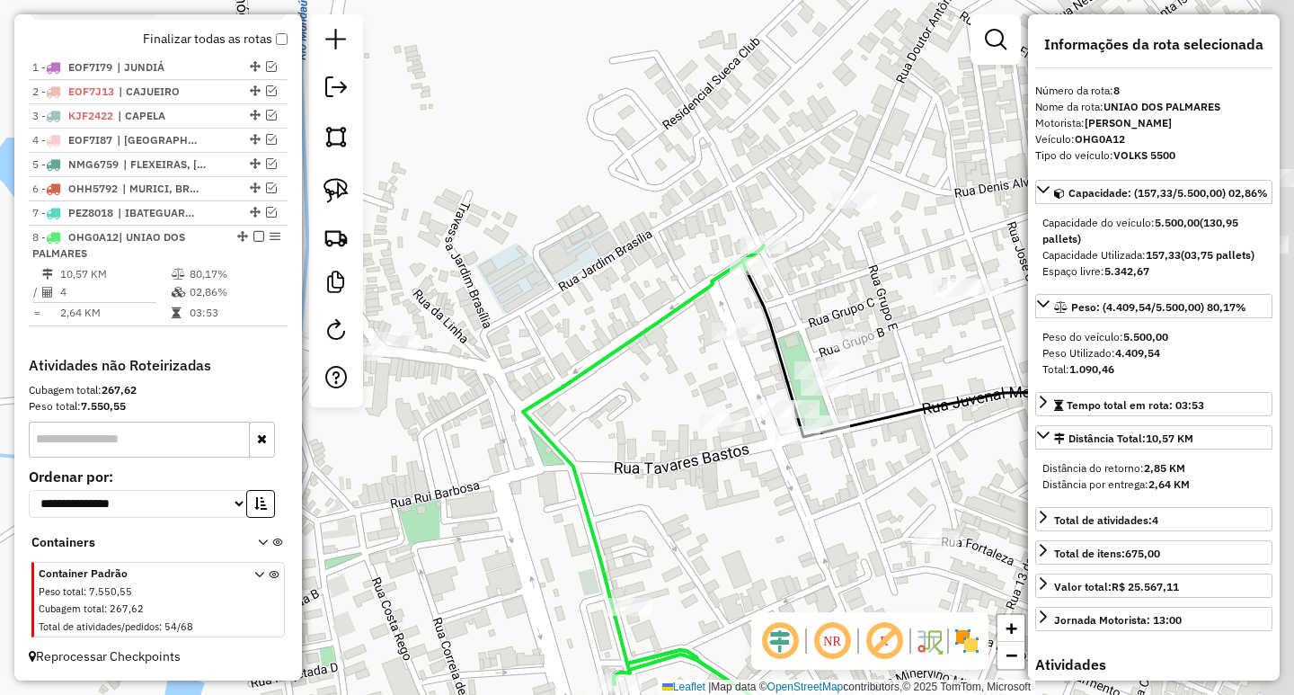
drag, startPoint x: 784, startPoint y: 456, endPoint x: 487, endPoint y: 429, distance: 297.8
click at [493, 437] on div "Janela de atendimento Grade de atendimento Capacidade Transportadoras Veículos …" at bounding box center [647, 347] width 1294 height 695
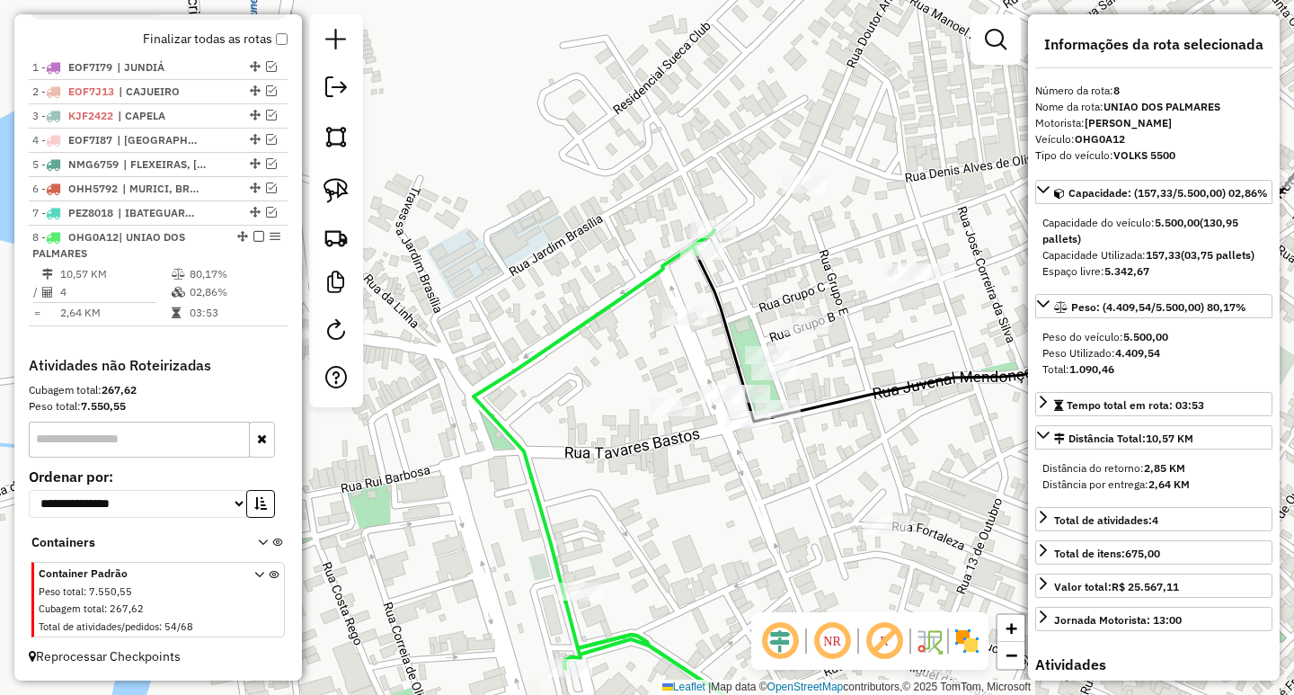
click at [672, 477] on div "Janela de atendimento Grade de atendimento Capacidade Transportadoras Veículos …" at bounding box center [647, 347] width 1294 height 695
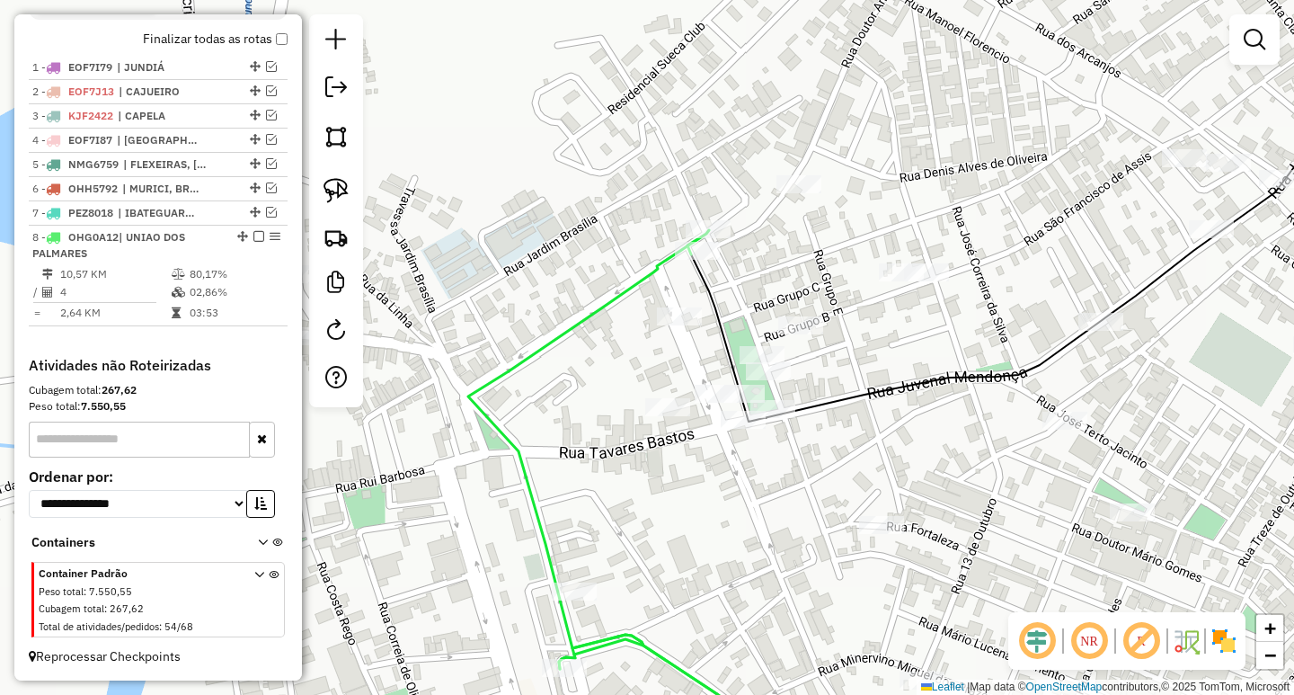
drag, startPoint x: 697, startPoint y: 507, endPoint x: 635, endPoint y: 502, distance: 62.2
click at [638, 502] on div "Janela de atendimento Grade de atendimento Capacidade Transportadoras Veículos …" at bounding box center [647, 347] width 1294 height 695
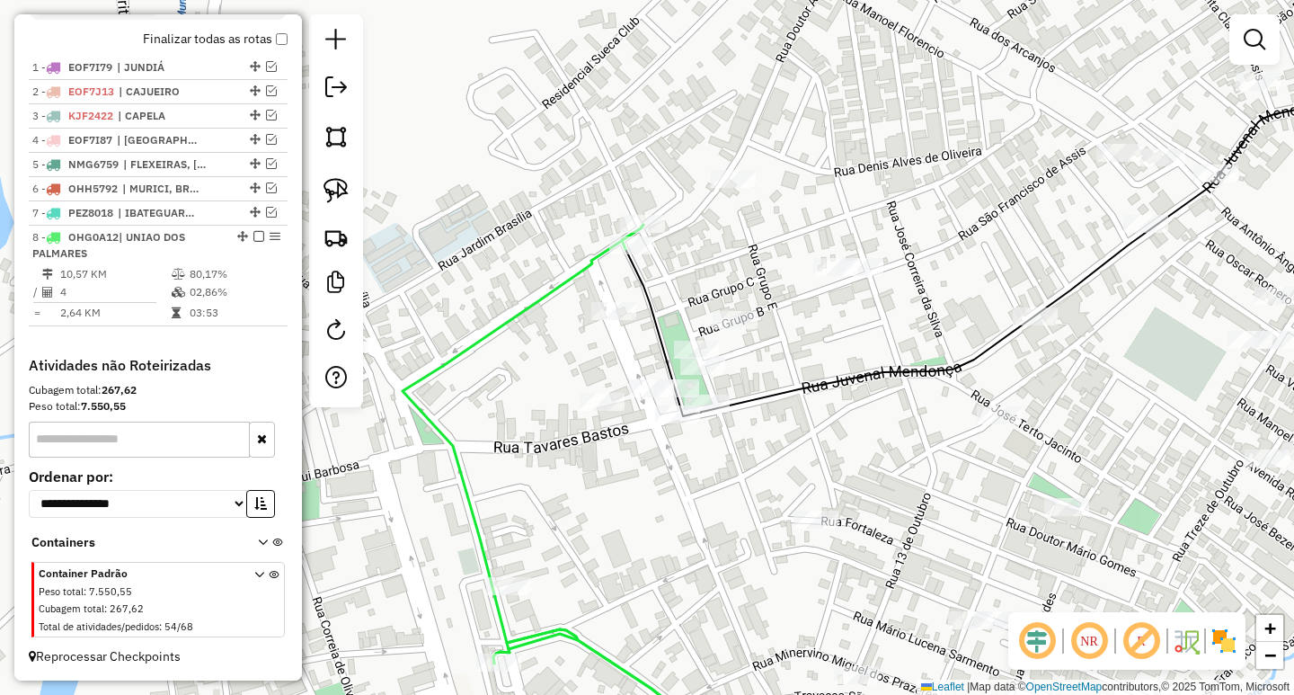
click at [356, 191] on div at bounding box center [336, 210] width 54 height 393
click at [337, 189] on img at bounding box center [336, 190] width 25 height 25
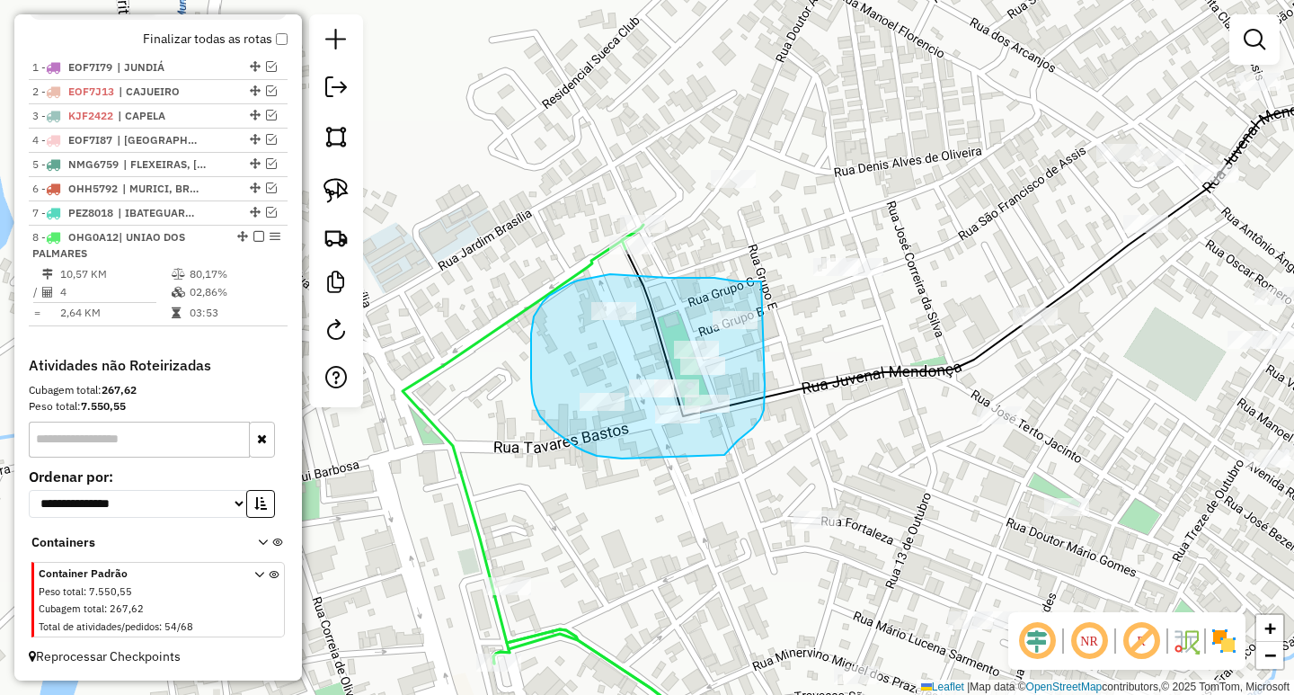
drag, startPoint x: 714, startPoint y: 278, endPoint x: 765, endPoint y: 385, distance: 118.2
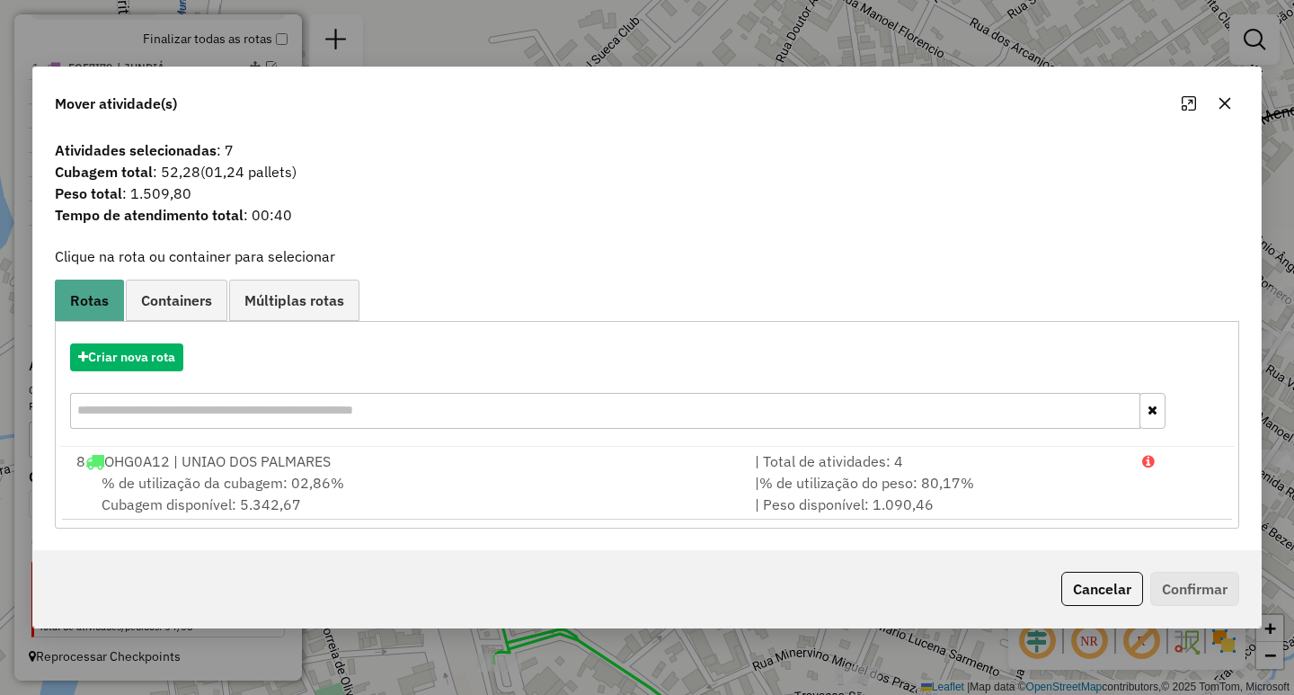
click at [1219, 98] on icon "button" at bounding box center [1225, 103] width 14 height 14
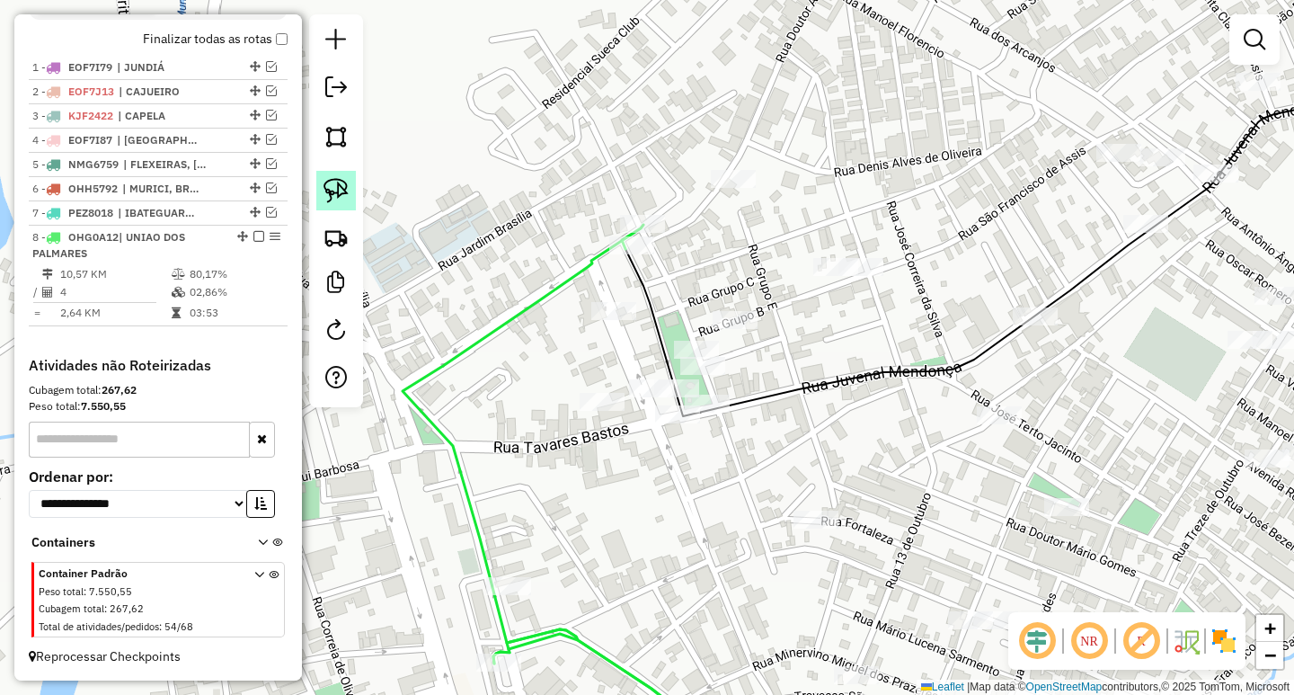
click at [334, 183] on img at bounding box center [336, 190] width 25 height 25
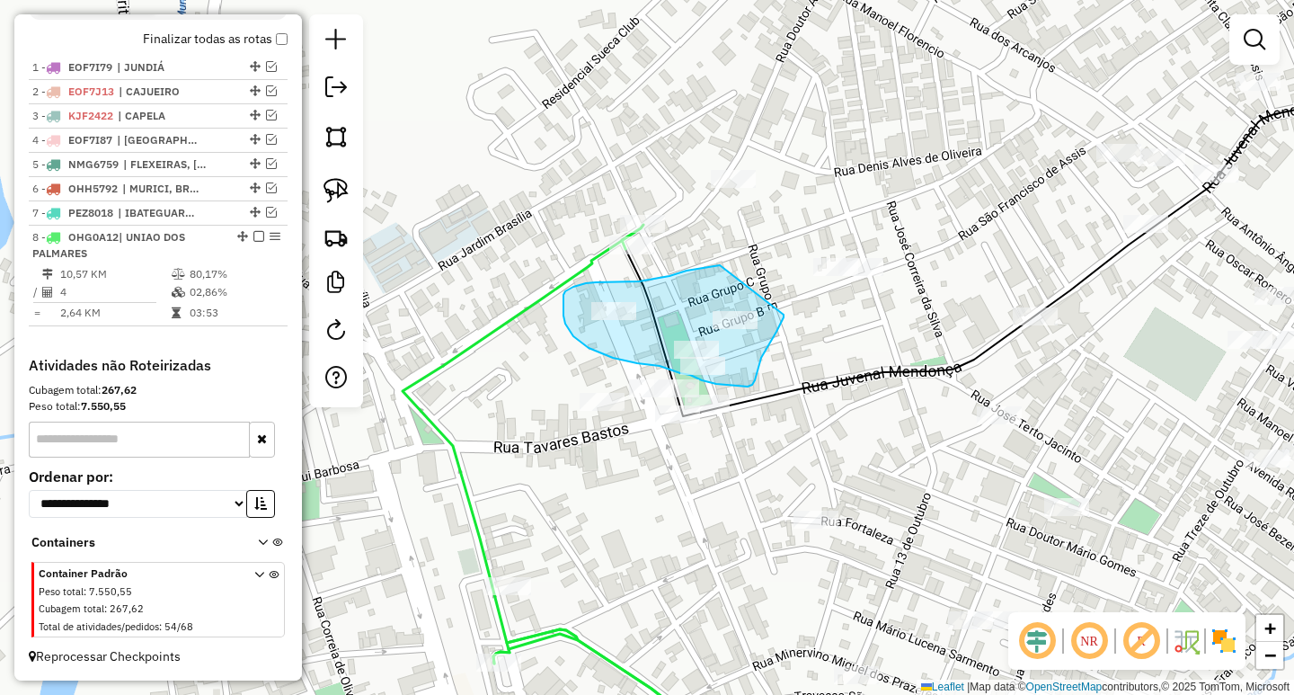
drag, startPoint x: 708, startPoint y: 268, endPoint x: 784, endPoint y: 315, distance: 88.8
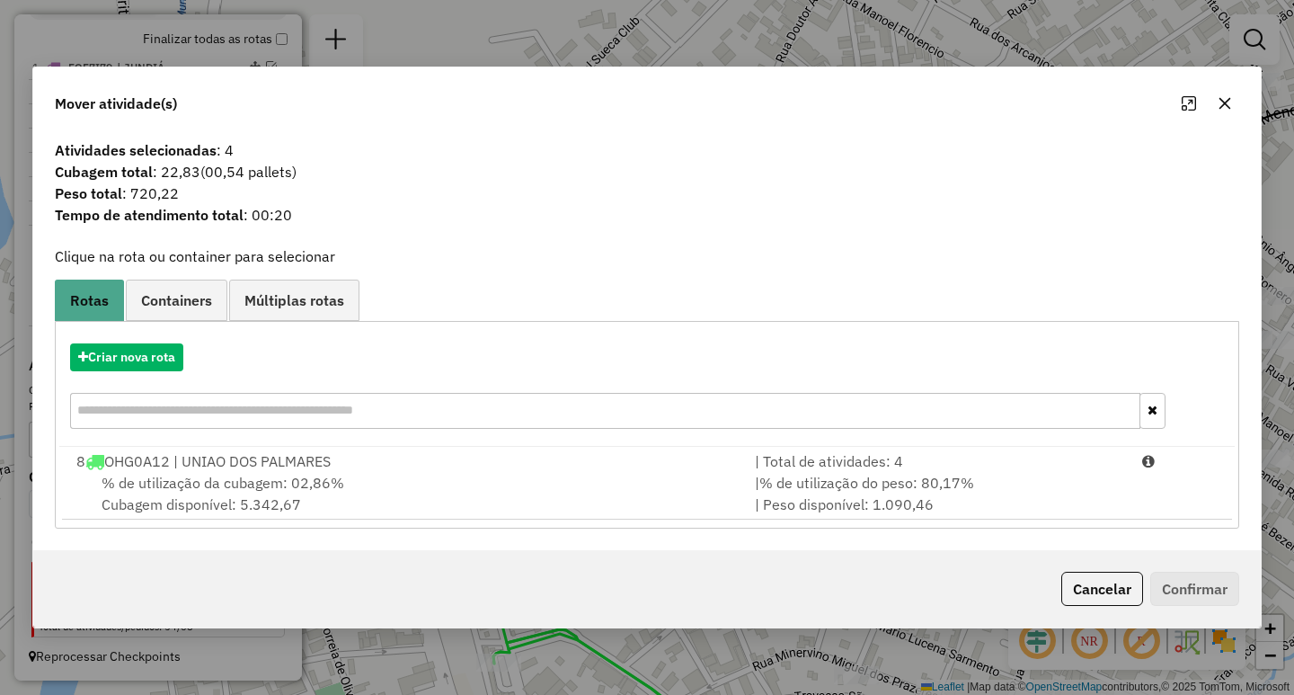
click at [1218, 101] on icon "button" at bounding box center [1225, 103] width 14 height 14
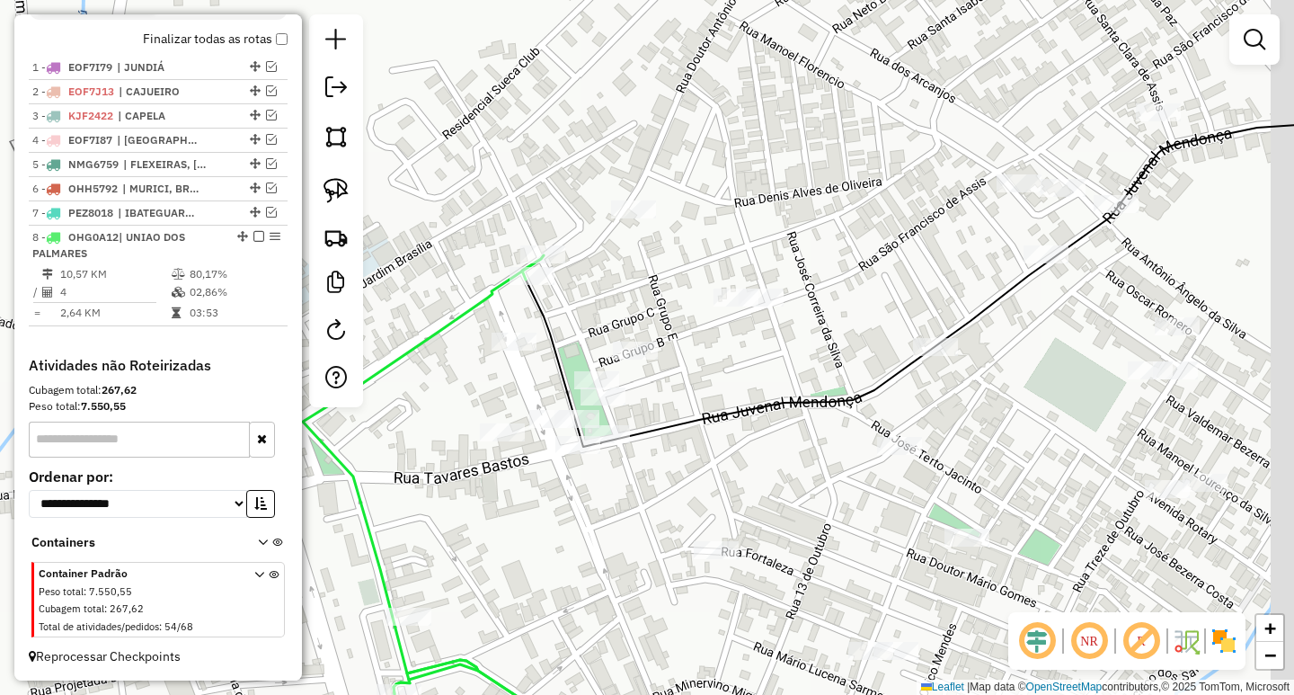
drag, startPoint x: 867, startPoint y: 232, endPoint x: 741, endPoint y: 275, distance: 133.0
click at [760, 269] on div "Janela de atendimento Grade de atendimento Capacidade Transportadoras Veículos …" at bounding box center [647, 347] width 1294 height 695
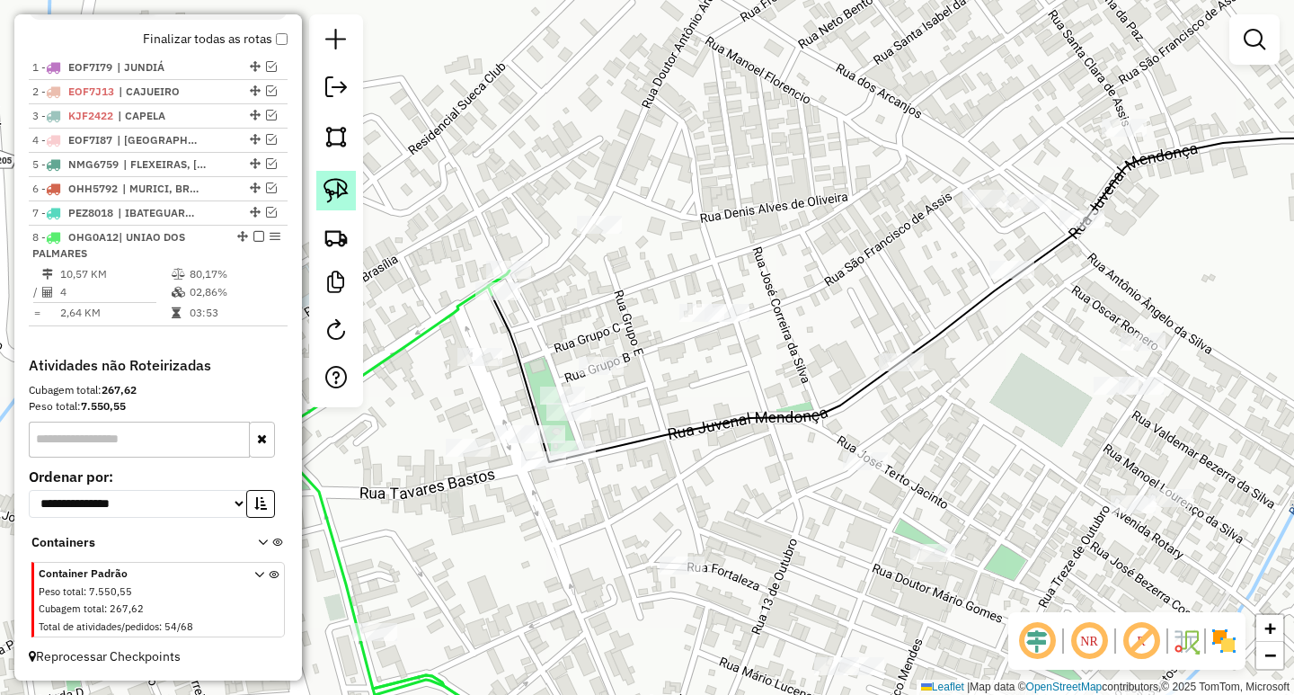
drag, startPoint x: 327, startPoint y: 179, endPoint x: 539, endPoint y: 184, distance: 212.2
click at [330, 181] on img at bounding box center [336, 190] width 25 height 25
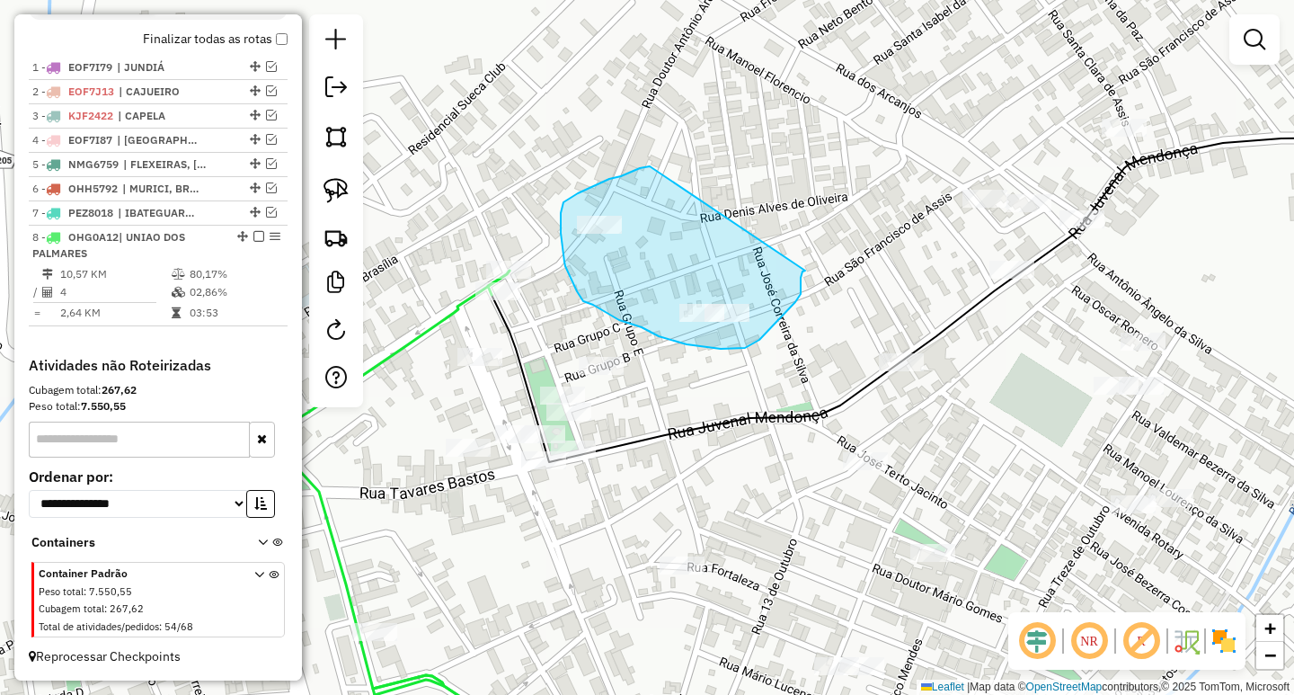
drag, startPoint x: 650, startPoint y: 166, endPoint x: 809, endPoint y: 259, distance: 184.0
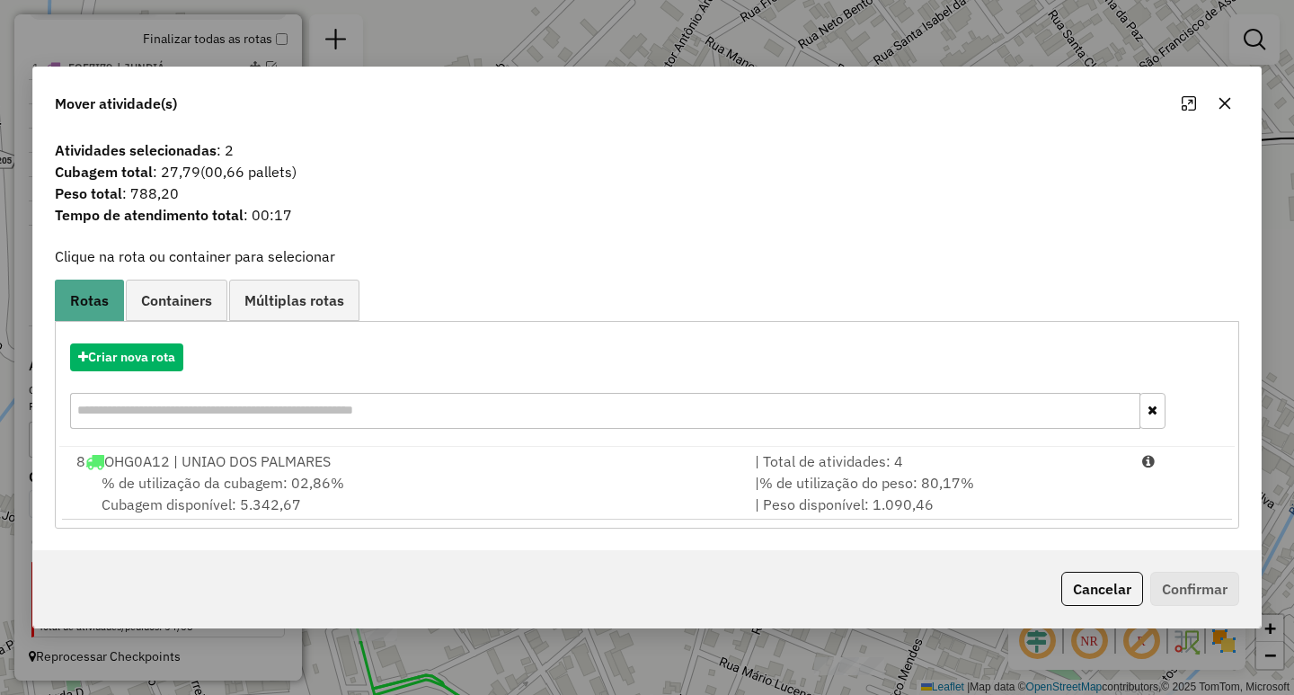
click at [942, 480] on span "% de utilização do peso: 80,17%" at bounding box center [866, 483] width 215 height 18
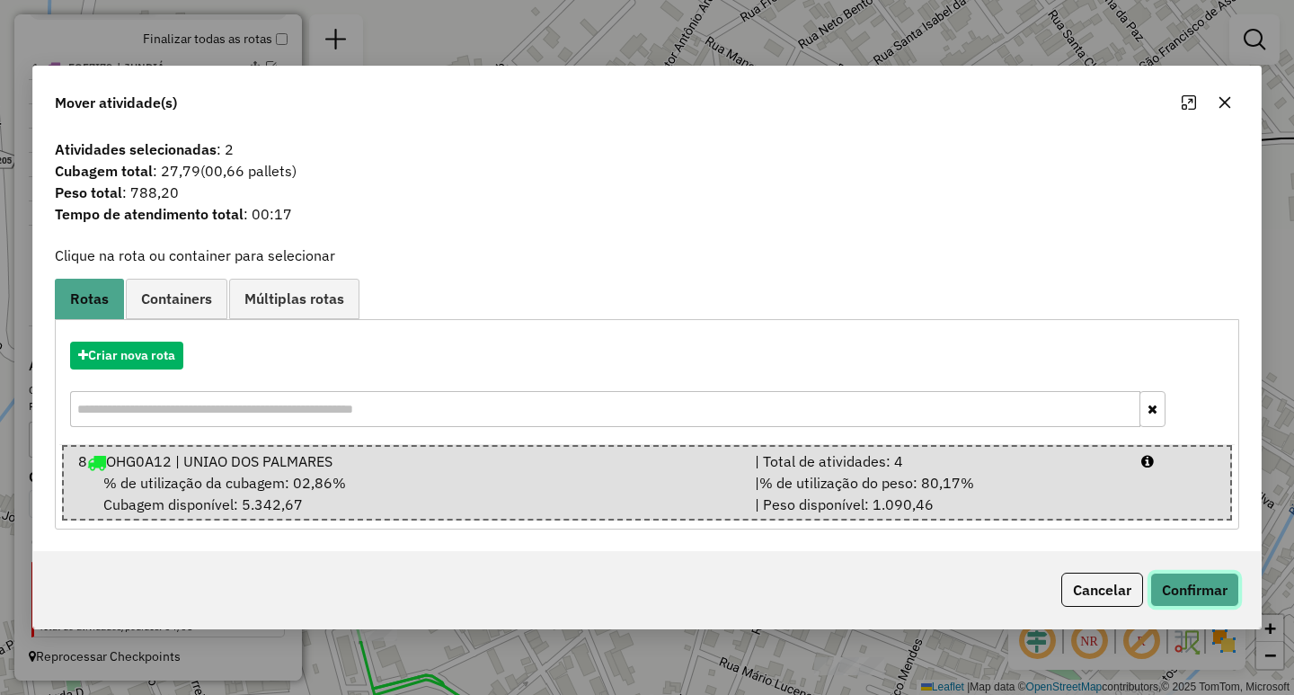
click at [1194, 586] on button "Confirmar" at bounding box center [1194, 589] width 89 height 34
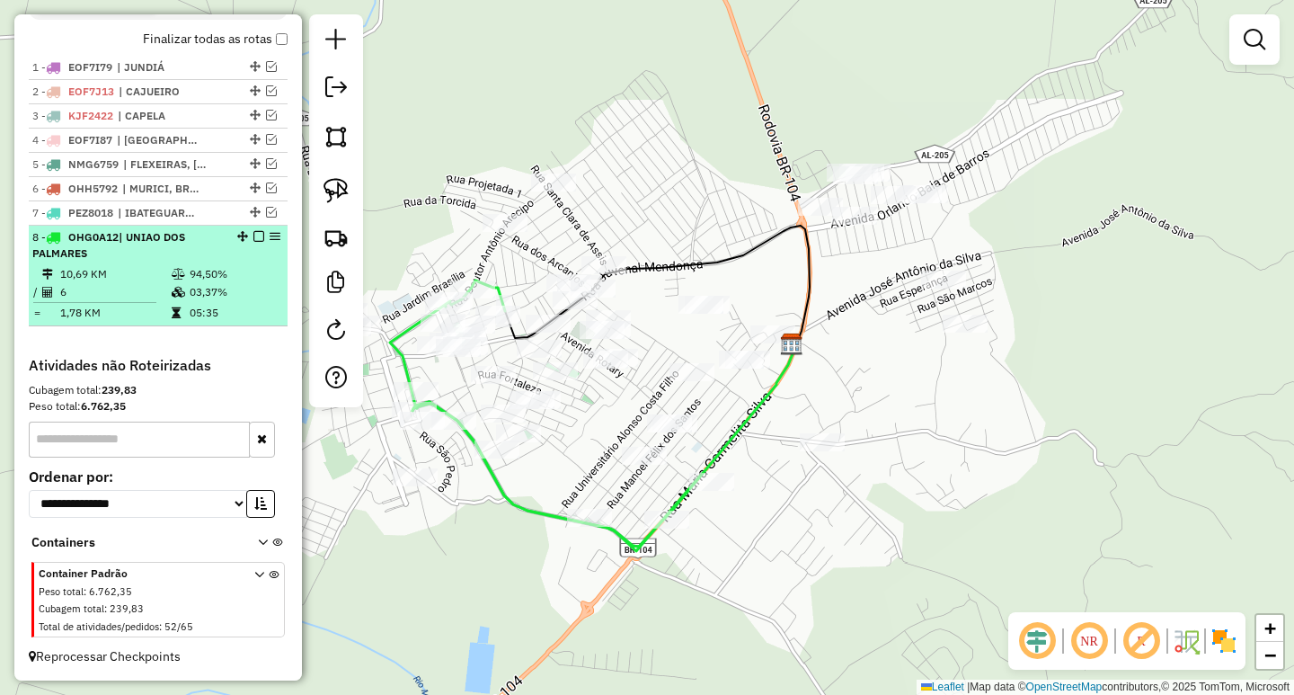
click at [226, 286] on td "03,37%" at bounding box center [234, 292] width 91 height 18
select select "**********"
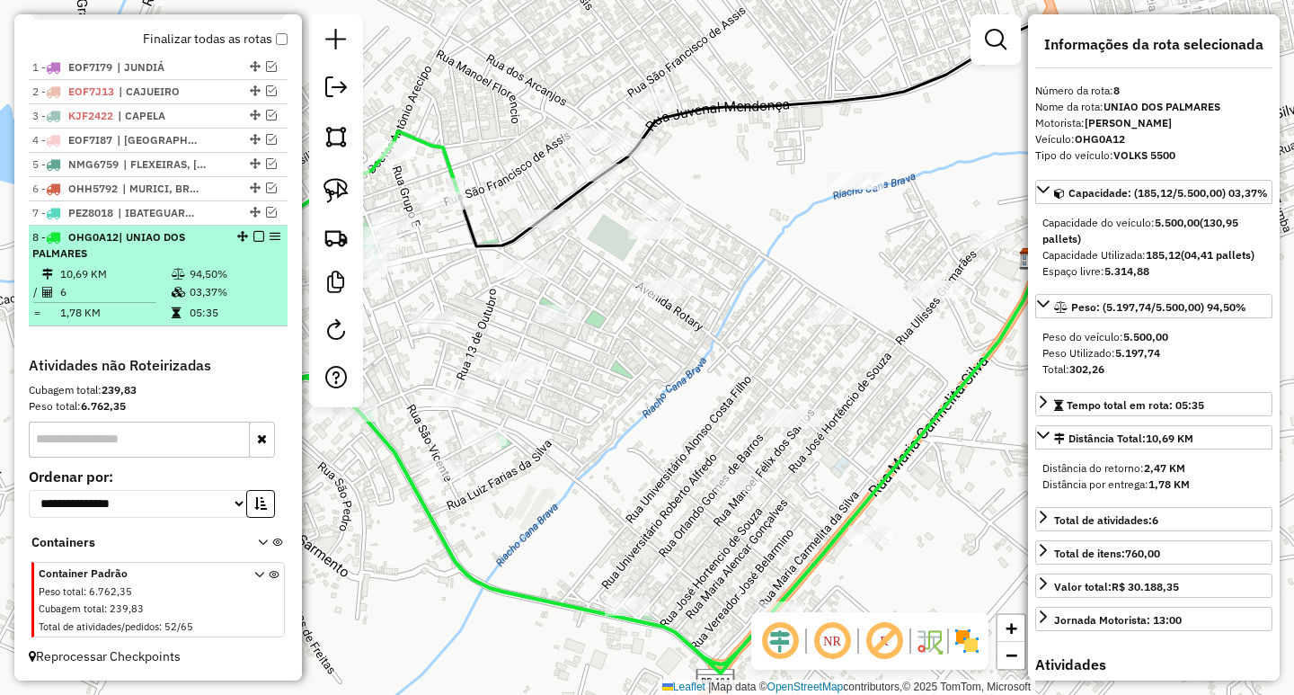
click at [253, 234] on em at bounding box center [258, 236] width 11 height 11
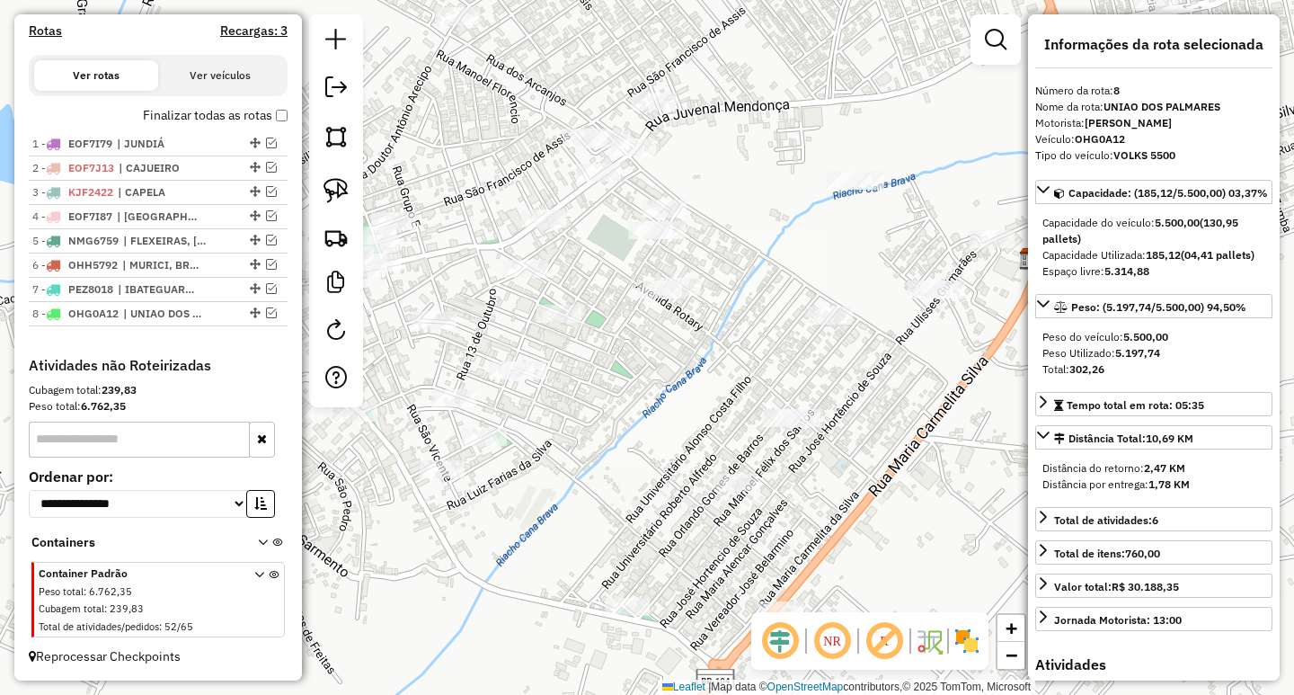
scroll to position [578, 0]
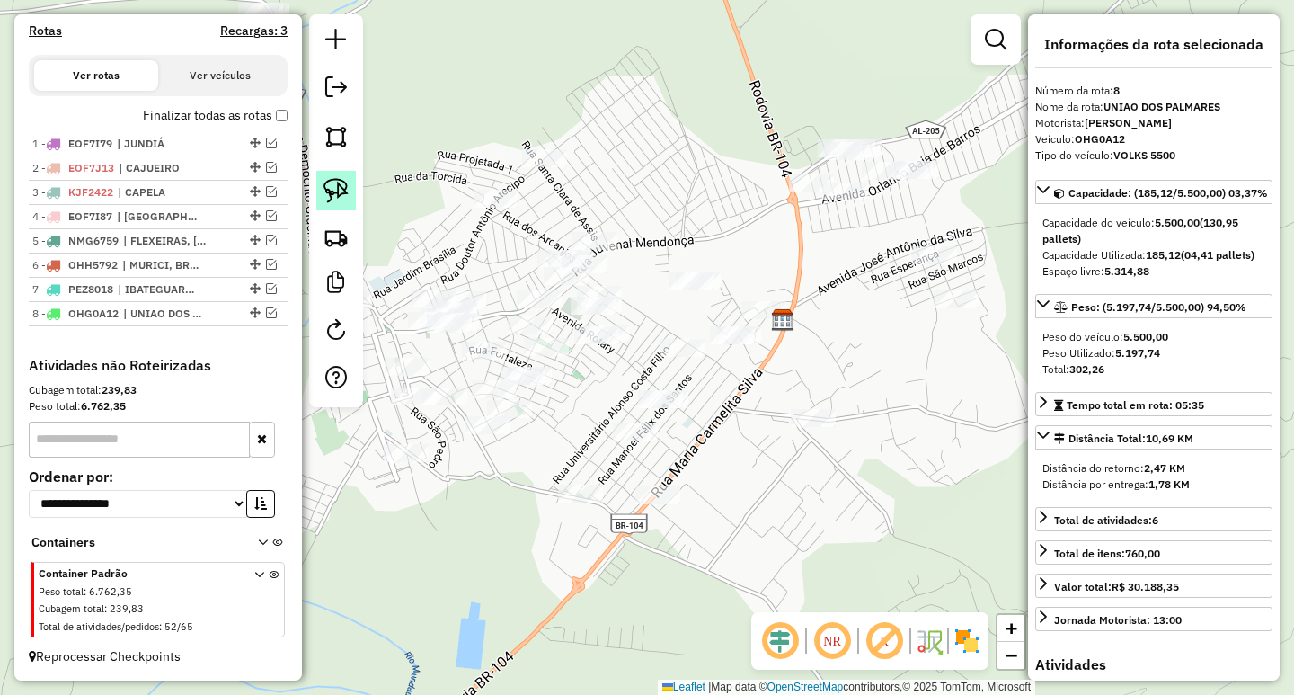
click at [338, 194] on img at bounding box center [336, 190] width 25 height 25
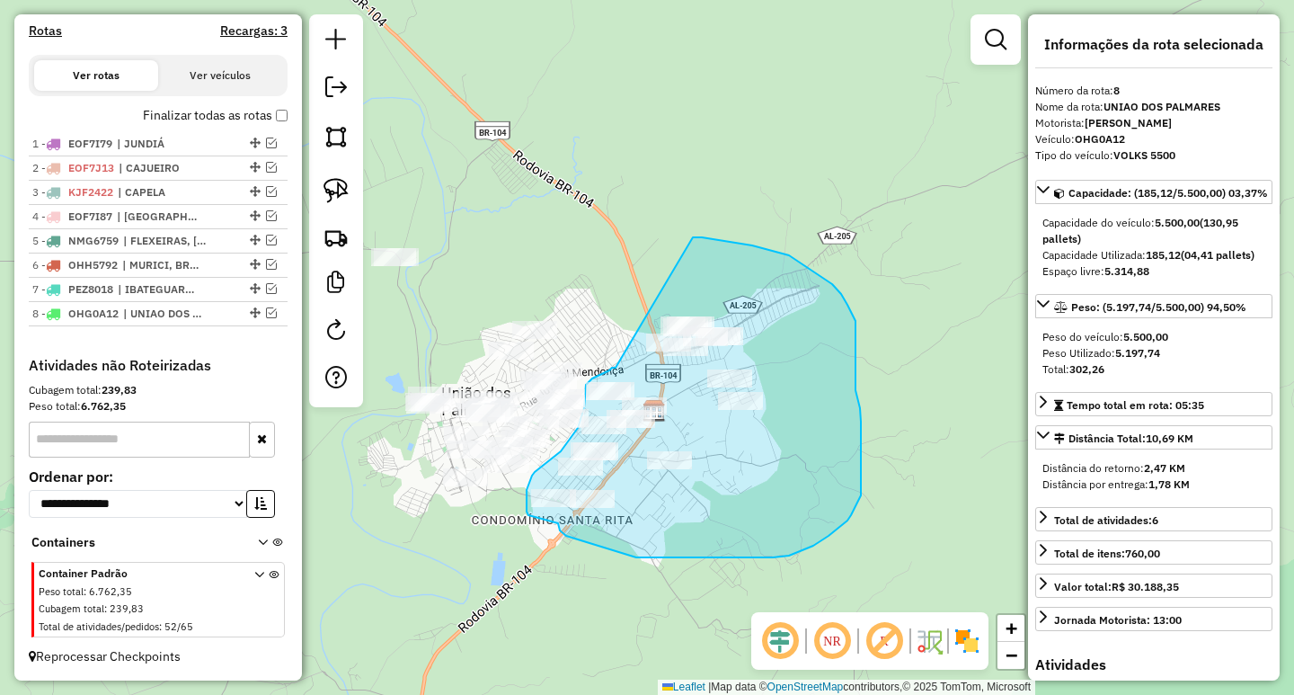
drag, startPoint x: 705, startPoint y: 232, endPoint x: 676, endPoint y: 239, distance: 30.5
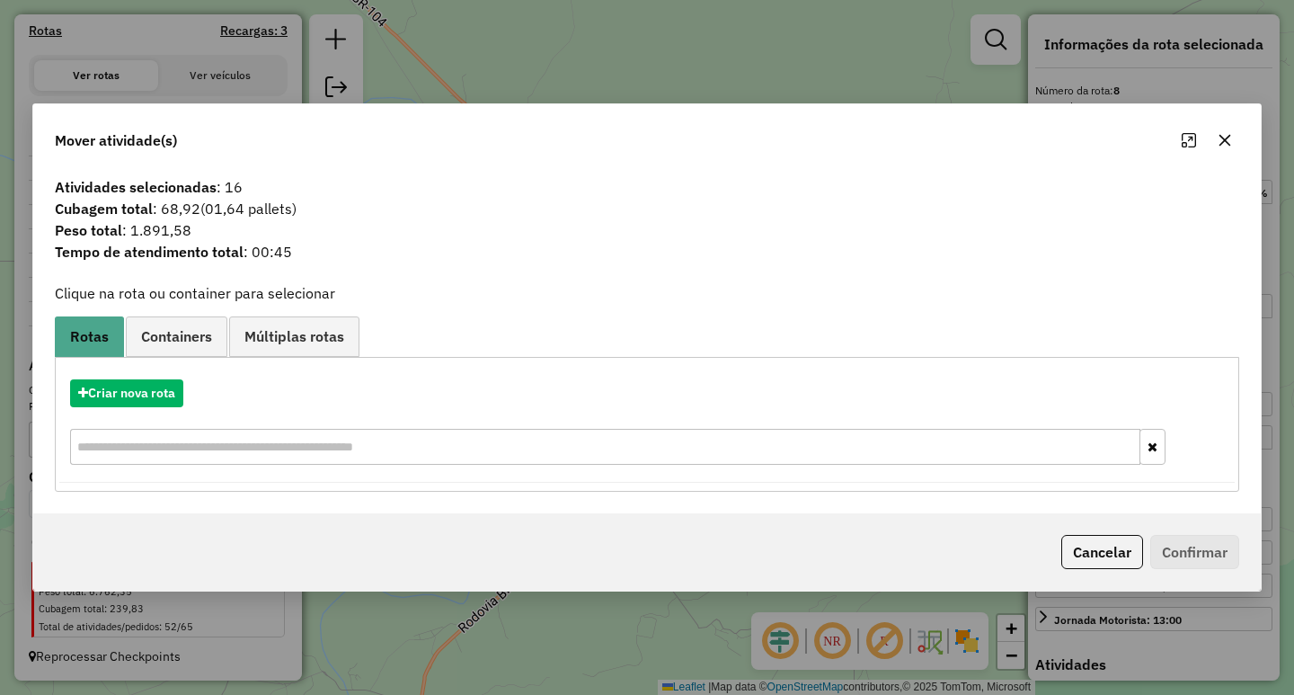
click at [1228, 144] on icon "button" at bounding box center [1225, 140] width 14 height 14
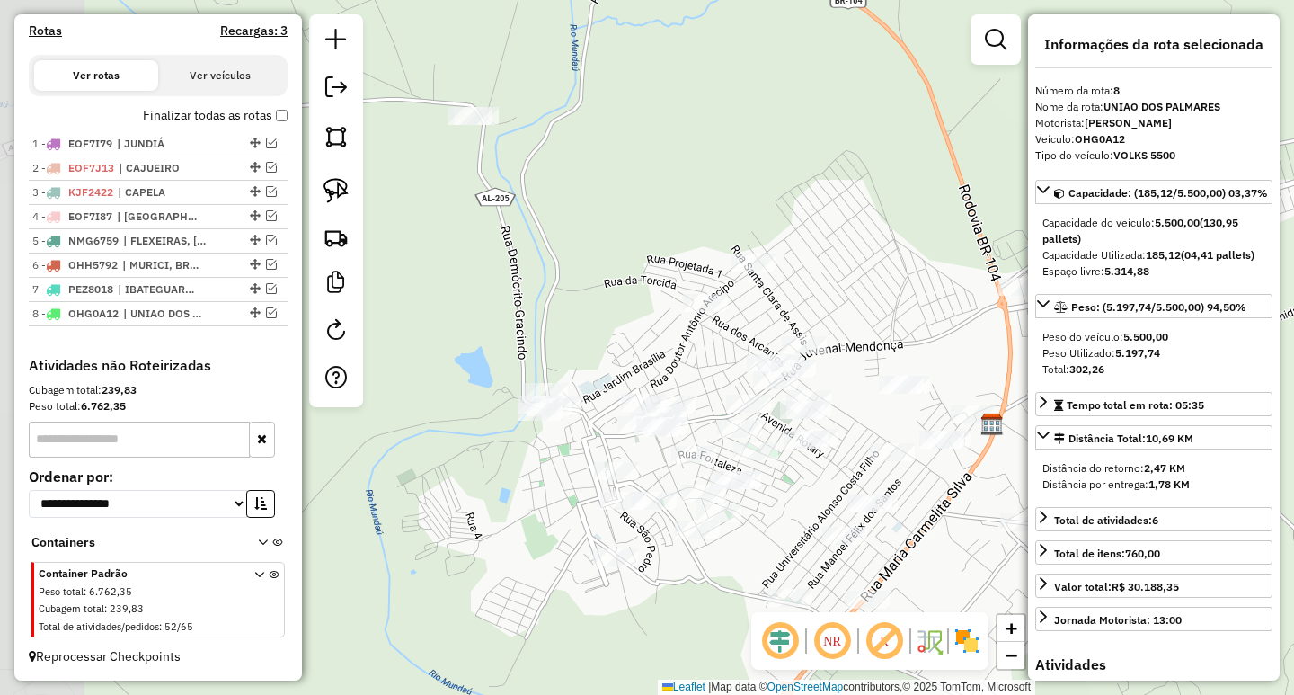
drag, startPoint x: 430, startPoint y: 490, endPoint x: 554, endPoint y: 606, distance: 169.1
click at [554, 606] on div "Janela de atendimento Grade de atendimento Capacidade Transportadoras Veículos …" at bounding box center [647, 347] width 1294 height 695
click at [337, 192] on img at bounding box center [336, 190] width 25 height 25
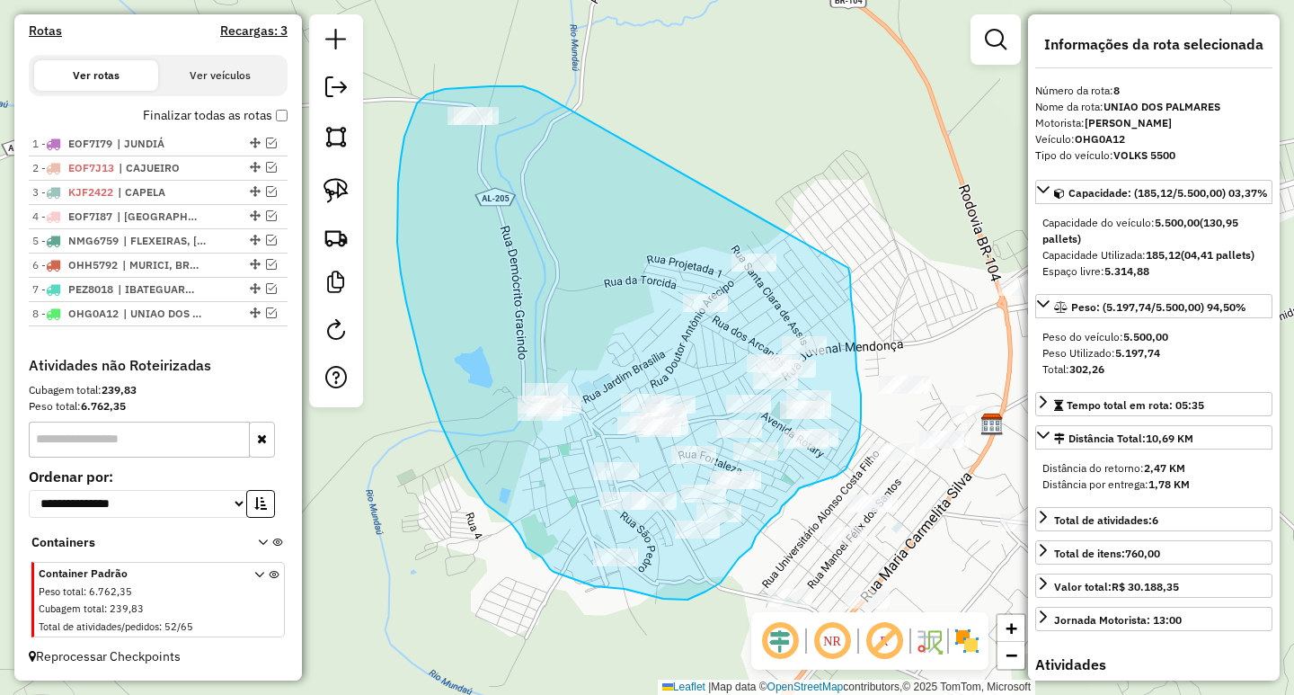
drag, startPoint x: 523, startPoint y: 86, endPoint x: 840, endPoint y: 233, distance: 349.4
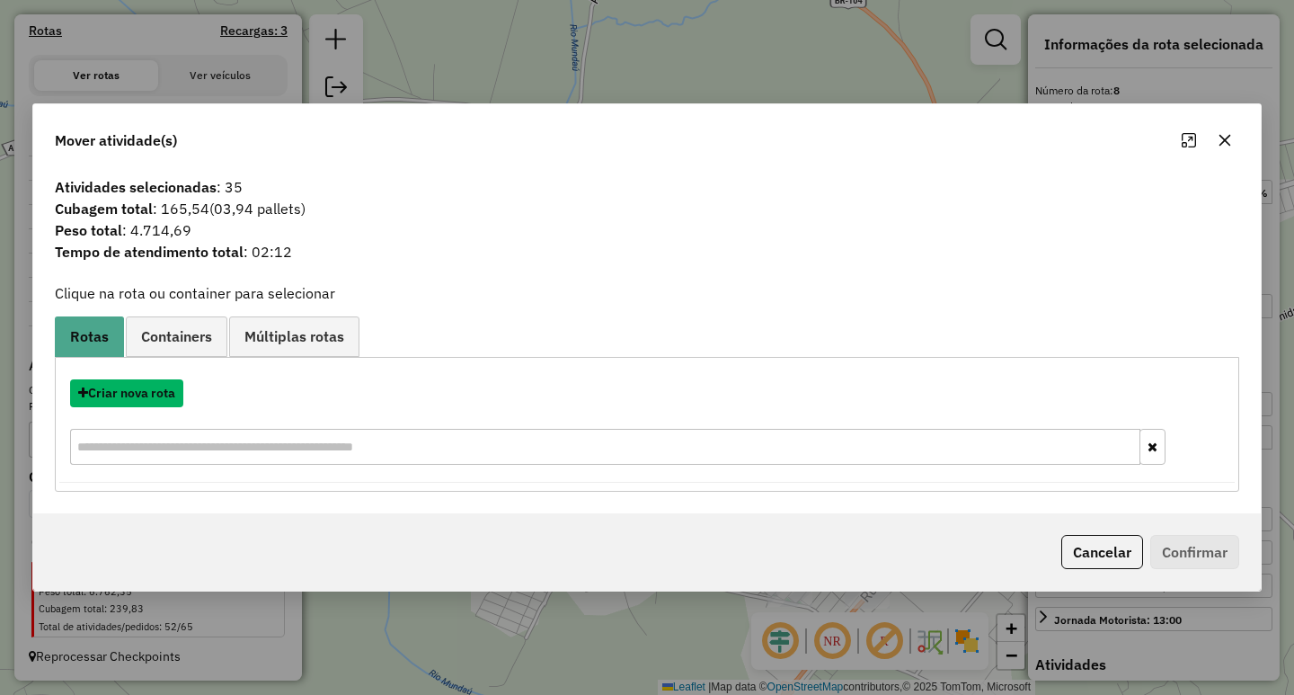
click at [128, 400] on button "Criar nova rota" at bounding box center [126, 393] width 113 height 28
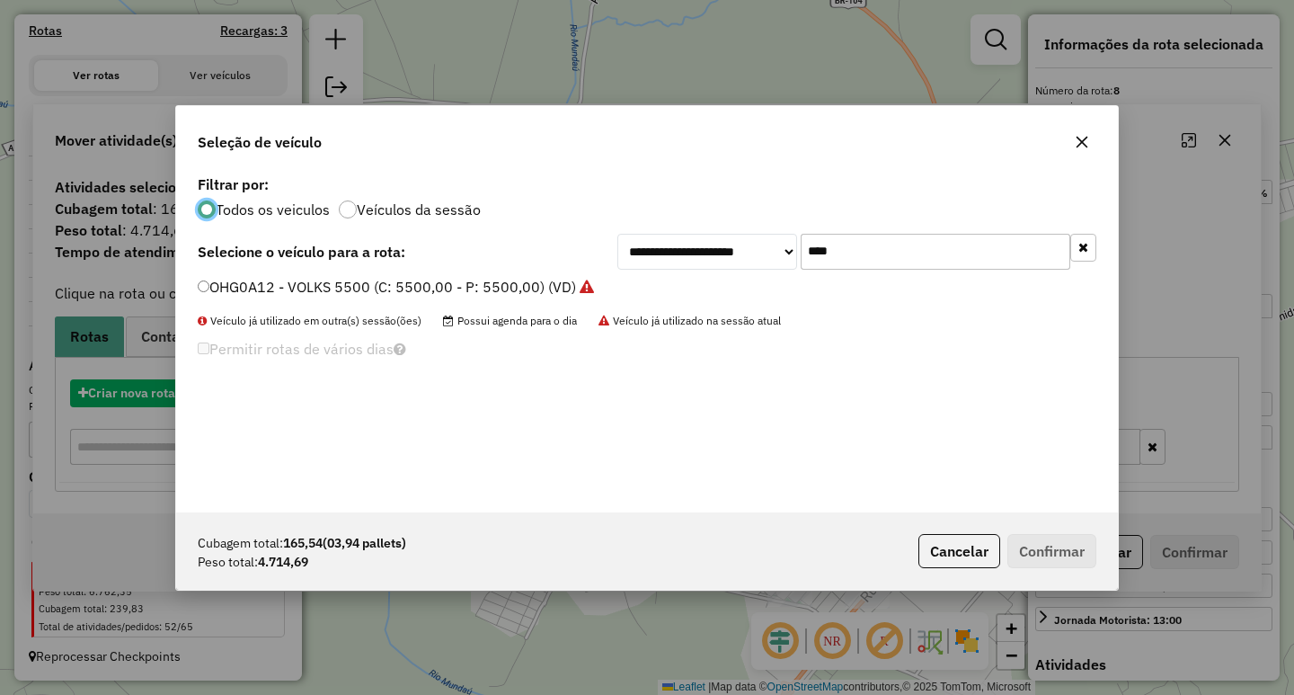
scroll to position [10, 5]
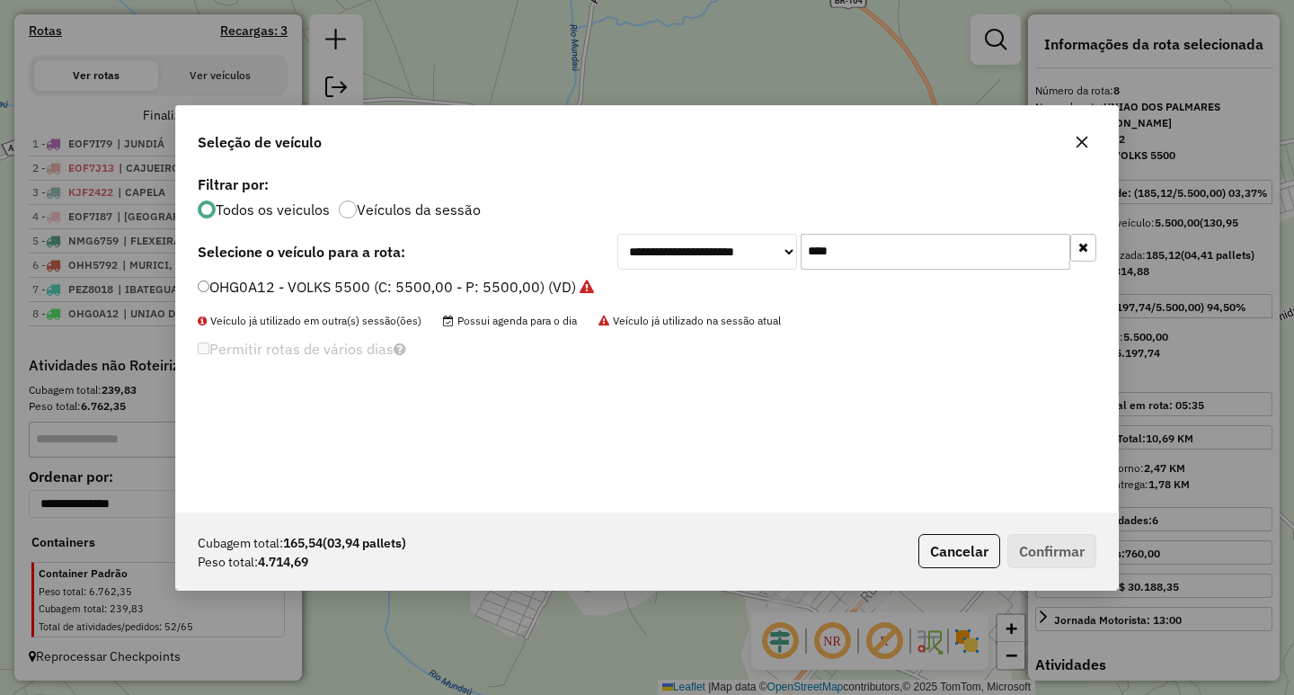
drag, startPoint x: 829, startPoint y: 258, endPoint x: 628, endPoint y: 259, distance: 201.3
click at [659, 253] on div "**********" at bounding box center [856, 252] width 479 height 36
type input "**"
click at [462, 289] on label "ECM8G07 - 188 - MERCEDES 8500 KG 420 CX (C: 420,00 - P: 8500,00) (VD)" at bounding box center [454, 287] width 512 height 22
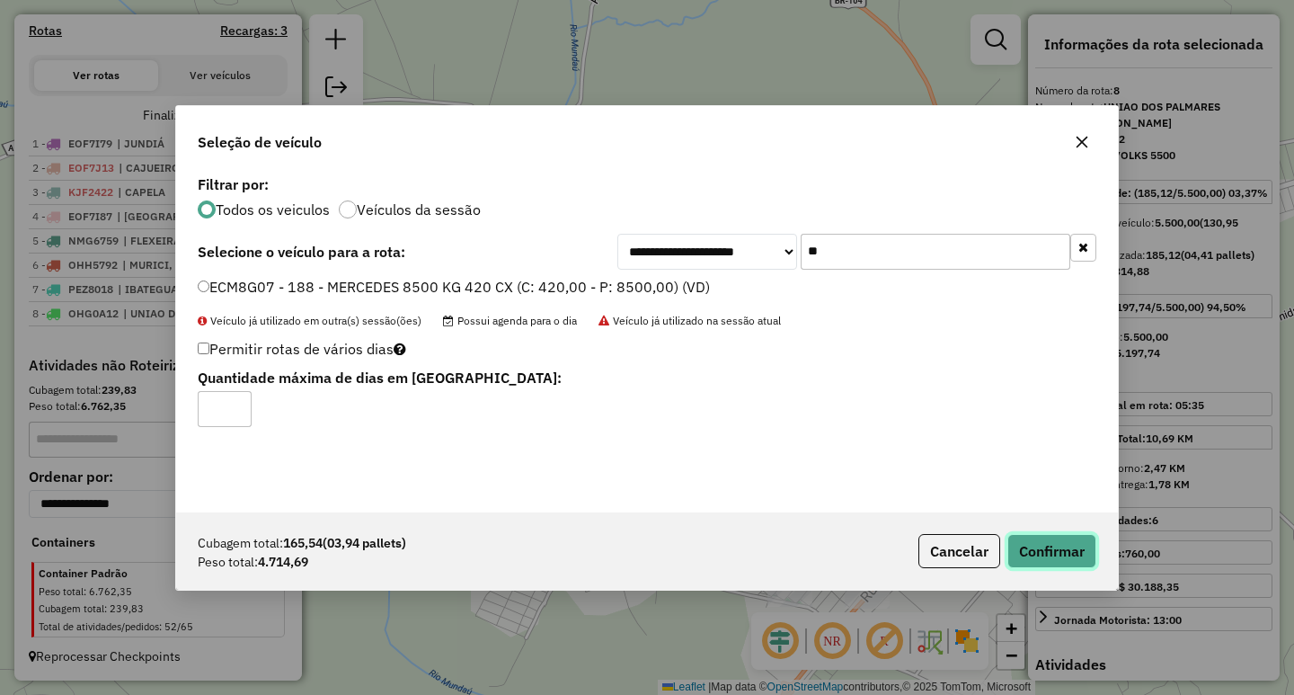
click at [1048, 554] on button "Confirmar" at bounding box center [1051, 551] width 89 height 34
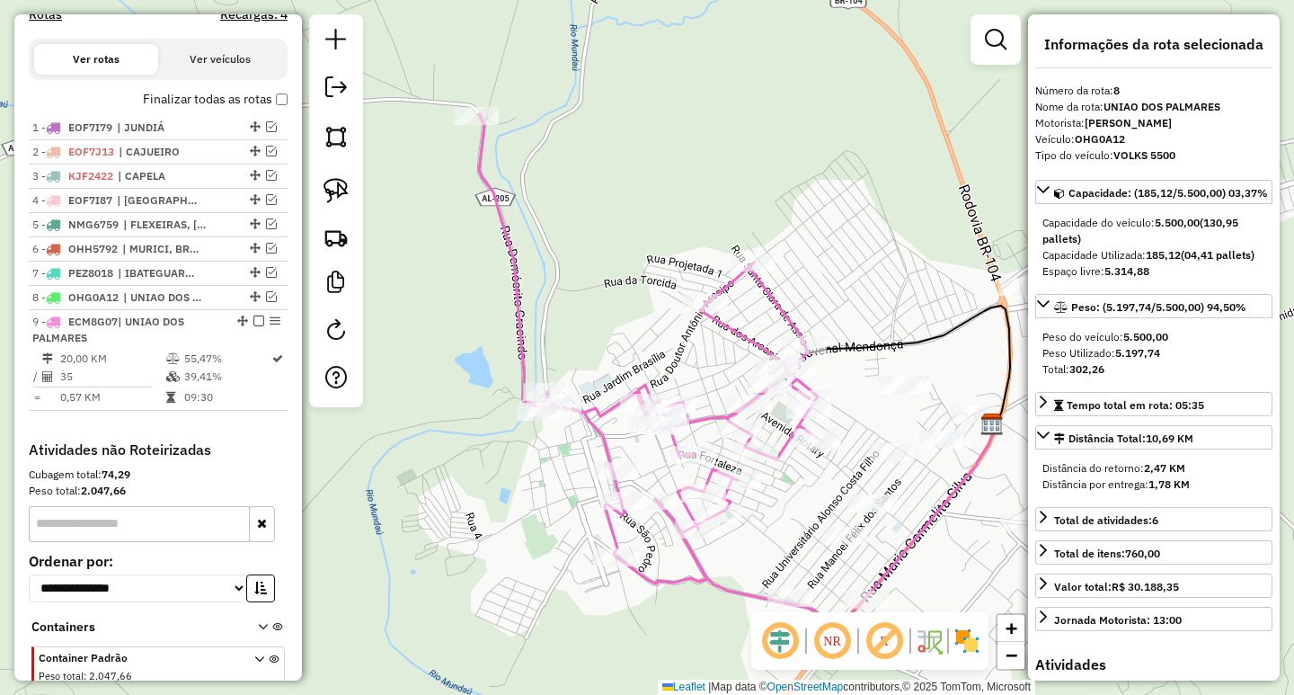
scroll to position [679, 0]
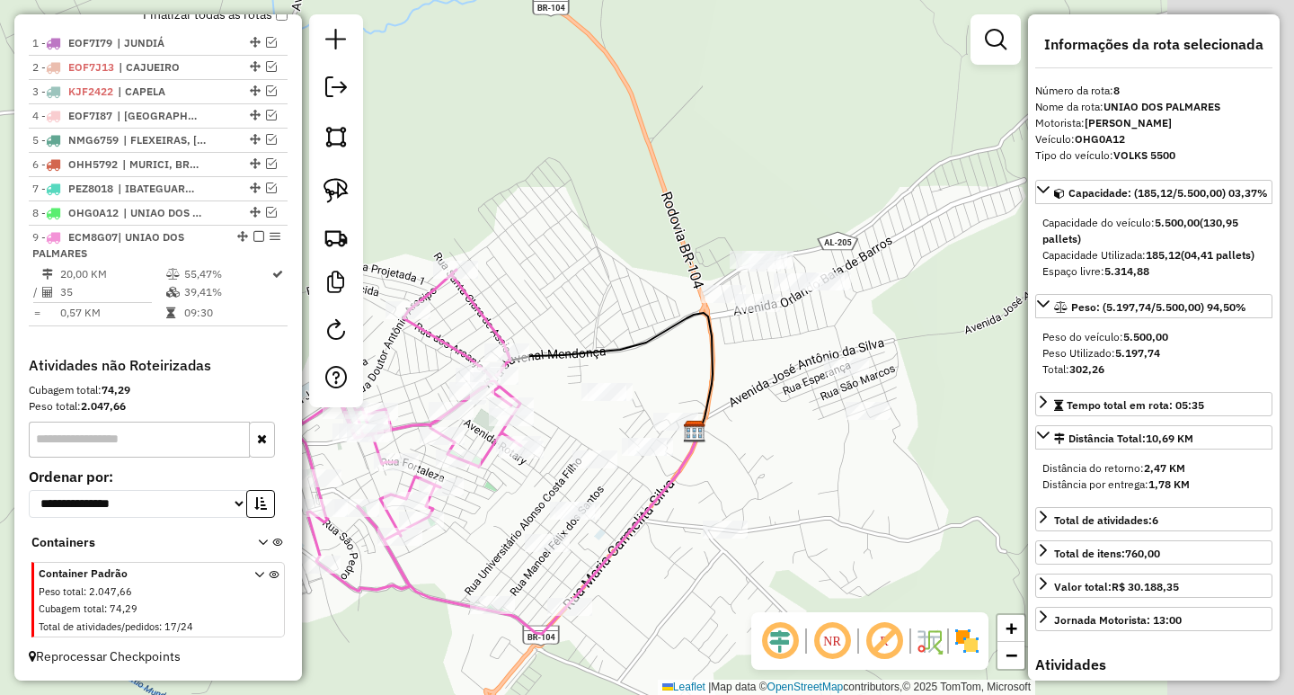
drag, startPoint x: 870, startPoint y: 201, endPoint x: 566, endPoint y: 208, distance: 303.8
click at [566, 208] on div "Janela de atendimento Grade de atendimento Capacidade Transportadoras Veículos …" at bounding box center [647, 347] width 1294 height 695
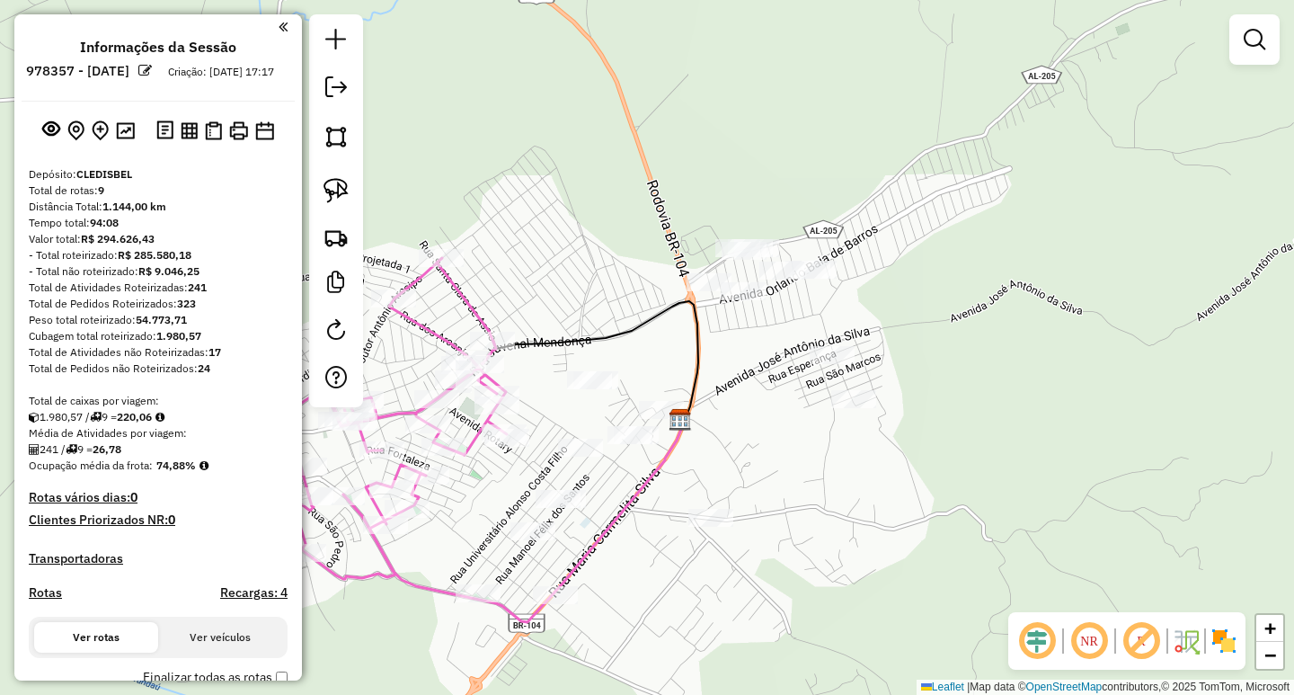
scroll to position [679, 0]
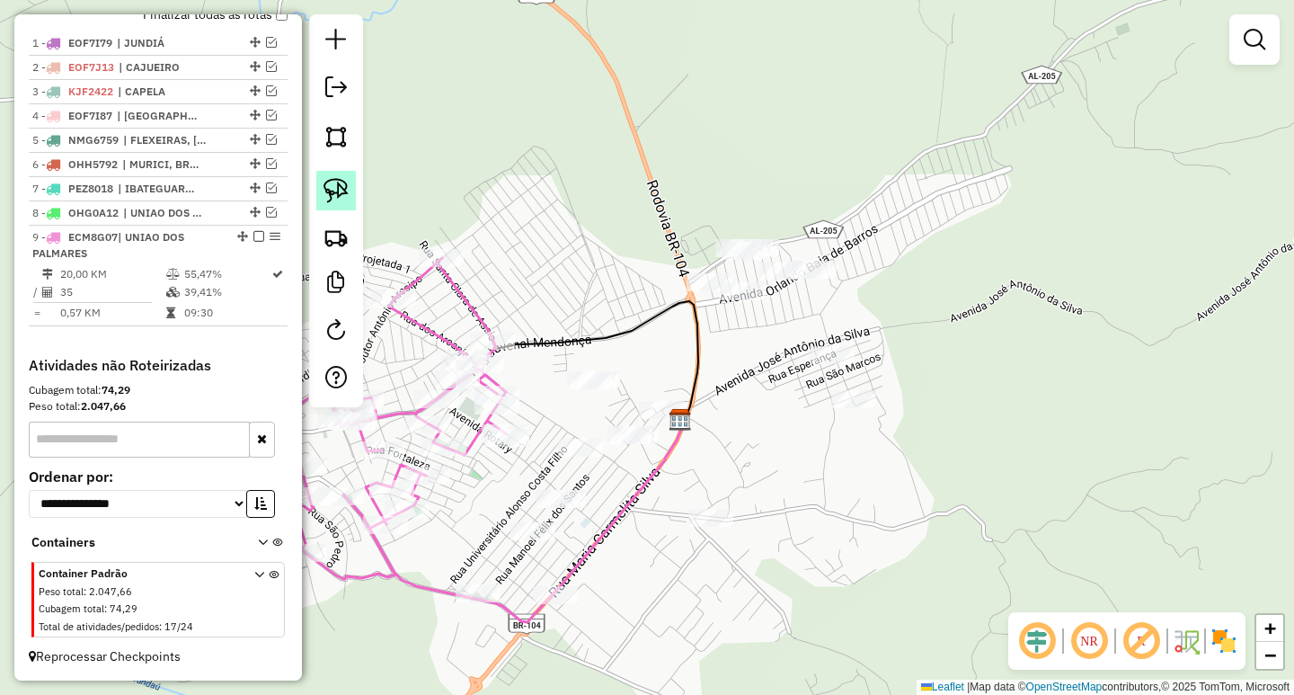
click at [330, 202] on img at bounding box center [336, 190] width 25 height 25
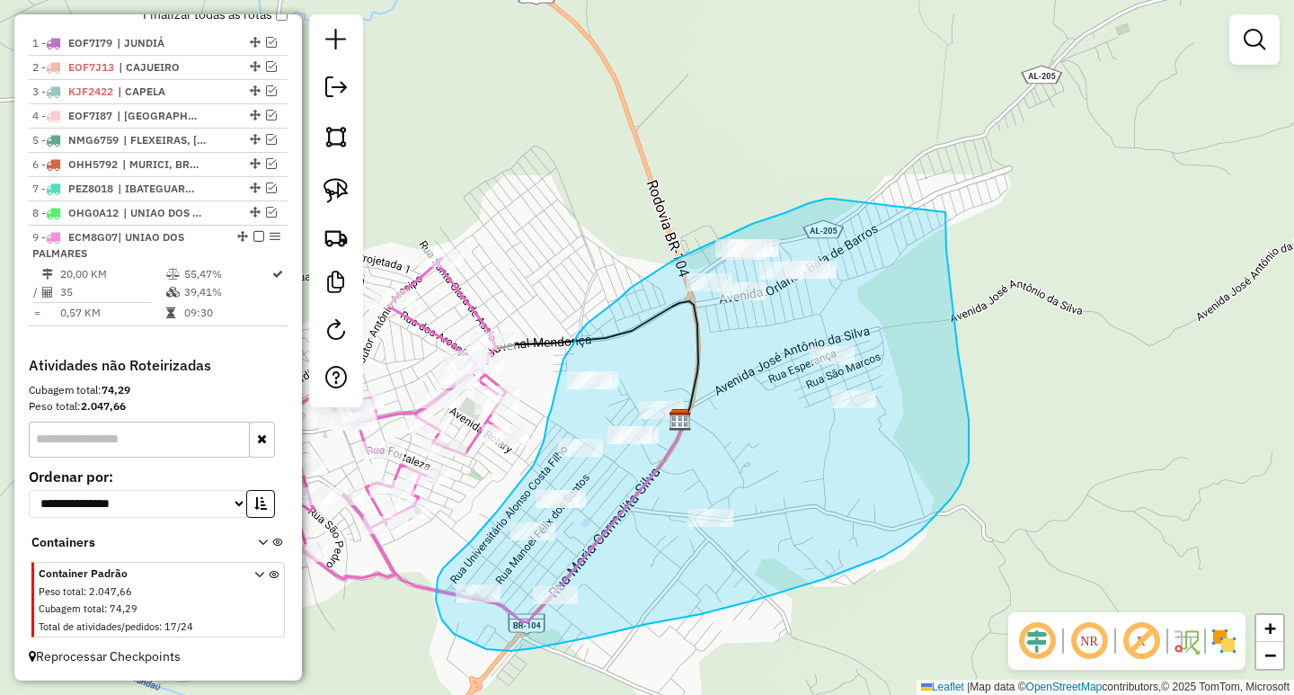
drag, startPoint x: 832, startPoint y: 199, endPoint x: 945, endPoint y: 212, distance: 114.0
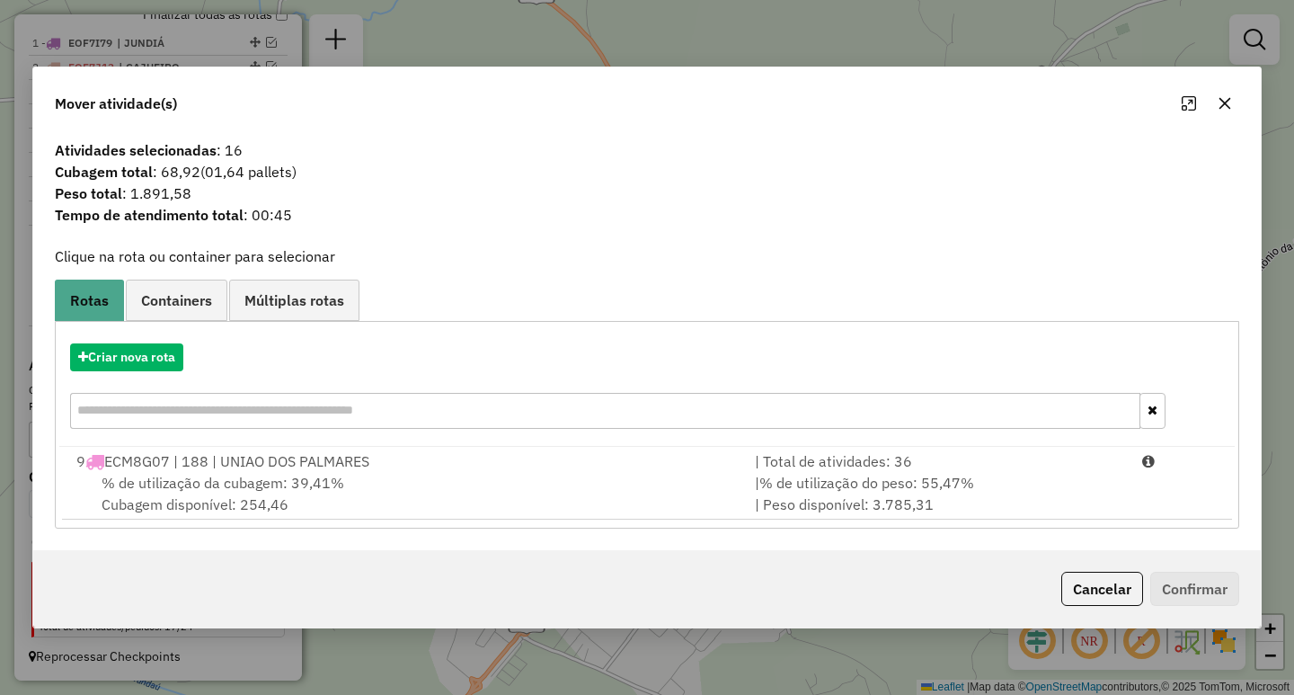
click at [1229, 97] on icon "button" at bounding box center [1225, 103] width 14 height 14
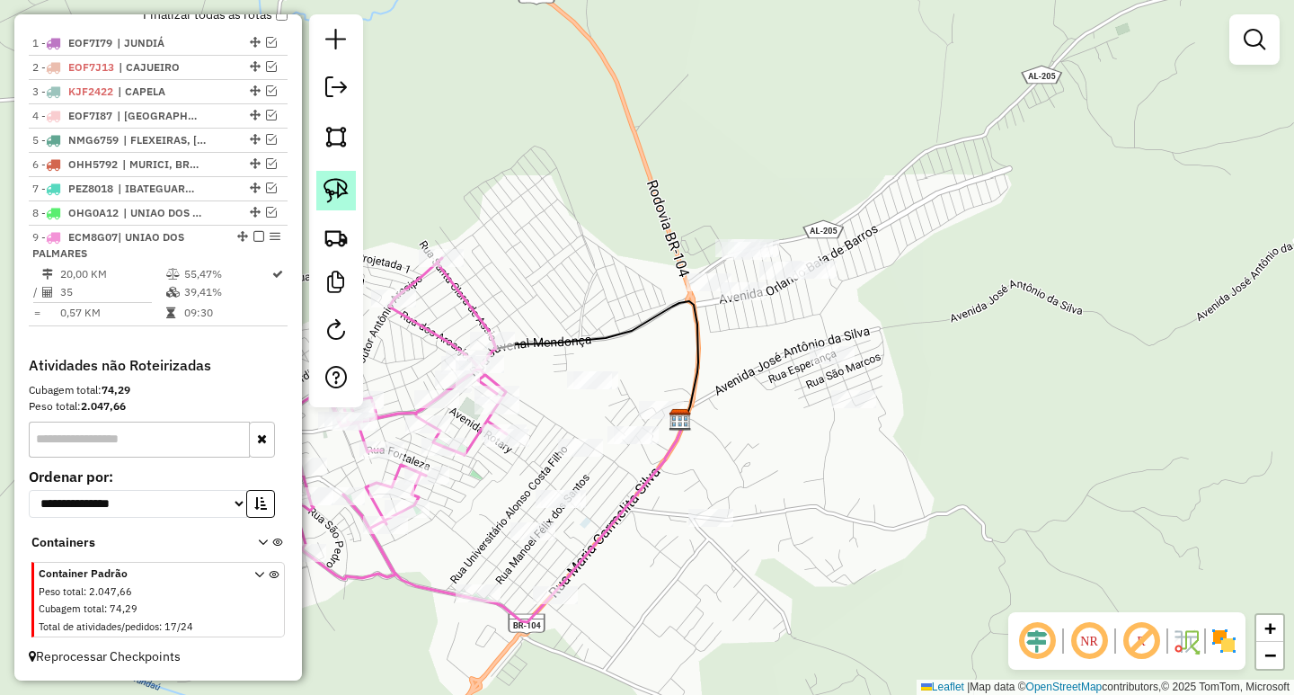
click at [341, 193] on img at bounding box center [336, 190] width 25 height 25
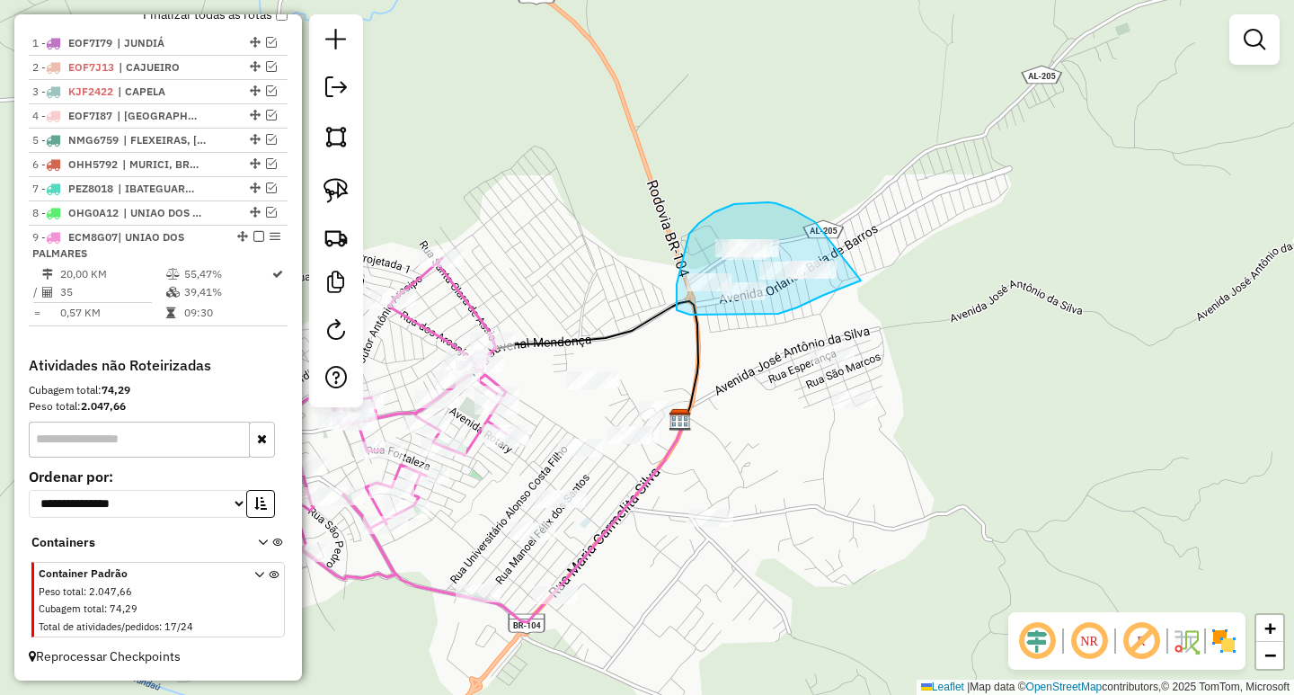
drag, startPoint x: 815, startPoint y: 222, endPoint x: 906, endPoint y: 239, distance: 92.4
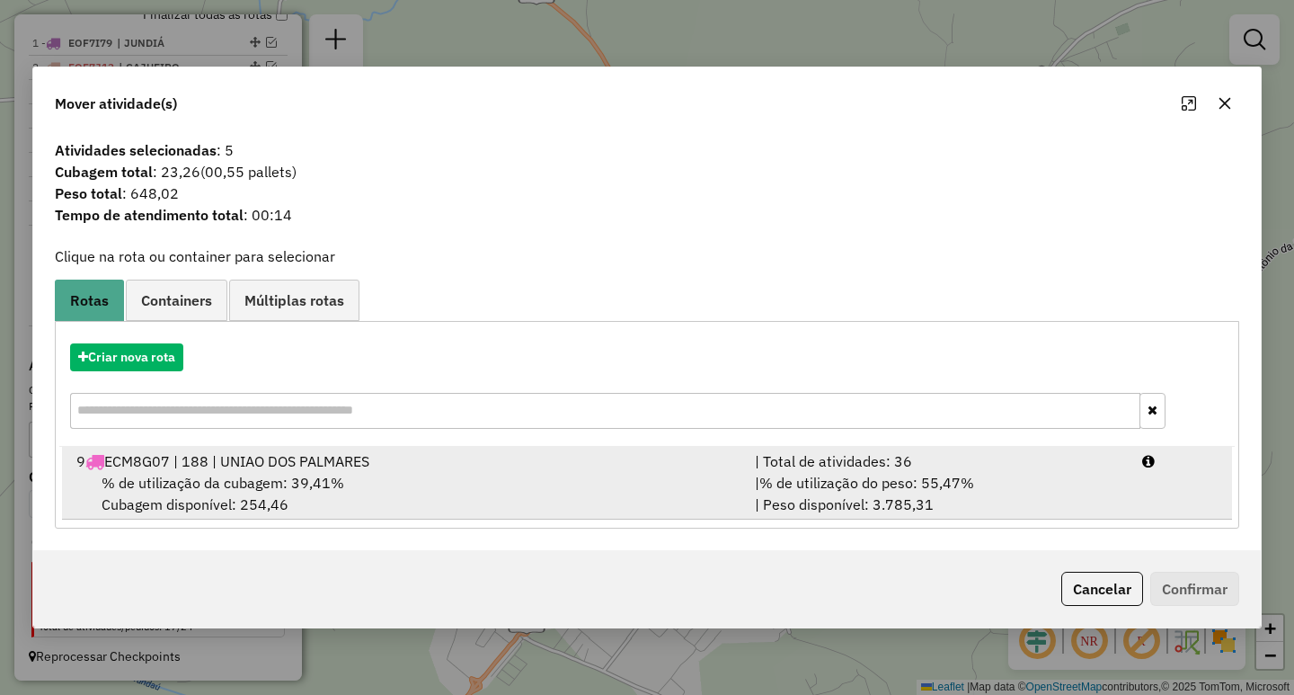
click at [938, 483] on span "% de utilização do peso: 55,47%" at bounding box center [866, 483] width 215 height 18
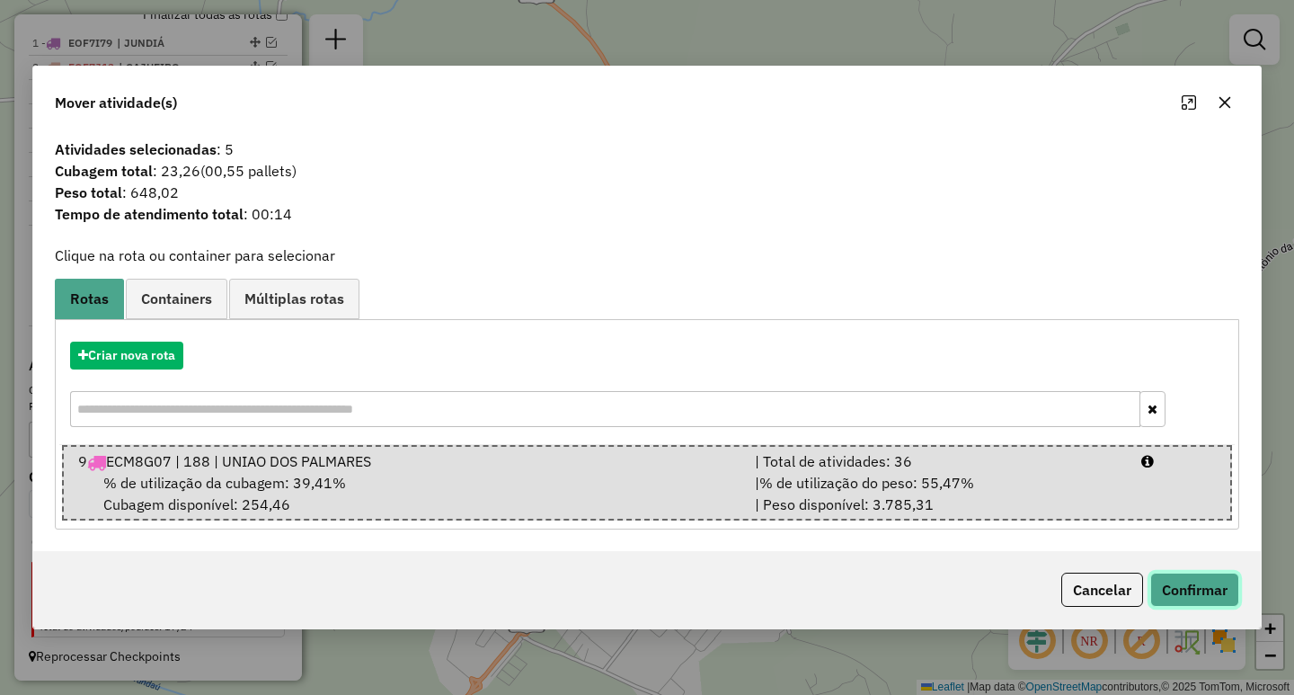
click at [1172, 584] on button "Confirmar" at bounding box center [1194, 589] width 89 height 34
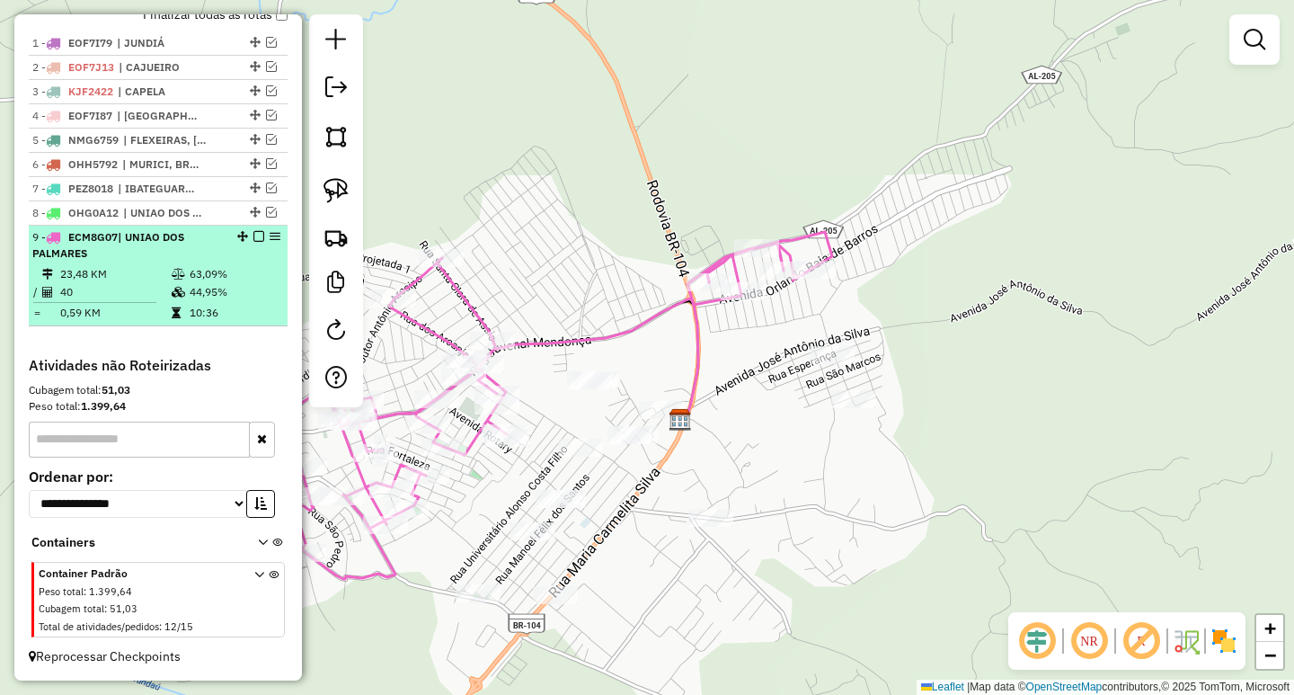
click at [224, 299] on td "44,95%" at bounding box center [234, 292] width 91 height 18
select select "**********"
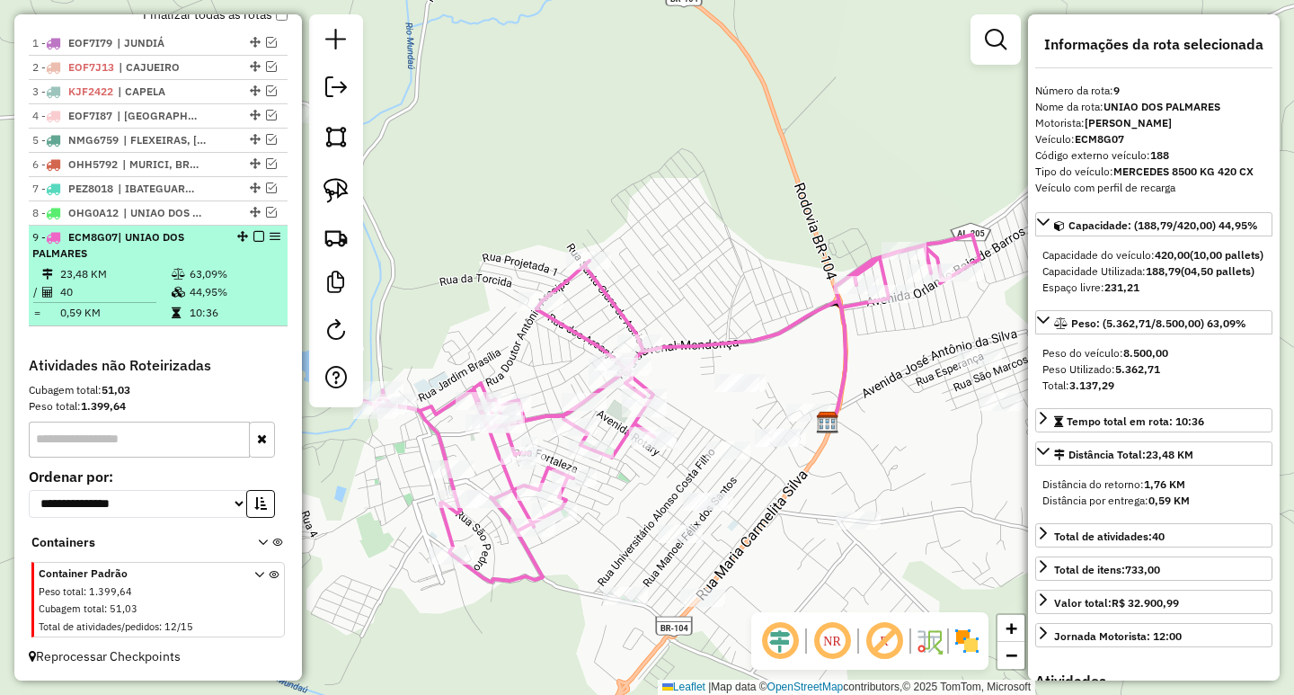
click at [253, 242] on em at bounding box center [258, 236] width 11 height 11
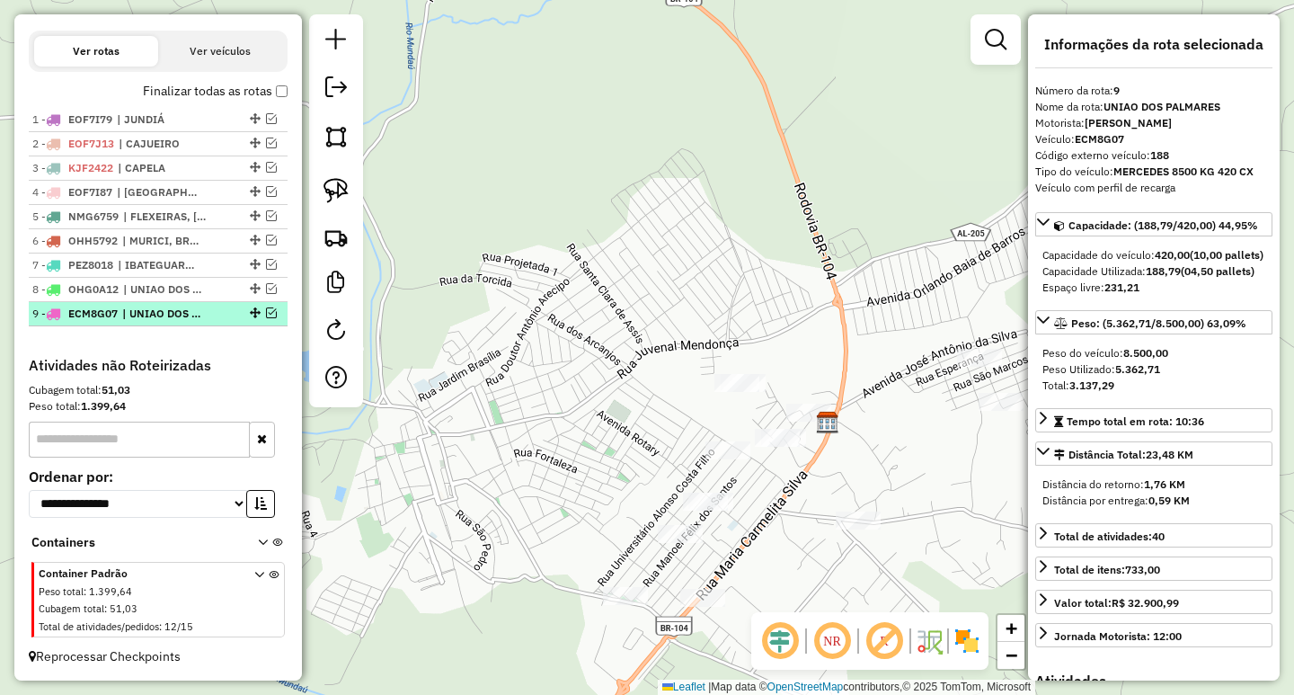
scroll to position [602, 0]
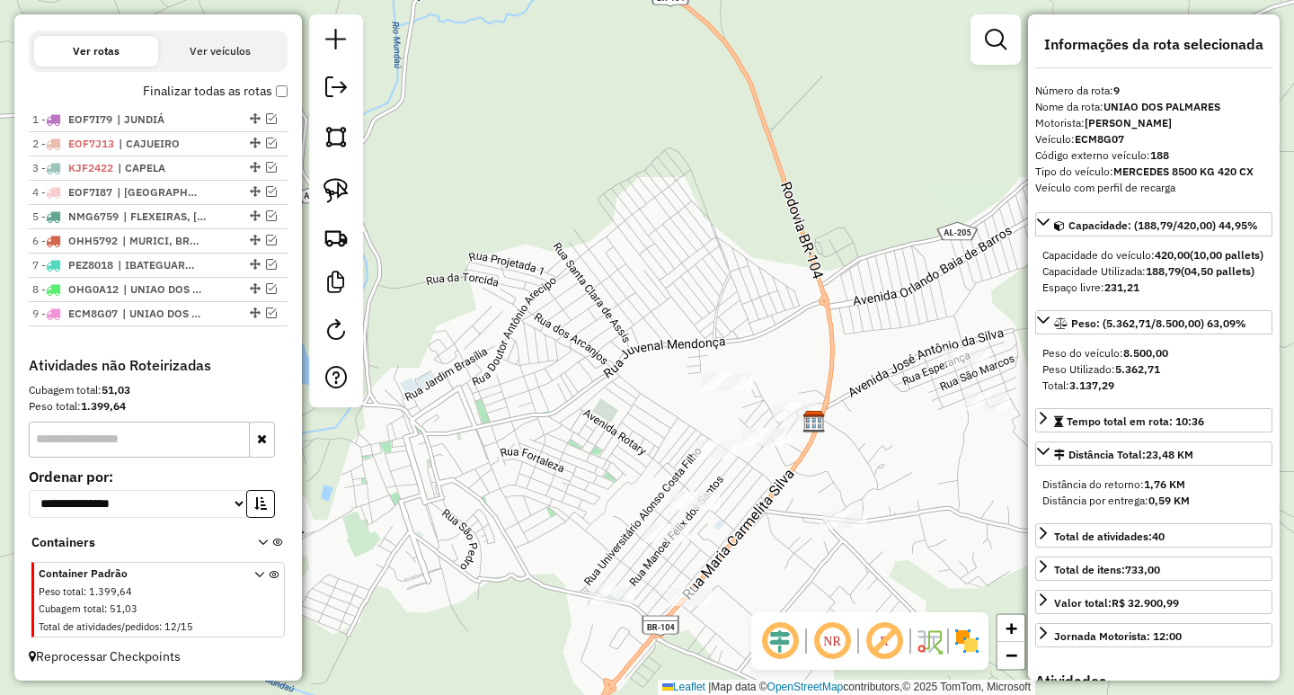
drag, startPoint x: 623, startPoint y: 343, endPoint x: 526, endPoint y: 307, distance: 103.5
click at [527, 308] on div "Janela de atendimento Grade de atendimento Capacidade Transportadoras Veículos …" at bounding box center [647, 347] width 1294 height 695
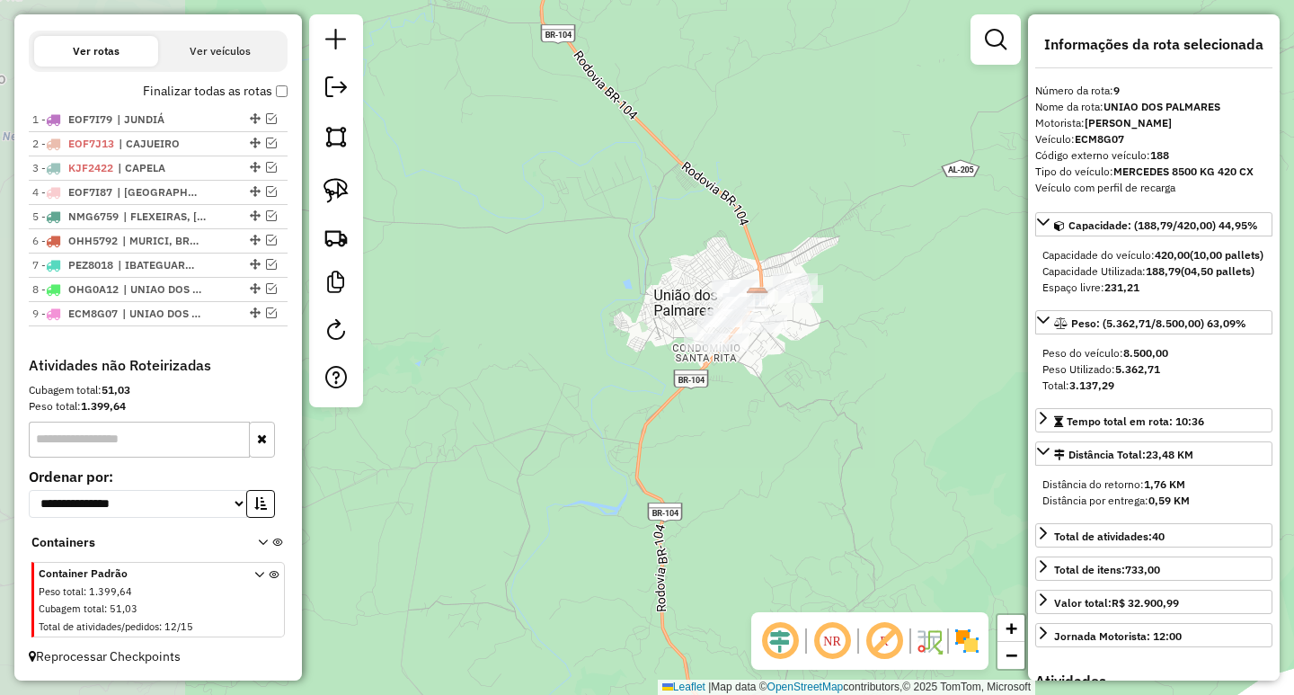
drag, startPoint x: 457, startPoint y: 238, endPoint x: 563, endPoint y: 227, distance: 106.6
click at [563, 227] on div "Janela de atendimento Grade de atendimento Capacidade Transportadoras Veículos …" at bounding box center [647, 347] width 1294 height 695
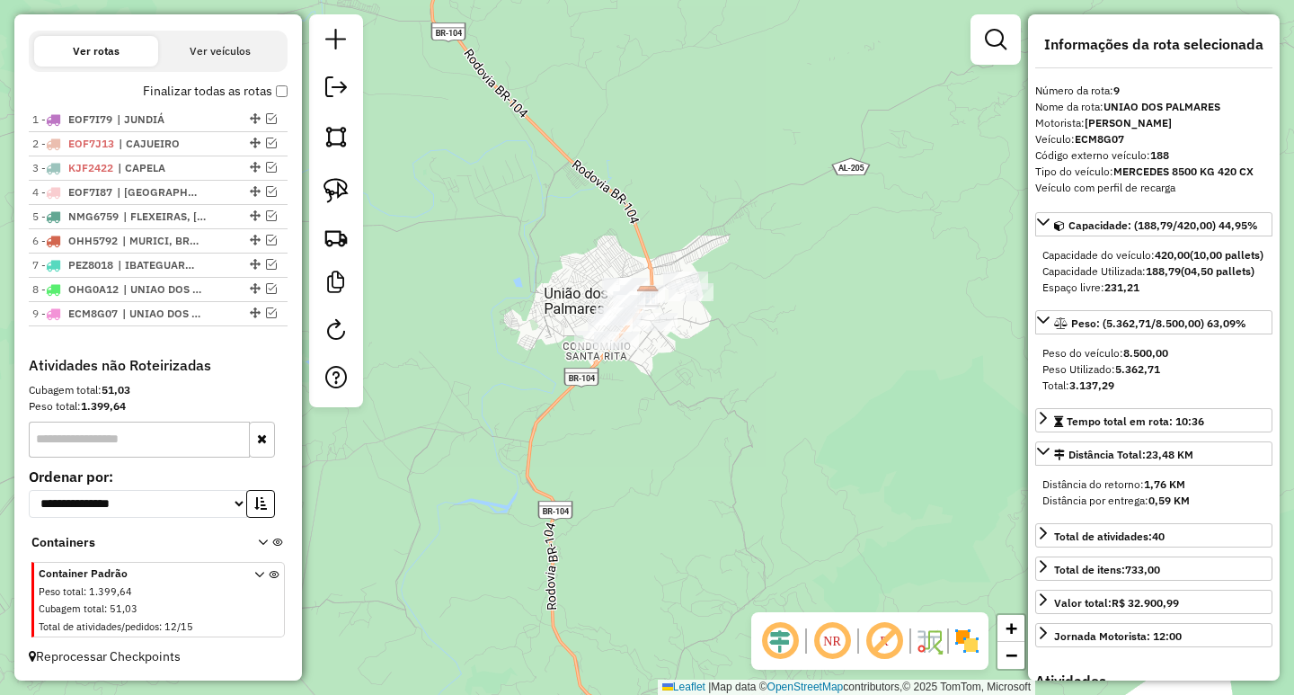
drag, startPoint x: 328, startPoint y: 196, endPoint x: 478, endPoint y: 213, distance: 151.0
click at [330, 196] on img at bounding box center [336, 190] width 25 height 25
drag, startPoint x: 706, startPoint y: 205, endPoint x: 508, endPoint y: 313, distance: 226.0
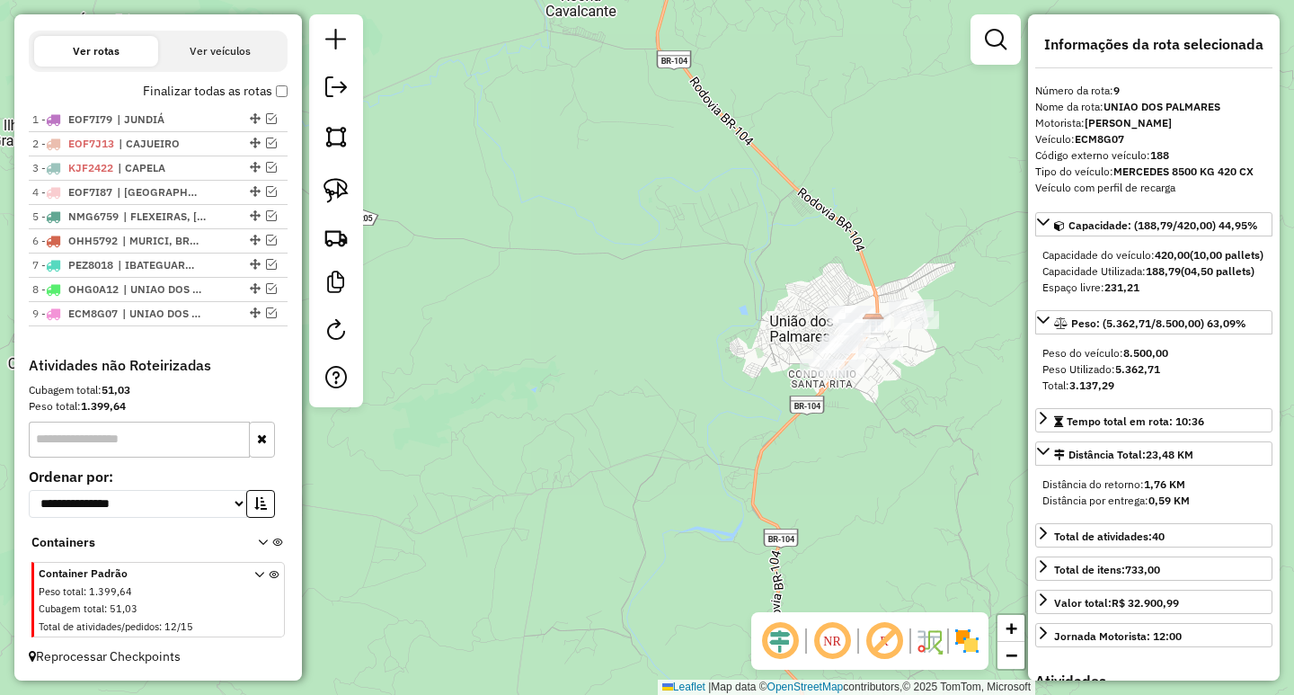
drag, startPoint x: 508, startPoint y: 313, endPoint x: 540, endPoint y: 324, distance: 34.4
click at [649, 350] on div "Janela de atendimento Grade de atendimento Capacidade Transportadoras Veículos …" at bounding box center [647, 347] width 1294 height 695
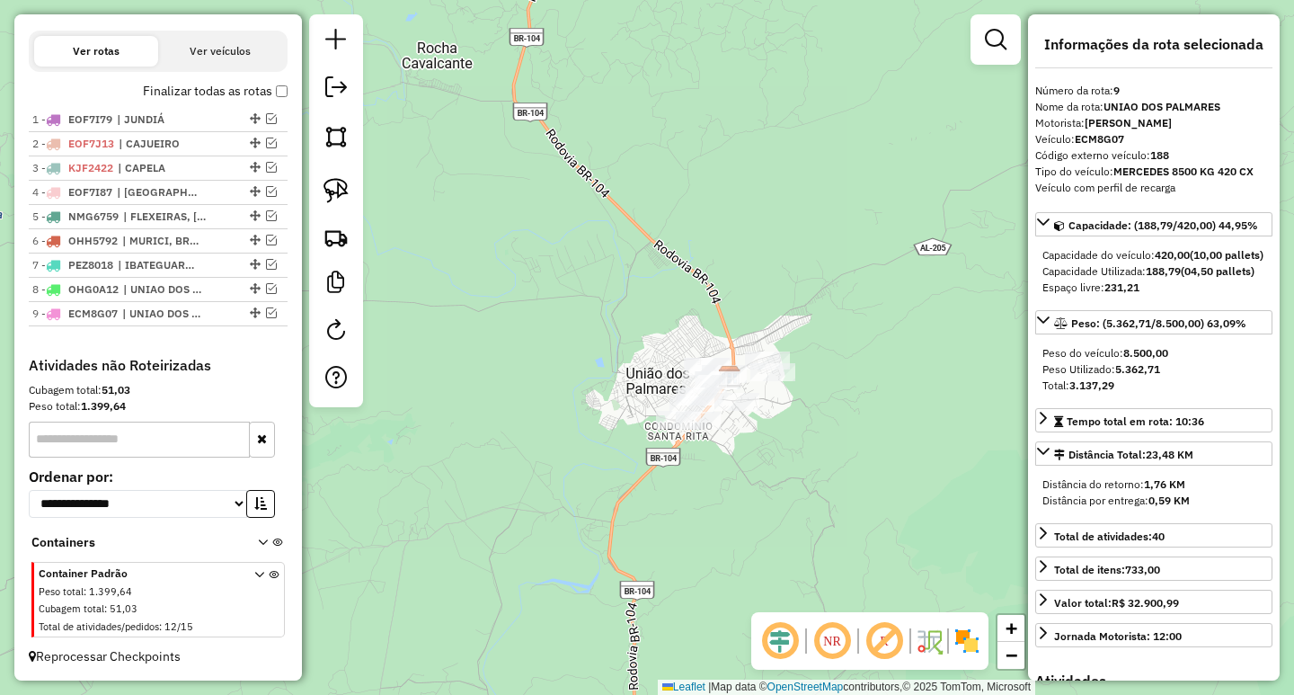
click at [338, 200] on img at bounding box center [336, 190] width 25 height 25
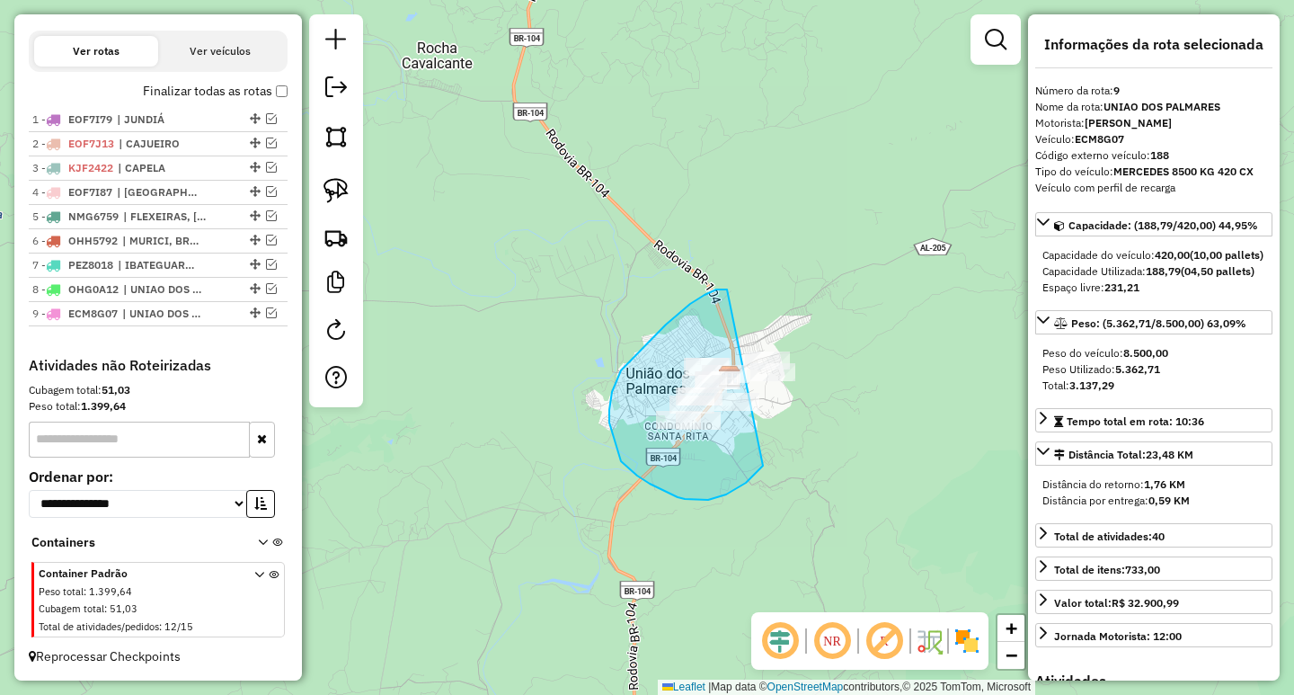
drag, startPoint x: 727, startPoint y: 289, endPoint x: 809, endPoint y: 279, distance: 82.4
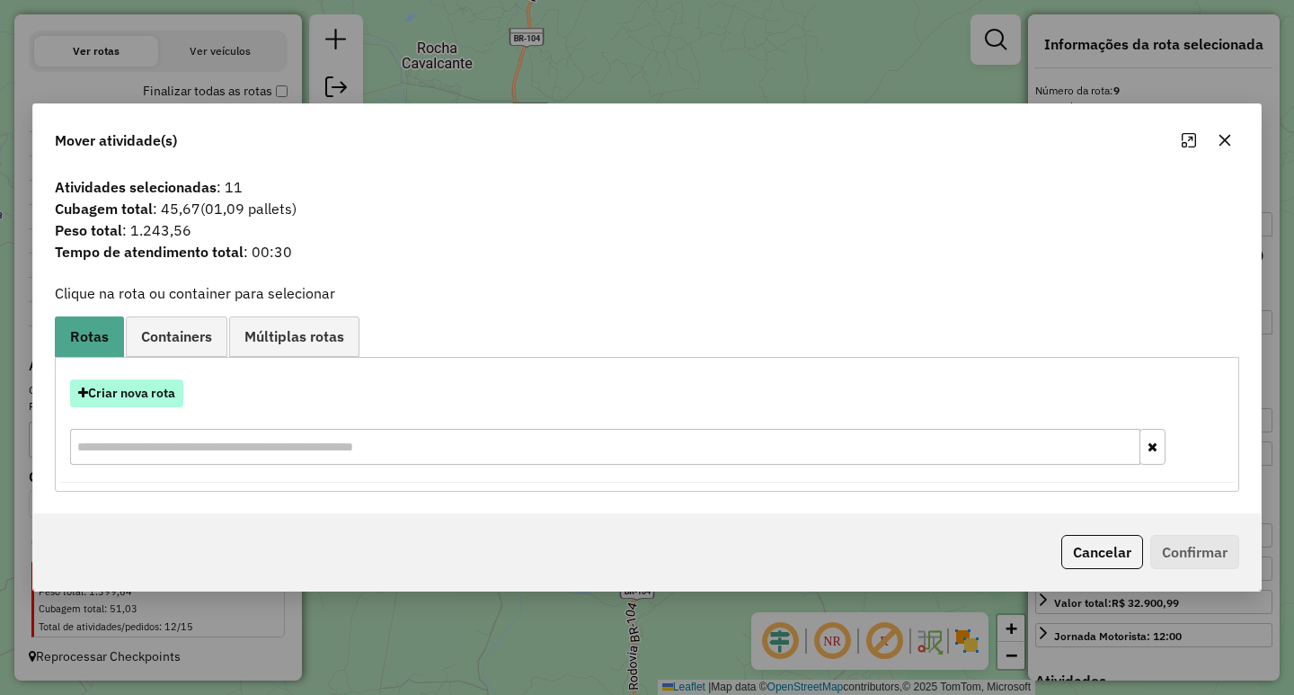
click at [122, 404] on button "Criar nova rota" at bounding box center [126, 393] width 113 height 28
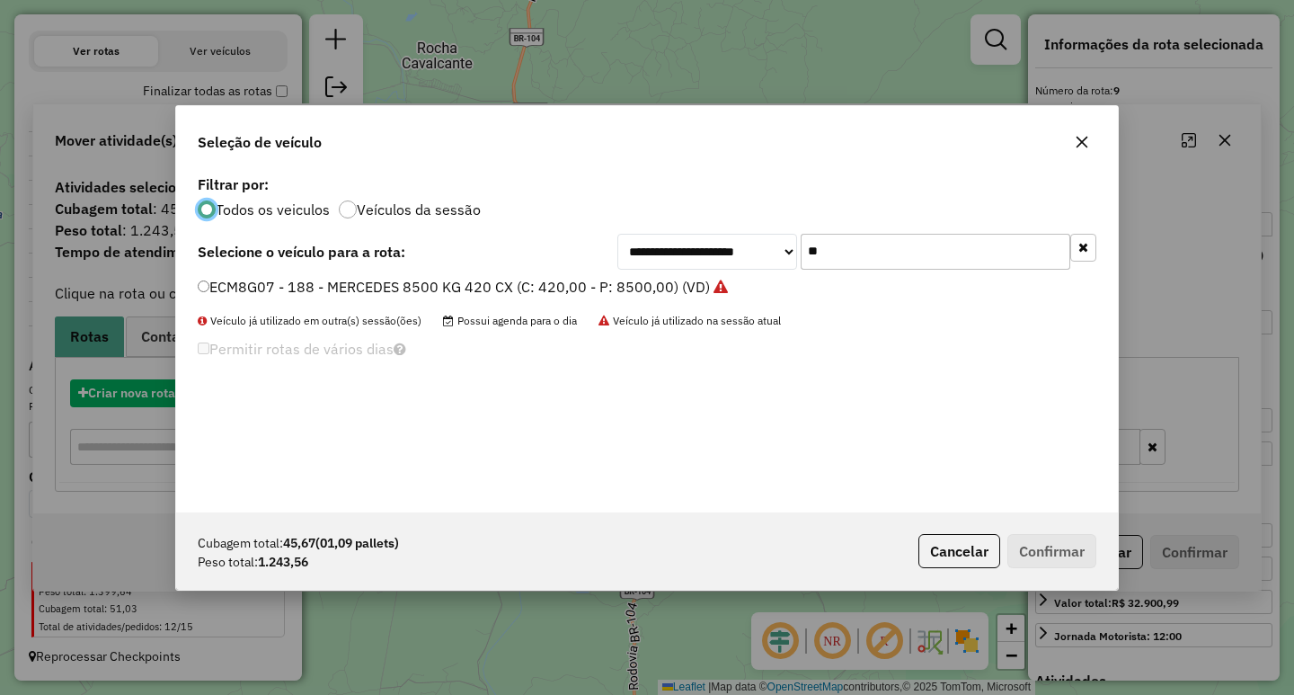
scroll to position [10, 5]
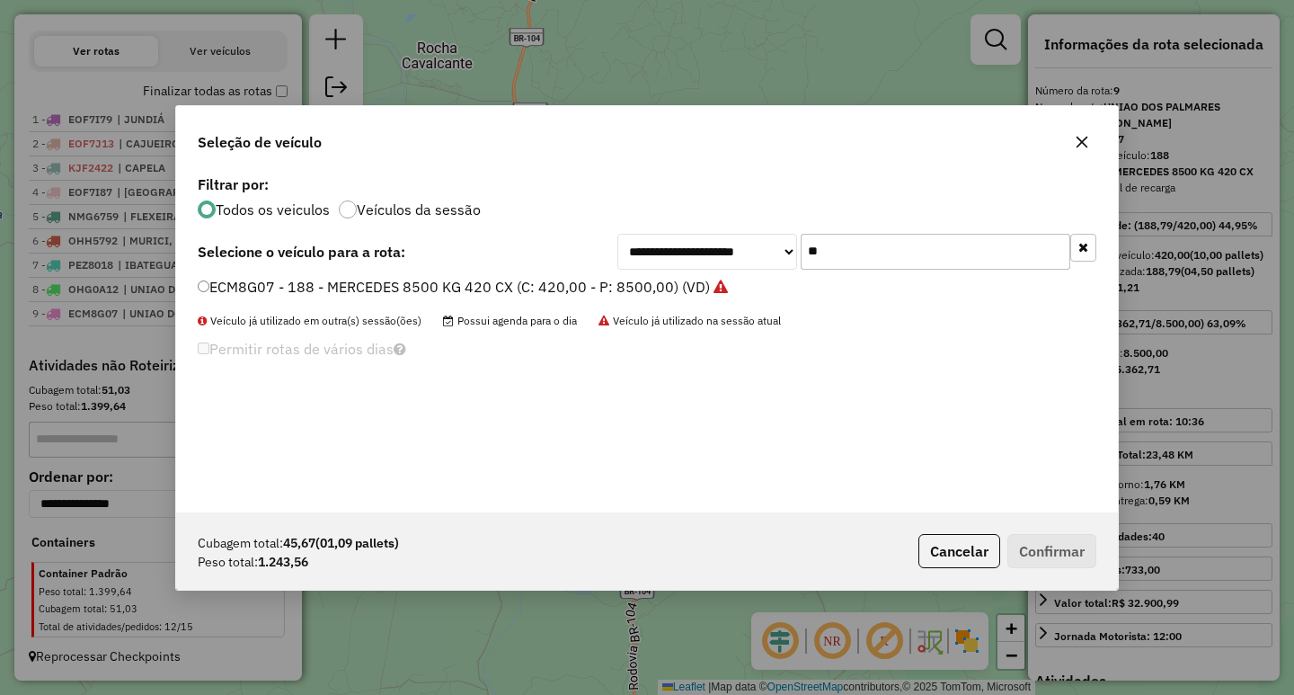
drag, startPoint x: 841, startPoint y: 248, endPoint x: 689, endPoint y: 252, distance: 151.9
click at [721, 247] on div "**********" at bounding box center [856, 252] width 479 height 36
type input "****"
click at [442, 282] on label "KIF8444 - D-20 (C: 84,00 - P: 3500,00) (VD)" at bounding box center [350, 287] width 304 height 22
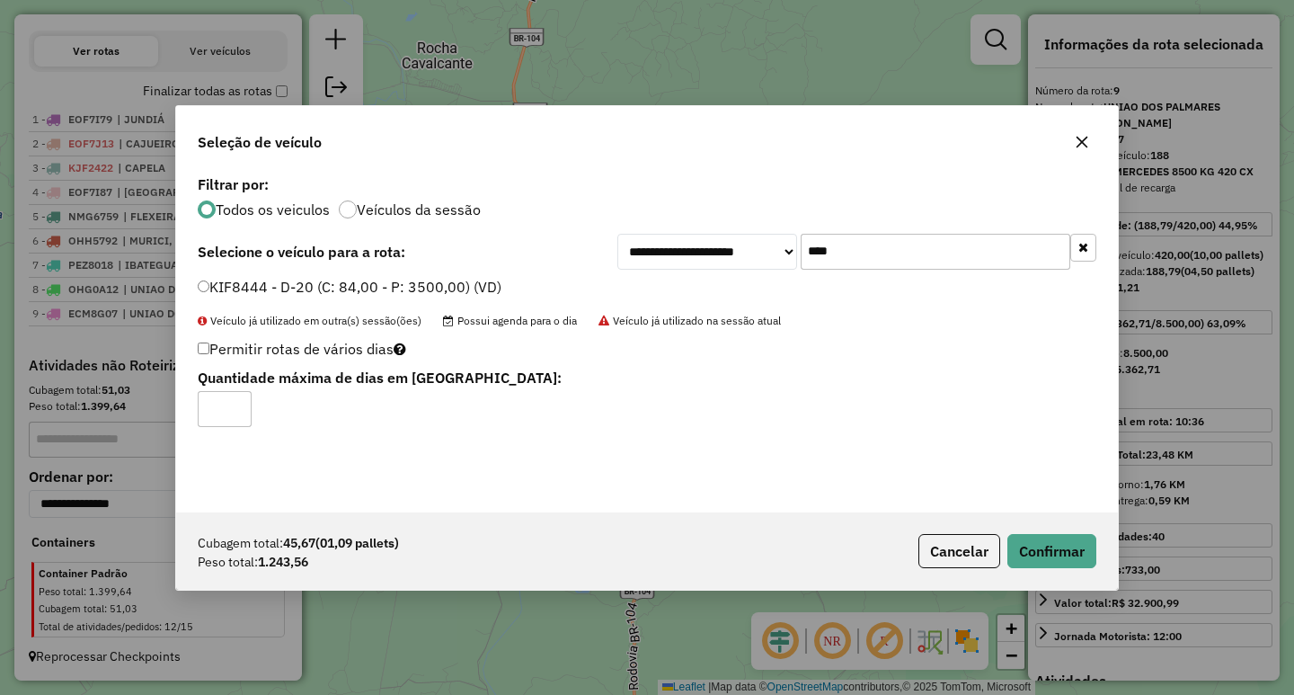
click at [1105, 570] on div "Cubagem total: 45,67 (01,09 pallets) Peso total: 1.243,56 Cancelar Confirmar" at bounding box center [647, 550] width 942 height 77
click at [1067, 550] on button "Confirmar" at bounding box center [1051, 551] width 89 height 34
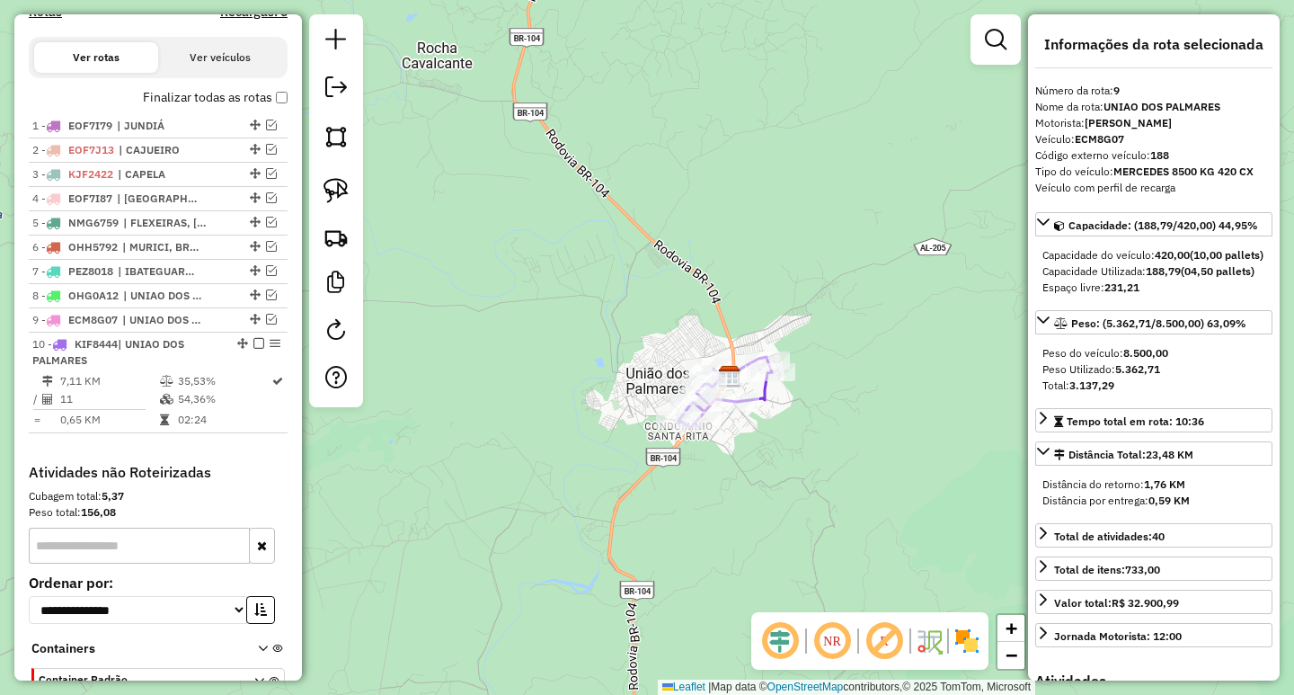
scroll to position [725, 0]
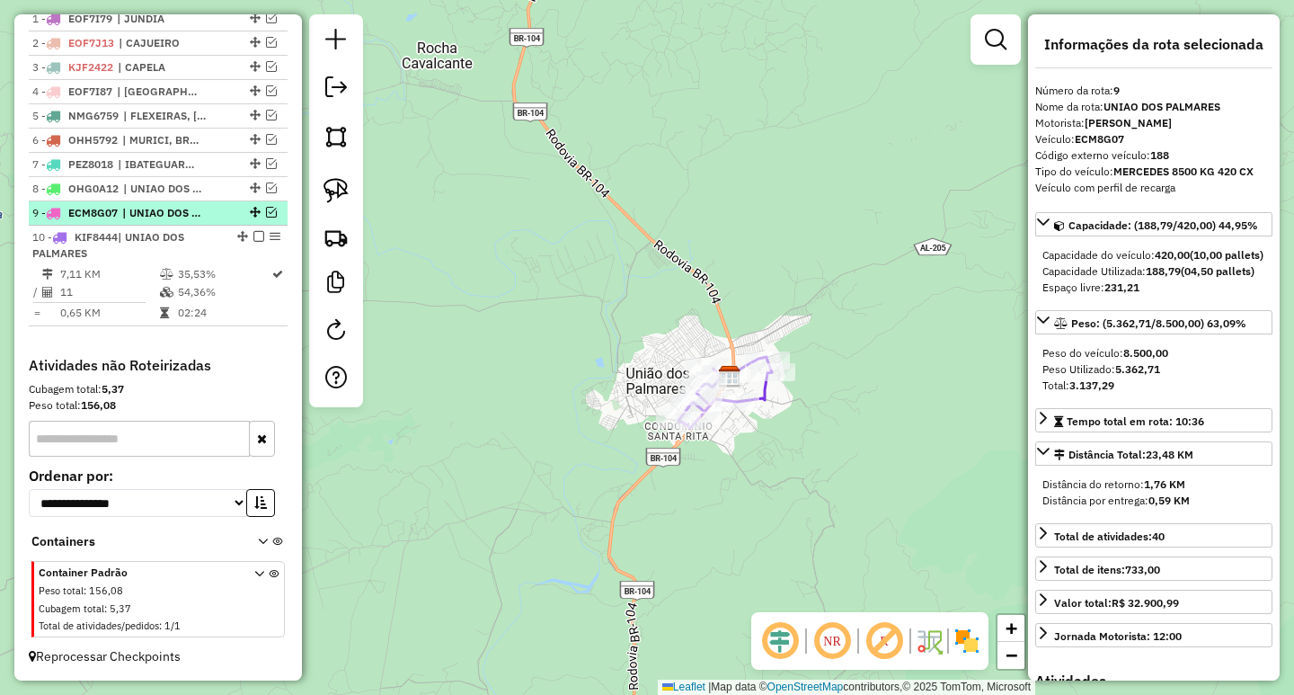
click at [267, 211] on em at bounding box center [271, 212] width 11 height 11
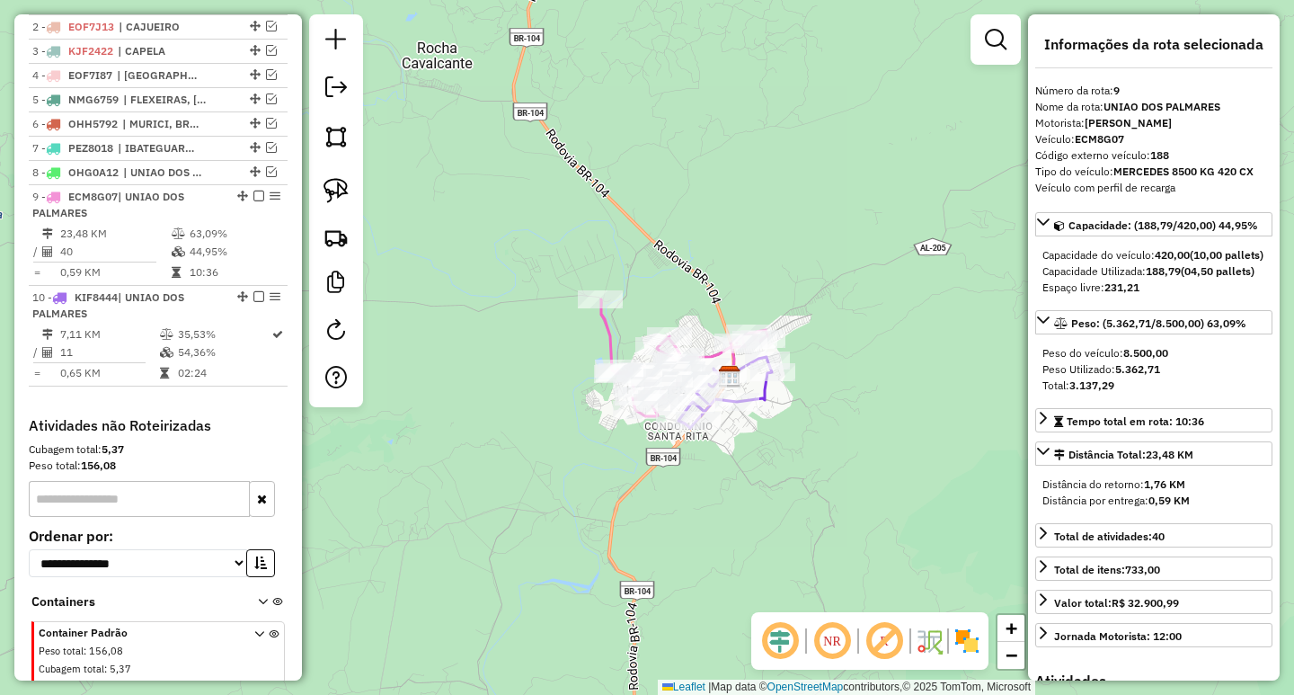
scroll to position [742, 0]
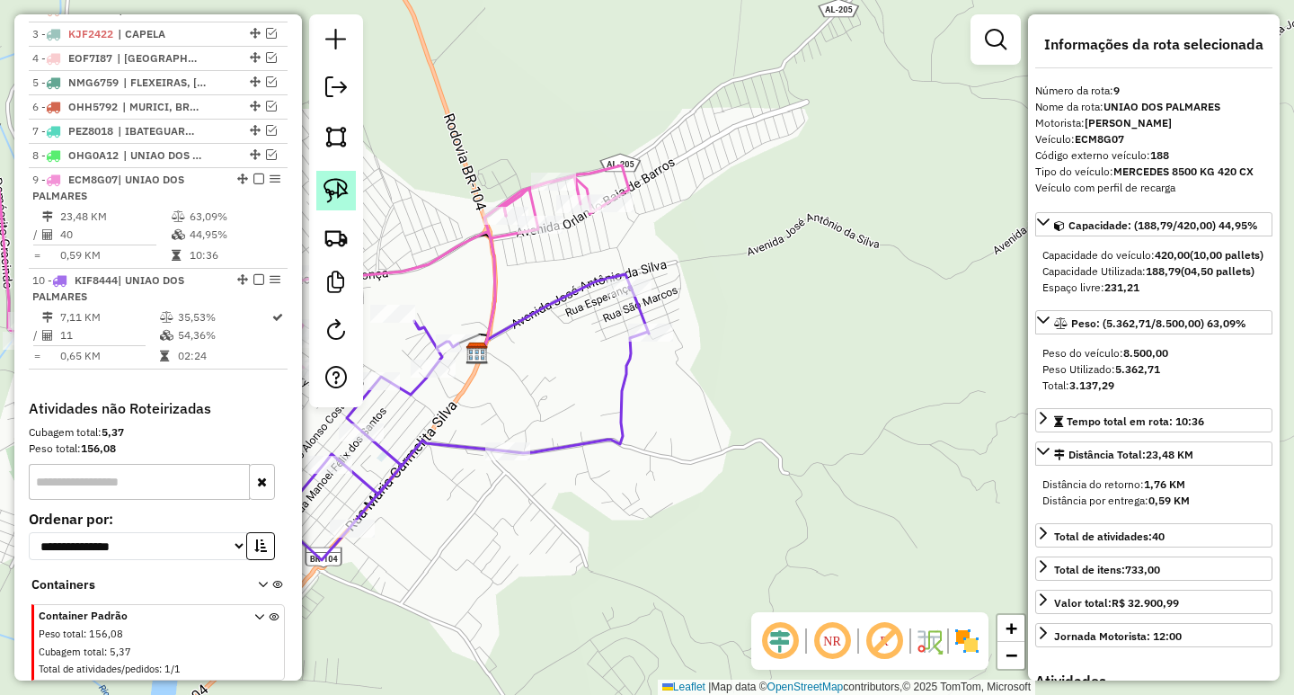
click at [339, 191] on img at bounding box center [336, 190] width 25 height 25
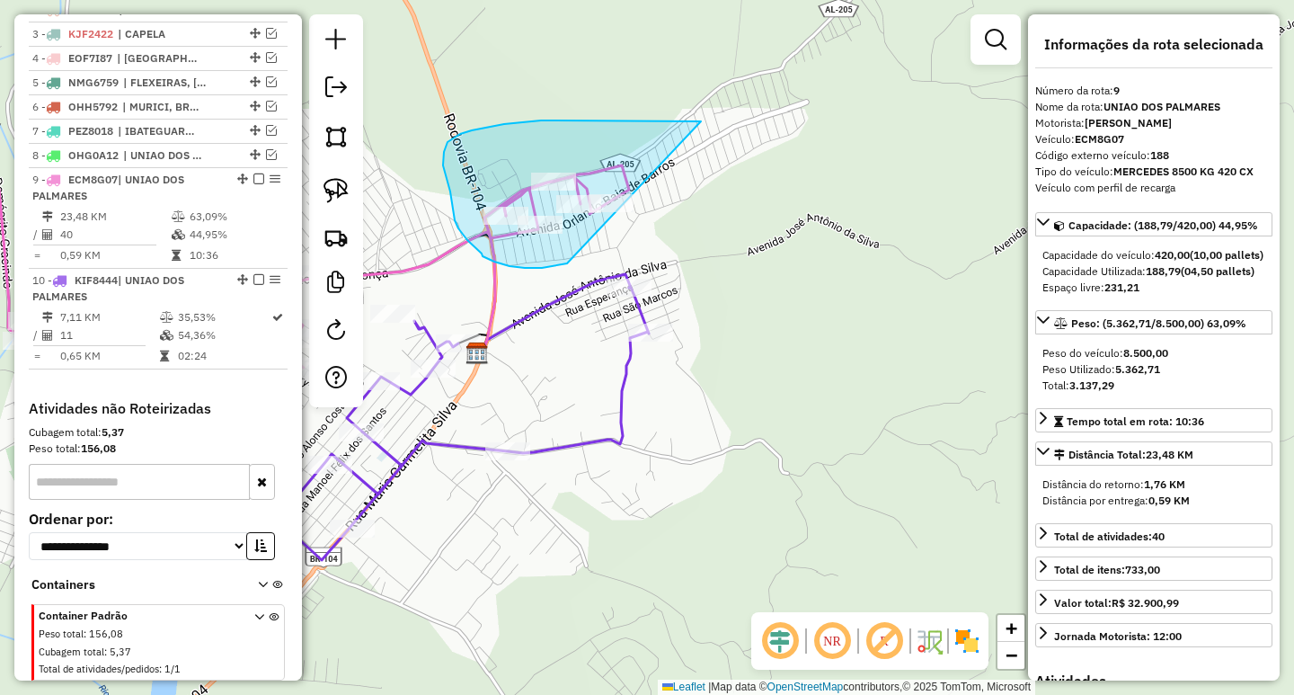
drag, startPoint x: 645, startPoint y: 120, endPoint x: 686, endPoint y: 210, distance: 98.5
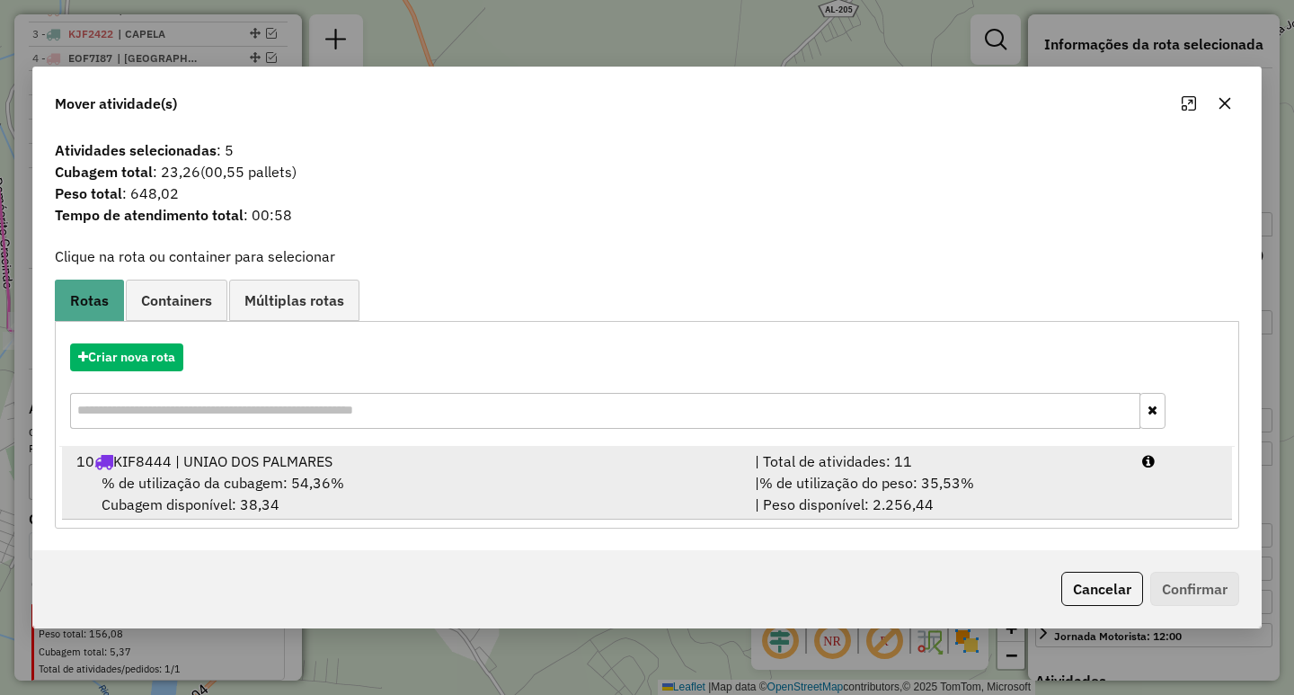
click at [930, 505] on div "| % de utilização do peso: 35,53% | Peso disponível: 2.256,44" at bounding box center [937, 493] width 387 height 43
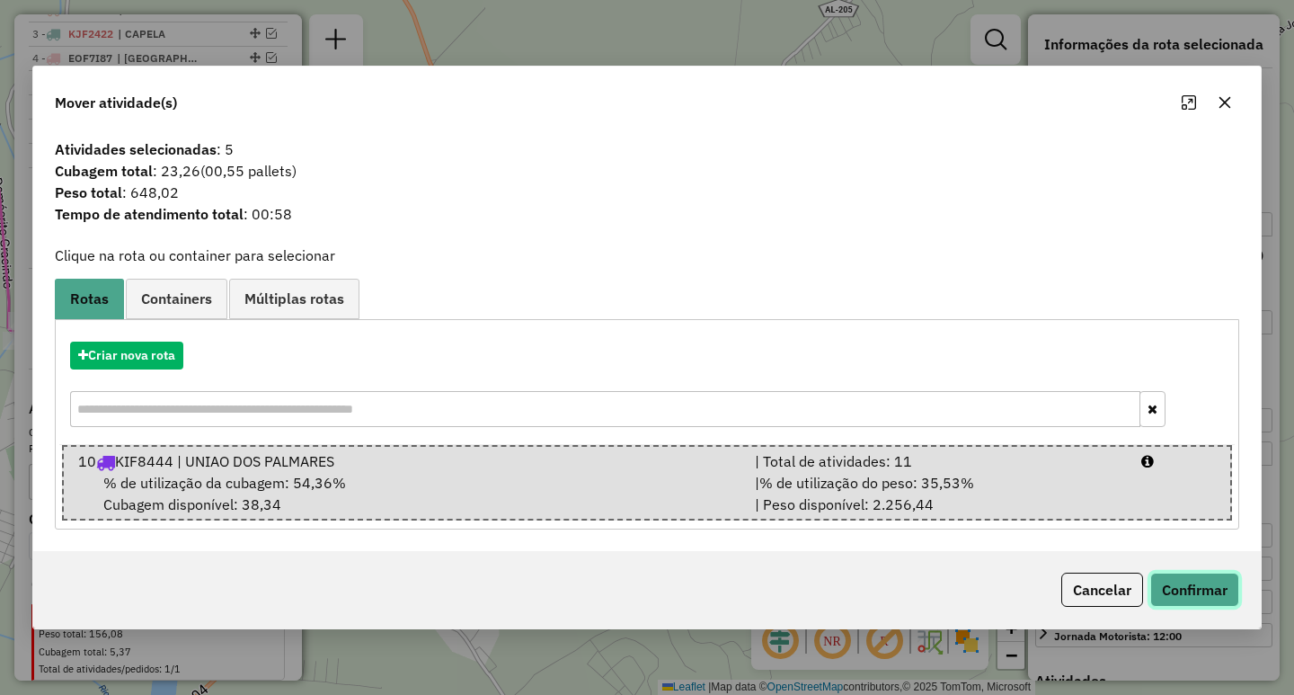
click at [1182, 603] on button "Confirmar" at bounding box center [1194, 589] width 89 height 34
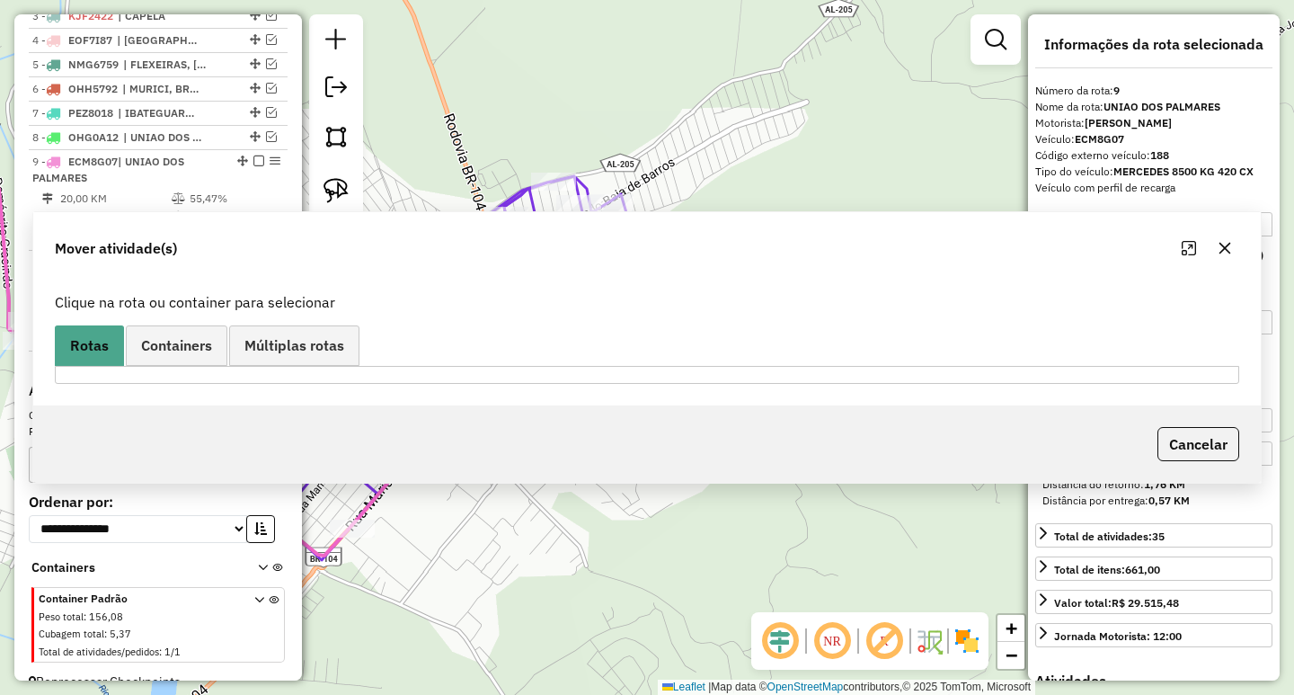
scroll to position [779, 0]
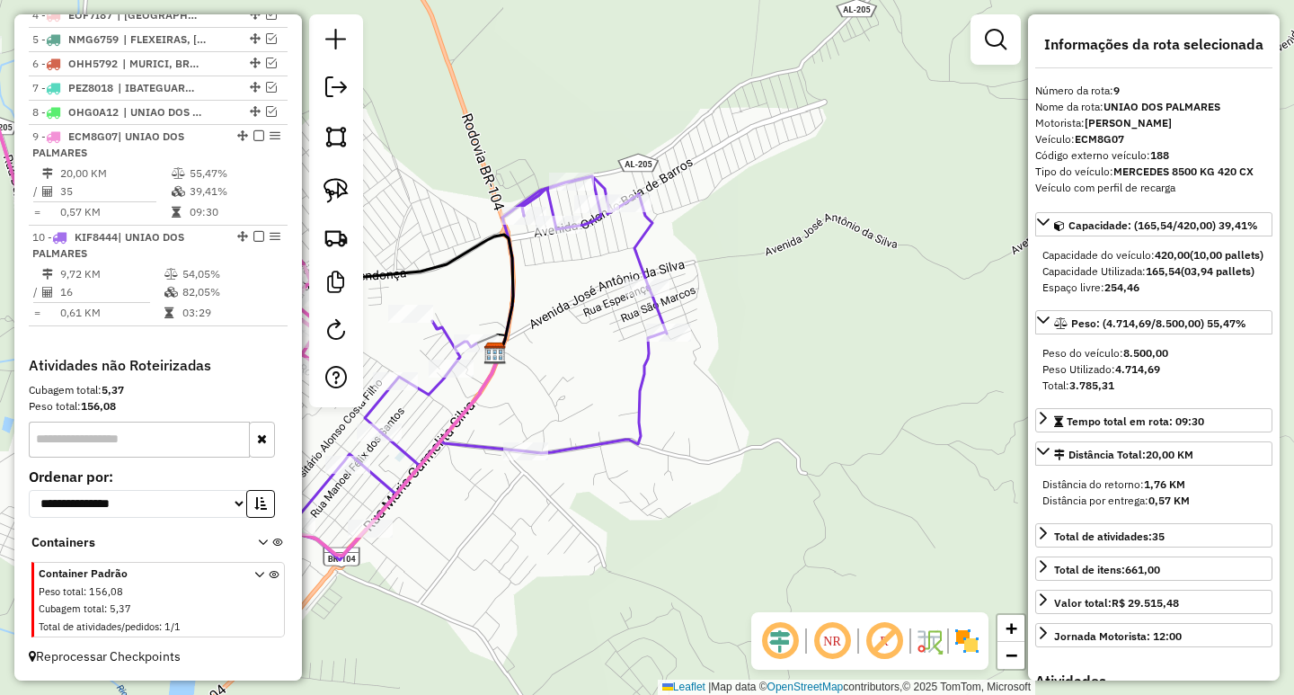
drag, startPoint x: 613, startPoint y: 536, endPoint x: 900, endPoint y: 502, distance: 289.5
click at [886, 502] on div "Janela de atendimento Grade de atendimento Capacidade Transportadoras Veículos …" at bounding box center [647, 347] width 1294 height 695
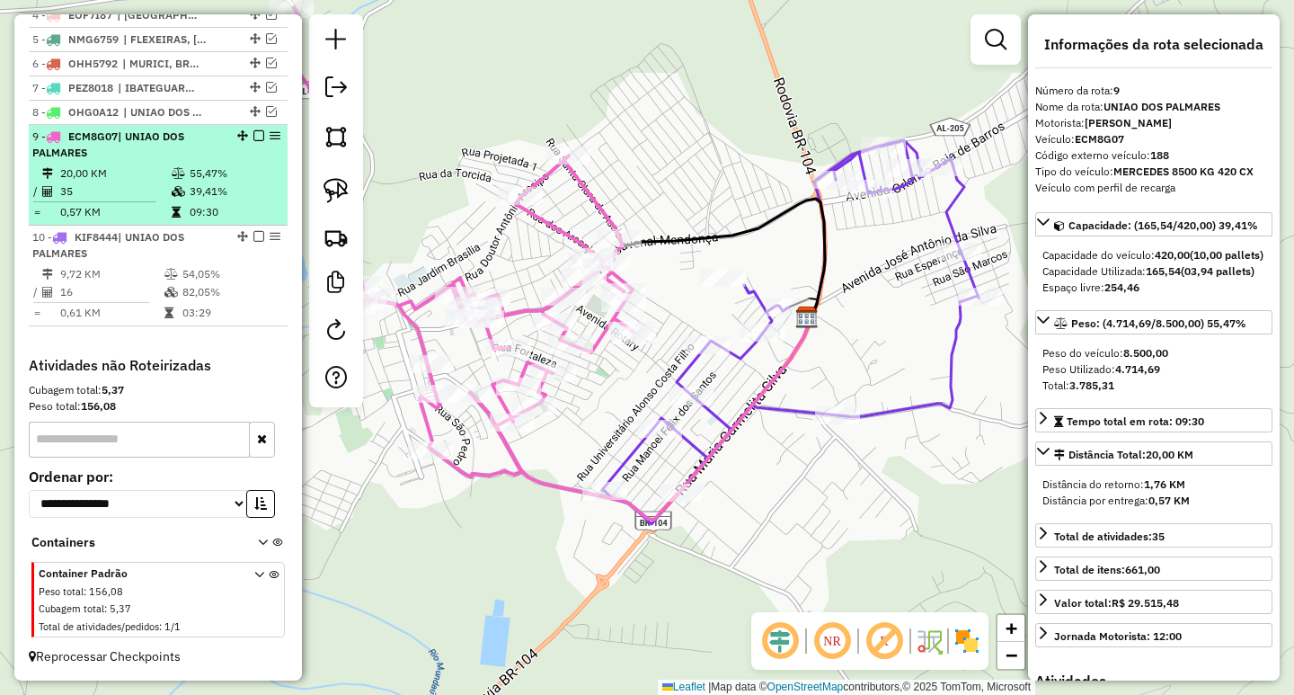
click at [216, 192] on td "39,41%" at bounding box center [234, 191] width 91 height 18
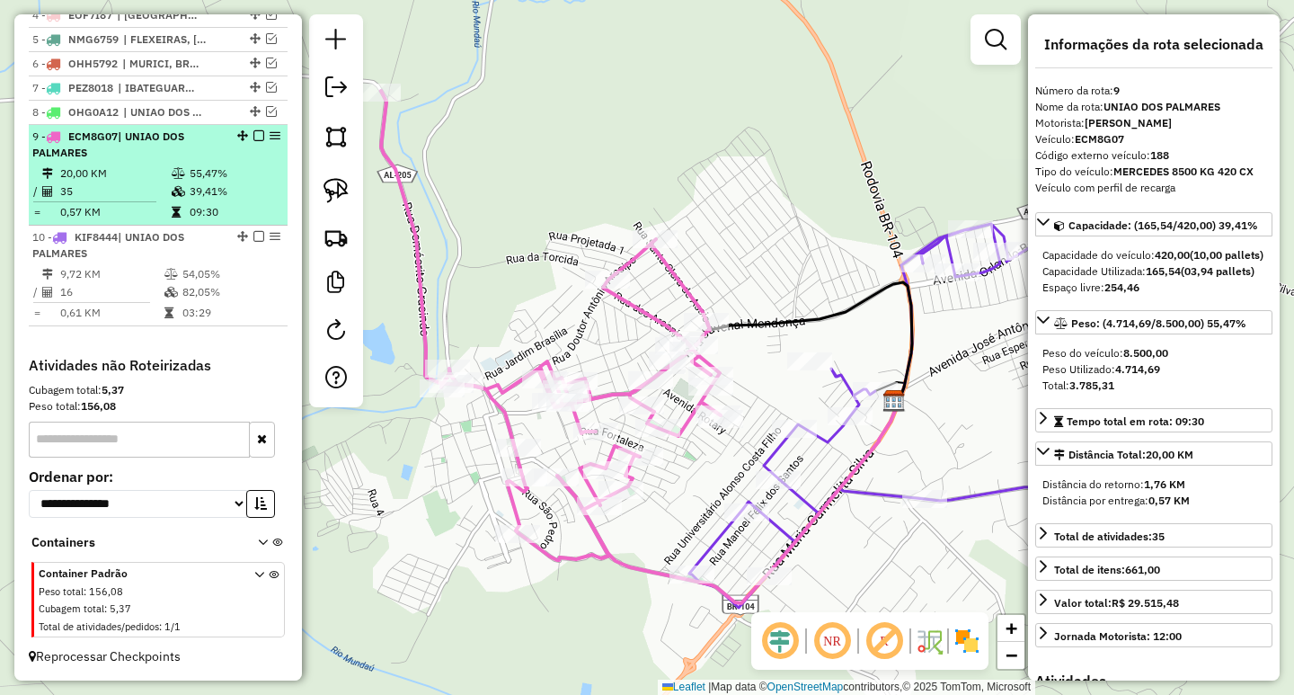
click at [255, 135] on em at bounding box center [258, 135] width 11 height 11
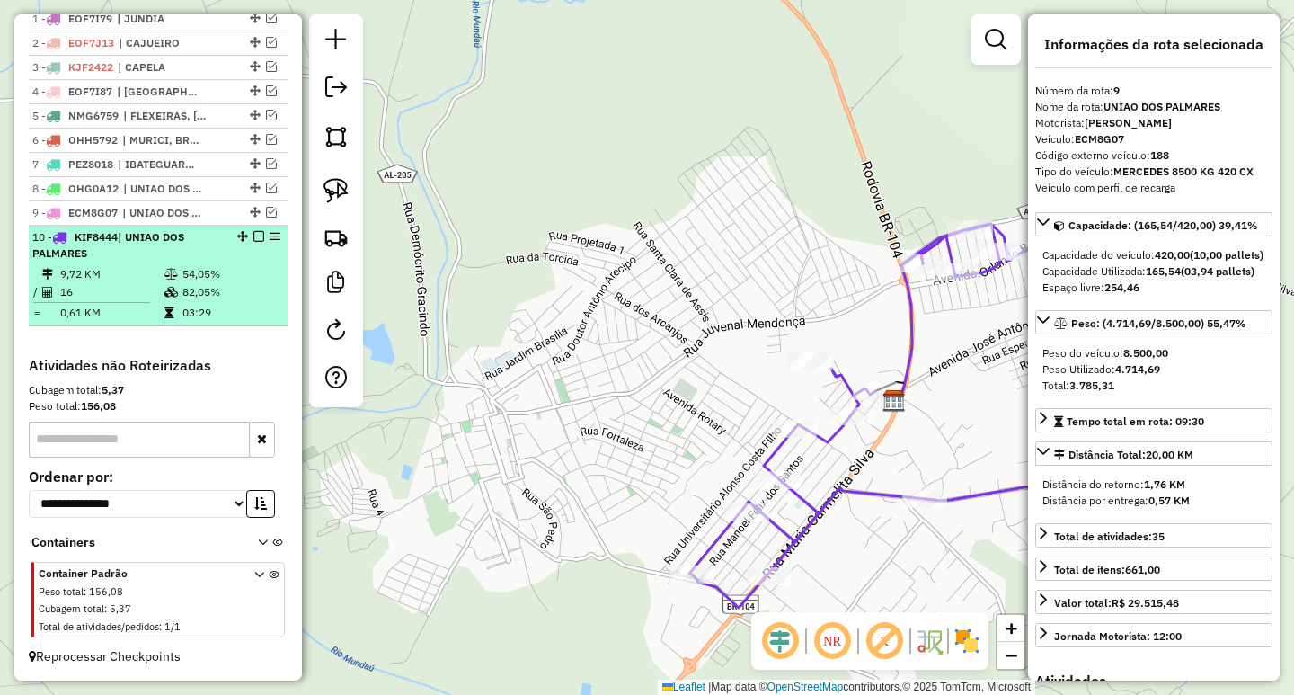
click at [253, 236] on em at bounding box center [258, 236] width 11 height 11
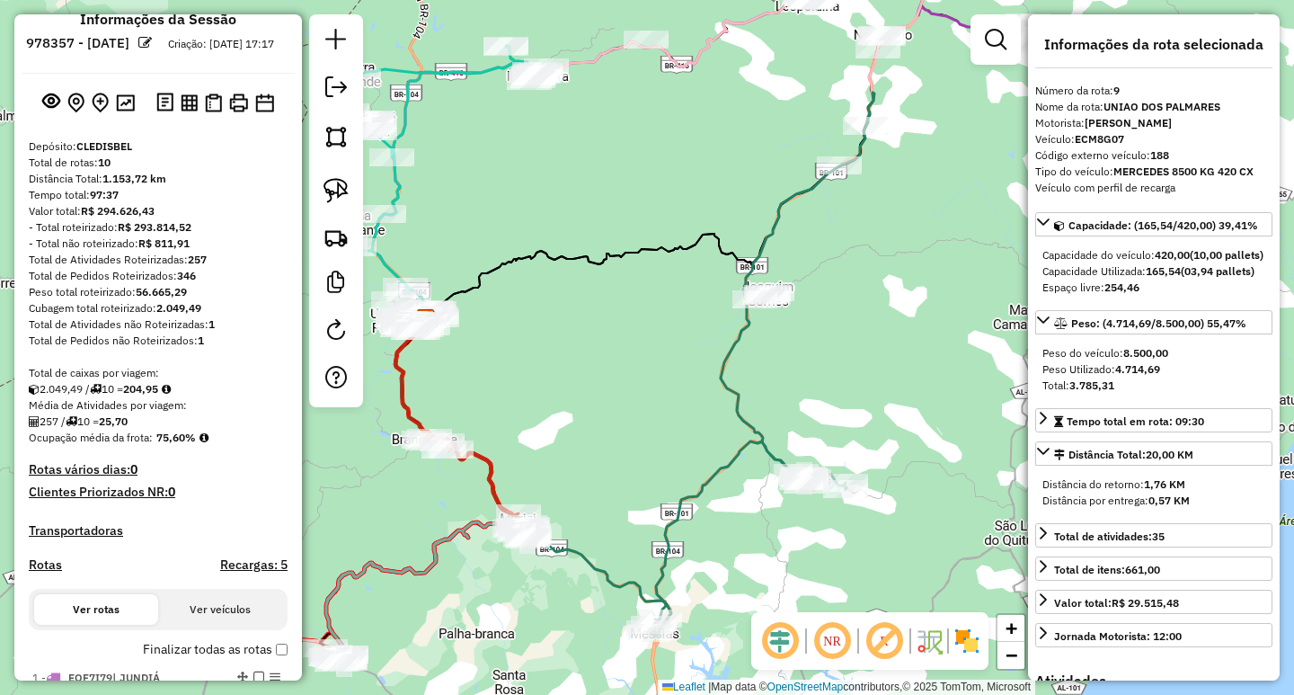
scroll to position [0, 0]
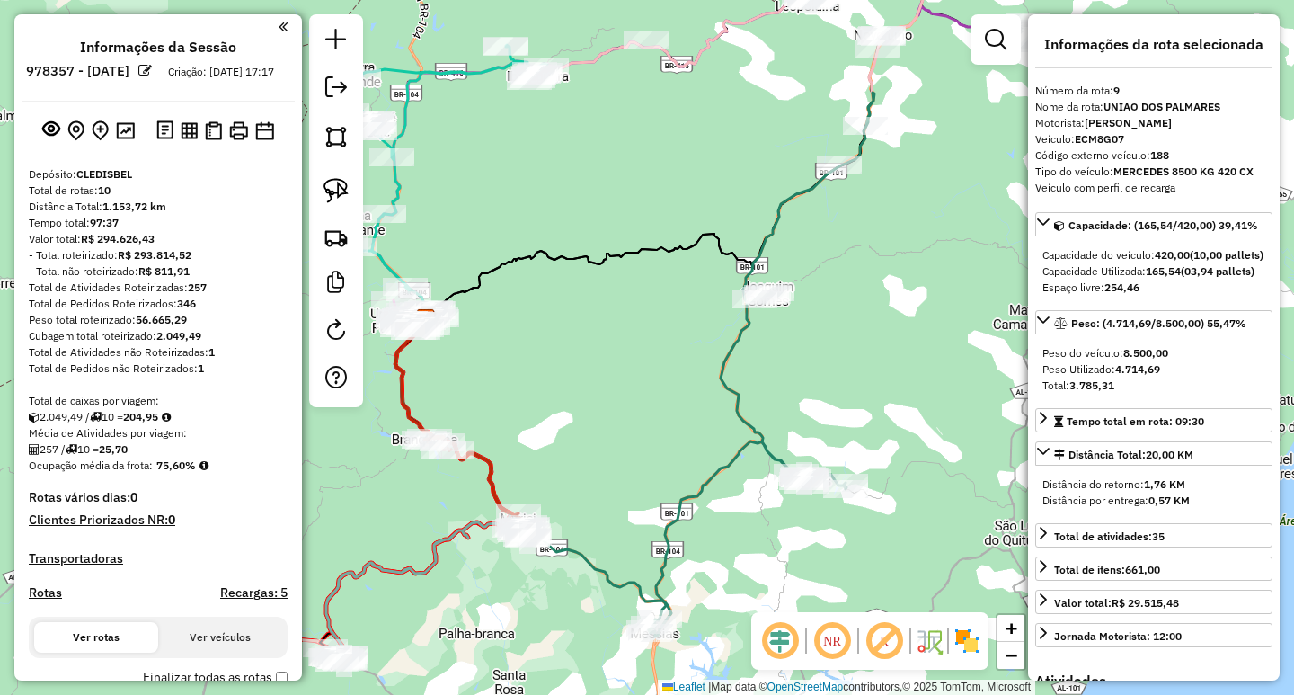
click at [48, 600] on h4 "Rotas" at bounding box center [45, 592] width 33 height 15
select select "*"
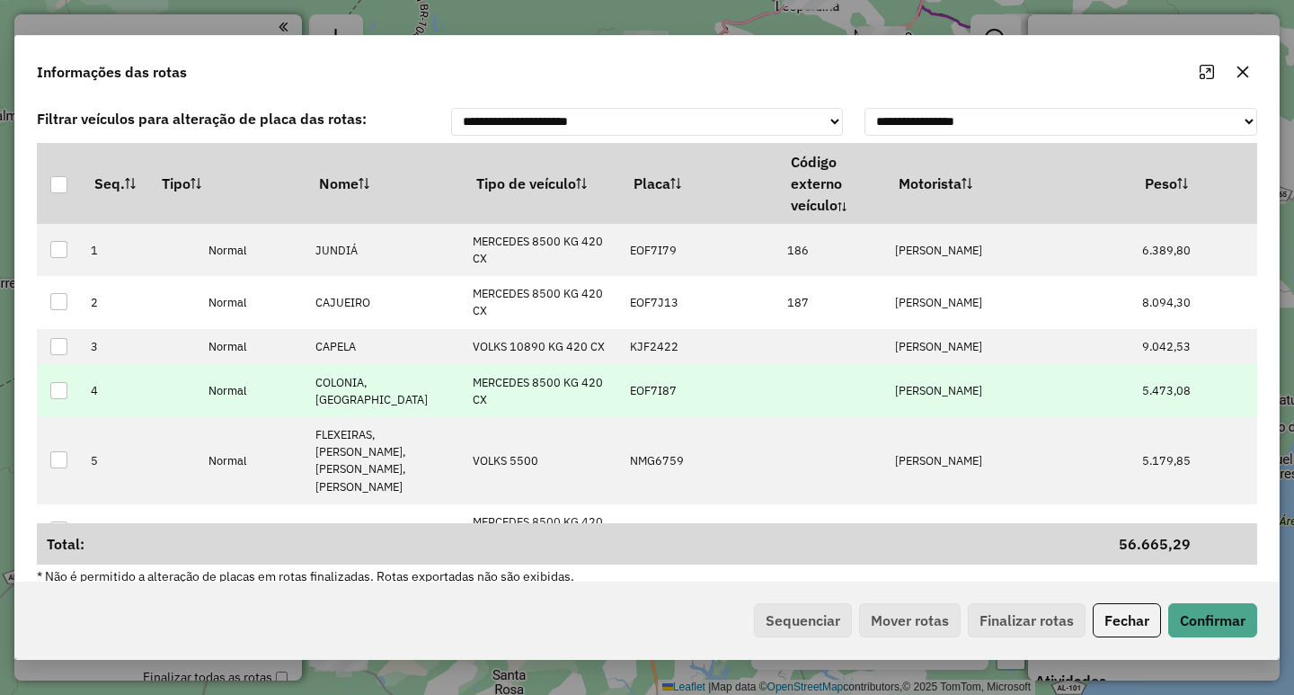
click at [927, 398] on p-celleditor "[PERSON_NAME]" at bounding box center [938, 390] width 87 height 15
type input "**********"
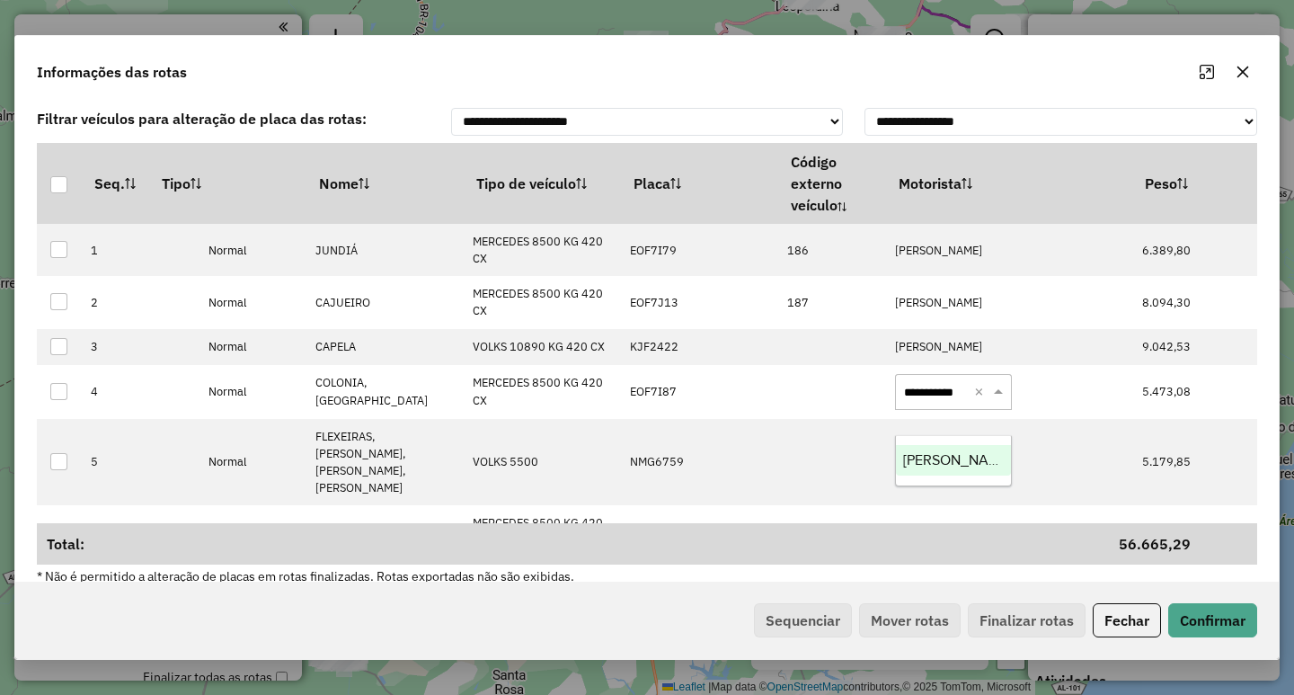
click at [953, 464] on span "MARCIO ANTONIO MARTINS DA SILVA" at bounding box center [957, 459] width 109 height 15
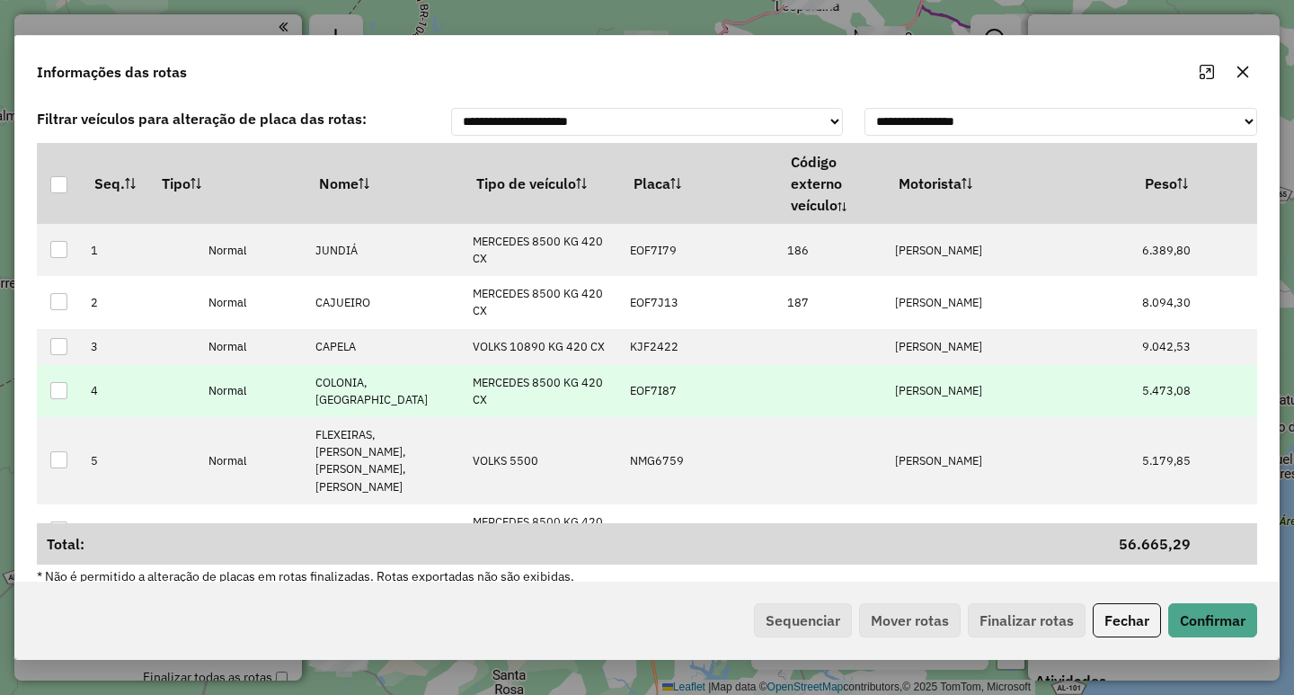
scroll to position [90, 0]
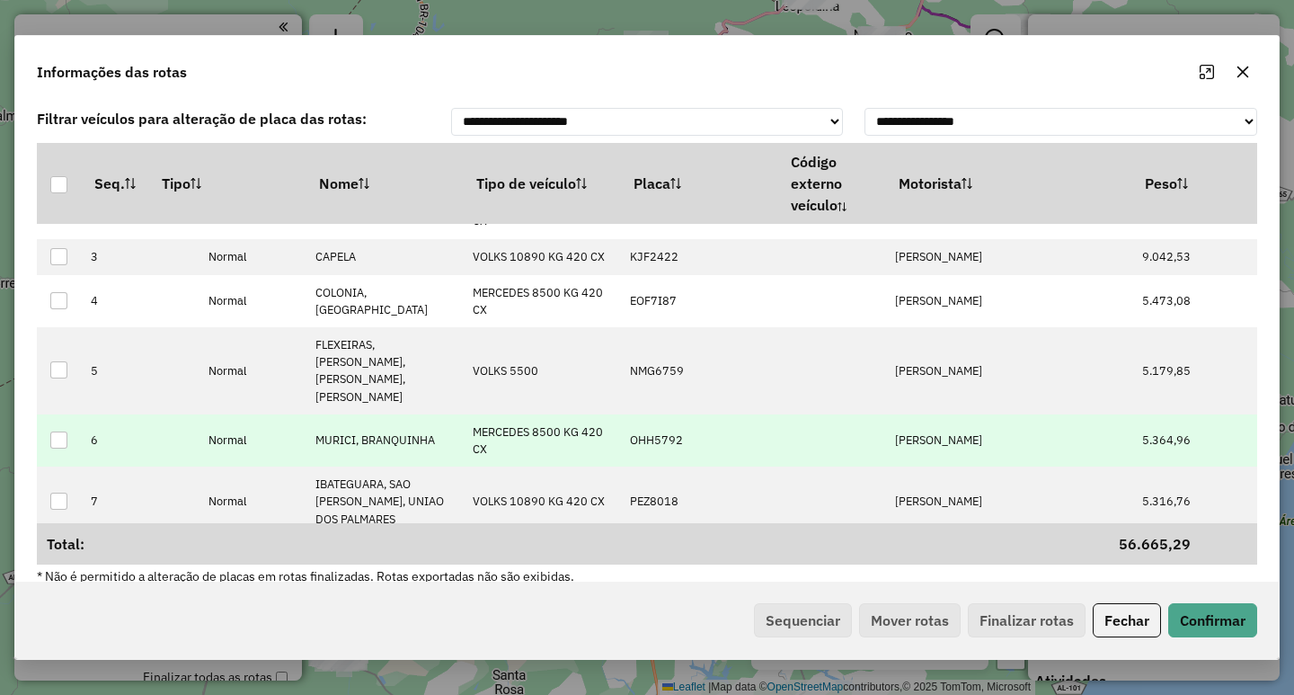
click at [969, 434] on p-celleditor "[PERSON_NAME]" at bounding box center [938, 439] width 87 height 15
type input "*******"
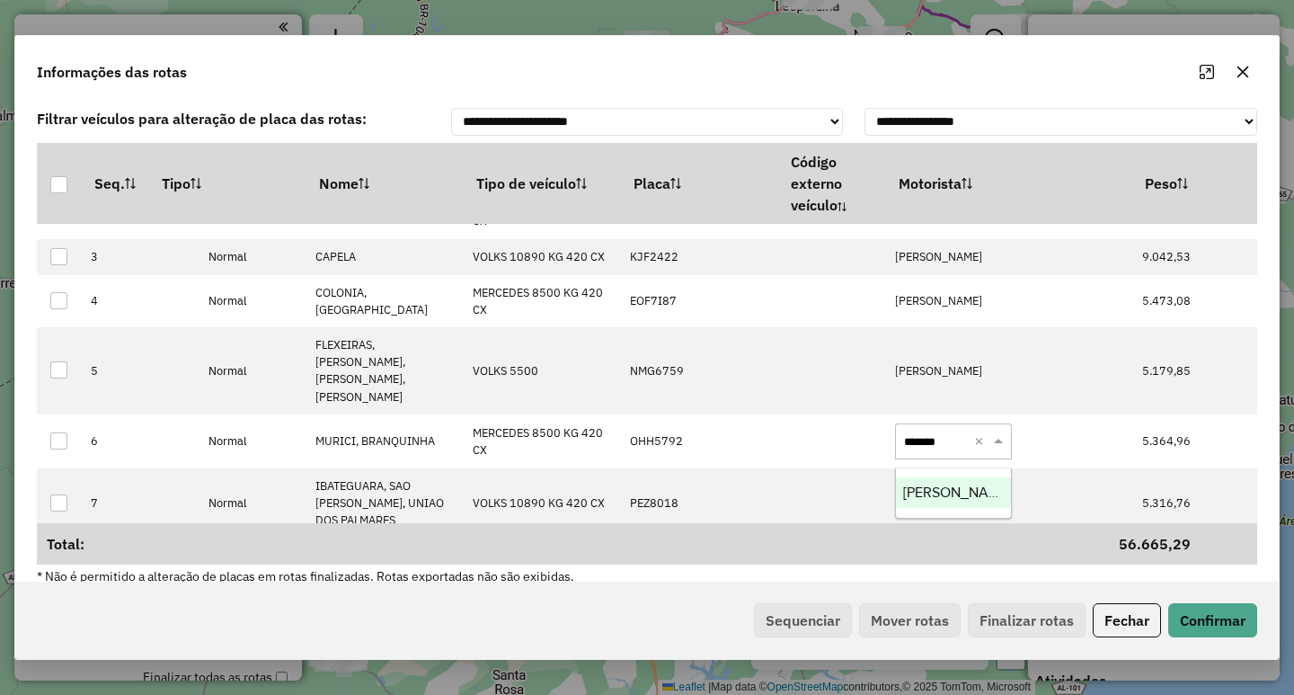
click at [947, 492] on span "EMERSON DOUGLAS F. FRANCA" at bounding box center [1030, 491] width 254 height 15
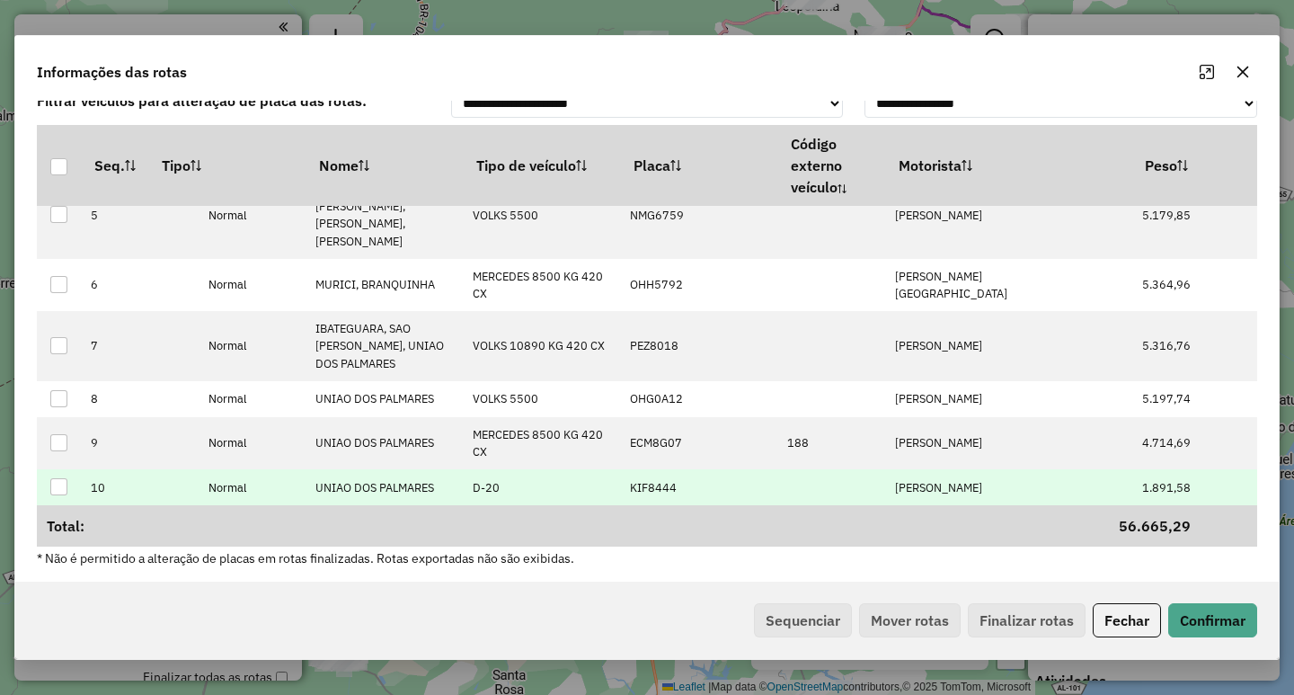
scroll to position [21, 0]
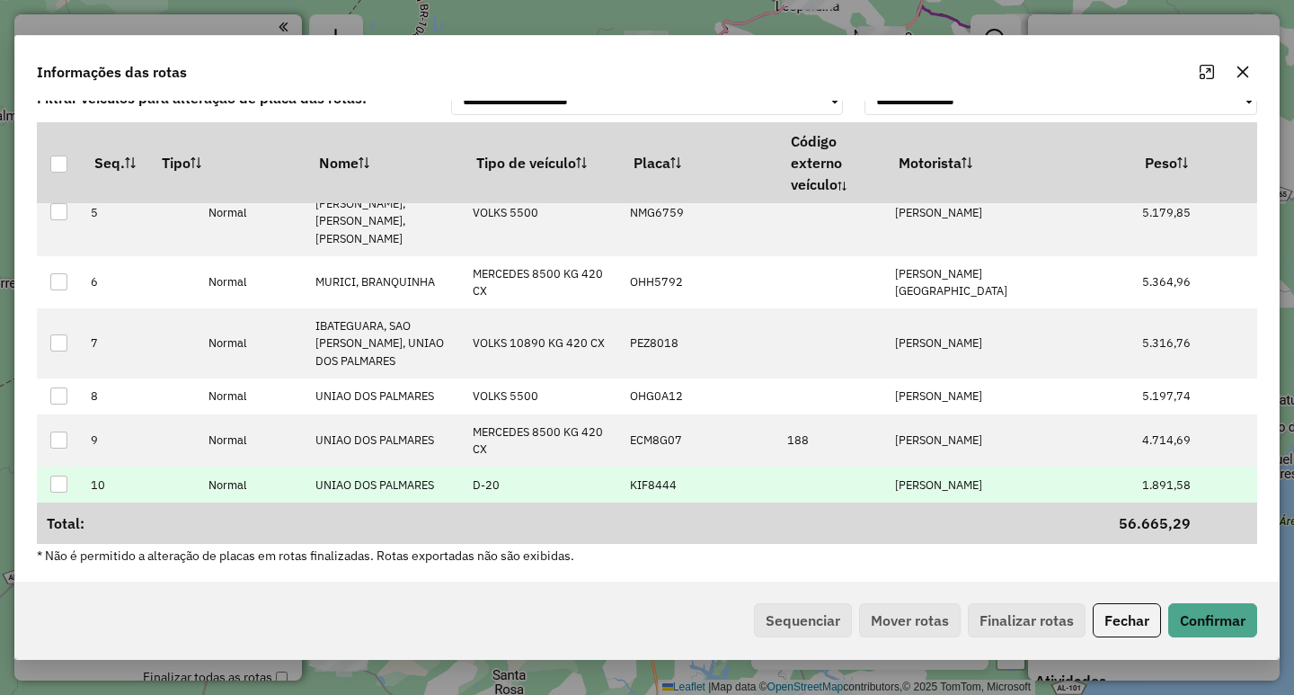
click at [970, 475] on td "JOSE MARCELO DOS SANTOS" at bounding box center [964, 484] width 157 height 36
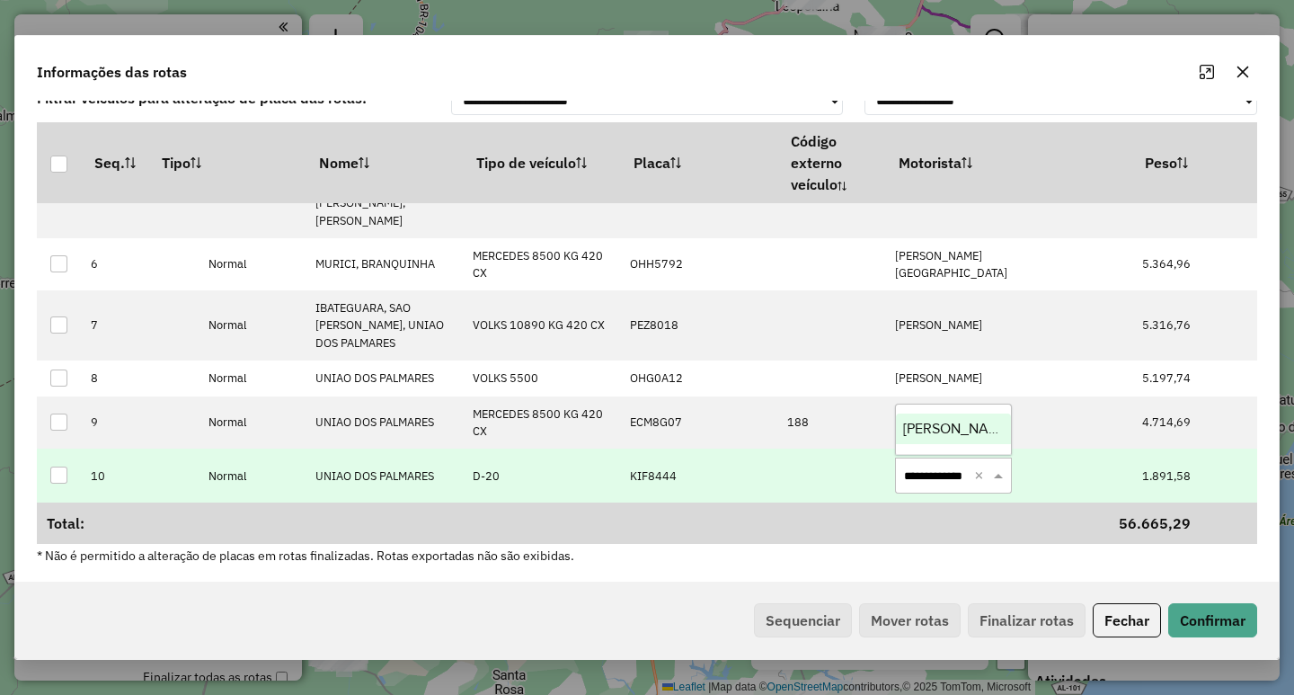
type input "**********"
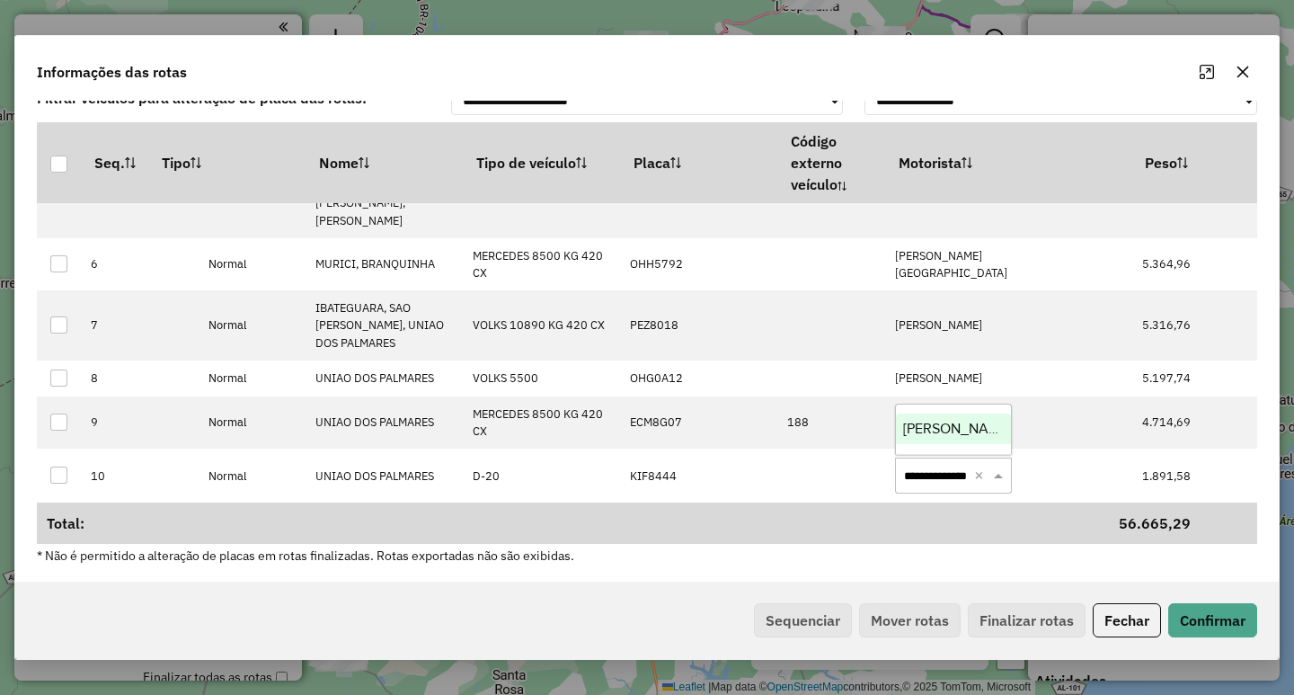
click at [948, 430] on span "ANTONIO MARCOS" at bounding box center [957, 428] width 109 height 15
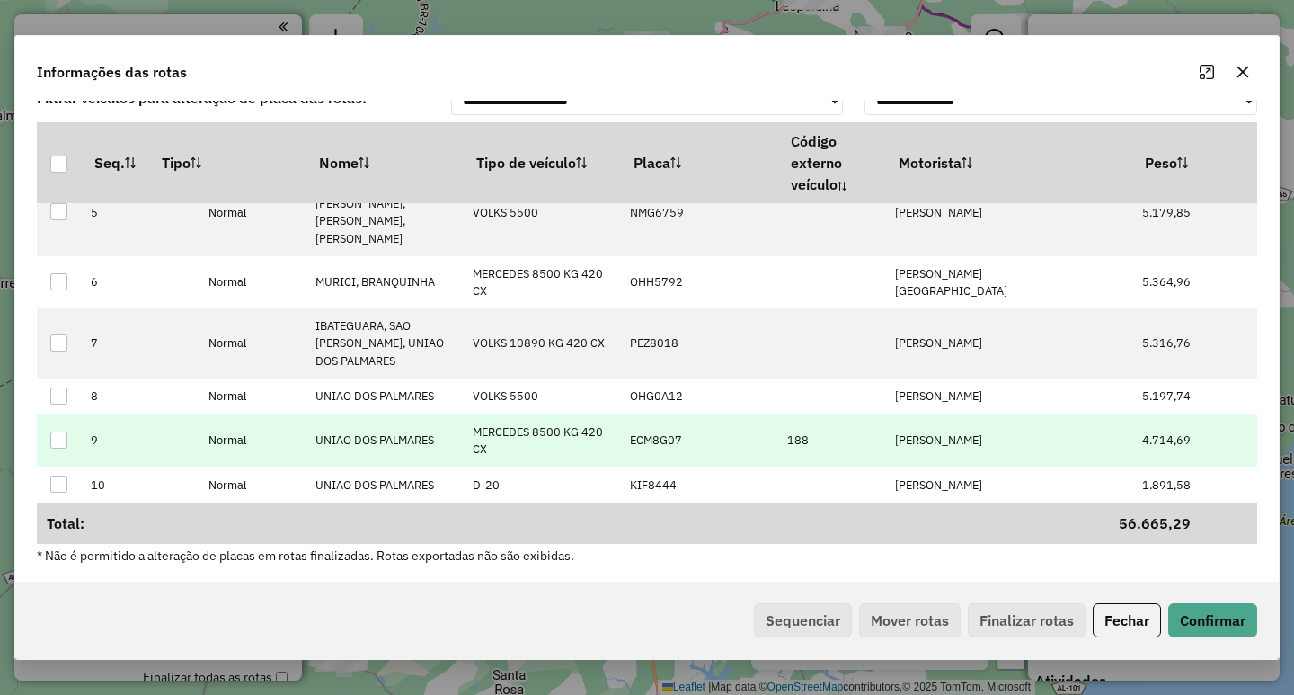
scroll to position [249, 0]
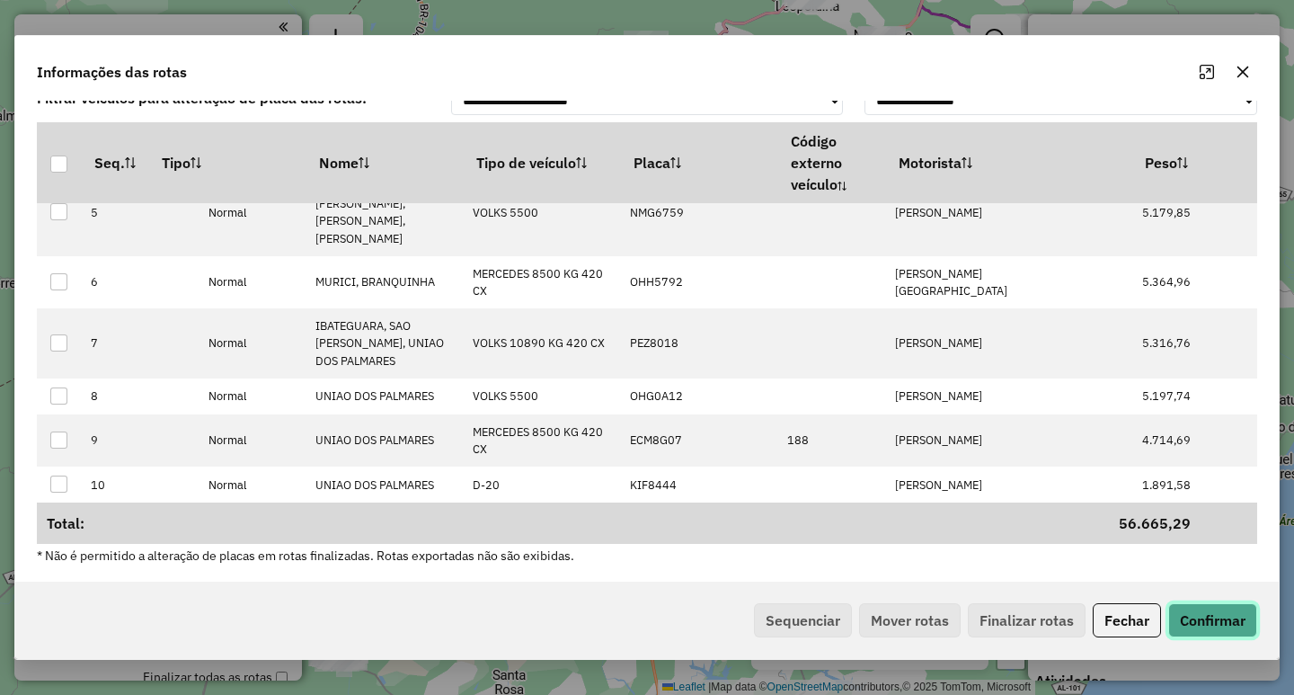
click at [1222, 625] on button "Confirmar" at bounding box center [1212, 620] width 89 height 34
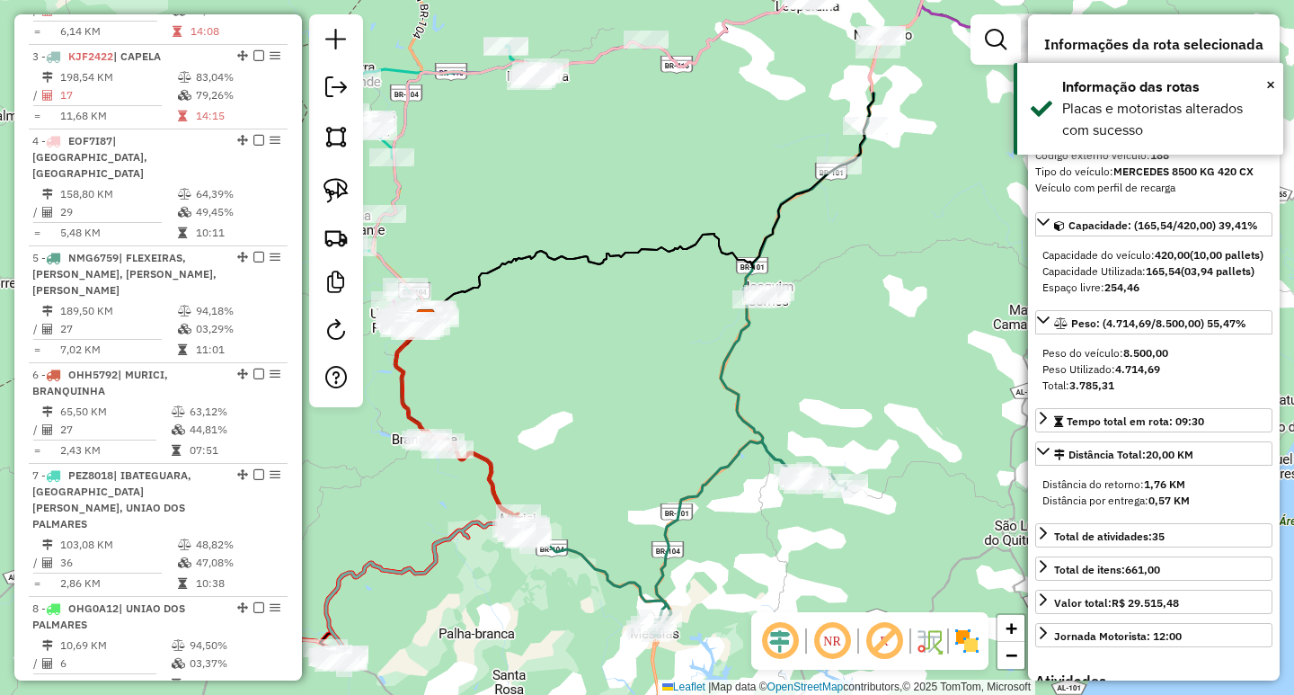
scroll to position [1374, 0]
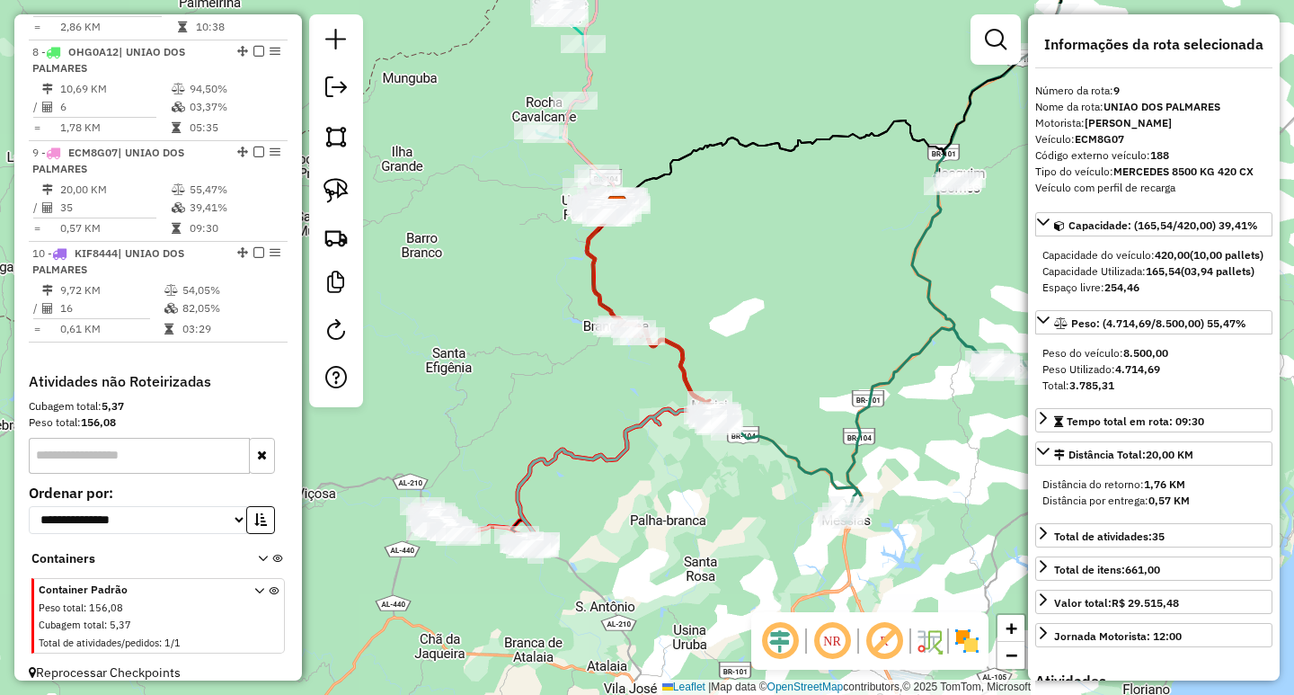
drag, startPoint x: 627, startPoint y: 344, endPoint x: 819, endPoint y: 231, distance: 222.4
click at [819, 231] on div "Janela de atendimento Grade de atendimento Capacidade Transportadoras Veículos …" at bounding box center [647, 347] width 1294 height 695
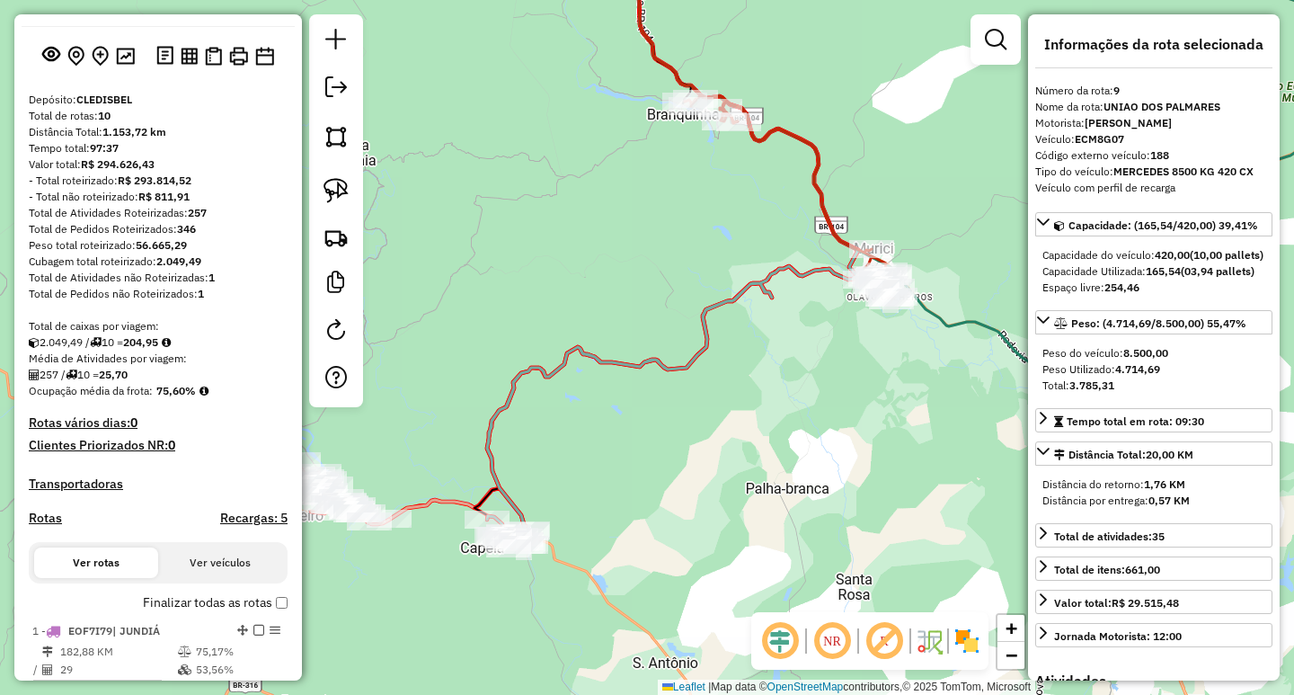
scroll to position [26, 0]
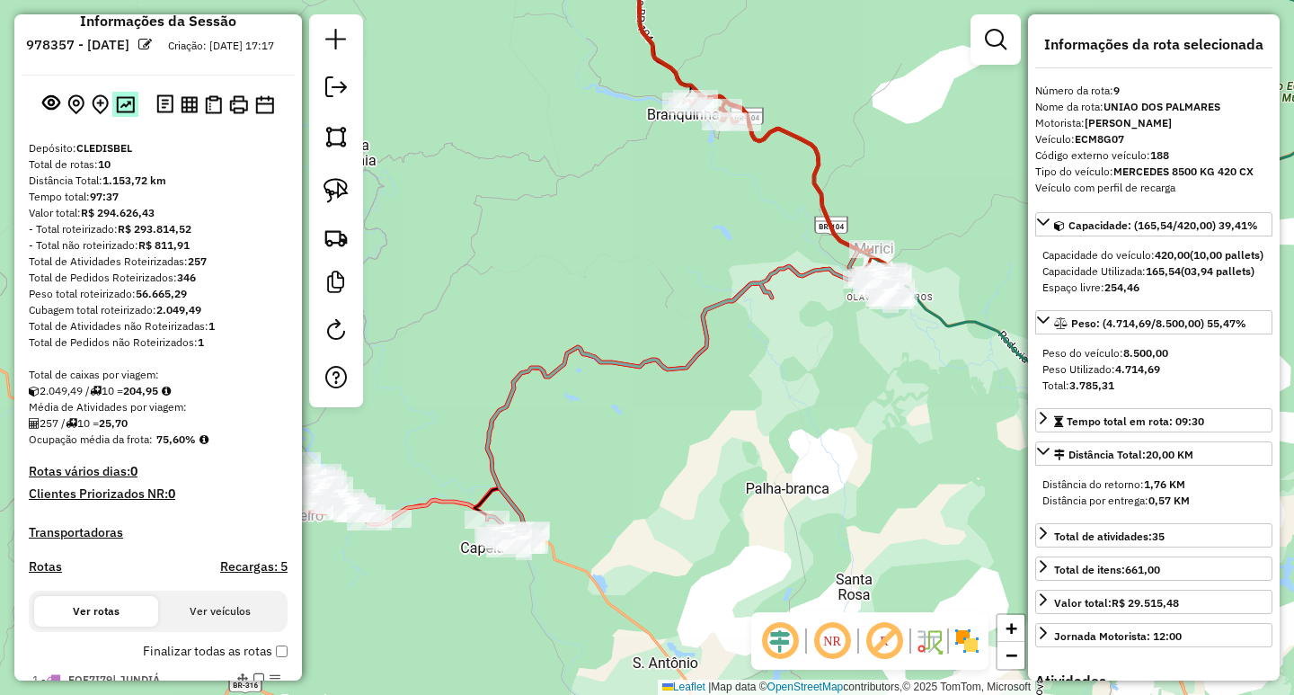
click at [122, 113] on img at bounding box center [125, 104] width 19 height 17
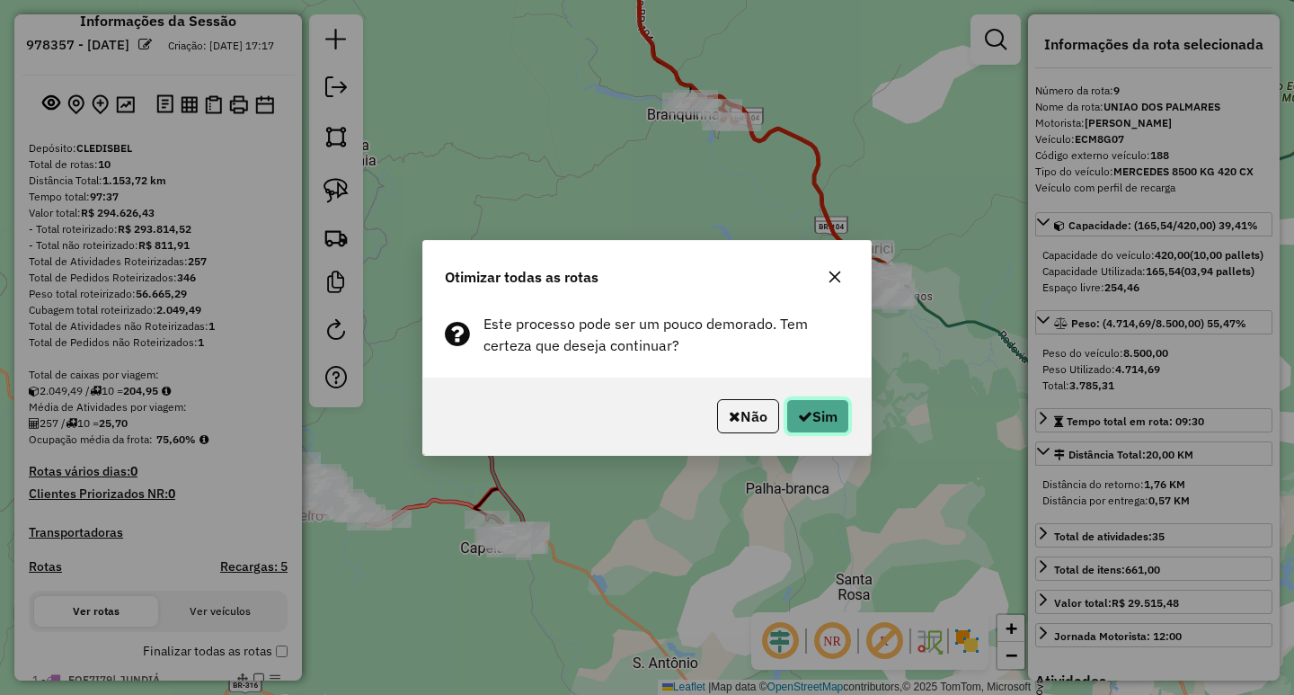
click at [803, 424] on button "Sim" at bounding box center [817, 416] width 63 height 34
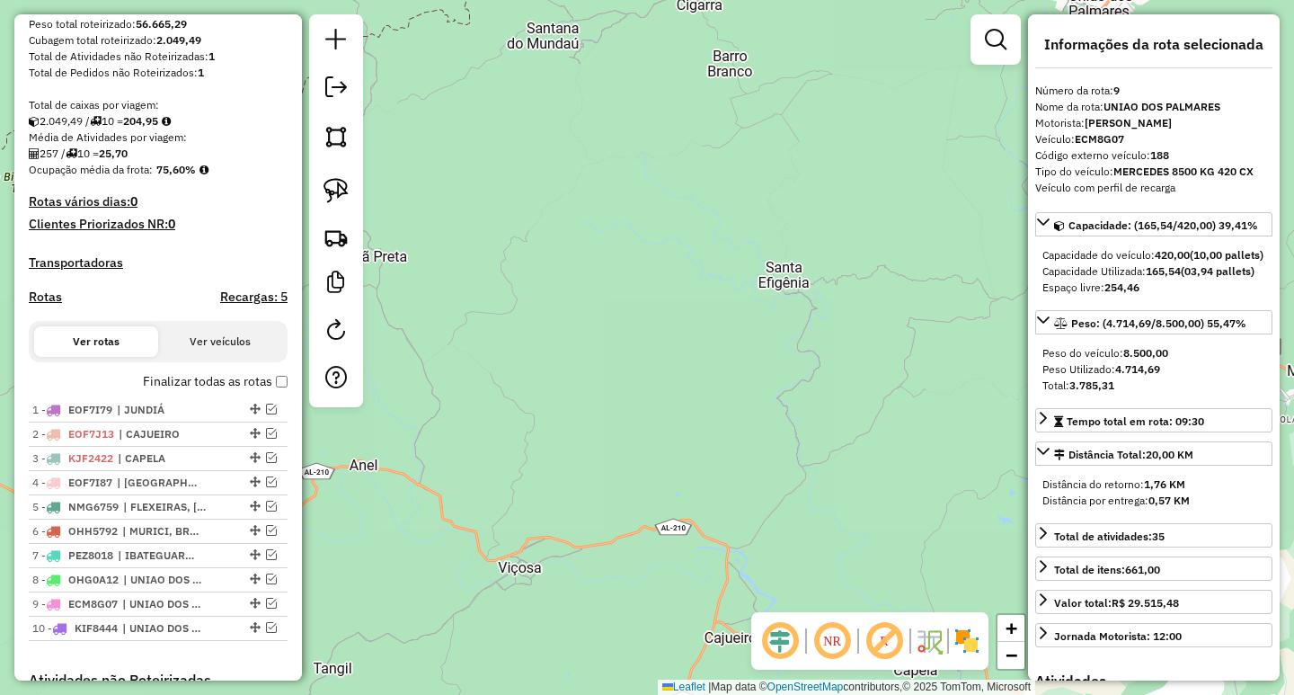
scroll to position [0, 0]
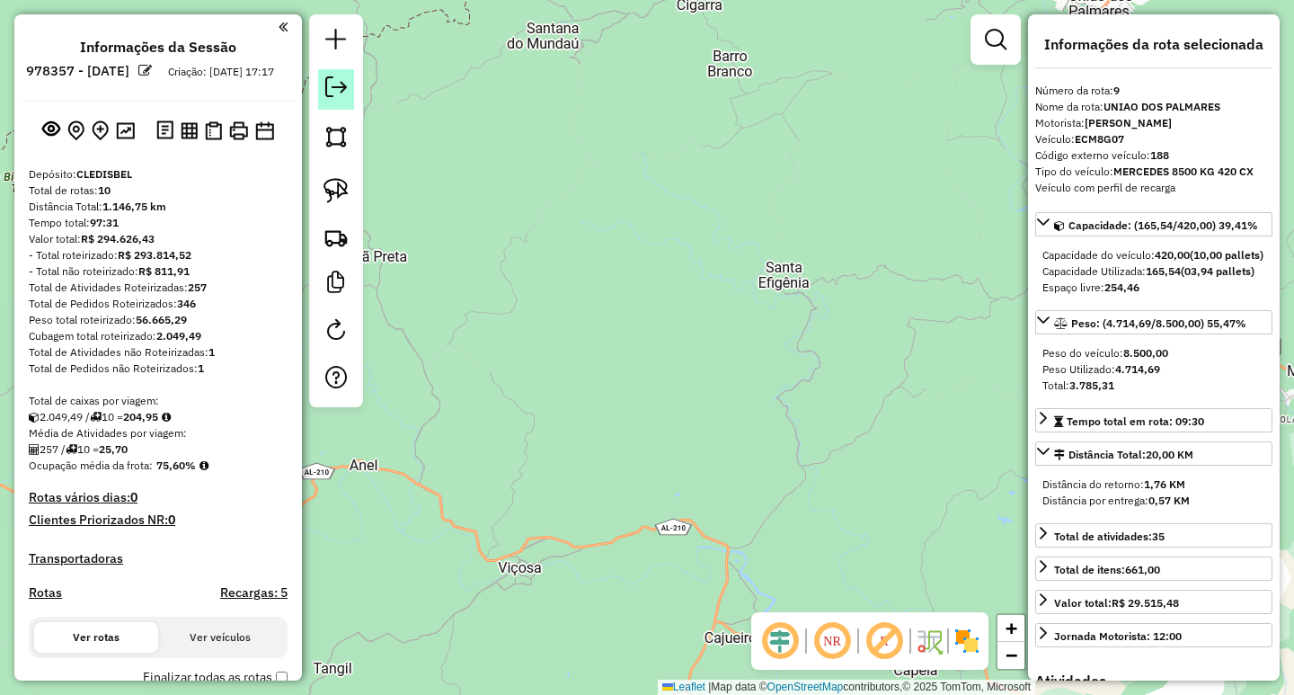
click at [334, 94] on em at bounding box center [336, 87] width 22 height 22
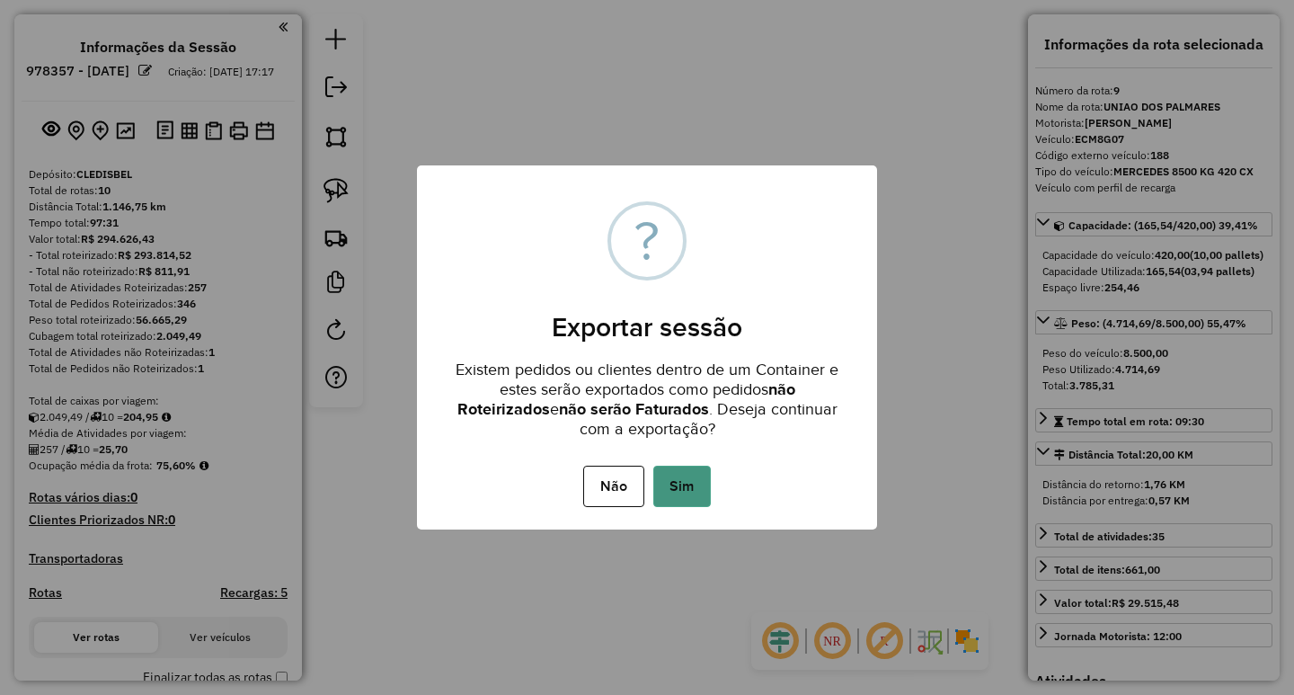
click at [682, 472] on button "Sim" at bounding box center [682, 486] width 58 height 41
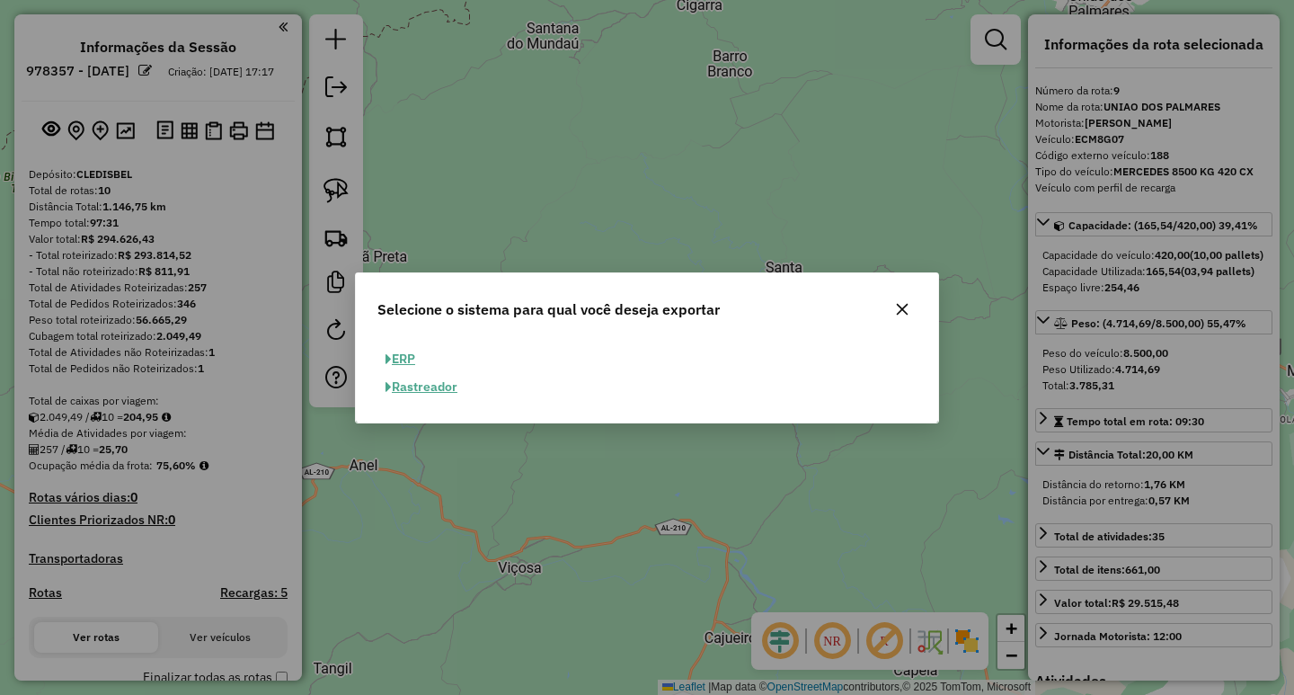
click at [412, 357] on button "ERP" at bounding box center [400, 359] width 46 height 28
select select "**"
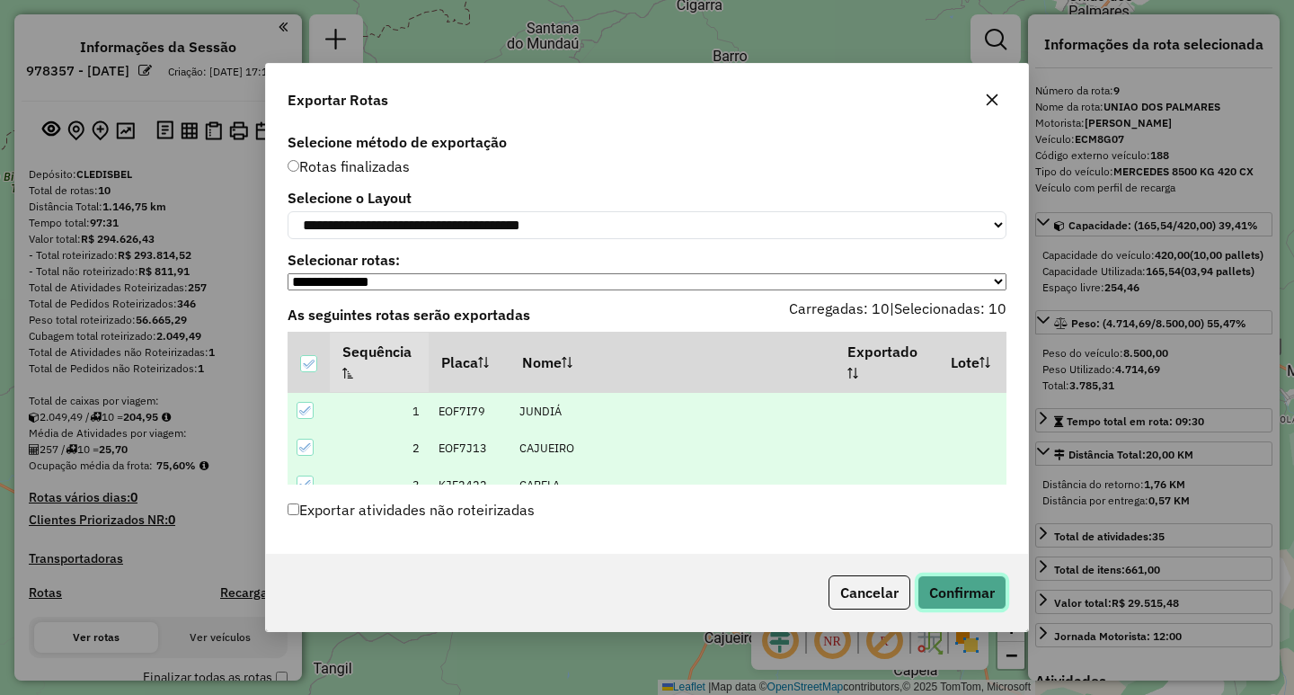
click at [972, 599] on button "Confirmar" at bounding box center [962, 592] width 89 height 34
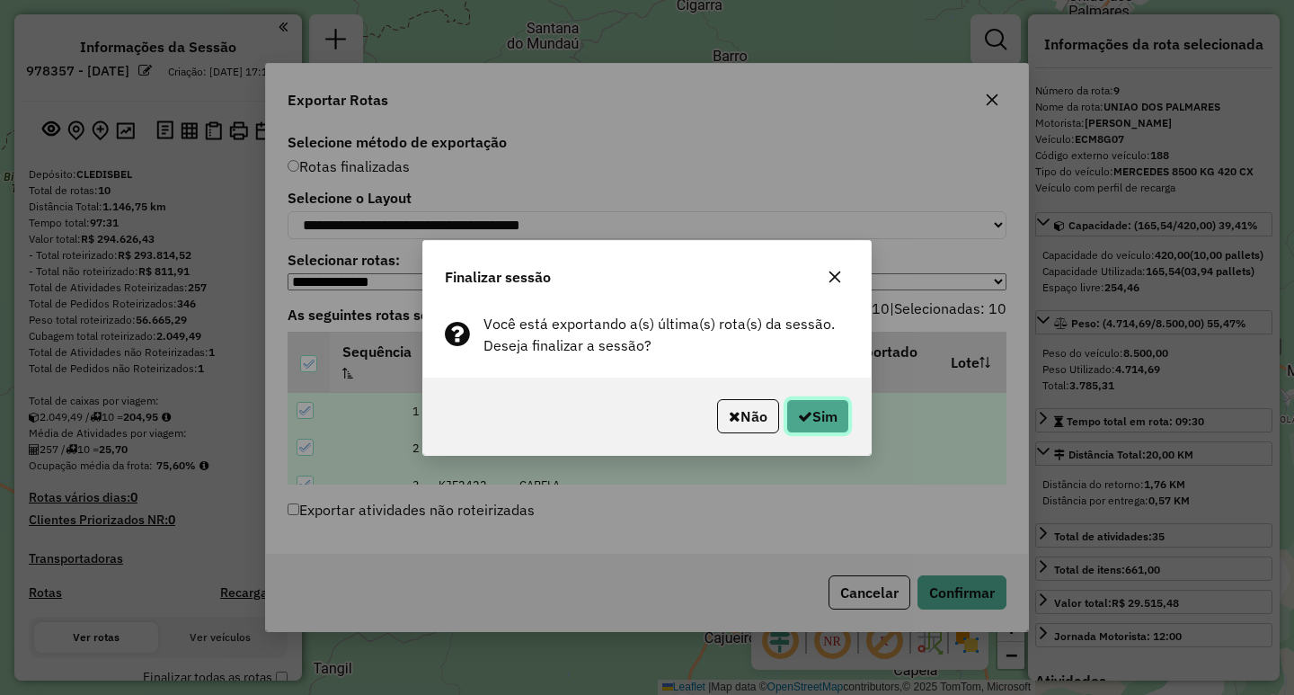
click at [819, 405] on button "Sim" at bounding box center [817, 416] width 63 height 34
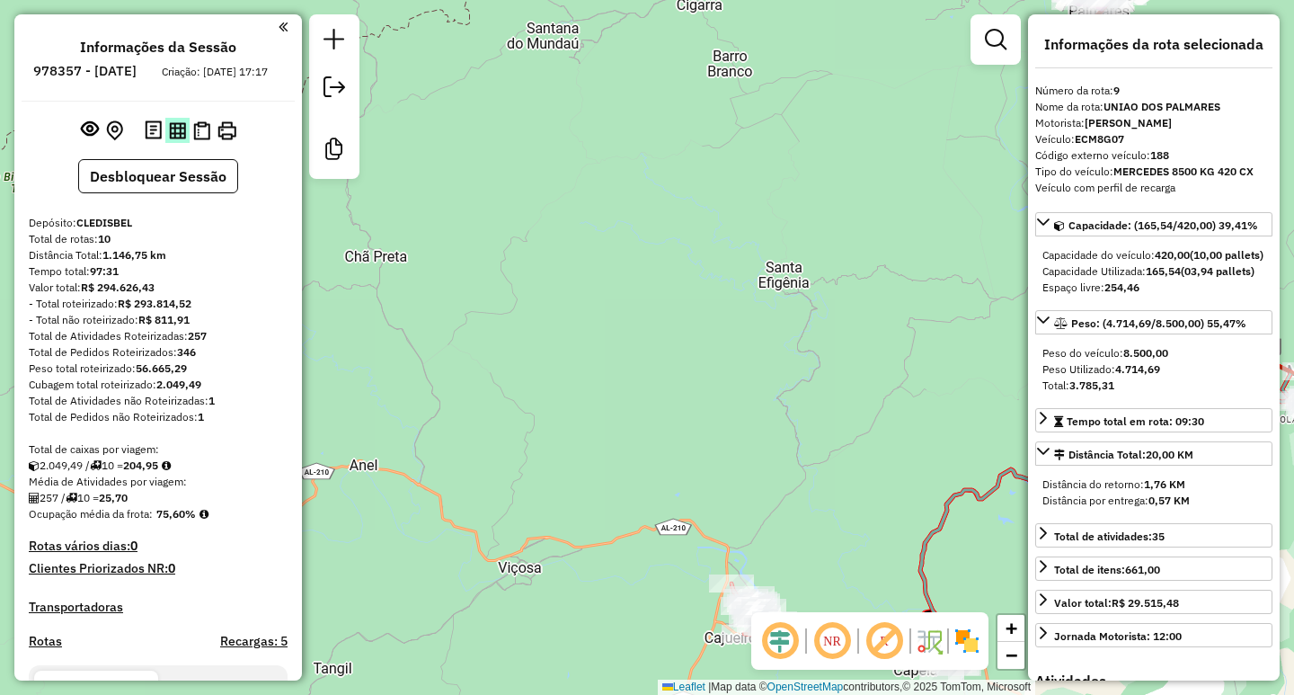
click at [170, 139] on img at bounding box center [177, 130] width 17 height 17
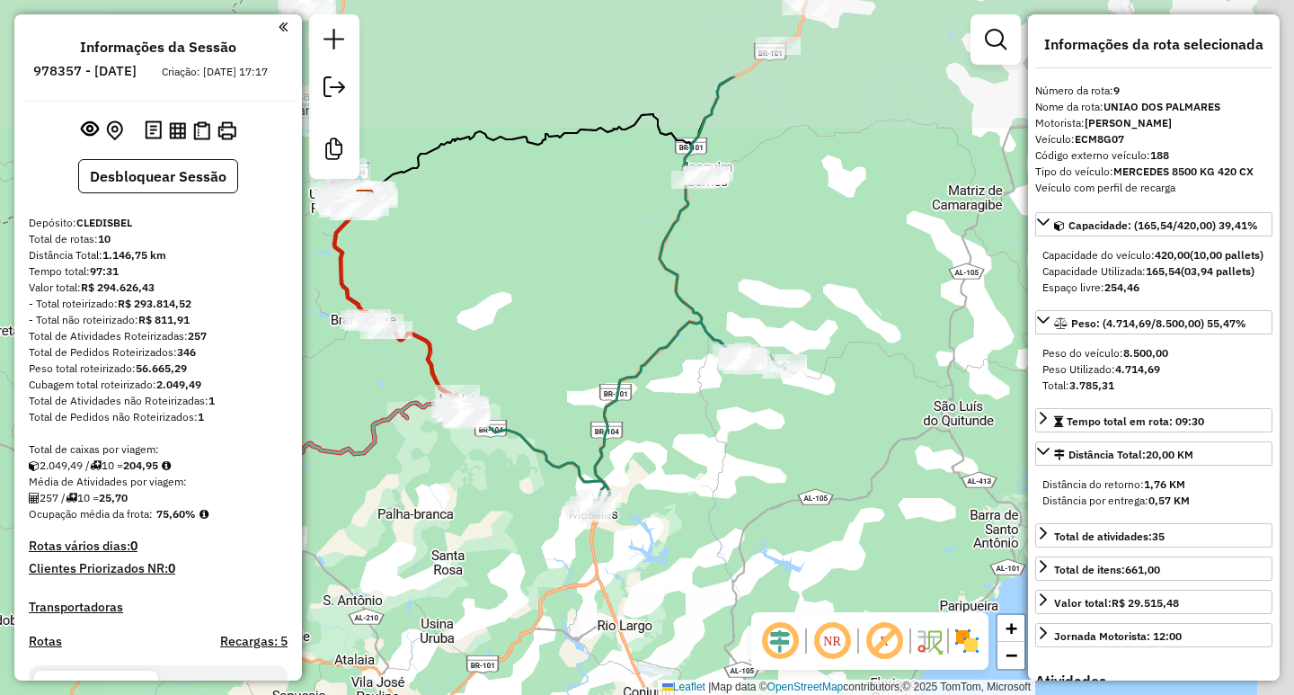
drag, startPoint x: 951, startPoint y: 386, endPoint x: 730, endPoint y: 556, distance: 279.3
click at [730, 556] on div "Janela de atendimento Grade de atendimento Capacidade Transportadoras Veículos …" at bounding box center [647, 347] width 1294 height 695
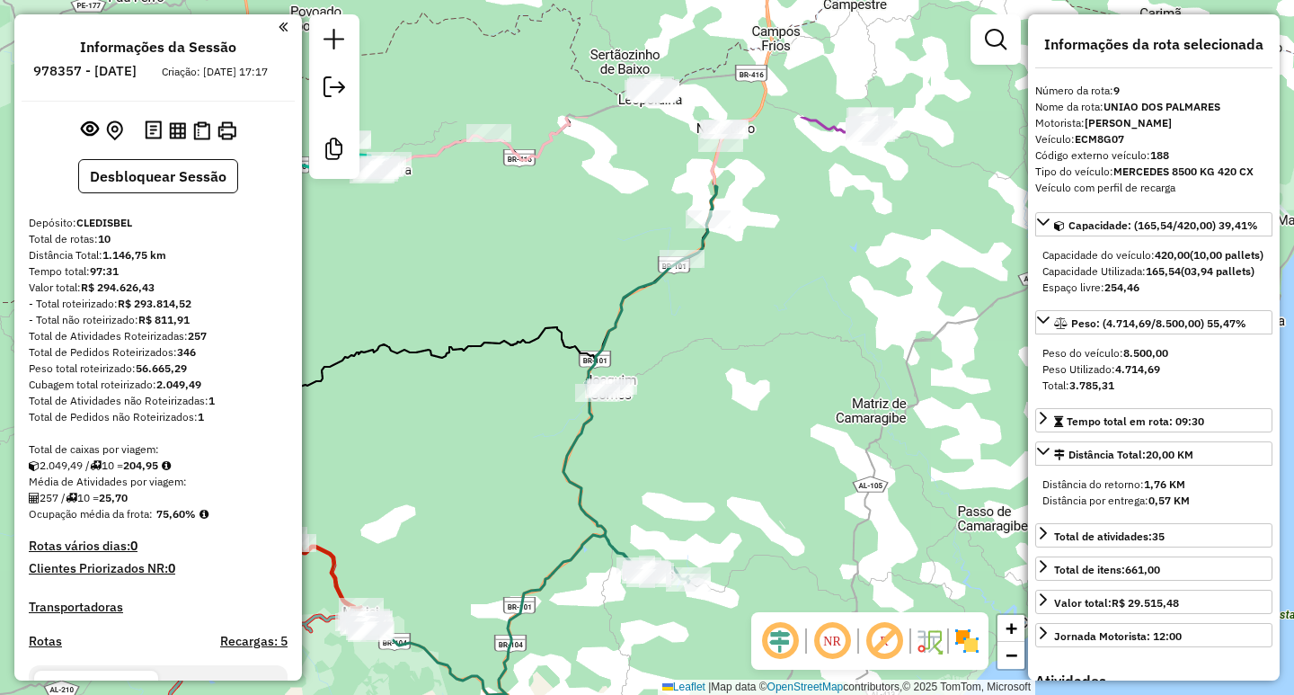
drag, startPoint x: 729, startPoint y: 323, endPoint x: 692, endPoint y: 425, distance: 108.9
click at [692, 425] on div "Janela de atendimento Grade de atendimento Capacidade Transportadoras Veículos …" at bounding box center [647, 347] width 1294 height 695
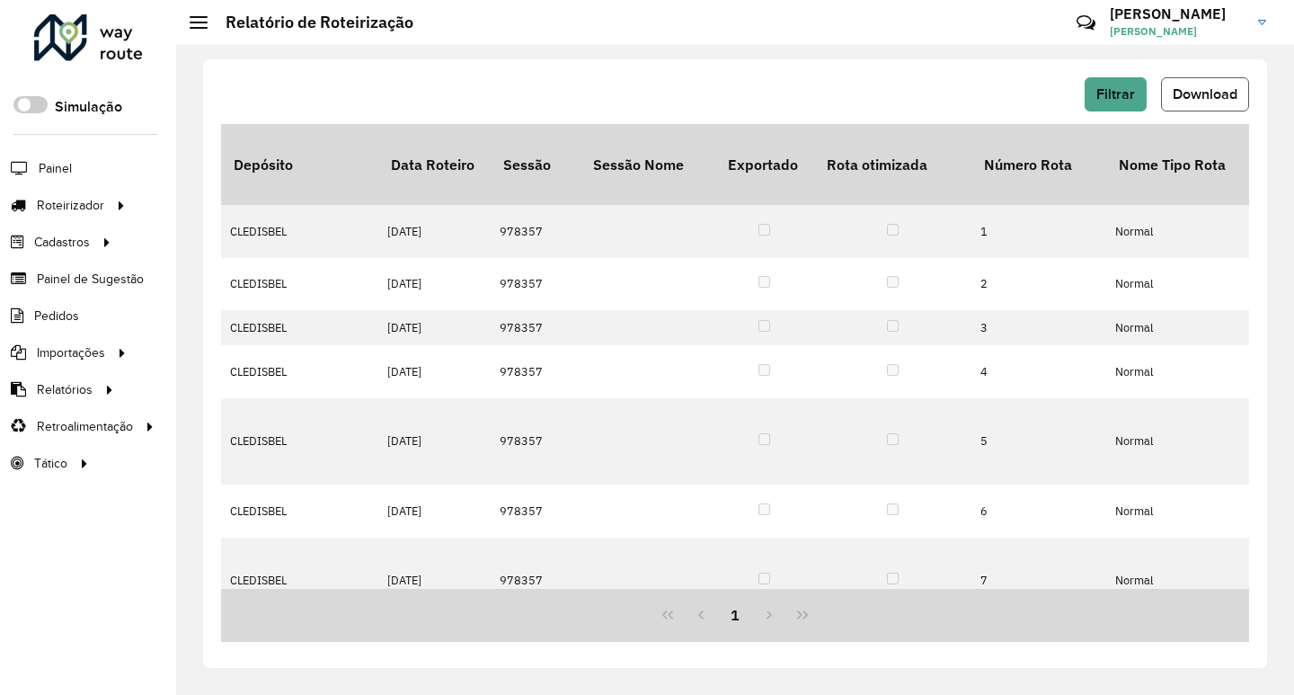
click at [1211, 103] on button "Download" at bounding box center [1205, 94] width 88 height 34
